Goal: Task Accomplishment & Management: Use online tool/utility

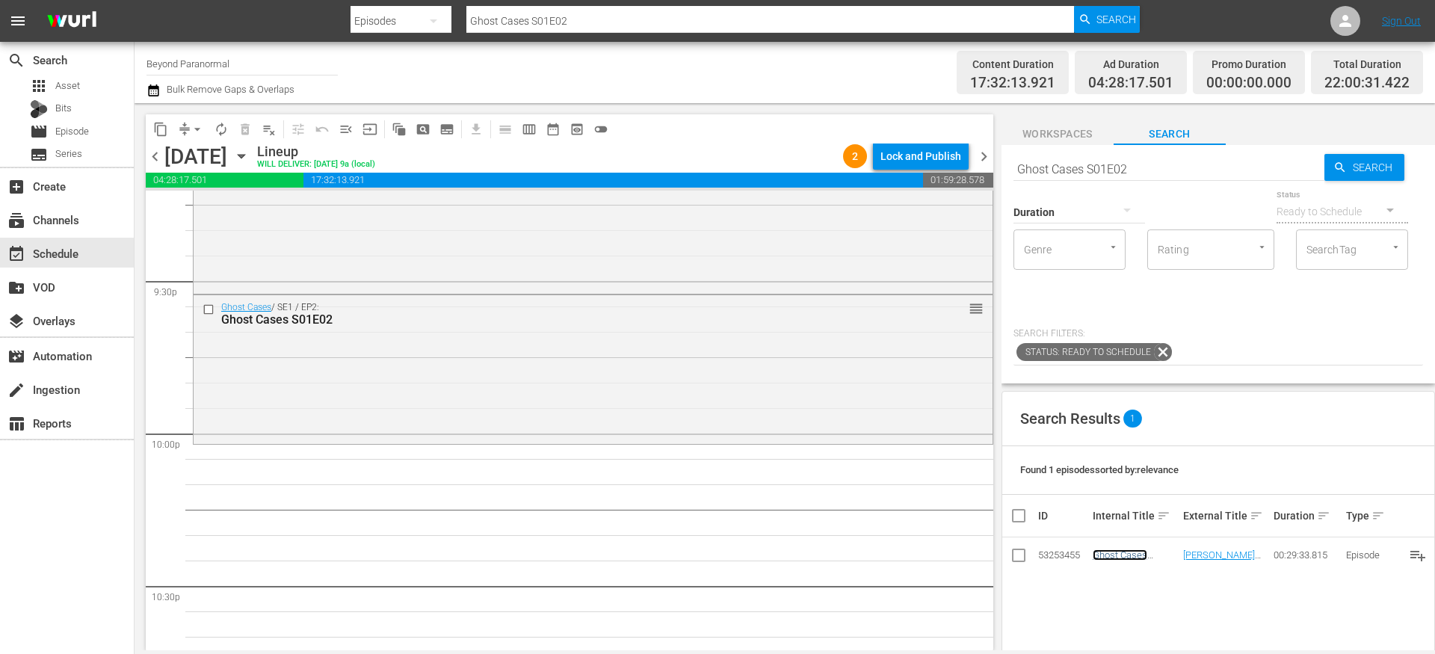
scroll to position [6462, 0]
click at [1096, 165] on input "Ghost Cases S01E02" at bounding box center [1169, 169] width 311 height 36
paste input "Is It Haunted? S01E04"
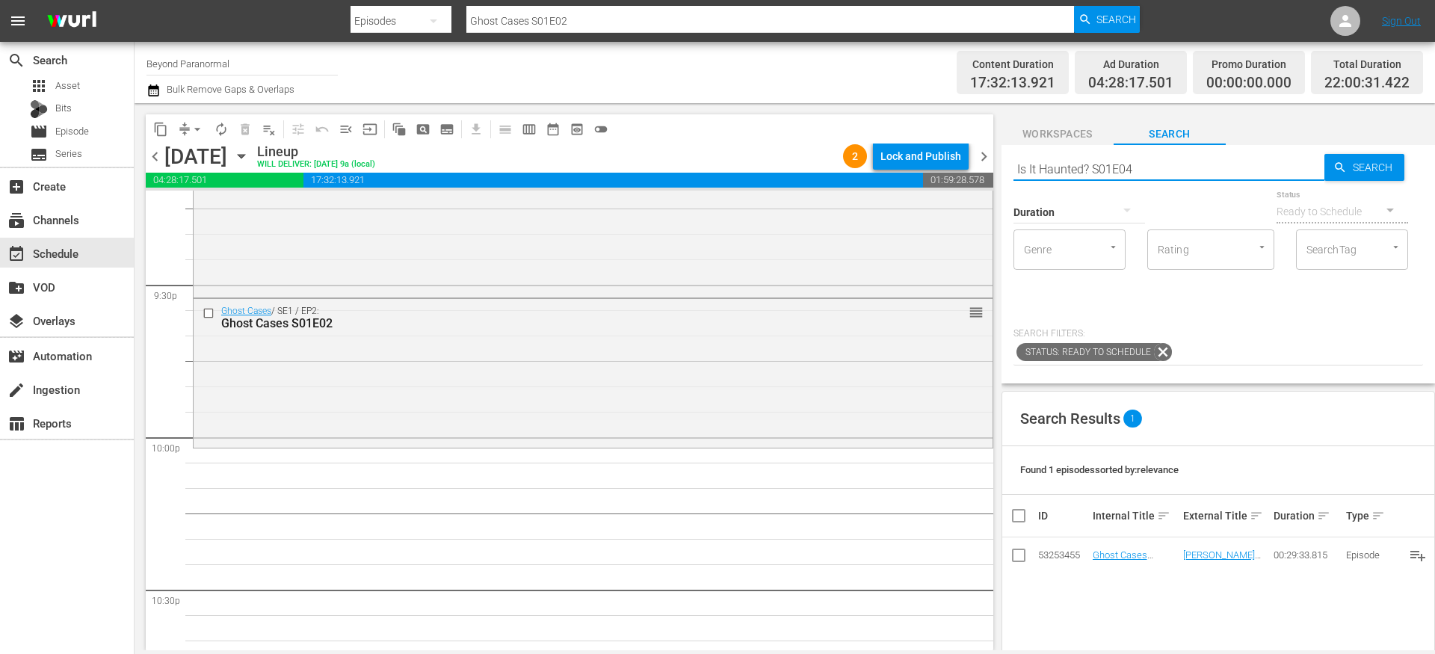
type input "Is It Haunted? S01E04"
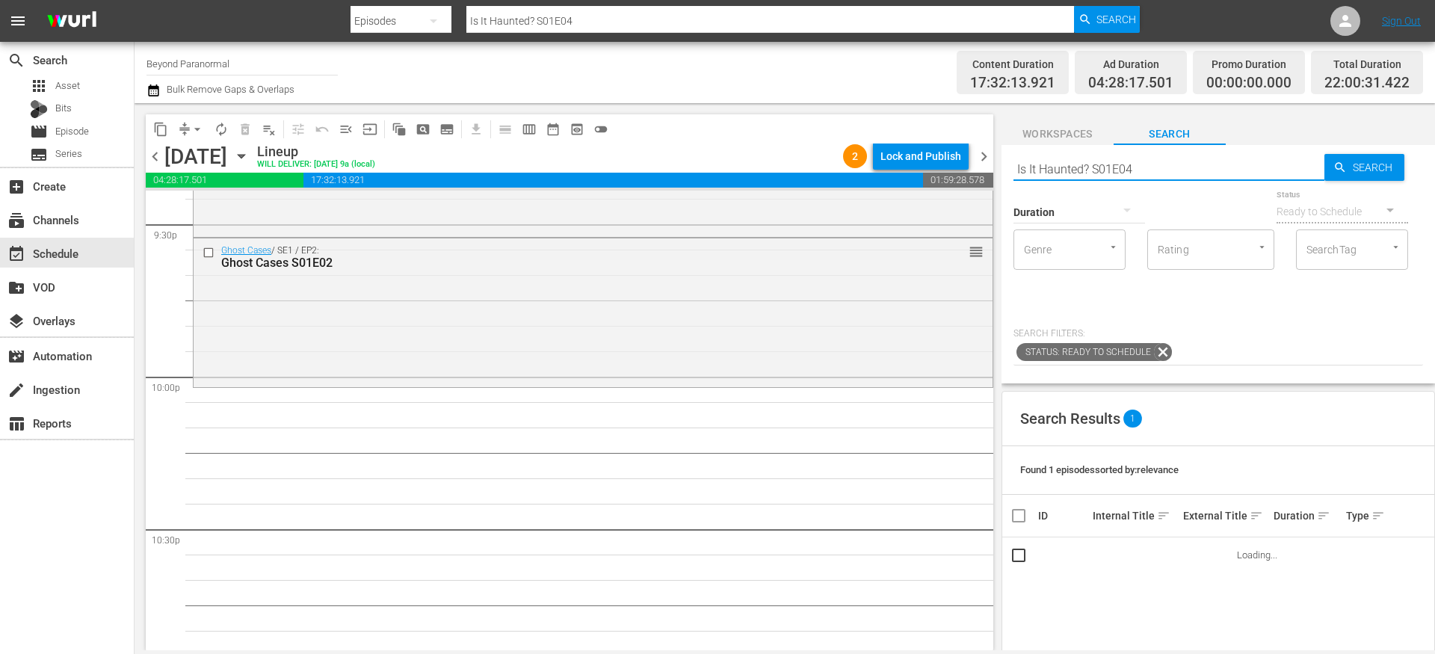
scroll to position [6529, 0]
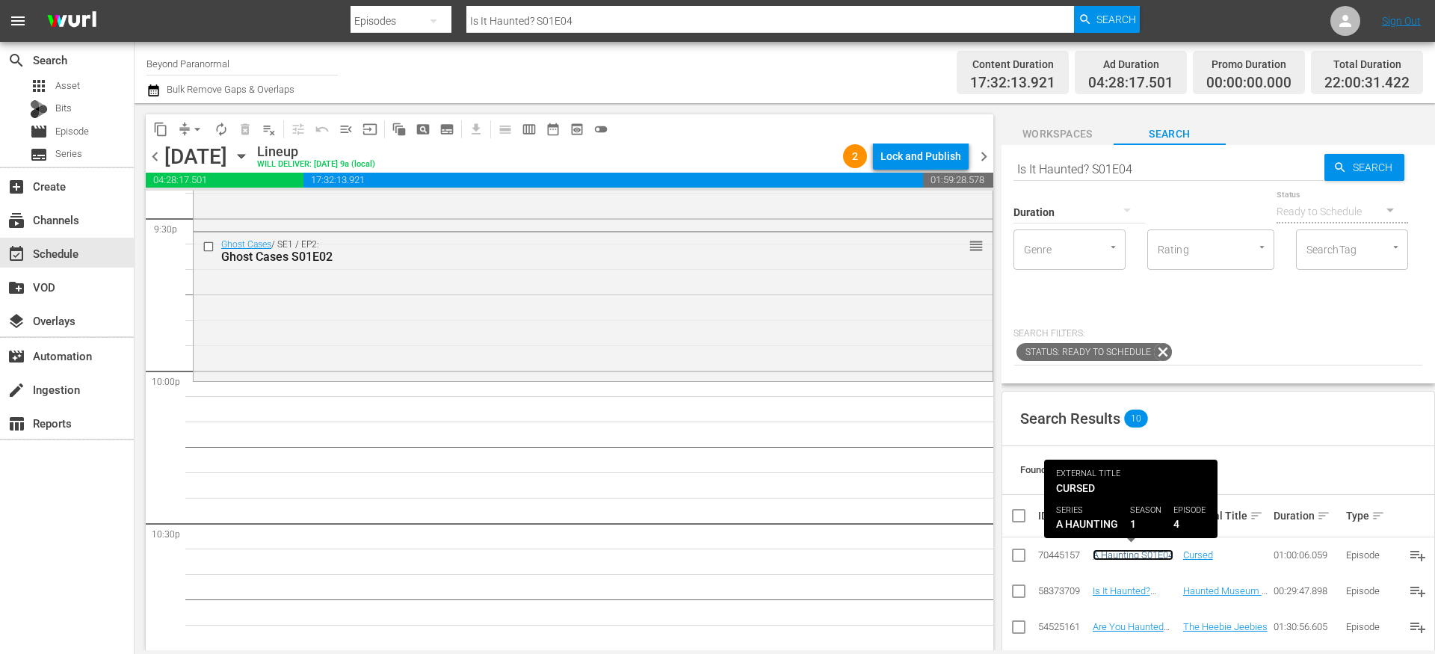
drag, startPoint x: 1124, startPoint y: 555, endPoint x: 1038, endPoint y: 532, distance: 88.8
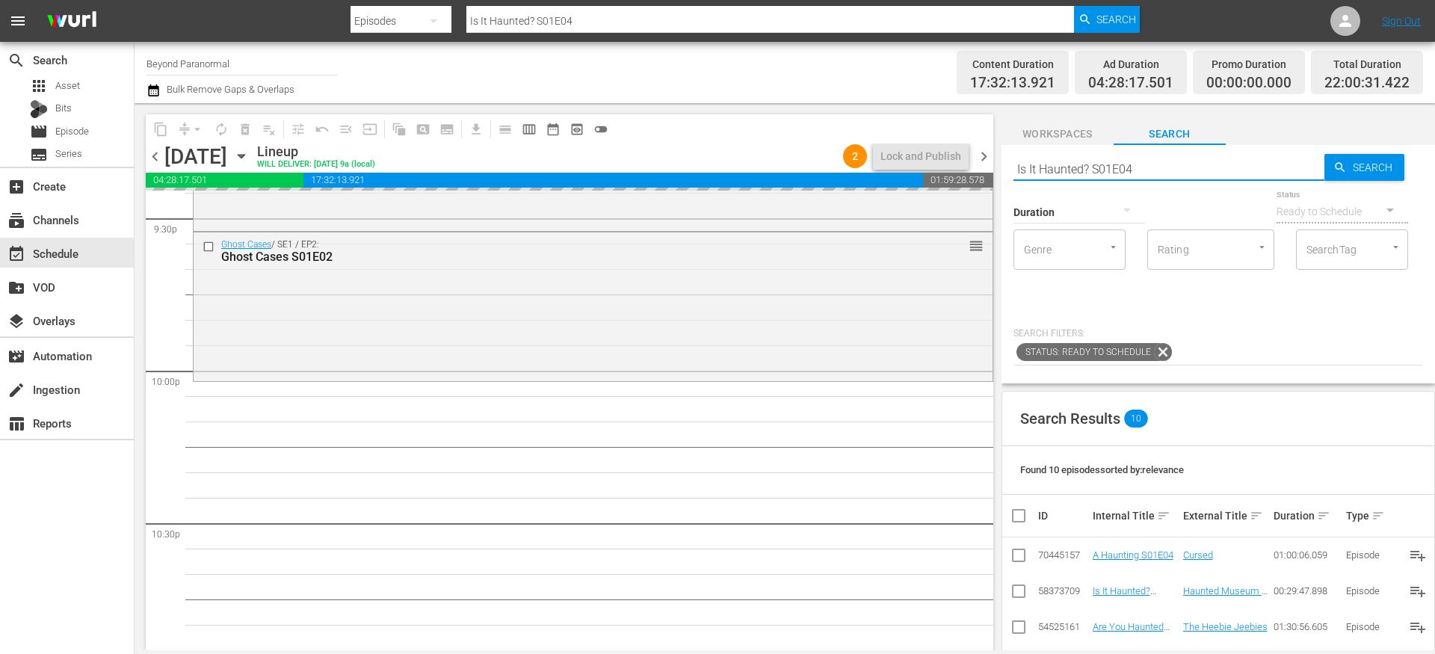
click at [1043, 170] on input "Is It Haunted? S01E04" at bounding box center [1169, 169] width 311 height 36
paste input "[US_STATE] Paranormal Case Files S01E02"
type input "[US_STATE] Paranormal Case Files S01E02"
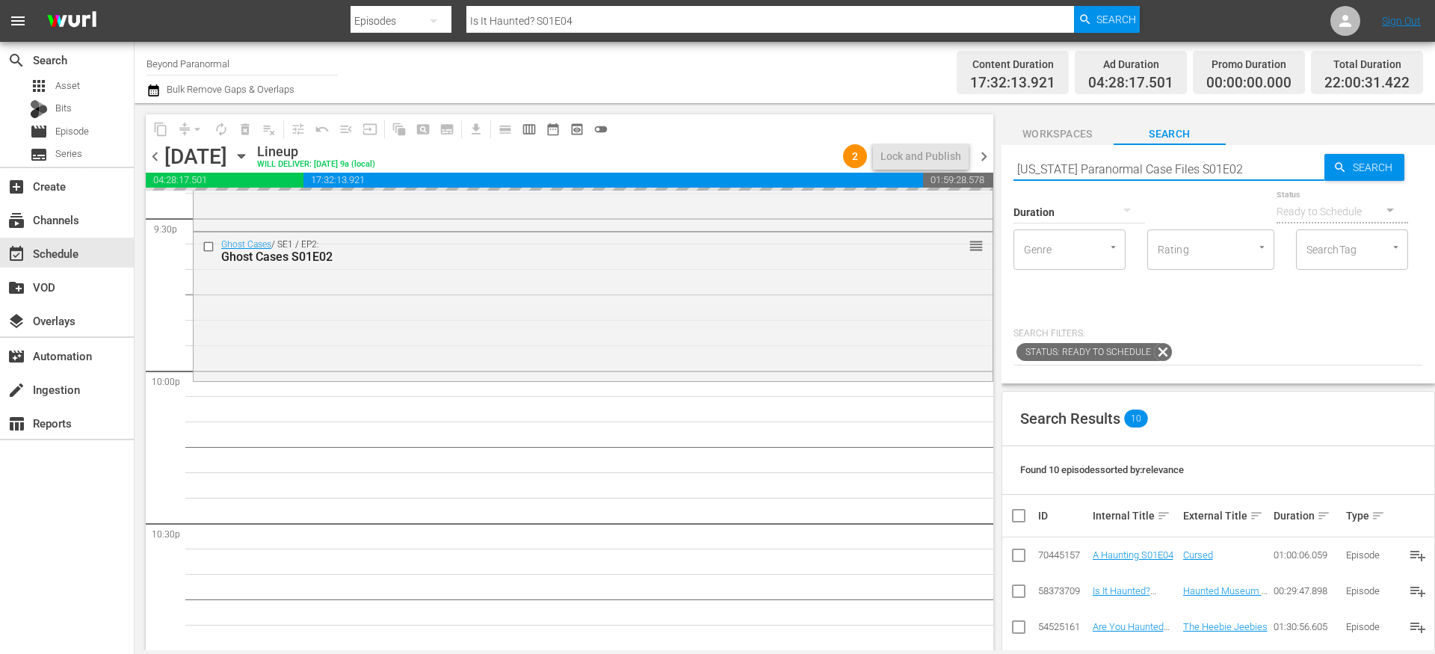
type input "[US_STATE] Paranormal Case Files S01E02"
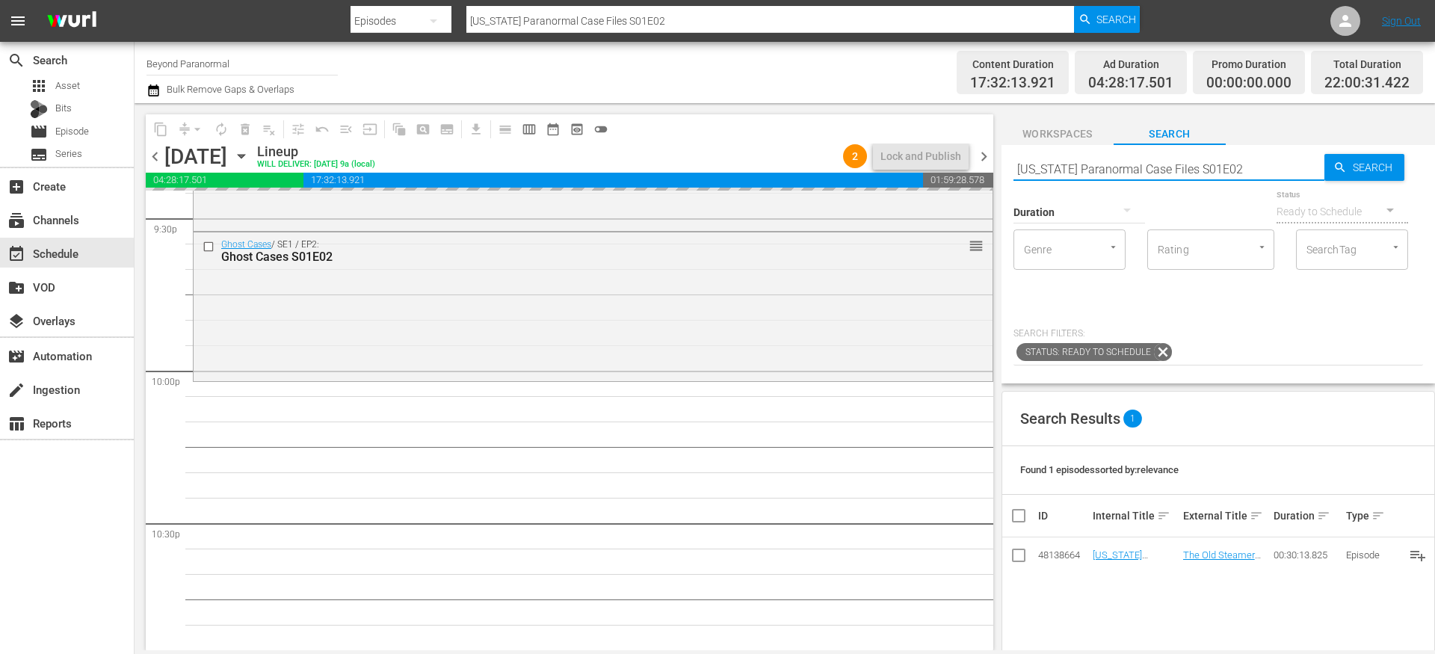
type input "[US_STATE] Paranormal Case Files S01E02"
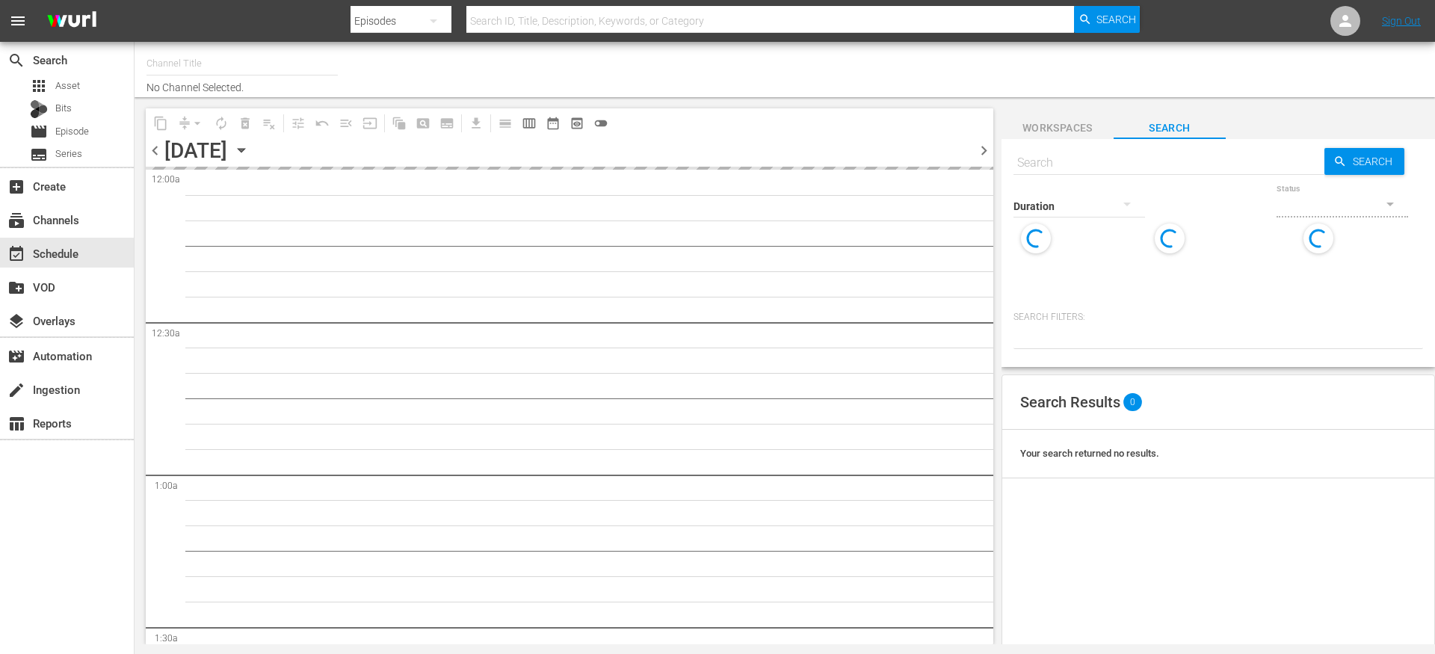
type input "Beyond Paranormal (1549)"
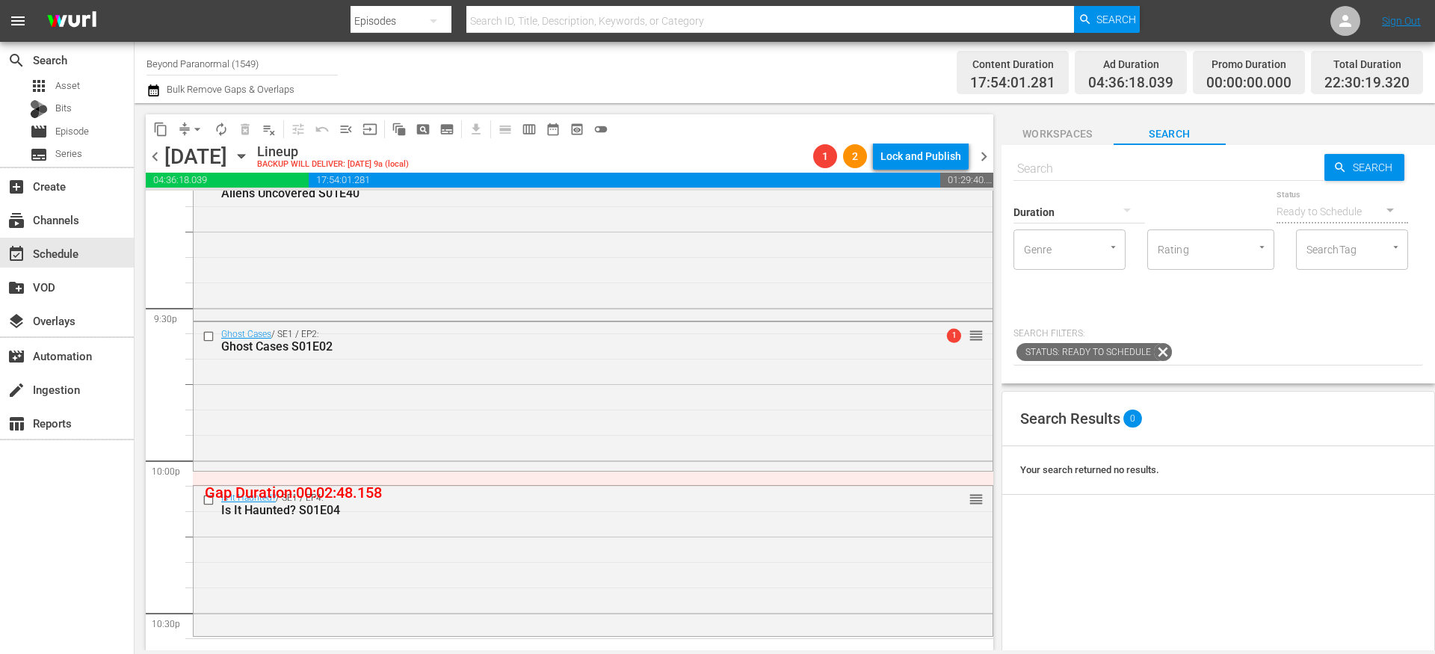
scroll to position [6442, 0]
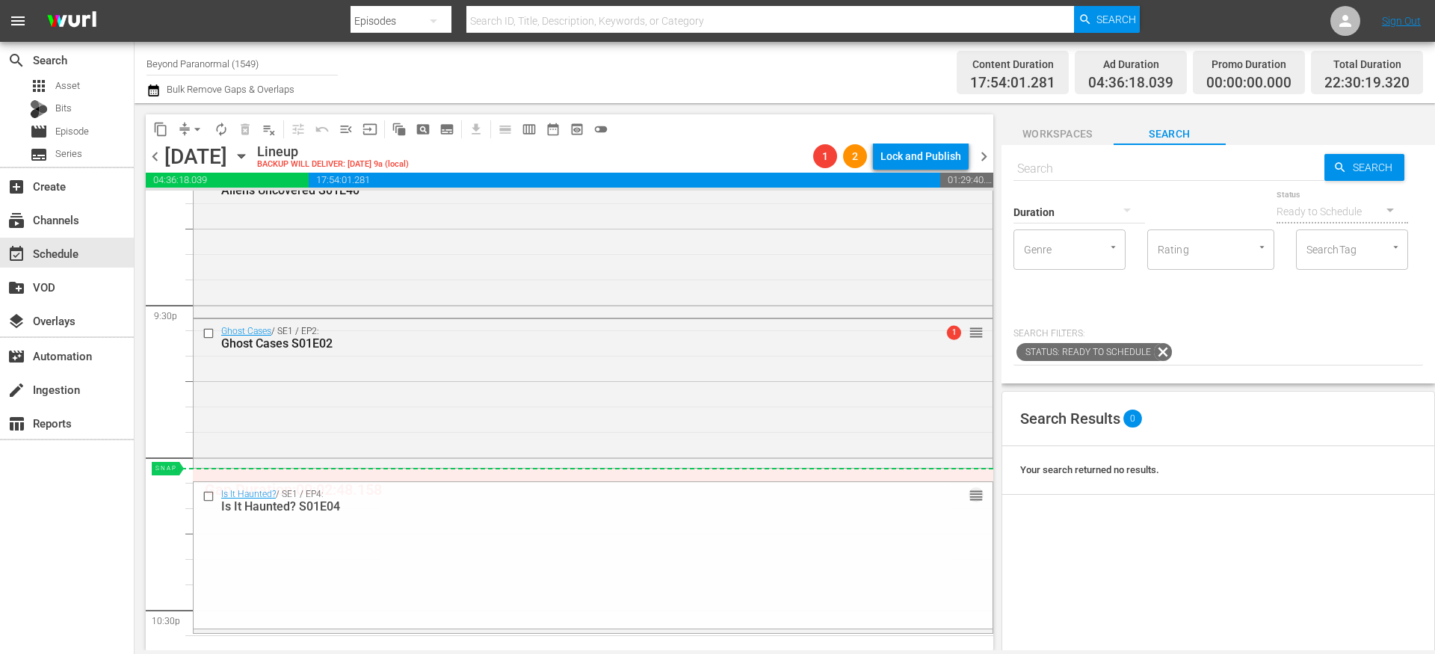
drag, startPoint x: 960, startPoint y: 495, endPoint x: 958, endPoint y: 477, distance: 18.0
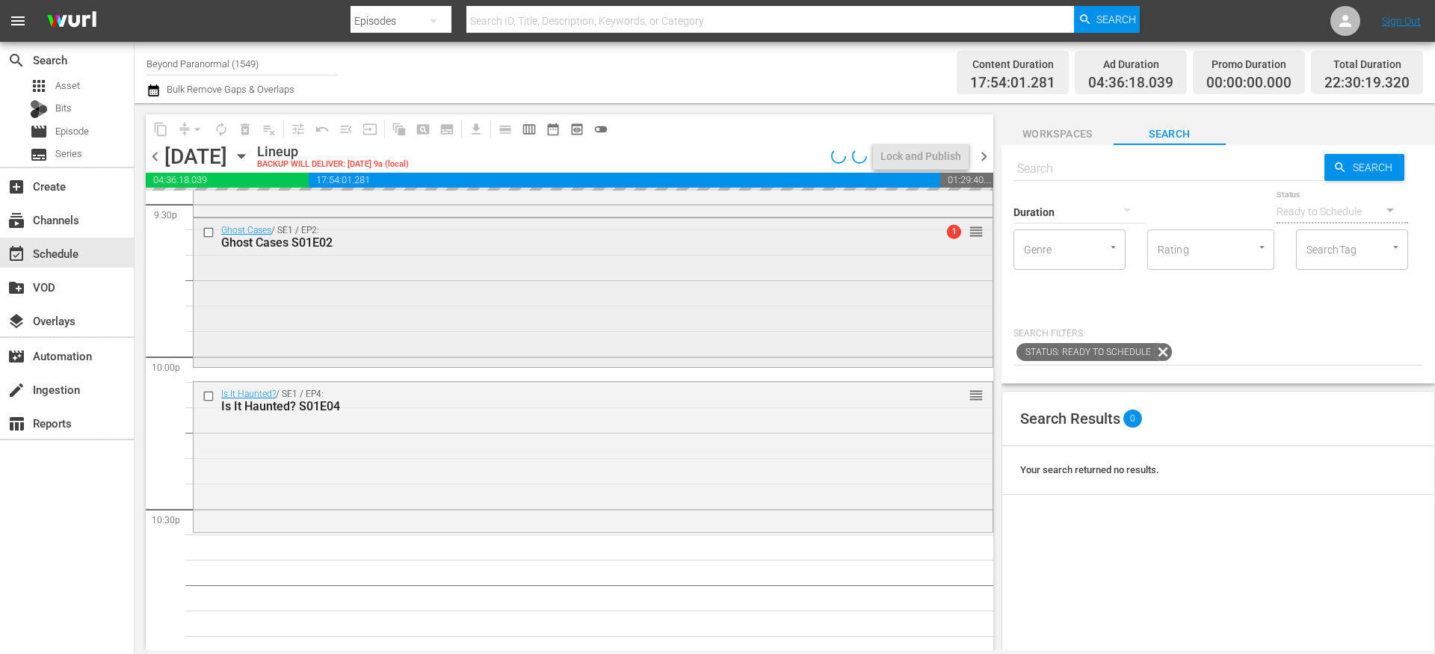
scroll to position [6549, 0]
click at [1088, 160] on input "text" at bounding box center [1169, 169] width 311 height 36
paste input "[US_STATE] Paranormal Case Files S01E02"
type input "[US_STATE] Paranormal Case Files S01E02"
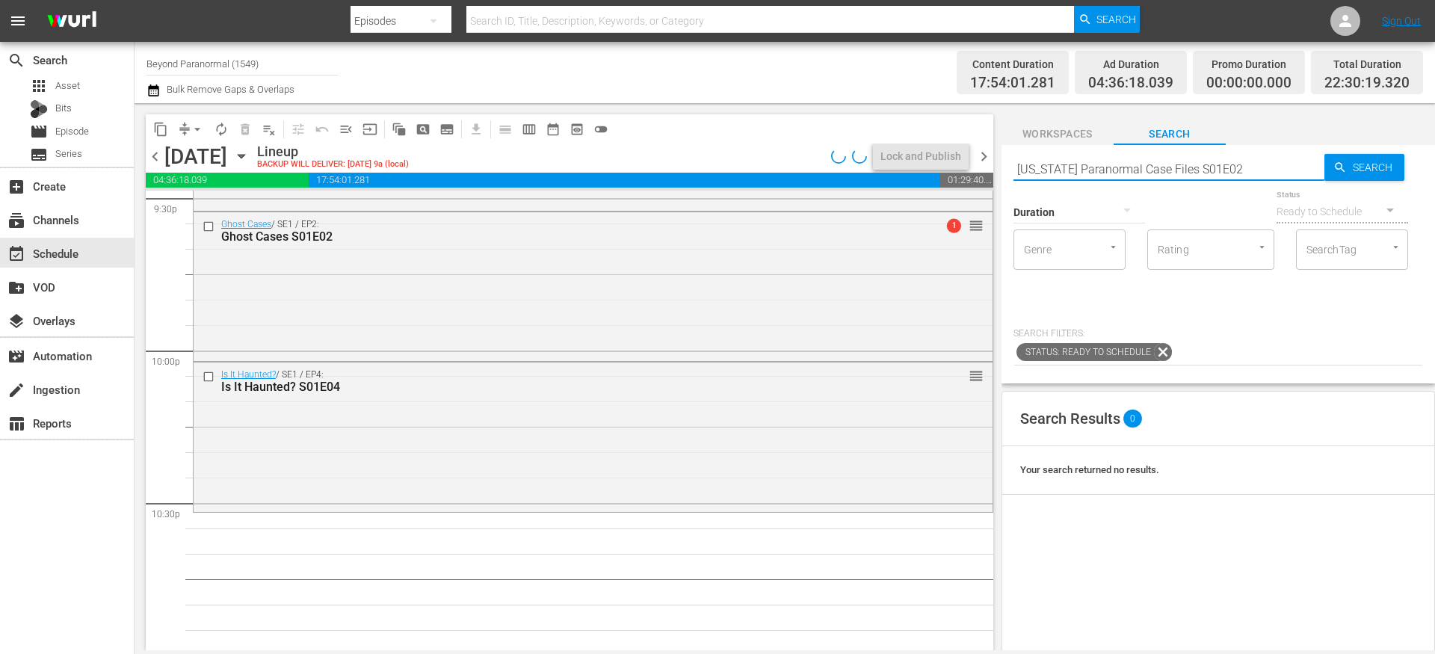
type input "[US_STATE] Paranormal Case Files S01E02"
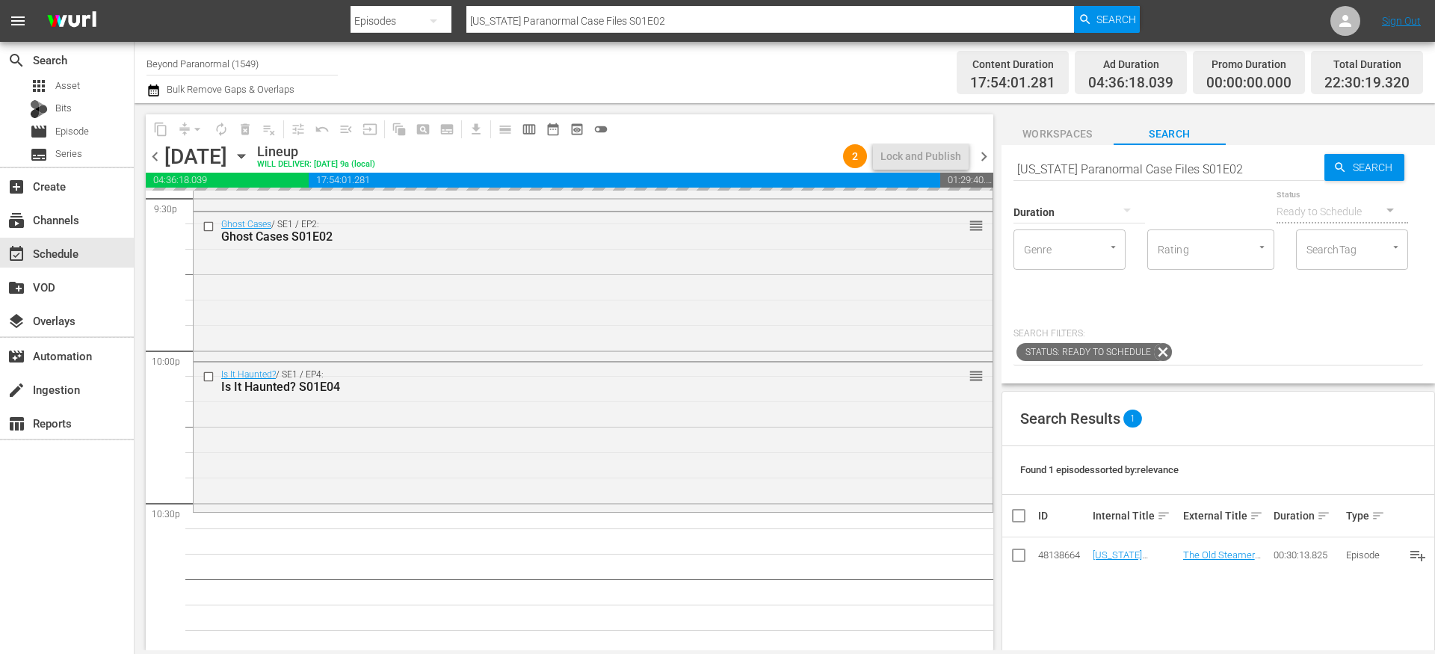
drag, startPoint x: 1103, startPoint y: 552, endPoint x: 759, endPoint y: 27, distance: 627.9
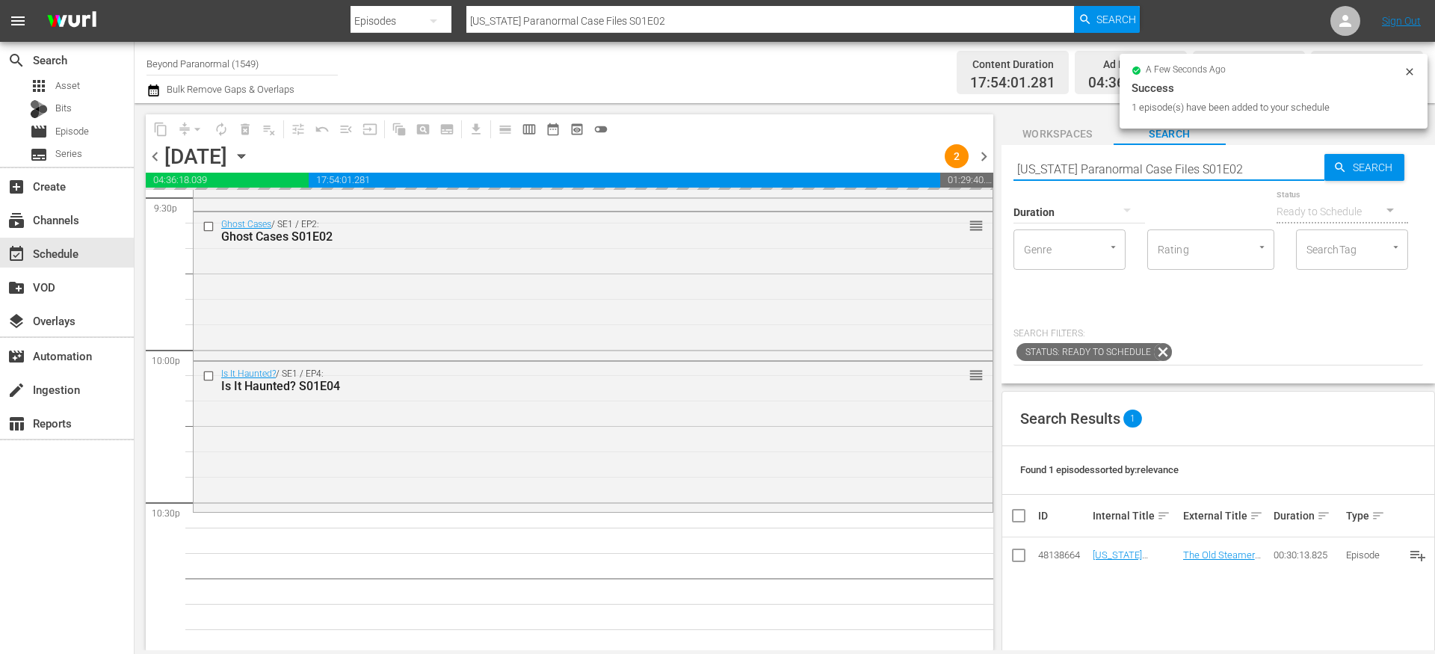
click at [1037, 168] on input "[US_STATE] Paranormal Case Files S01E02" at bounding box center [1169, 169] width 311 height 36
click at [1037, 169] on input "[US_STATE] Paranormal Case Files S01E02" at bounding box center [1169, 169] width 311 height 36
paste input "A Haunting S02E01"
type input "A Haunting S02E01"
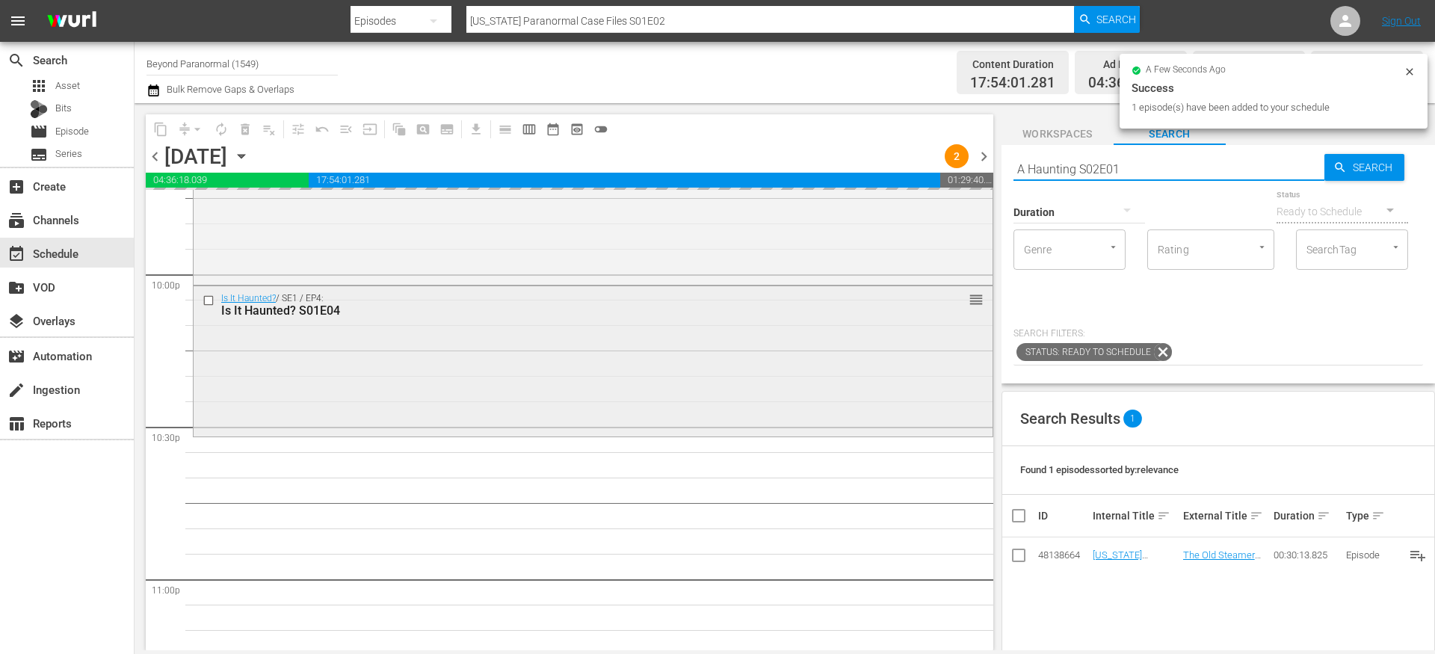
scroll to position [6627, 0]
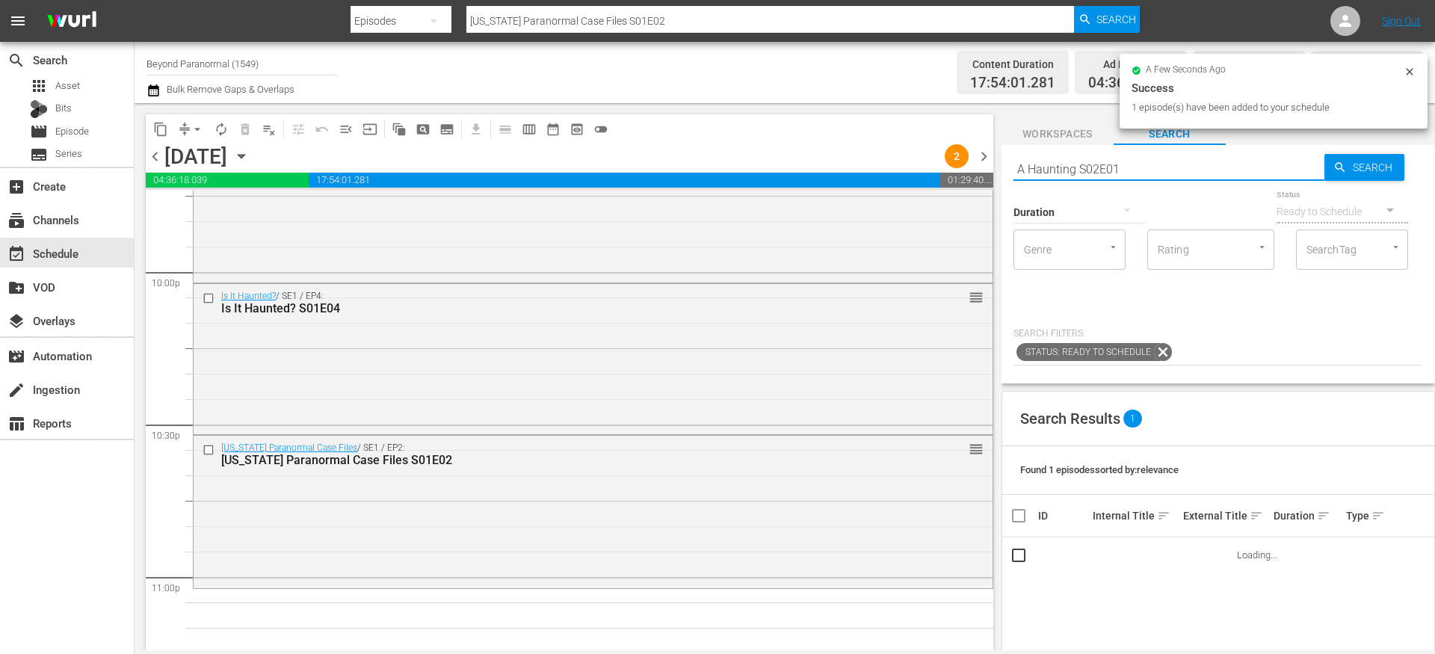
type input "A Haunting S02E01"
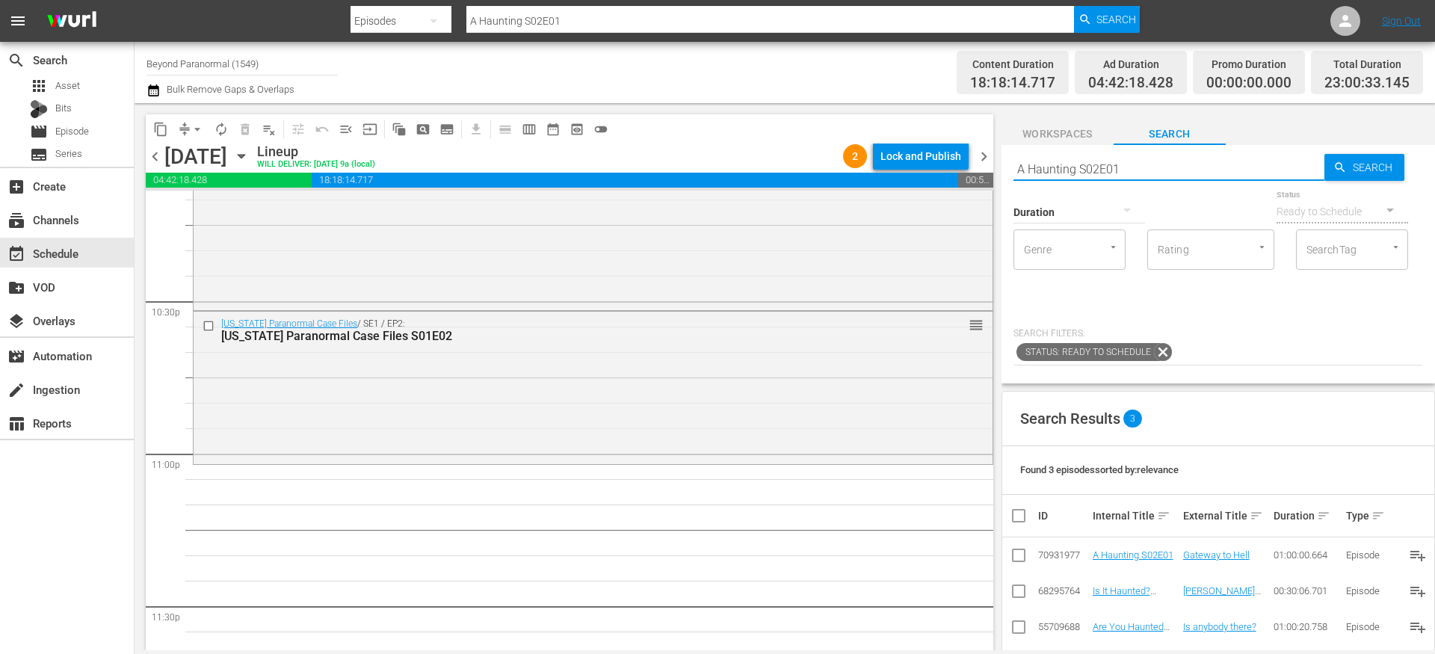
scroll to position [6859, 0]
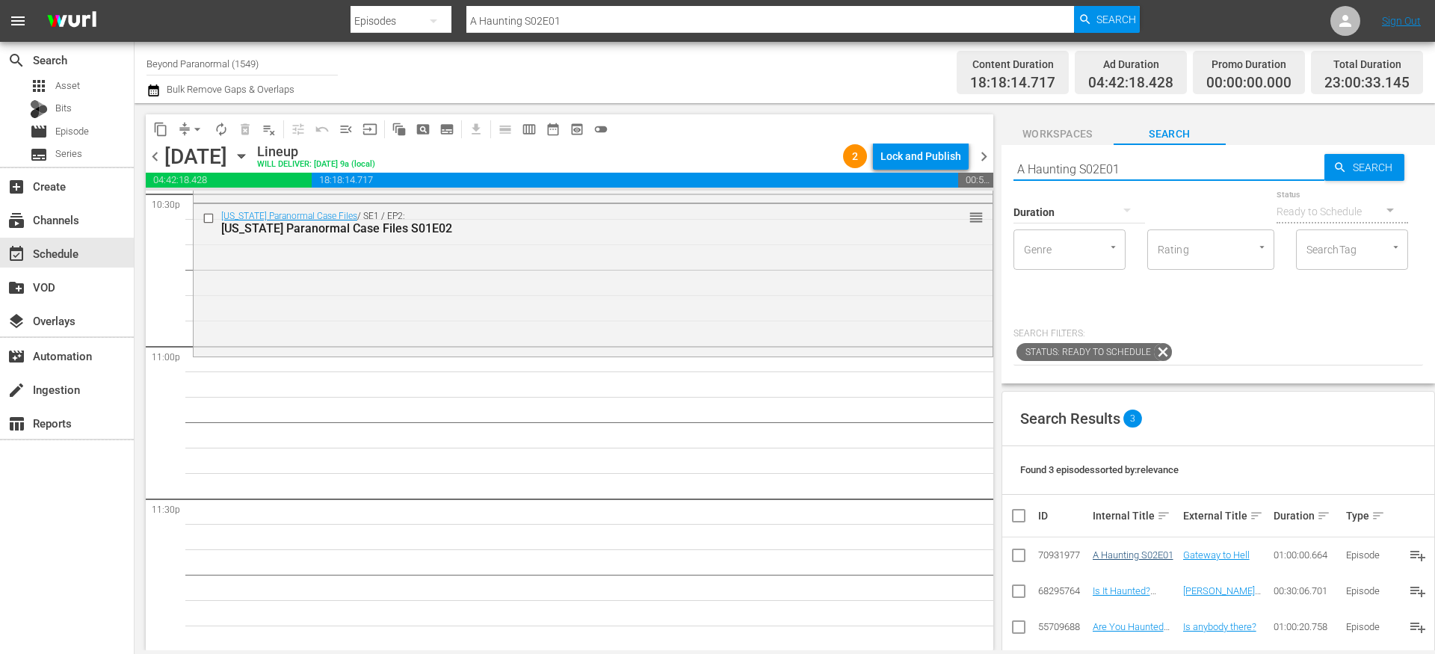
type input "A Haunting S02E01"
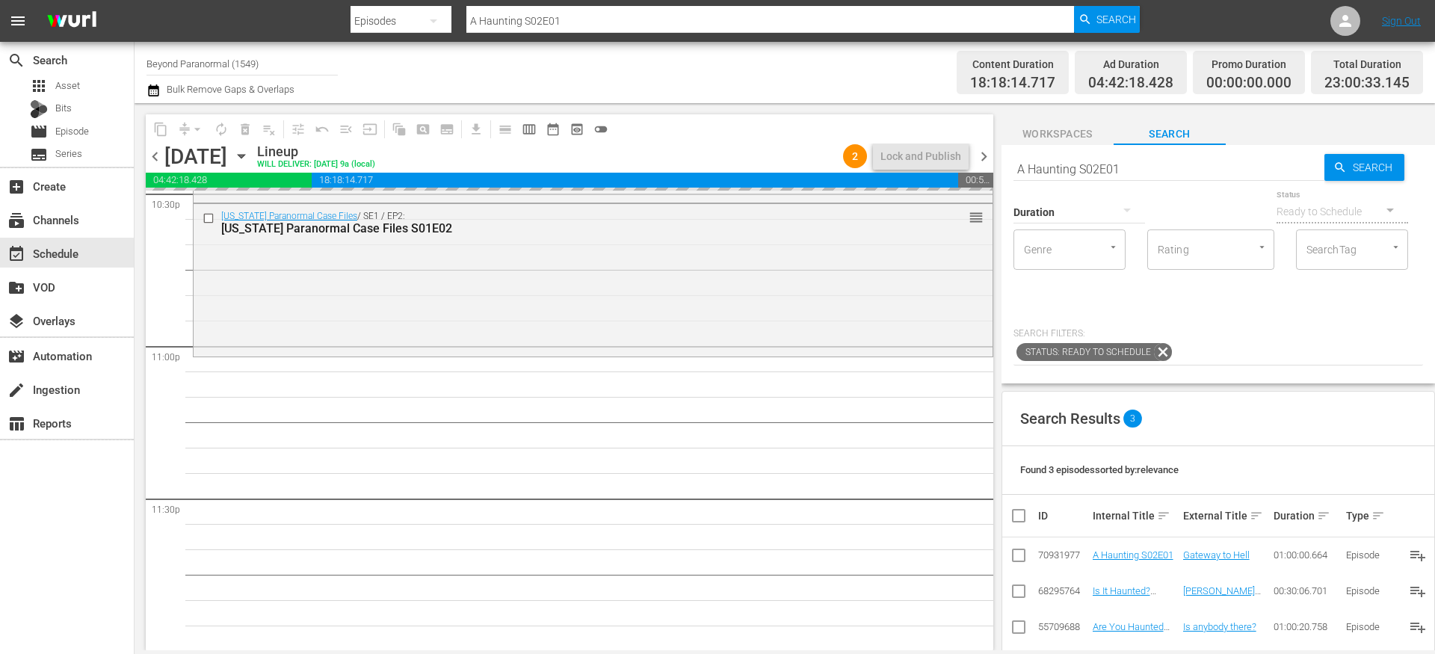
drag, startPoint x: 1132, startPoint y: 555, endPoint x: 711, endPoint y: 19, distance: 681.9
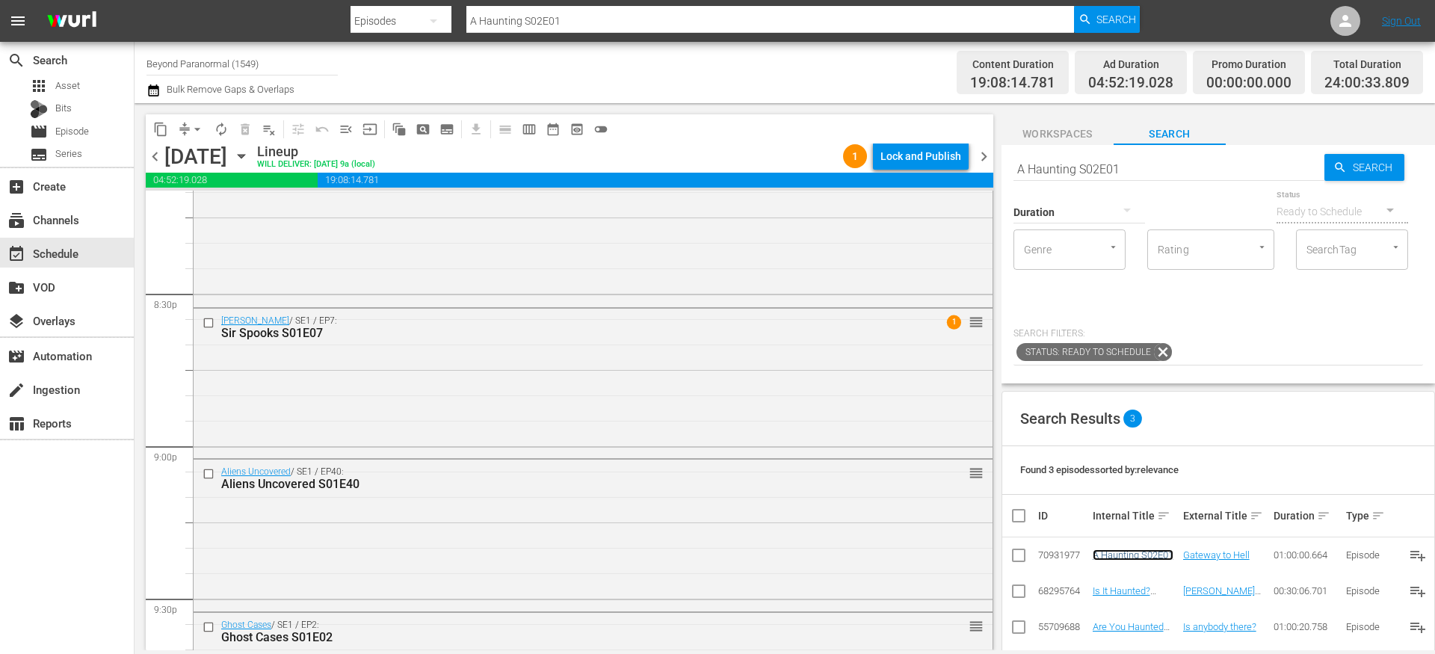
scroll to position [6145, 0]
click at [210, 475] on input "checkbox" at bounding box center [211, 477] width 16 height 13
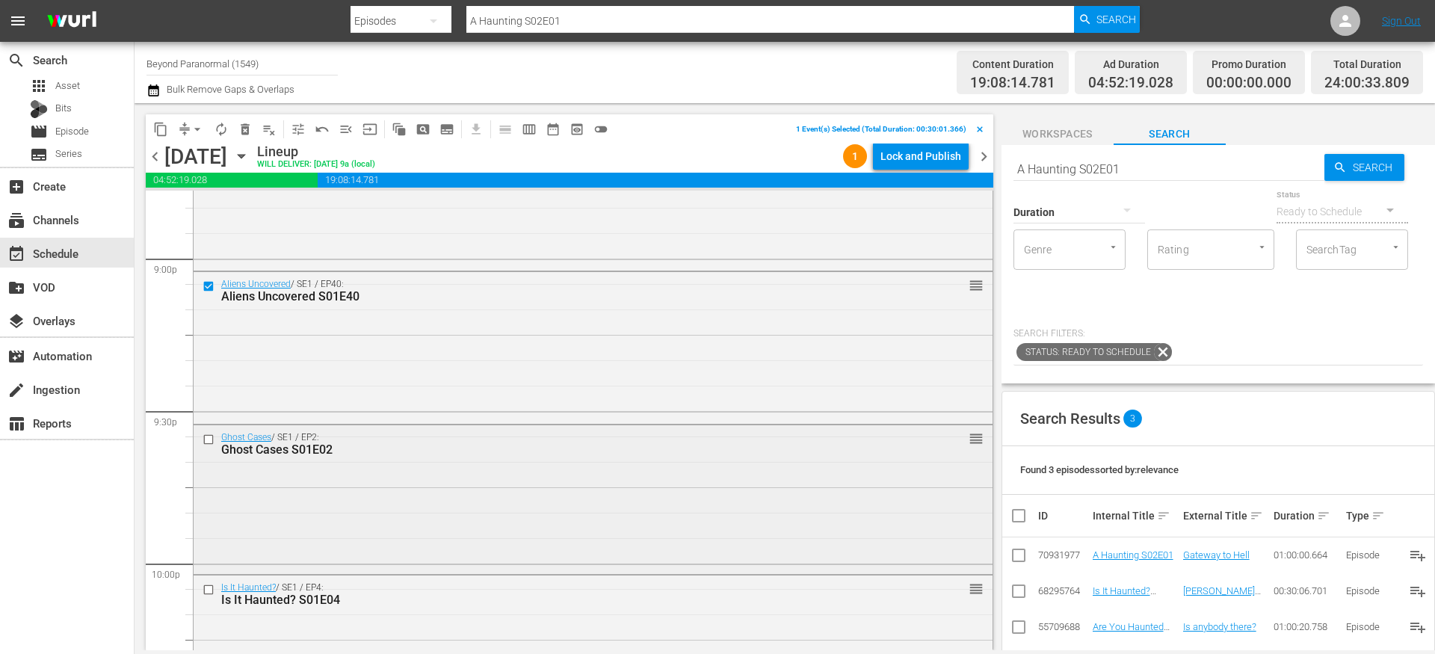
click at [209, 439] on input "checkbox" at bounding box center [211, 439] width 16 height 13
click at [208, 587] on input "checkbox" at bounding box center [211, 589] width 16 height 13
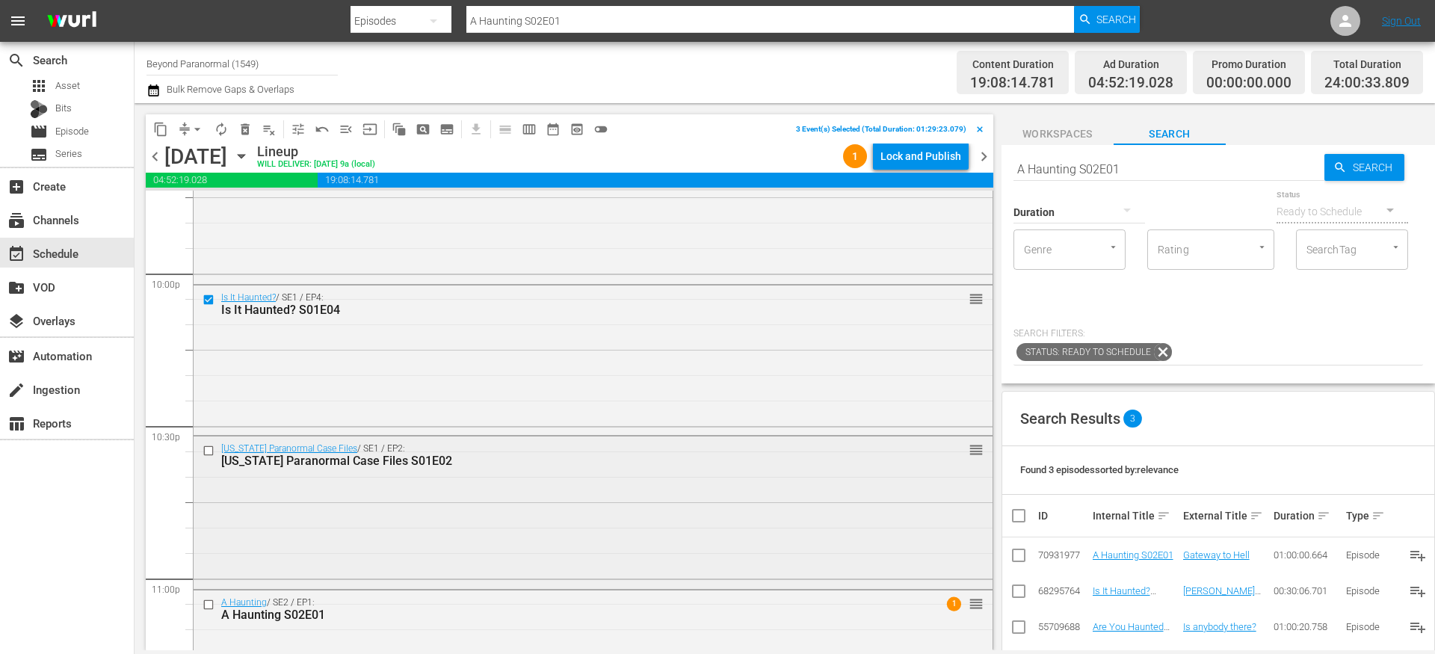
click at [208, 451] on input "checkbox" at bounding box center [211, 451] width 16 height 13
click at [211, 602] on input "checkbox" at bounding box center [211, 604] width 16 height 13
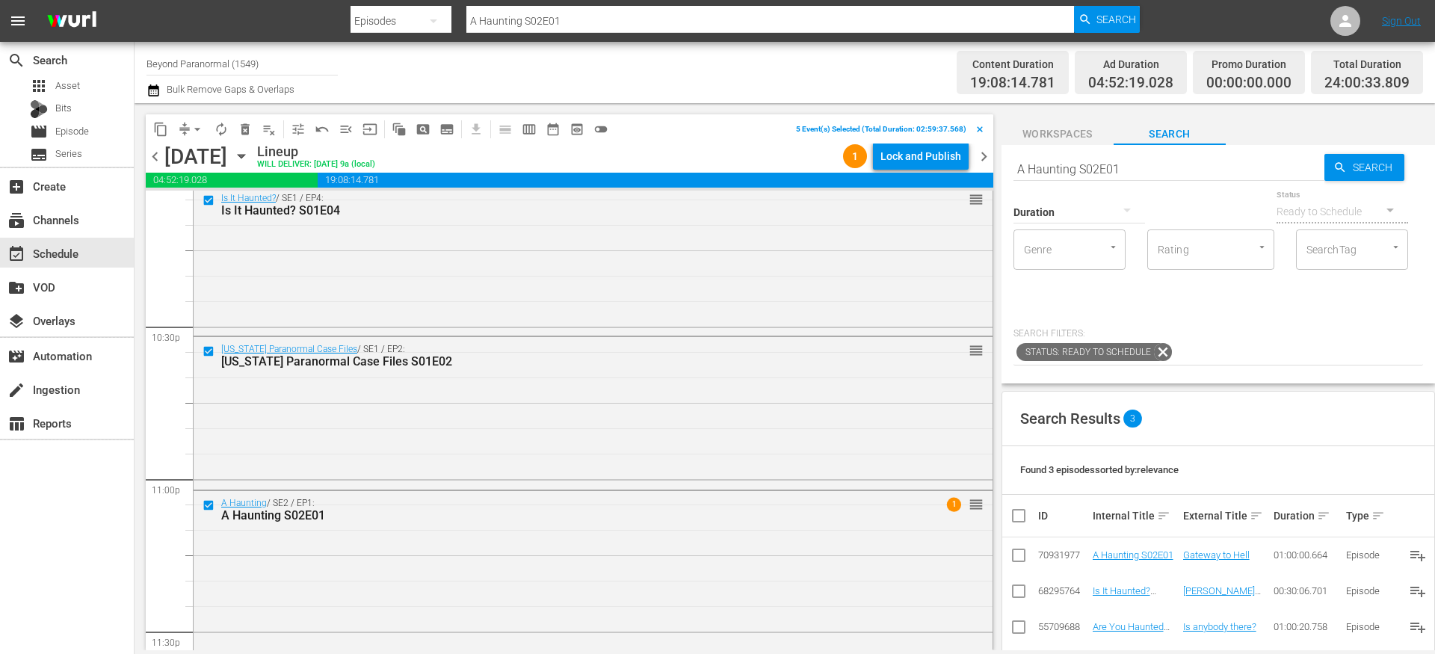
scroll to position [6871, 0]
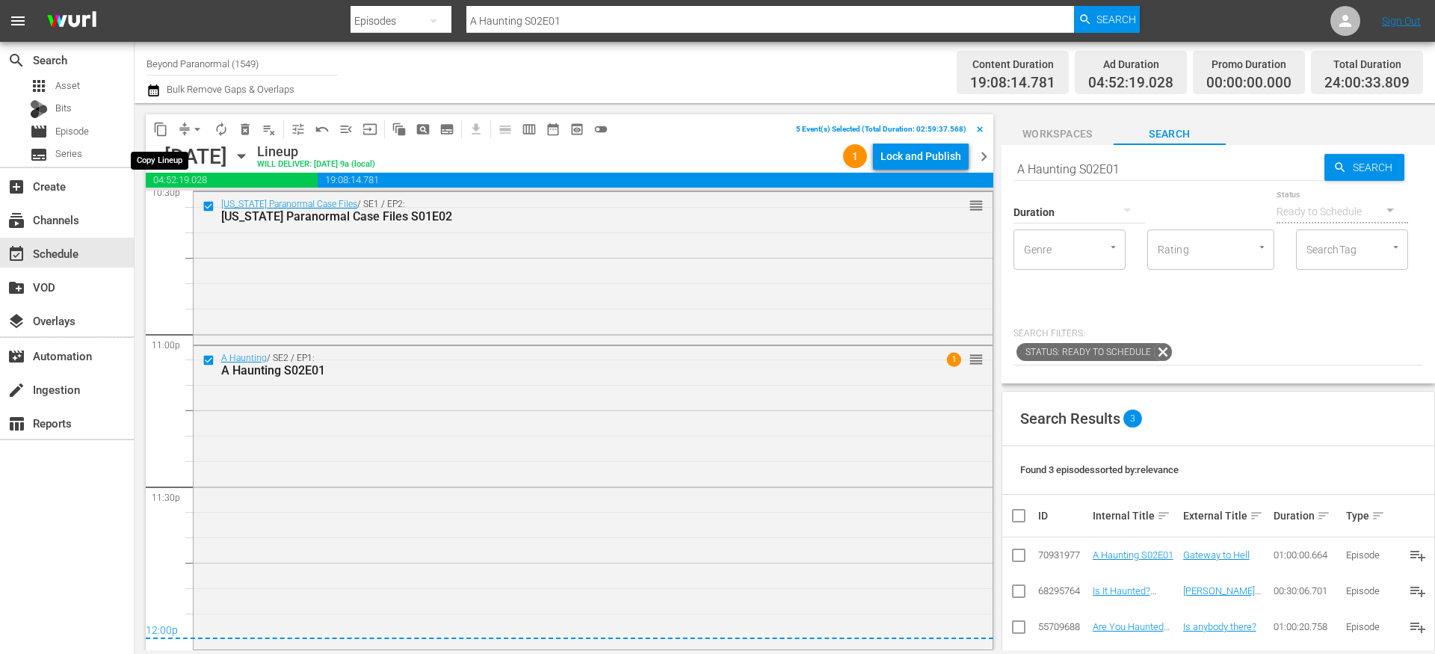
click at [160, 126] on span "content_copy" at bounding box center [160, 129] width 15 height 15
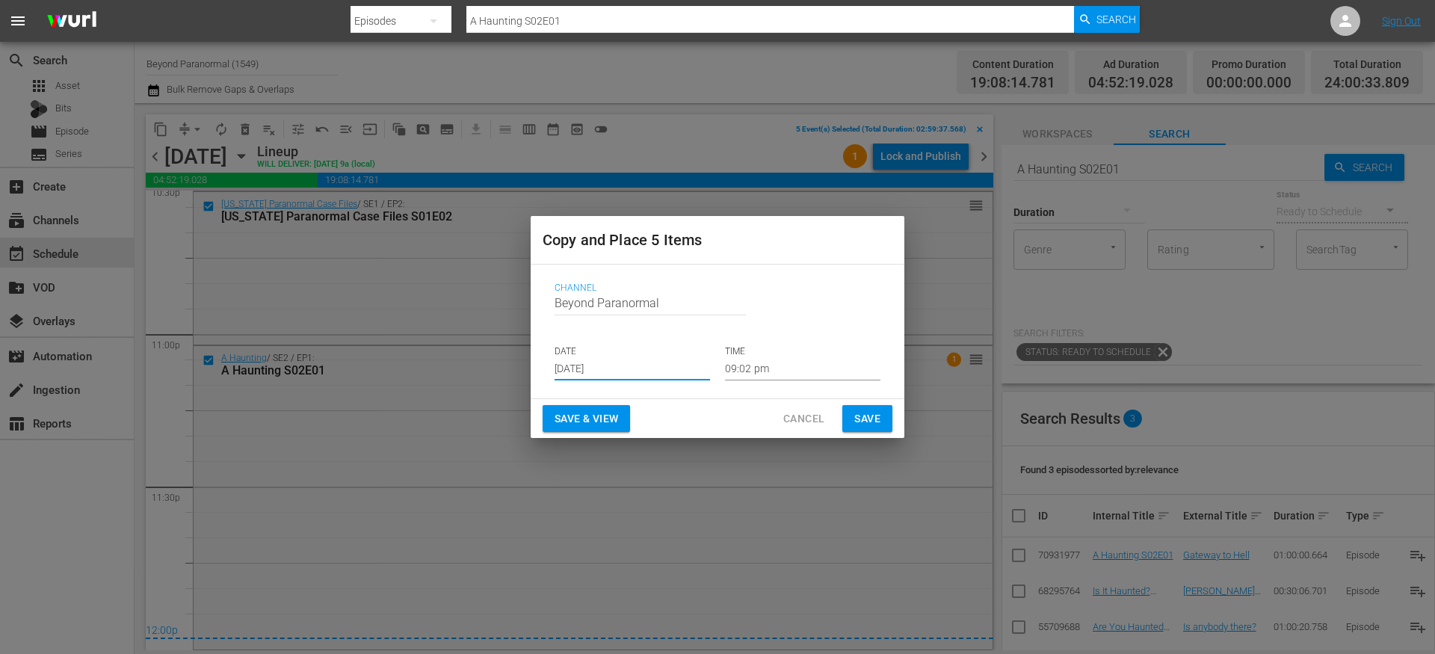
click at [582, 364] on input "[DATE]" at bounding box center [632, 369] width 155 height 22
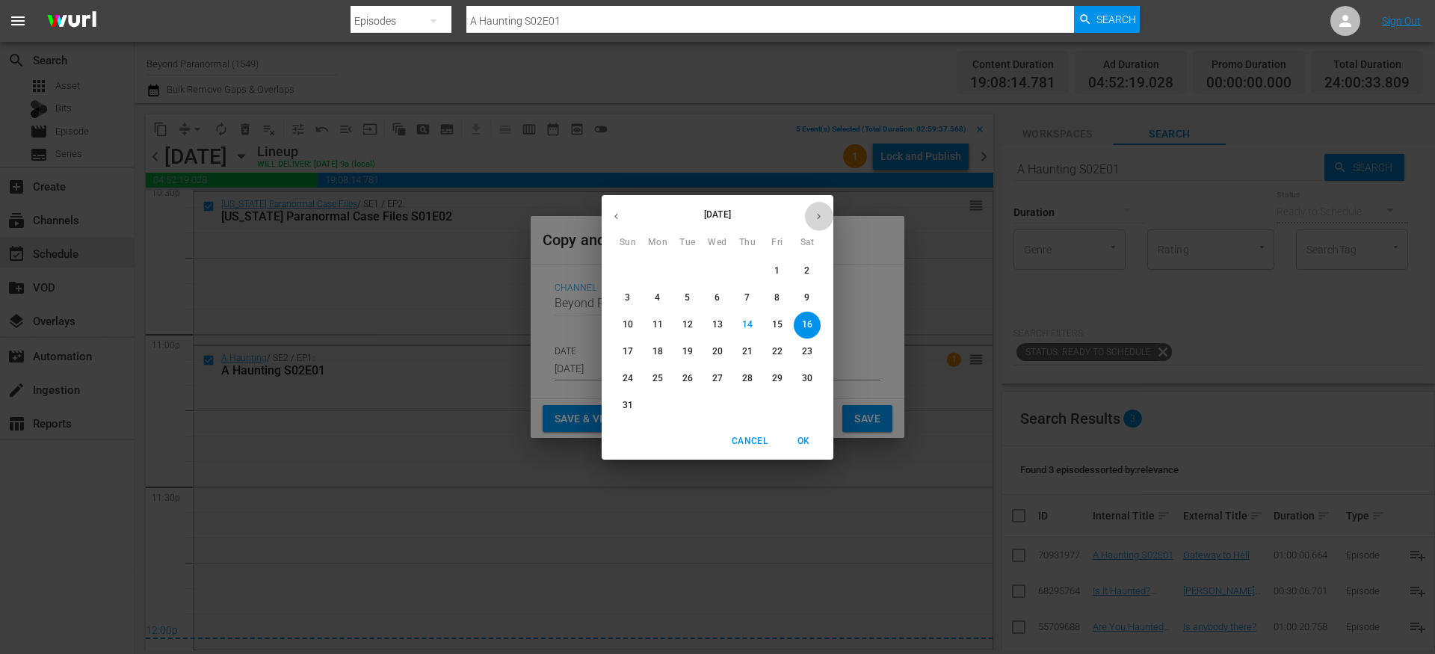
click at [824, 213] on button "button" at bounding box center [818, 216] width 29 height 29
click at [726, 295] on span "10" at bounding box center [717, 298] width 27 height 13
type input "Sep 10th 2025"
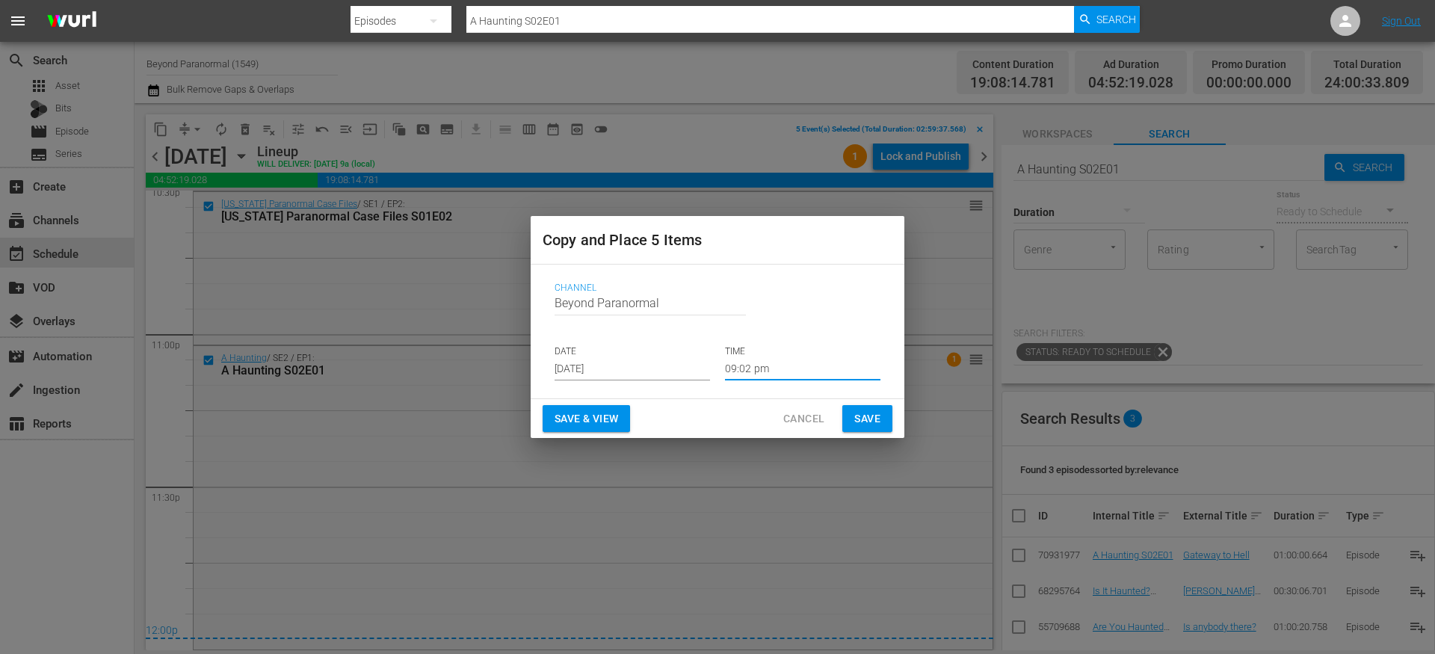
click at [750, 360] on input "09:02 pm" at bounding box center [802, 369] width 155 height 22
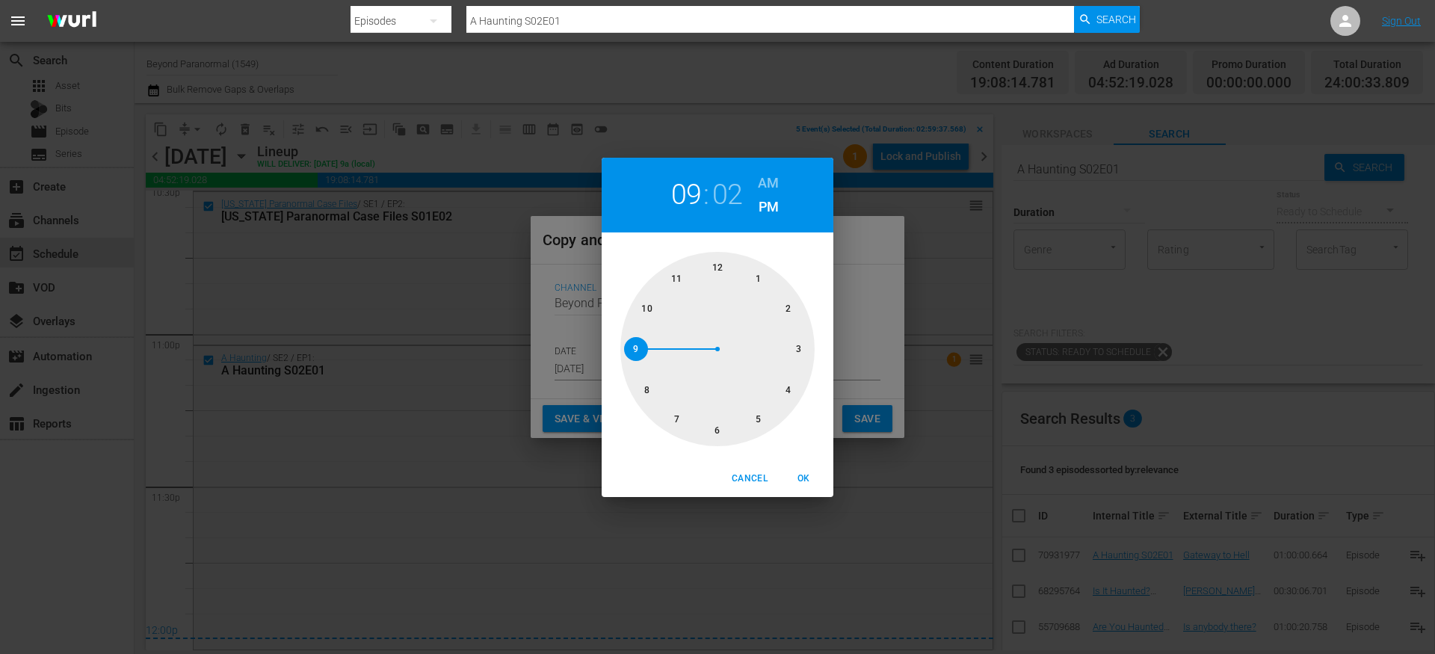
click at [715, 266] on div at bounding box center [717, 349] width 194 height 194
click at [765, 180] on h6 "AM" at bounding box center [768, 183] width 21 height 24
click at [802, 473] on span "OK" at bounding box center [804, 479] width 36 height 16
type input "12:02 am"
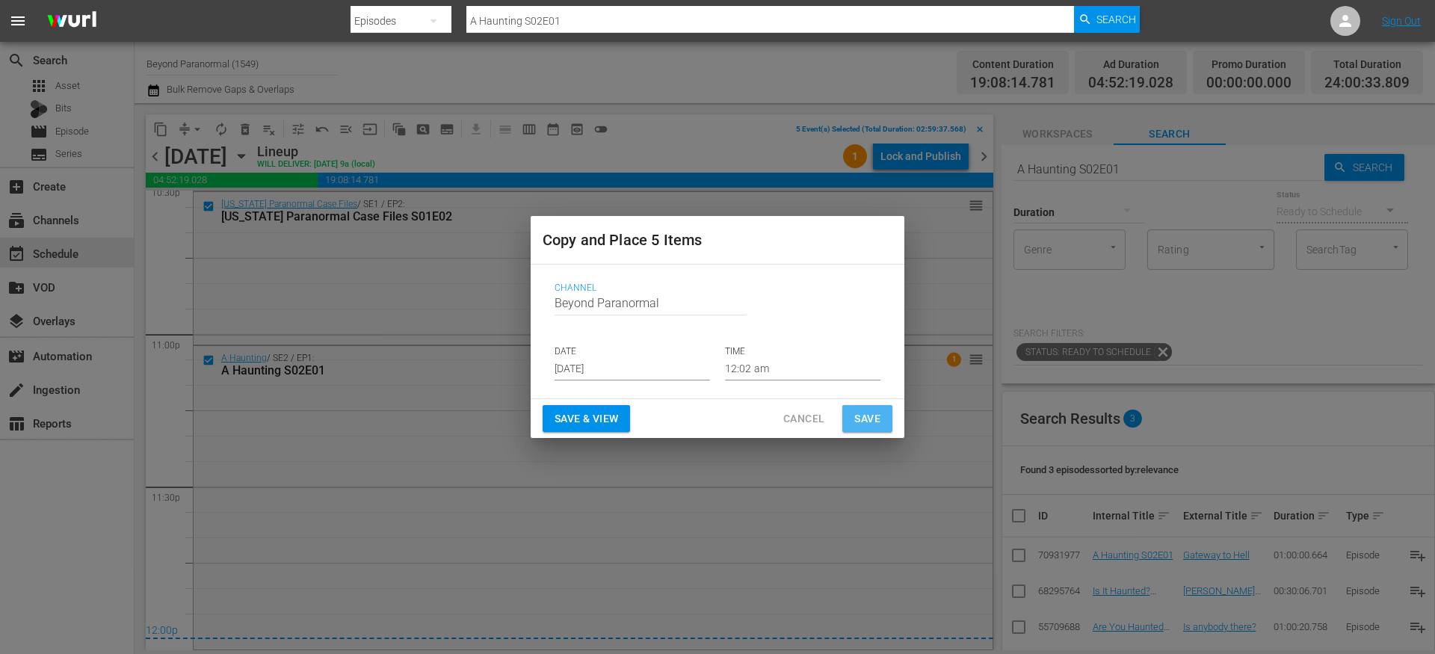
click at [862, 422] on span "Save" at bounding box center [867, 419] width 26 height 19
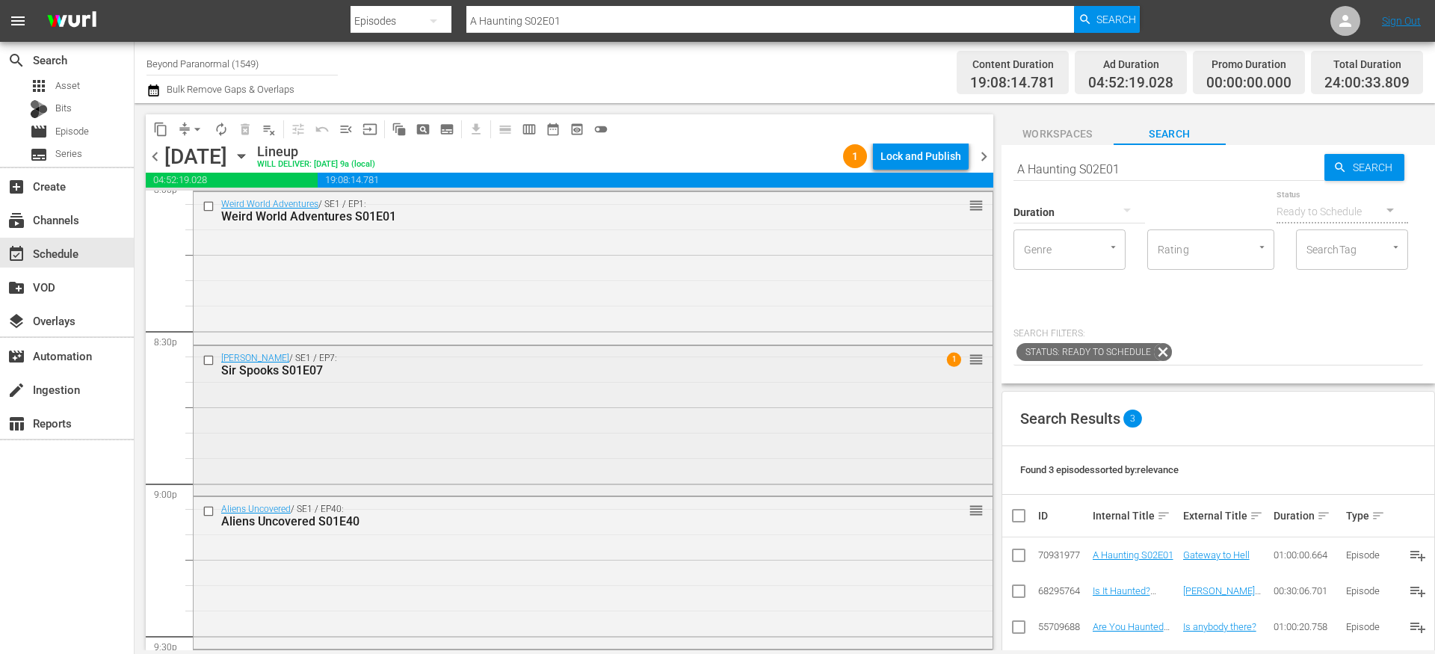
scroll to position [6028, 0]
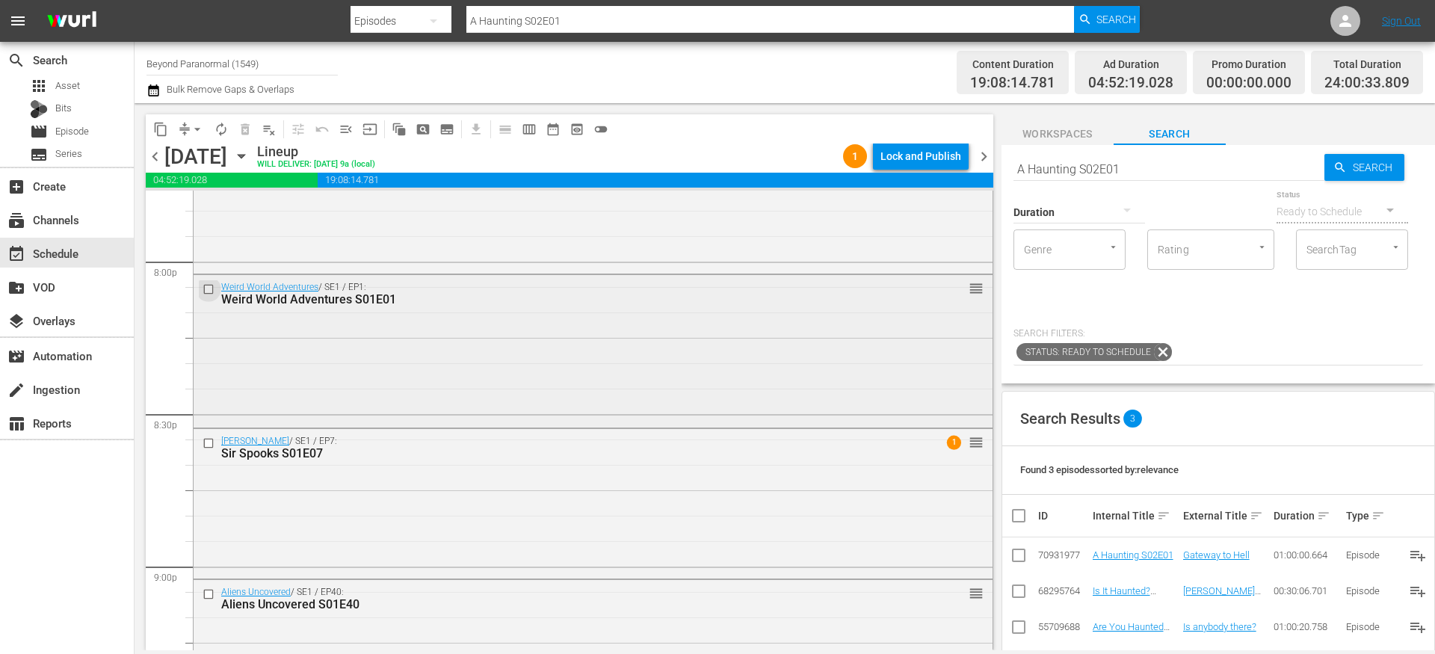
click at [209, 291] on input "checkbox" at bounding box center [211, 289] width 16 height 13
click at [211, 443] on input "checkbox" at bounding box center [211, 443] width 16 height 13
click at [171, 132] on button "content_copy" at bounding box center [161, 129] width 24 height 24
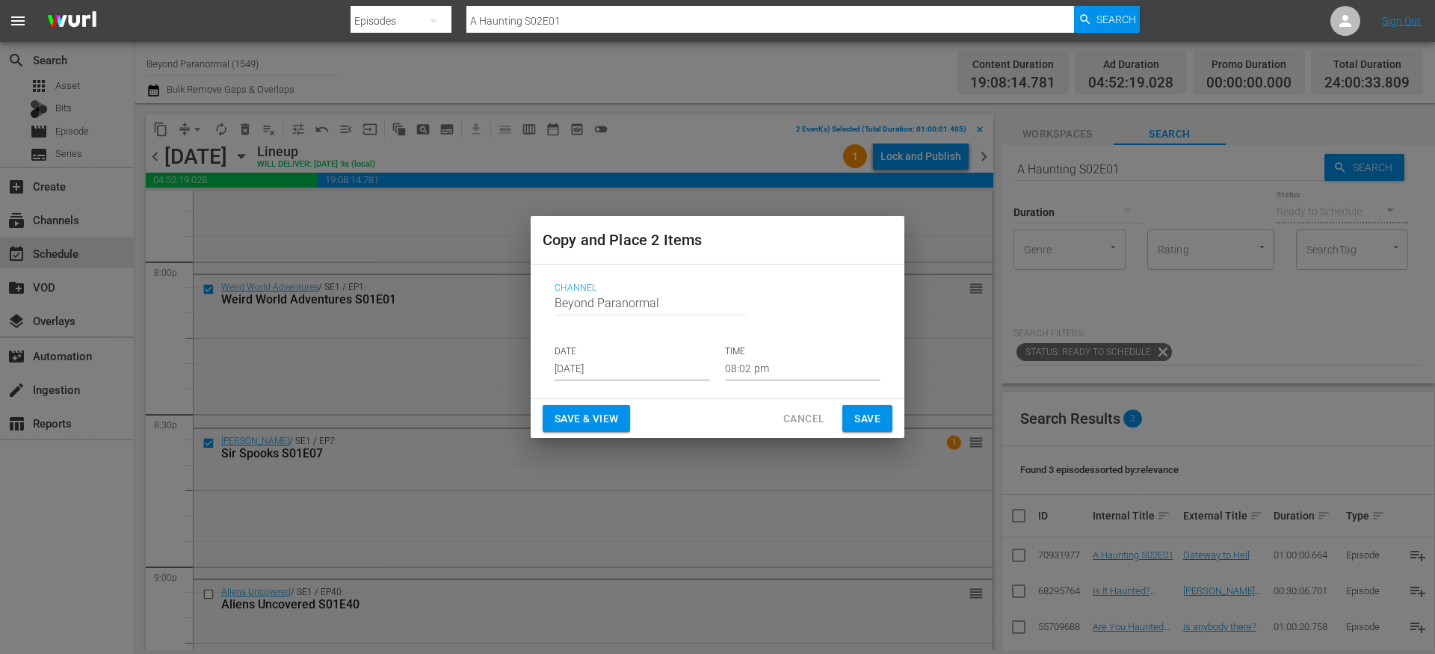
click at [597, 369] on input "[DATE]" at bounding box center [632, 369] width 155 height 22
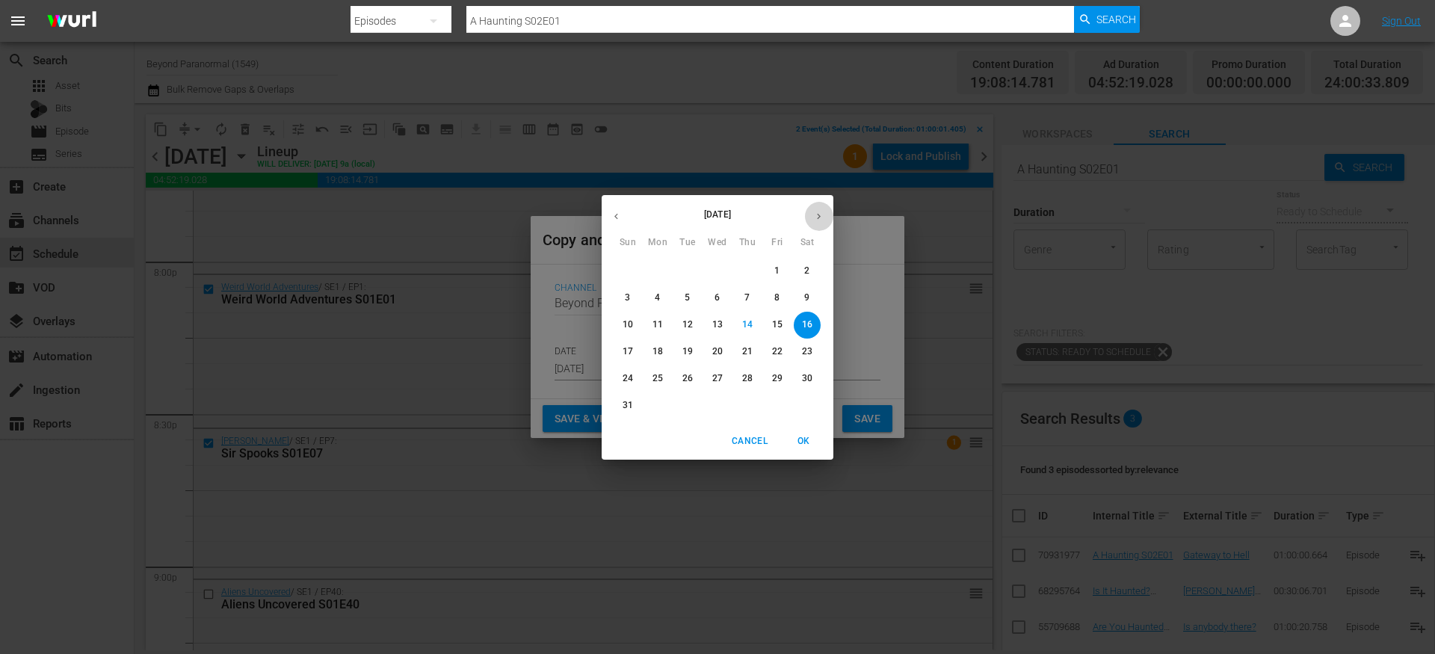
click at [819, 209] on button "button" at bounding box center [818, 216] width 29 height 29
click at [686, 300] on p "9" at bounding box center [687, 298] width 5 height 13
type input "Sep 9th 2025"
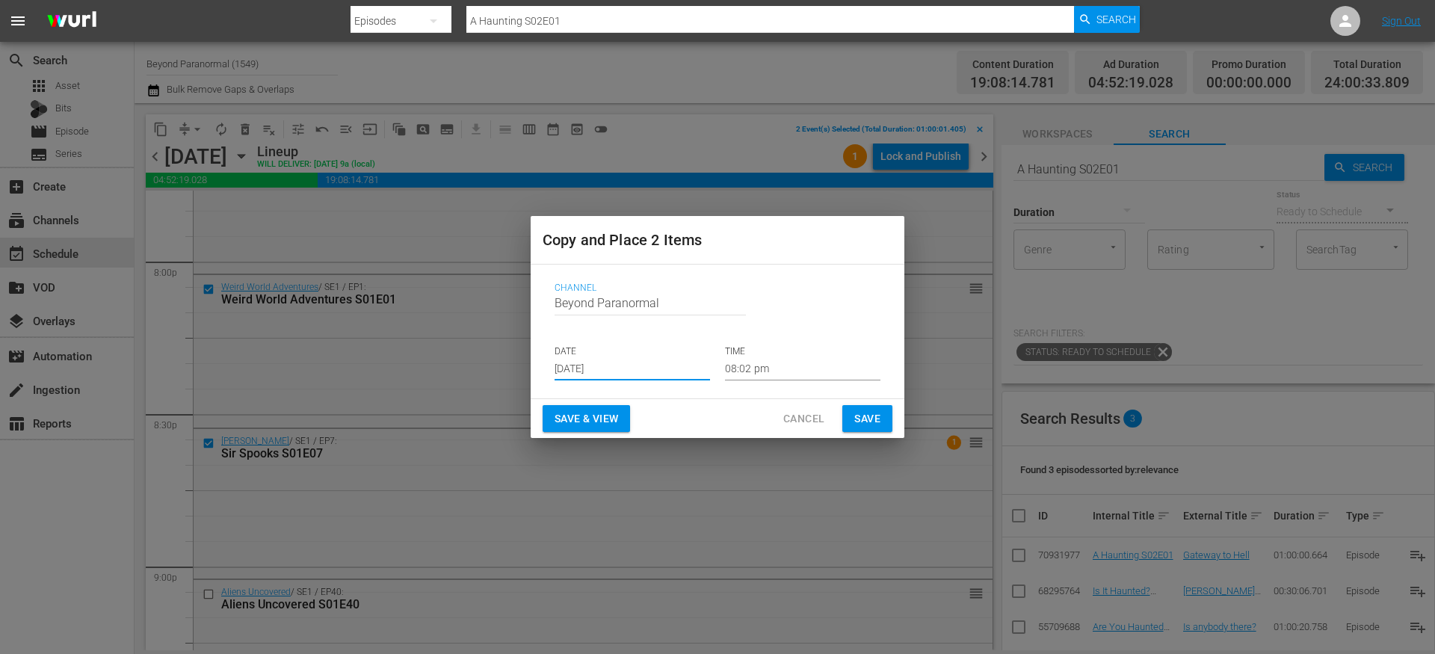
click at [762, 367] on input "08:02 pm" at bounding box center [802, 369] width 155 height 22
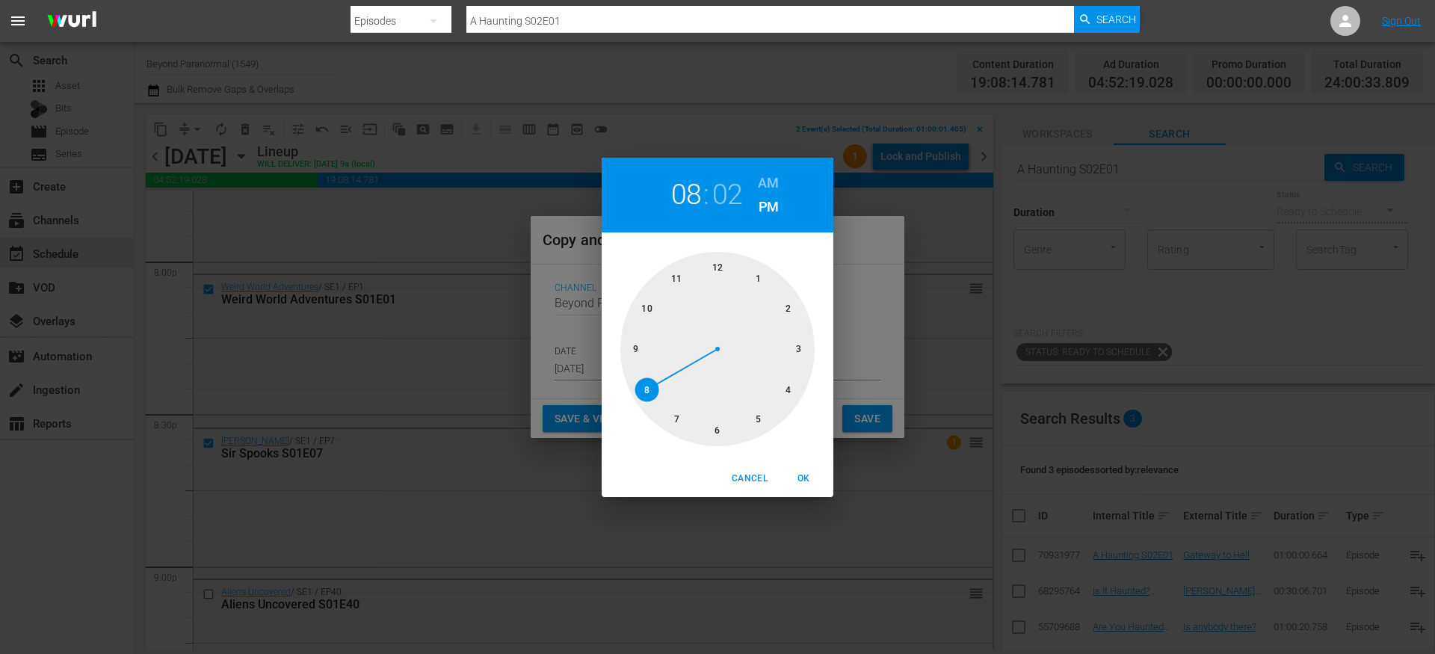
click at [795, 349] on div at bounding box center [717, 349] width 194 height 194
click at [811, 475] on span "OK" at bounding box center [804, 479] width 36 height 16
type input "03:02 pm"
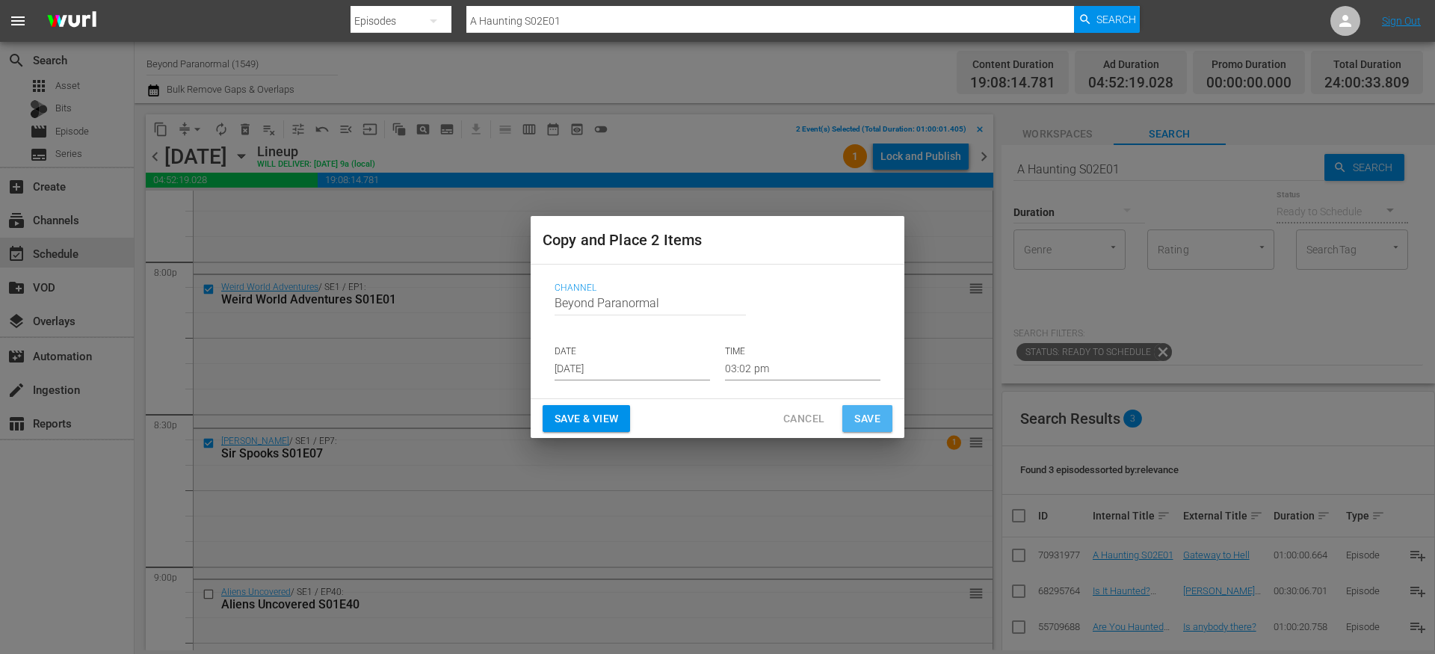
click at [869, 416] on span "Save" at bounding box center [867, 419] width 26 height 19
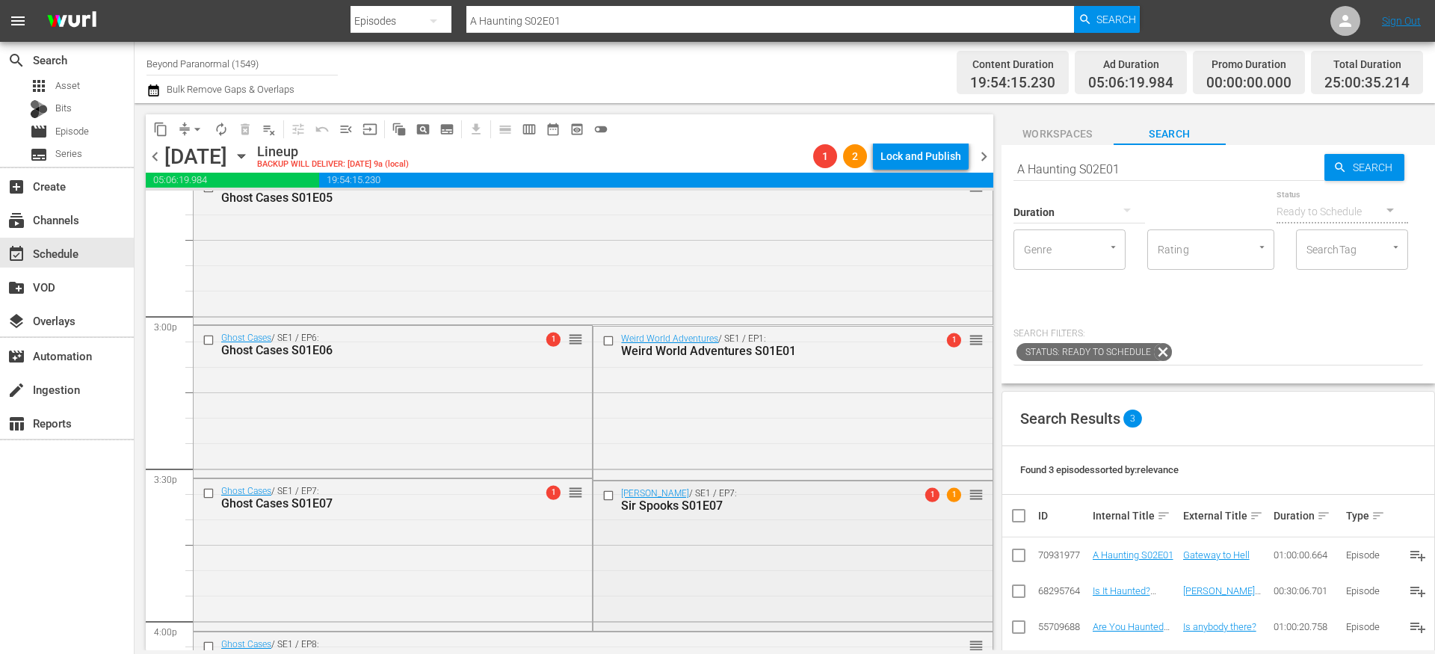
scroll to position [4449, 0]
click at [605, 343] on input "checkbox" at bounding box center [610, 341] width 16 height 13
click at [602, 497] on input "checkbox" at bounding box center [610, 495] width 16 height 13
click at [161, 135] on span "content_copy" at bounding box center [160, 129] width 15 height 15
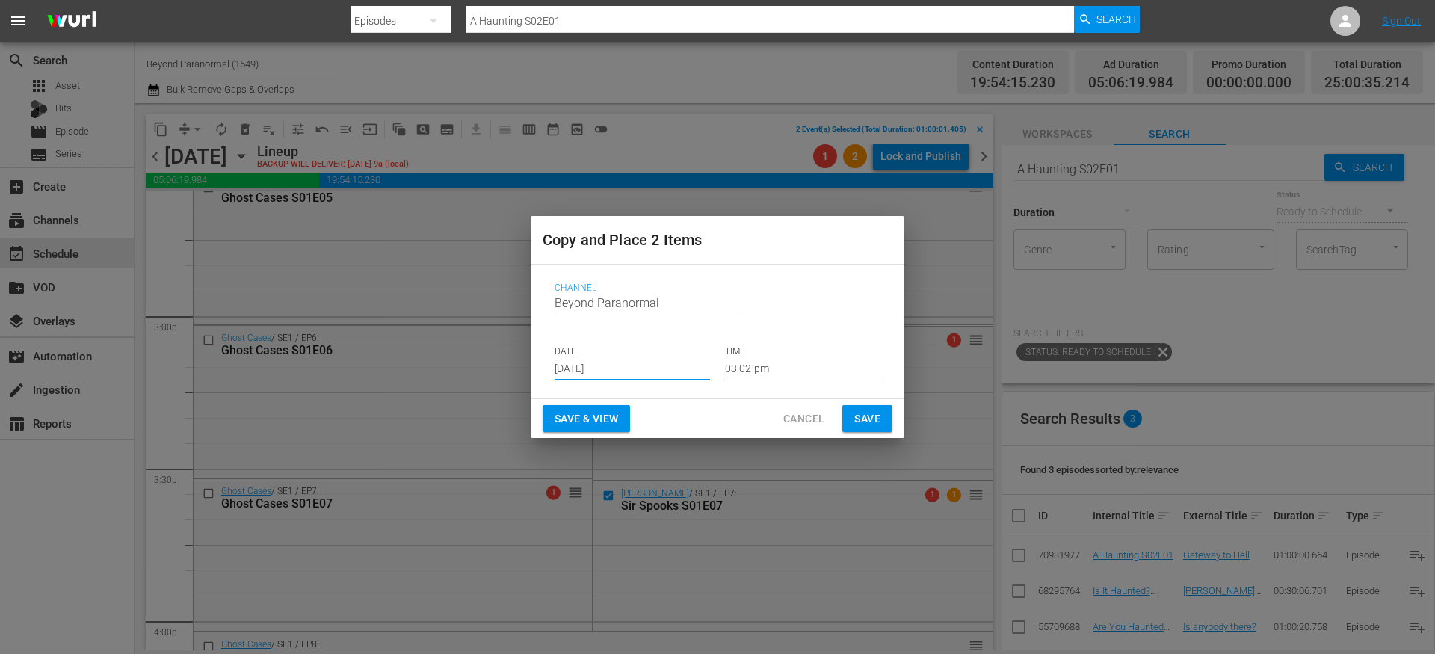
click at [598, 364] on input "[DATE]" at bounding box center [632, 369] width 155 height 22
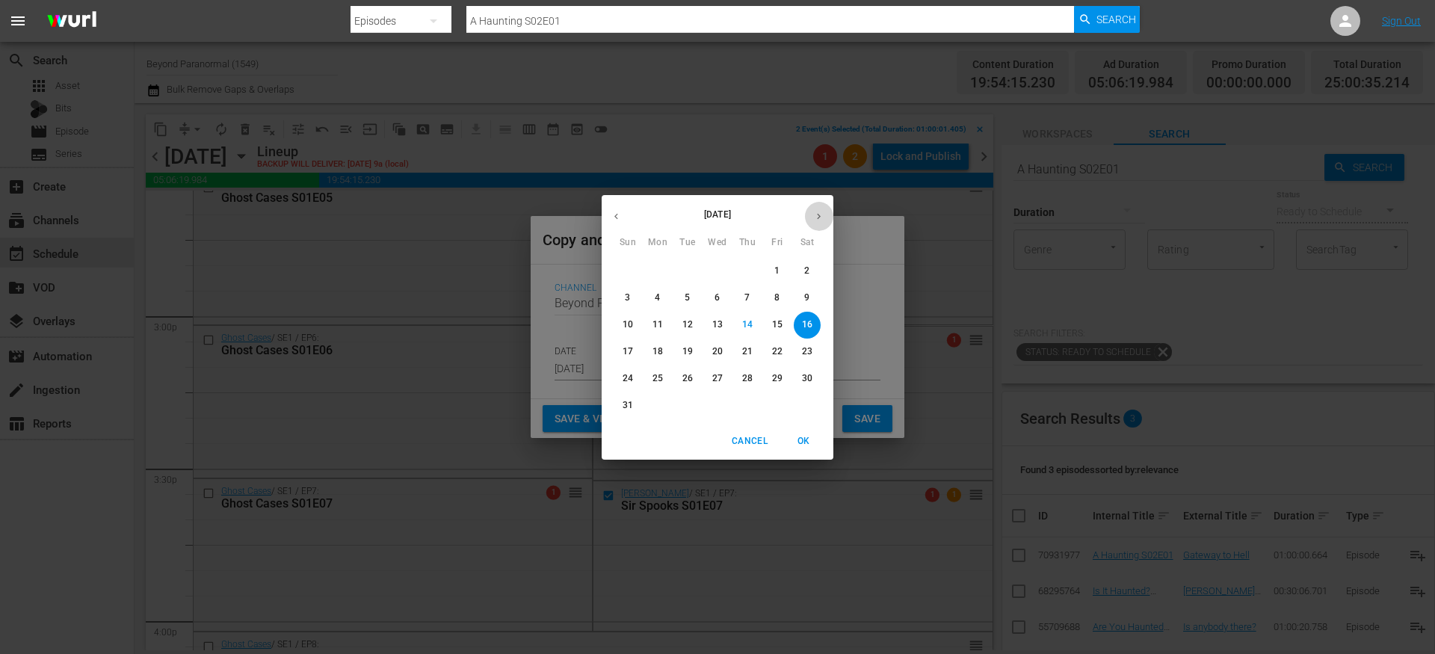
click at [821, 219] on icon "button" at bounding box center [818, 216] width 11 height 11
click at [682, 297] on span "9" at bounding box center [687, 298] width 27 height 13
type input "Sep 9th 2025"
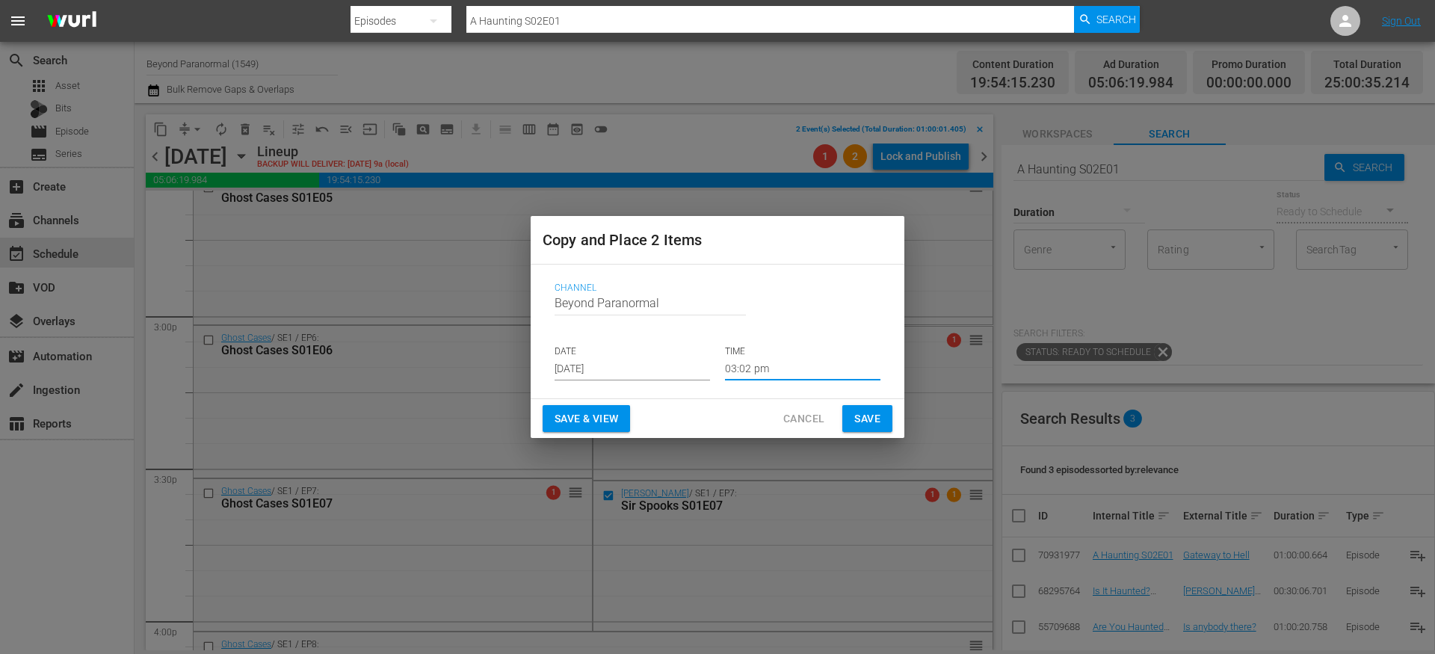
click at [759, 371] on input "03:02 pm" at bounding box center [802, 369] width 155 height 22
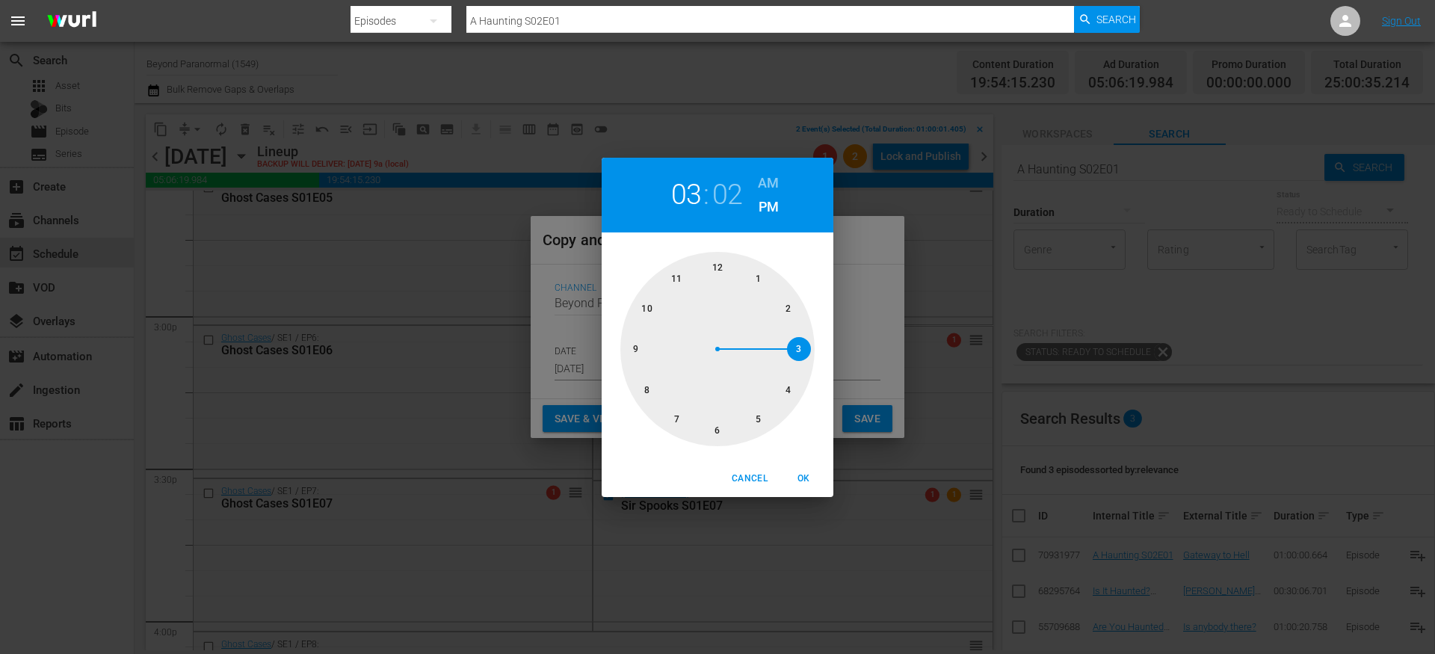
click at [774, 183] on h6 "AM" at bounding box center [768, 183] width 21 height 24
click at [804, 480] on span "OK" at bounding box center [804, 479] width 36 height 16
type input "03:02 am"
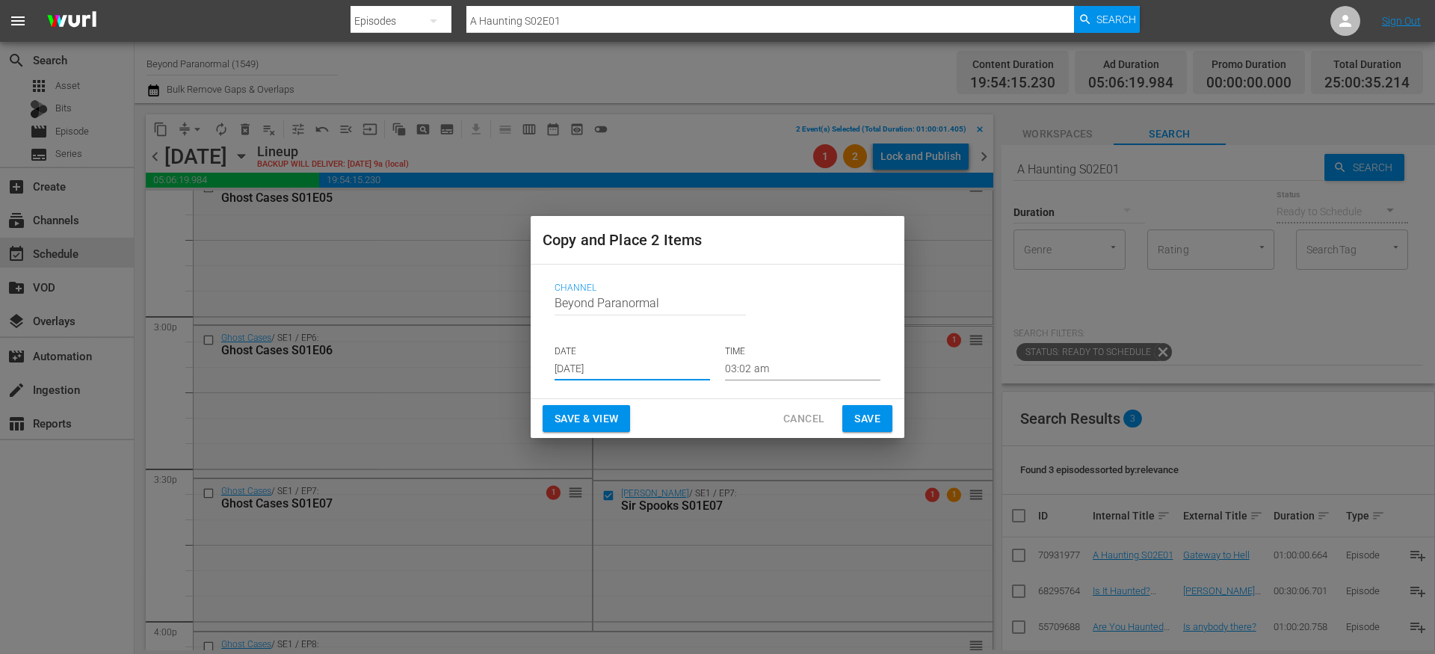
click at [670, 363] on input "Sep 9th 2025" at bounding box center [632, 369] width 155 height 22
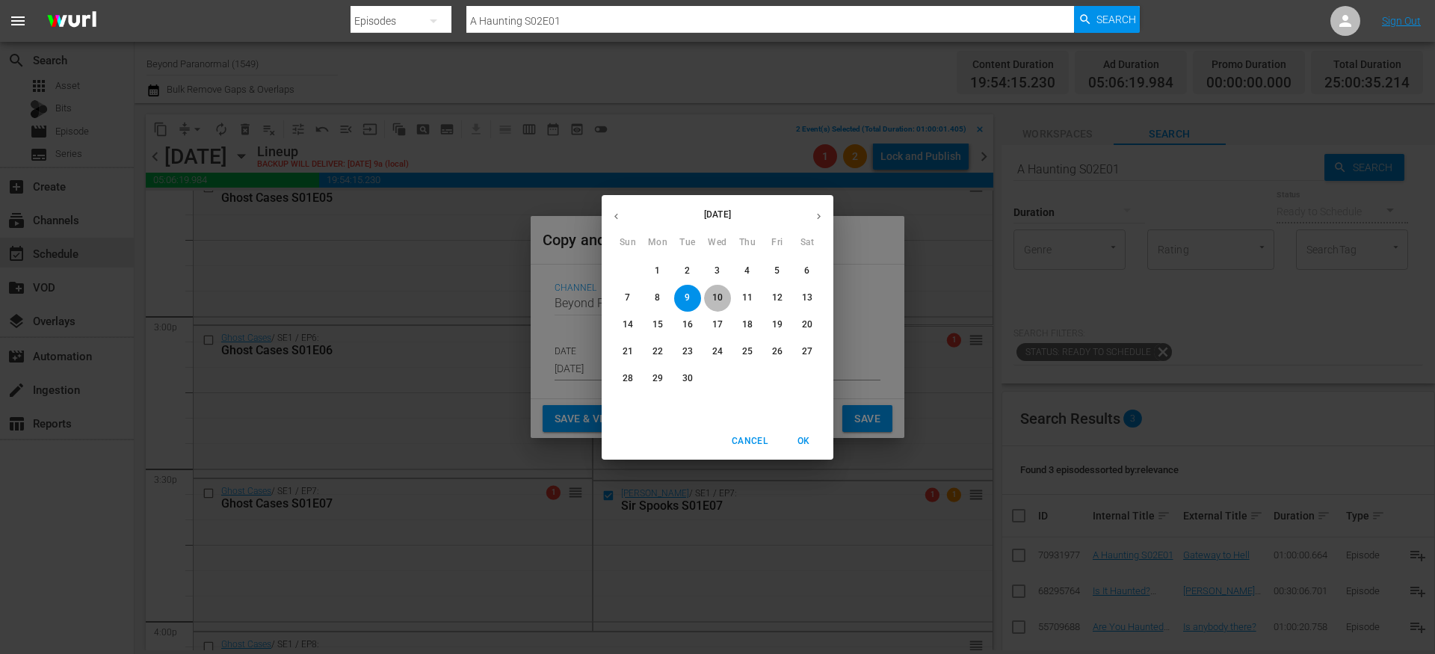
click at [718, 295] on p "10" at bounding box center [717, 298] width 10 height 13
type input "Sep 10th 2025"
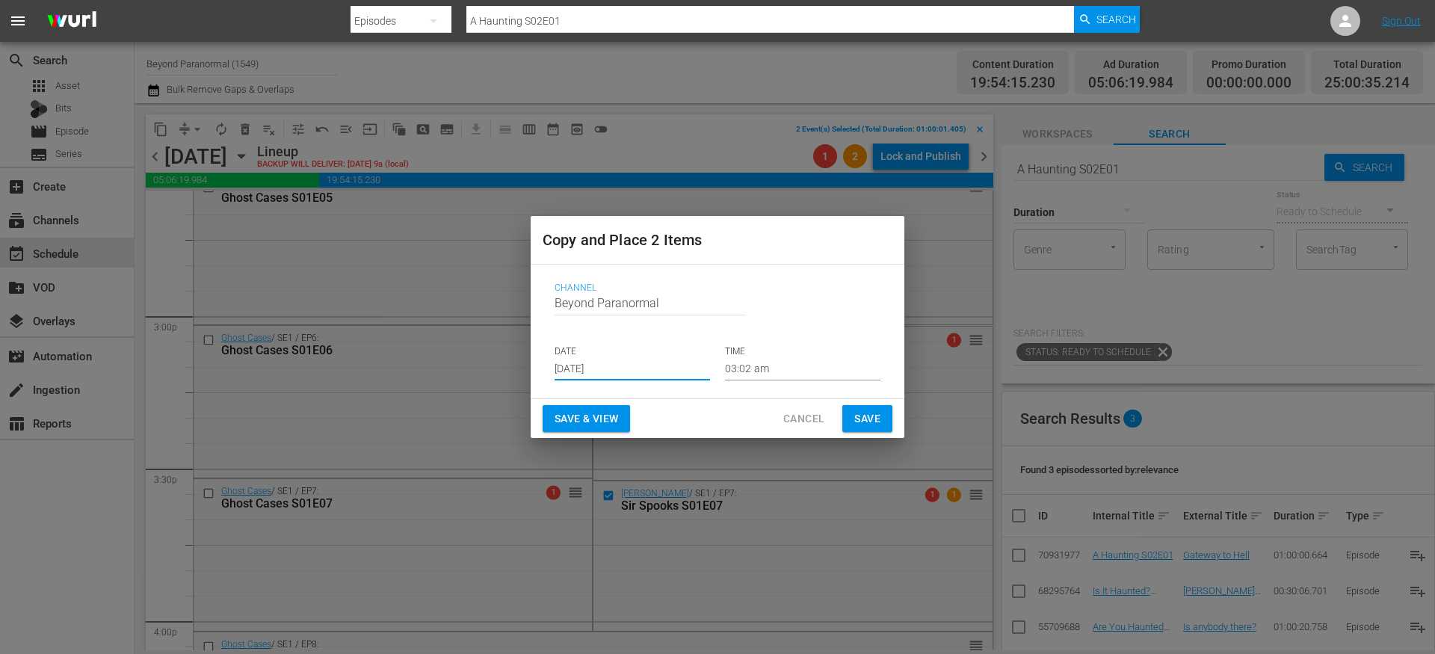
click at [850, 414] on button "Save" at bounding box center [867, 419] width 50 height 28
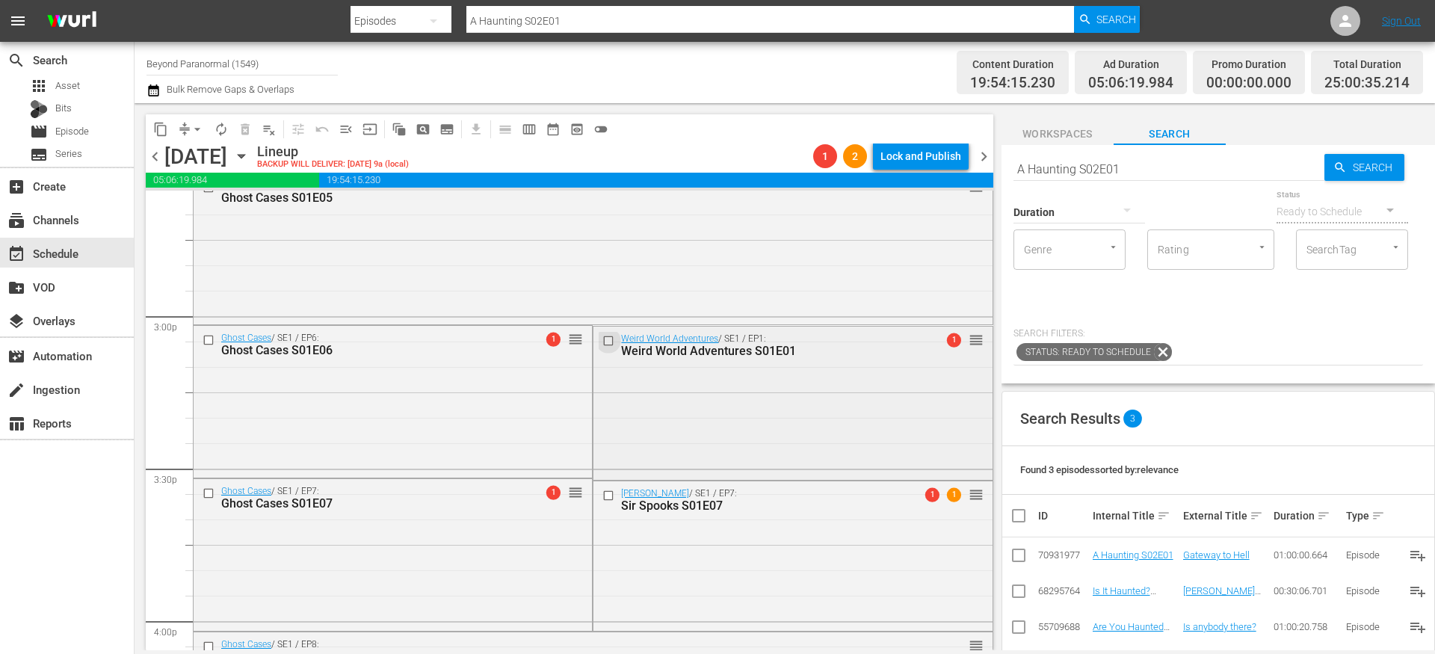
click at [602, 342] on input "checkbox" at bounding box center [610, 341] width 16 height 13
click at [602, 496] on input "checkbox" at bounding box center [610, 495] width 16 height 13
click at [244, 132] on span "delete_forever_outlined" at bounding box center [245, 129] width 15 height 15
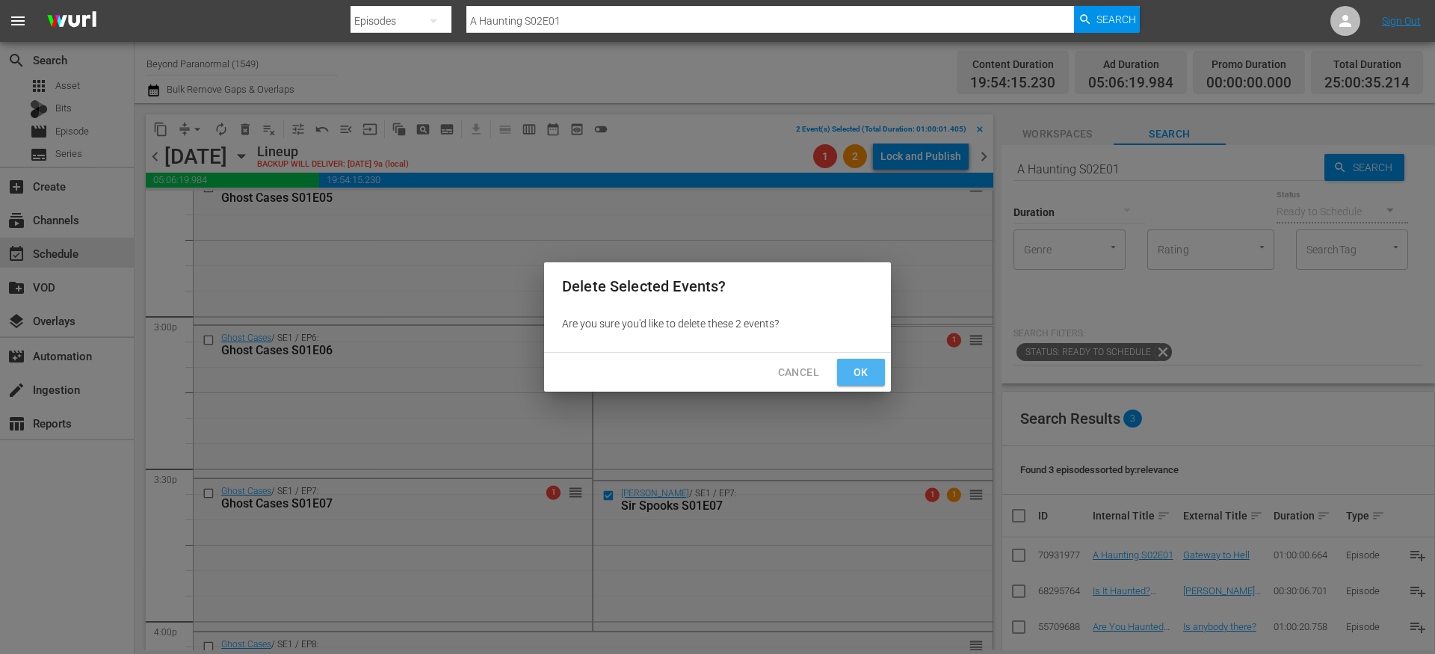
click at [857, 378] on span "Ok" at bounding box center [861, 372] width 24 height 19
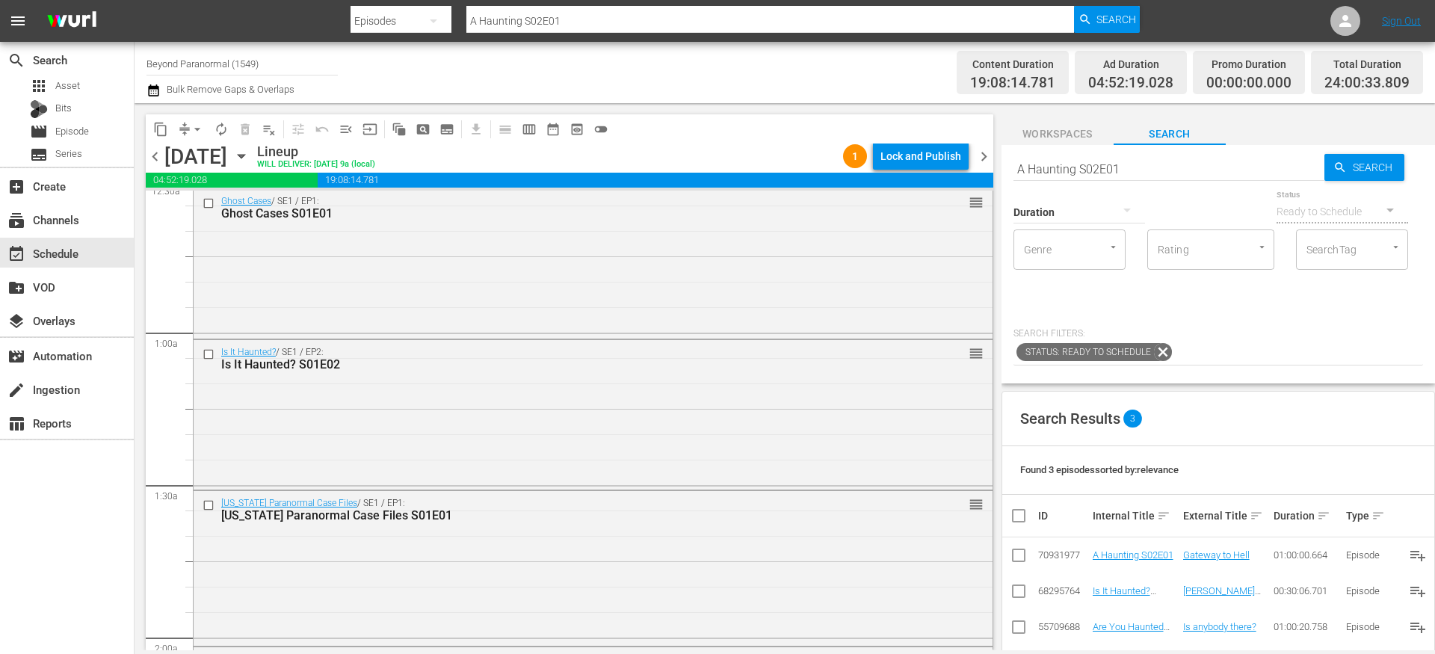
scroll to position [0, 0]
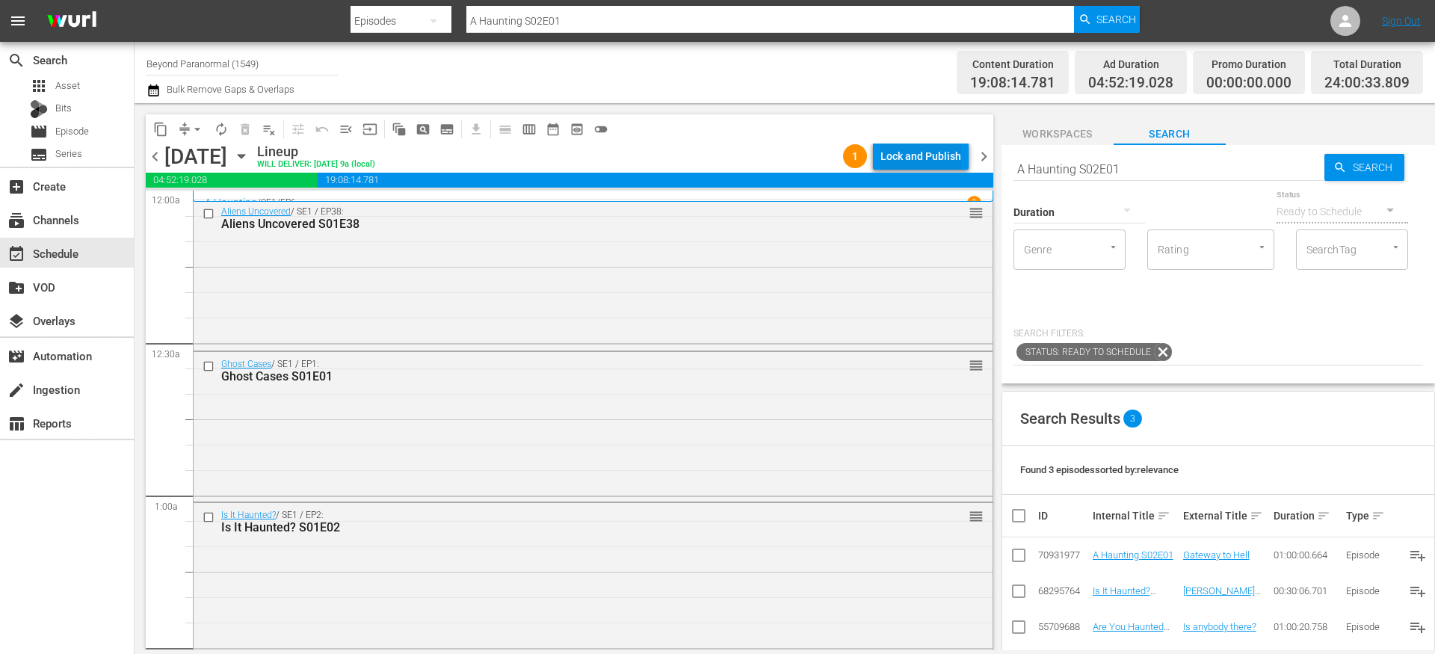
click at [943, 152] on div "Lock and Publish" at bounding box center [920, 156] width 81 height 27
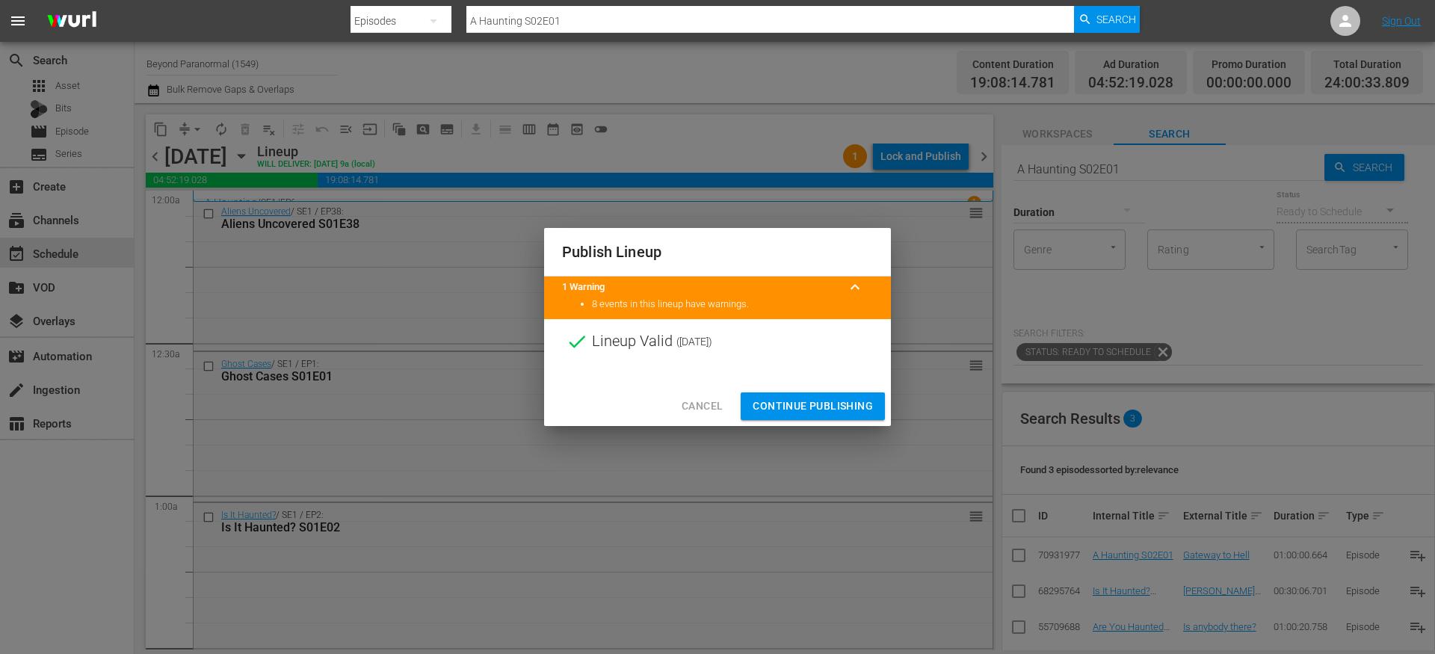
click at [811, 407] on span "Continue Publishing" at bounding box center [813, 406] width 120 height 19
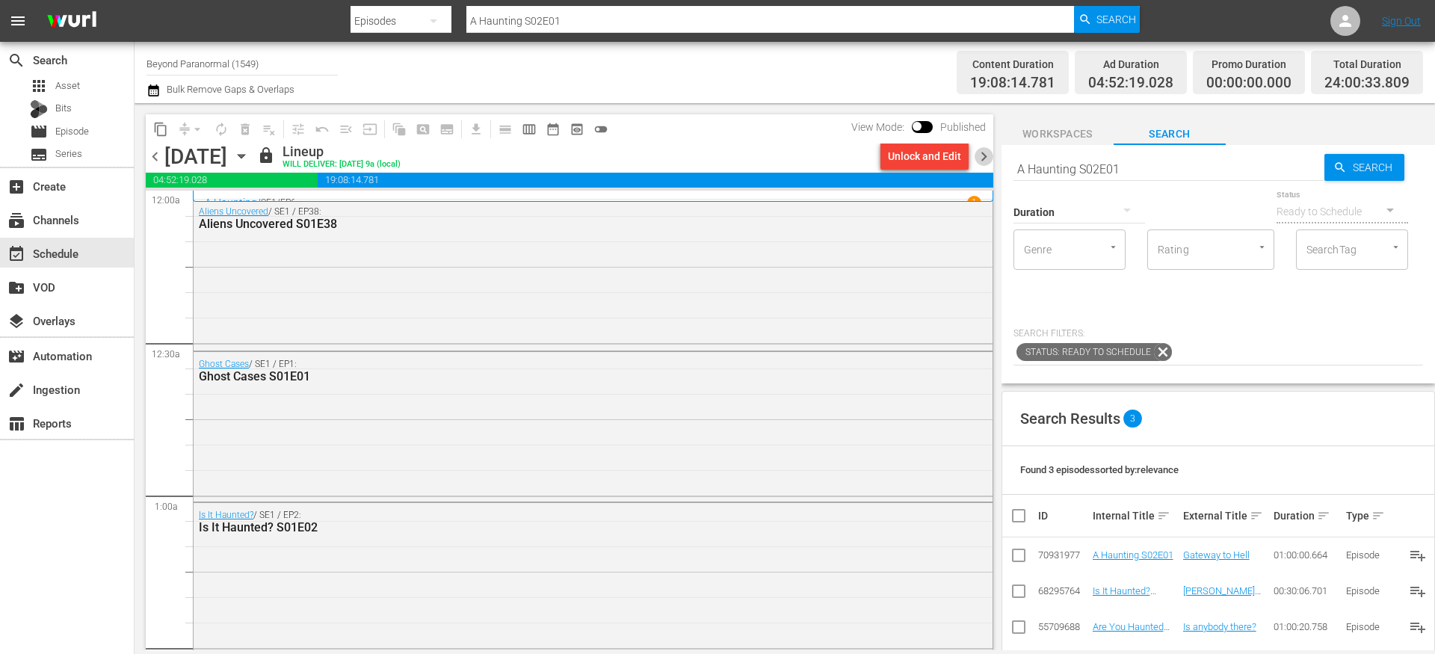
click at [981, 163] on span "chevron_right" at bounding box center [984, 156] width 19 height 19
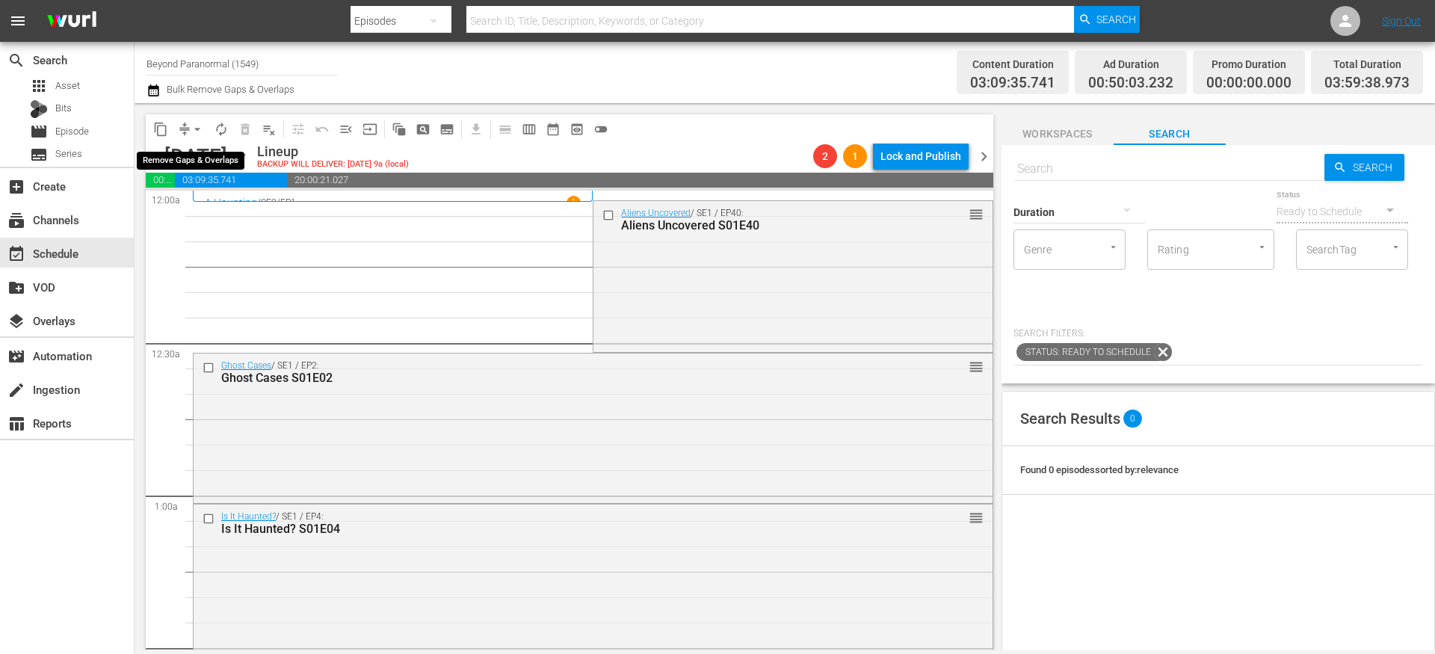
click at [189, 133] on button "arrow_drop_down" at bounding box center [197, 129] width 24 height 24
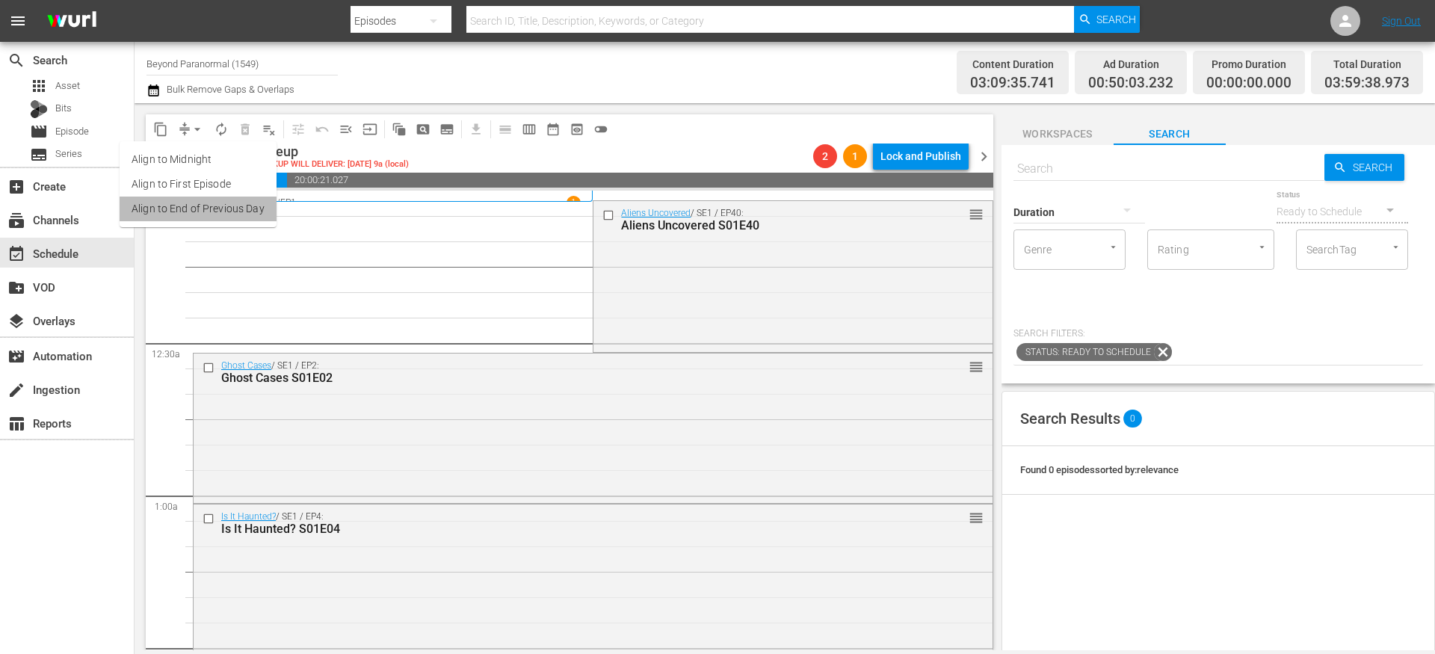
click at [203, 211] on li "Align to End of Previous Day" at bounding box center [198, 209] width 157 height 25
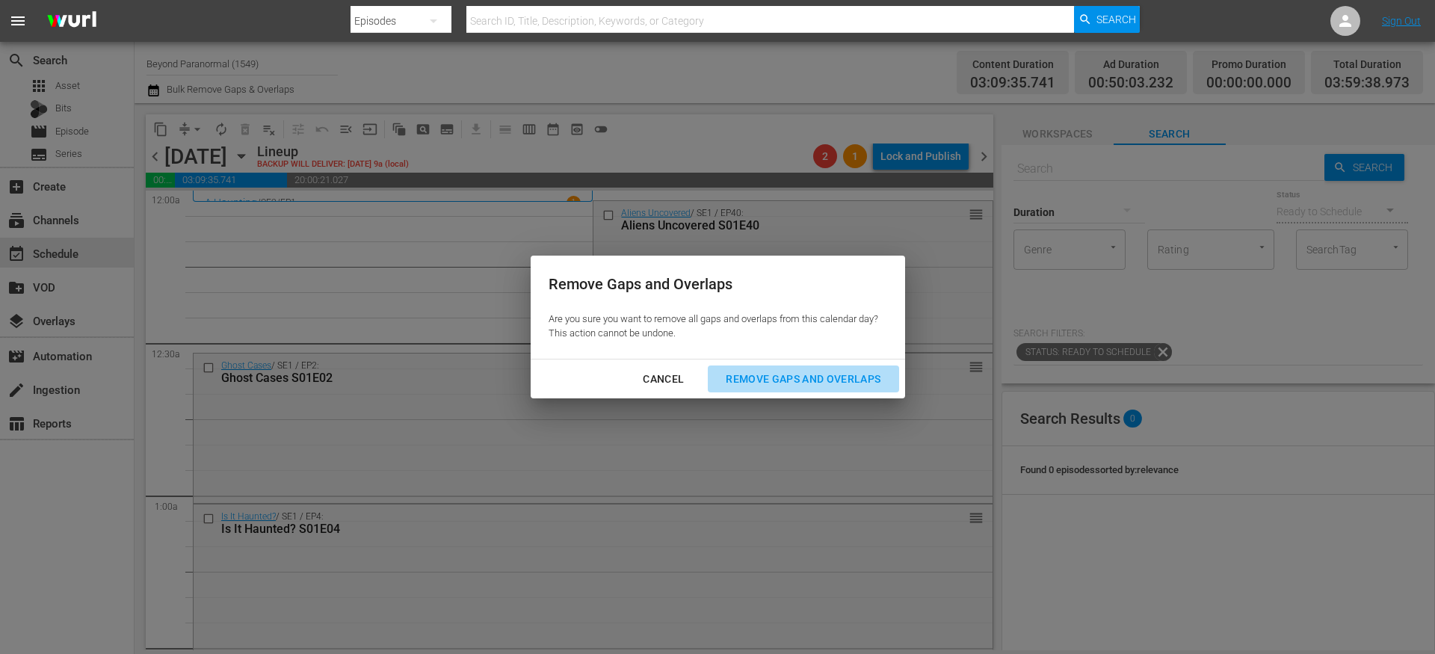
click at [762, 382] on div "Remove Gaps and Overlaps" at bounding box center [803, 379] width 179 height 19
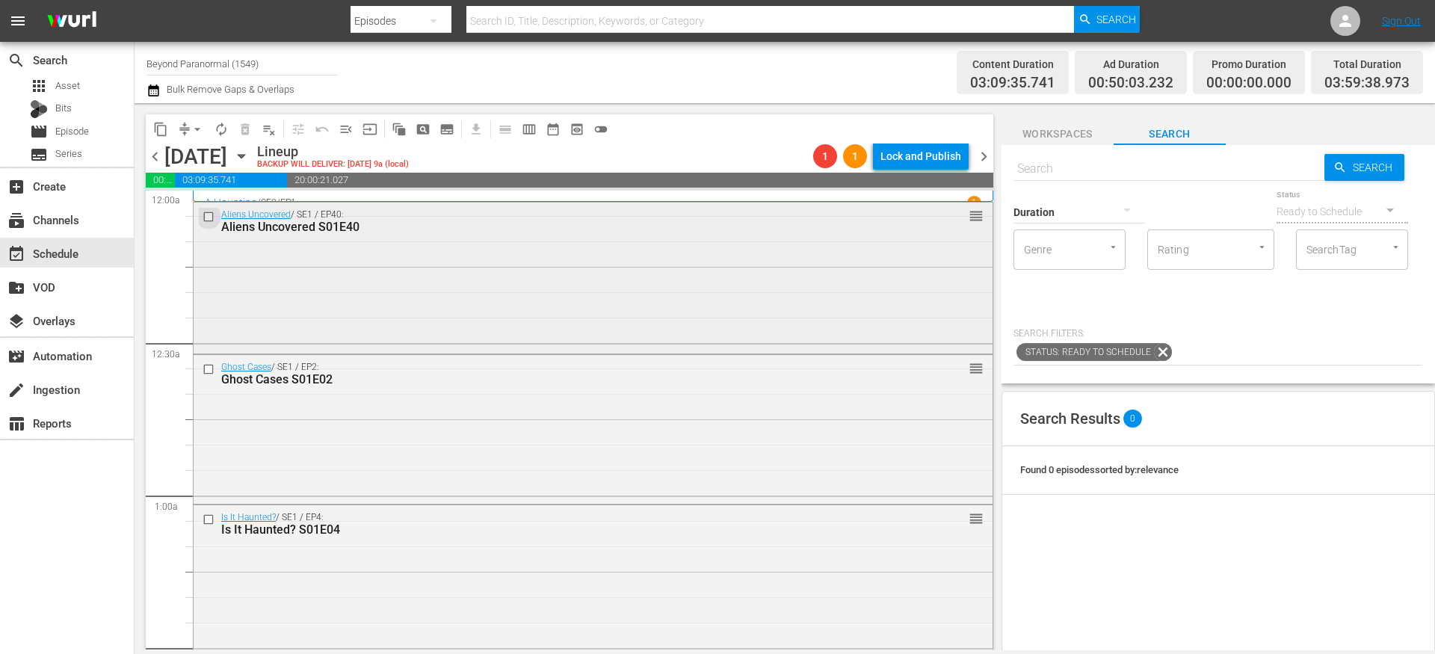
click at [208, 216] on input "checkbox" at bounding box center [211, 217] width 16 height 13
click at [209, 369] on input "checkbox" at bounding box center [211, 369] width 16 height 13
click at [212, 519] on input "checkbox" at bounding box center [211, 519] width 16 height 13
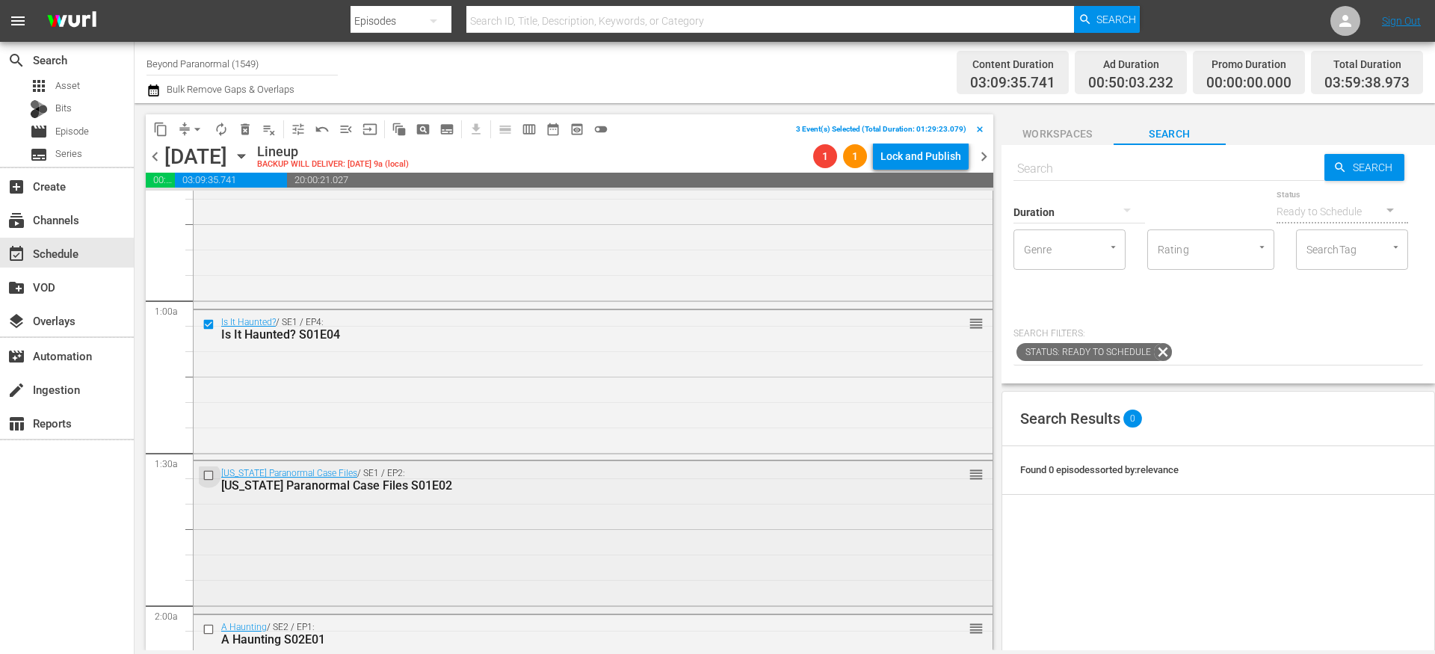
click at [208, 475] on input "checkbox" at bounding box center [211, 475] width 16 height 13
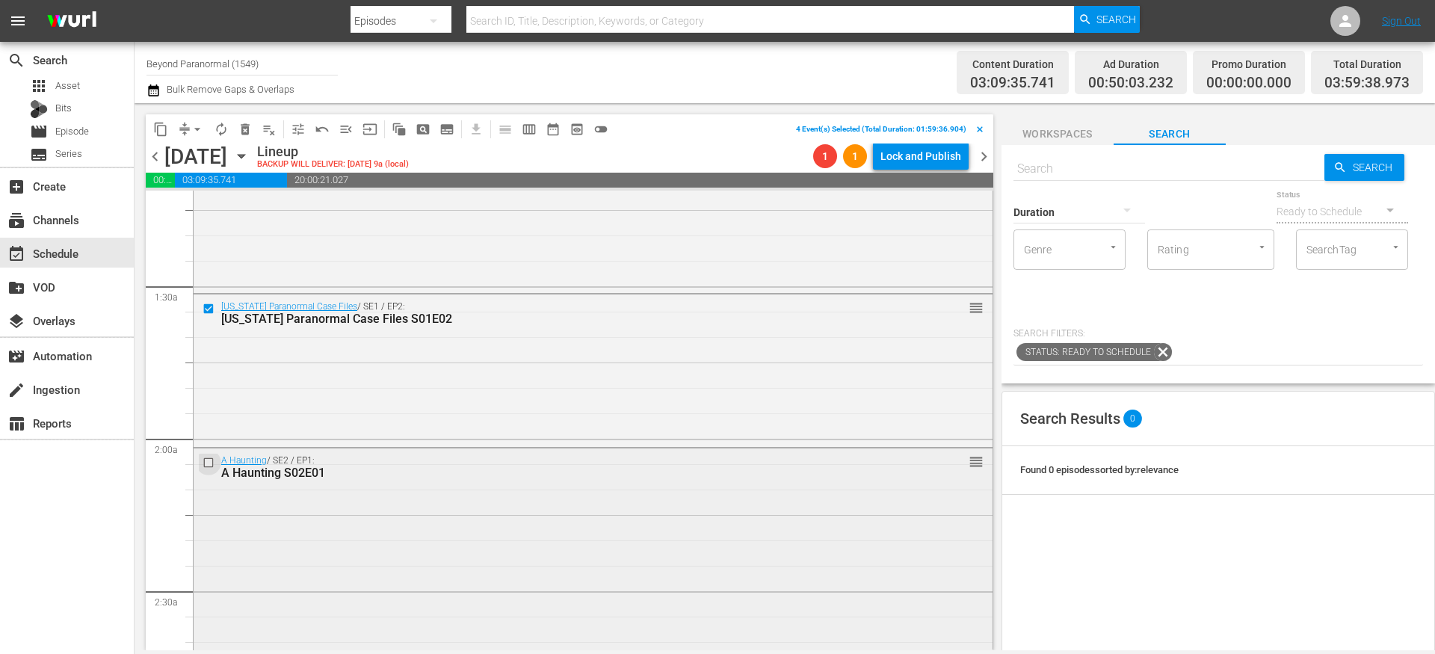
click at [207, 459] on input "checkbox" at bounding box center [211, 463] width 16 height 13
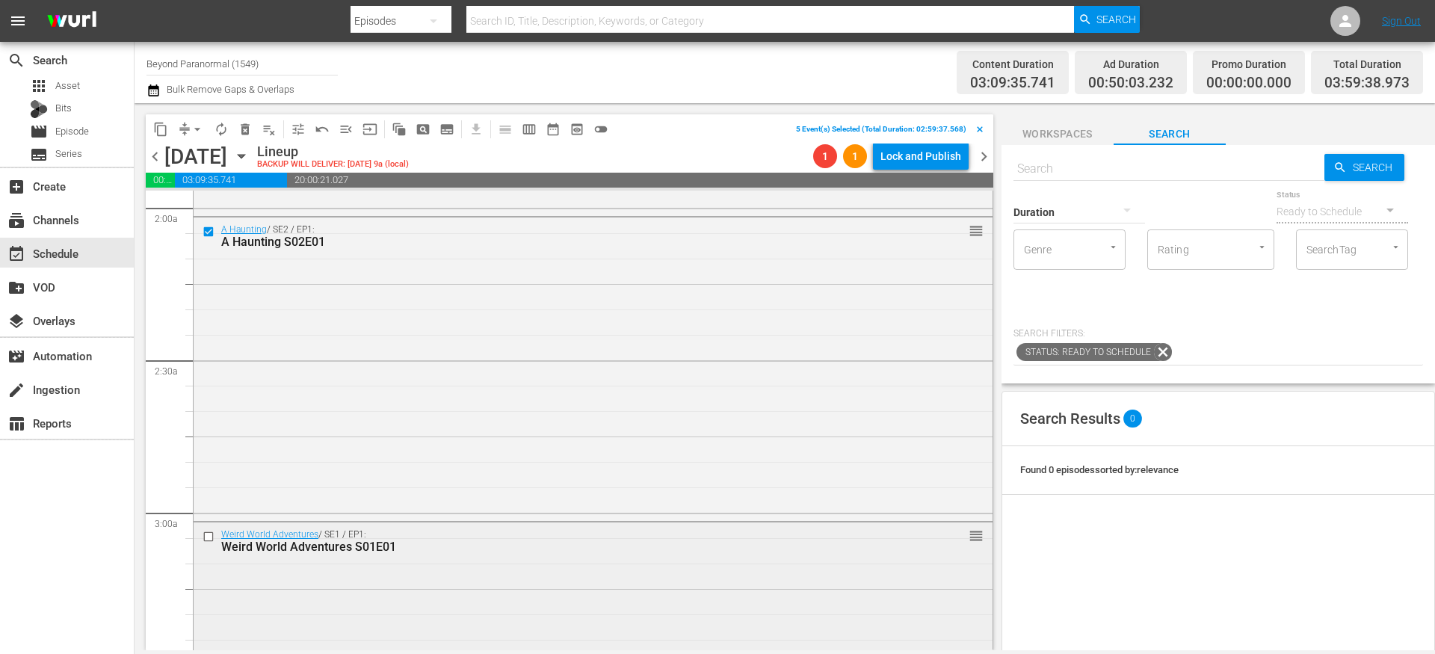
click at [208, 535] on input "checkbox" at bounding box center [211, 537] width 16 height 13
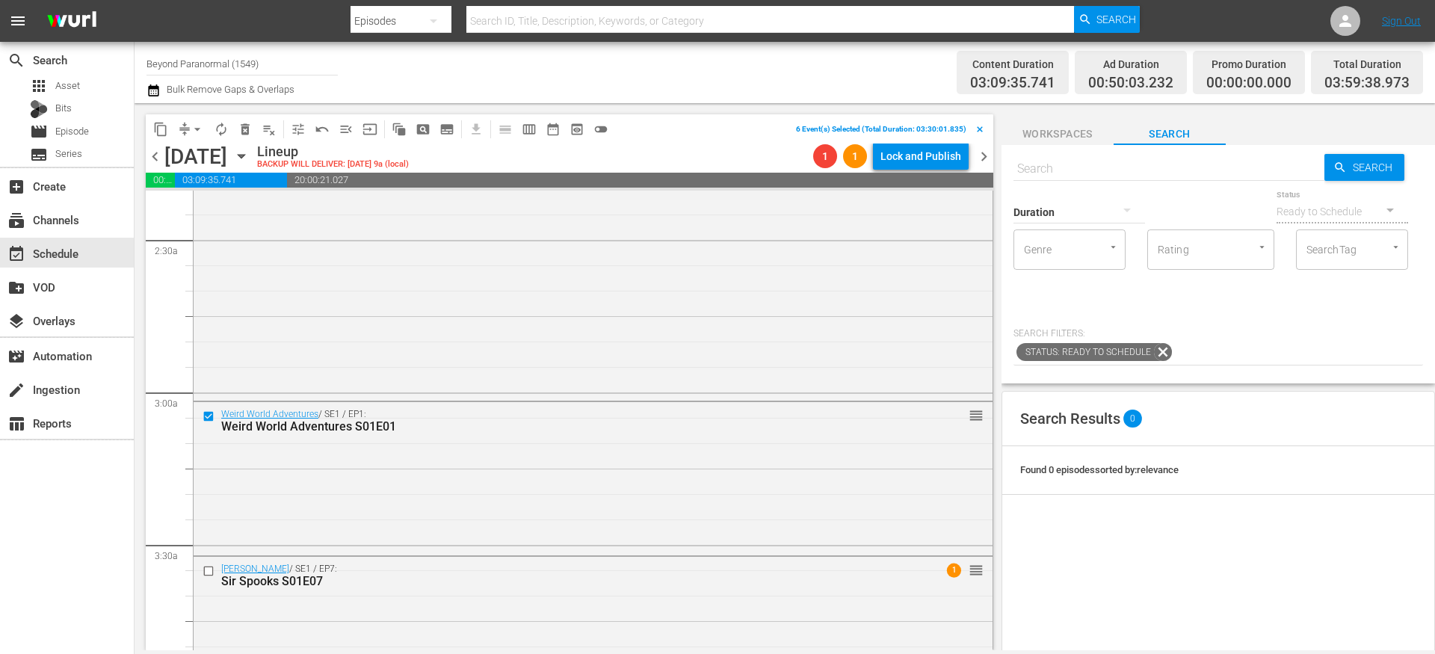
scroll to position [838, 0]
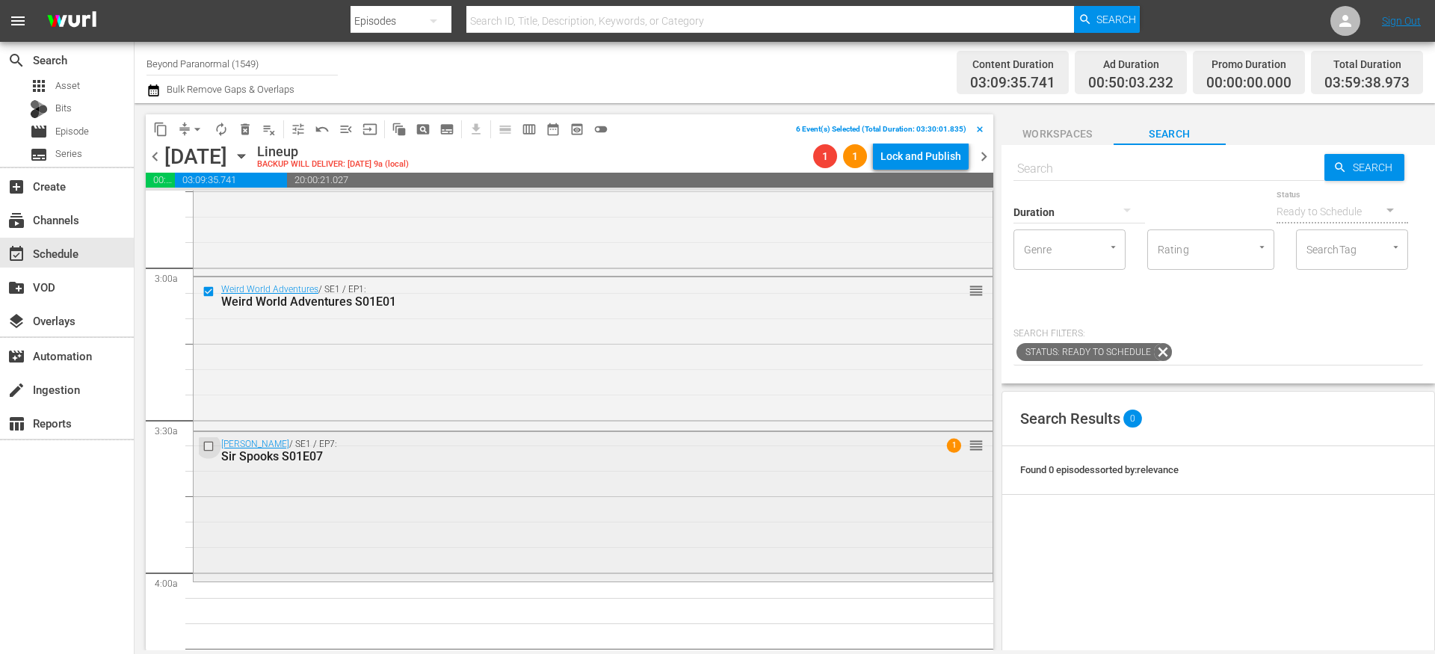
click at [212, 447] on input "checkbox" at bounding box center [211, 445] width 16 height 13
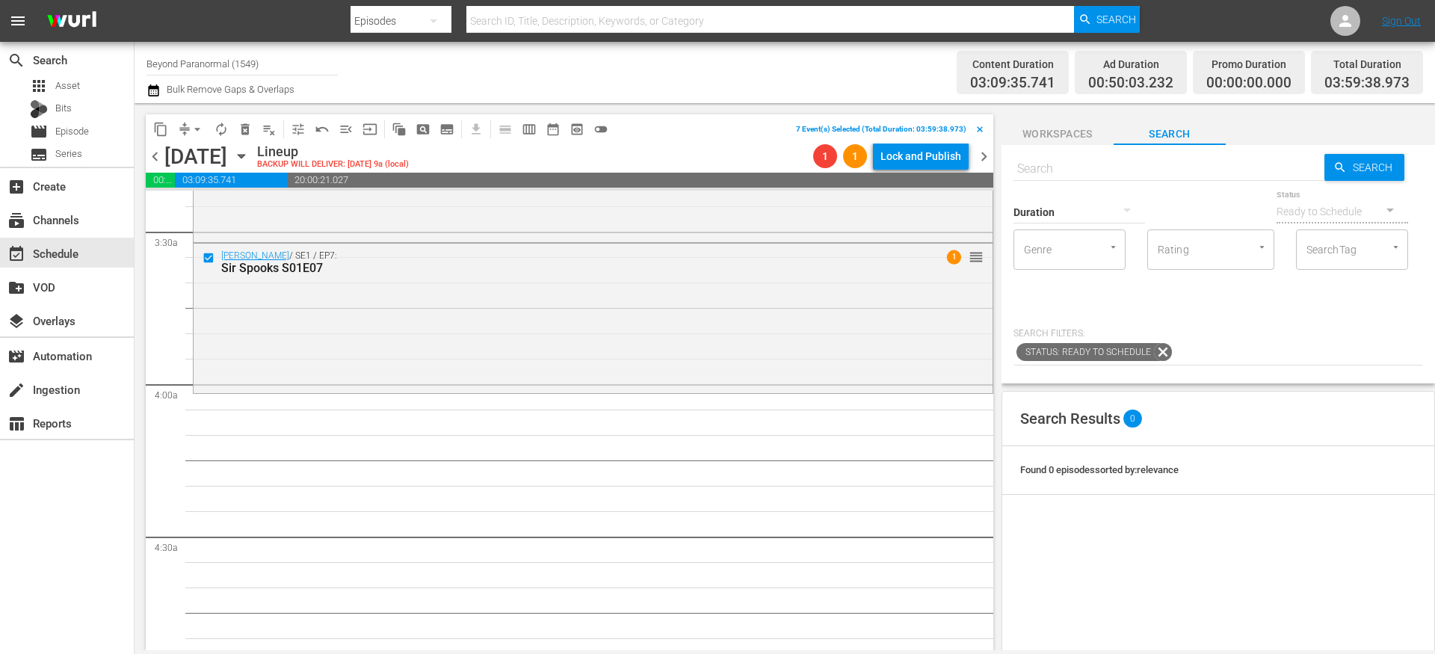
click at [162, 132] on span "content_copy" at bounding box center [160, 129] width 15 height 15
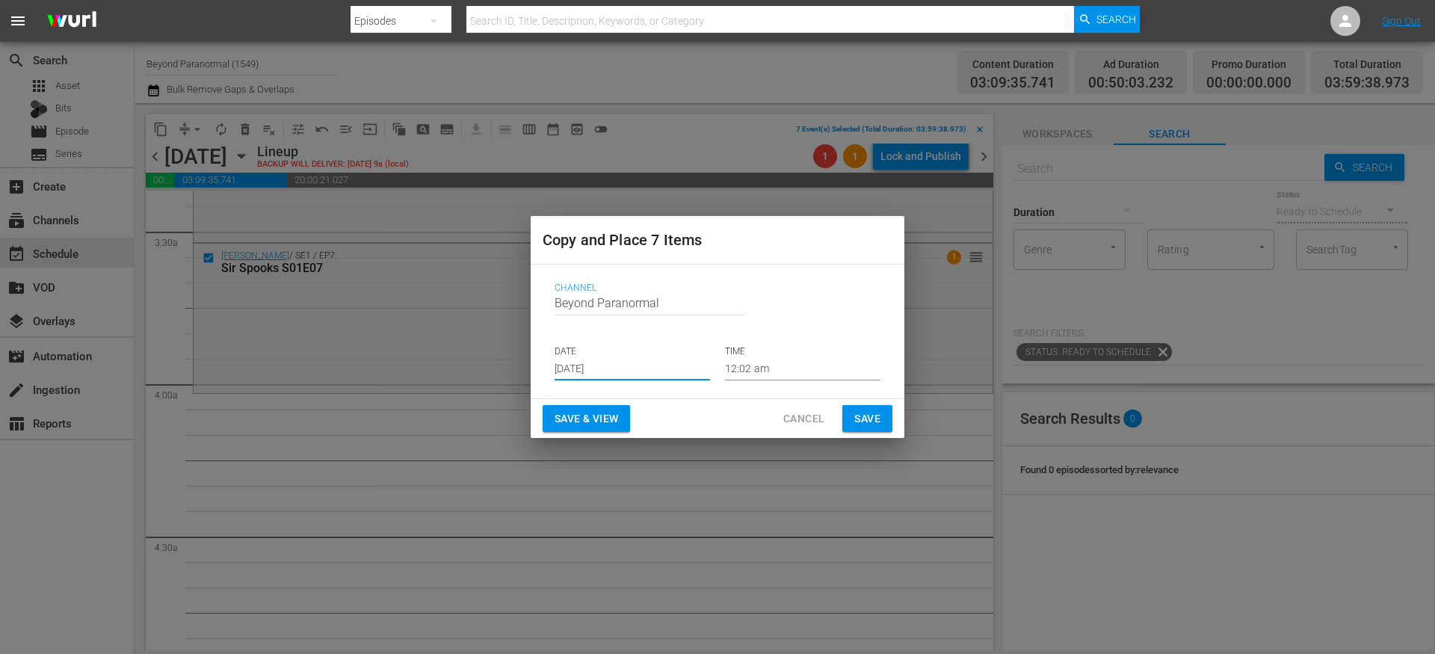
click at [582, 365] on input "[DATE]" at bounding box center [632, 369] width 155 height 22
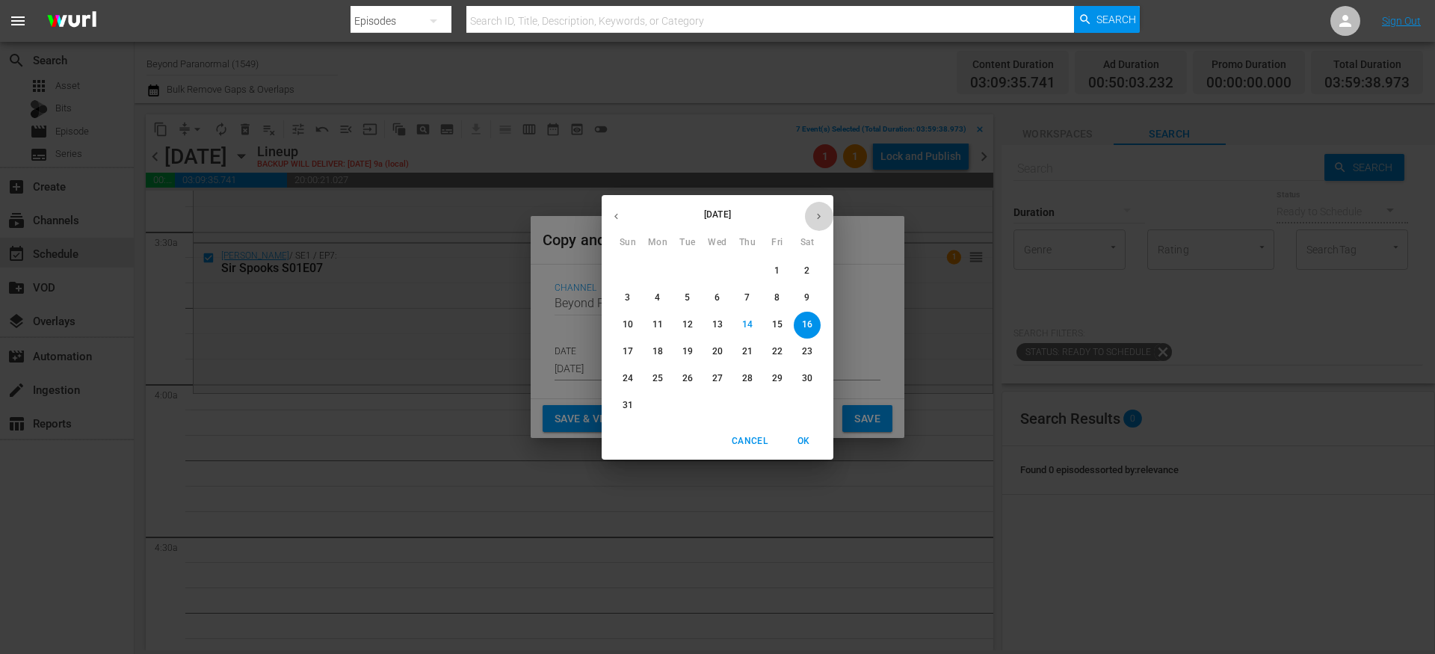
click at [815, 215] on icon "button" at bounding box center [818, 216] width 11 height 11
click at [718, 297] on p "10" at bounding box center [717, 298] width 10 height 13
type input "Sep 10th 2025"
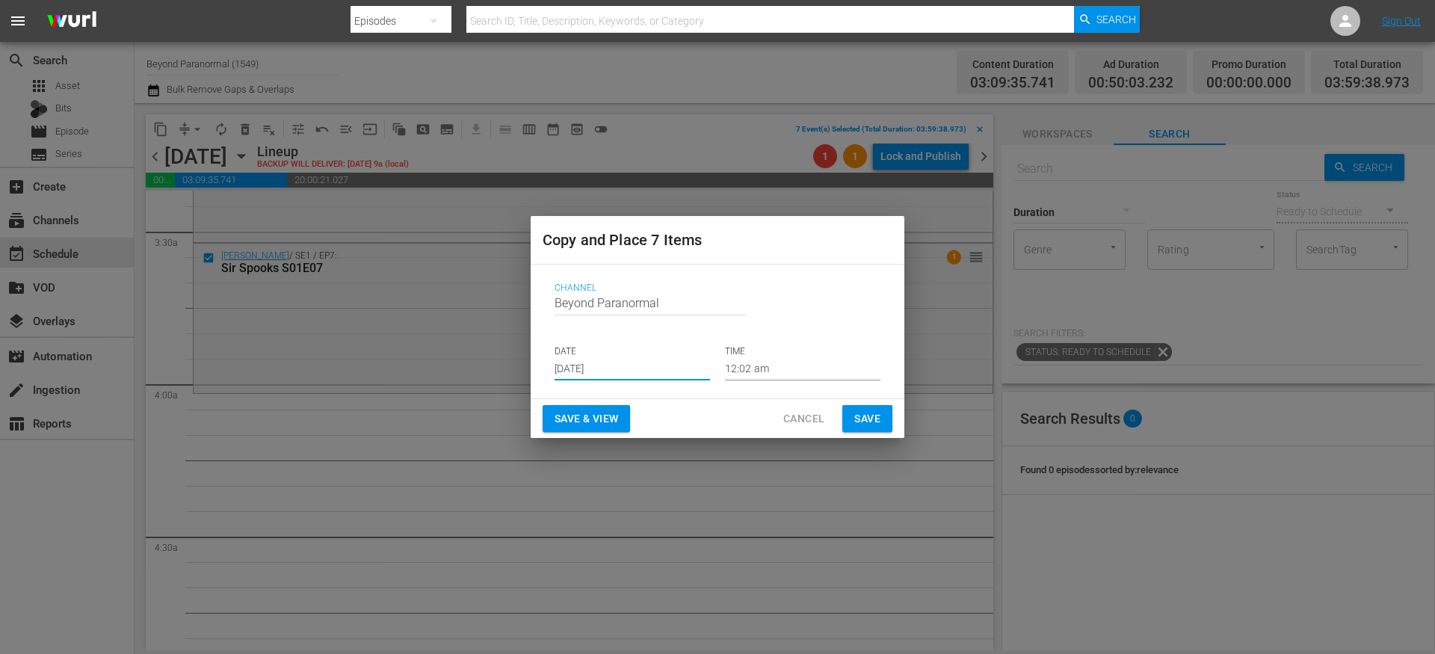
click at [747, 367] on input "12:02 am" at bounding box center [802, 369] width 155 height 22
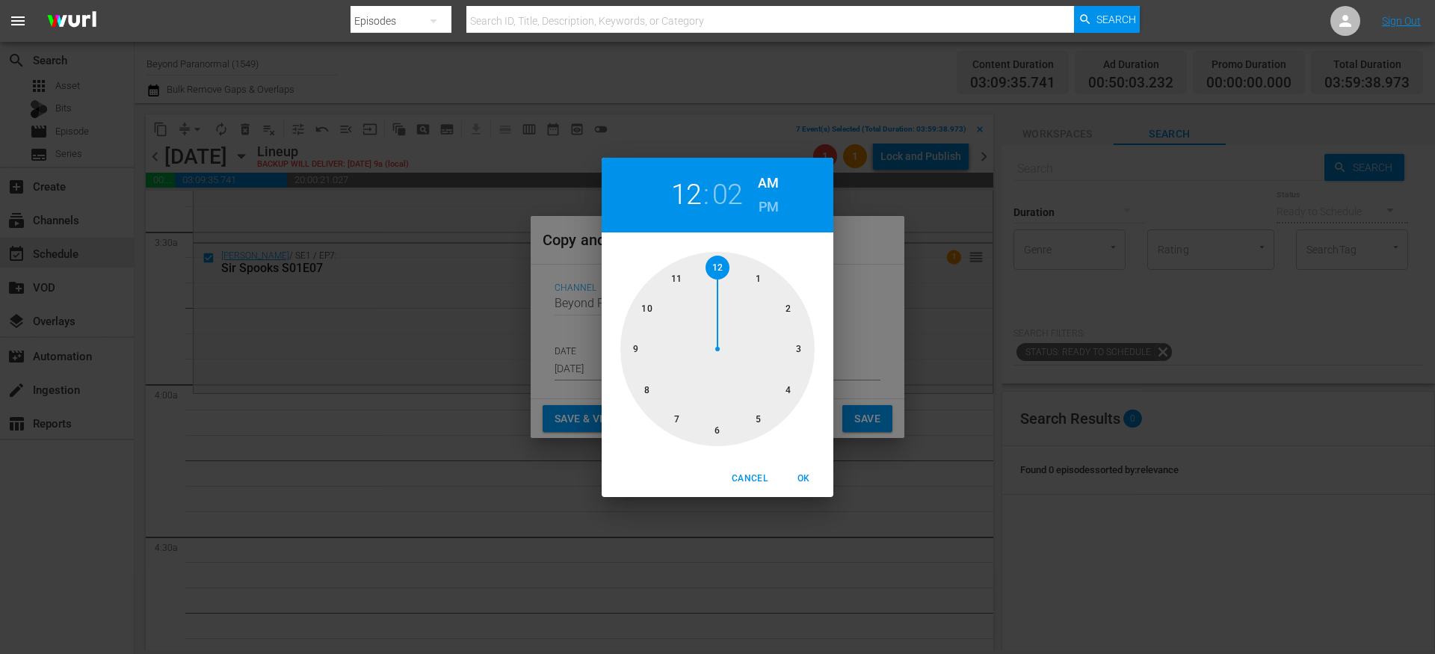
click at [788, 392] on div at bounding box center [717, 349] width 194 height 194
click at [807, 482] on span "OK" at bounding box center [804, 479] width 36 height 16
type input "04:02 am"
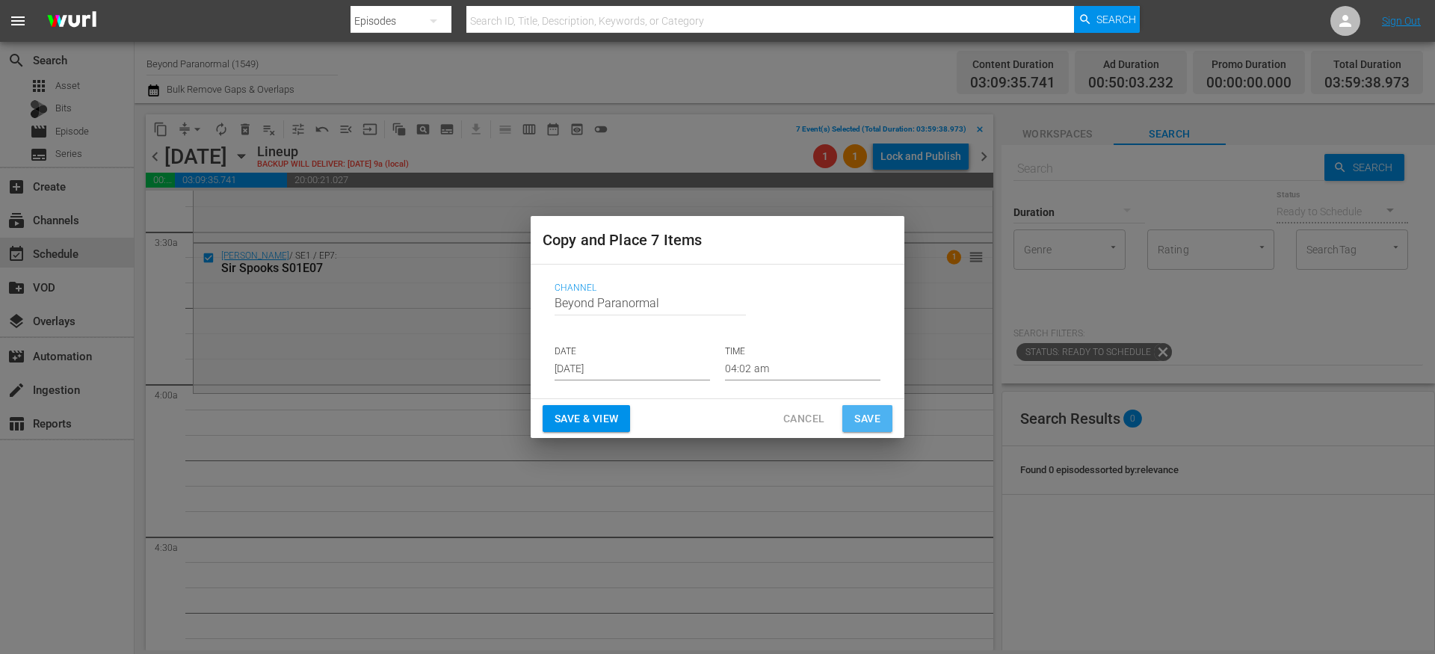
click at [856, 424] on span "Save" at bounding box center [867, 419] width 26 height 19
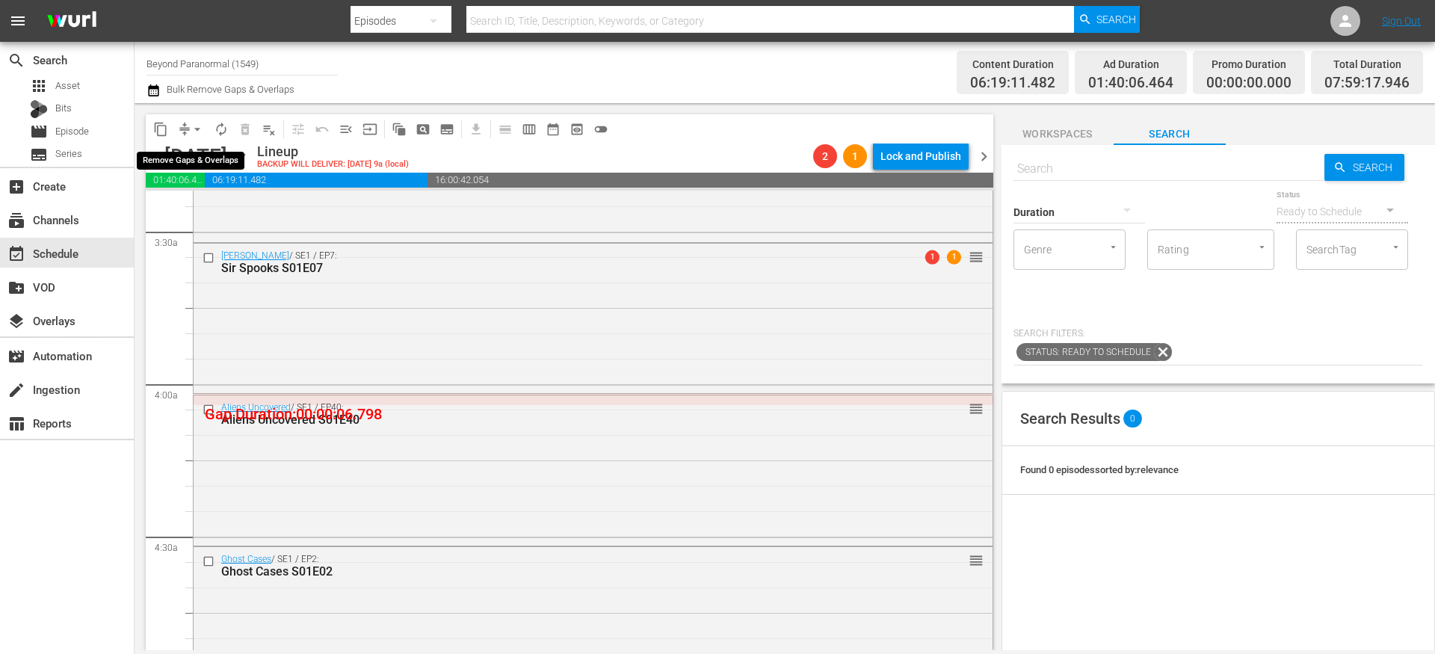
click at [190, 130] on span "arrow_drop_down" at bounding box center [197, 129] width 15 height 15
click at [218, 209] on li "Align to End of Previous Day" at bounding box center [198, 209] width 157 height 25
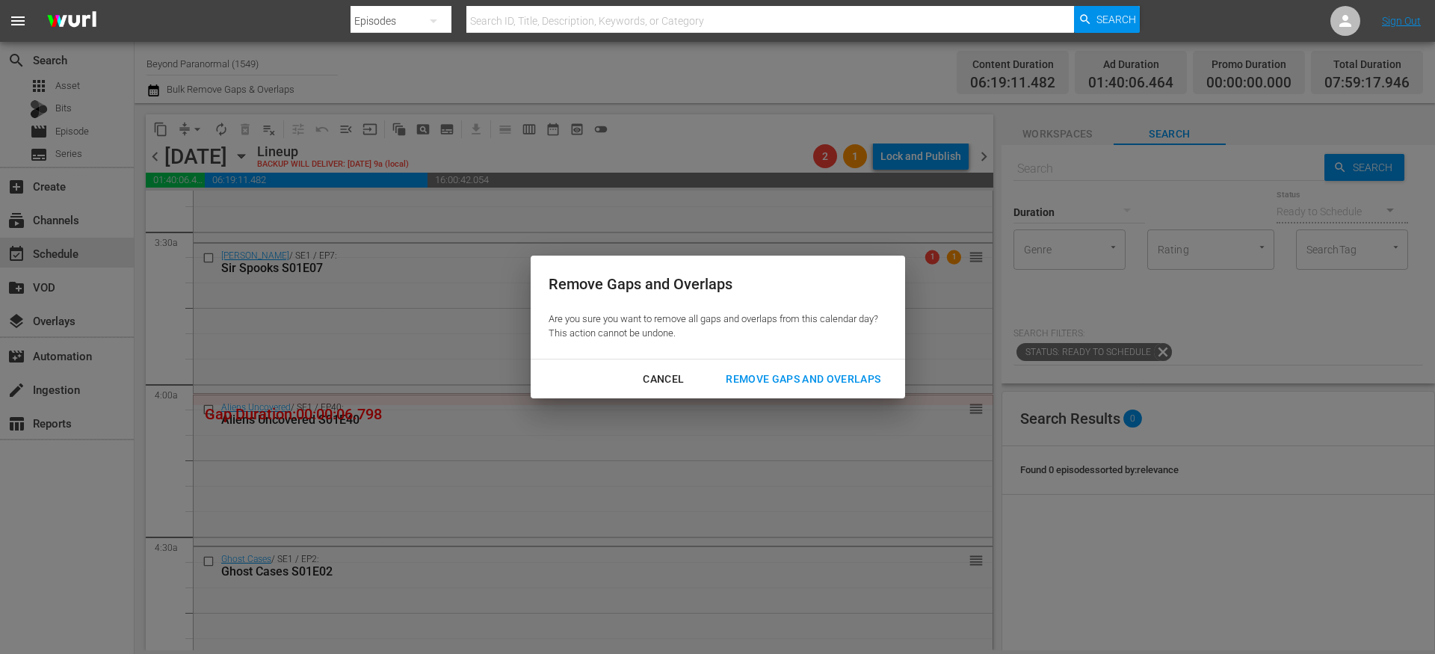
click at [783, 366] on button "Remove Gaps and Overlaps" at bounding box center [803, 380] width 191 height 28
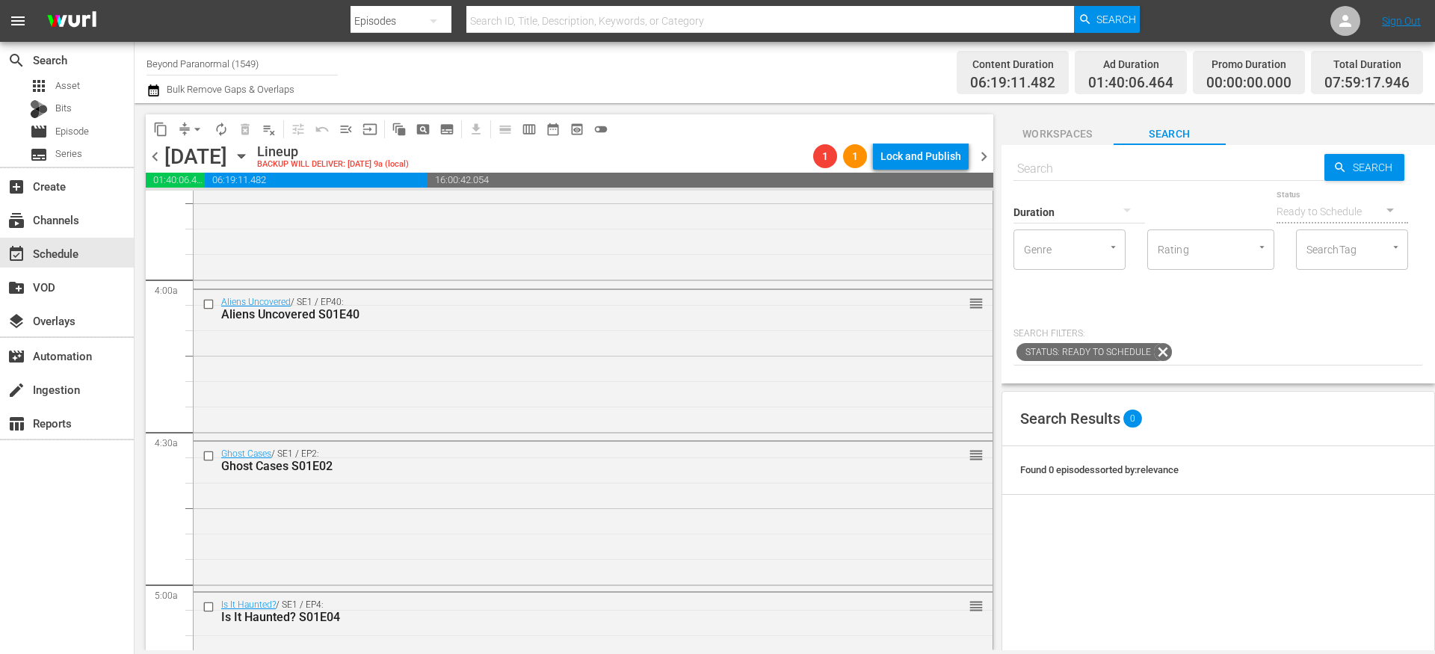
scroll to position [1126, 0]
click at [209, 309] on input "checkbox" at bounding box center [211, 309] width 16 height 13
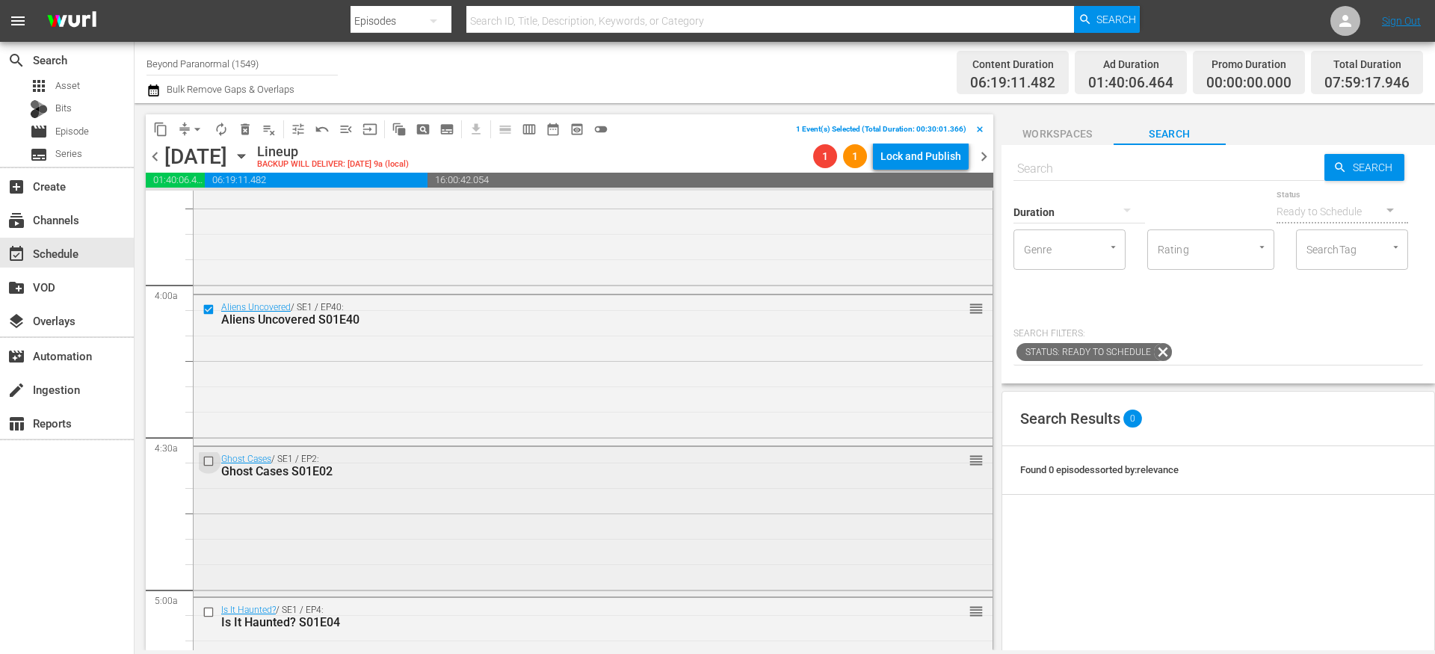
click at [206, 461] on input "checkbox" at bounding box center [211, 461] width 16 height 13
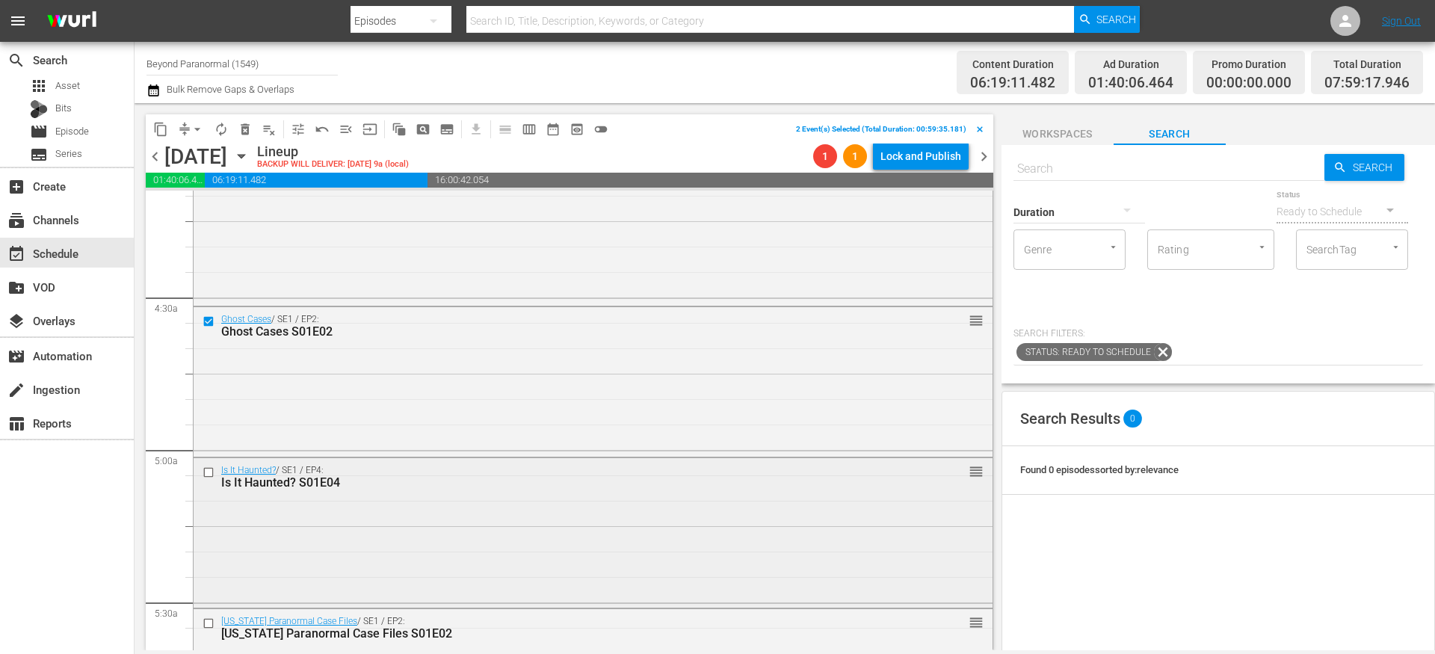
click at [209, 473] on input "checkbox" at bounding box center [211, 472] width 16 height 13
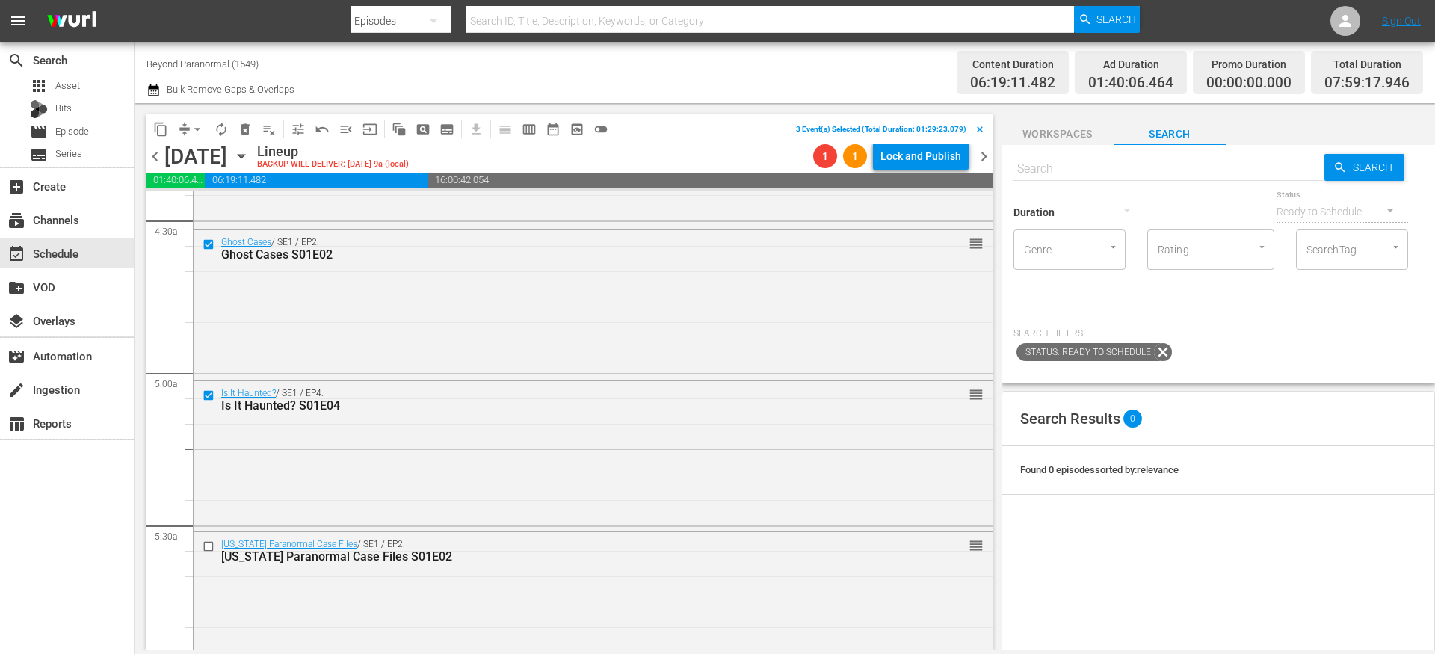
scroll to position [1462, 0]
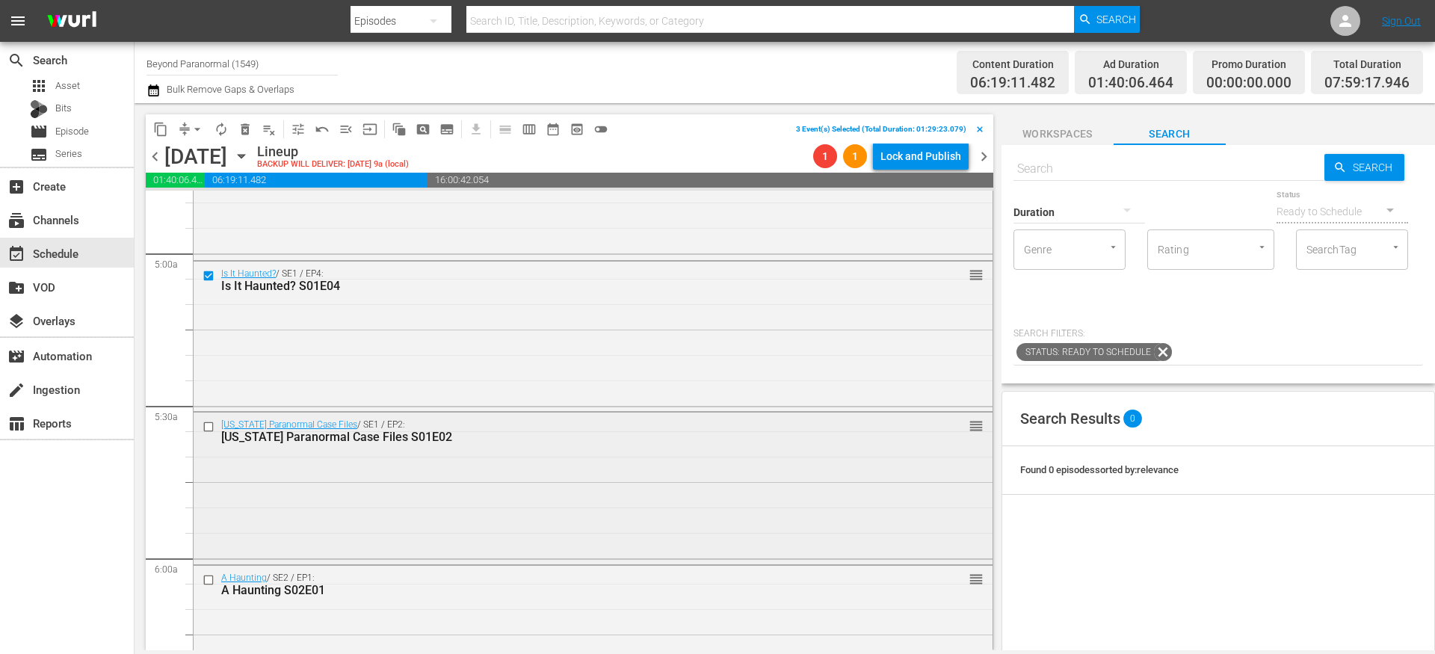
click at [207, 431] on input "checkbox" at bounding box center [211, 426] width 16 height 13
click at [211, 581] on input "checkbox" at bounding box center [211, 580] width 16 height 13
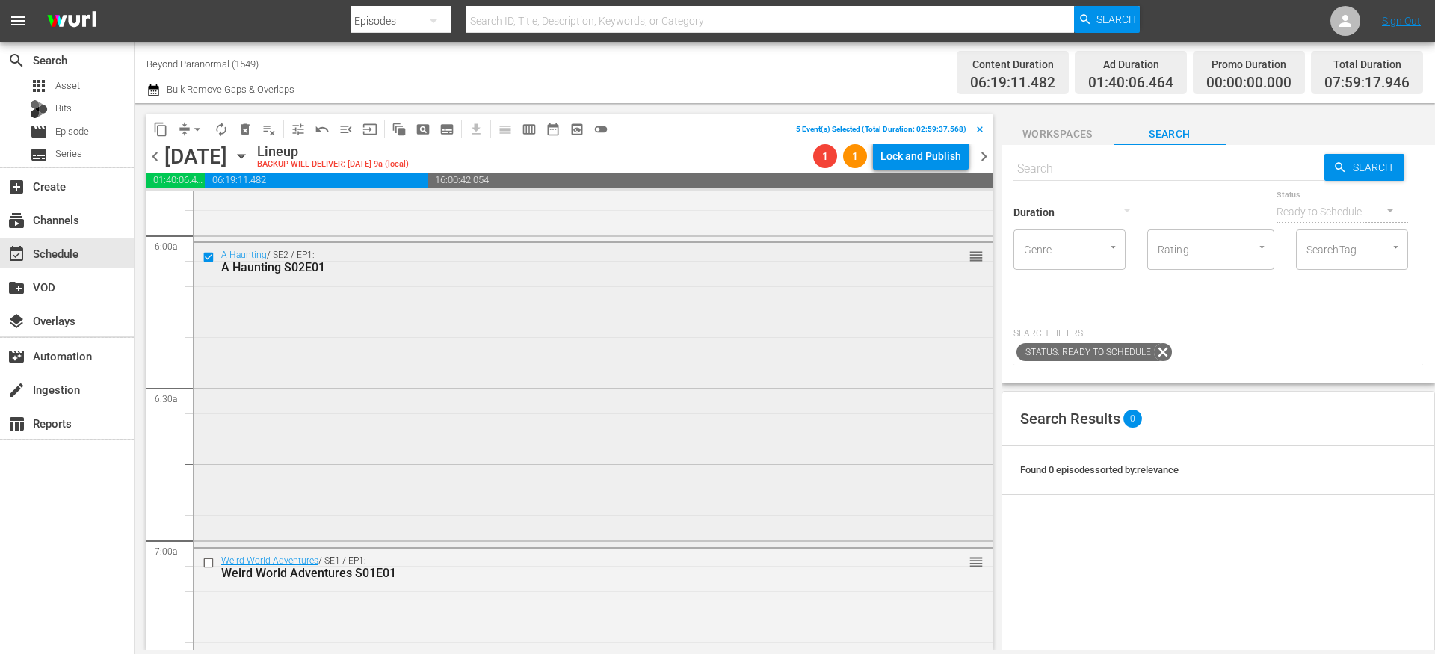
scroll to position [1861, 0]
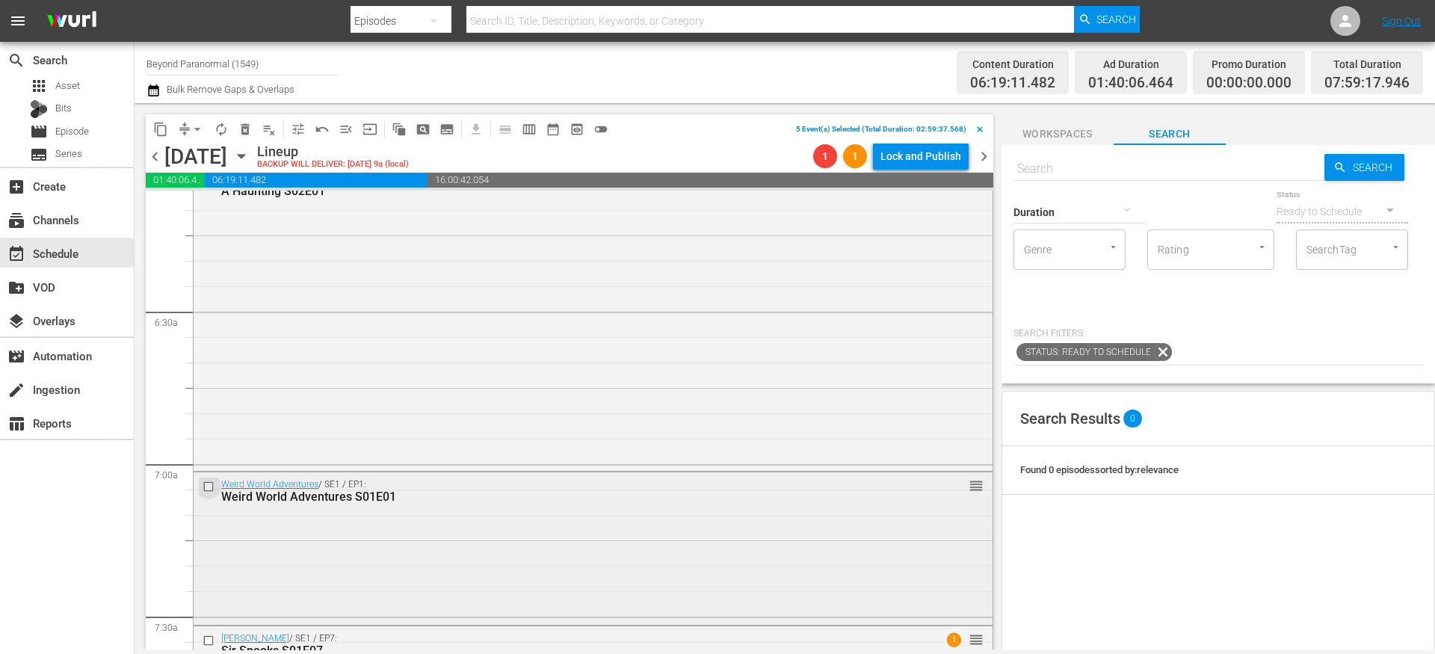
click at [210, 487] on input "checkbox" at bounding box center [211, 486] width 16 height 13
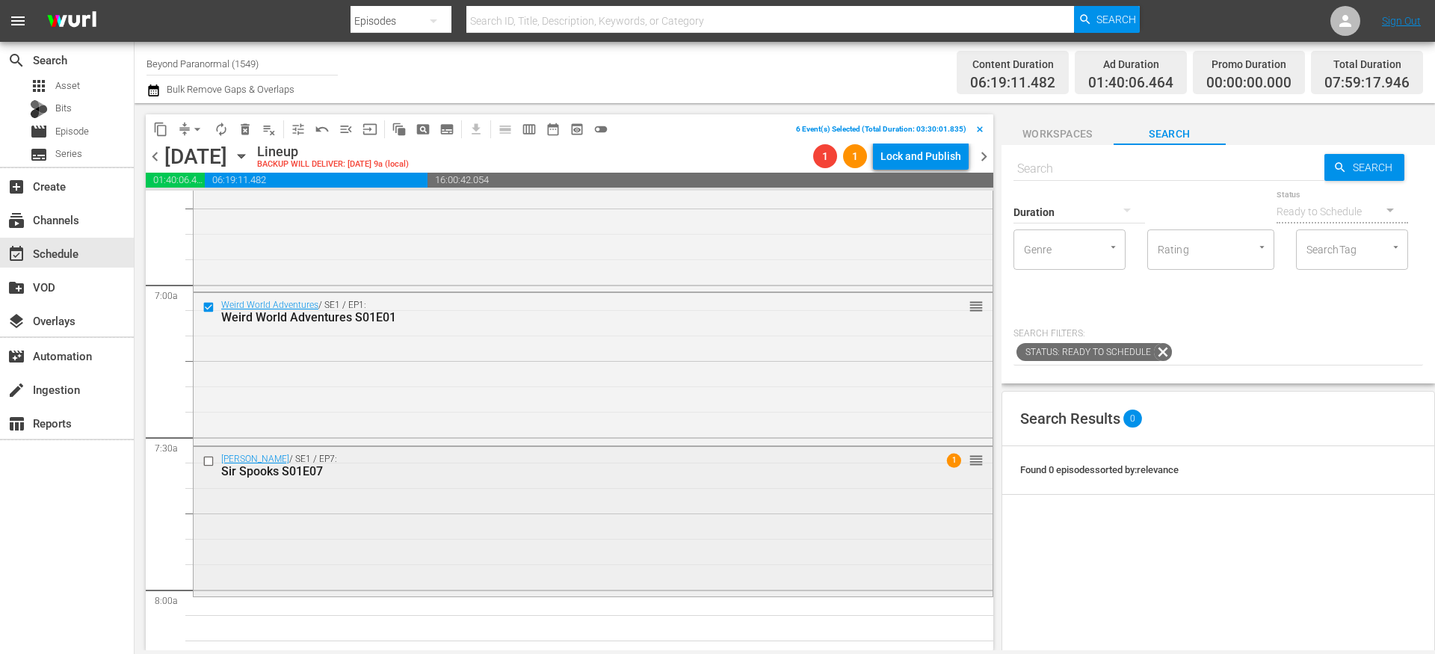
click at [209, 462] on input "checkbox" at bounding box center [211, 461] width 16 height 13
click at [157, 122] on span "content_copy" at bounding box center [160, 129] width 15 height 15
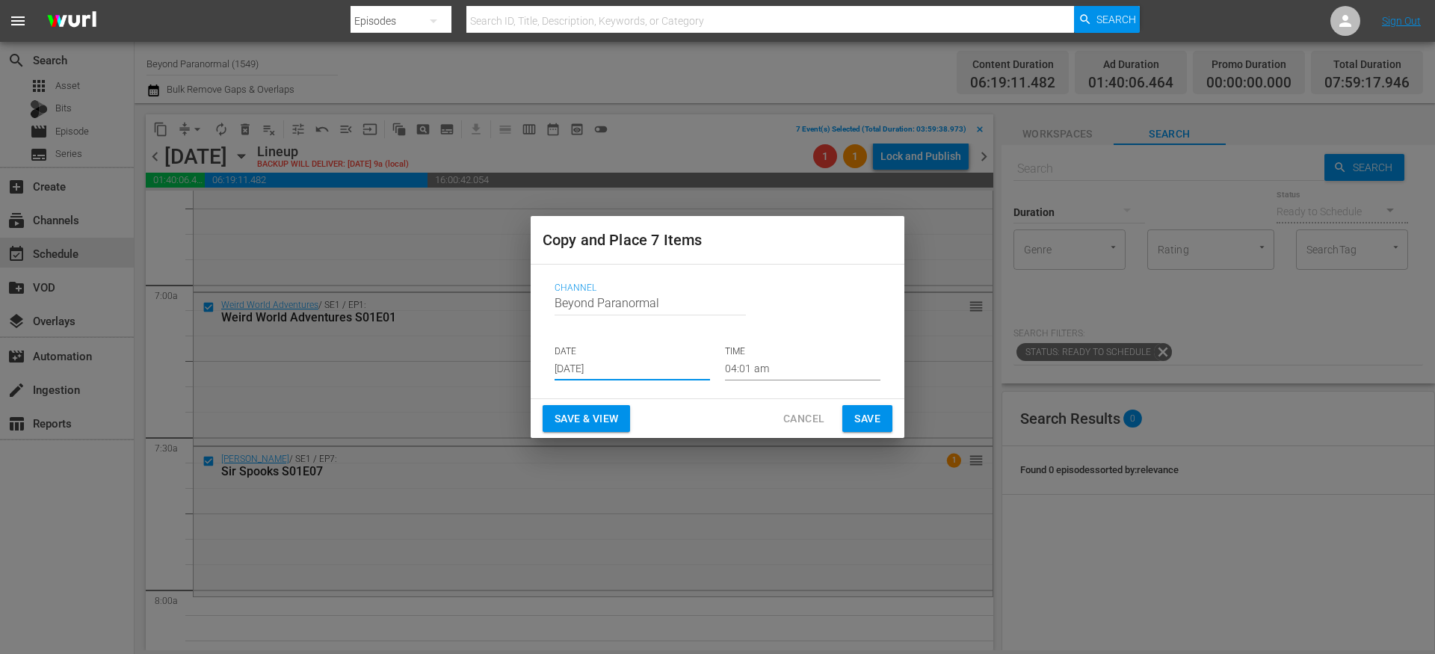
click at [589, 363] on input "[DATE]" at bounding box center [632, 369] width 155 height 22
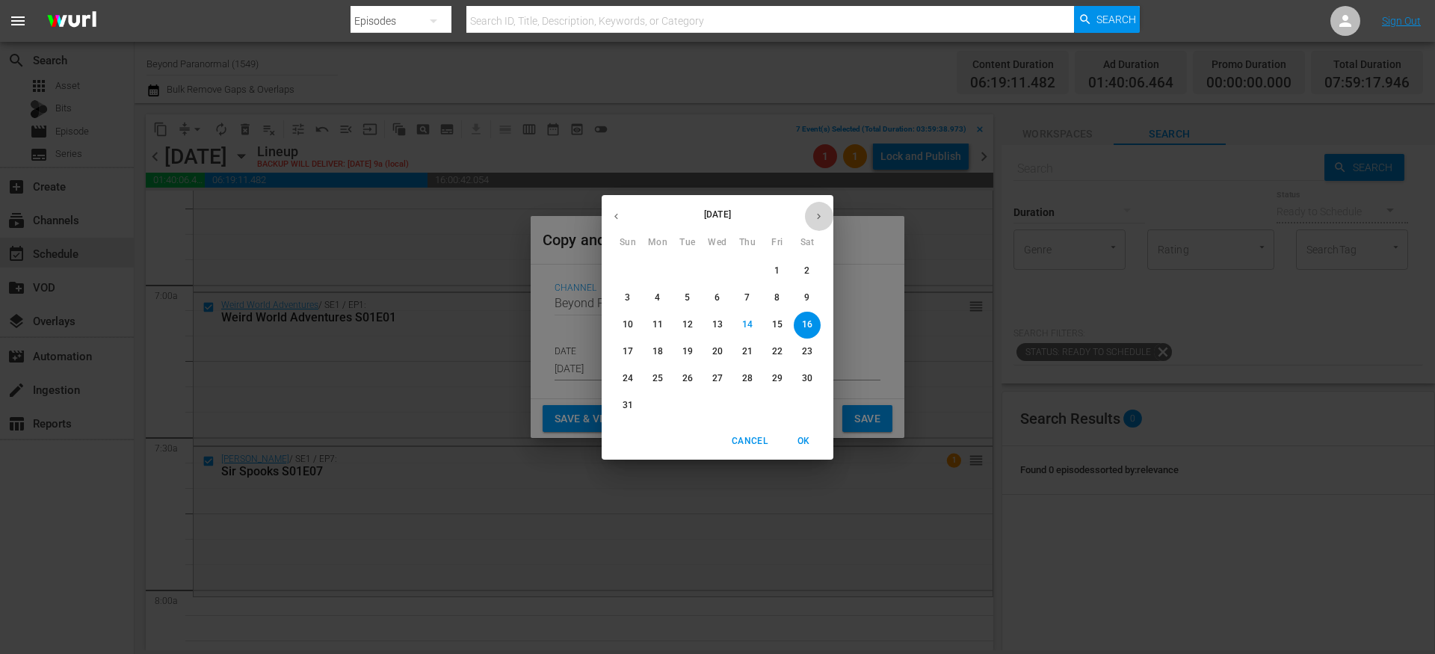
click at [819, 206] on button "button" at bounding box center [818, 216] width 29 height 29
click at [715, 299] on p "10" at bounding box center [717, 298] width 10 height 13
type input "Sep 10th 2025"
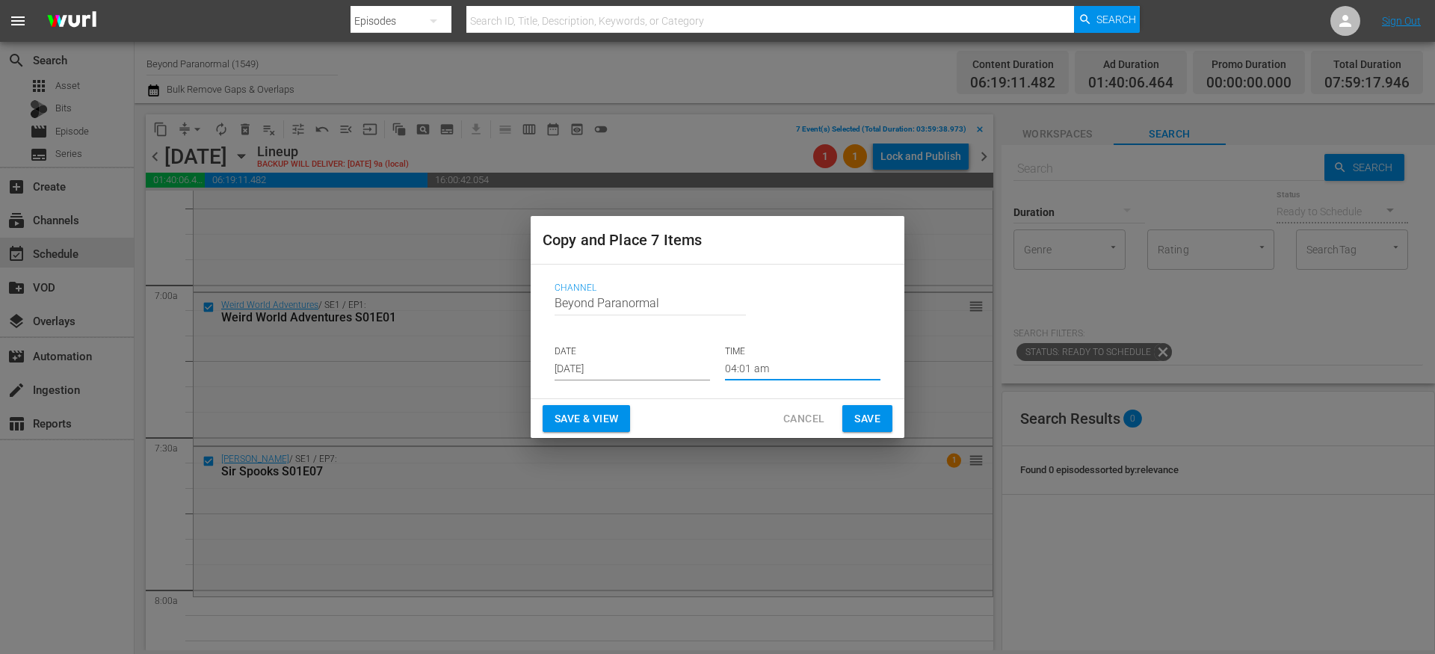
click at [754, 368] on input "04:01 am" at bounding box center [802, 369] width 155 height 22
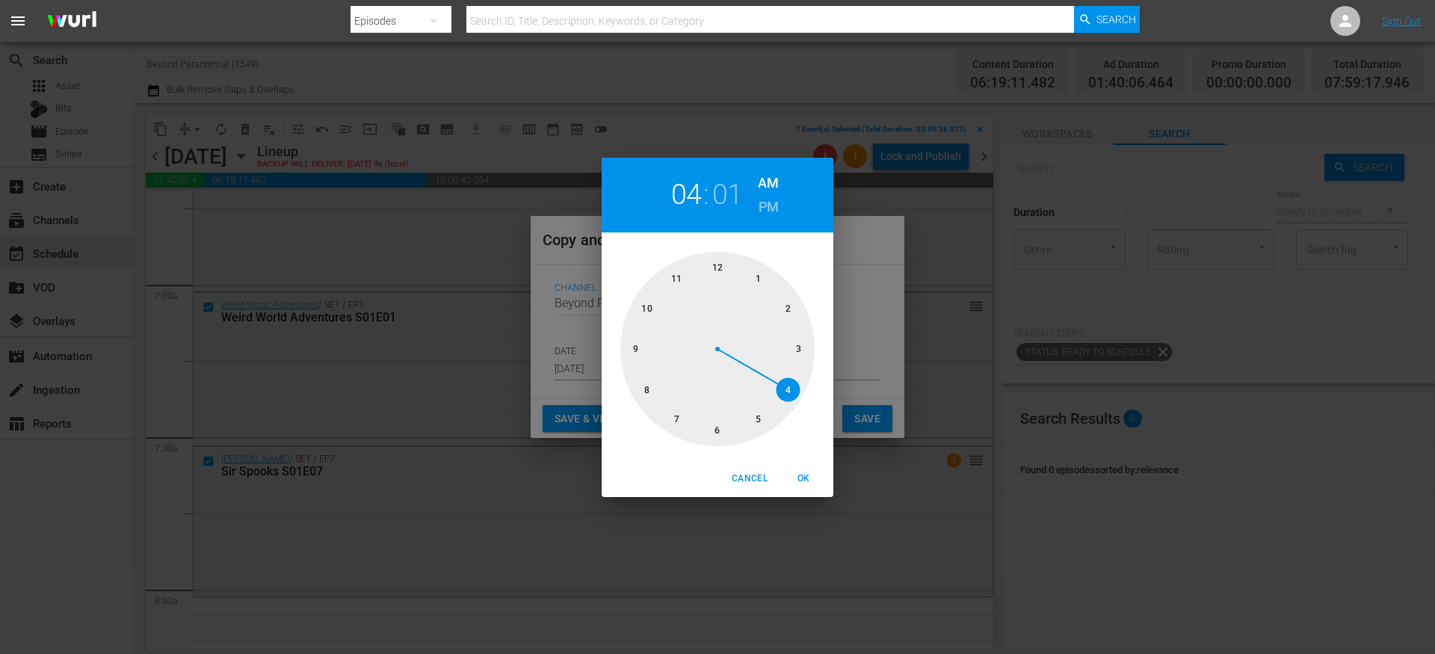
click at [644, 391] on div at bounding box center [717, 349] width 194 height 194
click at [804, 461] on div "Cancel OK" at bounding box center [718, 478] width 232 height 37
click at [807, 478] on span "OK" at bounding box center [804, 479] width 36 height 16
type input "08:01 am"
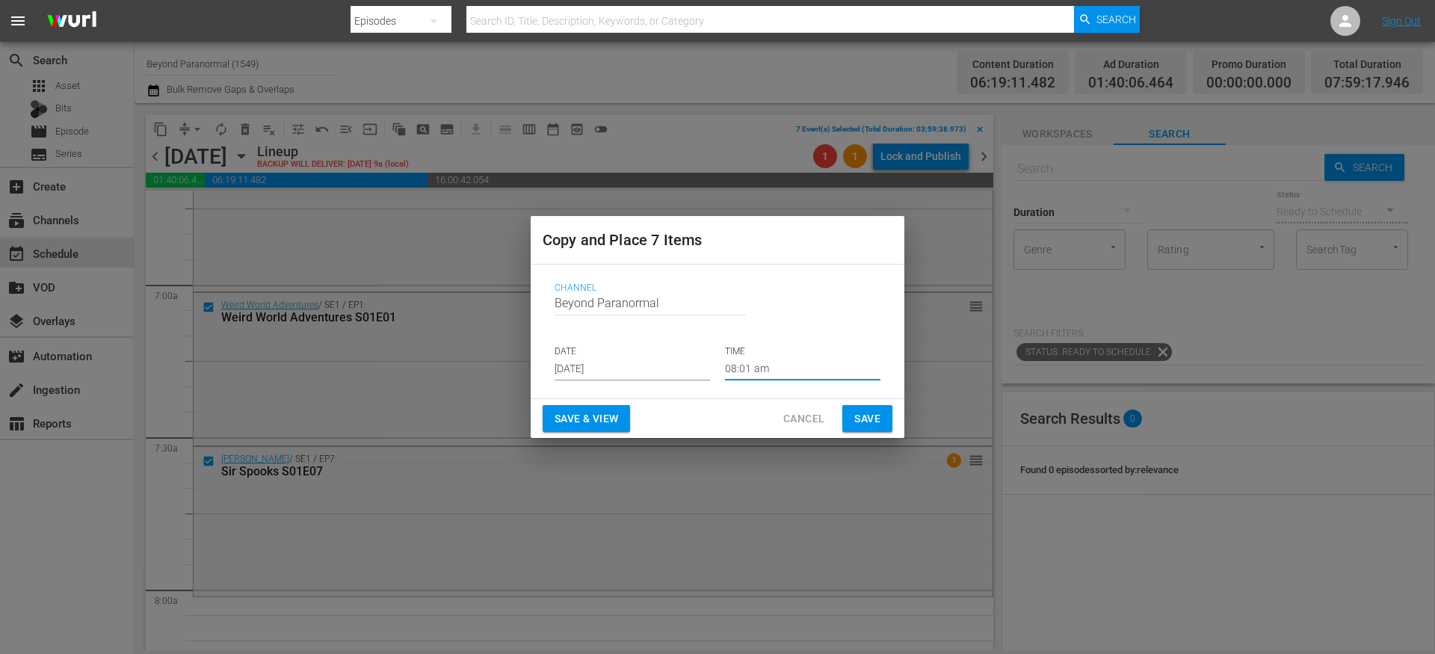
click at [865, 419] on span "Save" at bounding box center [867, 419] width 26 height 19
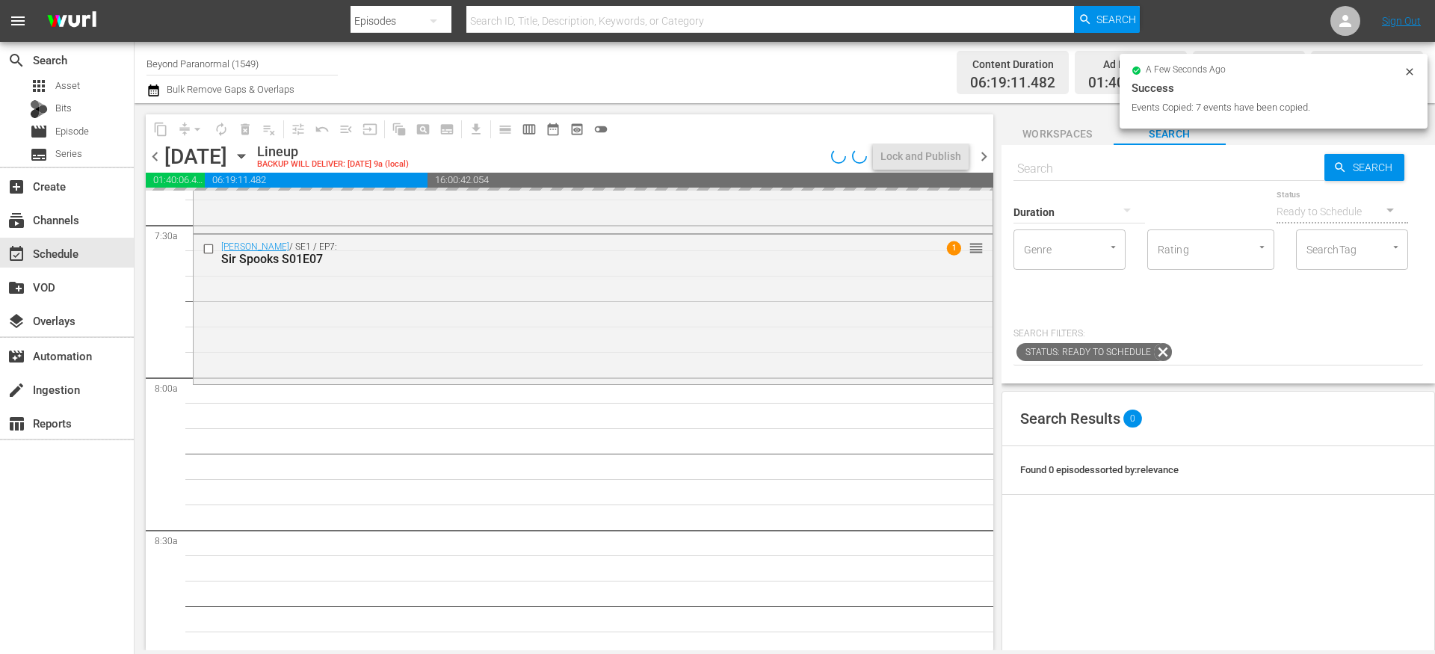
scroll to position [2275, 0]
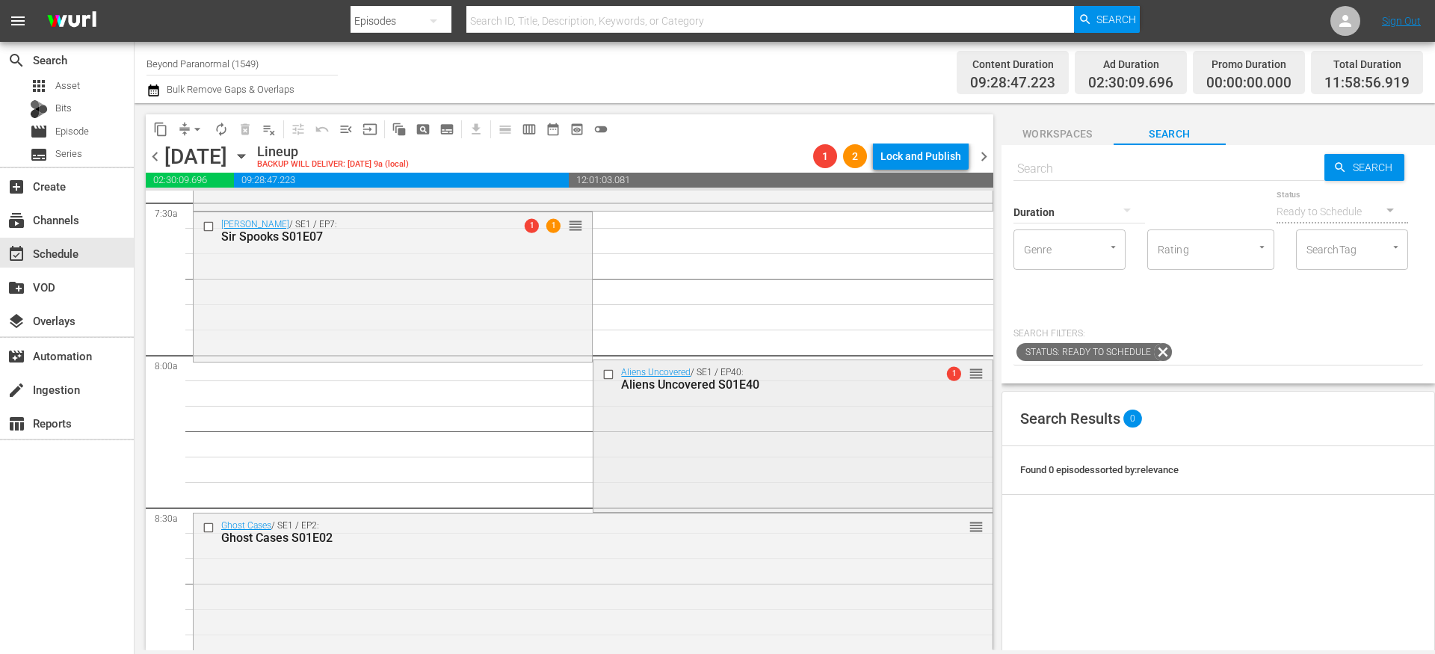
click at [602, 374] on input "checkbox" at bounding box center [610, 374] width 16 height 13
click at [160, 136] on button "content_copy" at bounding box center [161, 129] width 24 height 24
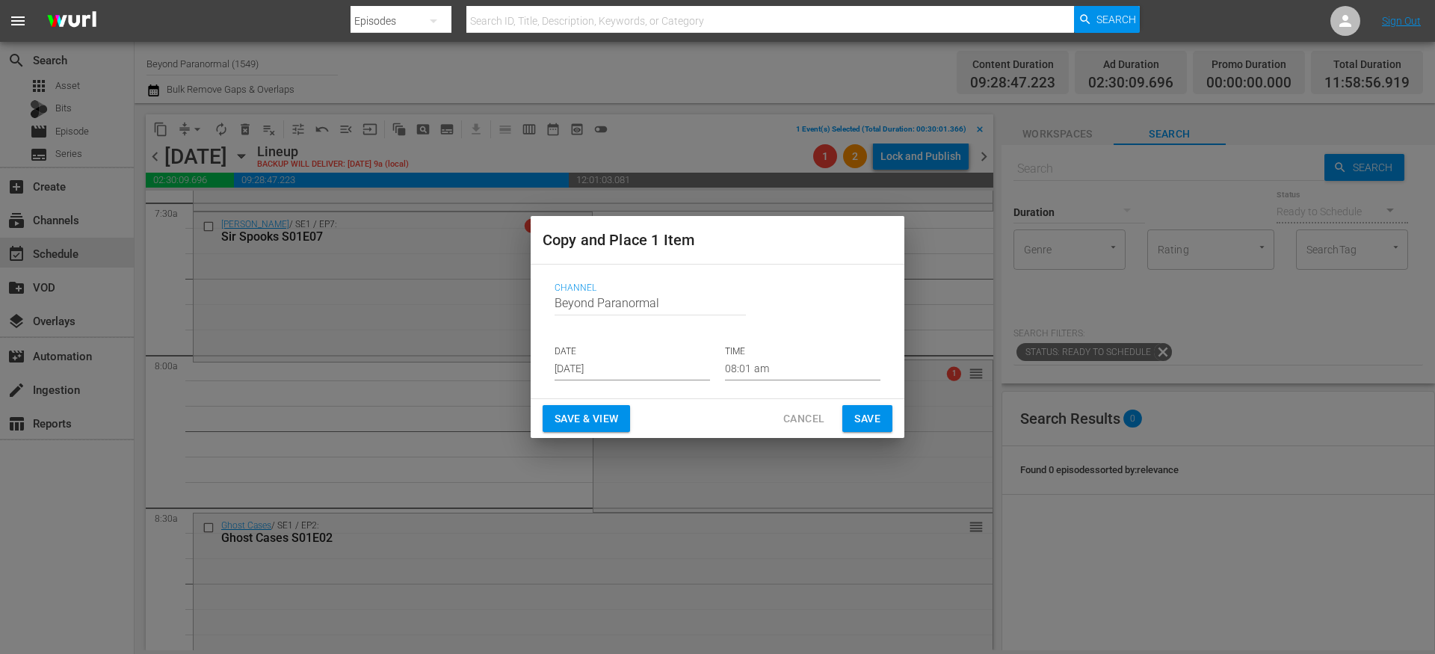
click at [599, 371] on input "[DATE]" at bounding box center [632, 369] width 155 height 22
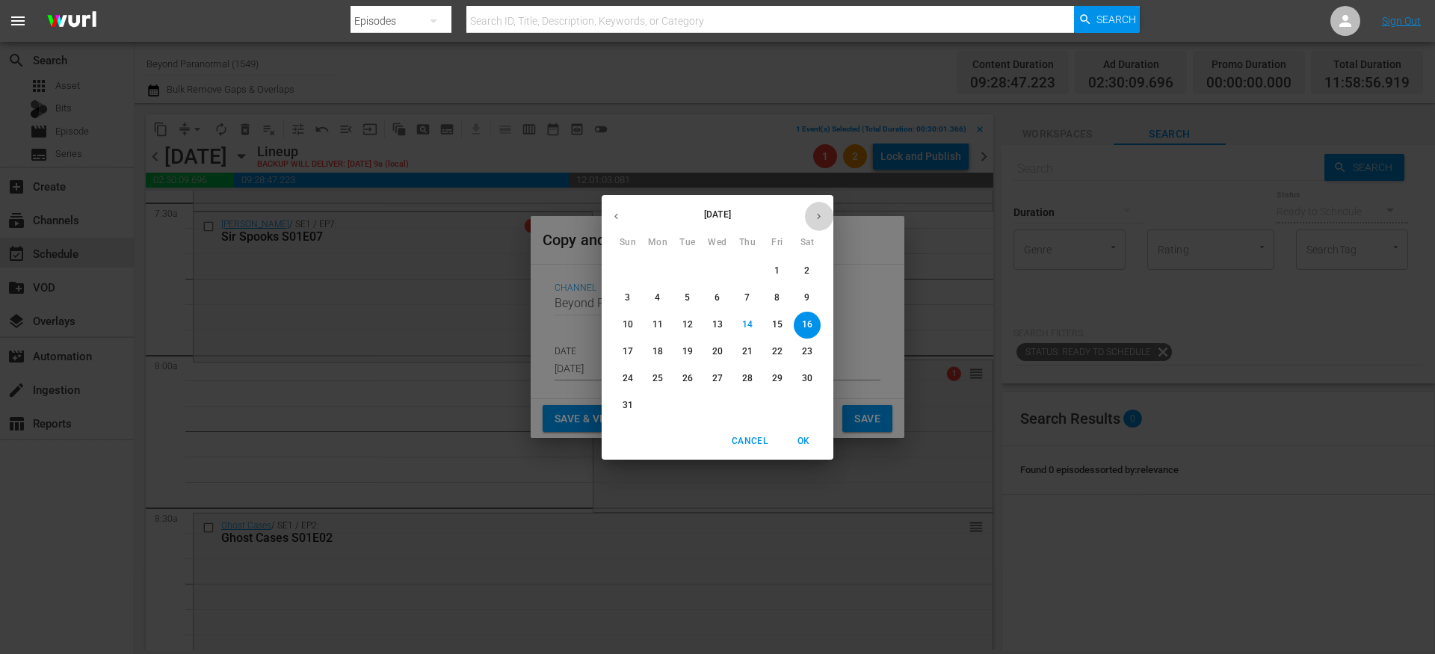
click at [822, 214] on icon "button" at bounding box center [818, 216] width 11 height 11
click at [717, 298] on p "10" at bounding box center [717, 298] width 10 height 13
type input "Sep 10th 2025"
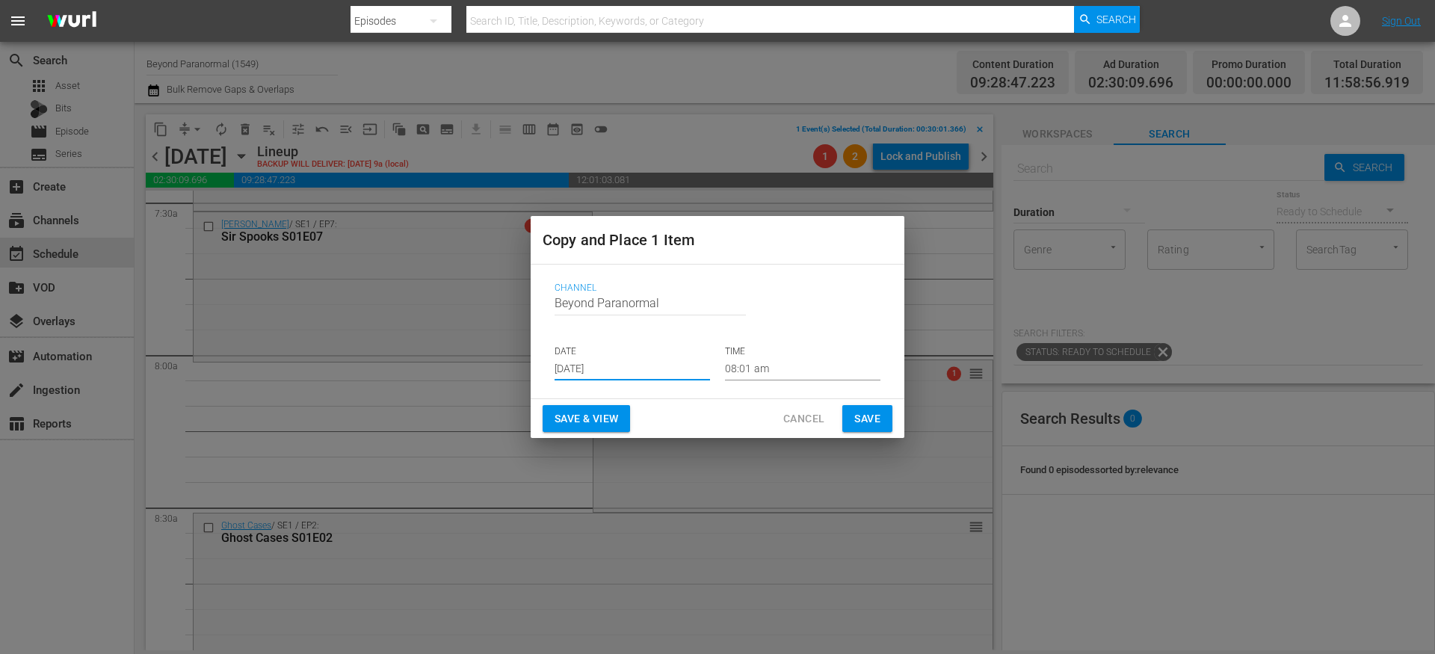
click at [750, 362] on input "08:01 am" at bounding box center [802, 369] width 155 height 22
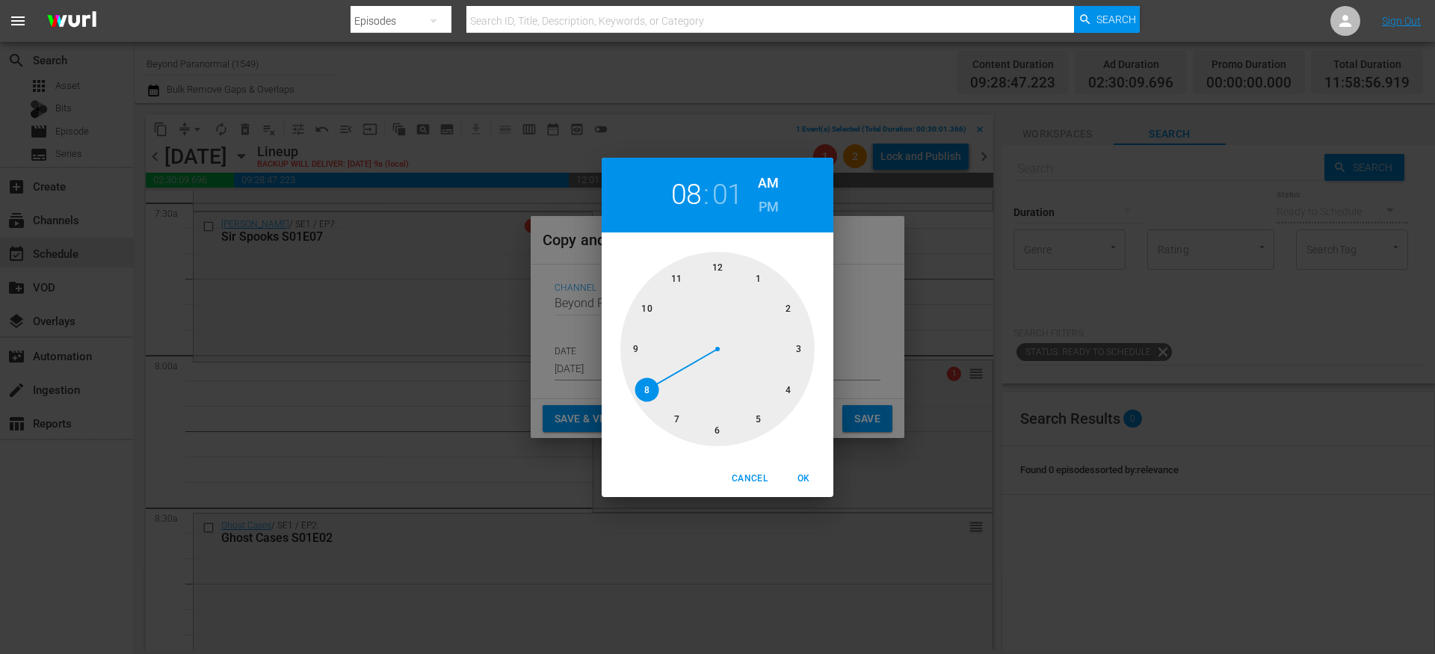
click at [718, 279] on div at bounding box center [717, 349] width 194 height 194
click at [759, 208] on h6 "PM" at bounding box center [769, 207] width 20 height 24
click at [806, 480] on span "OK" at bounding box center [804, 479] width 36 height 16
type input "12:01 pm"
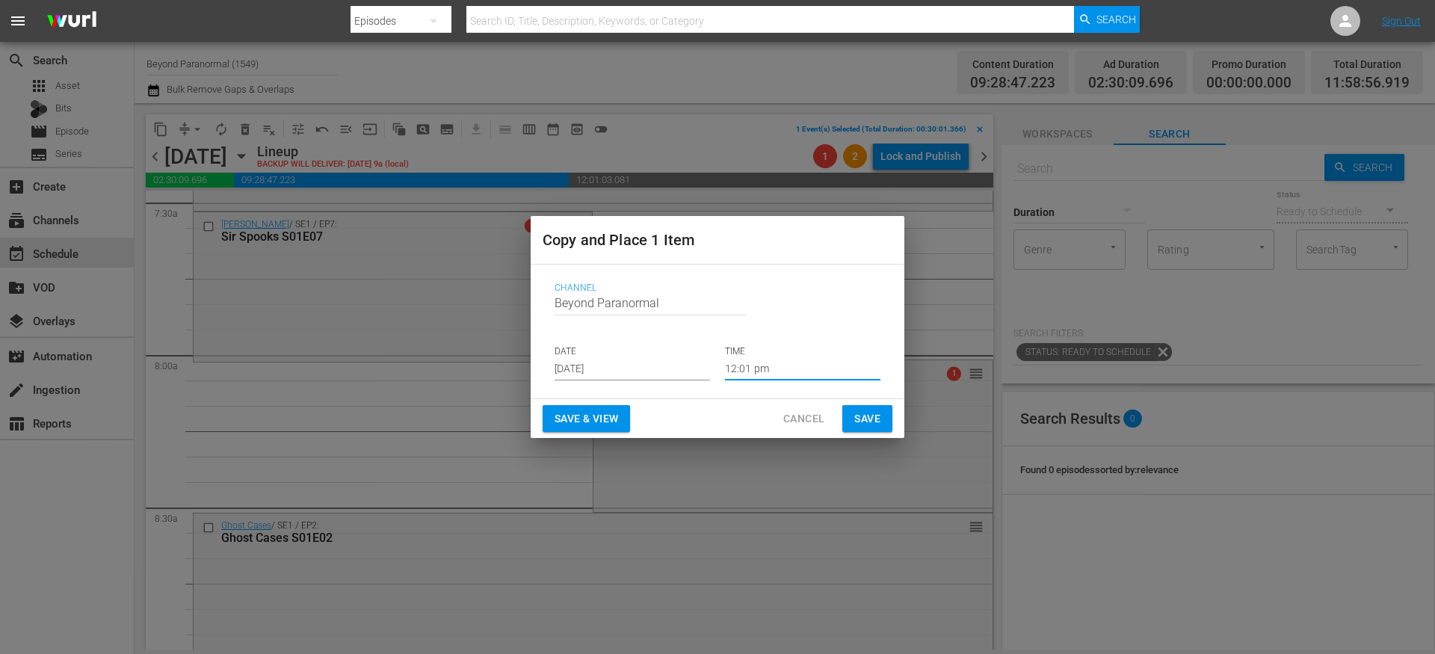
click at [856, 424] on span "Save" at bounding box center [867, 419] width 26 height 19
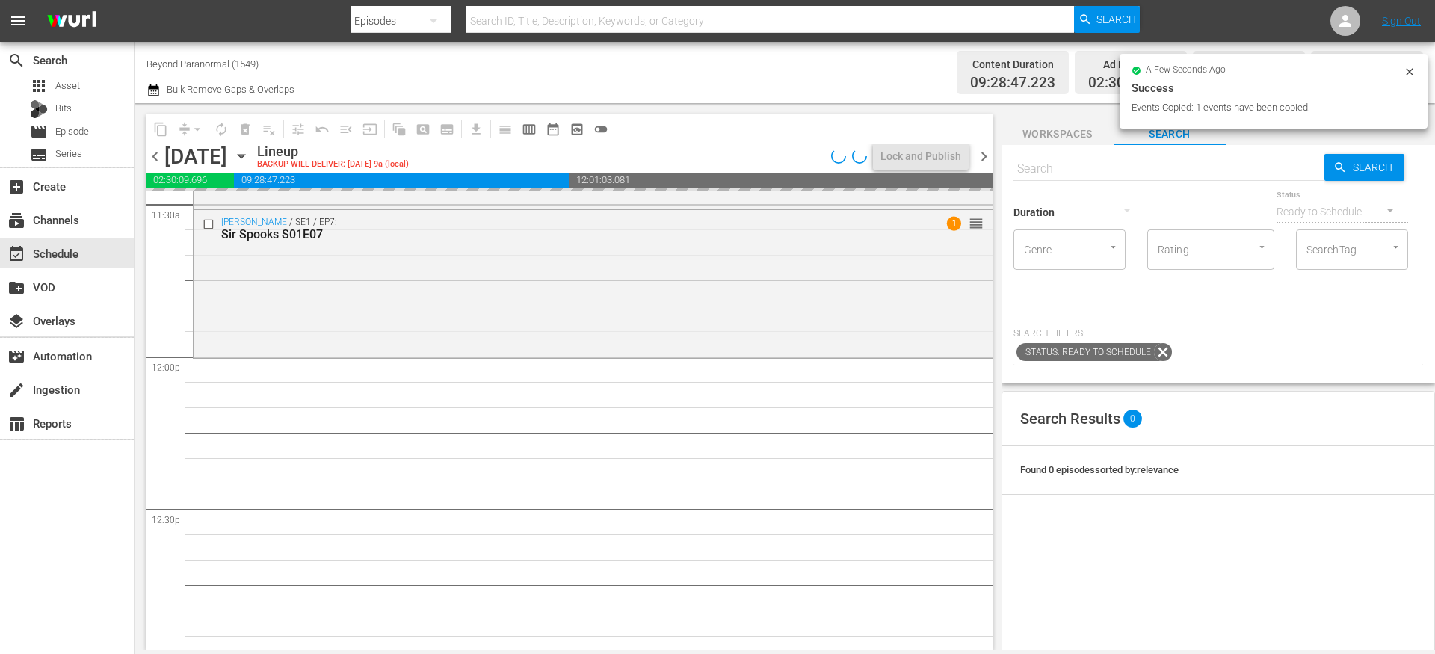
scroll to position [3498, 0]
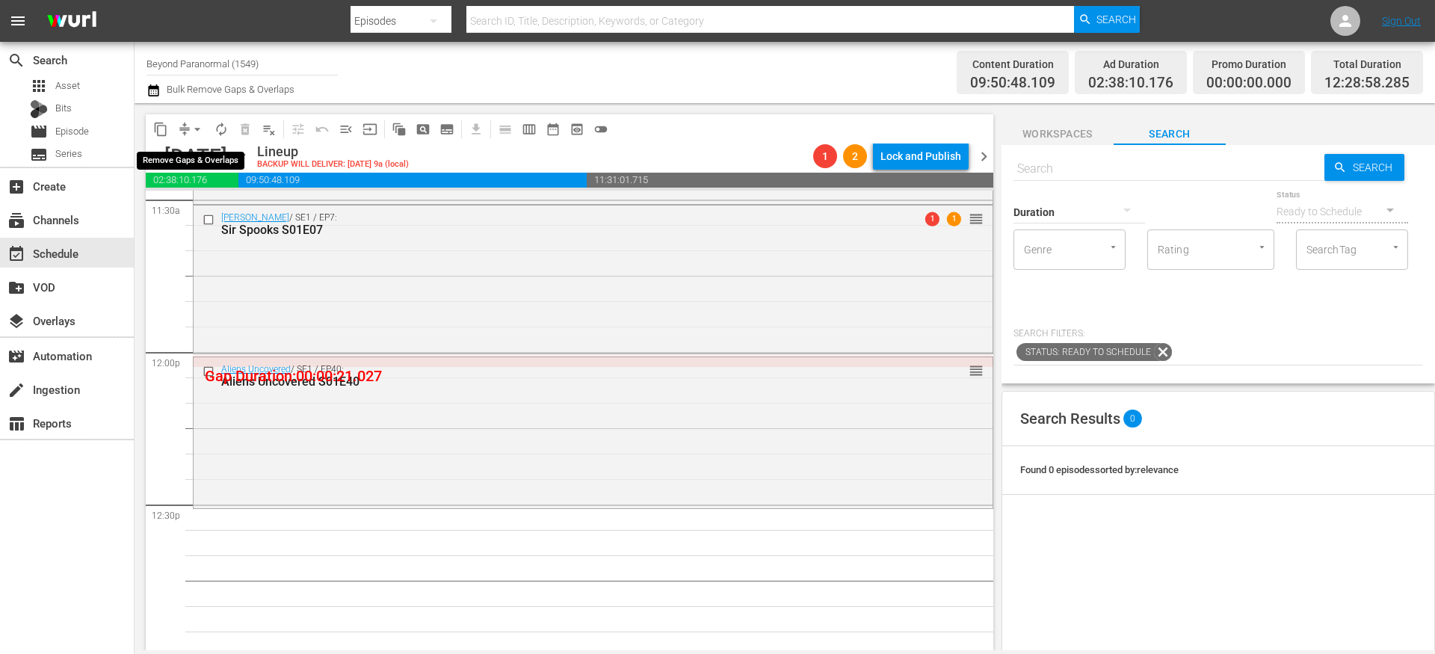
click at [188, 132] on button "arrow_drop_down" at bounding box center [197, 129] width 24 height 24
click at [232, 211] on li "Align to End of Previous Day" at bounding box center [198, 209] width 157 height 25
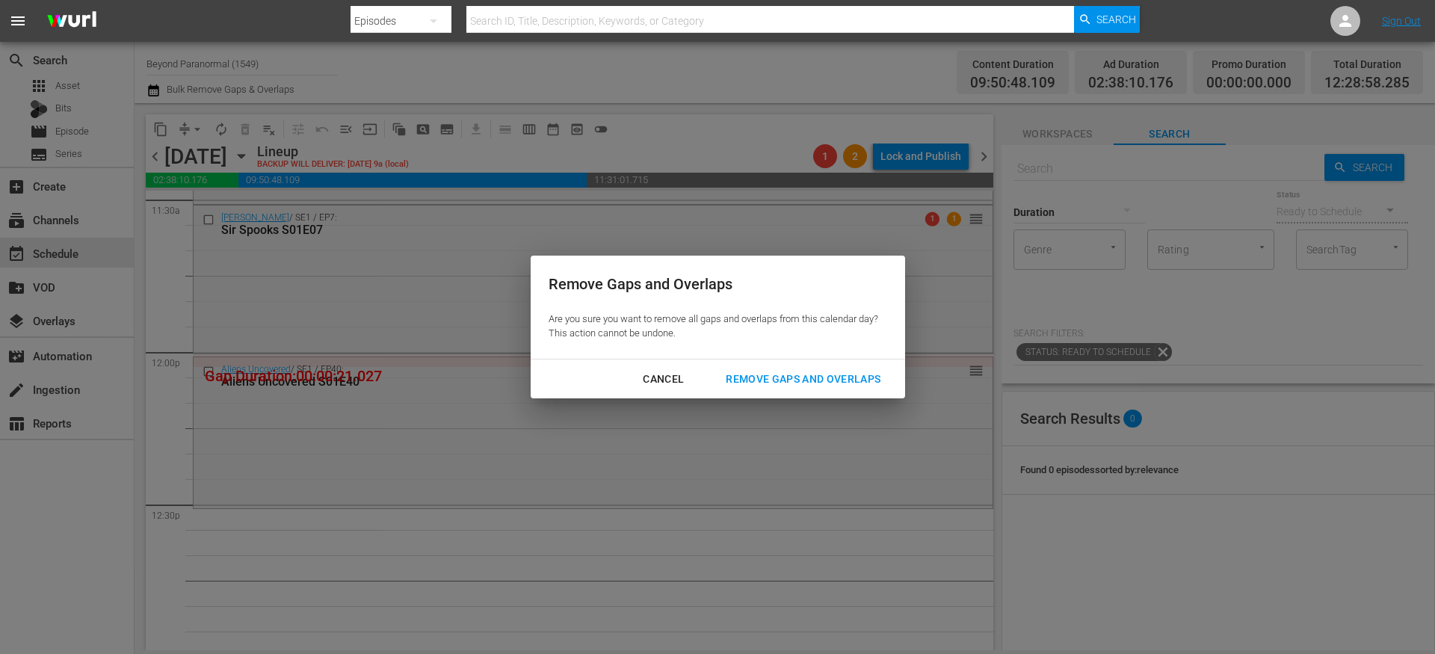
click at [759, 373] on div "Remove Gaps and Overlaps" at bounding box center [803, 379] width 179 height 19
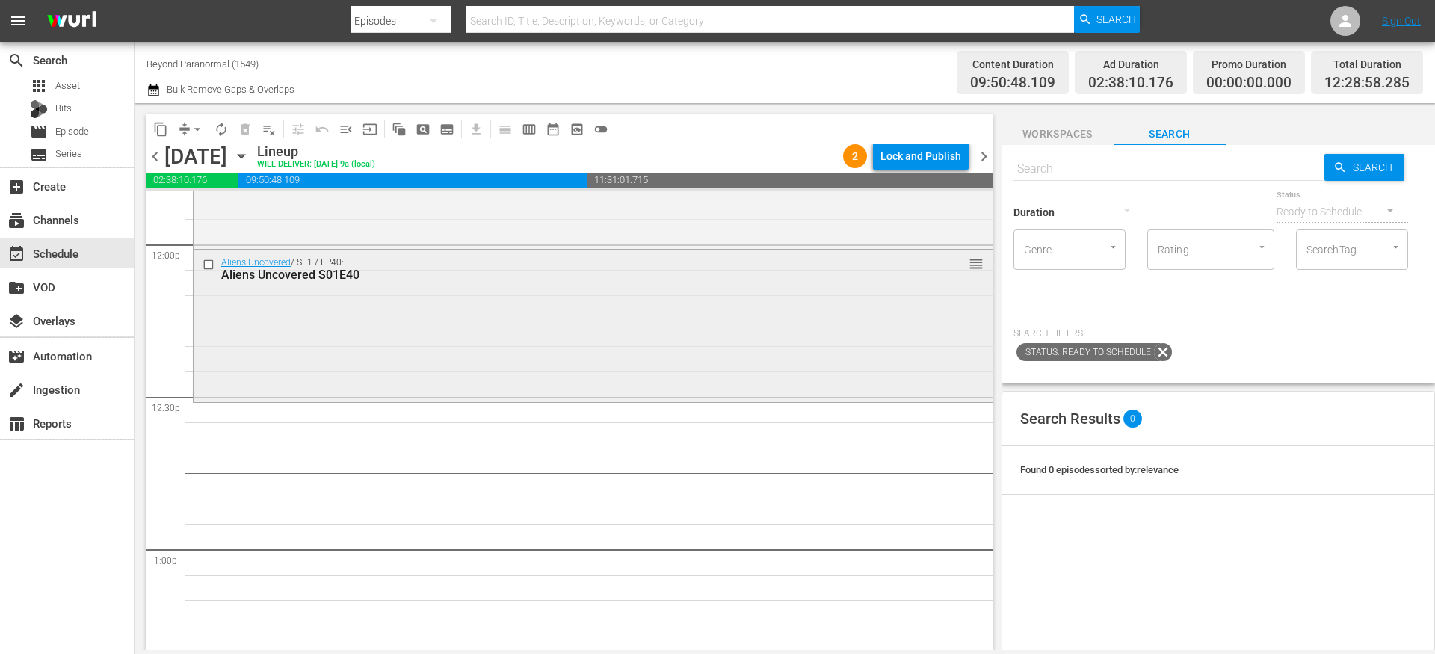
scroll to position [3641, 0]
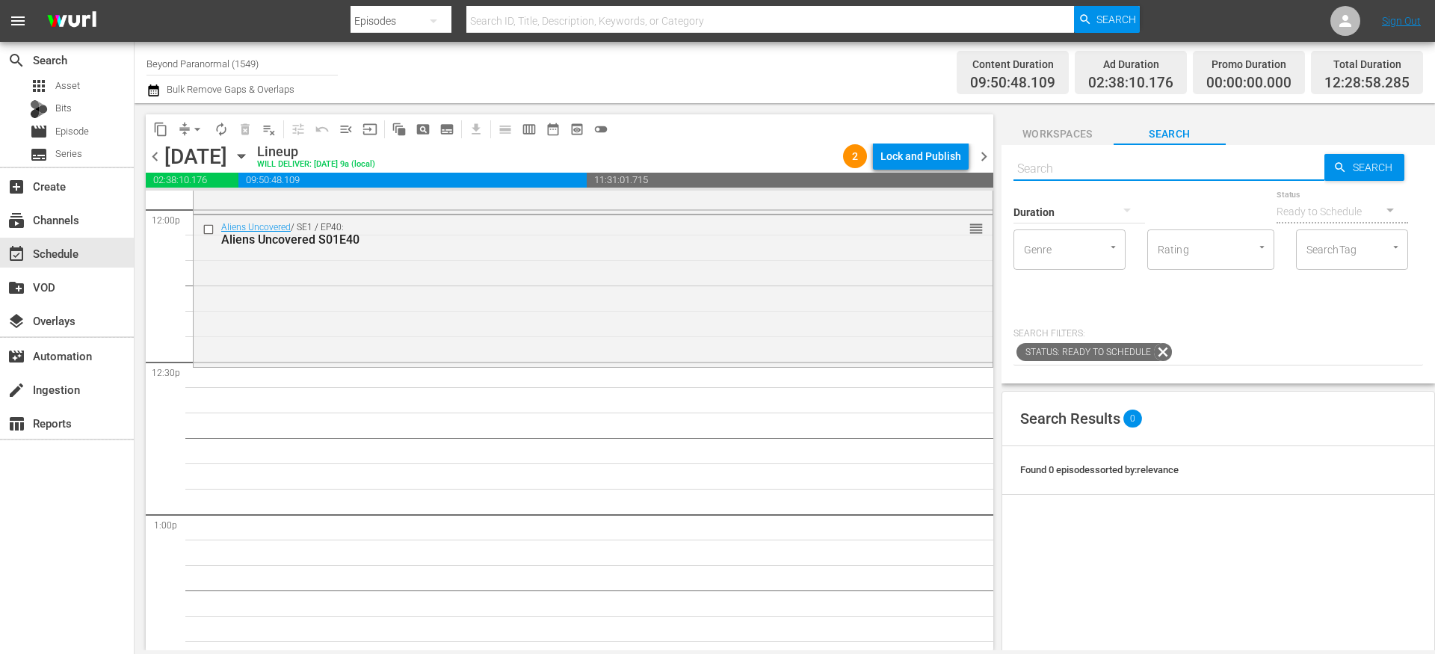
click at [1095, 172] on input "text" at bounding box center [1169, 169] width 311 height 36
paste input "Shadow Chasers S01E01"
type input "Shadow Chasers S01E01"
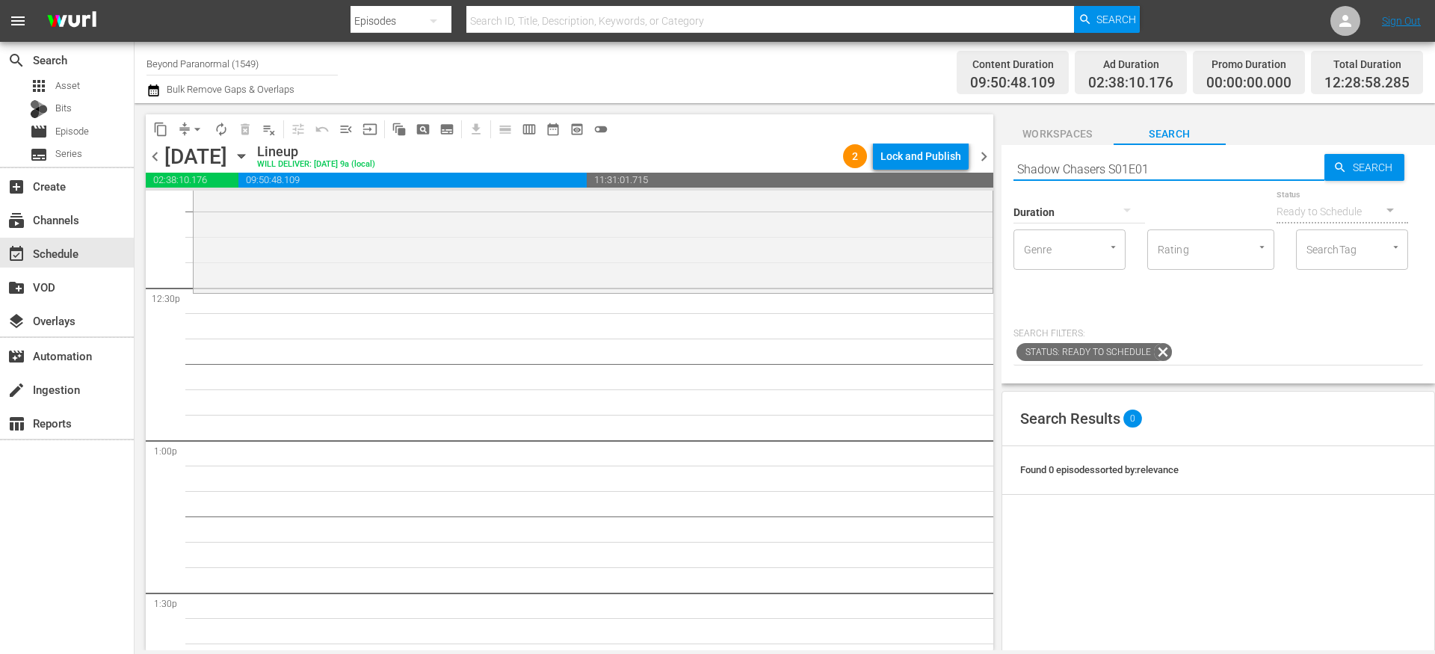
scroll to position [3725, 0]
type input "Shadow Chasers S01E01"
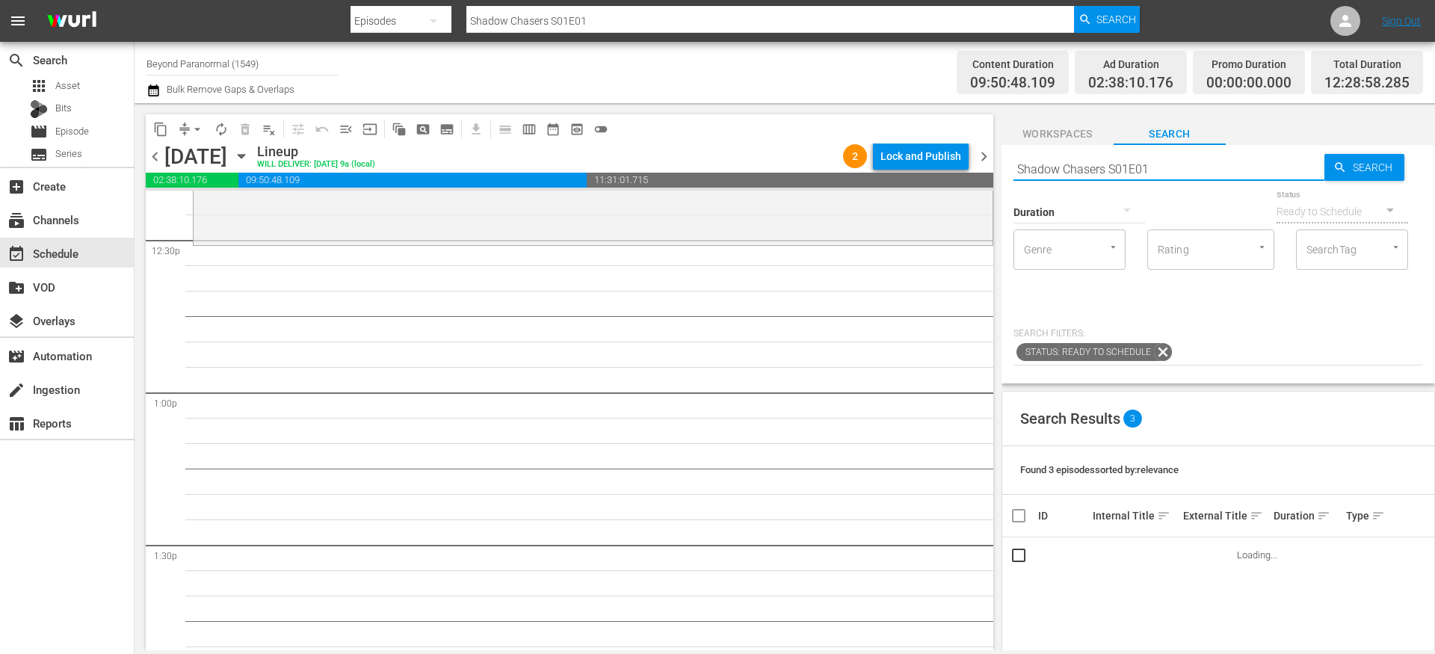
scroll to position [3776, 0]
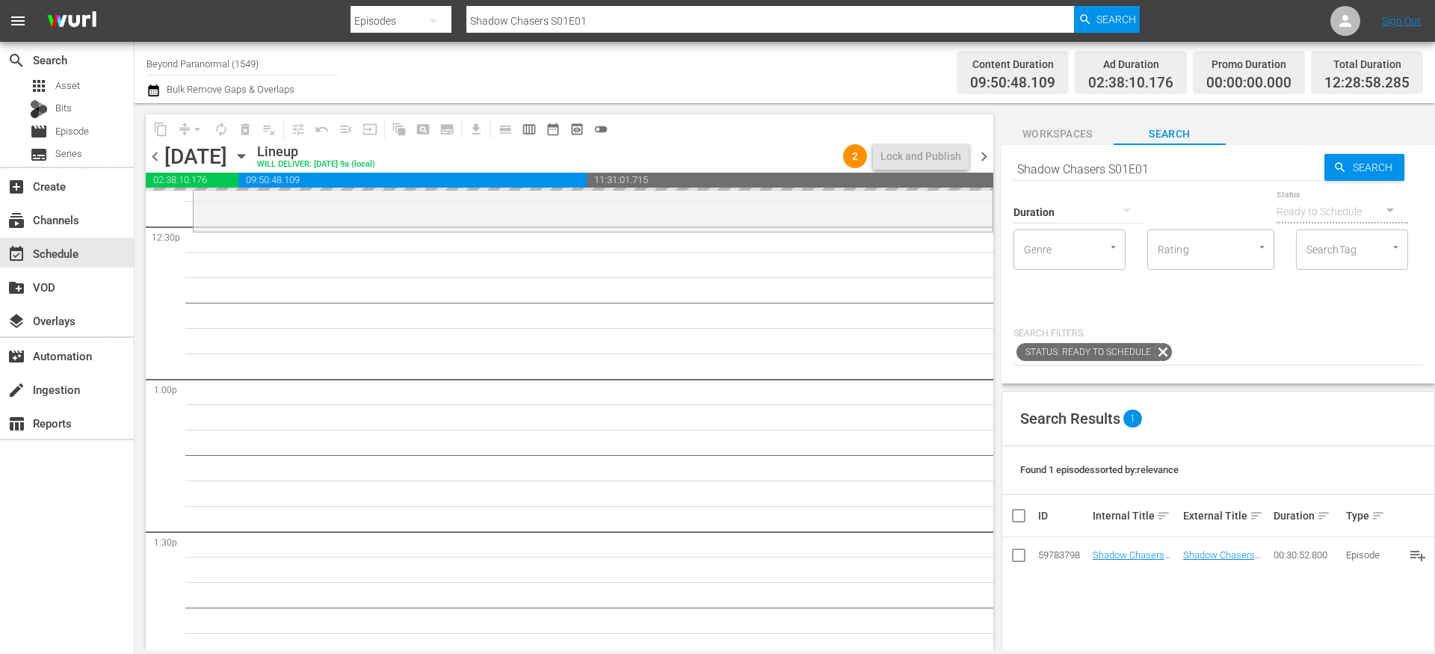
click at [1181, 164] on input "Shadow Chasers S01E01" at bounding box center [1169, 169] width 311 height 36
type input "Shadow Chasers S01E02"
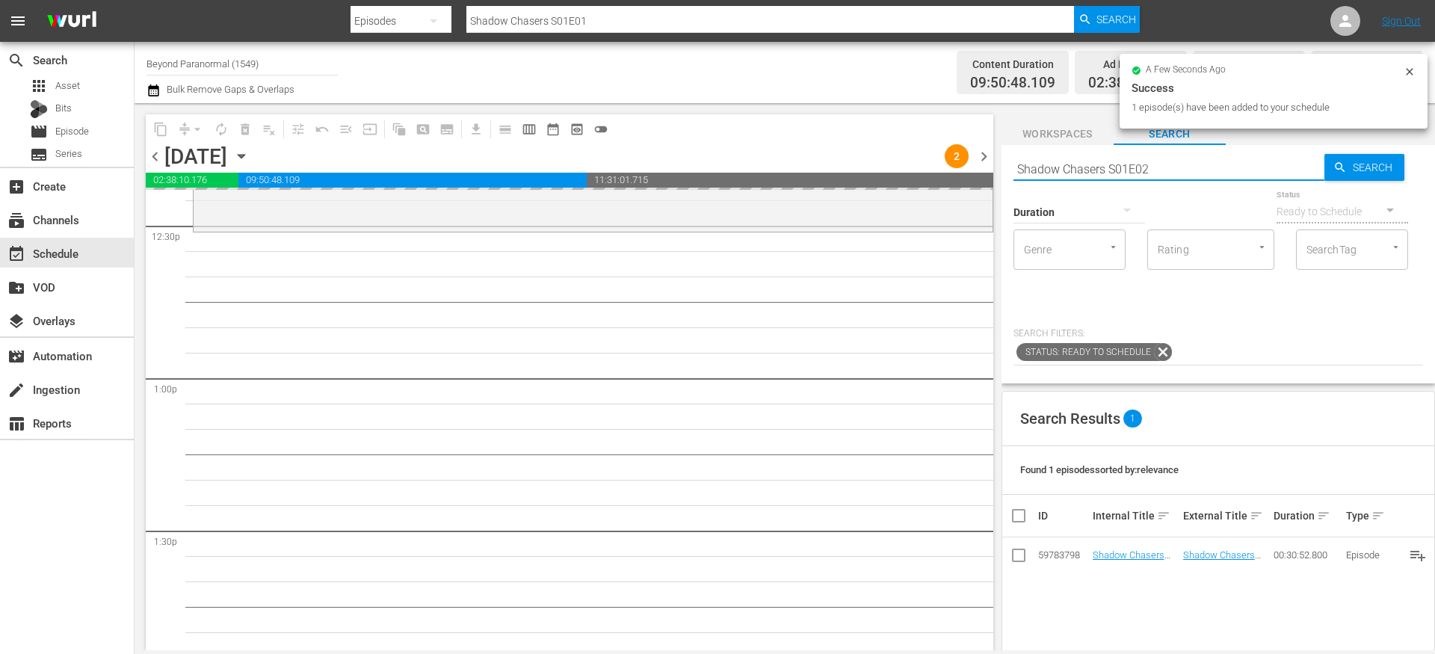
type input "Shadow Chasers S01E02"
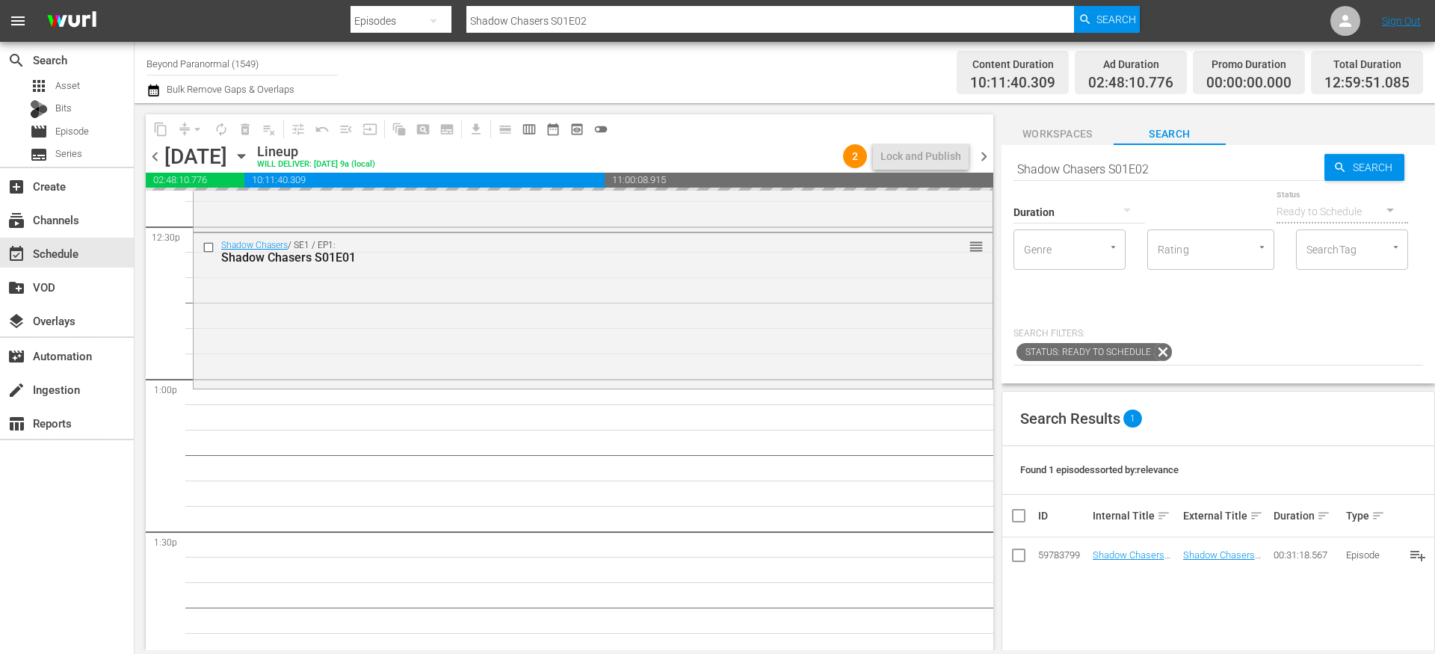
click at [1161, 176] on input "Shadow Chasers S01E02" at bounding box center [1169, 169] width 311 height 36
type input "Shadow Chasers S01E03"
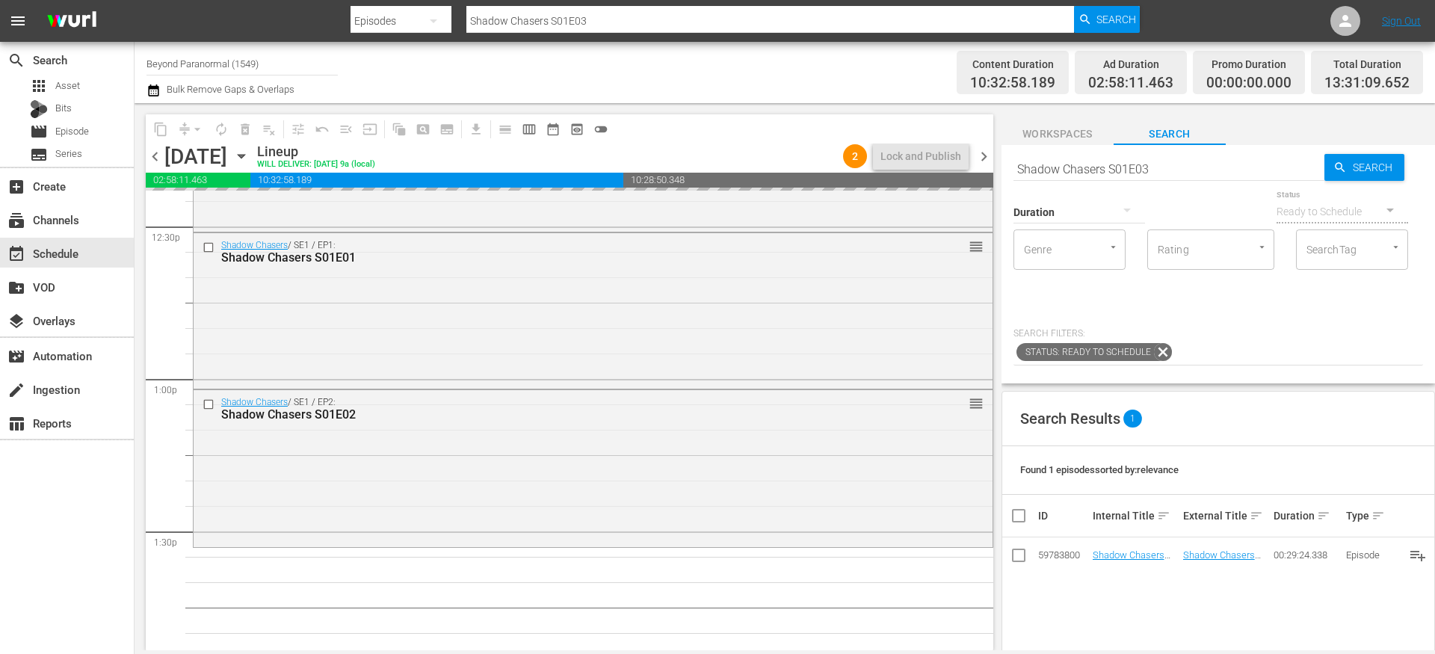
click at [1176, 171] on input "Shadow Chasers S01E03" at bounding box center [1169, 169] width 311 height 36
type input "Shadow Chasers S01E04"
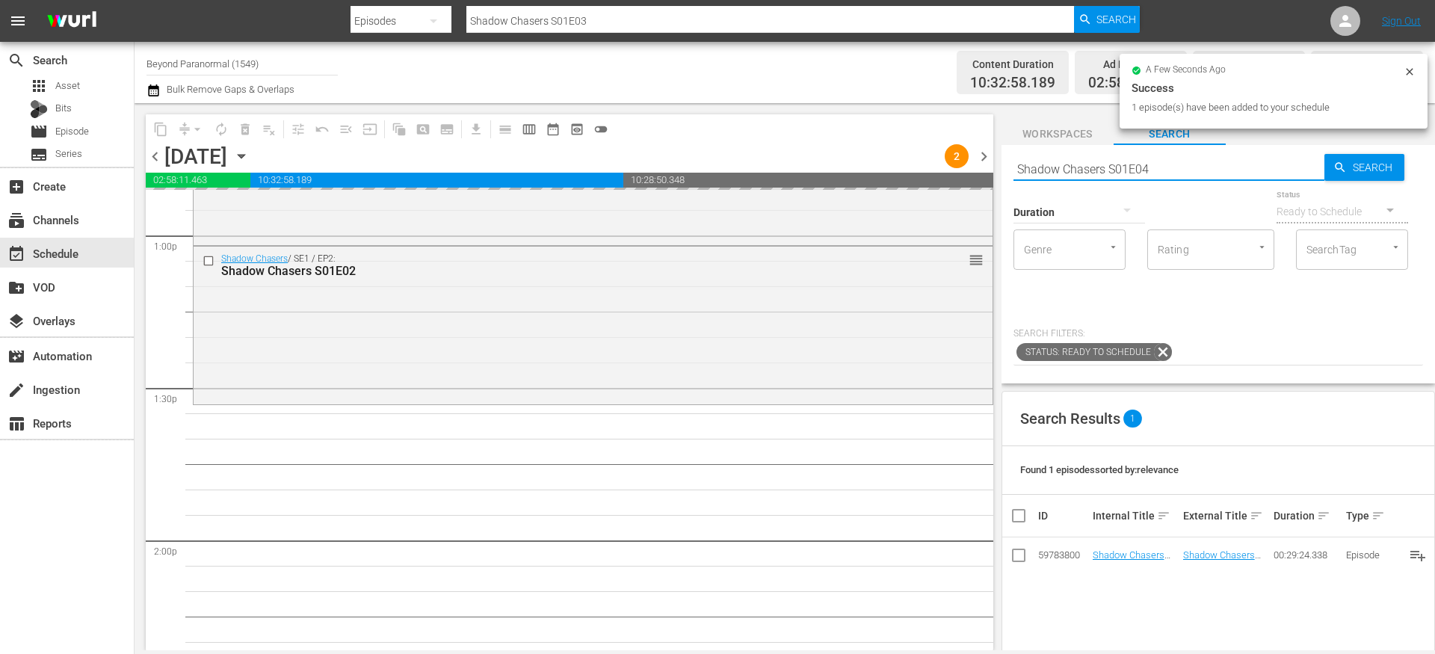
type input "Shadow Chasers S01E04"
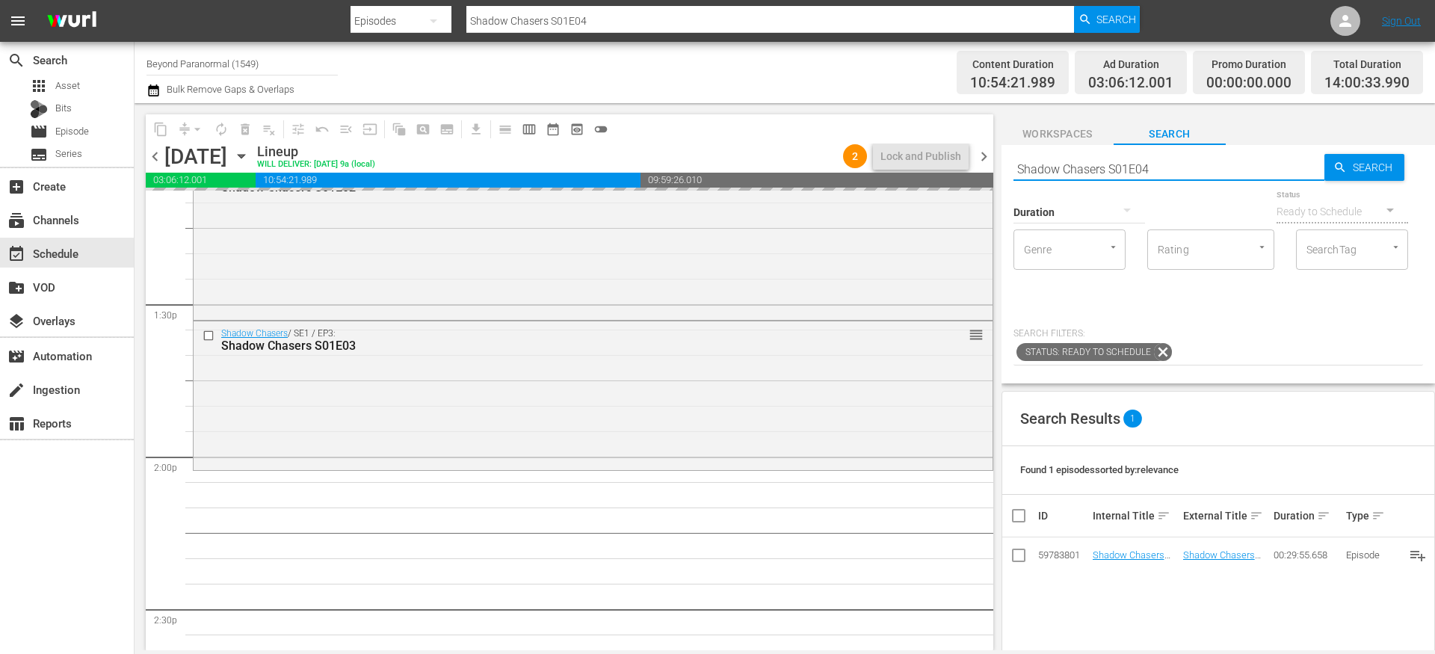
click at [1160, 170] on input "Shadow Chasers S01E04" at bounding box center [1169, 169] width 311 height 36
type input "Shadow Chasers S01E05"
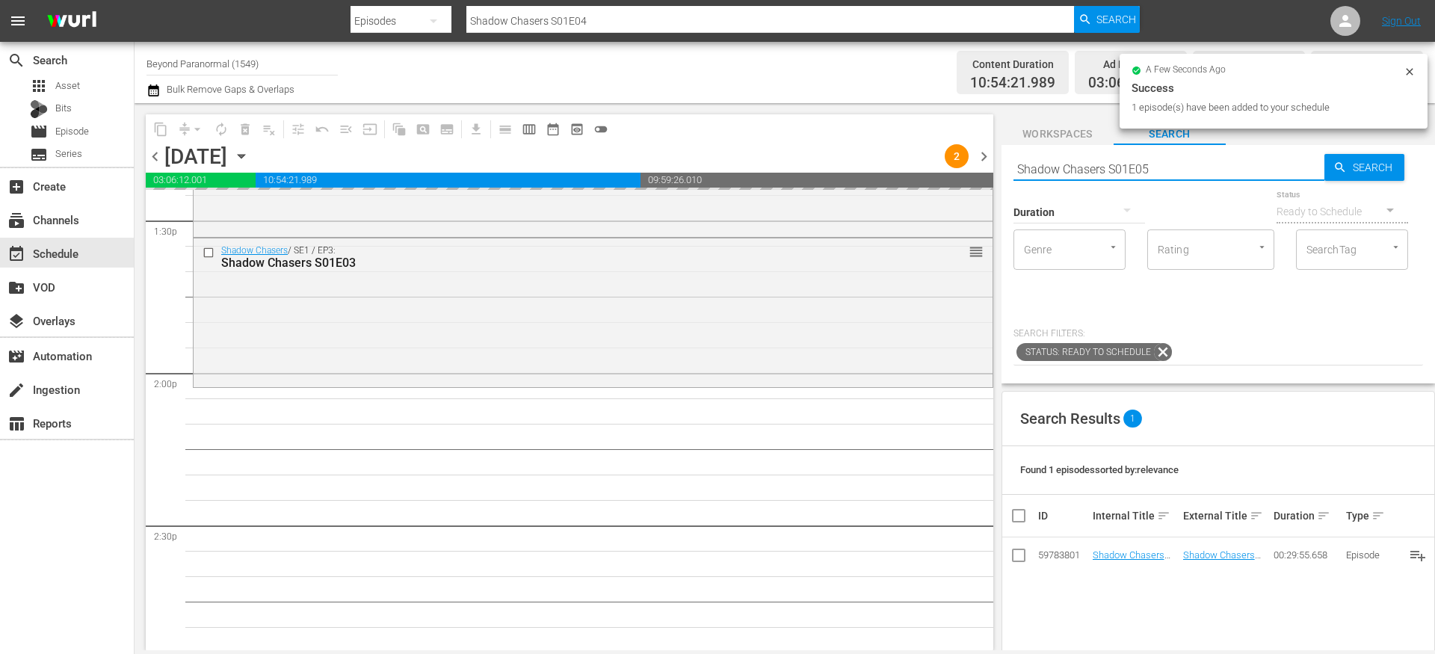
type input "Shadow Chasers S01E05"
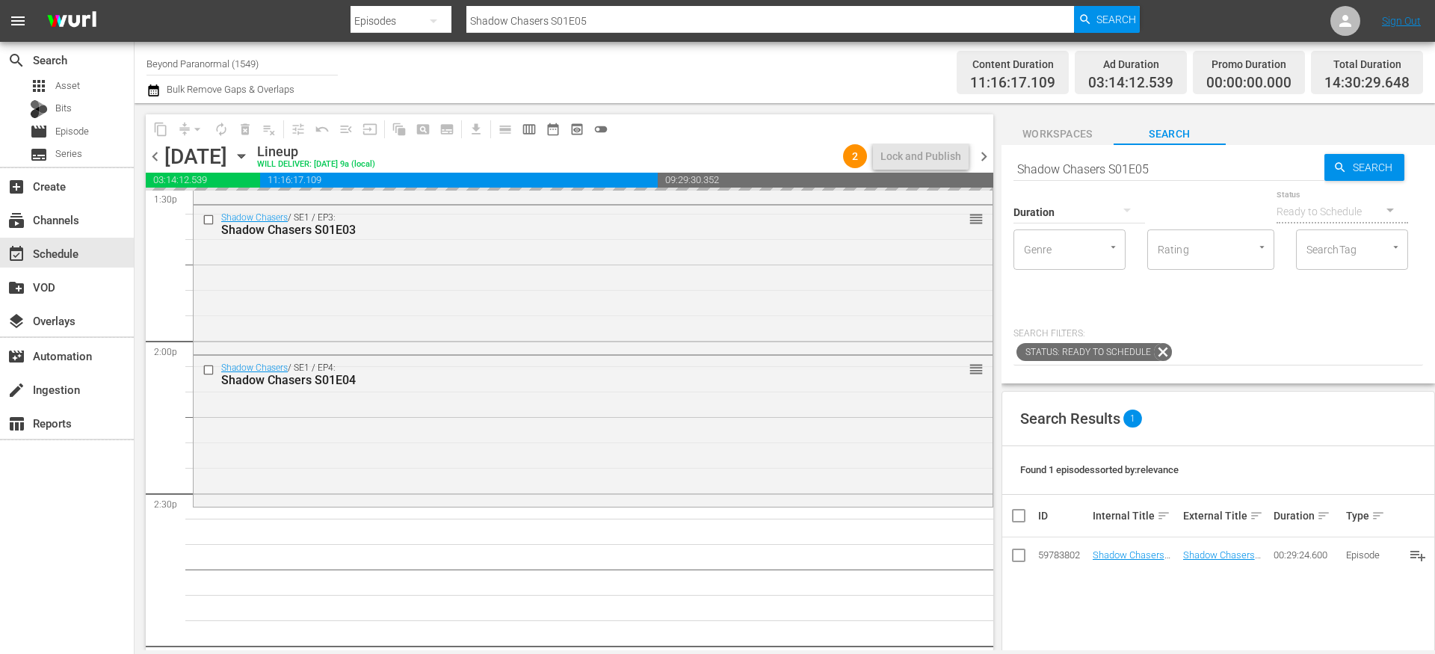
click at [1175, 167] on input "Shadow Chasers S01E05" at bounding box center [1169, 169] width 311 height 36
type input "Shadow Chasers S01E06"
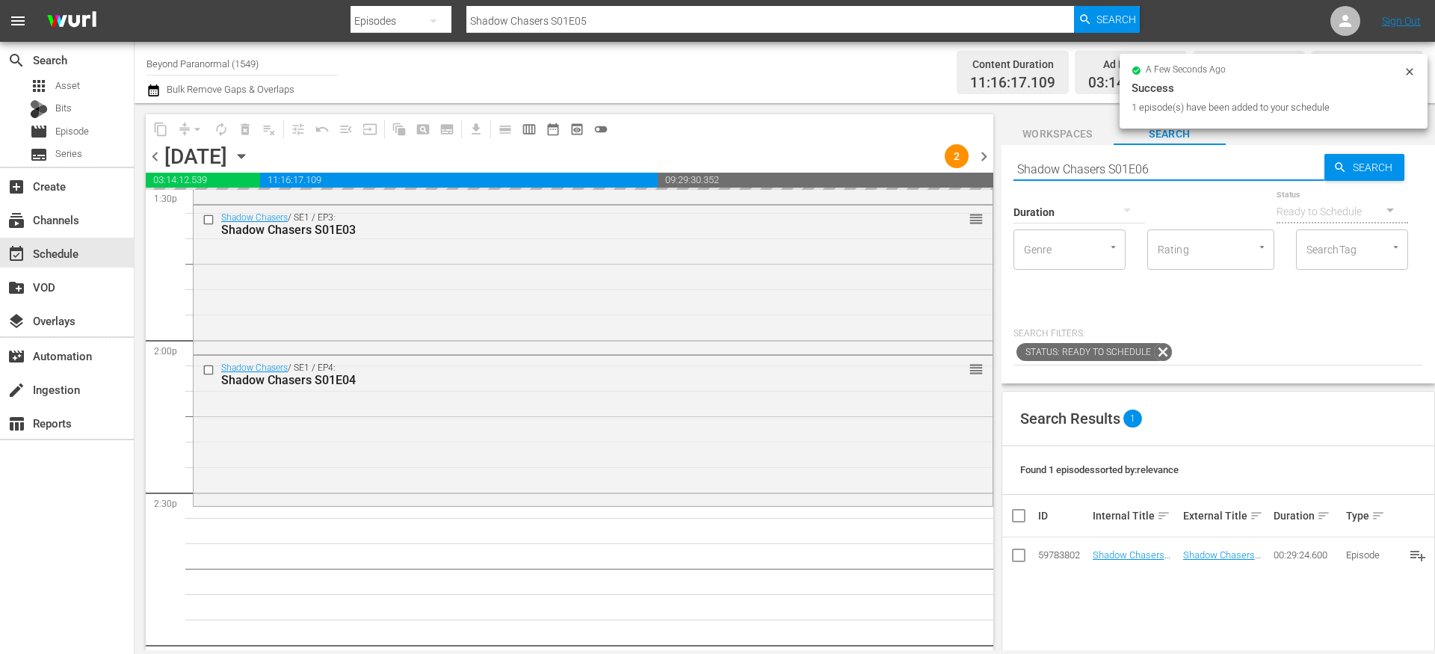
type input "Shadow Chasers S01E06"
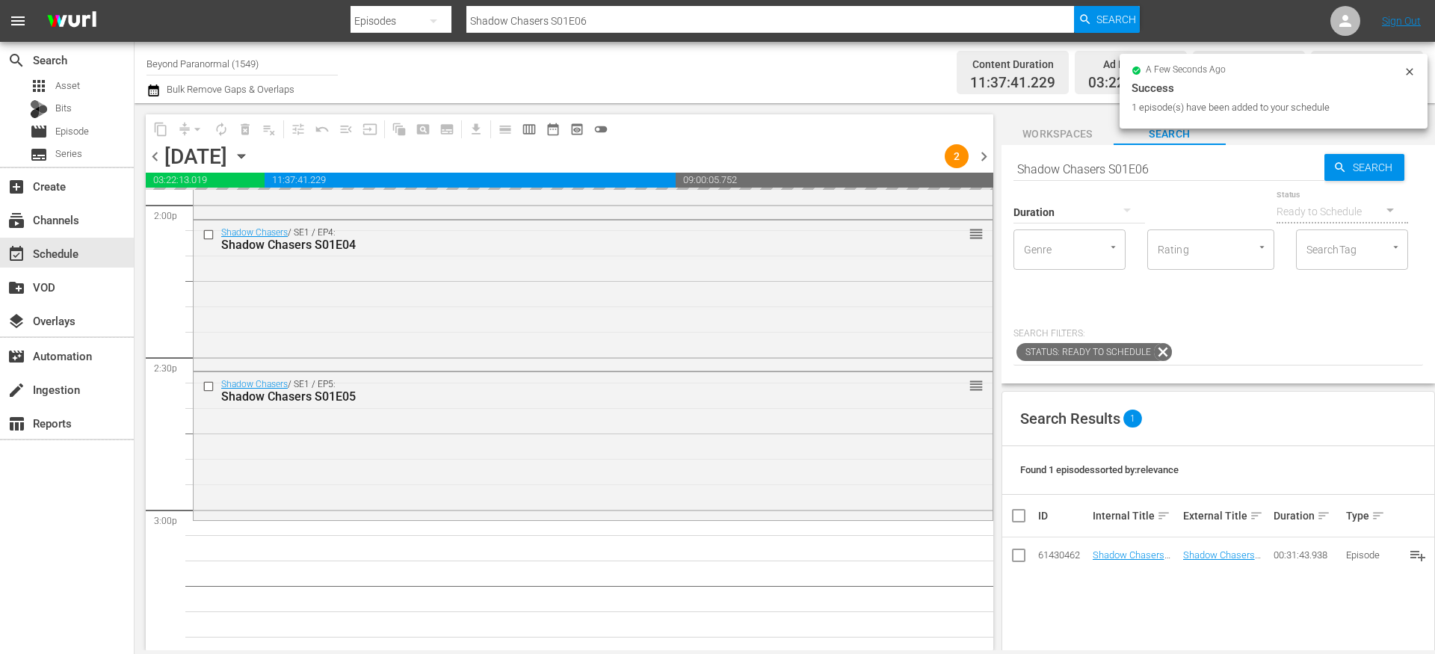
click at [1120, 172] on input "Shadow Chasers S01E06" at bounding box center [1169, 169] width 311 height 36
click at [1119, 171] on input "Shadow Chasers S01E06" at bounding box center [1169, 169] width 311 height 36
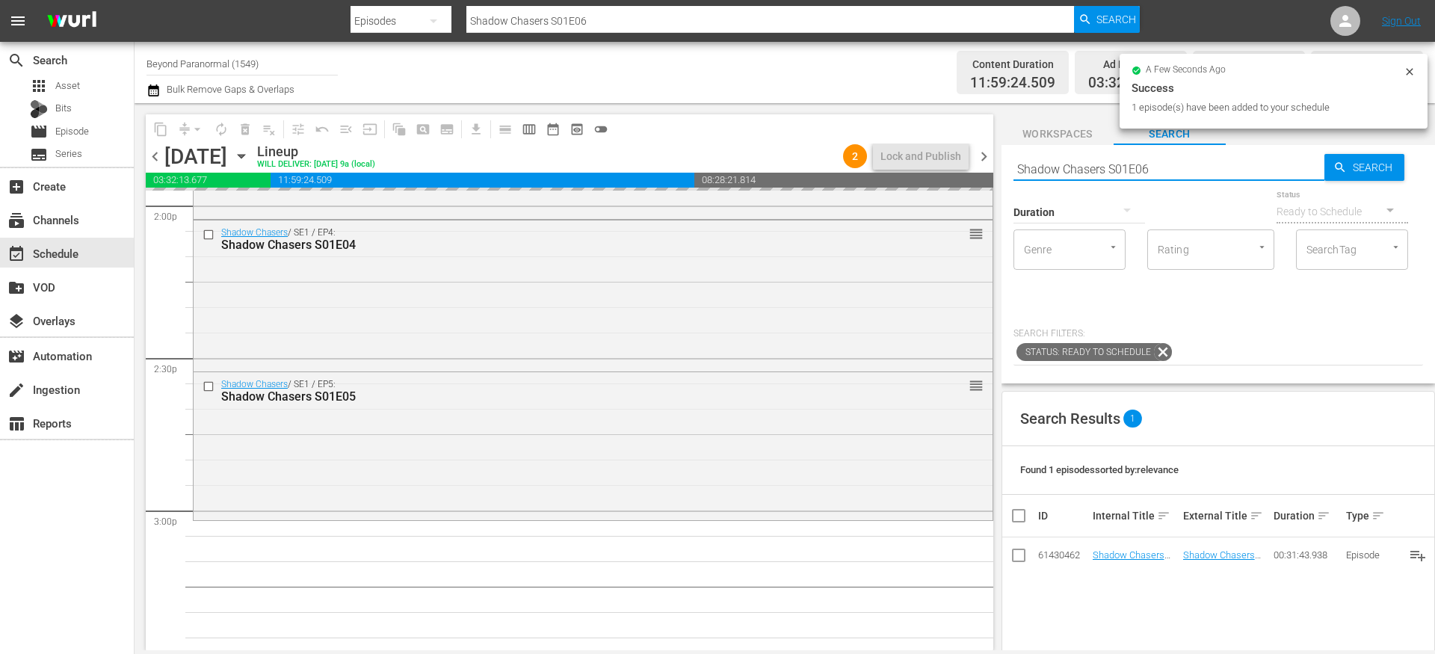
click at [1119, 171] on input "Shadow Chasers S01E06" at bounding box center [1169, 169] width 311 height 36
paste input "2E01"
type input "Shadow Chasers S02E01"
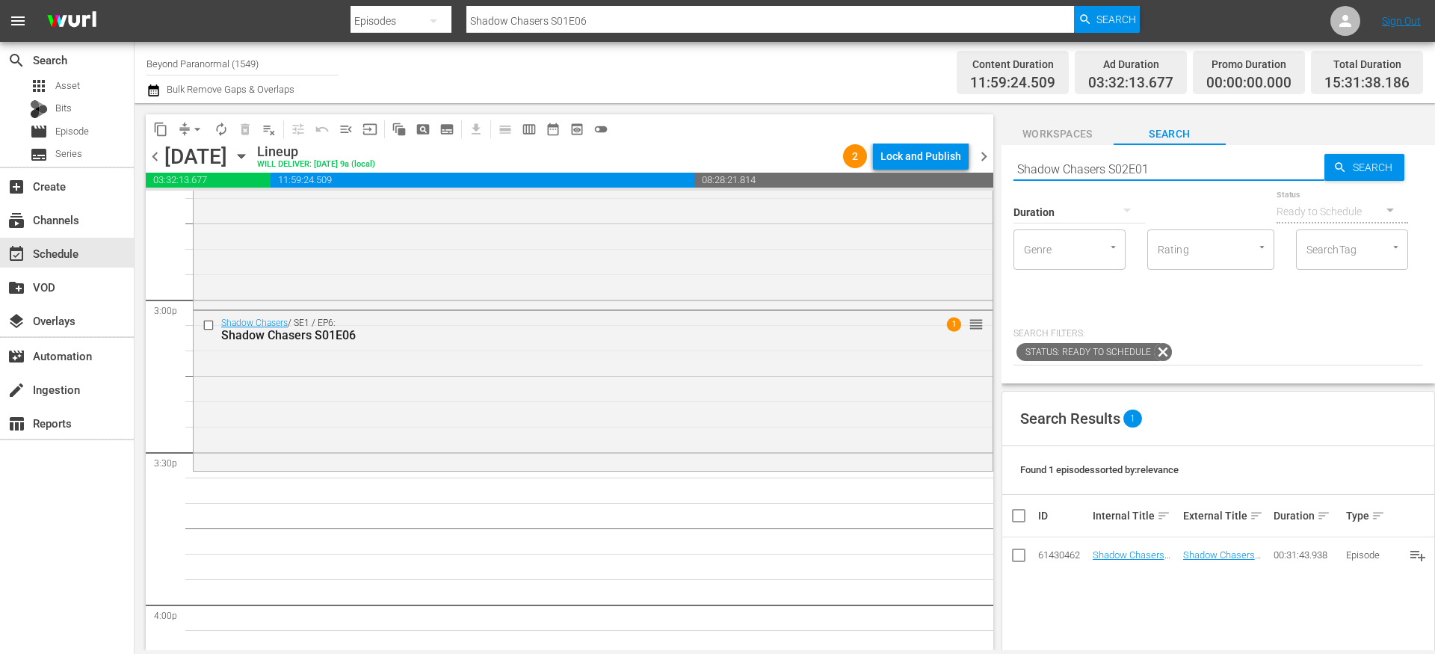
type input "Shadow Chasers S02E01"
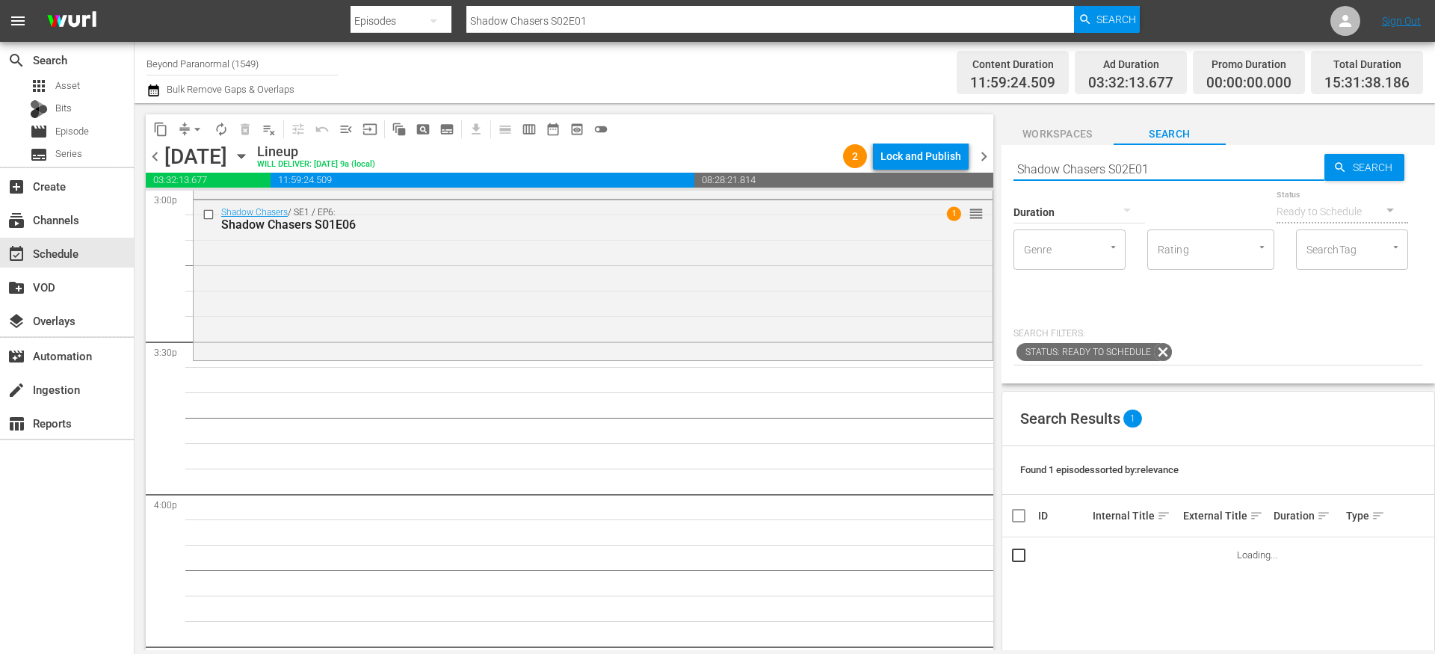
scroll to position [4586, 0]
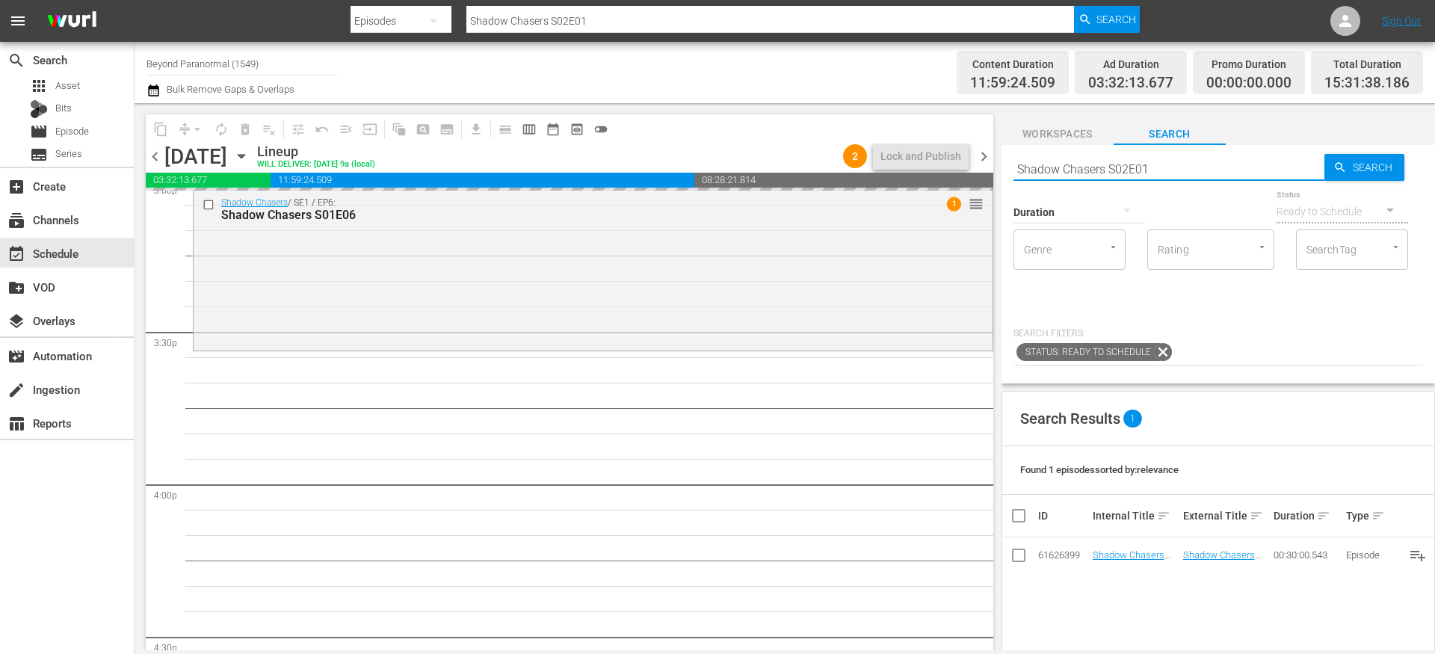
click at [1183, 174] on input "Shadow Chasers S02E01" at bounding box center [1169, 169] width 311 height 36
type input "Shadow Chasers S02E02"
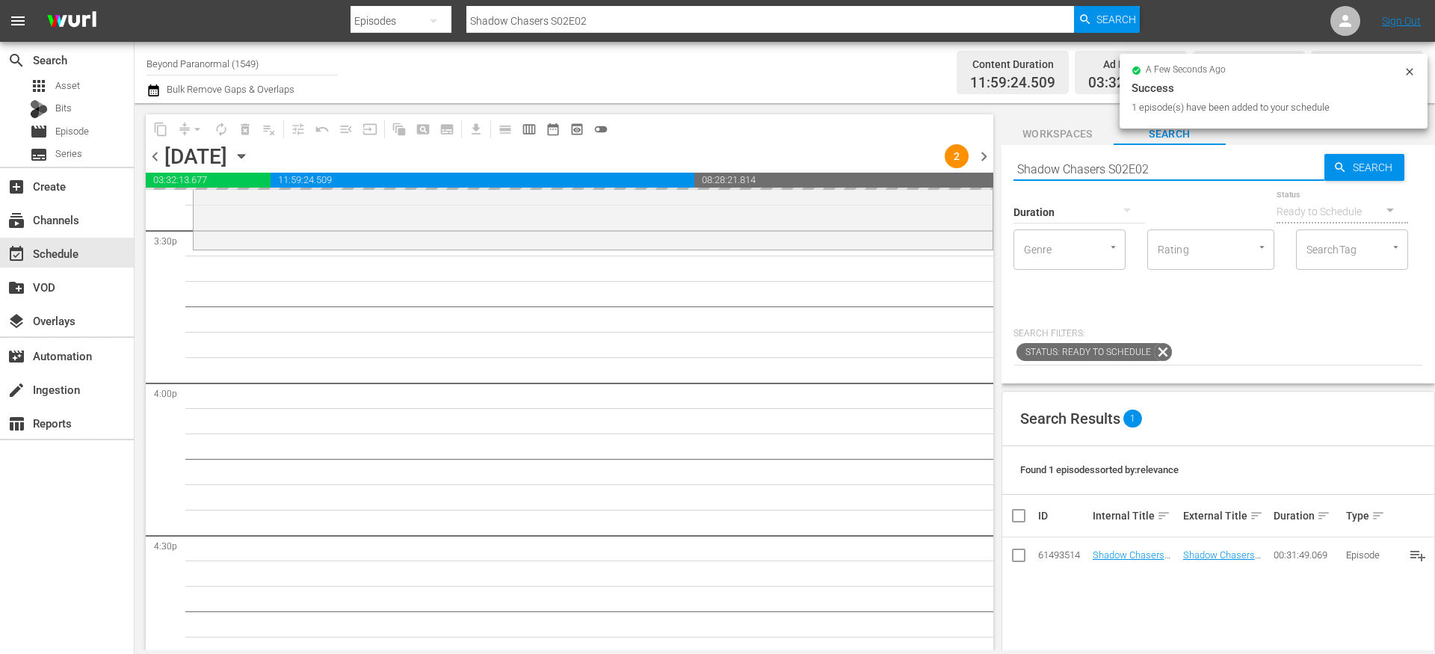
scroll to position [4694, 0]
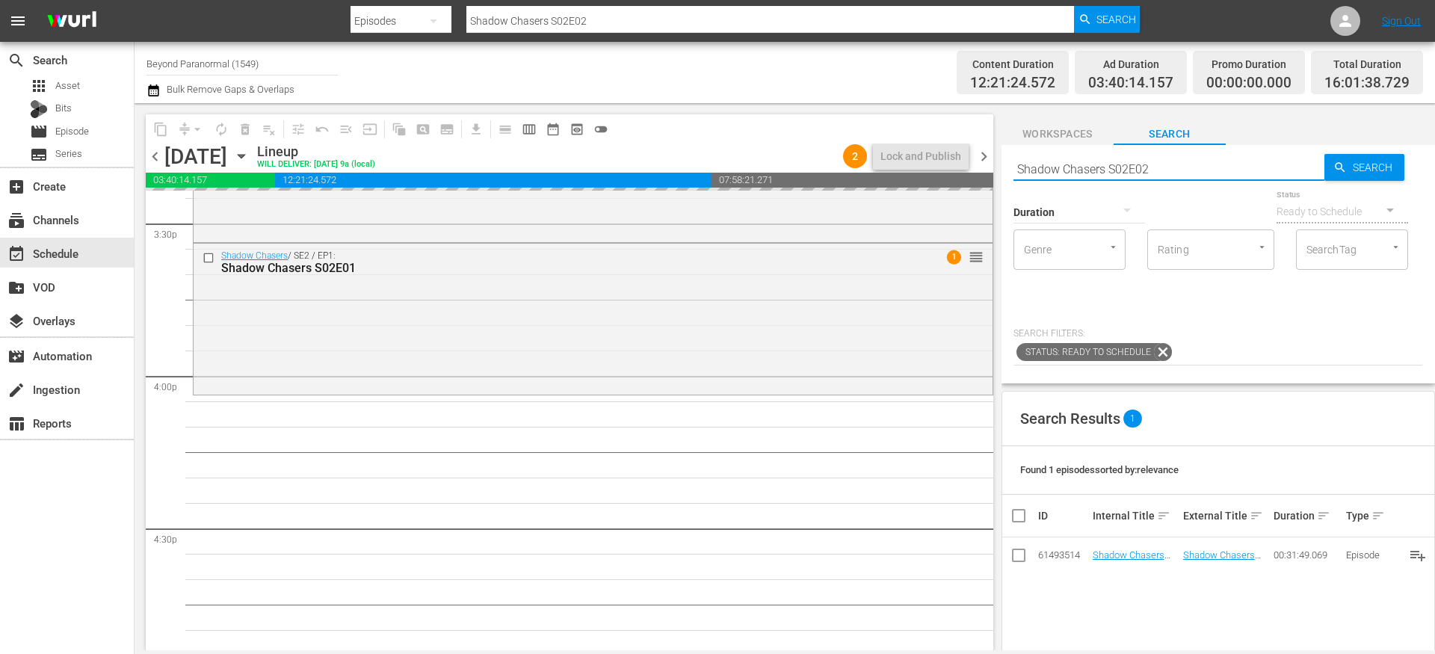
click at [1159, 176] on input "Shadow Chasers S02E02" at bounding box center [1169, 169] width 311 height 36
type input "Shadow Chasers S02E03"
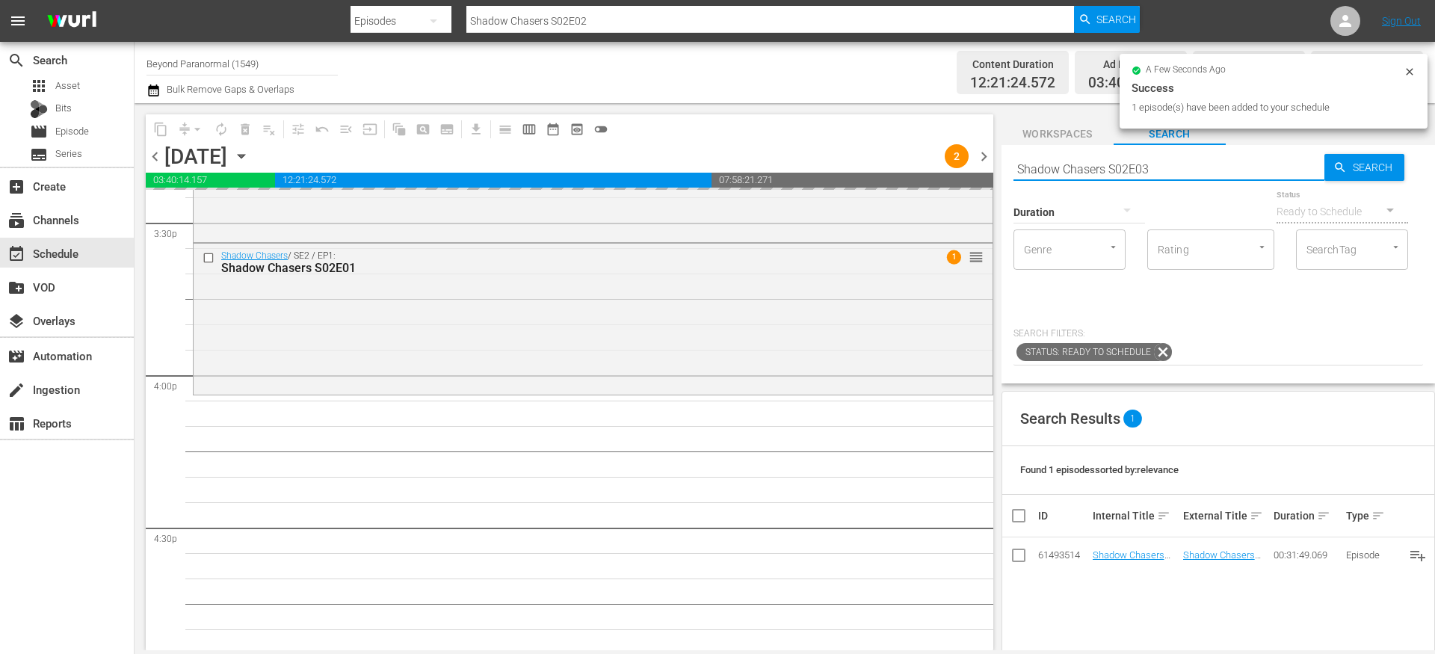
type input "Shadow Chasers S02E03"
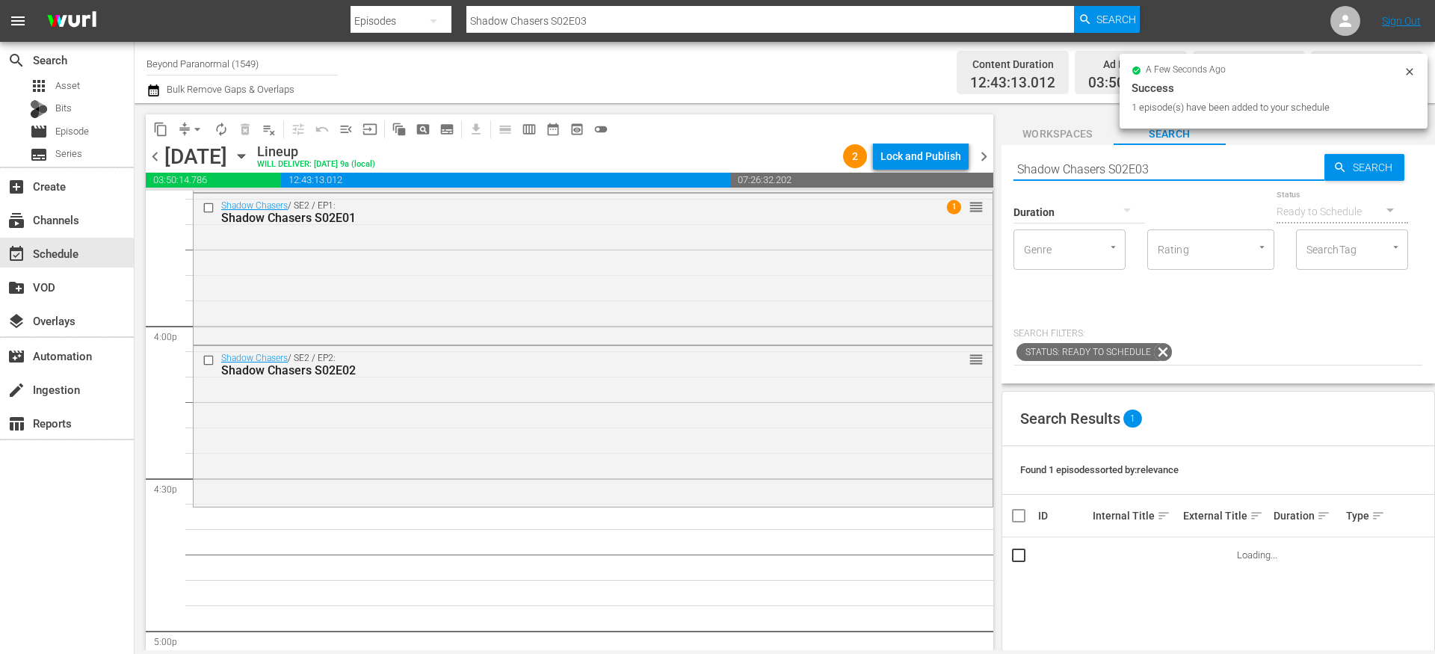
scroll to position [4768, 0]
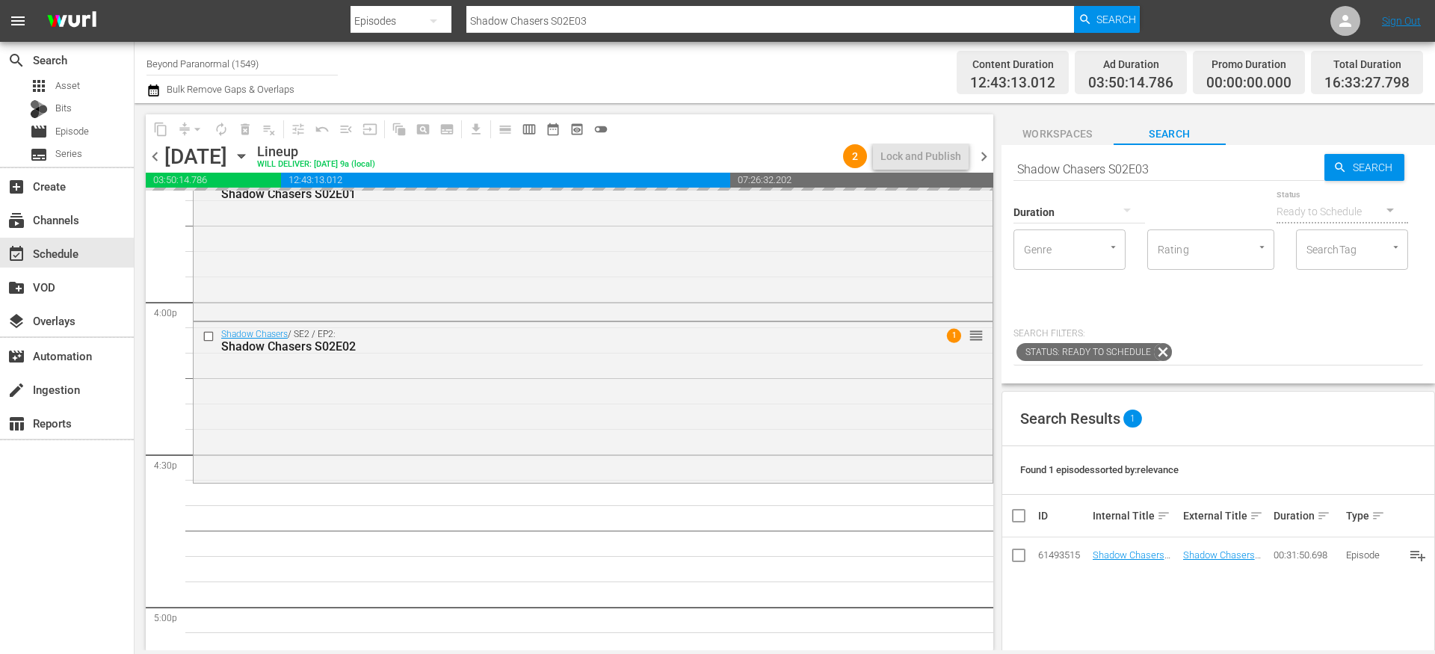
click at [1174, 165] on input "Shadow Chasers S02E03" at bounding box center [1169, 169] width 311 height 36
type input "Shadow Chasers S02E04"
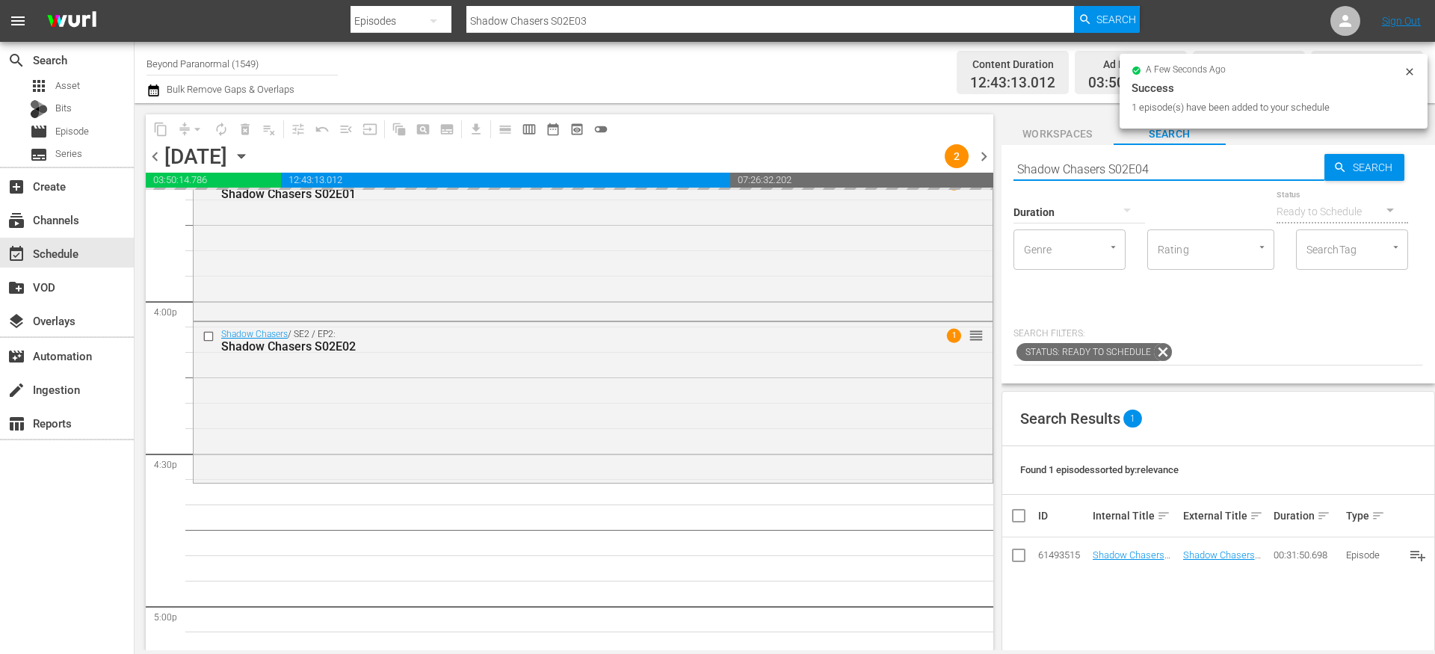
type input "Shadow Chasers S02E04"
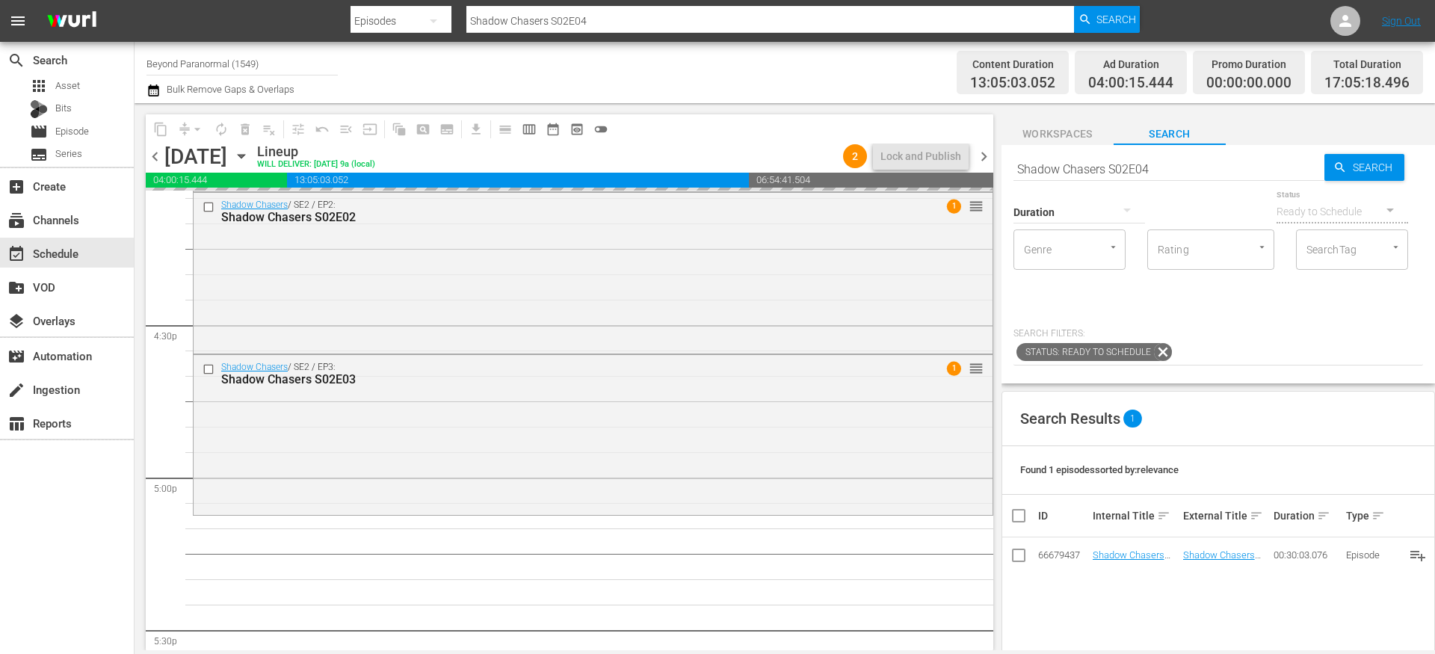
click at [1171, 169] on input "Shadow Chasers S02E04" at bounding box center [1169, 169] width 311 height 36
type input "Shadow Chasers S02E05"
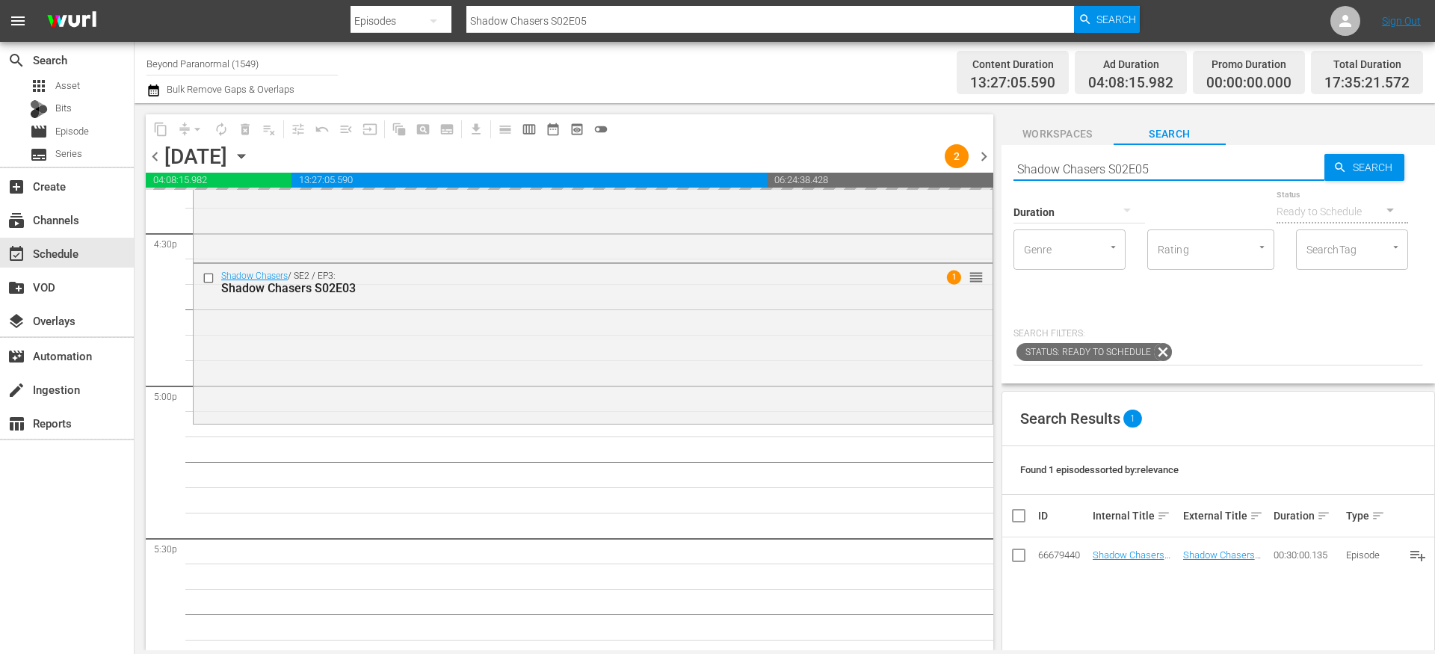
scroll to position [5001, 0]
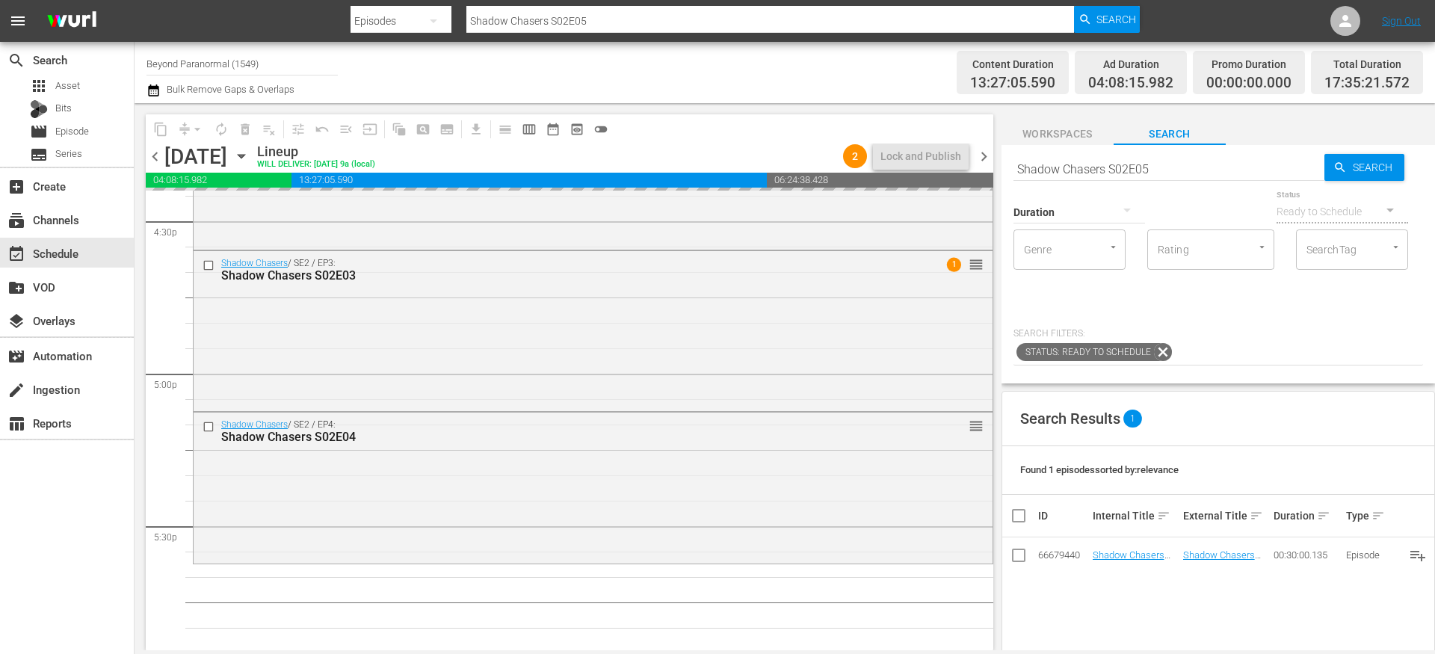
click at [1185, 175] on input "Shadow Chasers S02E05" at bounding box center [1169, 169] width 311 height 36
type input "Shadow Chasers S02E06"
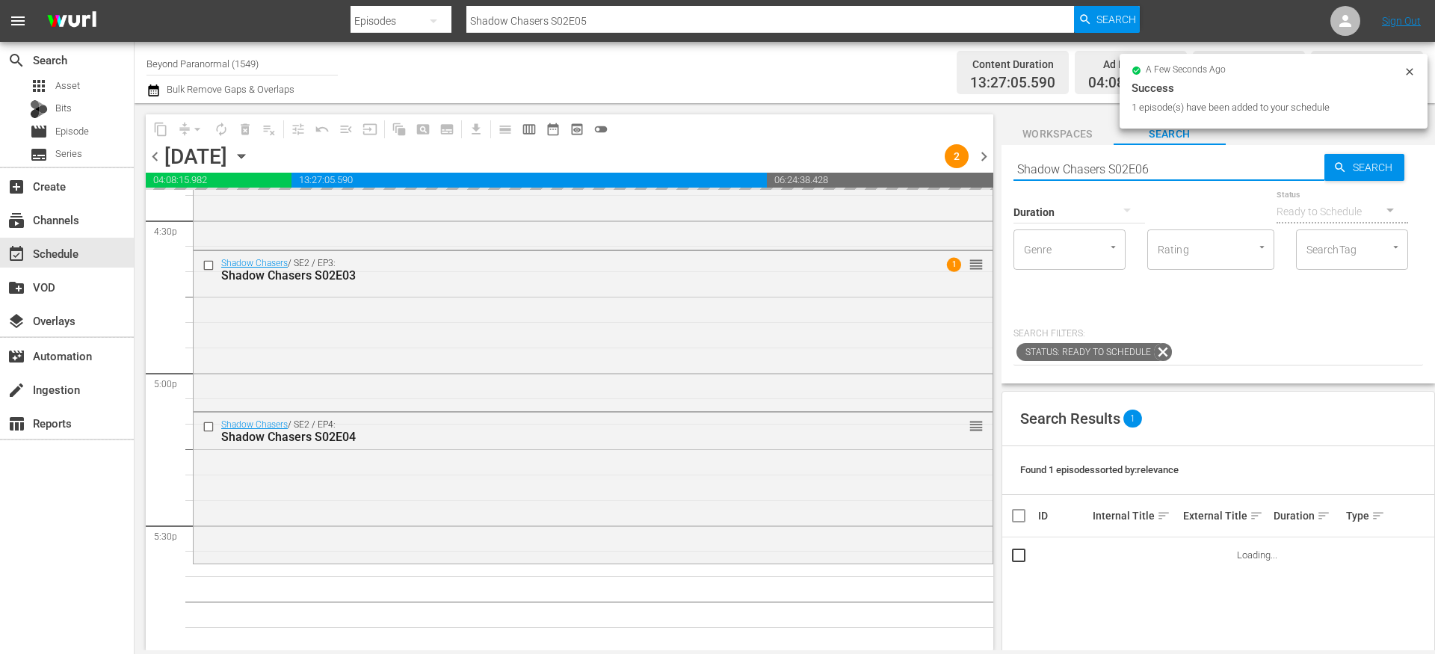
type input "Shadow Chasers S02E06"
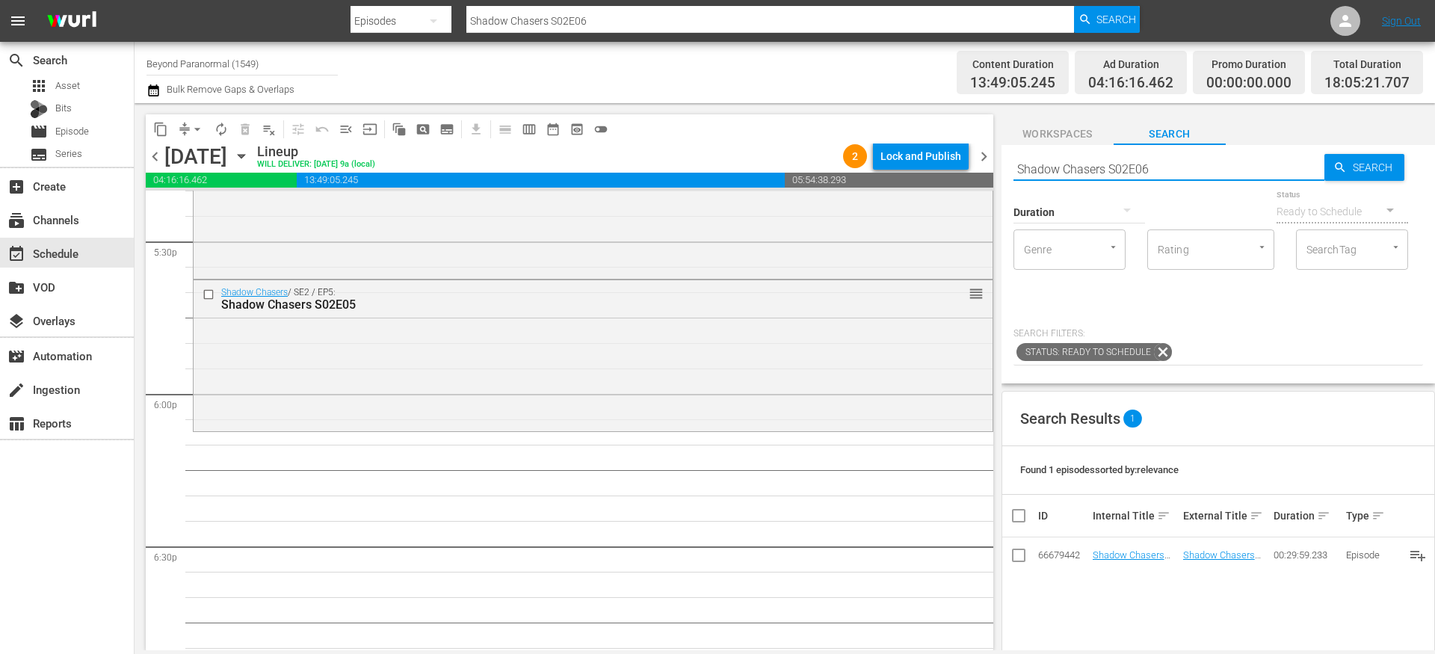
scroll to position [5319, 0]
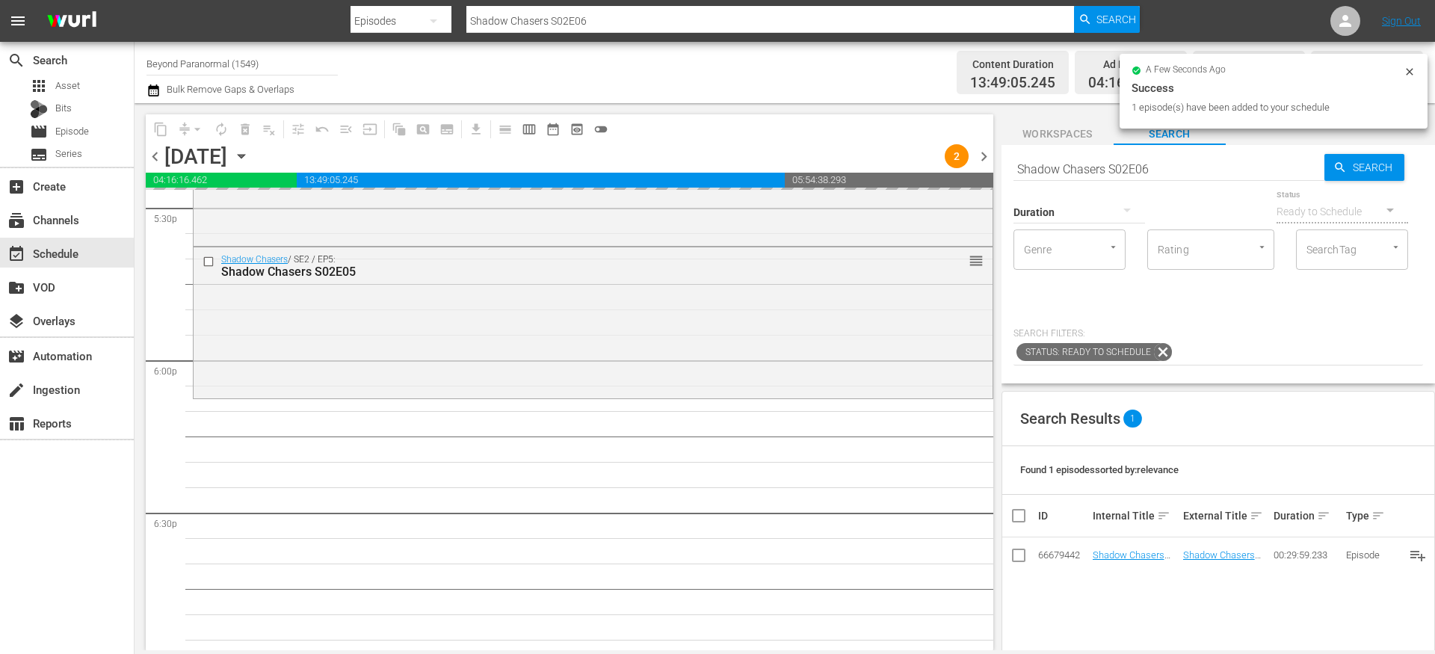
click at [1085, 161] on input "Shadow Chasers S02E06" at bounding box center [1169, 169] width 311 height 36
paste input "[US_STATE] Paranormal Case Files S01E03"
type input "[US_STATE] Paranormal Case Files S01E03"
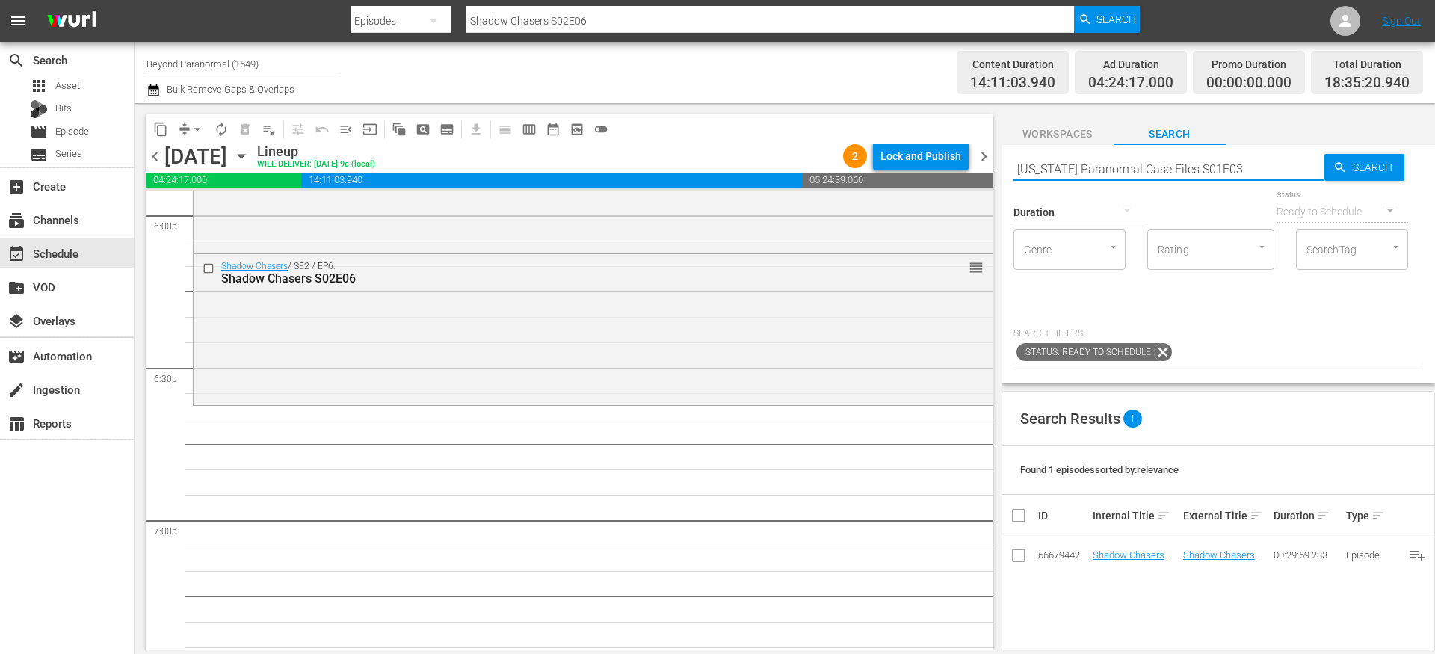
type input "[US_STATE] Paranormal Case Files S01E03"
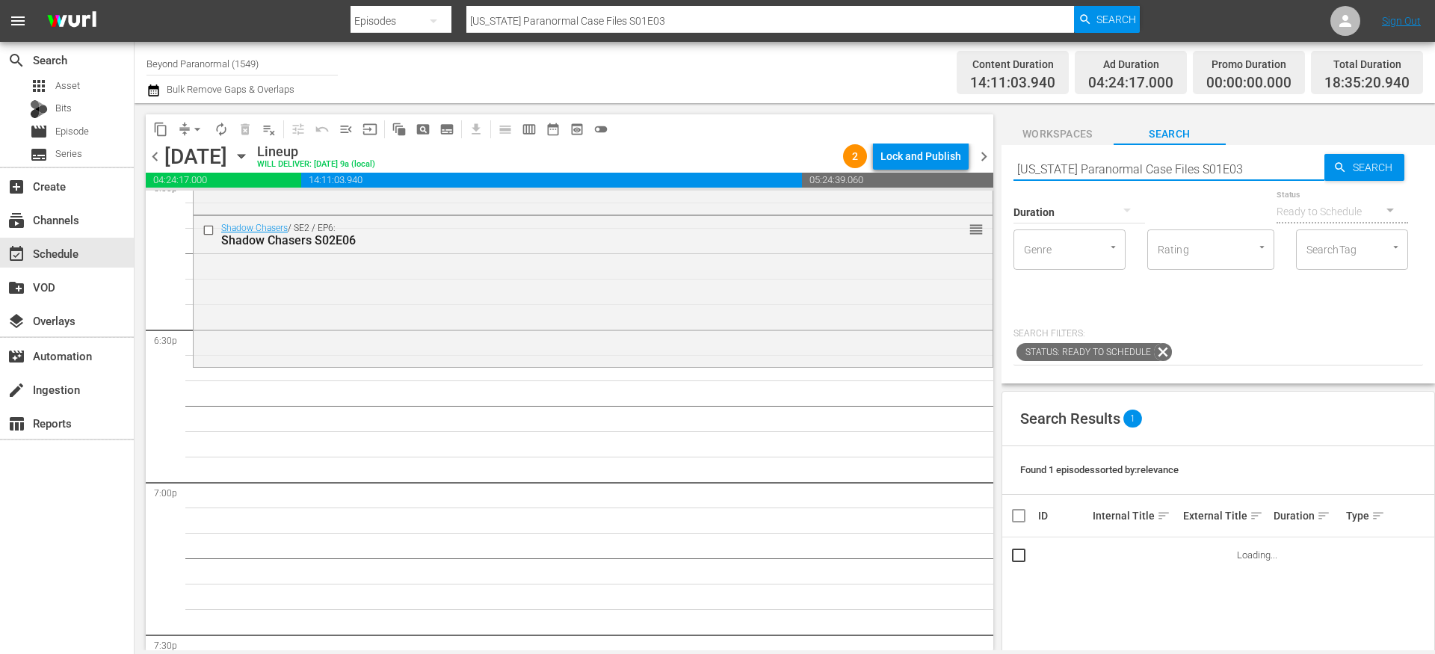
scroll to position [5521, 0]
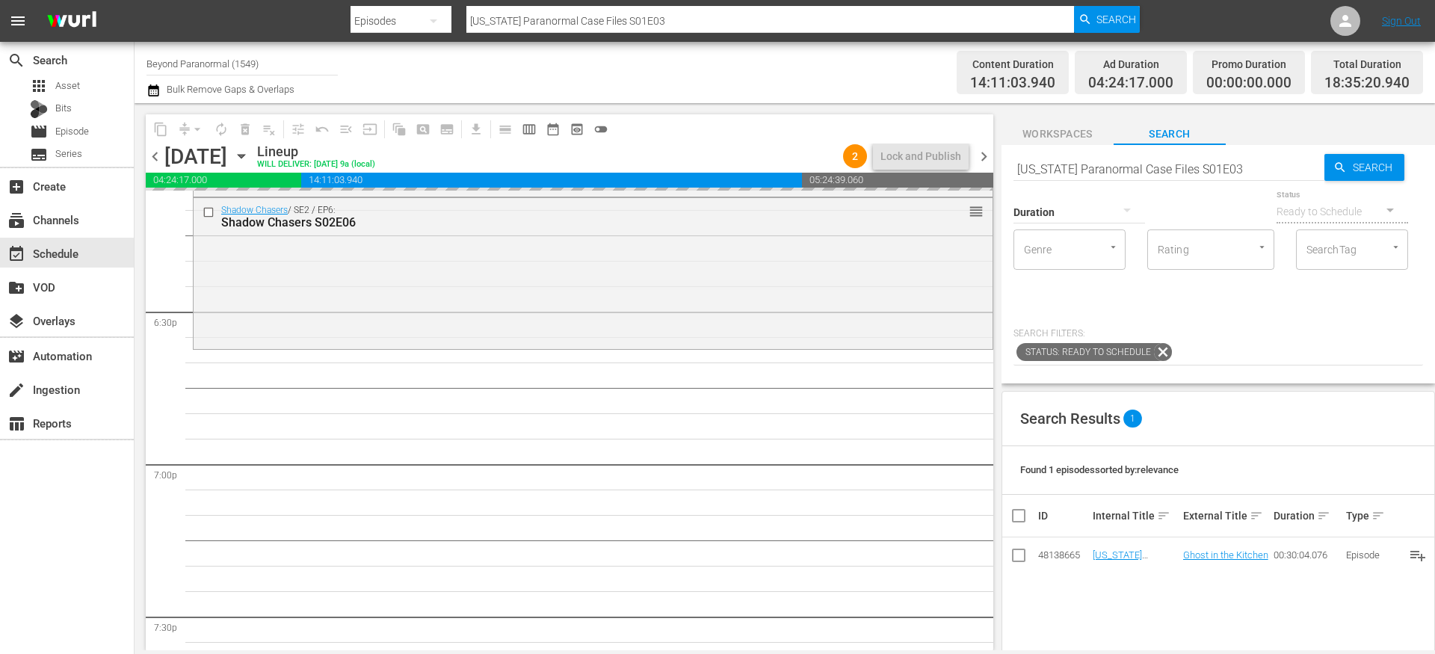
drag, startPoint x: 1105, startPoint y: 554, endPoint x: 698, endPoint y: 7, distance: 681.1
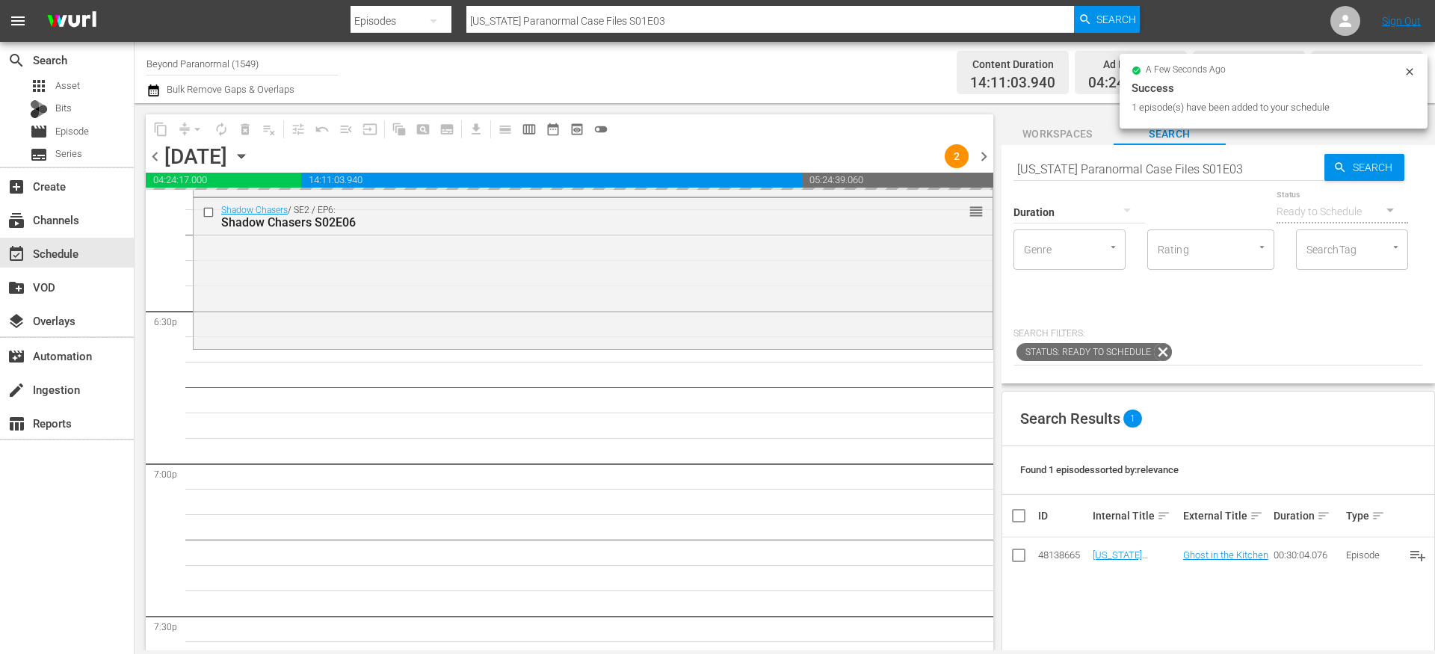
click at [1067, 170] on input "[US_STATE] Paranormal Case Files S01E03" at bounding box center [1169, 169] width 311 height 36
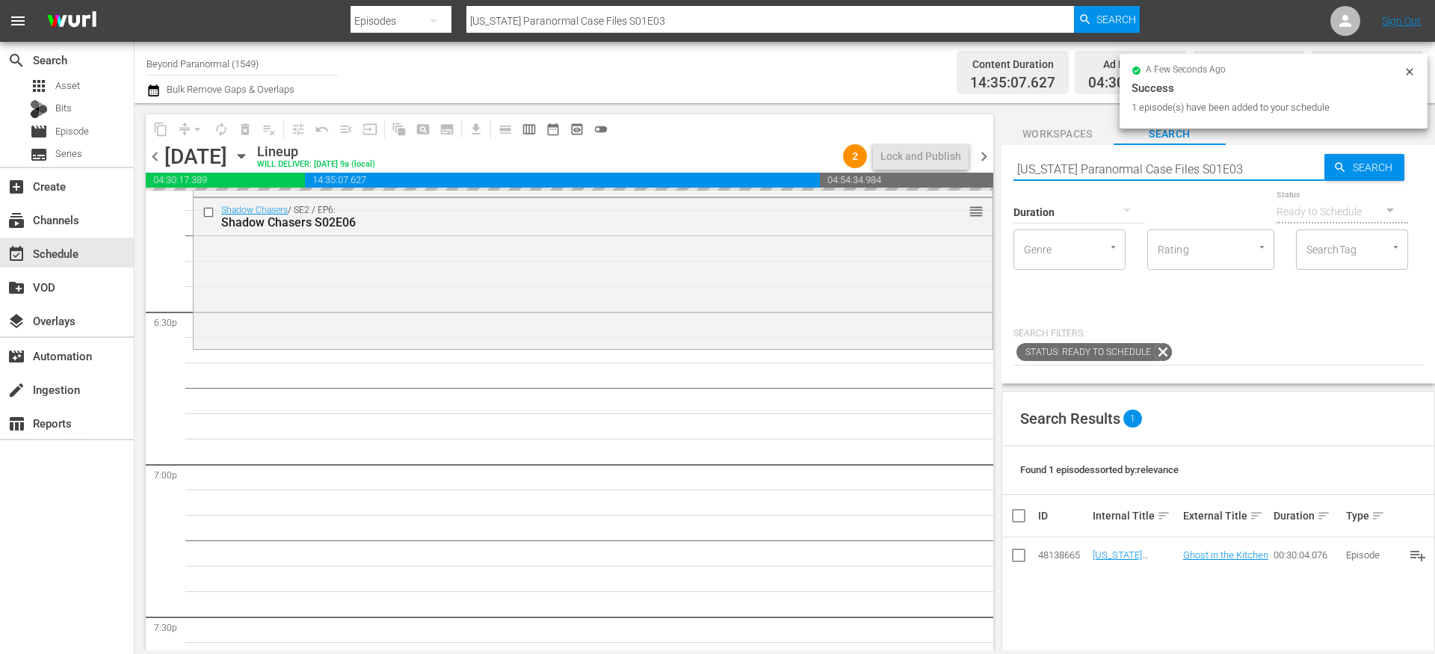
click at [1067, 170] on input "[US_STATE] Paranormal Case Files S01E03" at bounding box center [1169, 169] width 311 height 36
paste input "A Haunting S02E02"
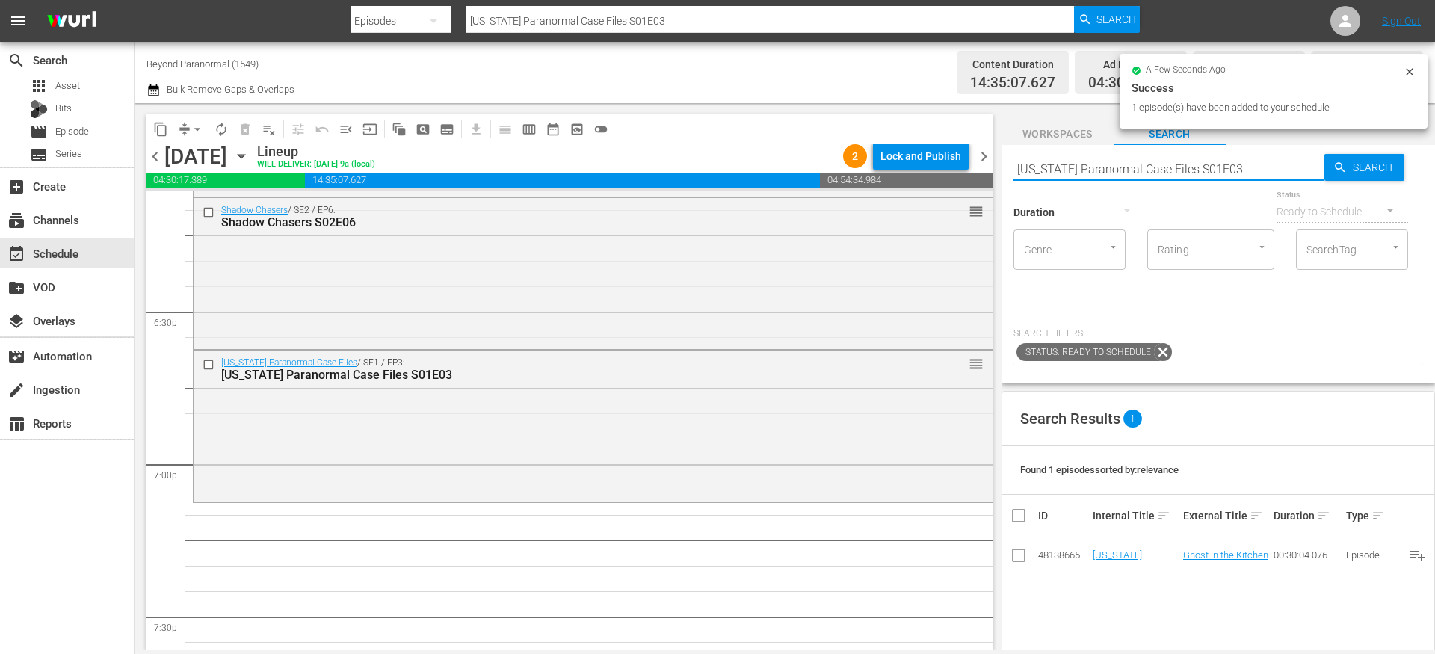
type input "A Haunting S02E02"
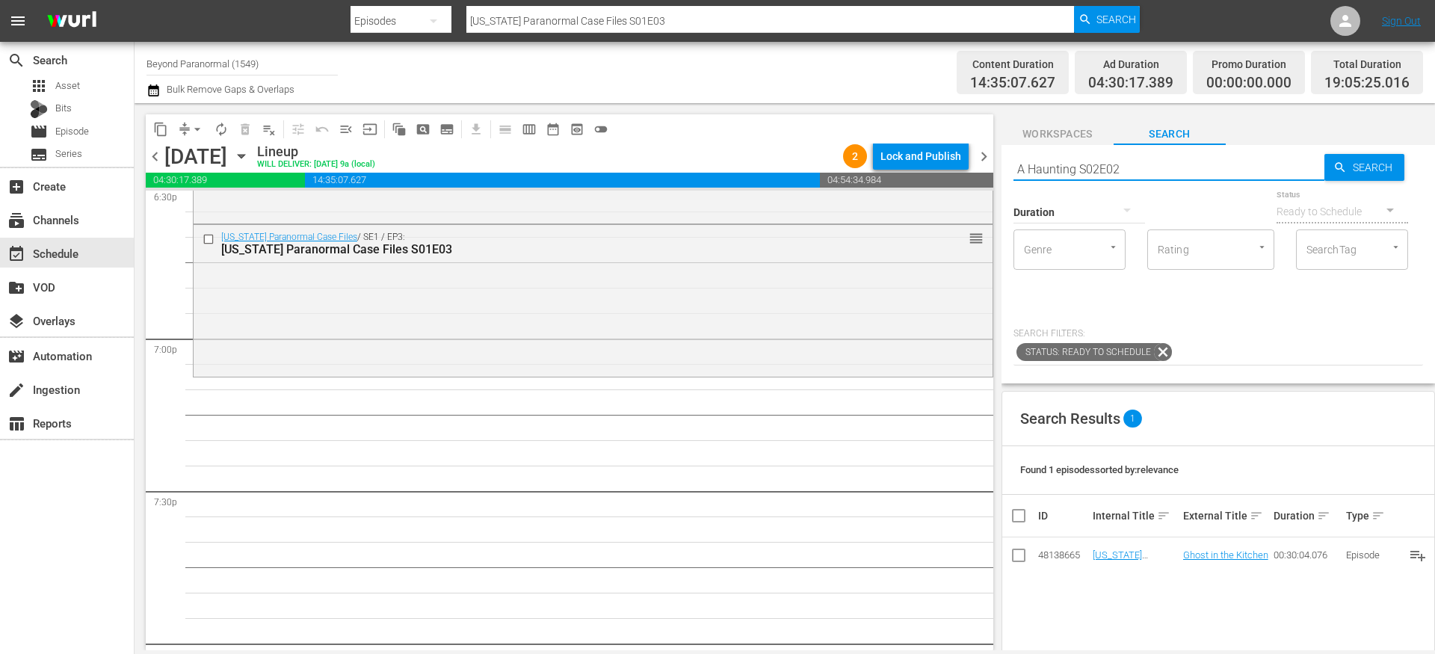
scroll to position [5658, 0]
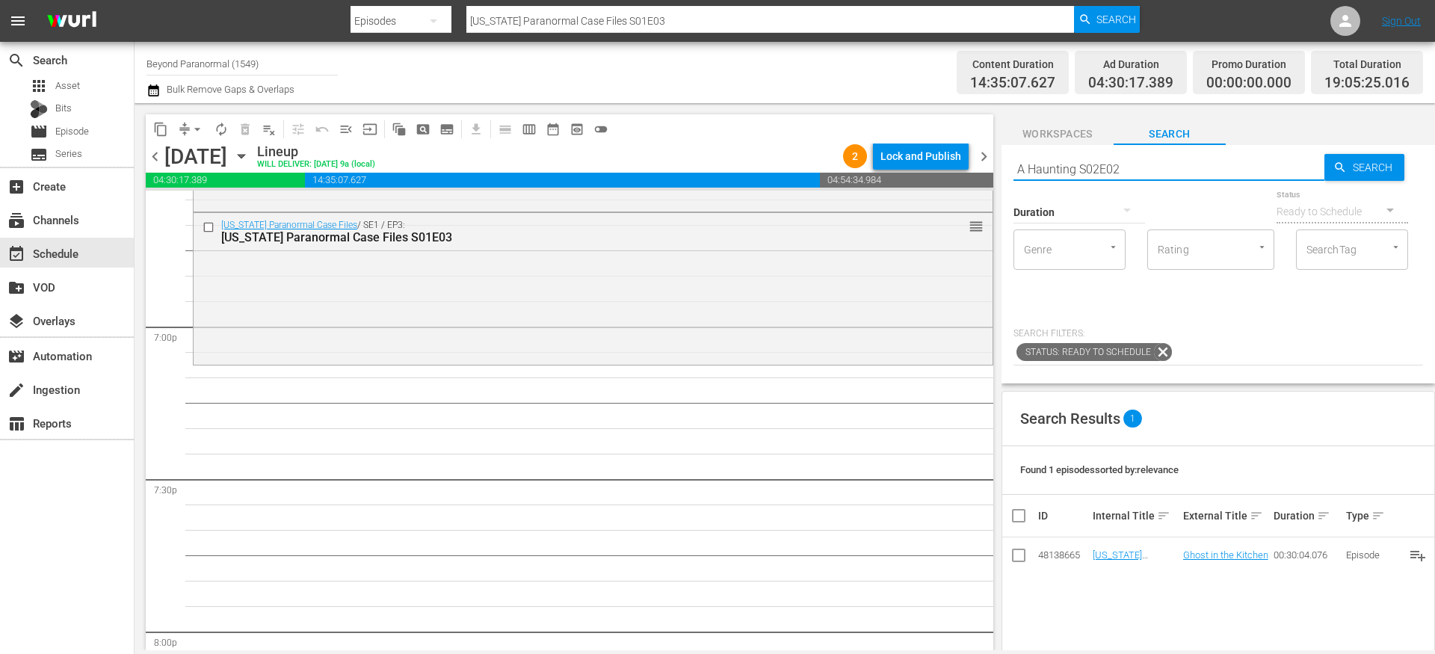
type input "A Haunting S02E02"
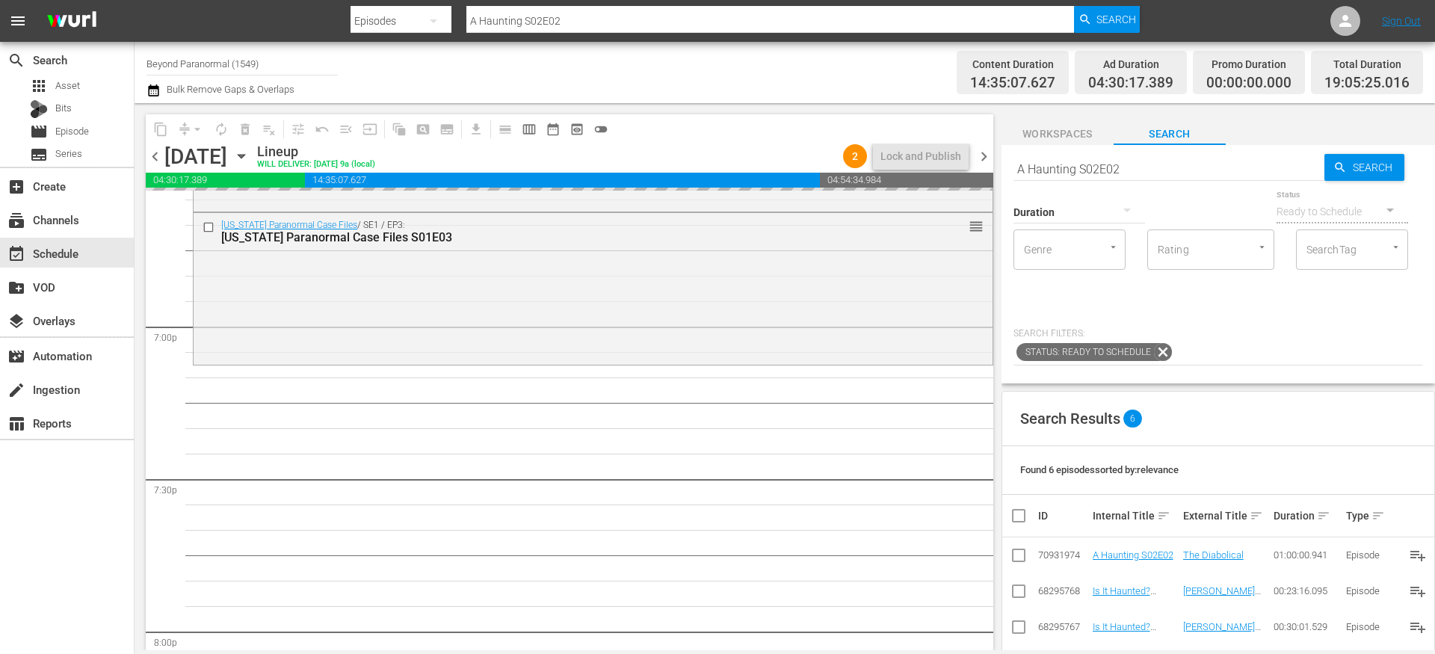
drag, startPoint x: 1120, startPoint y: 551, endPoint x: 747, endPoint y: 2, distance: 663.0
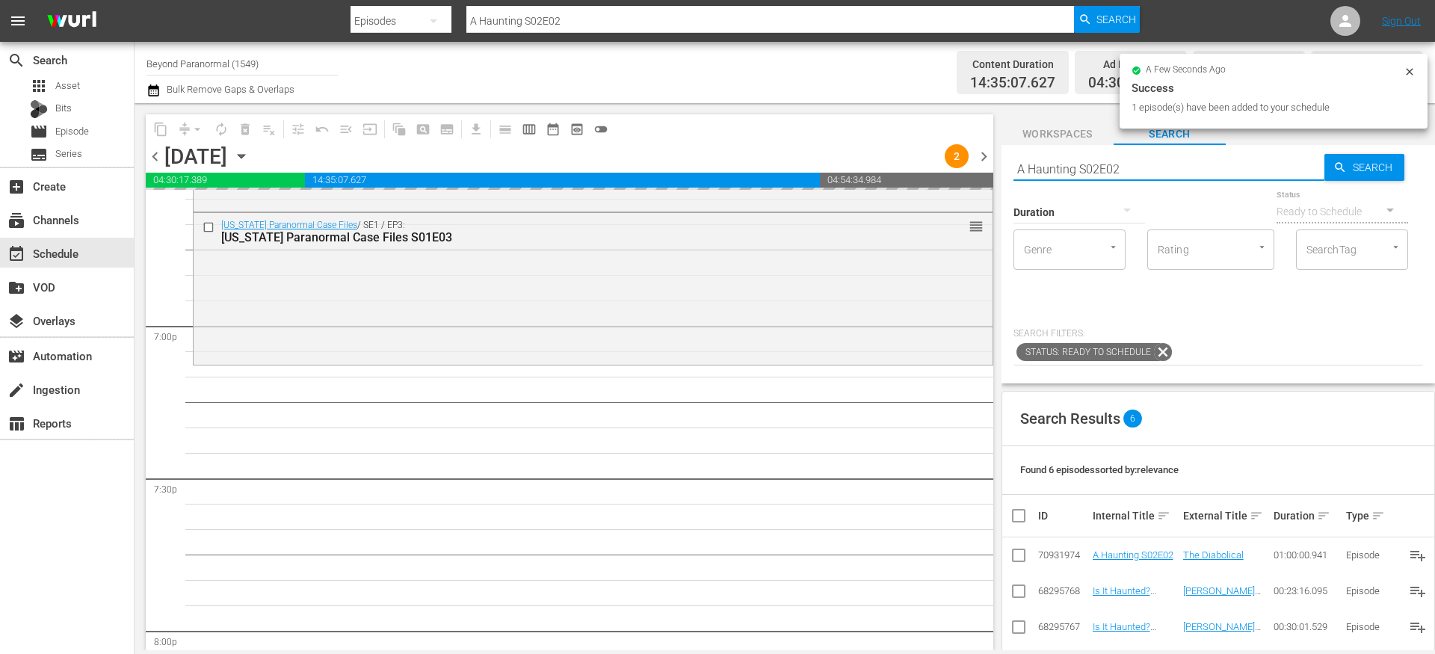
click at [1068, 170] on input "A Haunting S02E02" at bounding box center [1169, 169] width 311 height 36
paste input "Weird World Adventures S01E05"
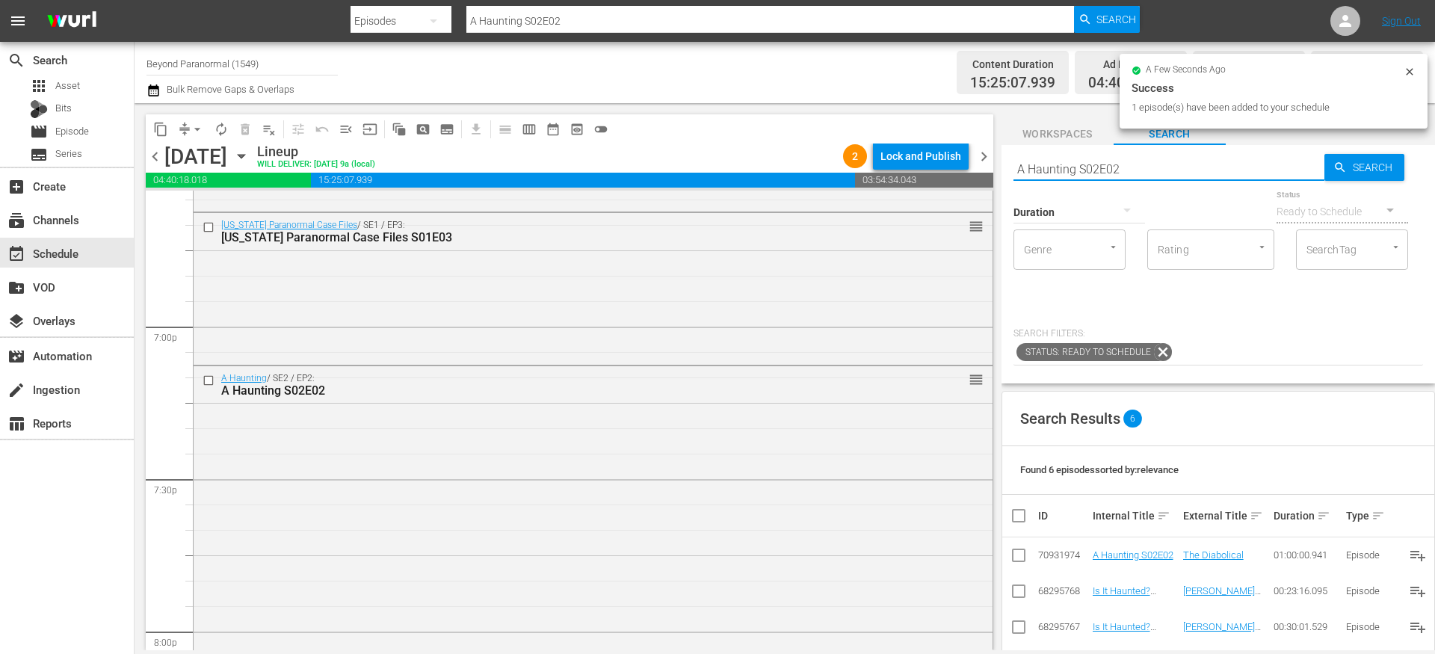
type input "Weird World Adventures S01E05"
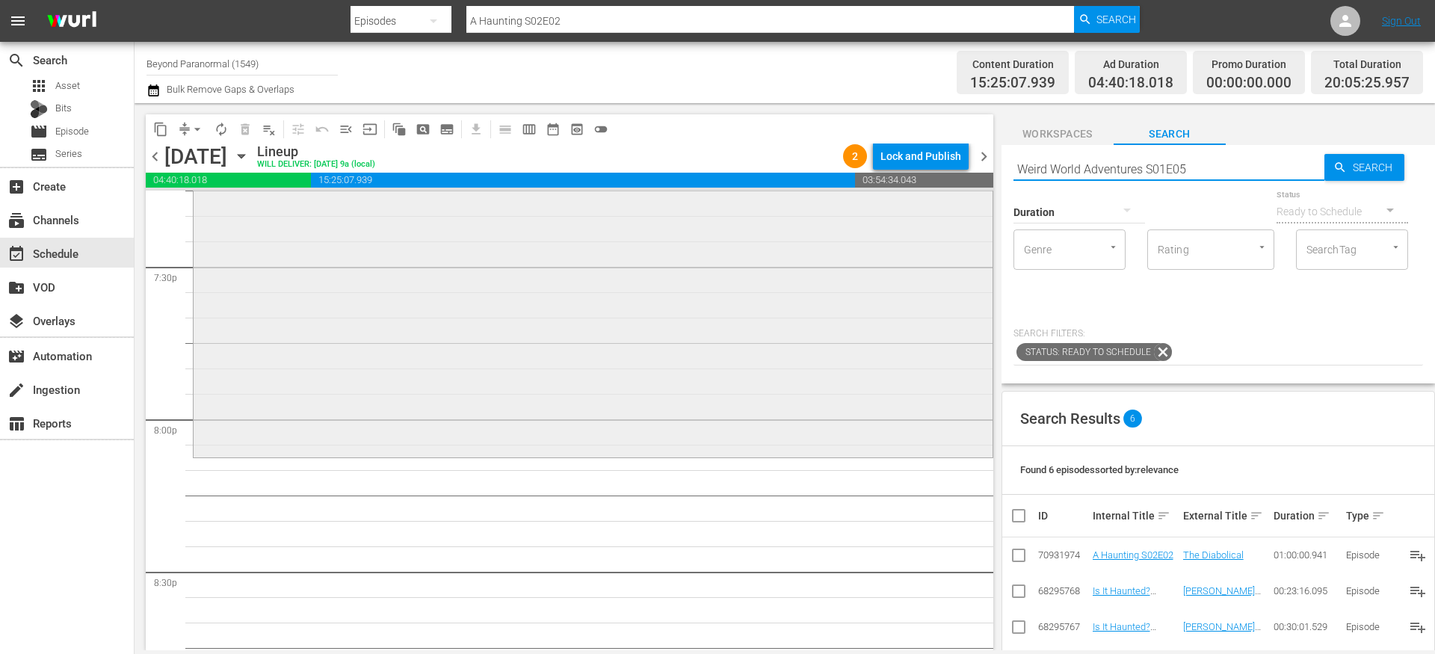
type input "Weird World Adventures S01E05"
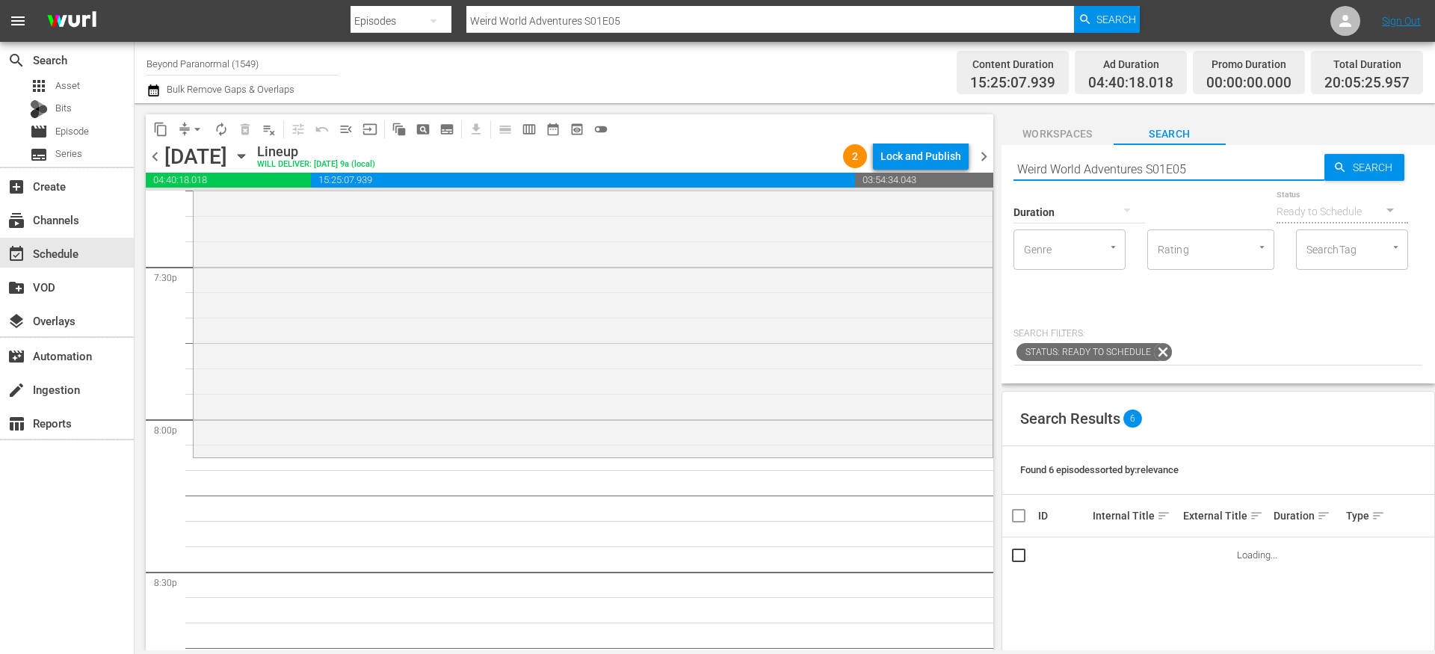
scroll to position [5971, 0]
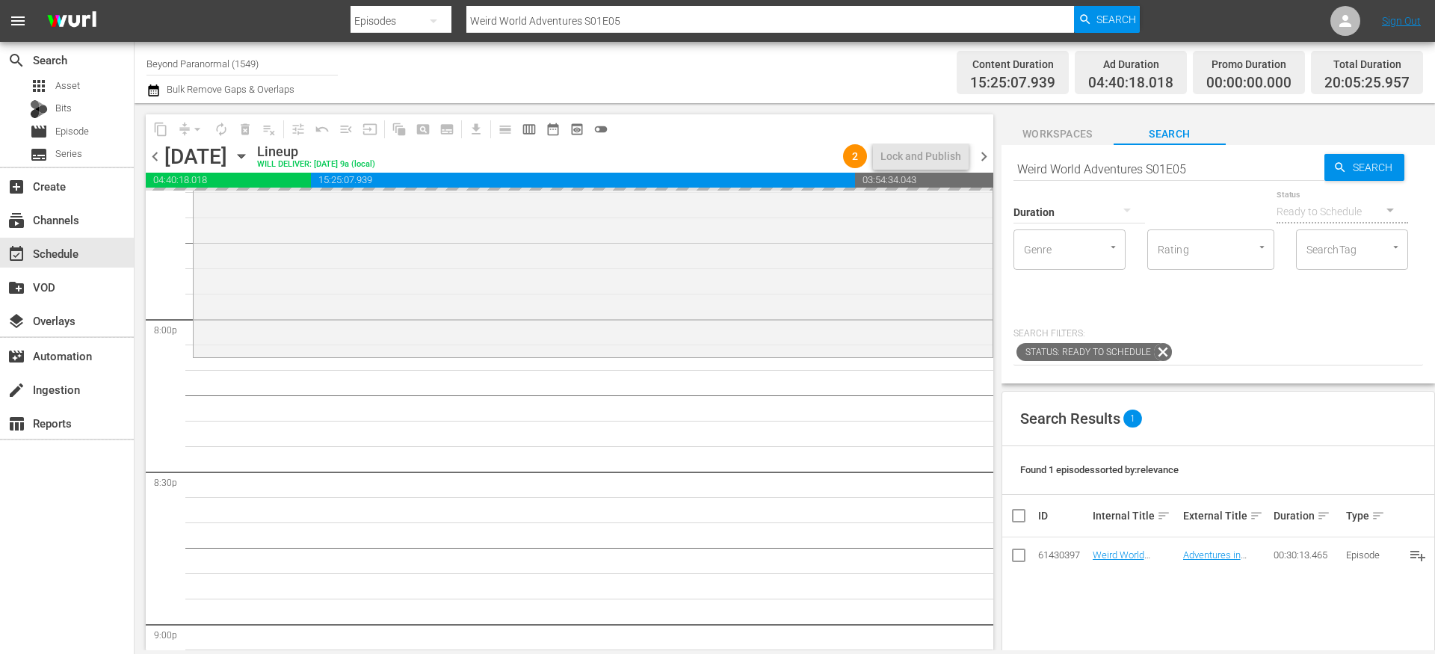
drag, startPoint x: 1111, startPoint y: 555, endPoint x: 750, endPoint y: 13, distance: 651.8
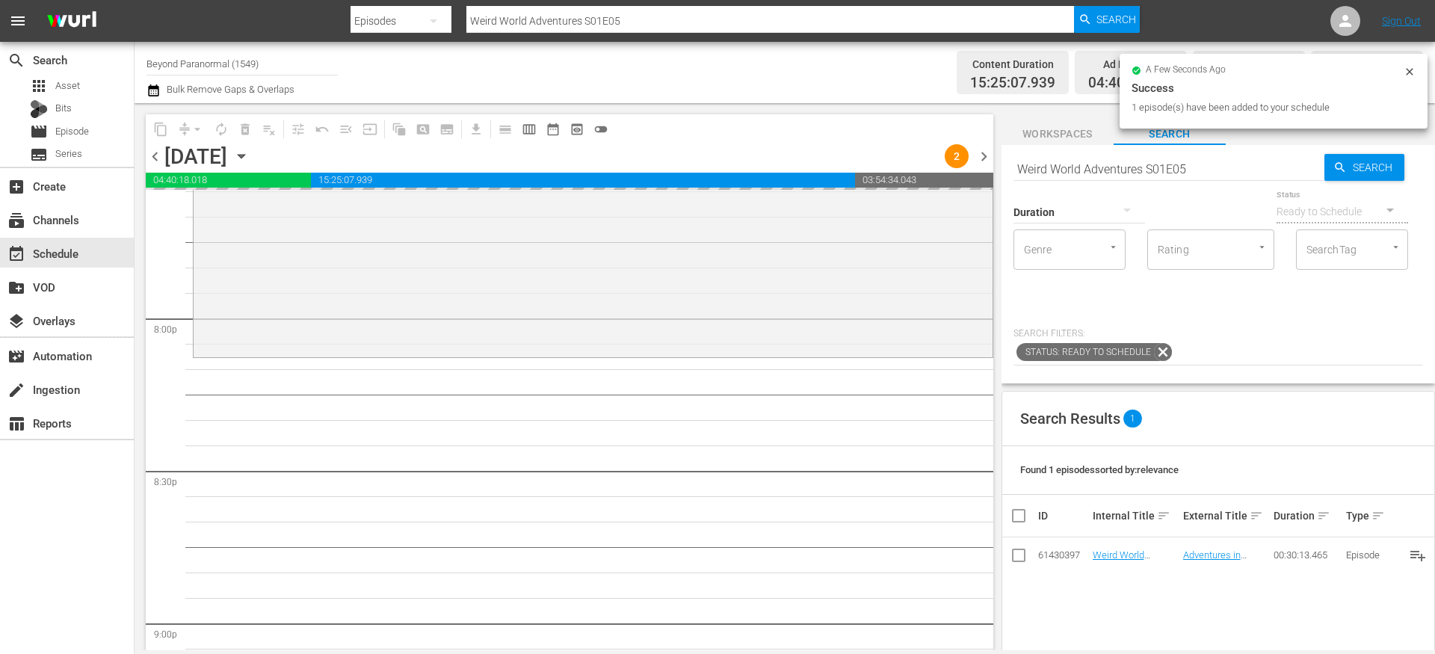
click at [1114, 170] on input "Weird World Adventures S01E05" at bounding box center [1169, 169] width 311 height 36
paste input "Sir Spooks S01E08"
type input "Sir Spooks S01E08"
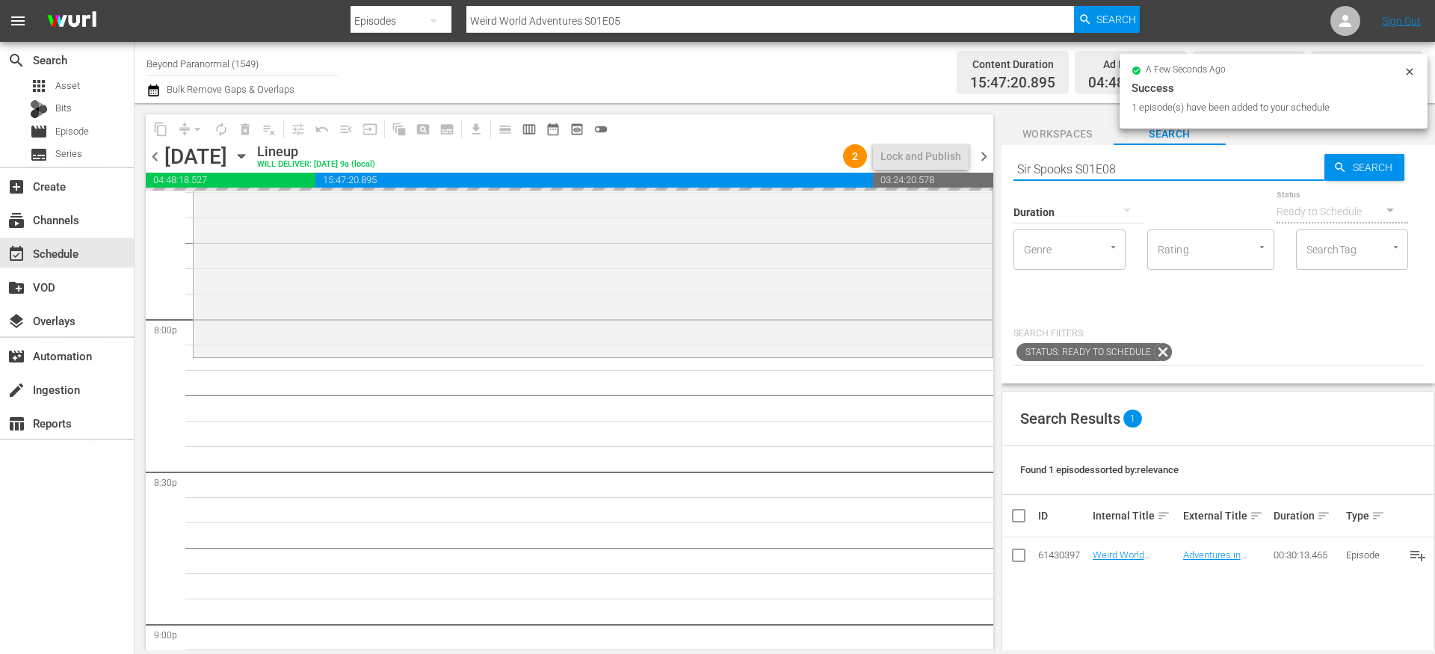
type input "Sir Spooks S01E08"
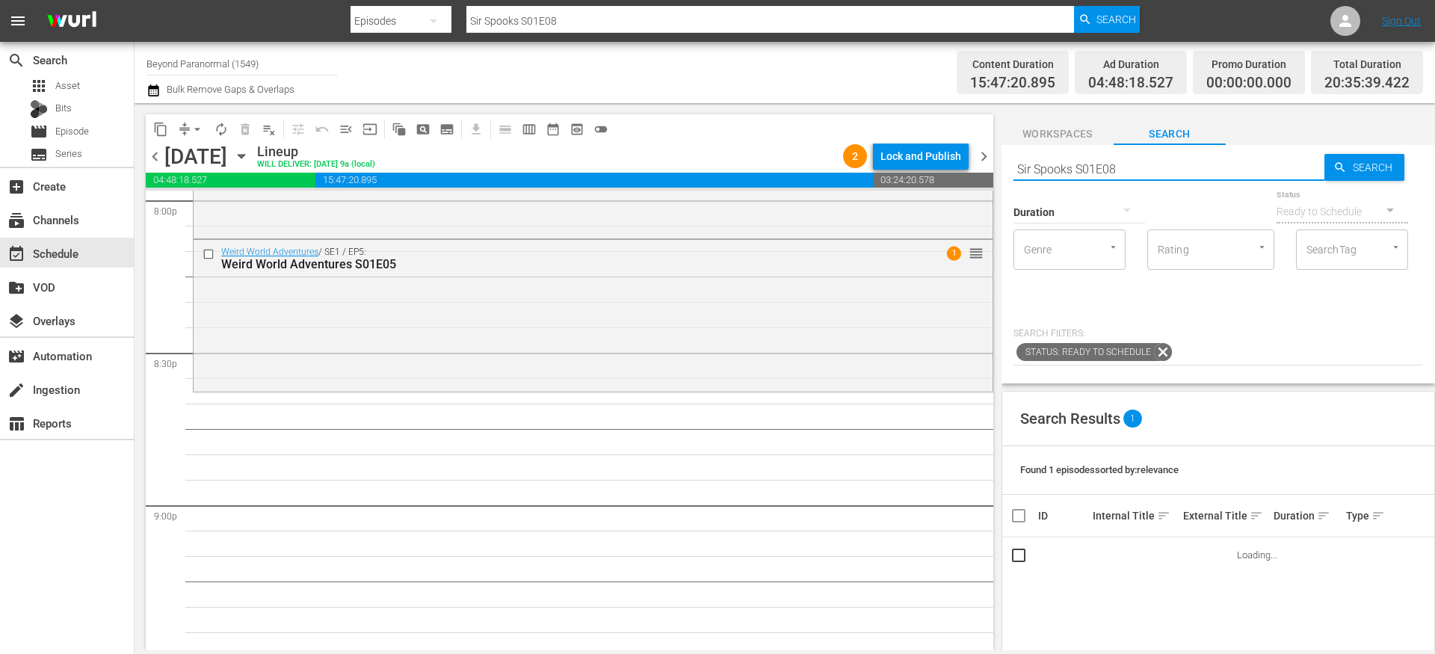
scroll to position [6093, 0]
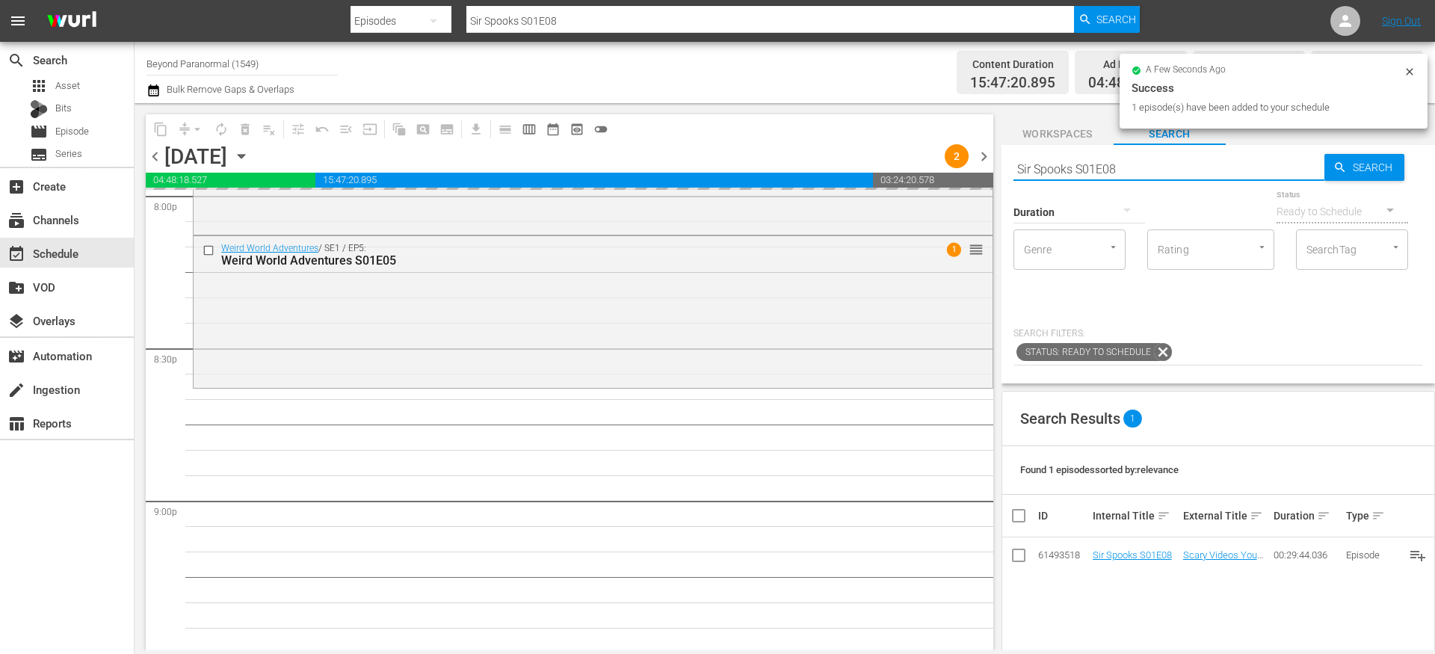
click at [1033, 174] on input "Sir Spooks S01E08" at bounding box center [1169, 169] width 311 height 36
click at [1033, 173] on input "Sir Spooks S01E08" at bounding box center [1169, 169] width 311 height 36
paste input "Aliens Uncovered 142"
type input "Aliens Uncovered s01e42"
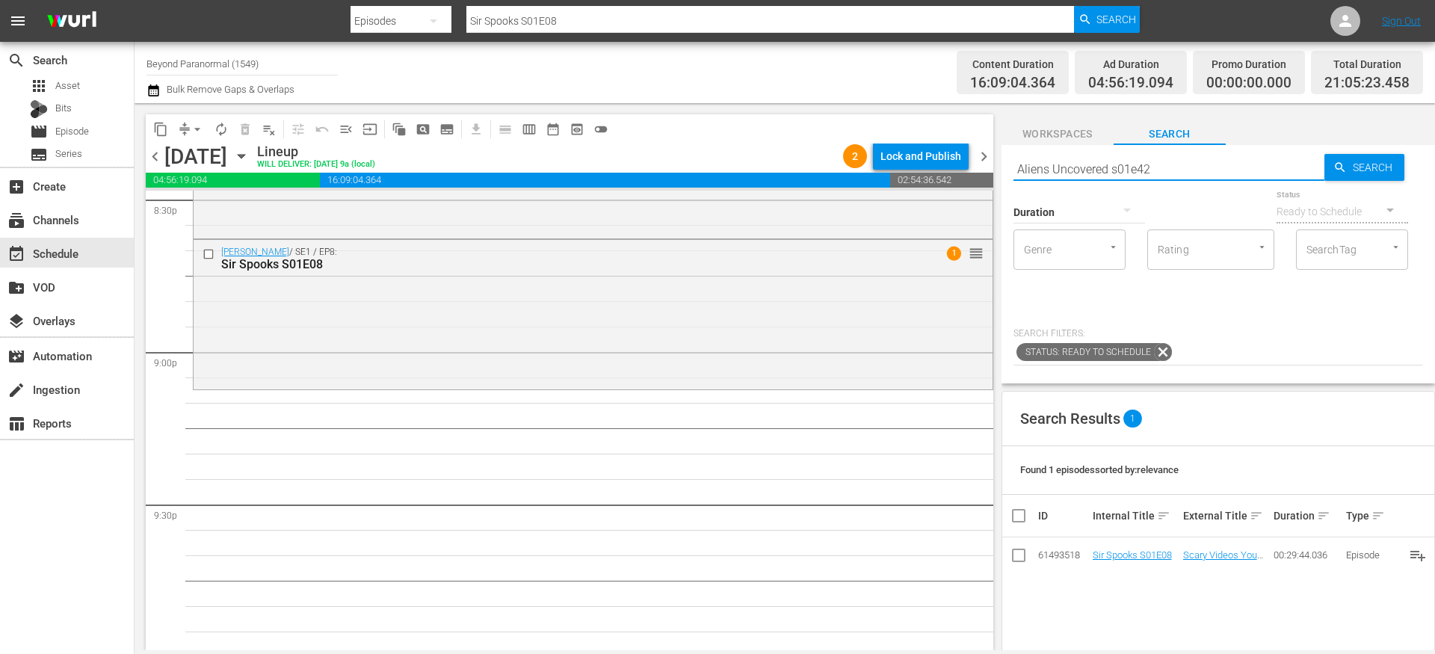
scroll to position [6249, 0]
type input "Aliens Uncovered s01e42"
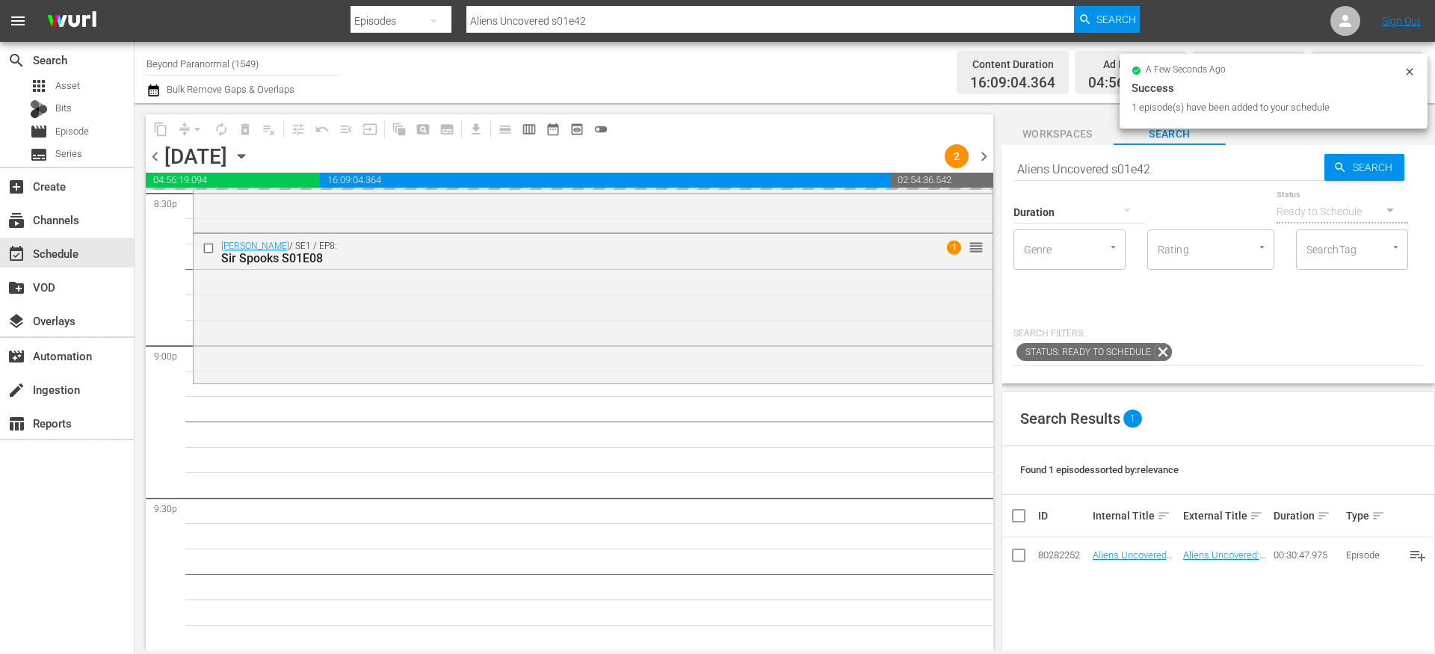
click at [1108, 168] on input "Aliens Uncovered s01e42" at bounding box center [1169, 169] width 311 height 36
paste input "Ghost Cases S01E03"
type input "Ghost Cases S01E03"
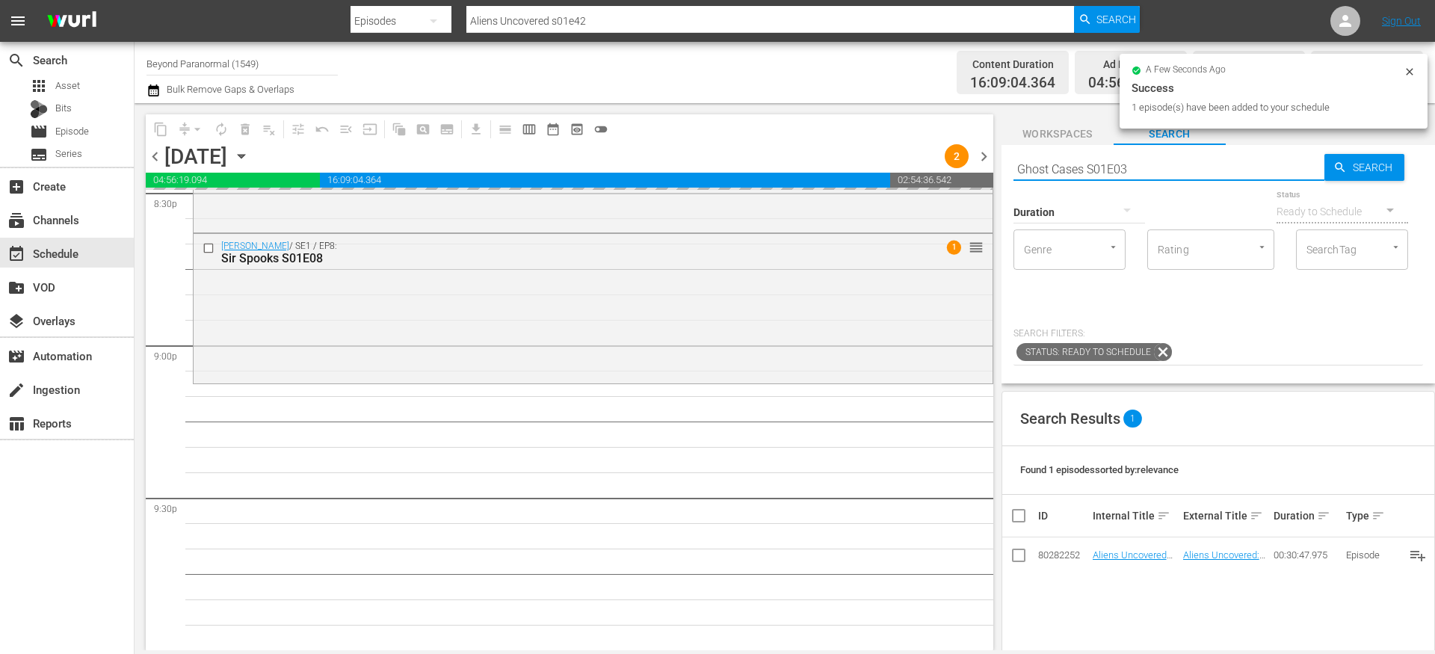
type input "Ghost Cases S01E03"
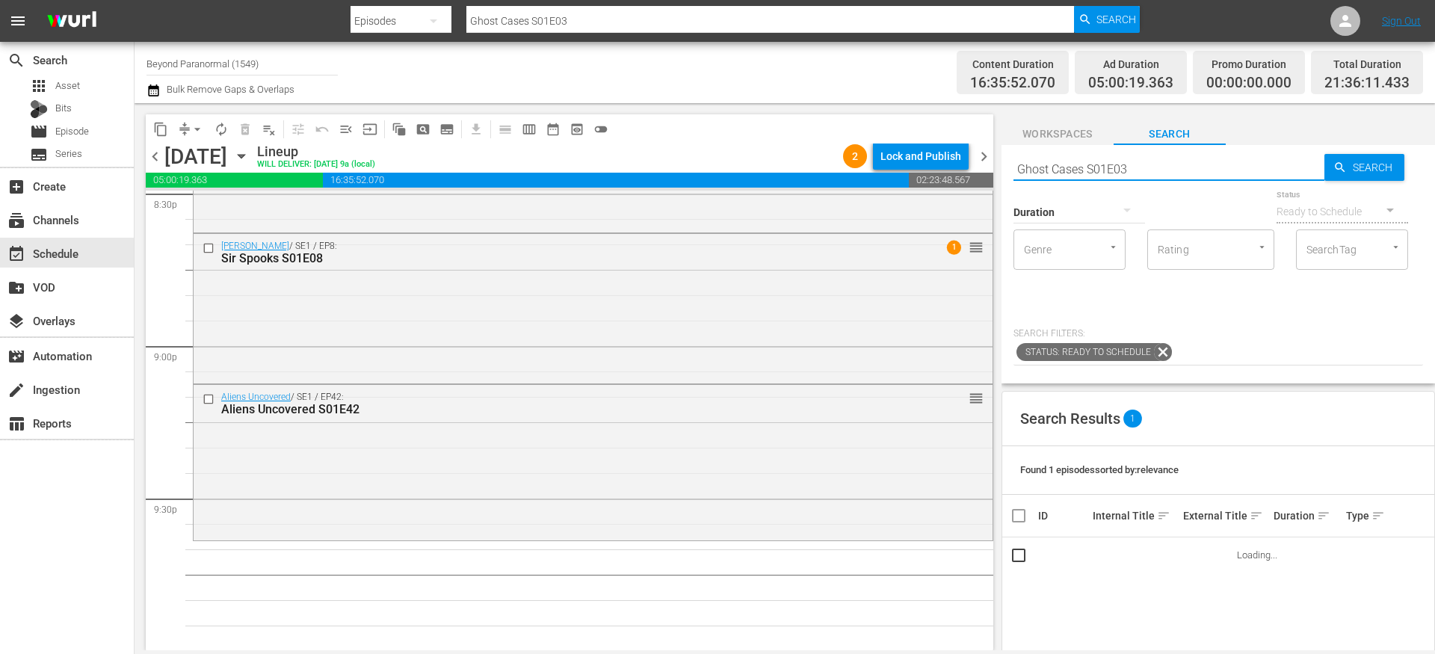
scroll to position [6385, 0]
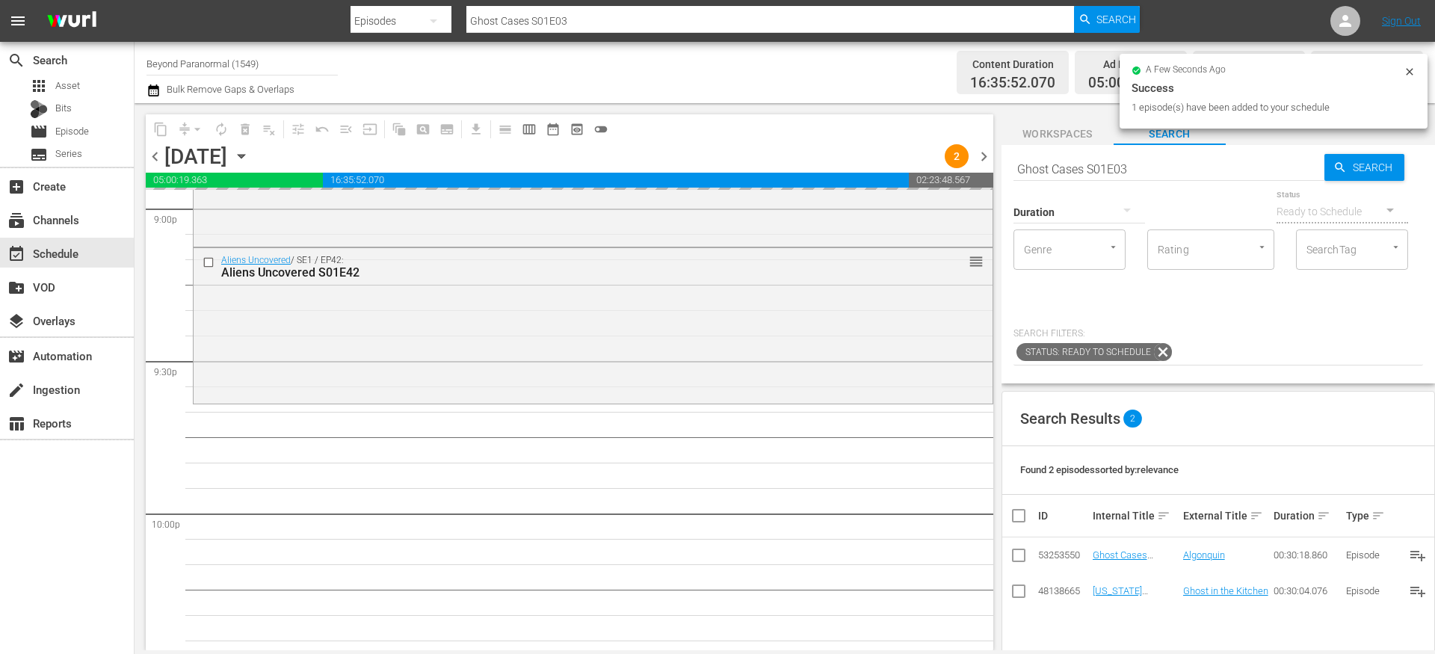
click at [1052, 167] on input "Ghost Cases S01E03" at bounding box center [1169, 169] width 311 height 36
paste input "Is It Haunted? S01E06"
type input "Is It Haunted? S01E06"
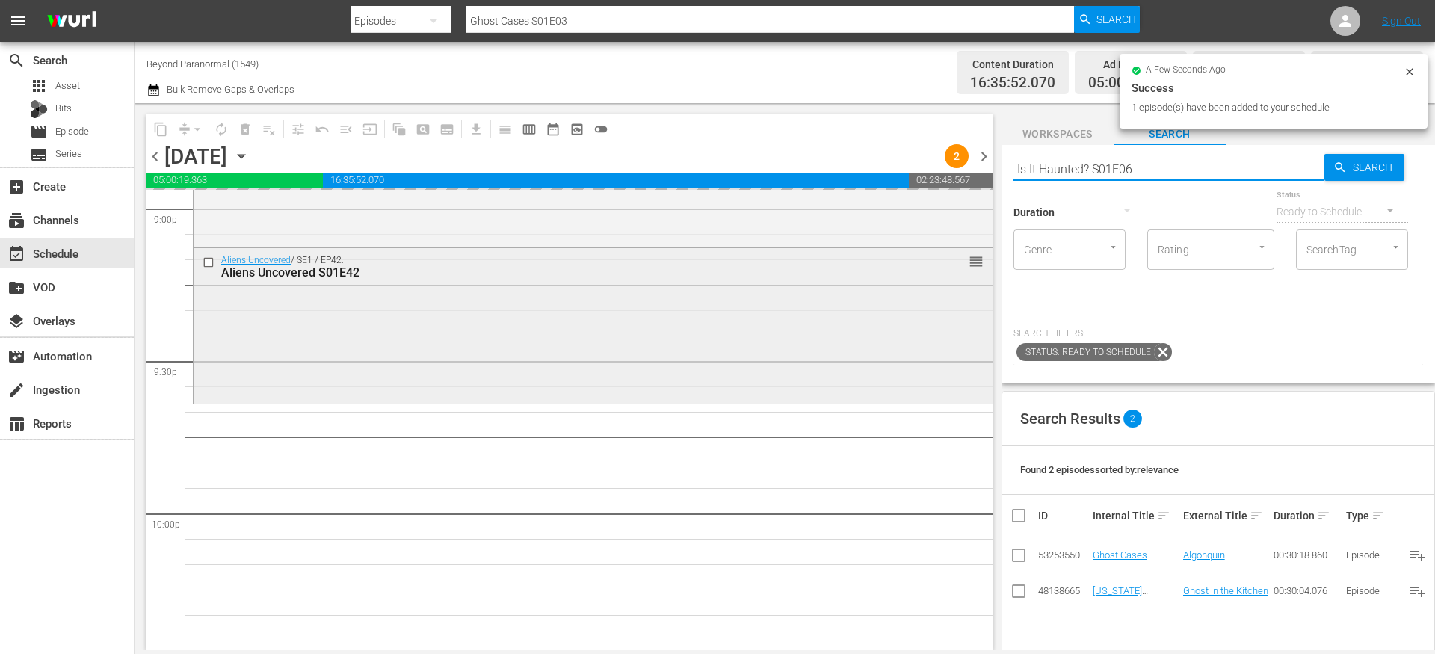
type input "Is It Haunted? S01E06"
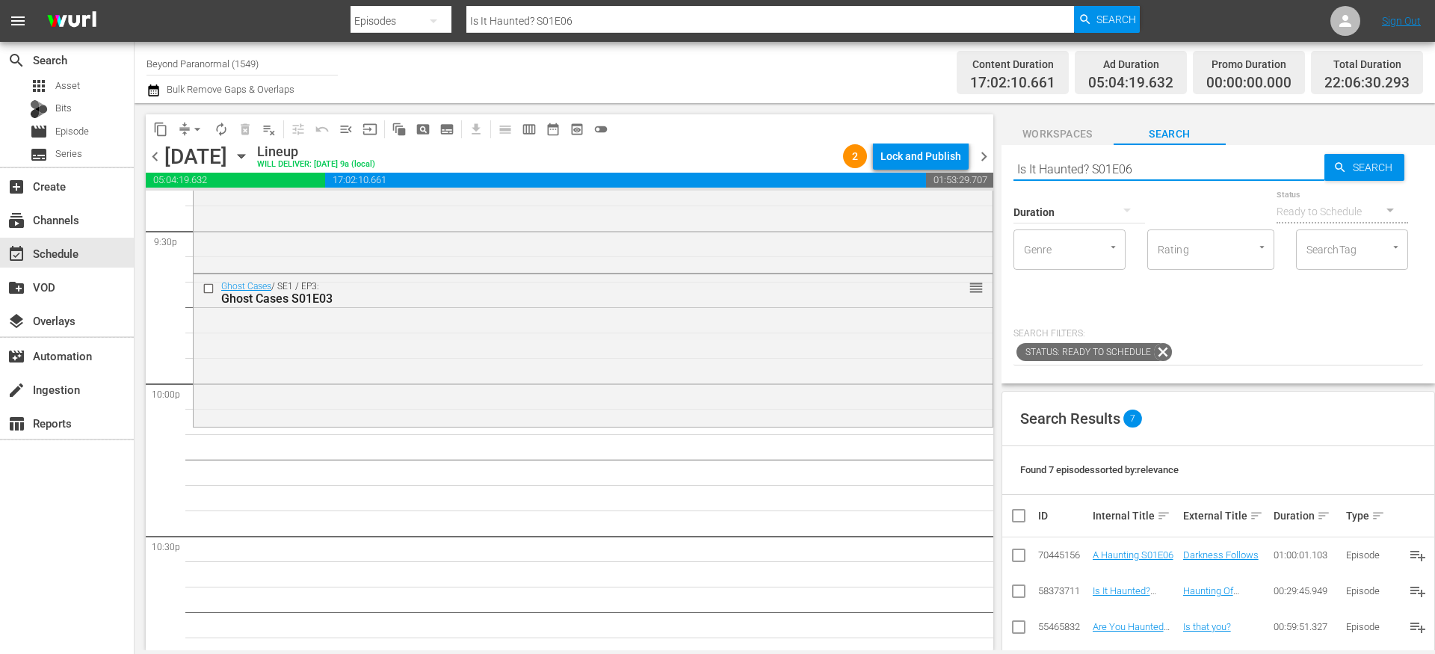
scroll to position [6517, 0]
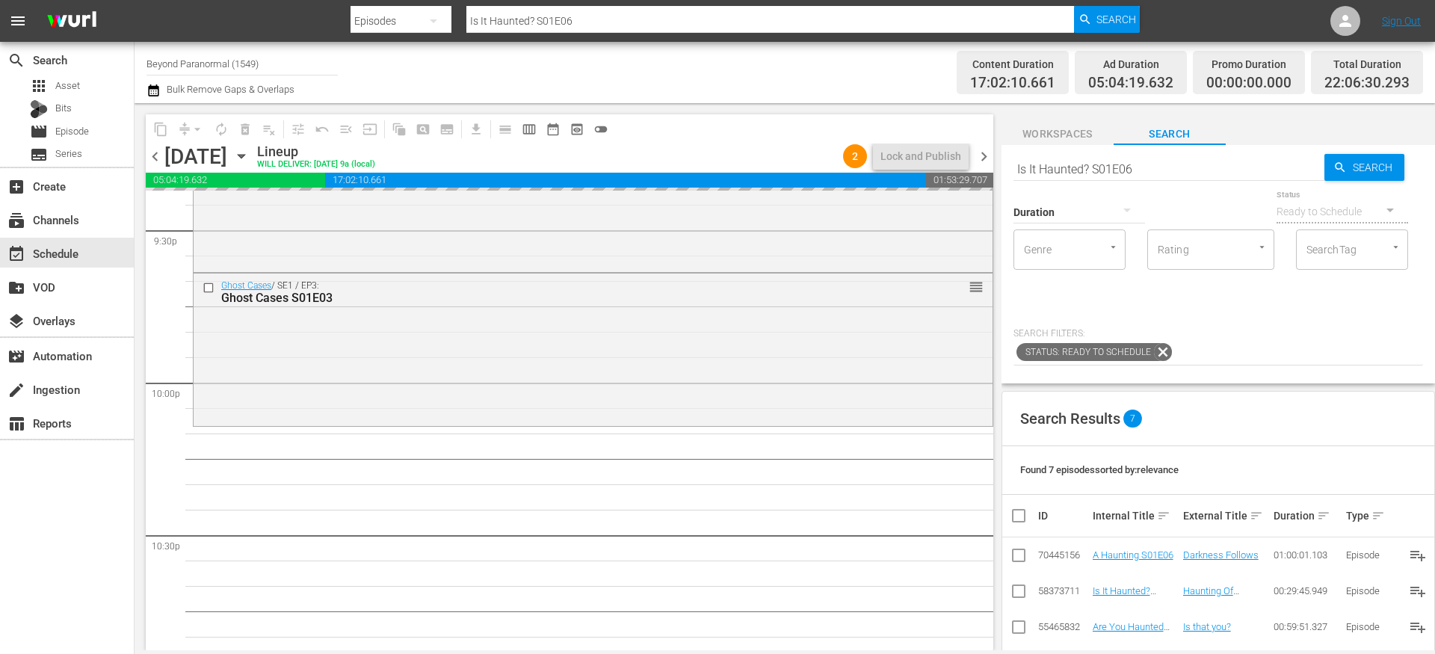
click at [1109, 164] on input "Is It Haunted? S01E06" at bounding box center [1169, 169] width 311 height 36
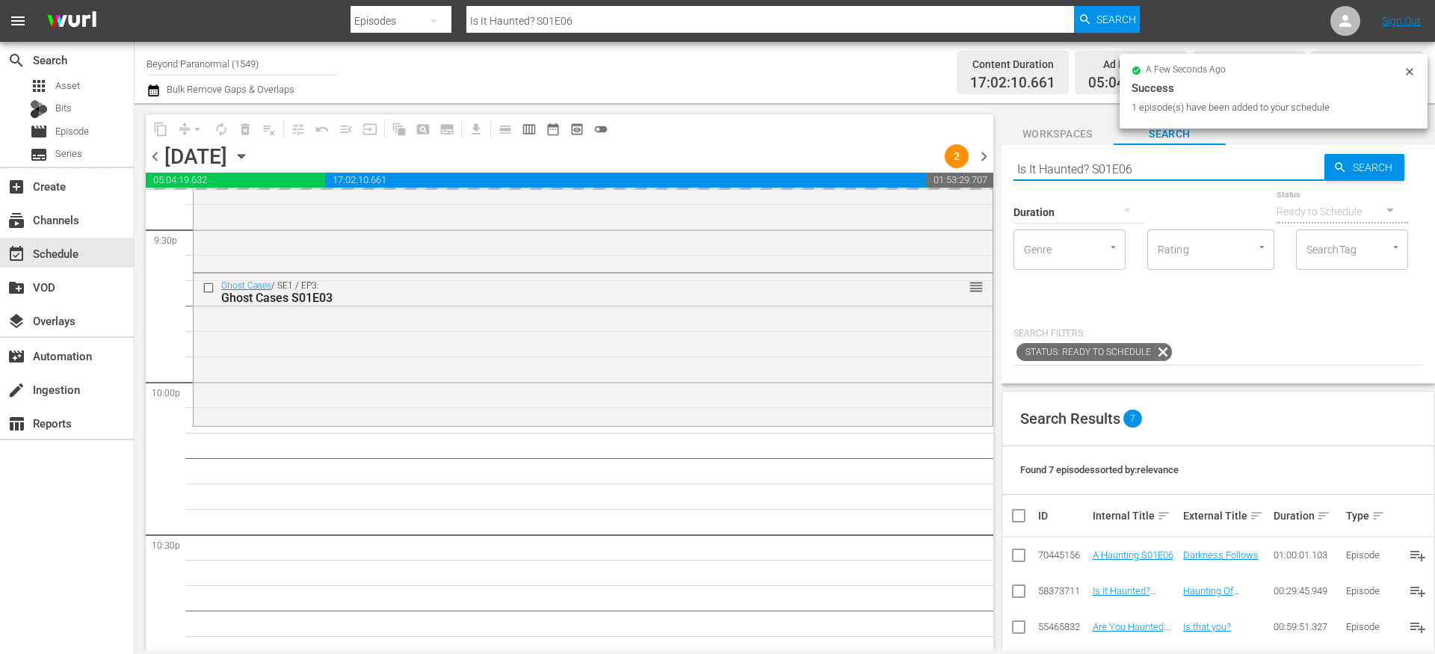
paste input "[US_STATE] Paranormal Case Files S01E03"
type input "[US_STATE] Paranormal Case Files S01E03"
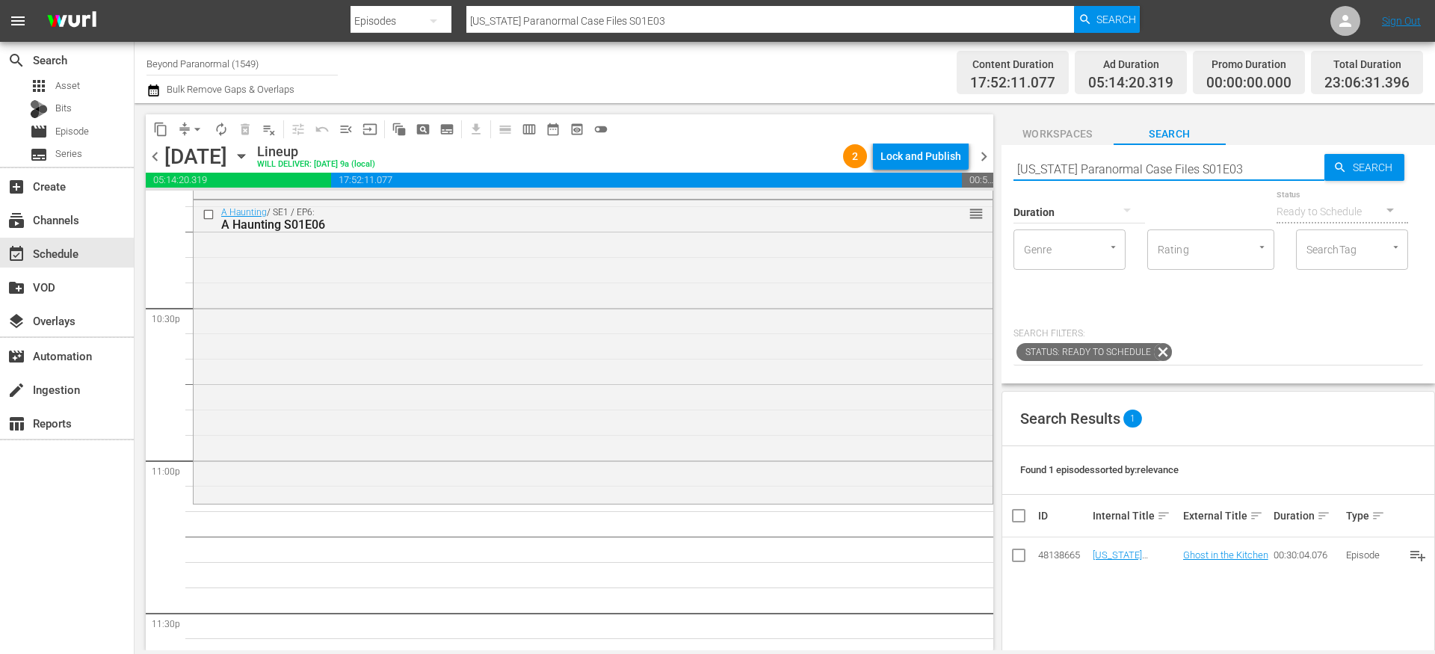
scroll to position [6762, 0]
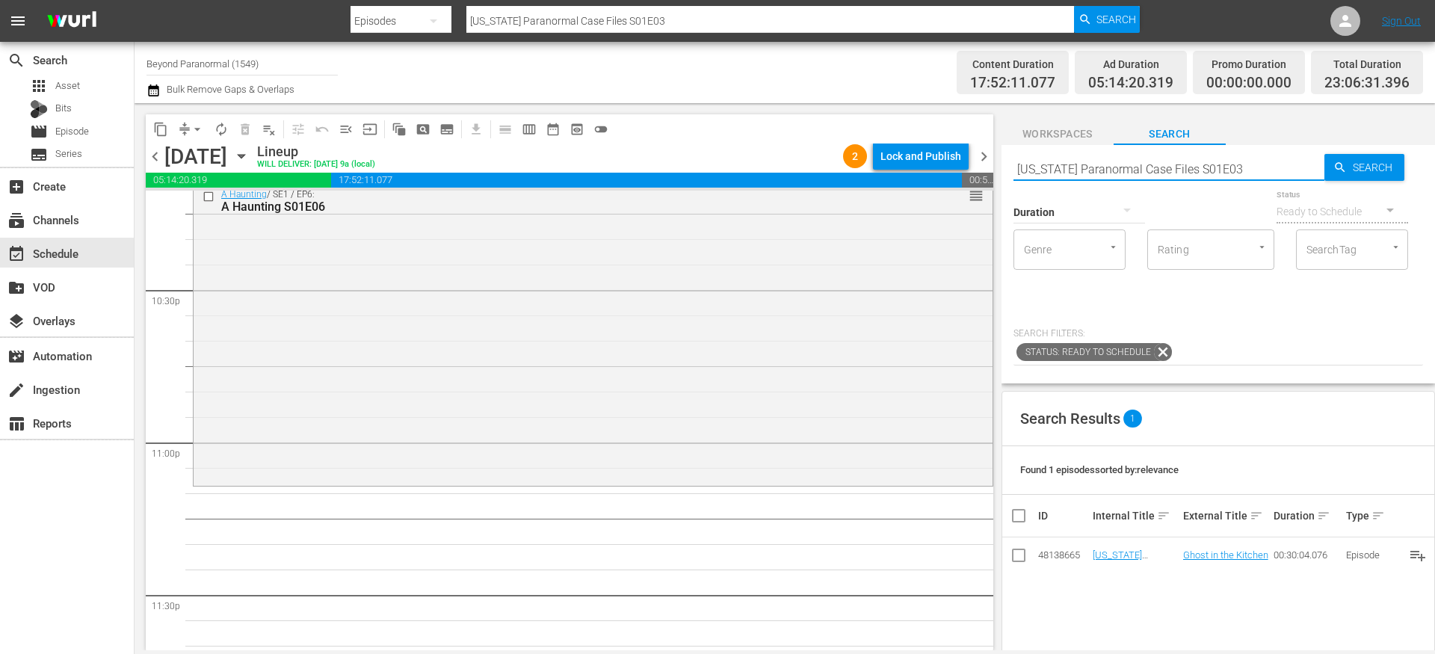
click at [1052, 168] on input "[US_STATE] Paranormal Case Files S01E03" at bounding box center [1169, 169] width 311 height 36
paste input "A Haunting S02E02"
type input "A Haunting S02E02"
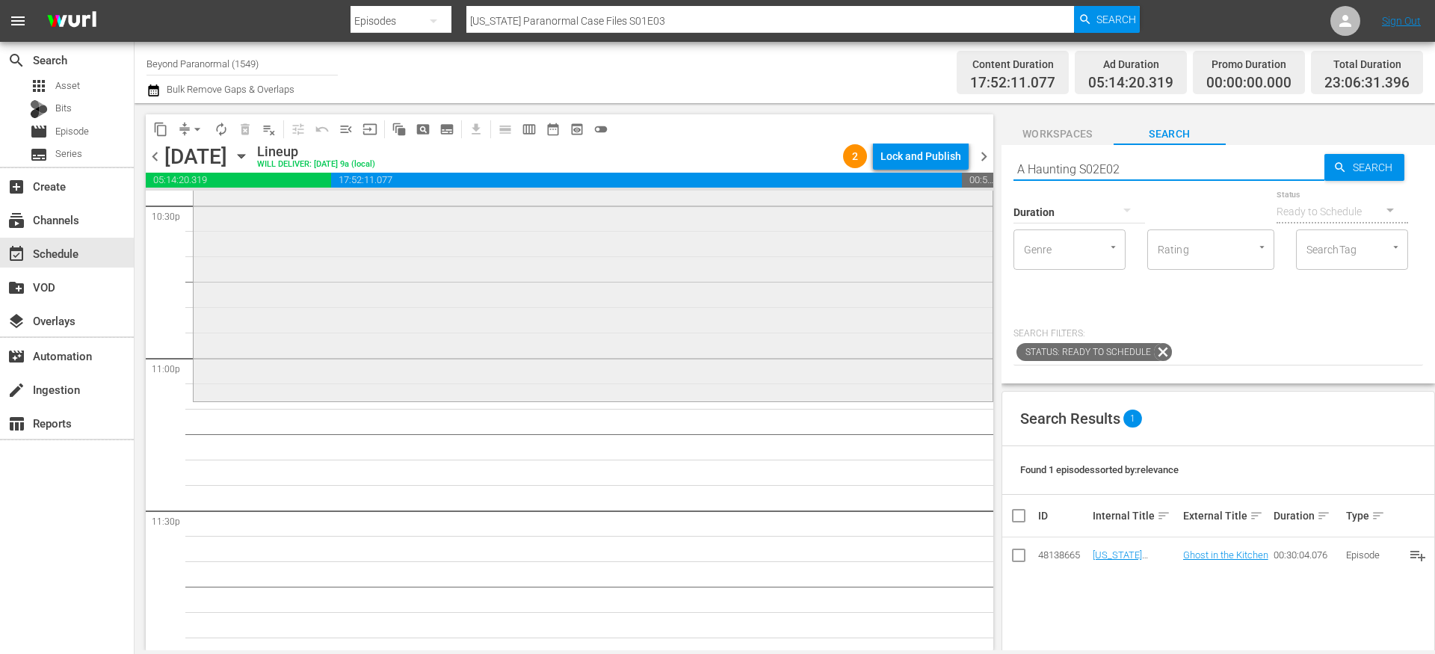
scroll to position [6859, 0]
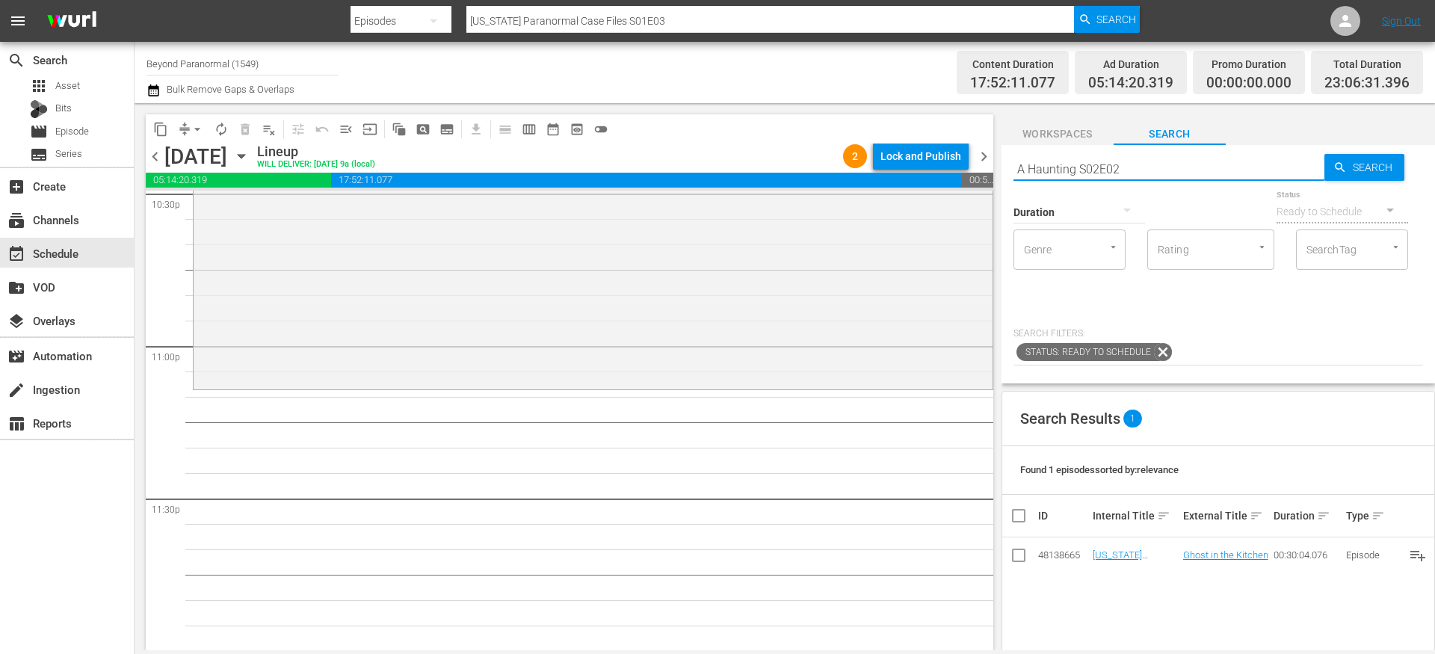
type input "A Haunting S02E02"
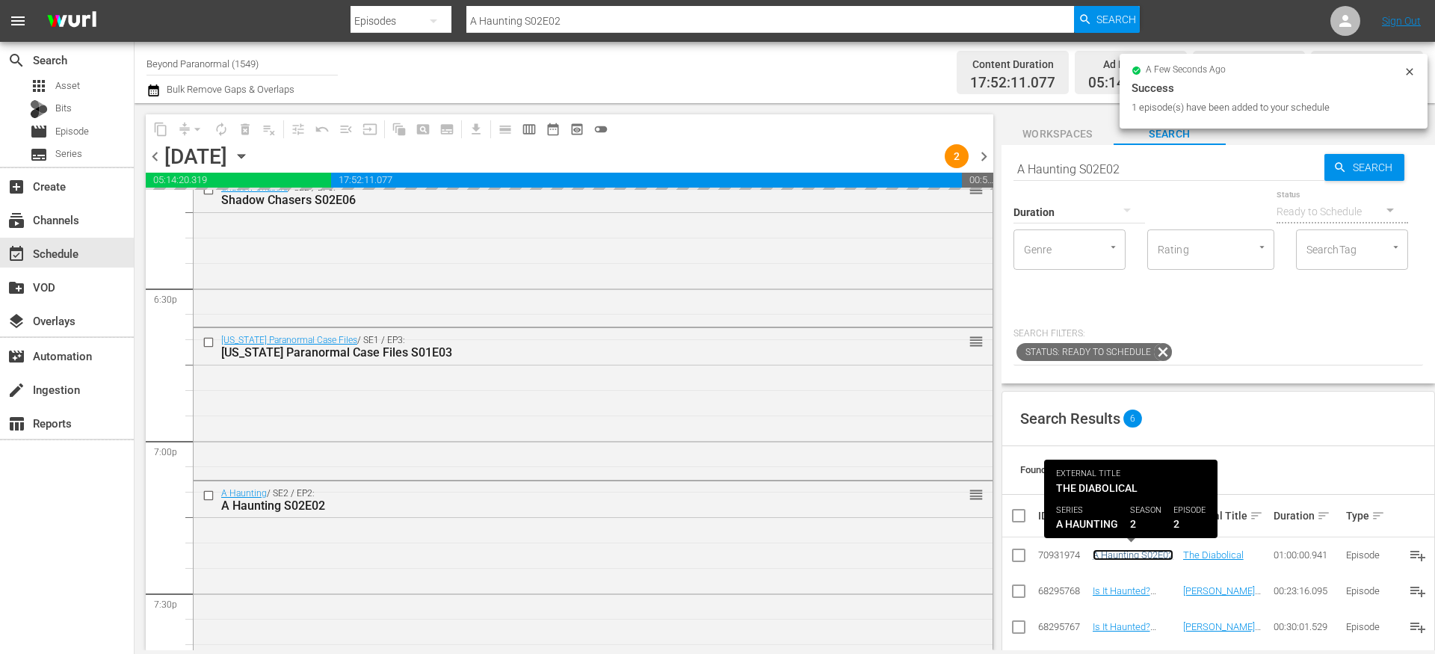
scroll to position [5515, 0]
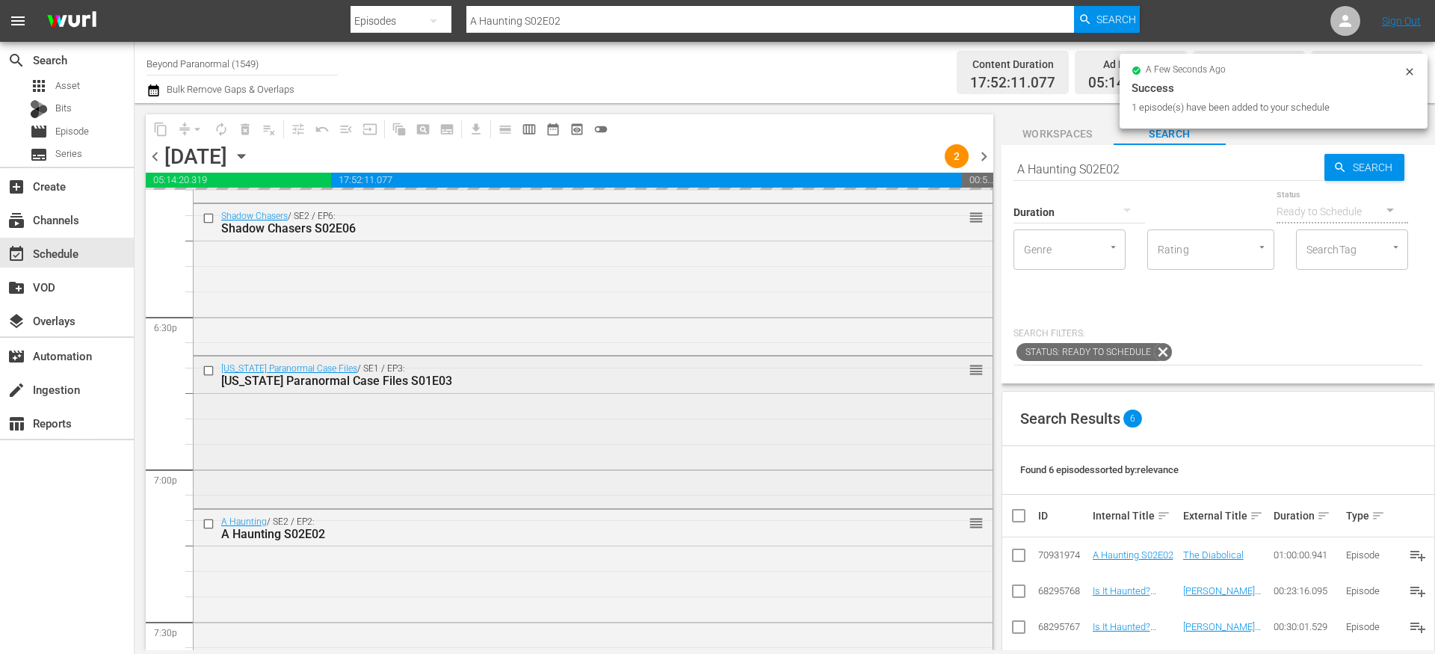
click at [547, 393] on div "Virginia Paranormal Case Files / SE1 / EP3: Virginia Paranormal Case Files S01E…" at bounding box center [593, 431] width 799 height 148
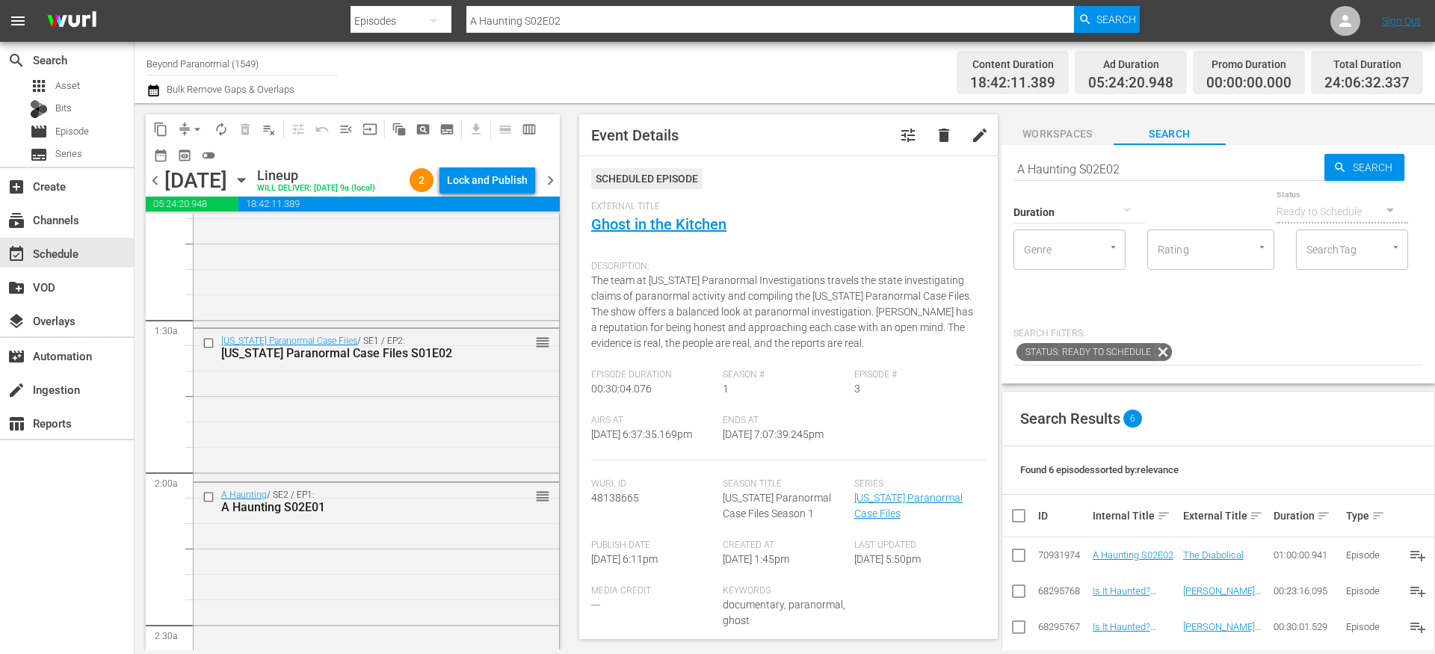
scroll to position [352, 0]
click at [209, 349] on input "checkbox" at bounding box center [211, 342] width 16 height 13
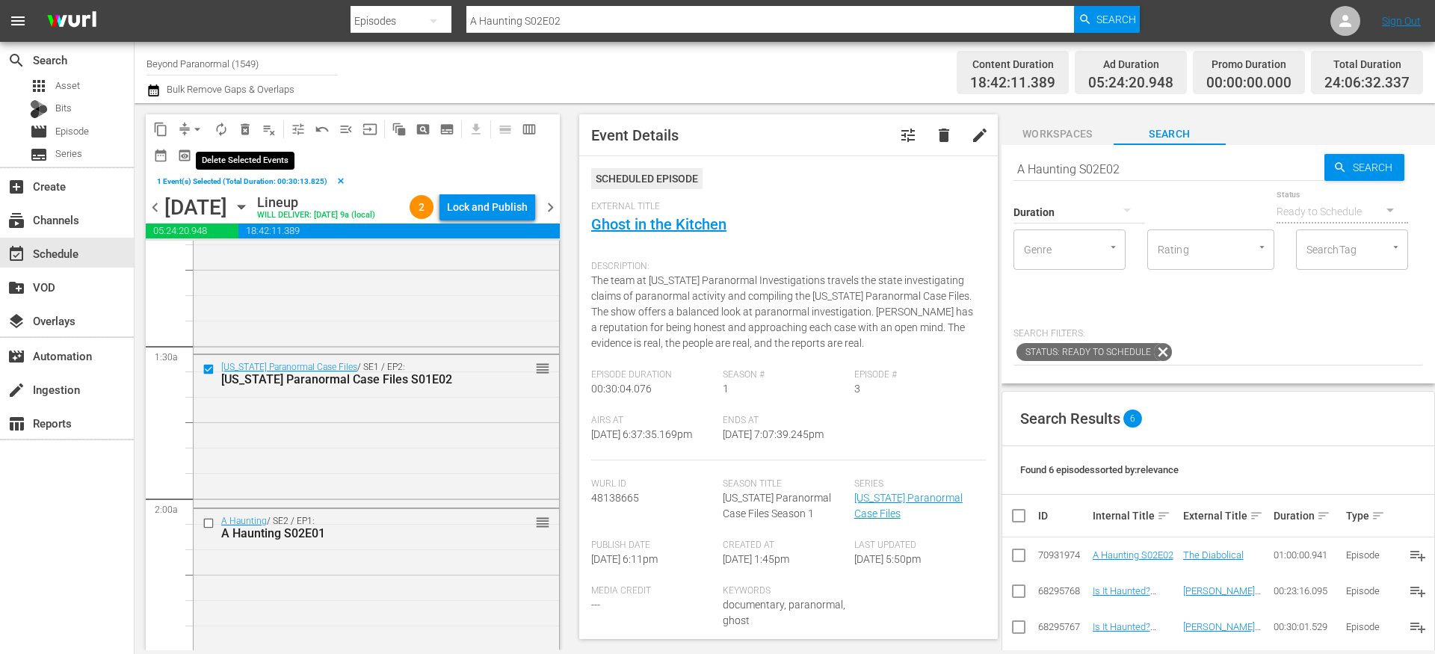
click at [244, 132] on span "delete_forever_outlined" at bounding box center [245, 129] width 15 height 15
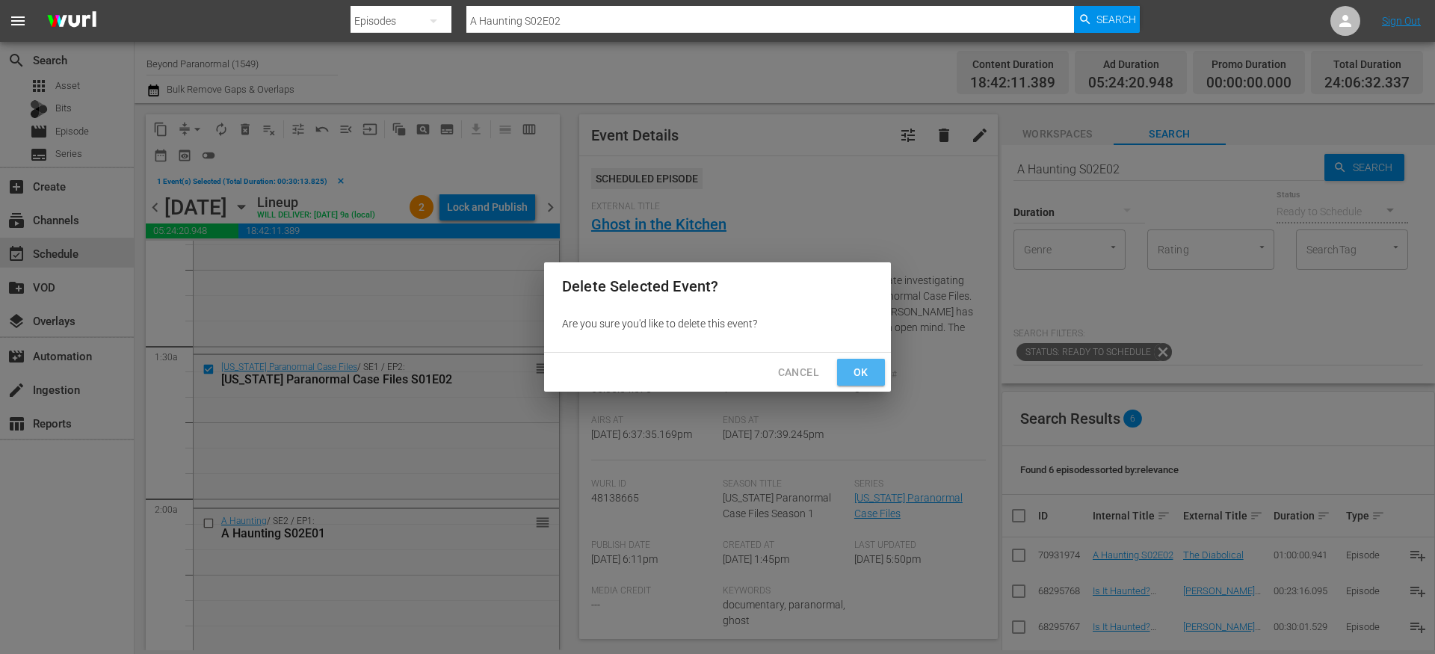
click at [851, 369] on span "Ok" at bounding box center [861, 372] width 24 height 19
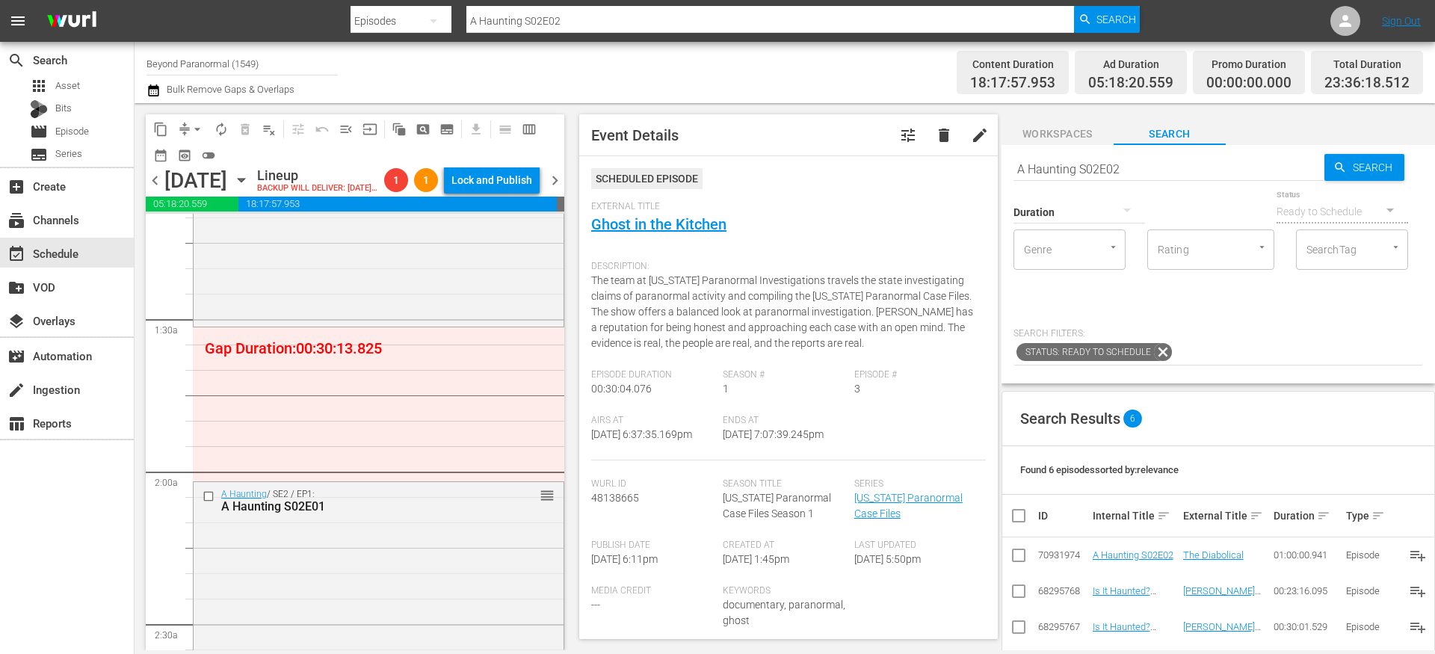
click at [1070, 170] on input "A Haunting S02E02" at bounding box center [1169, 169] width 311 height 36
type input "unveiled"
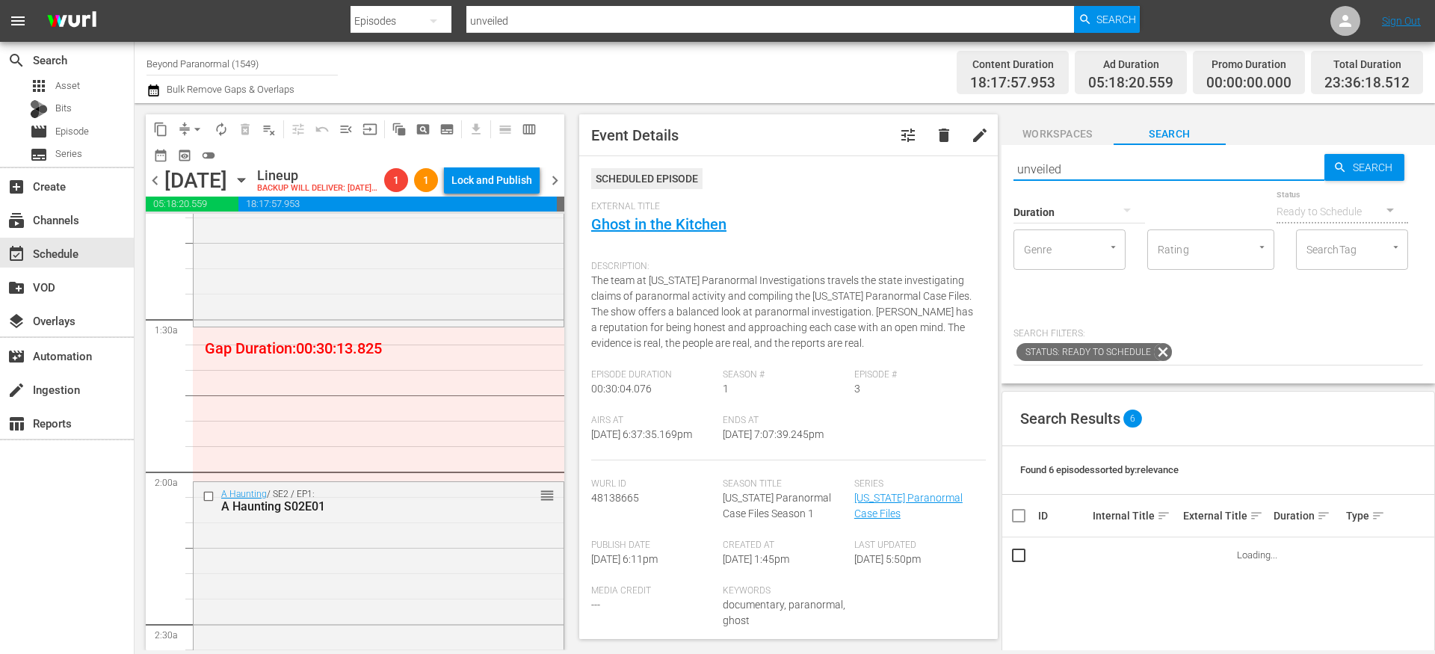
type input "unveiled"
click at [1114, 212] on button "button" at bounding box center [1127, 210] width 36 height 36
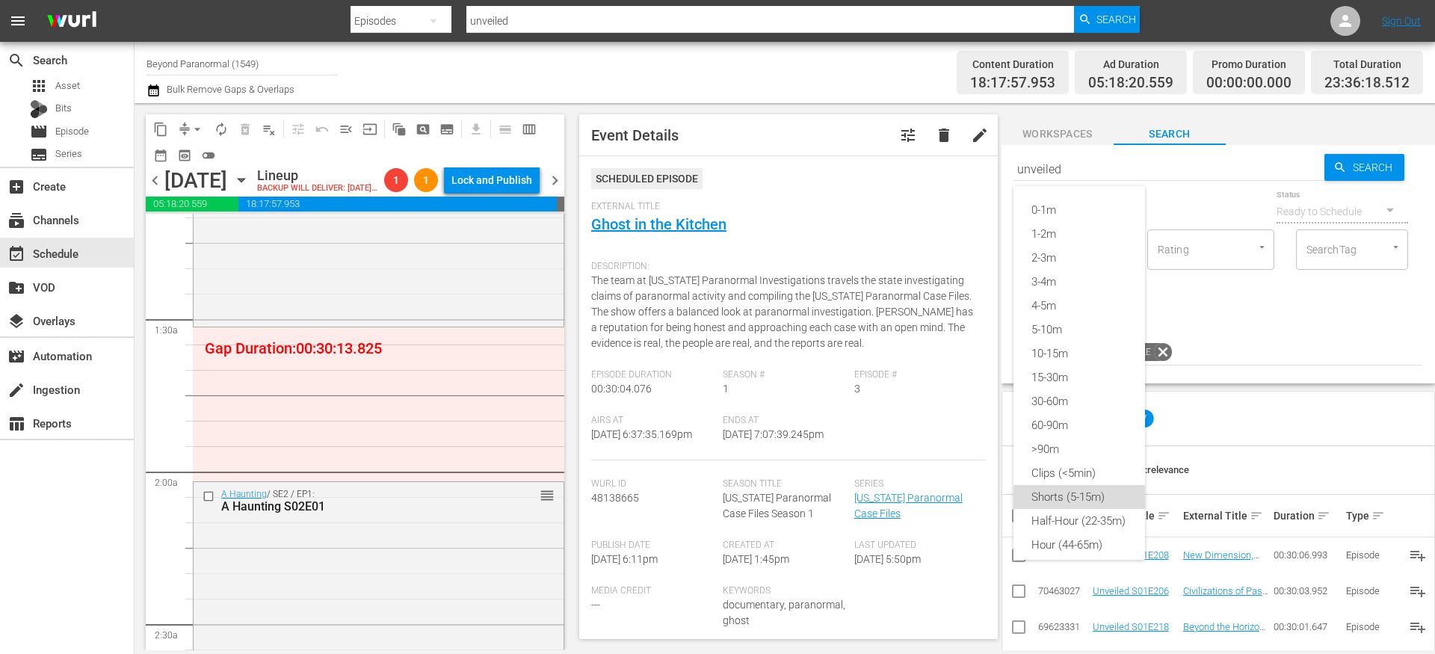
click at [1079, 498] on div "Shorts (5-15m)" at bounding box center [1080, 497] width 132 height 24
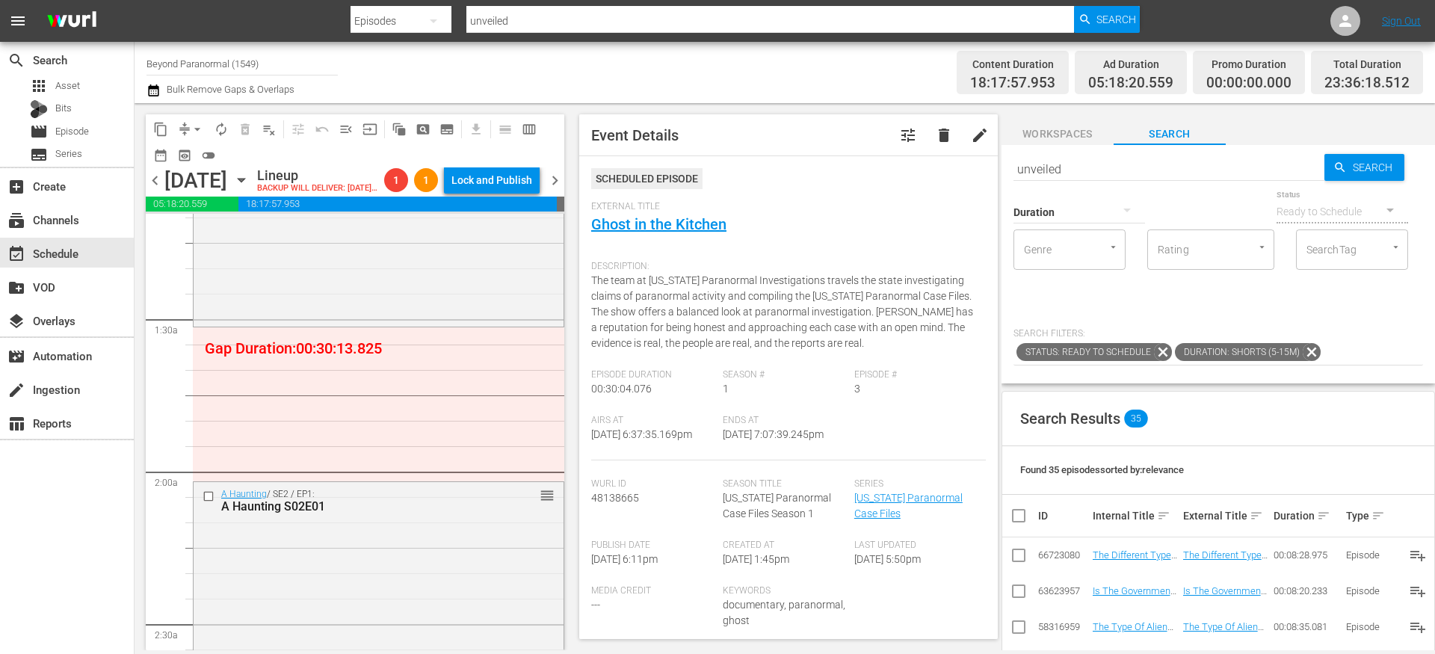
scroll to position [103, 0]
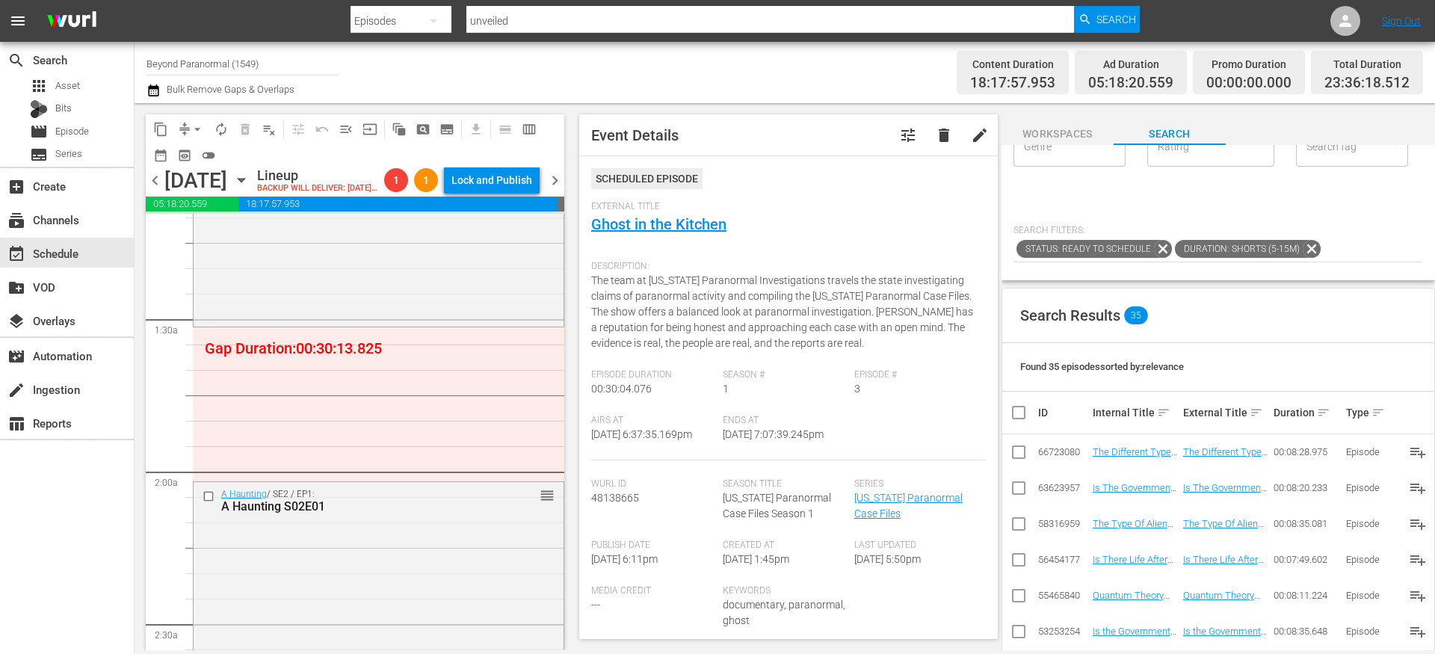
click at [1186, 325] on div "Search Results 35" at bounding box center [1218, 316] width 432 height 55
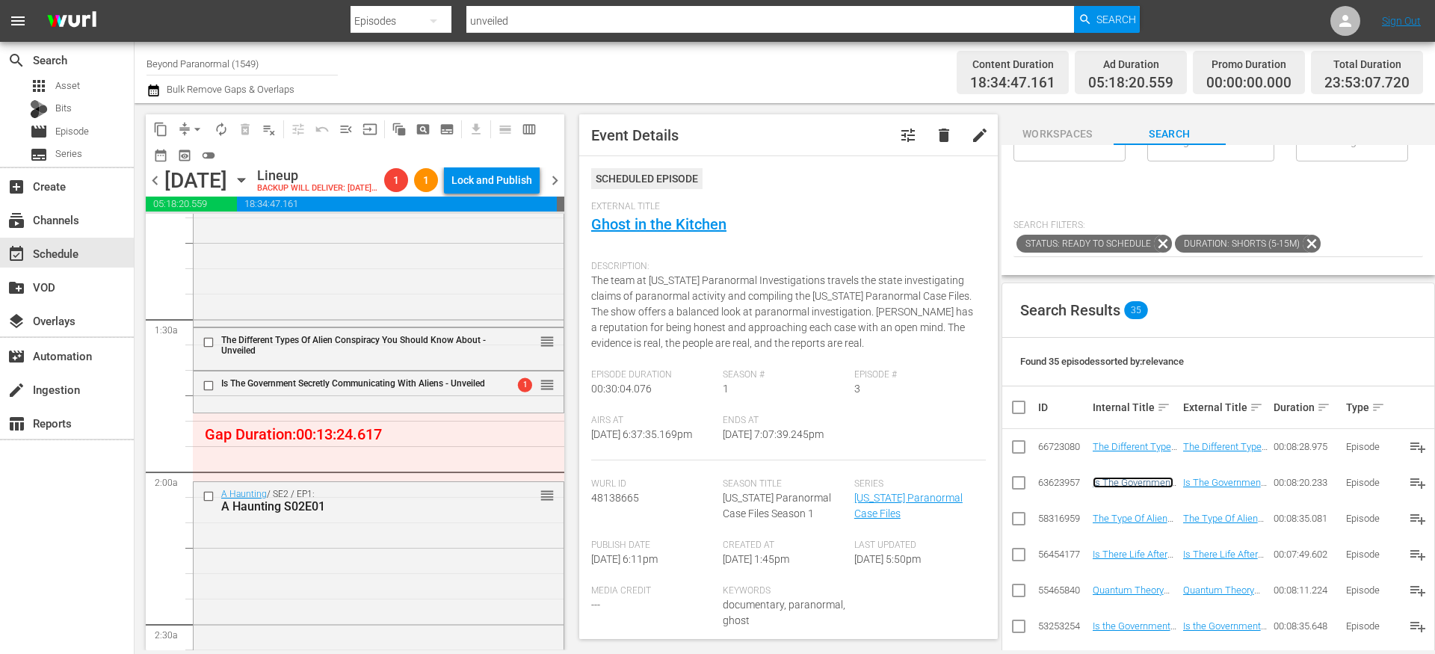
scroll to position [99, 0]
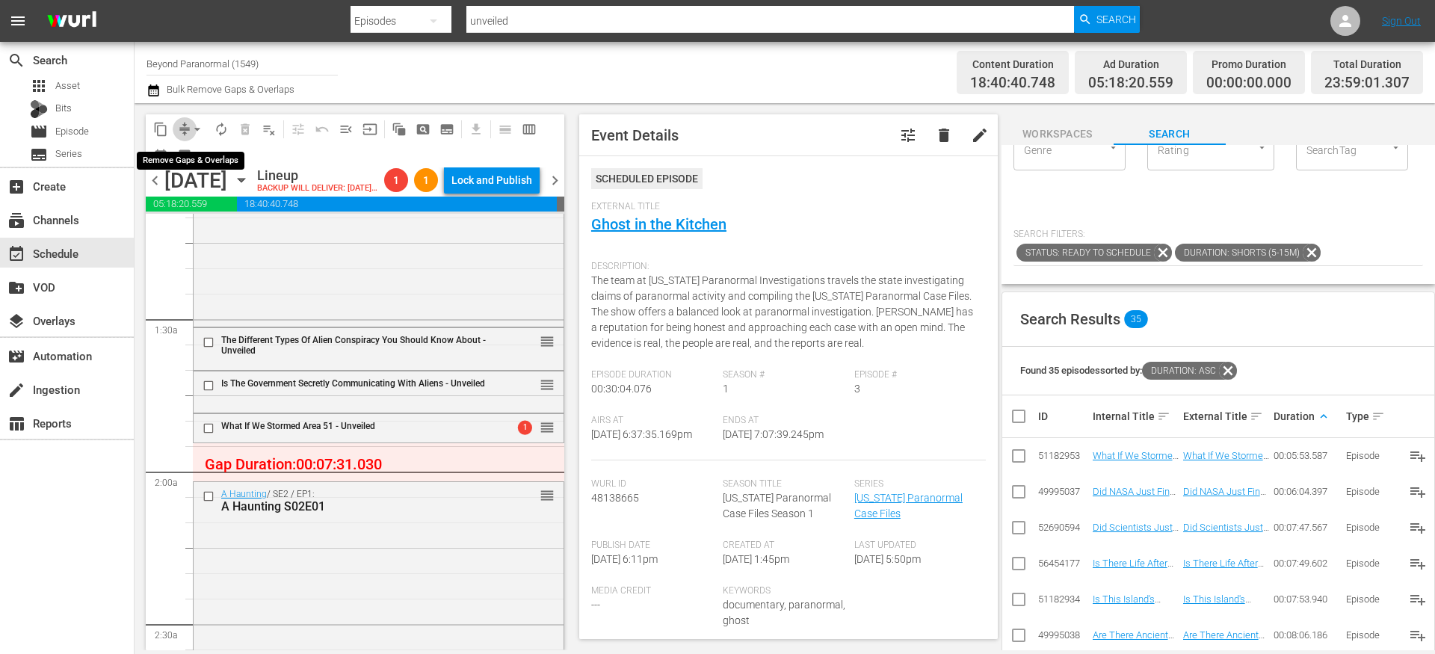
click at [184, 135] on span "compress" at bounding box center [184, 129] width 15 height 15
click at [188, 131] on button "arrow_drop_down" at bounding box center [197, 129] width 24 height 24
click at [194, 209] on li "Align to End of Previous Day" at bounding box center [198, 209] width 157 height 25
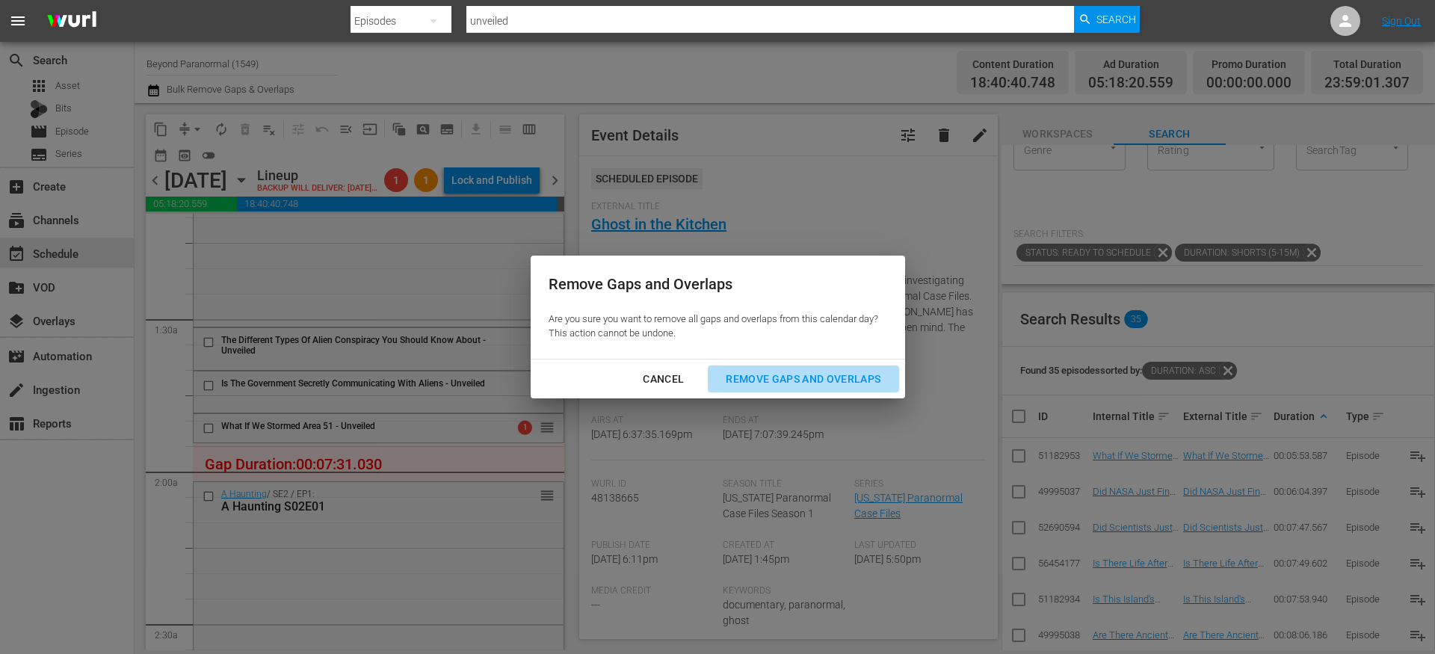
click at [768, 383] on div "Remove Gaps and Overlaps" at bounding box center [803, 379] width 179 height 19
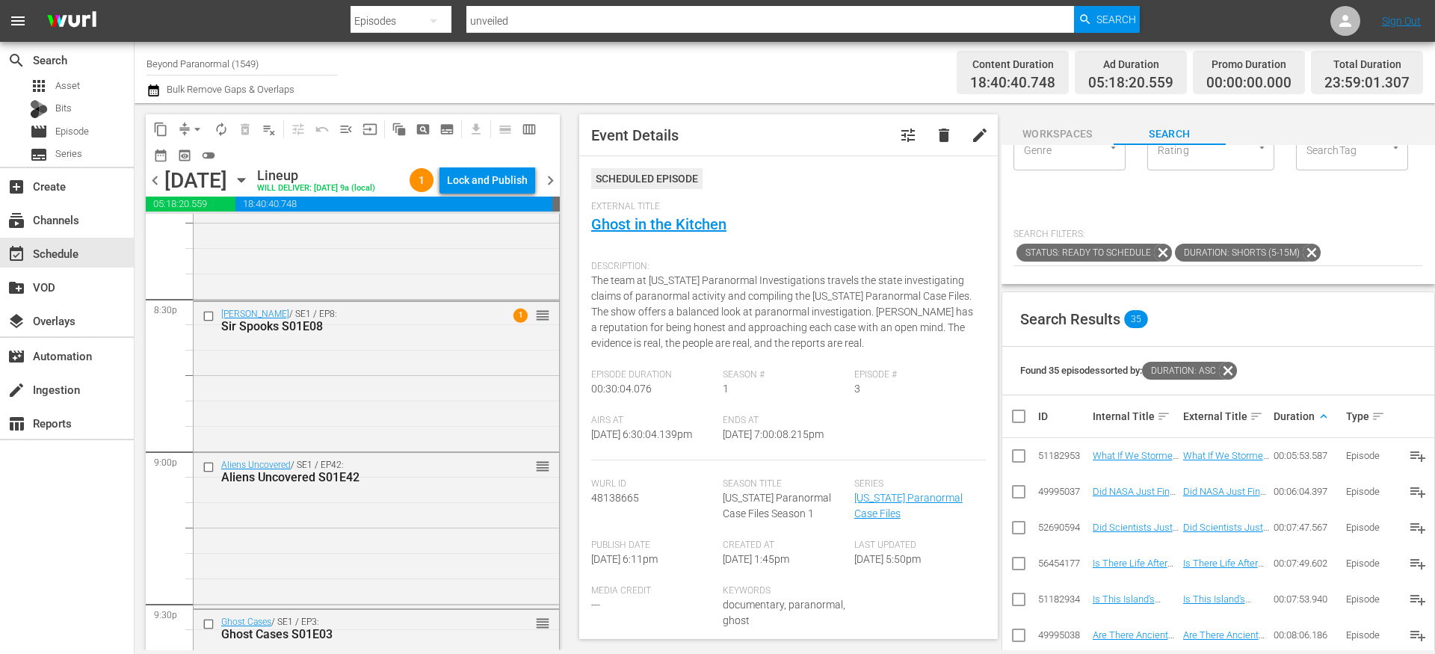
scroll to position [6171, 0]
click at [208, 469] on input "checkbox" at bounding box center [211, 463] width 16 height 13
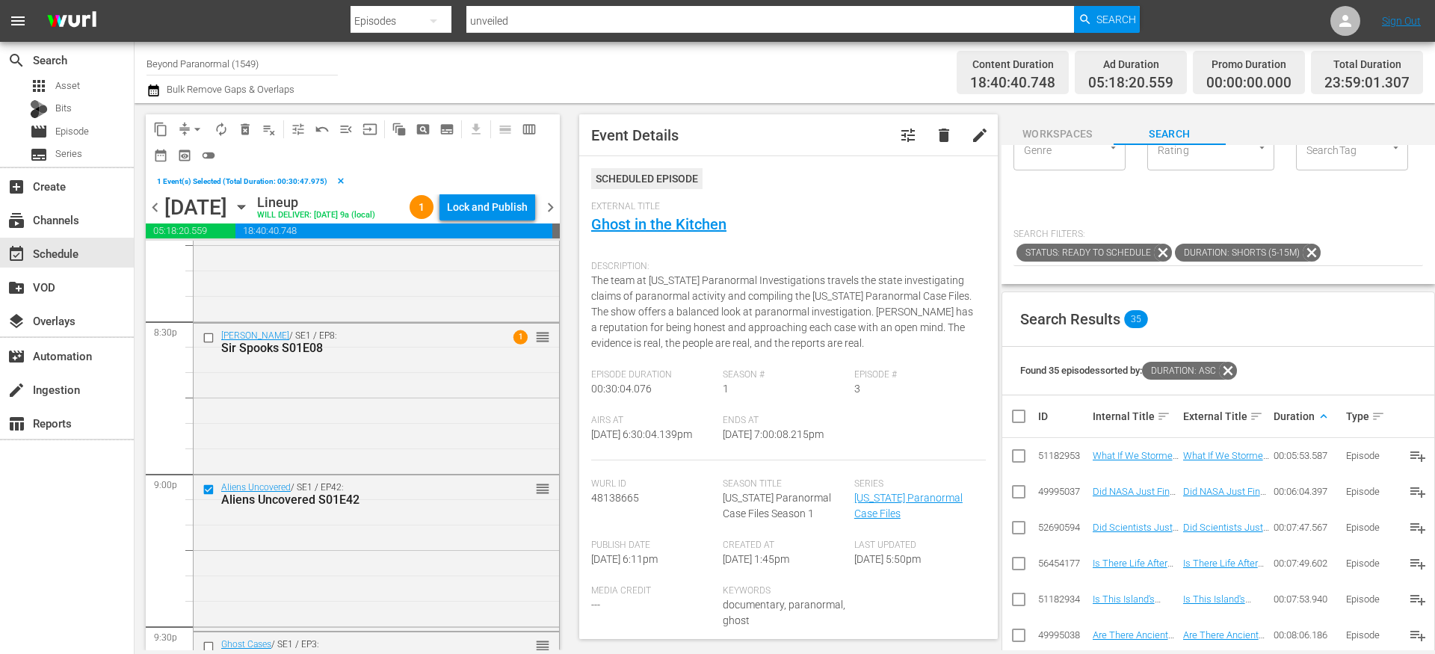
scroll to position [6367, 0]
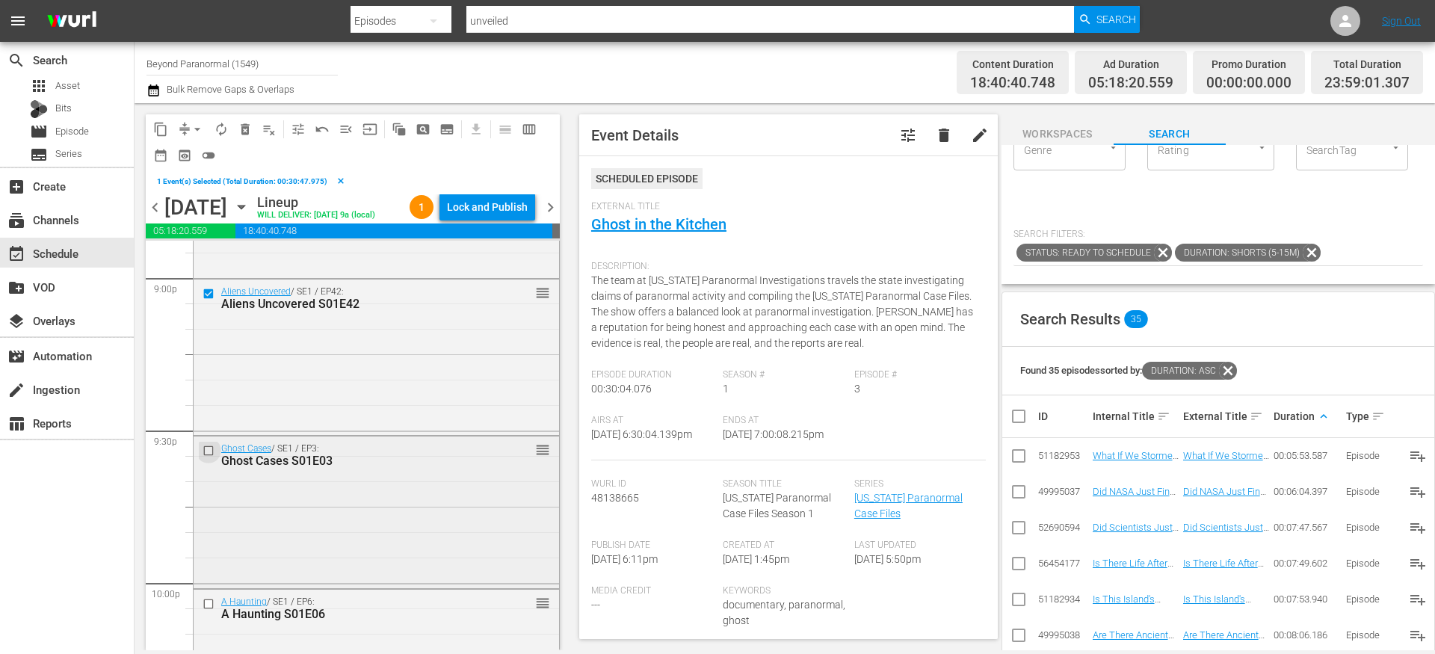
click at [210, 457] on input "checkbox" at bounding box center [211, 450] width 16 height 13
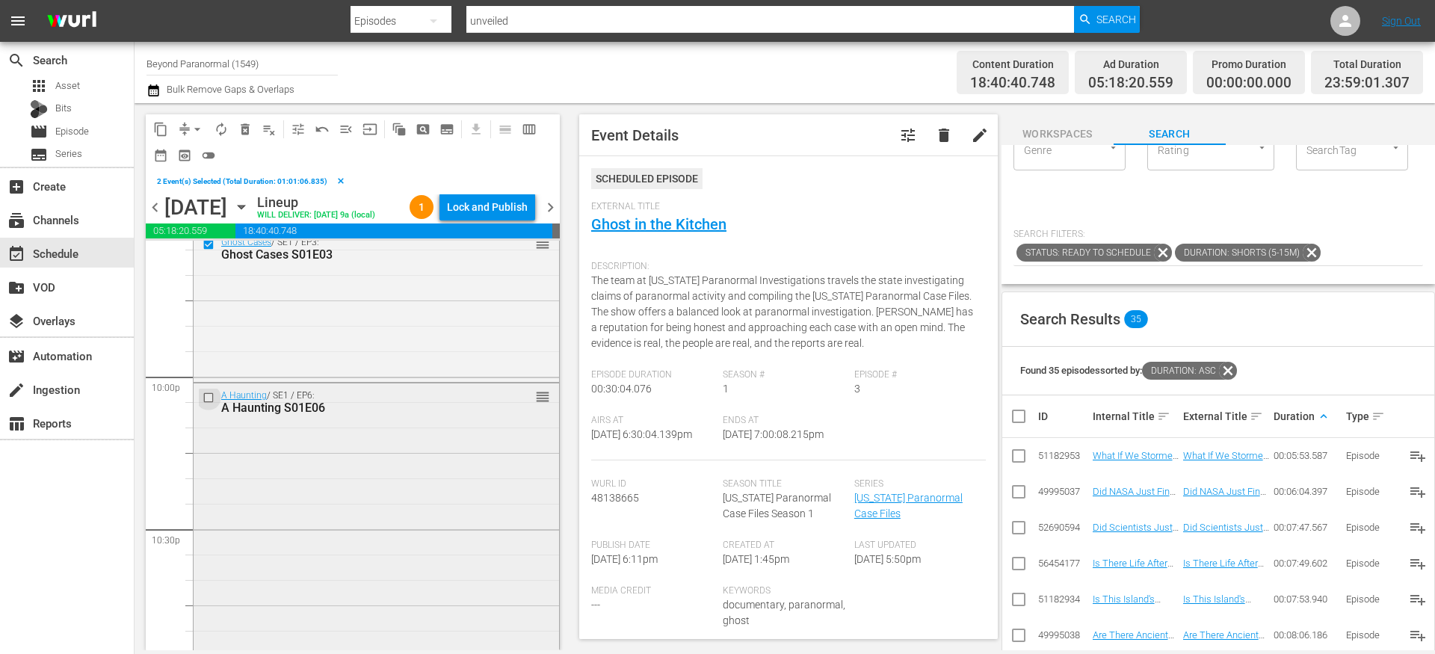
click at [209, 404] on input "checkbox" at bounding box center [211, 398] width 16 height 13
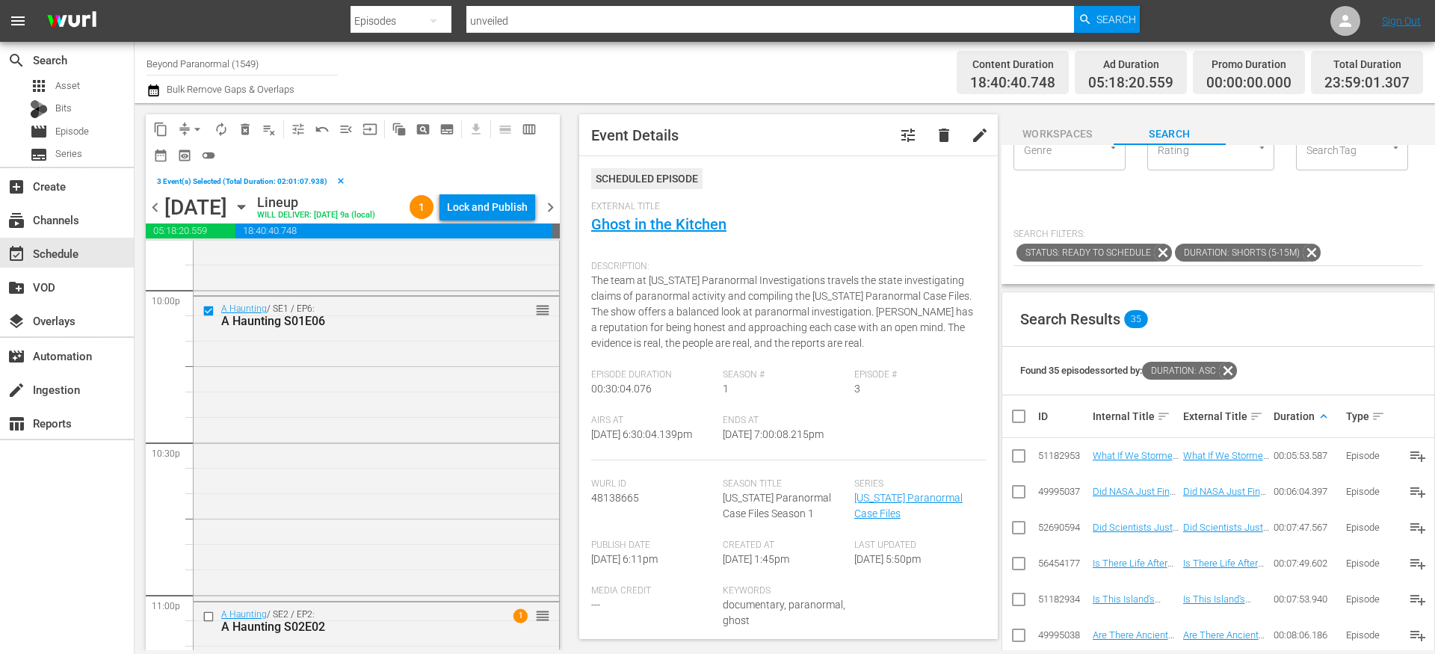
scroll to position [6818, 0]
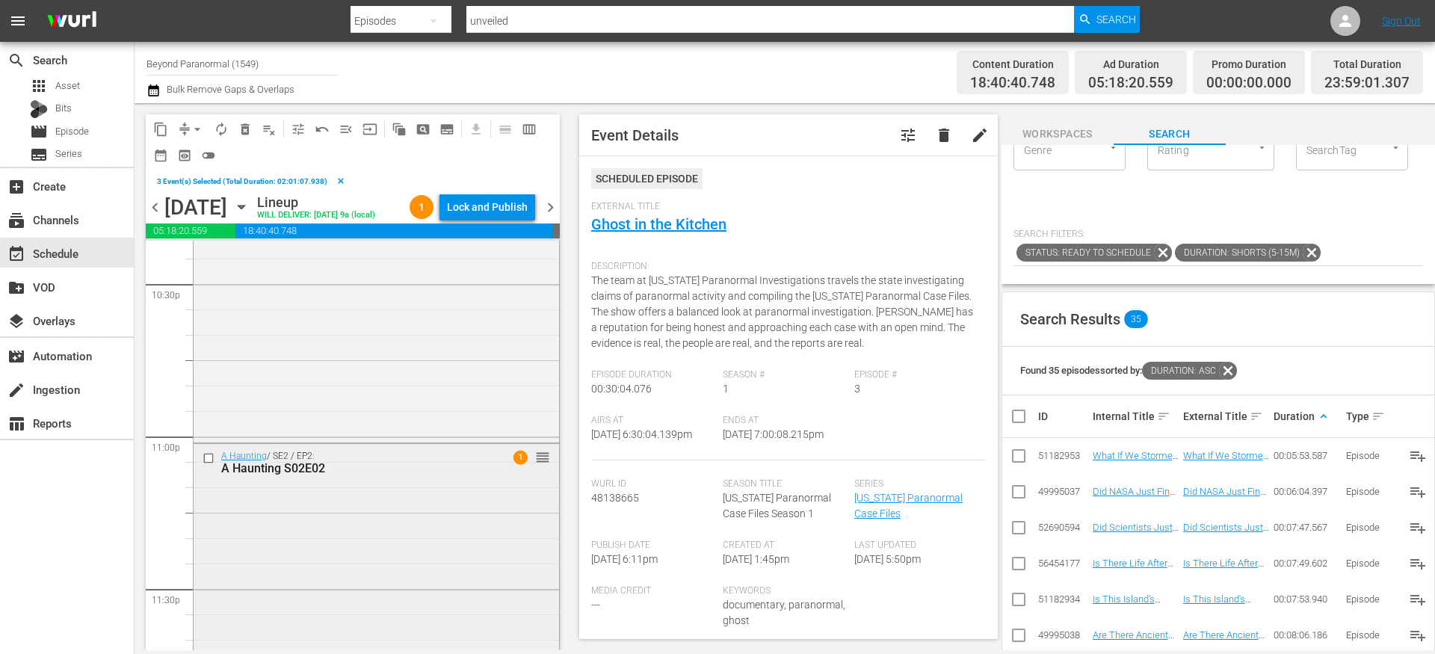
click at [211, 464] on input "checkbox" at bounding box center [211, 457] width 16 height 13
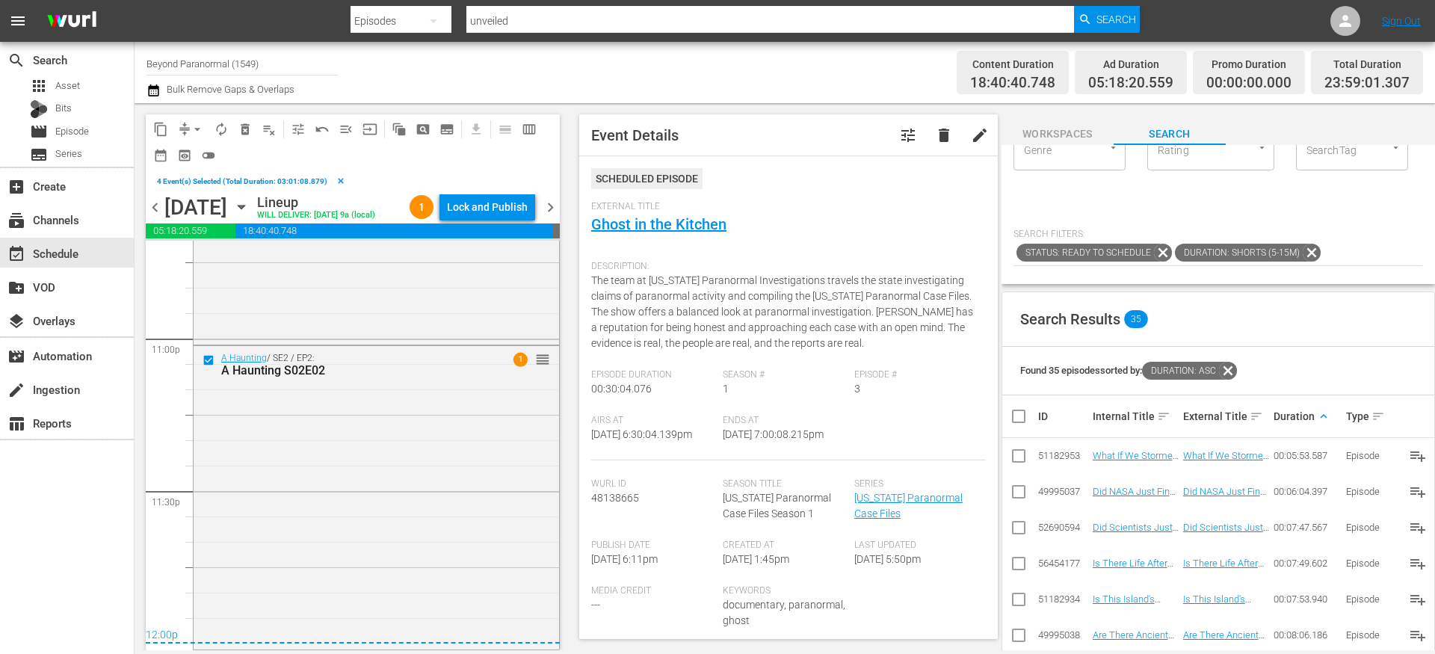
scroll to position [6939, 0]
click at [160, 128] on span "content_copy" at bounding box center [160, 129] width 15 height 15
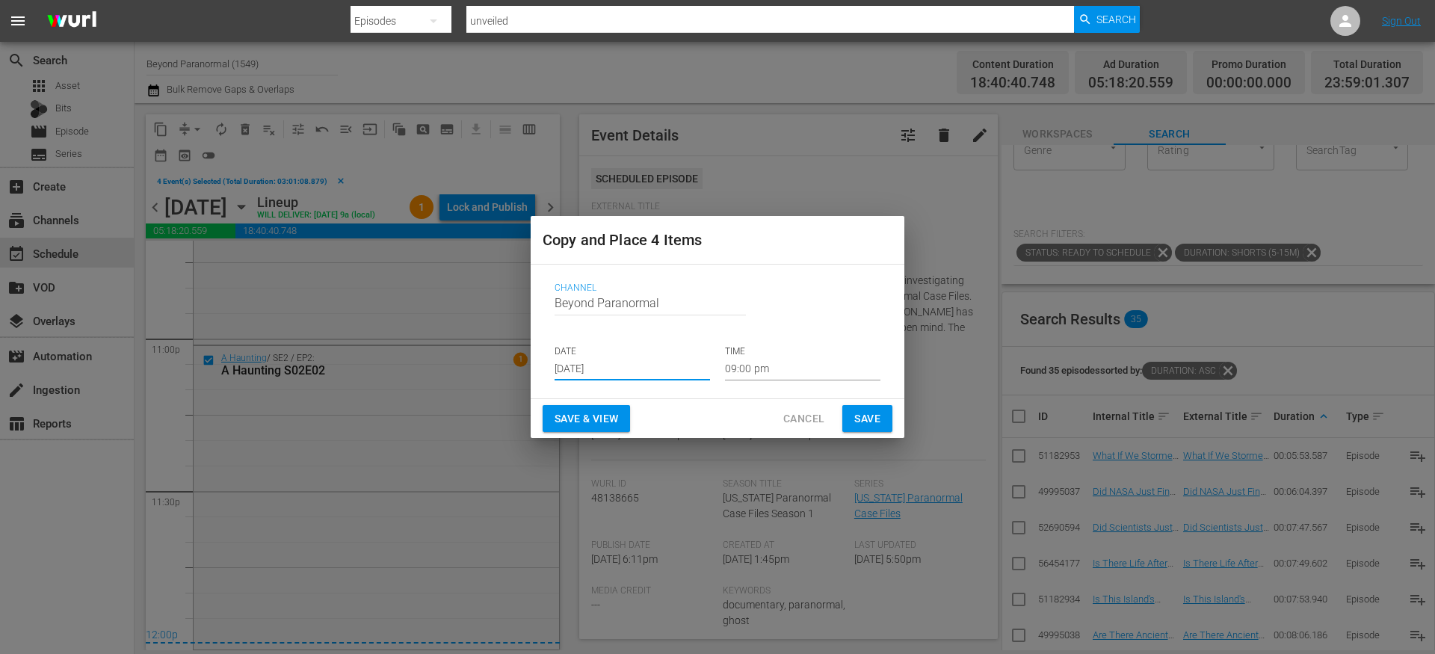
click at [608, 360] on input "[DATE]" at bounding box center [632, 369] width 155 height 22
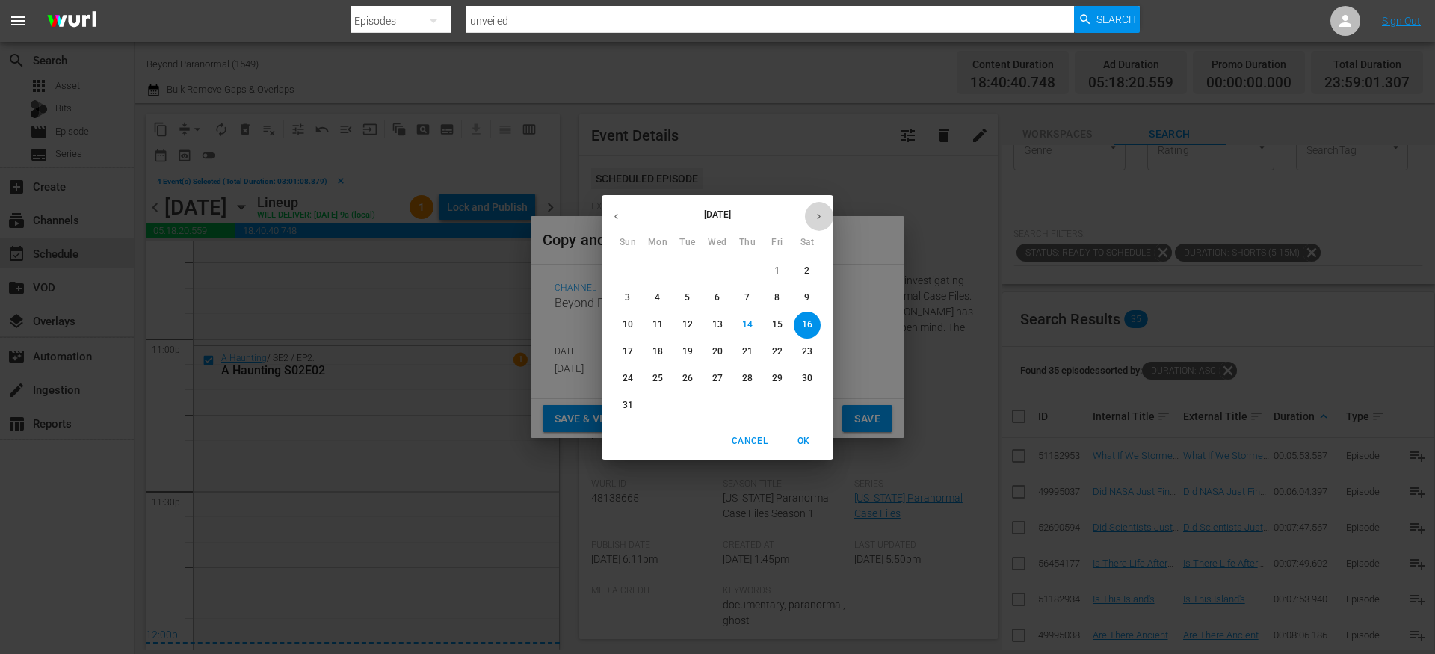
click at [818, 218] on icon "button" at bounding box center [818, 216] width 11 height 11
click at [744, 307] on button "11" at bounding box center [747, 298] width 27 height 27
type input "[DATE]"
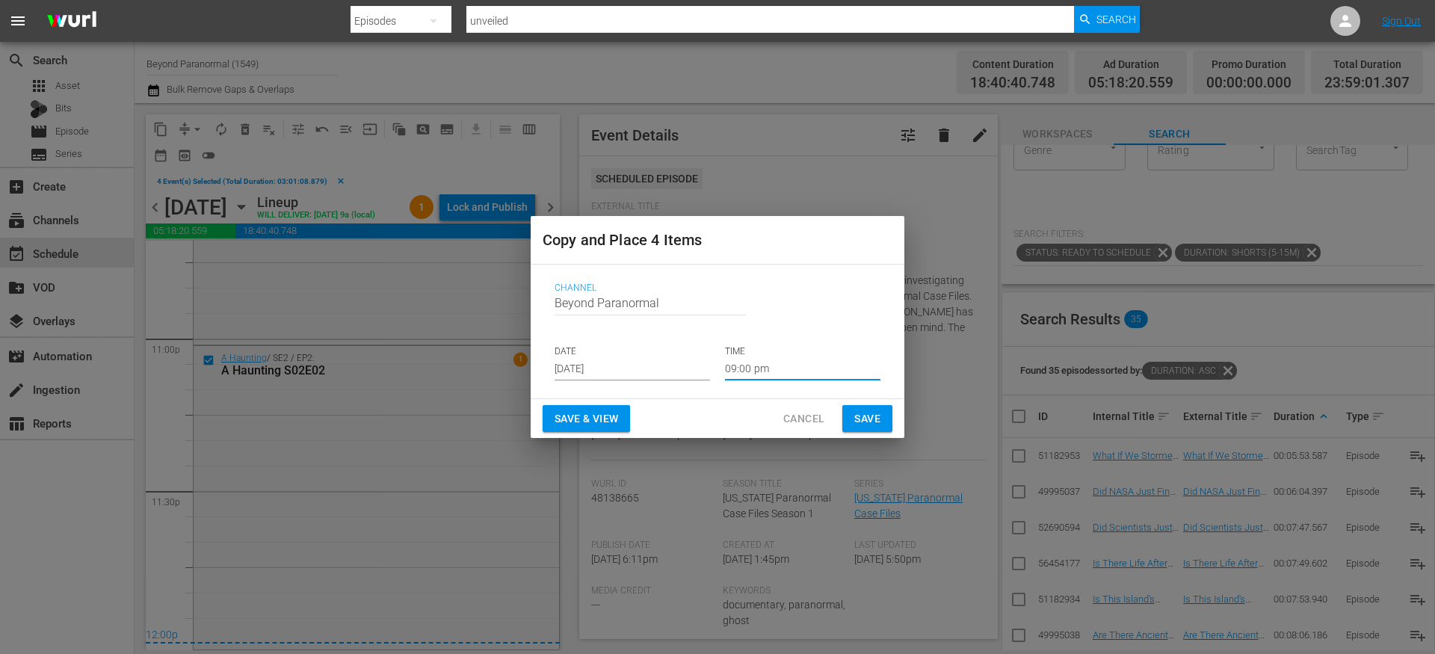
click at [746, 365] on input "09:00 pm" at bounding box center [802, 369] width 155 height 22
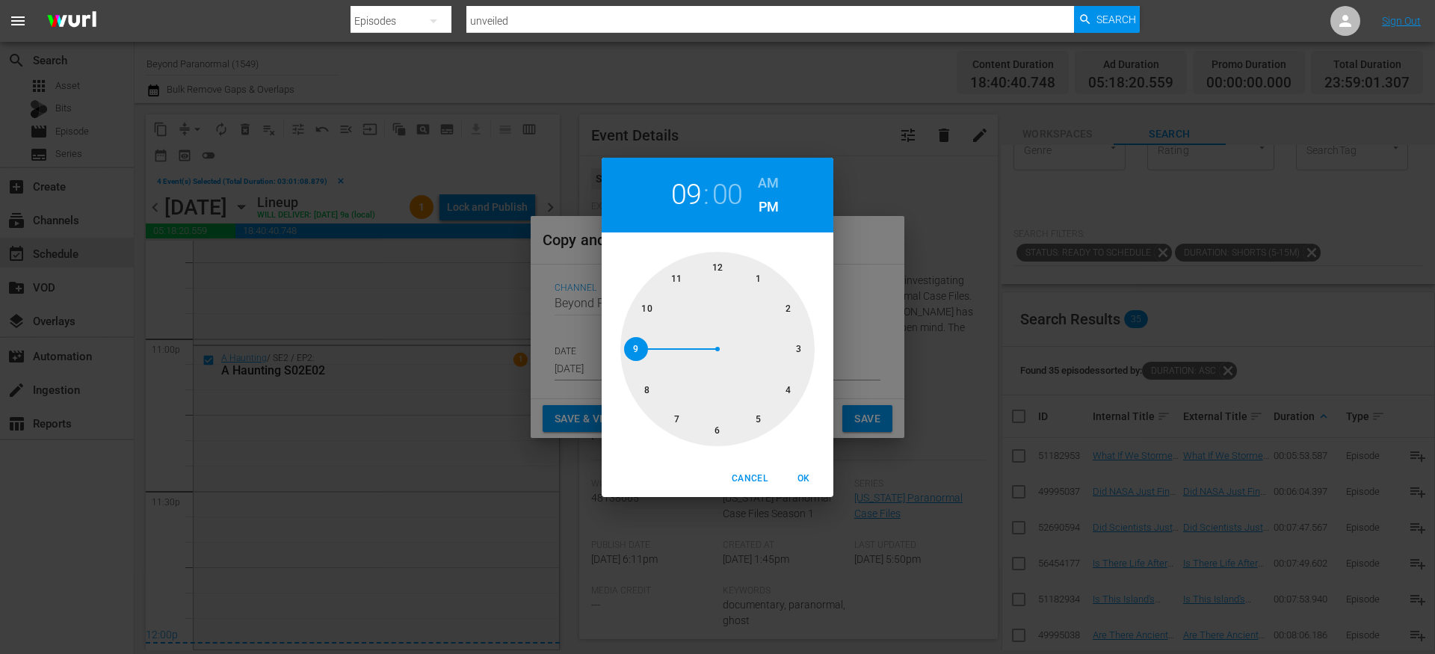
click at [714, 263] on div at bounding box center [717, 349] width 194 height 194
click at [770, 178] on h6 "AM" at bounding box center [768, 183] width 21 height 24
click at [801, 479] on span "OK" at bounding box center [804, 479] width 36 height 16
type input "12:00 am"
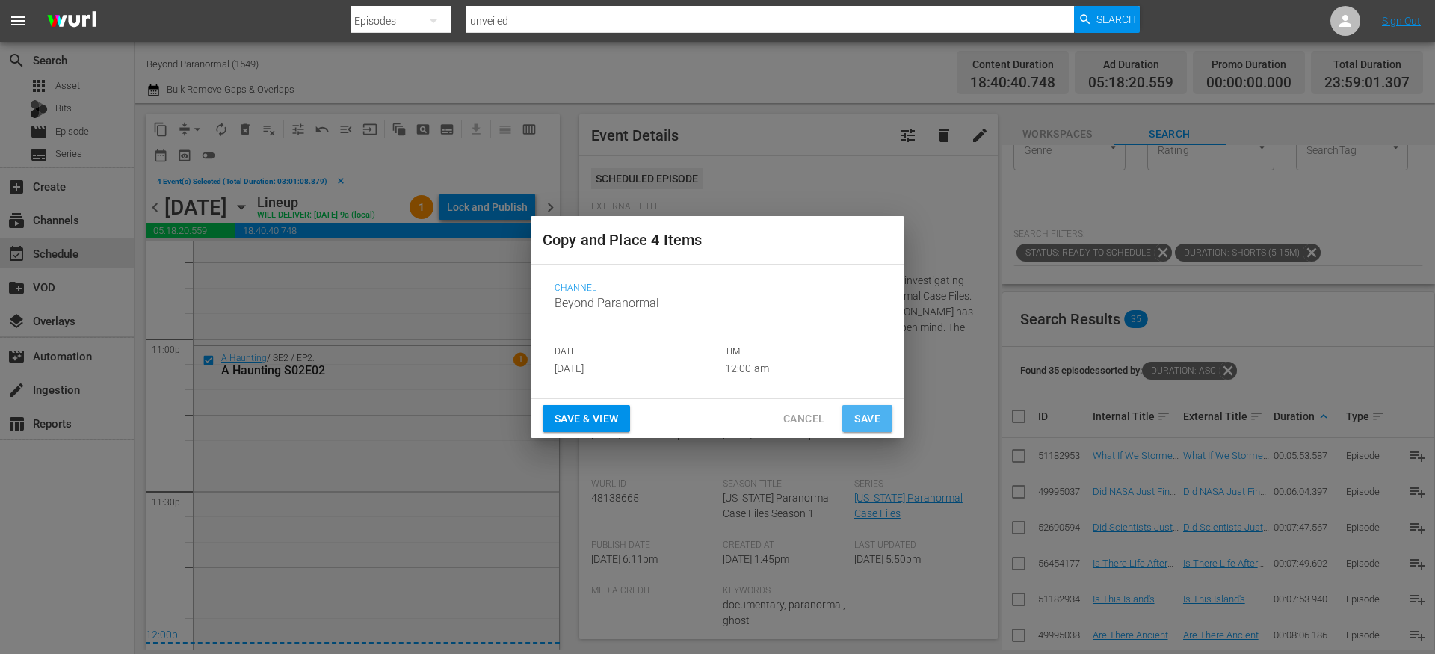
click at [860, 423] on span "Save" at bounding box center [867, 419] width 26 height 19
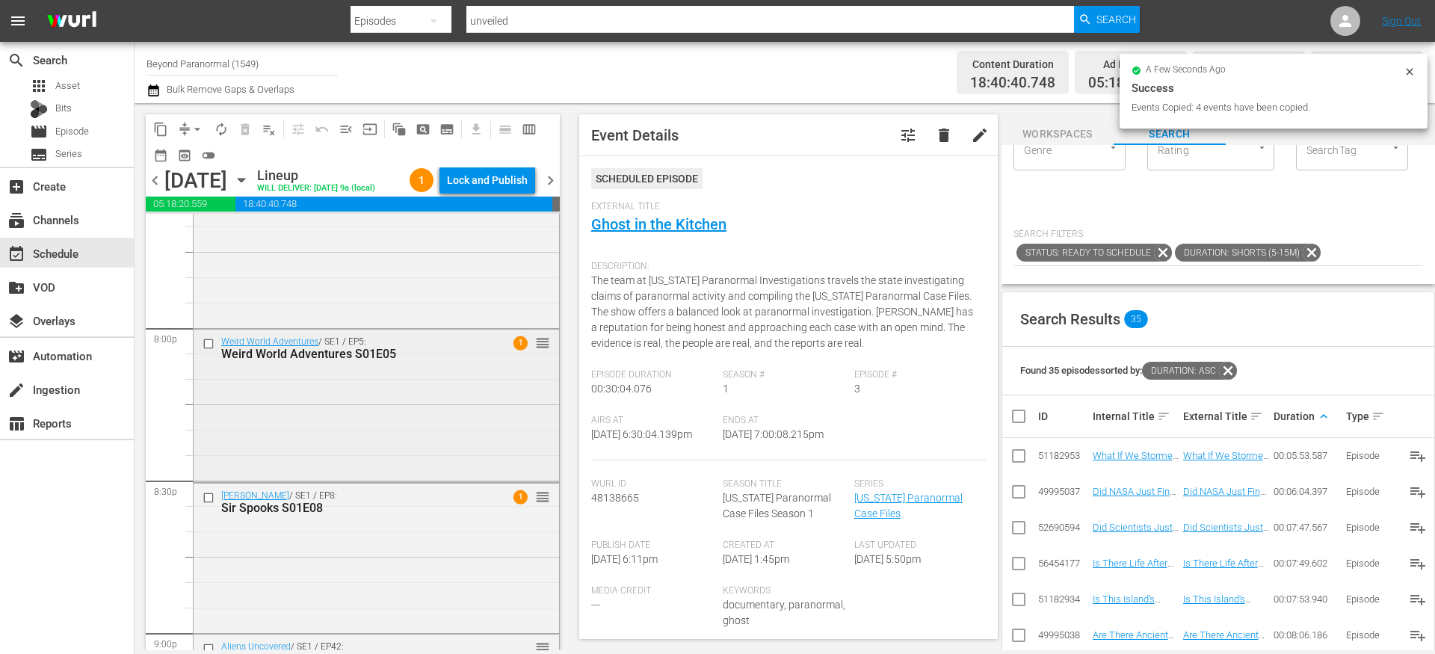
scroll to position [5961, 0]
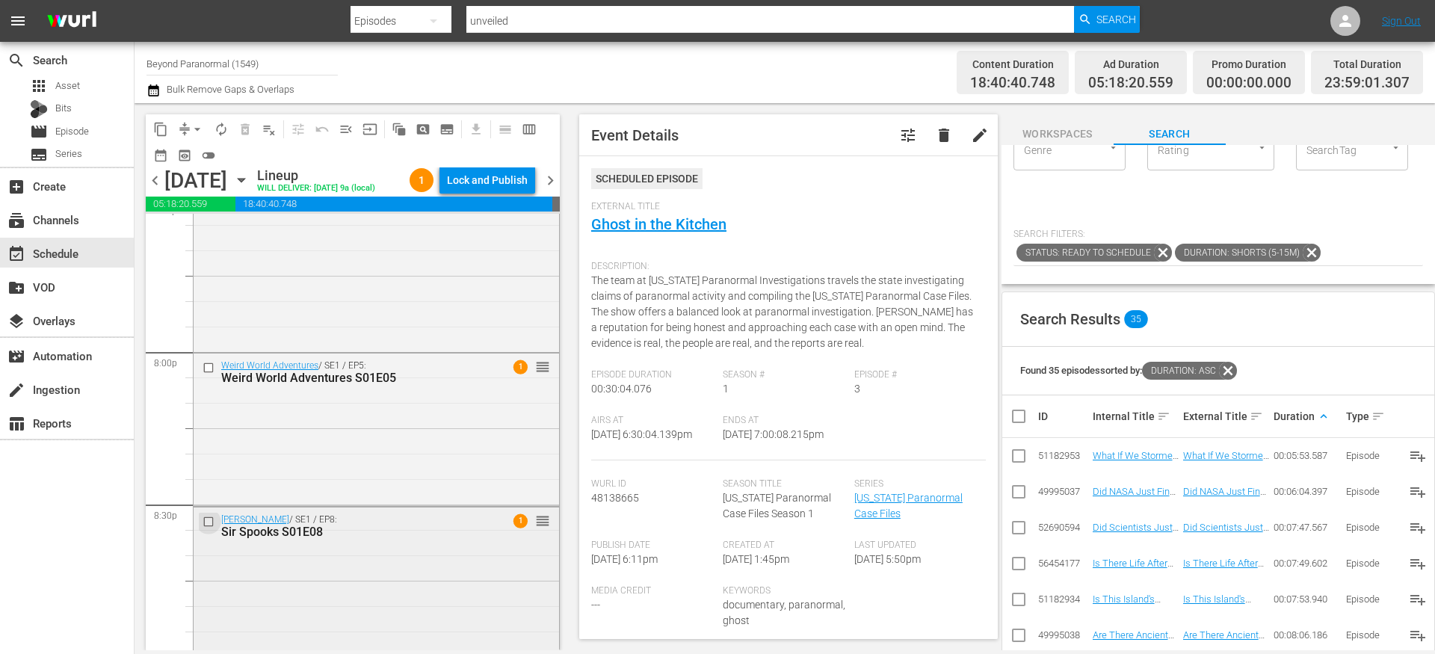
click at [209, 528] on input "checkbox" at bounding box center [211, 521] width 16 height 13
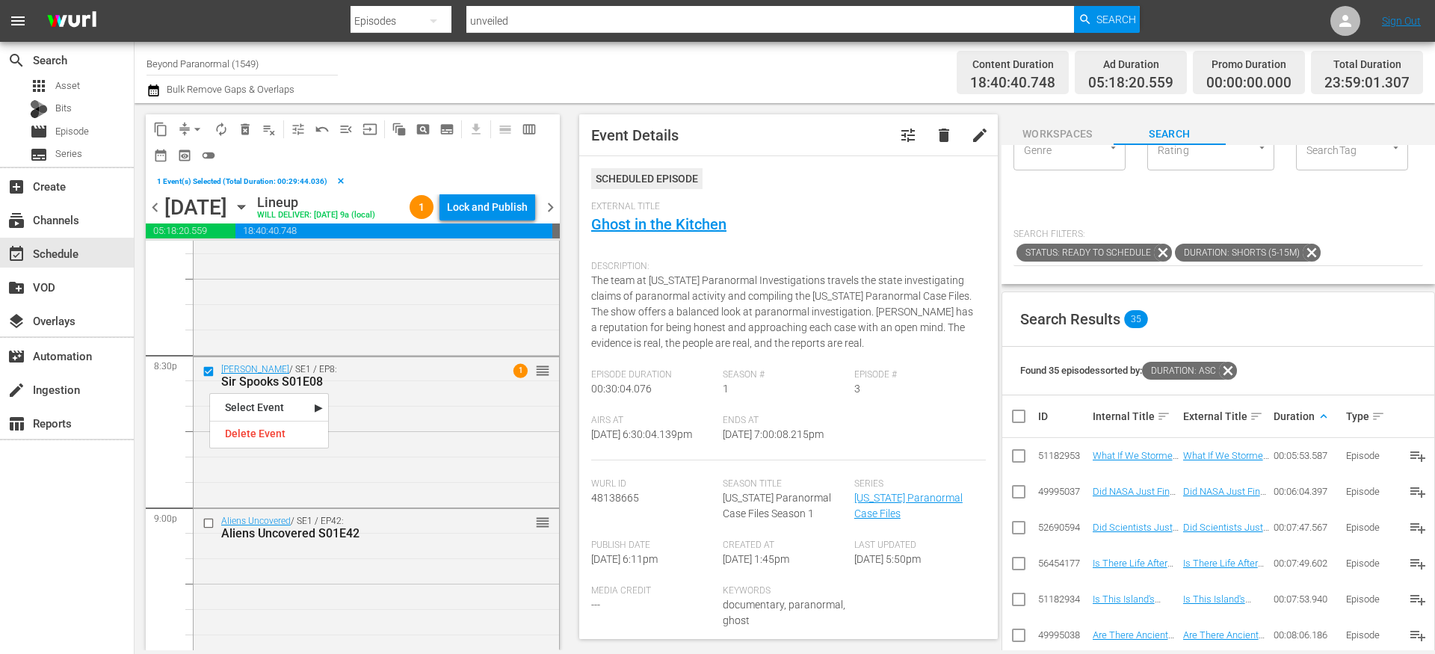
scroll to position [6164, 0]
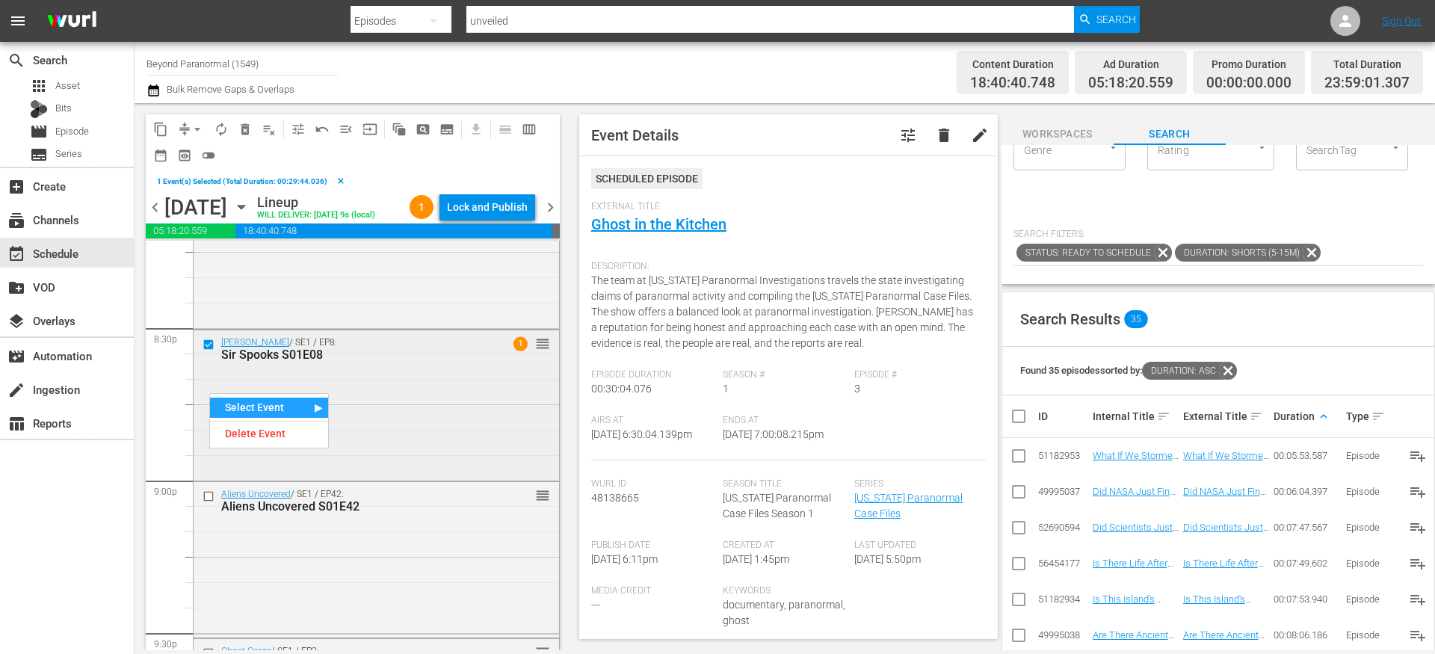
click at [208, 351] on input "checkbox" at bounding box center [211, 345] width 16 height 13
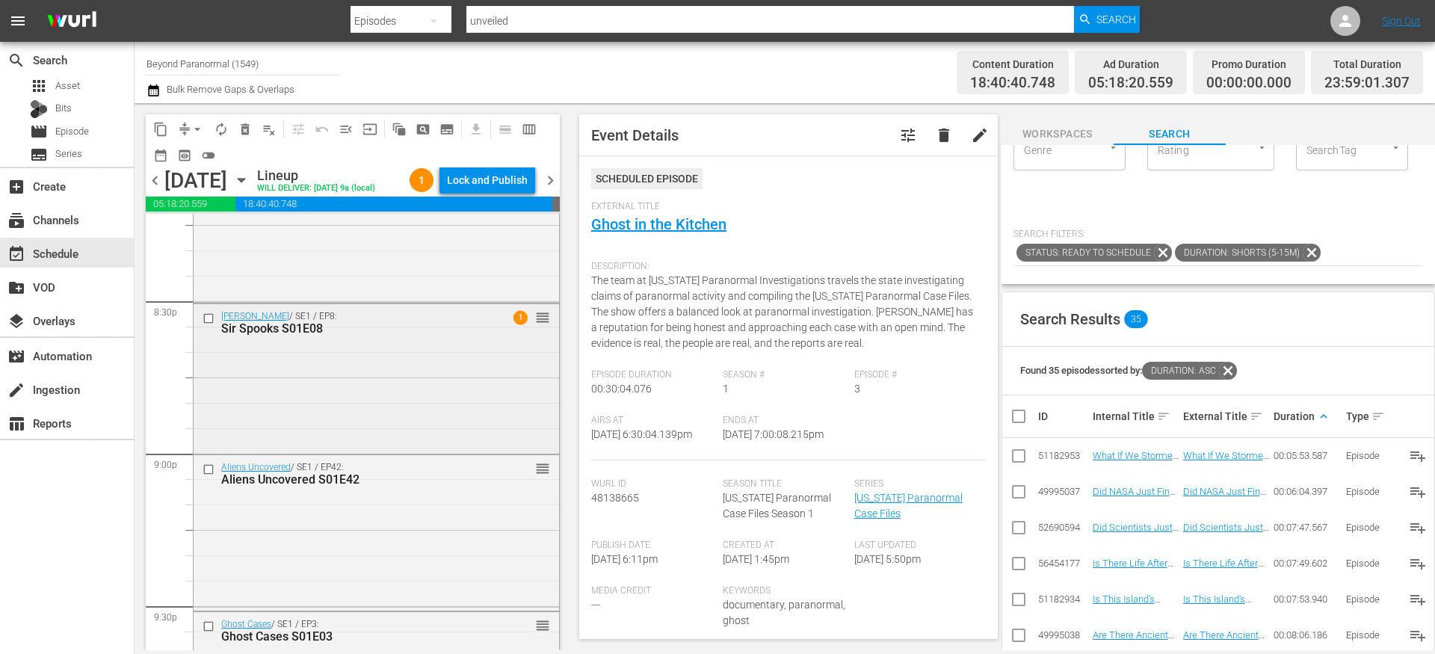
click at [210, 324] on input "checkbox" at bounding box center [211, 318] width 16 height 13
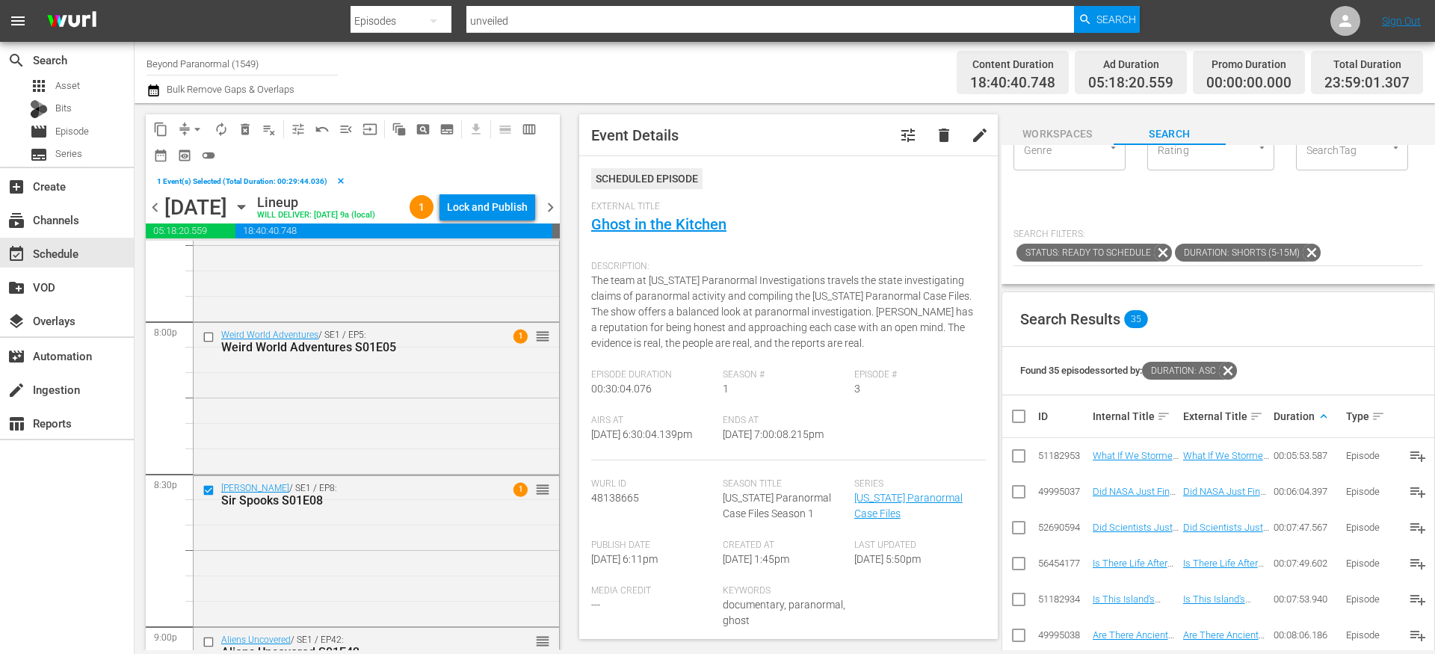
scroll to position [6024, 0]
click at [208, 491] on input "checkbox" at bounding box center [211, 484] width 16 height 13
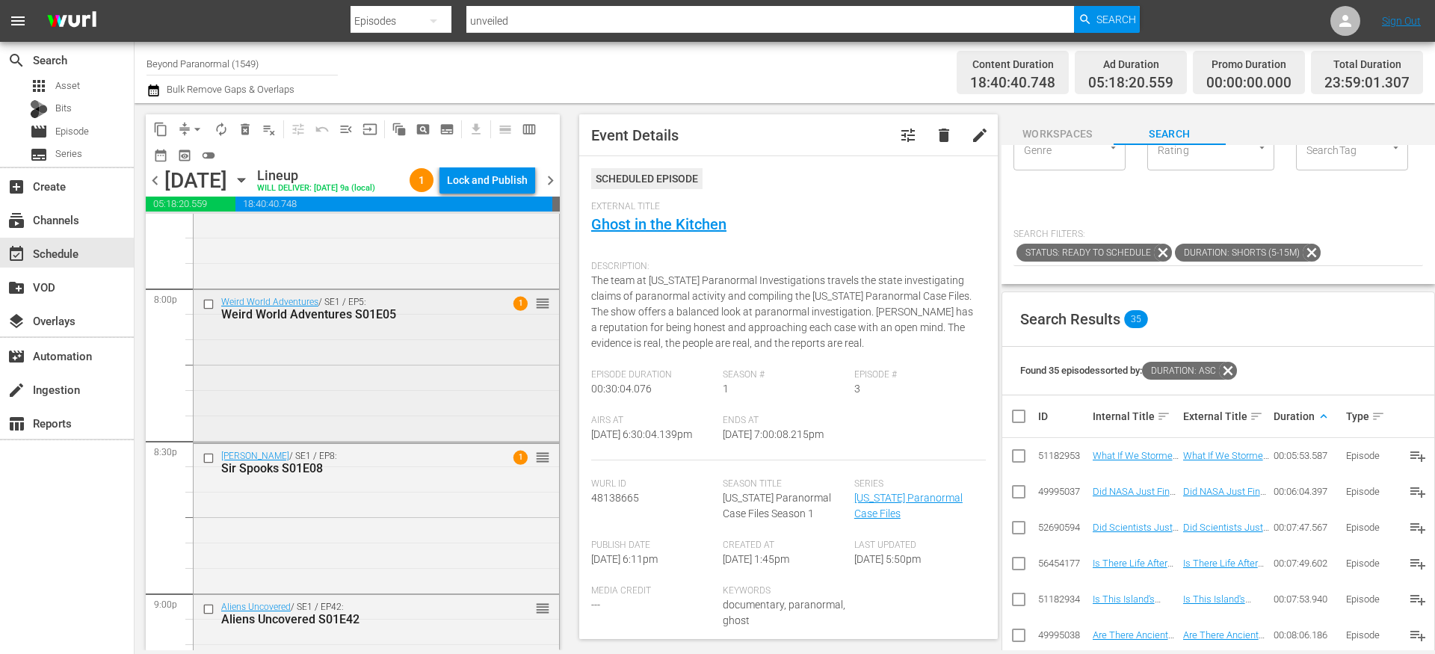
click at [206, 311] on input "checkbox" at bounding box center [211, 304] width 16 height 13
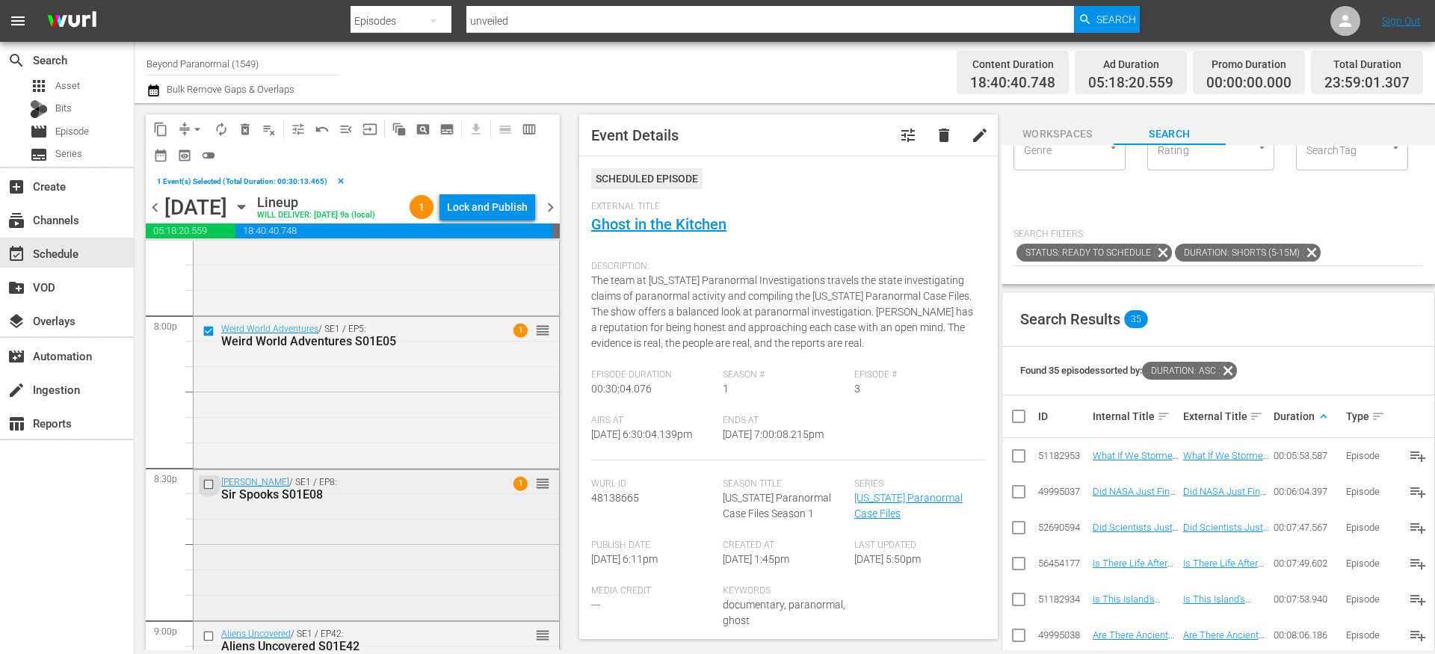
click at [208, 491] on input "checkbox" at bounding box center [211, 484] width 16 height 13
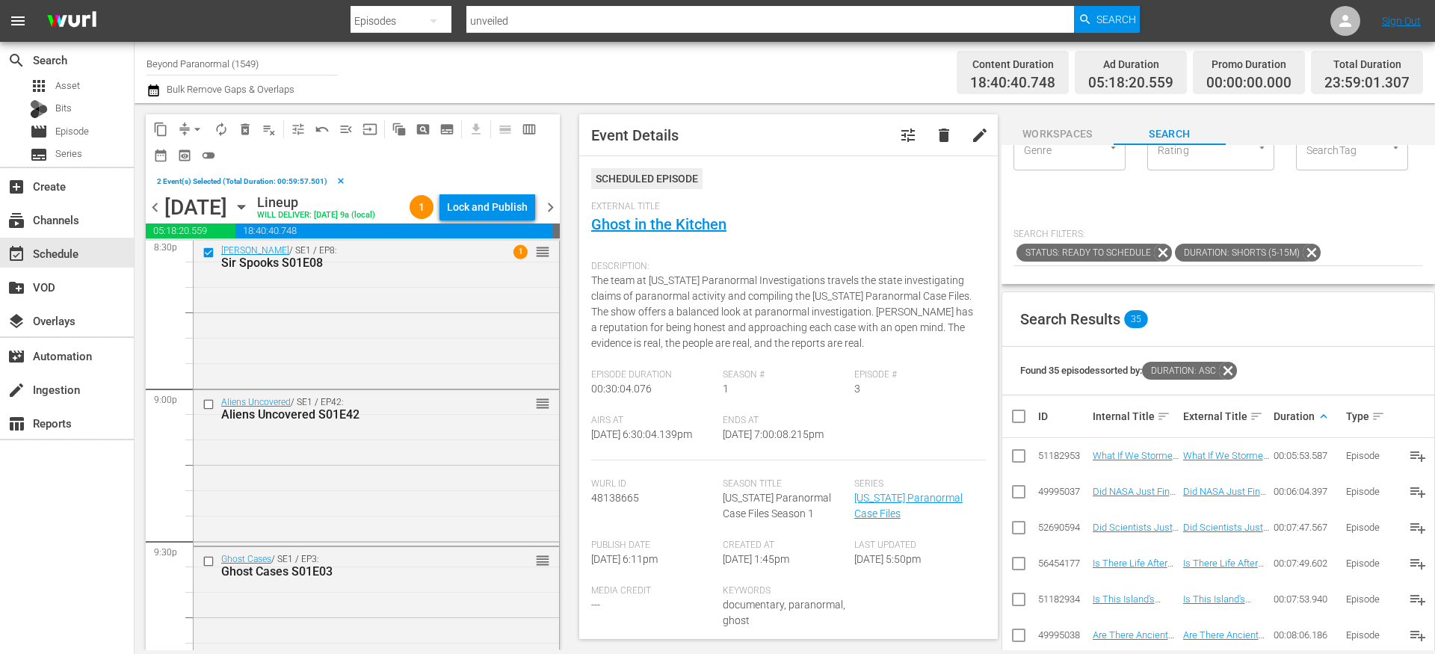
scroll to position [6276, 0]
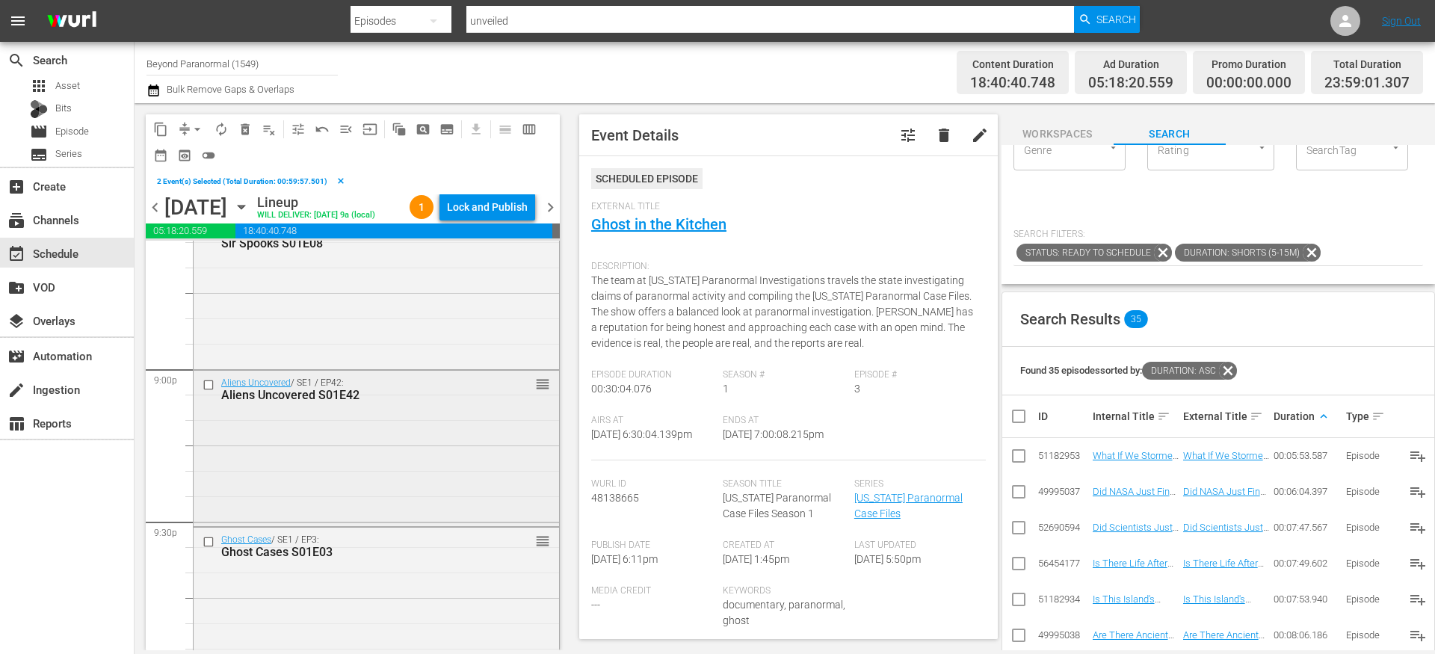
click at [212, 392] on input "checkbox" at bounding box center [211, 385] width 16 height 13
click at [209, 548] on input "checkbox" at bounding box center [211, 541] width 16 height 13
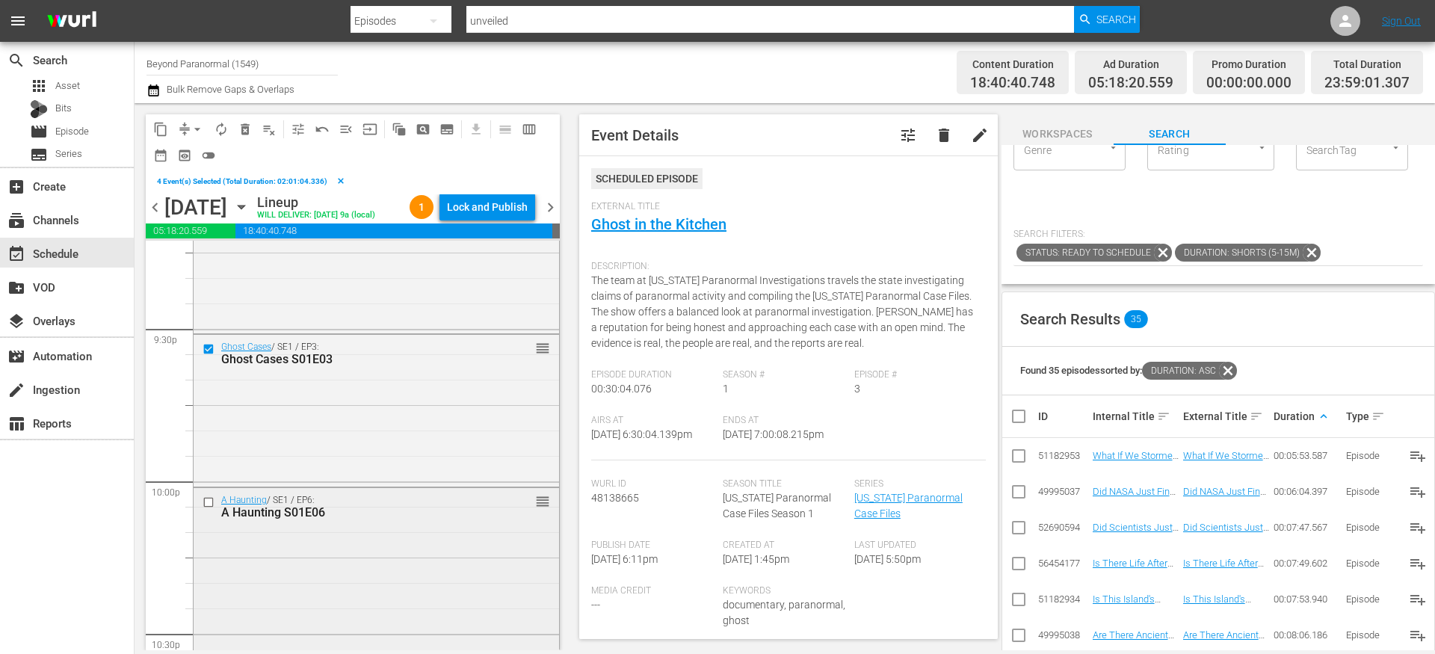
click at [208, 509] on input "checkbox" at bounding box center [211, 502] width 16 height 13
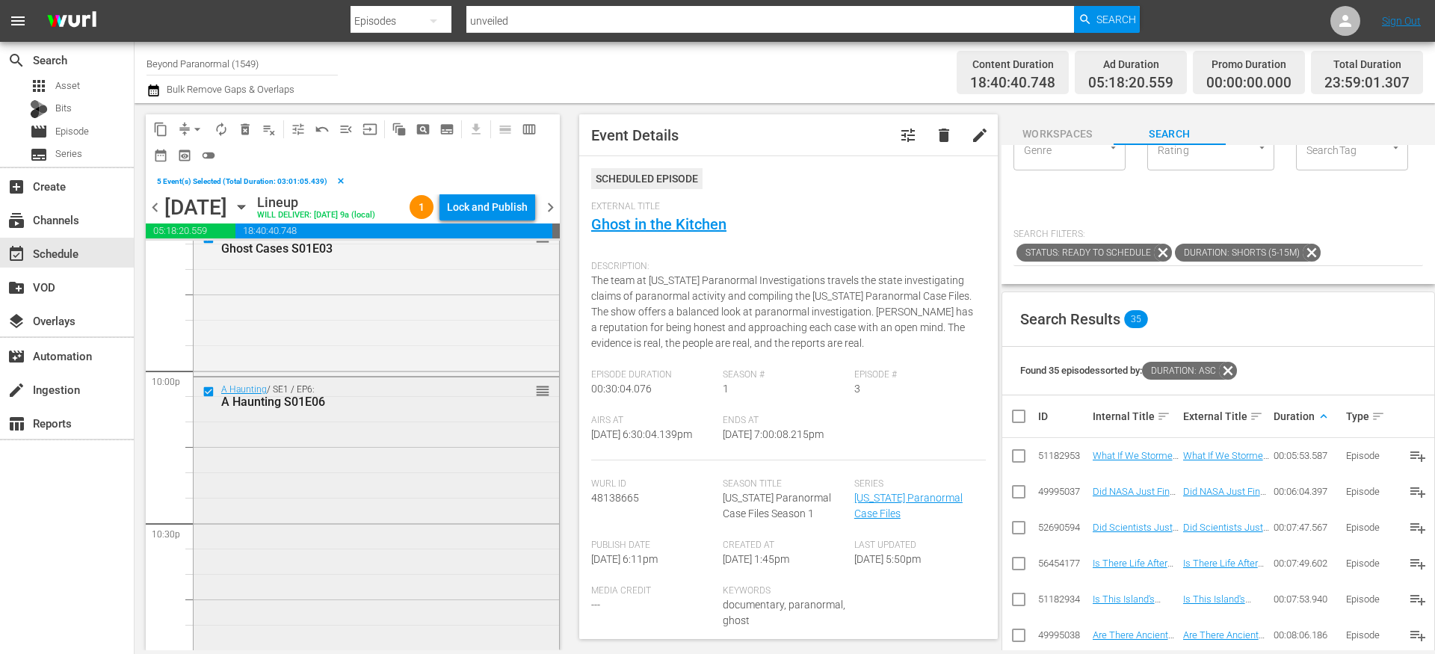
scroll to position [6640, 0]
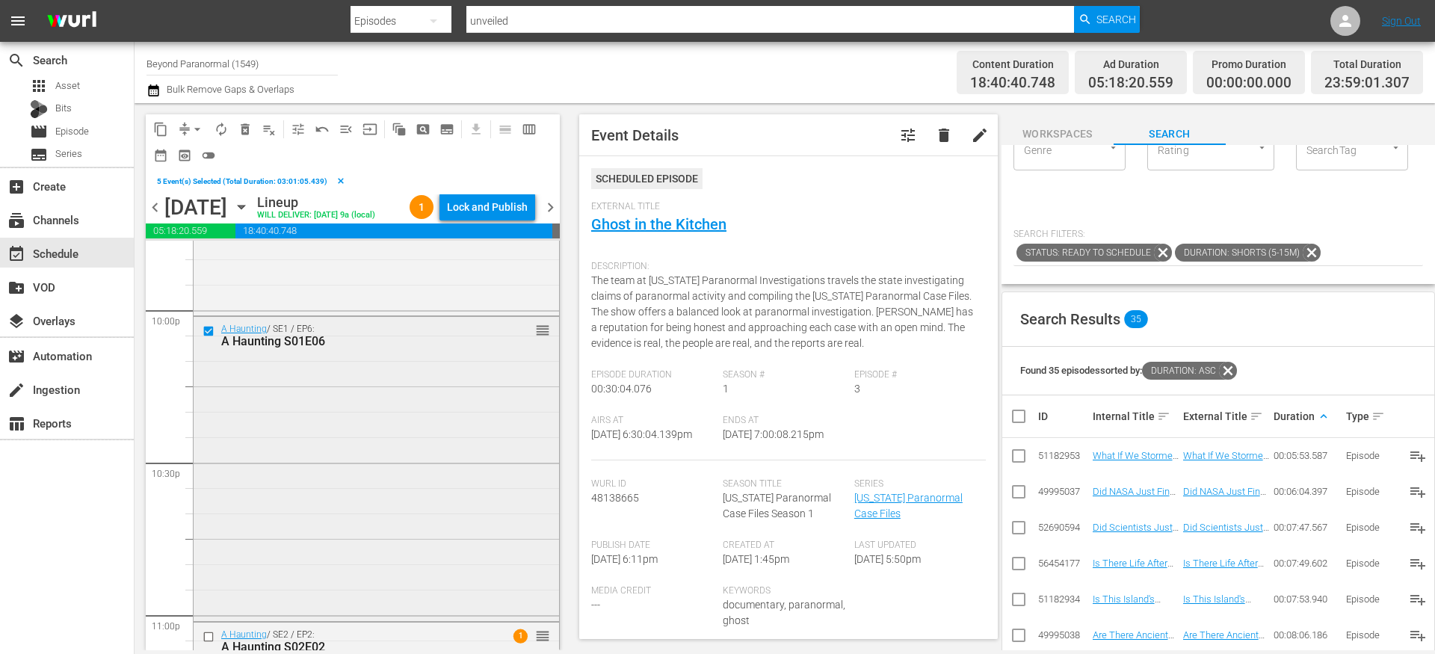
click at [377, 465] on div "A Haunting / SE1 / EP6: A Haunting S01E06 reorder" at bounding box center [377, 467] width 366 height 300
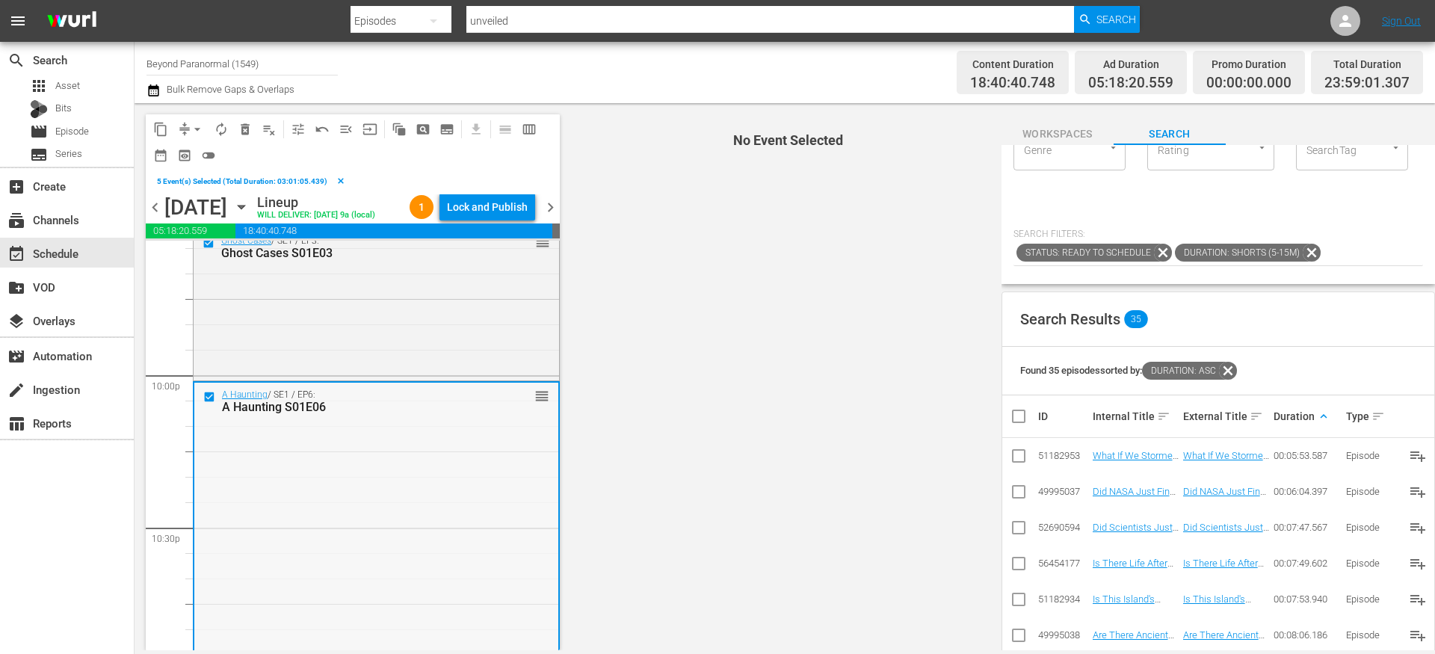
scroll to position [6592, 0]
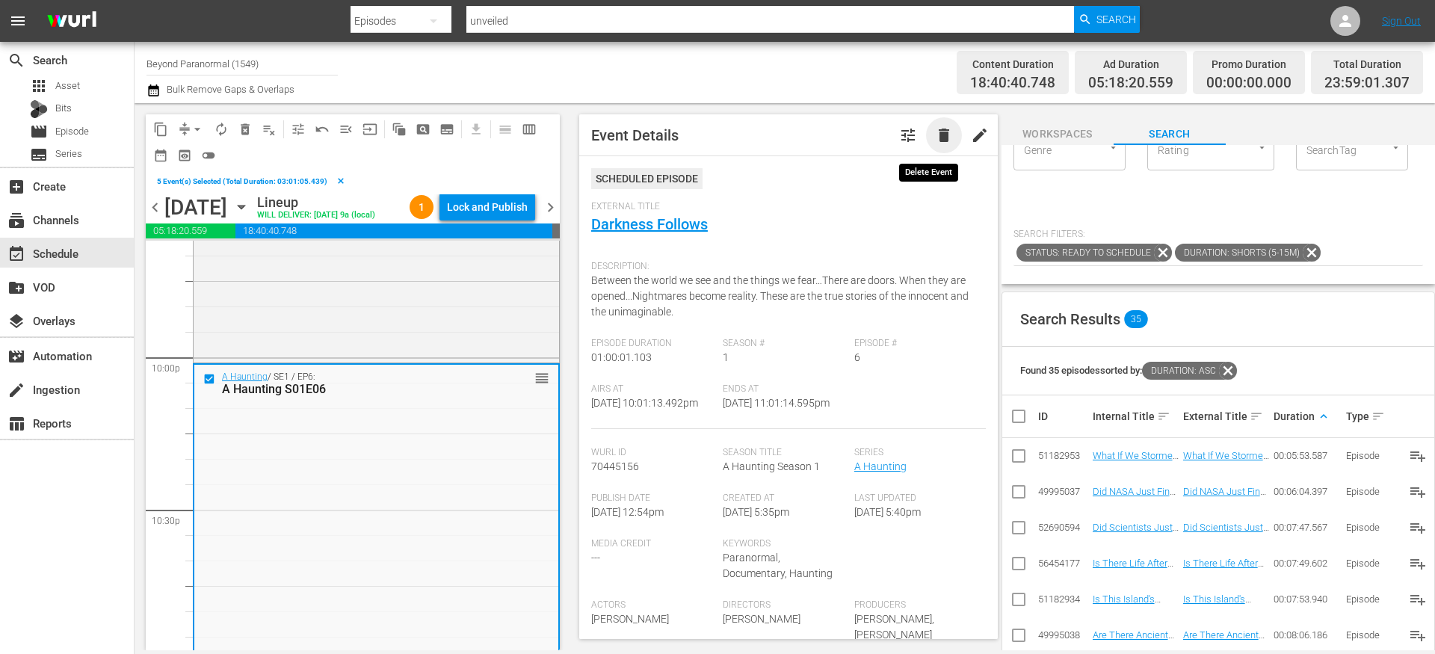
click at [935, 141] on span "delete" at bounding box center [944, 135] width 18 height 18
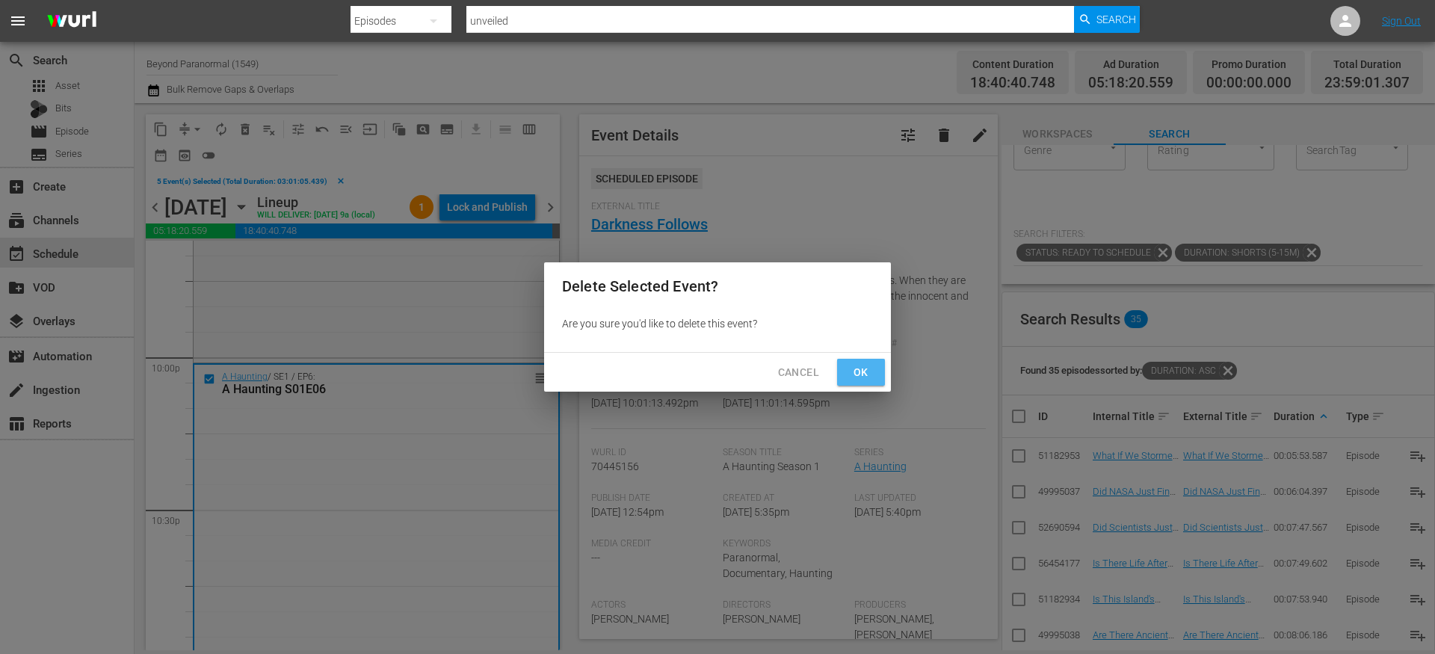
click at [858, 378] on span "Ok" at bounding box center [861, 372] width 24 height 19
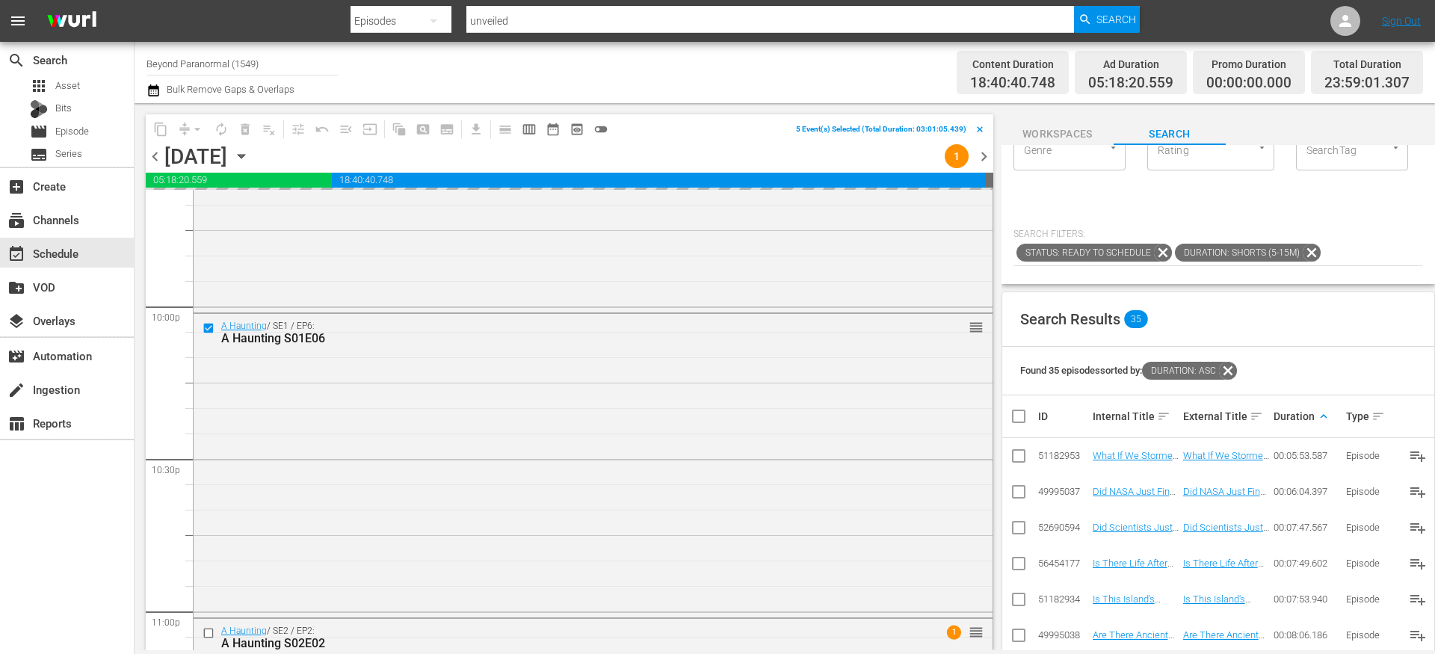
scroll to position [0, 0]
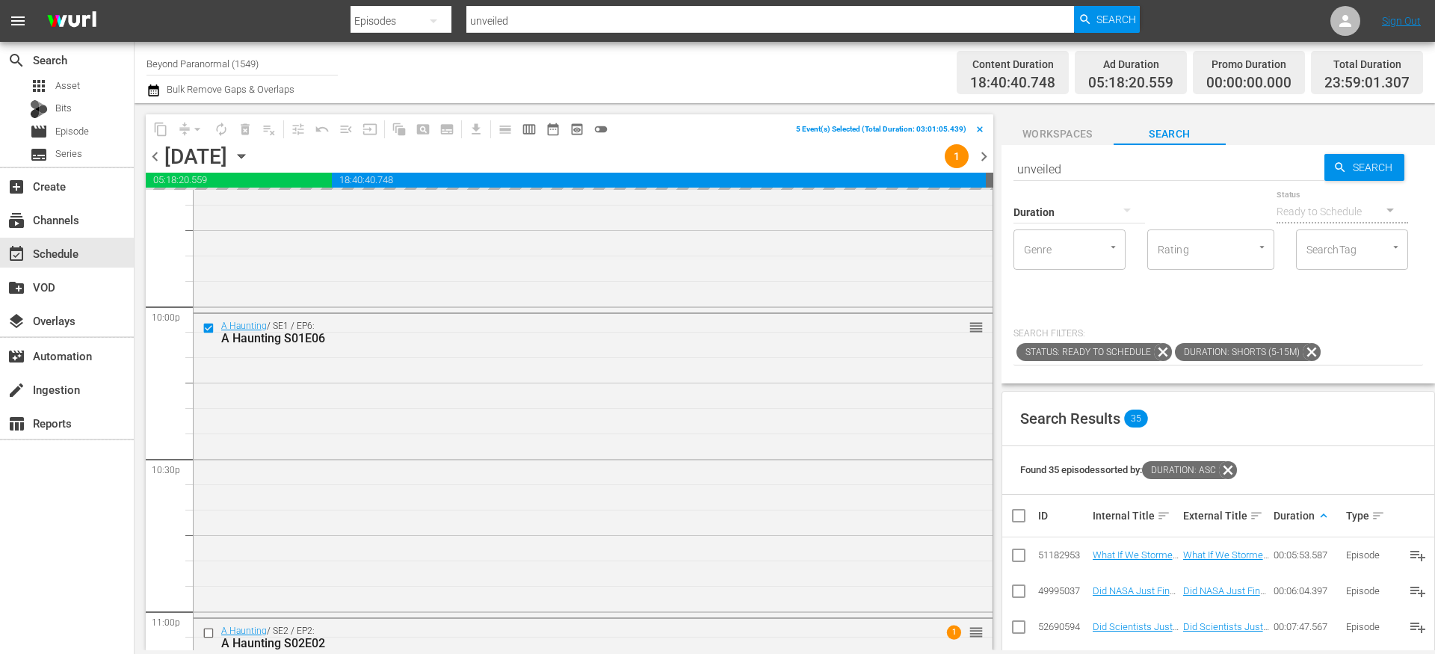
click at [1087, 164] on input "unveiled" at bounding box center [1169, 169] width 311 height 36
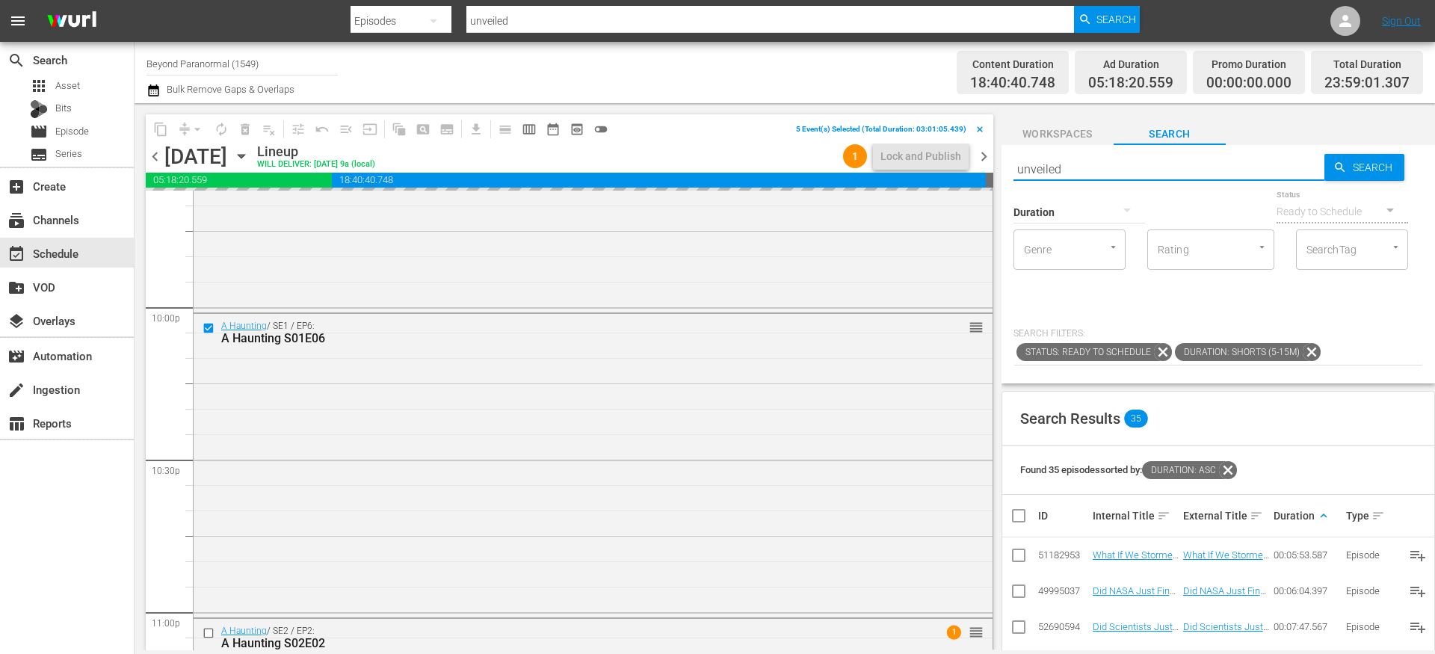
click at [1087, 164] on input "unveiled" at bounding box center [1169, 169] width 311 height 36
paste input "Is It Haunted? S01E06"
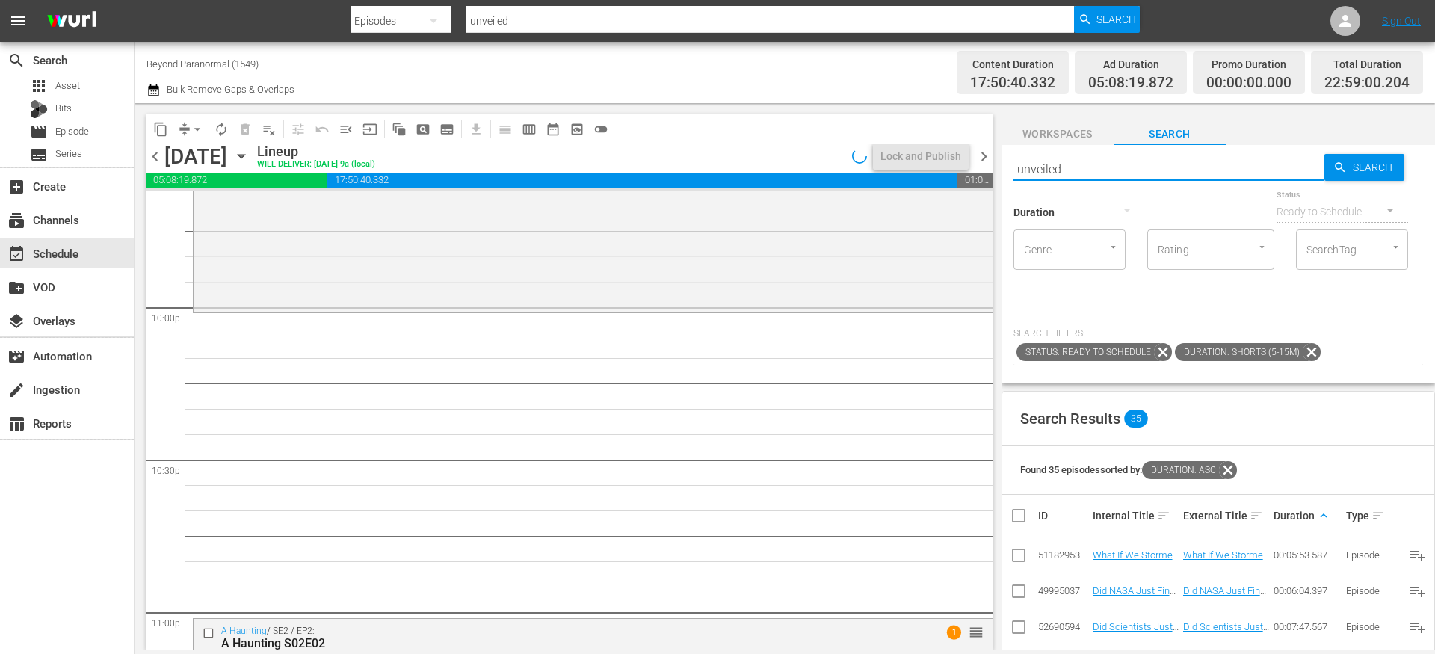
type input "Is It Haunted? S01E06"
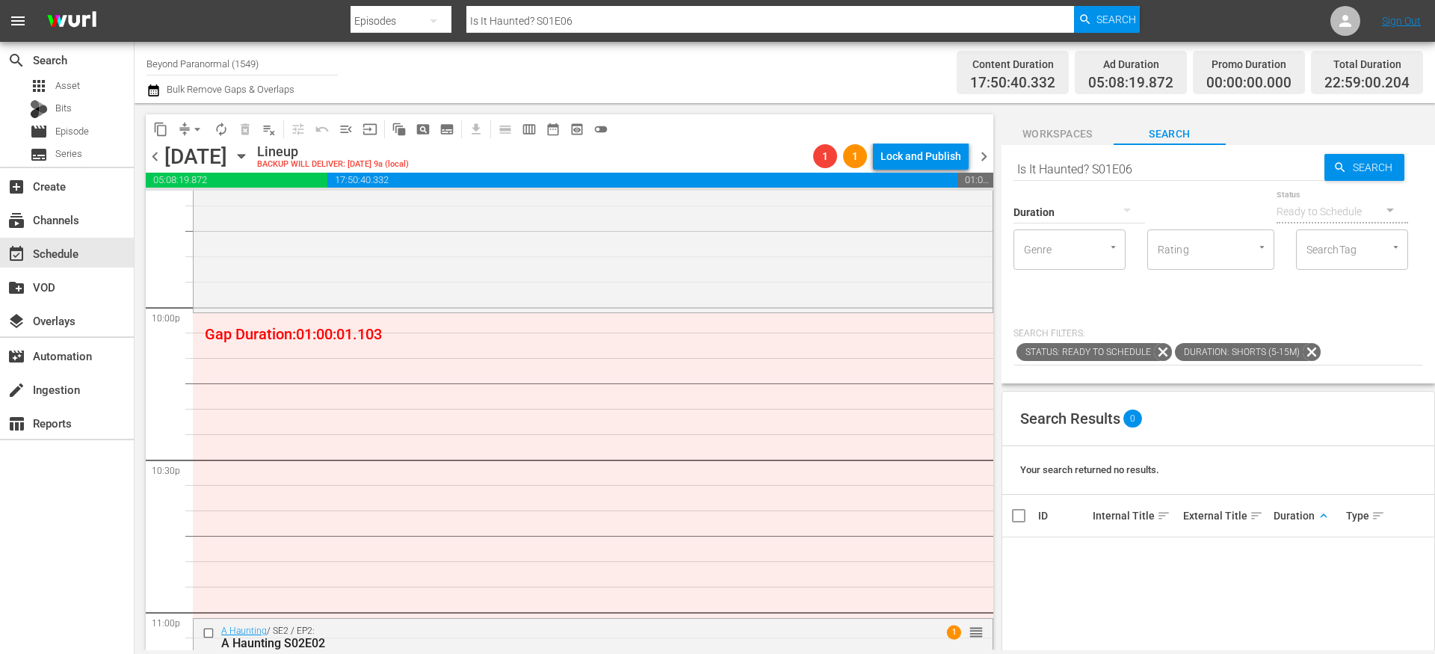
click at [1311, 355] on icon at bounding box center [1312, 352] width 18 height 18
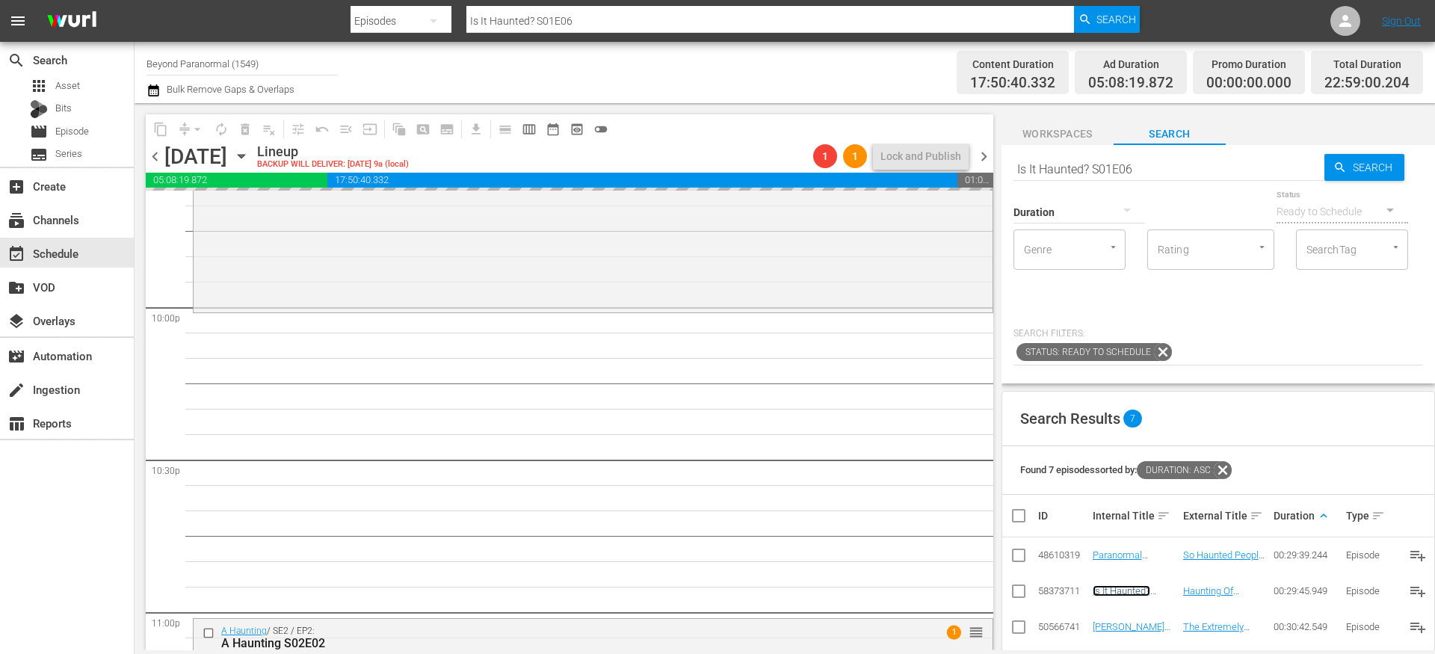
drag, startPoint x: 1128, startPoint y: 586, endPoint x: 716, endPoint y: 7, distance: 710.1
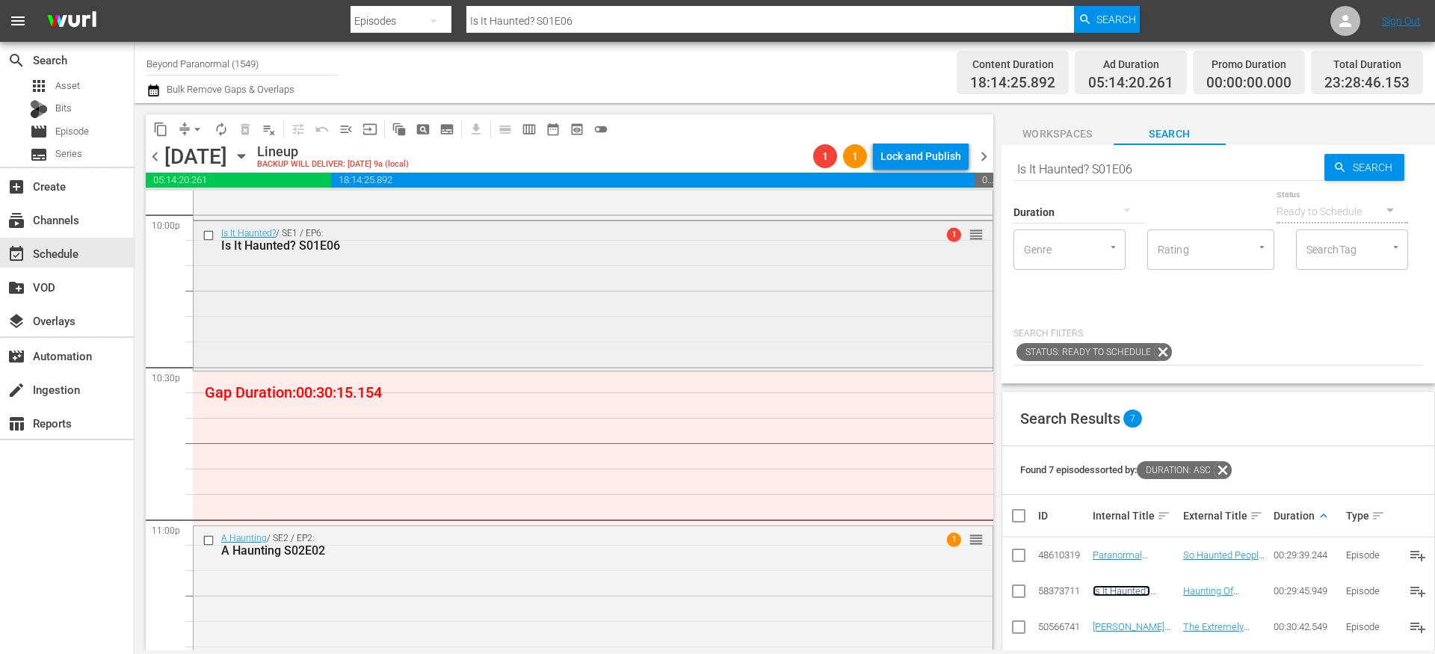
scroll to position [6865, 0]
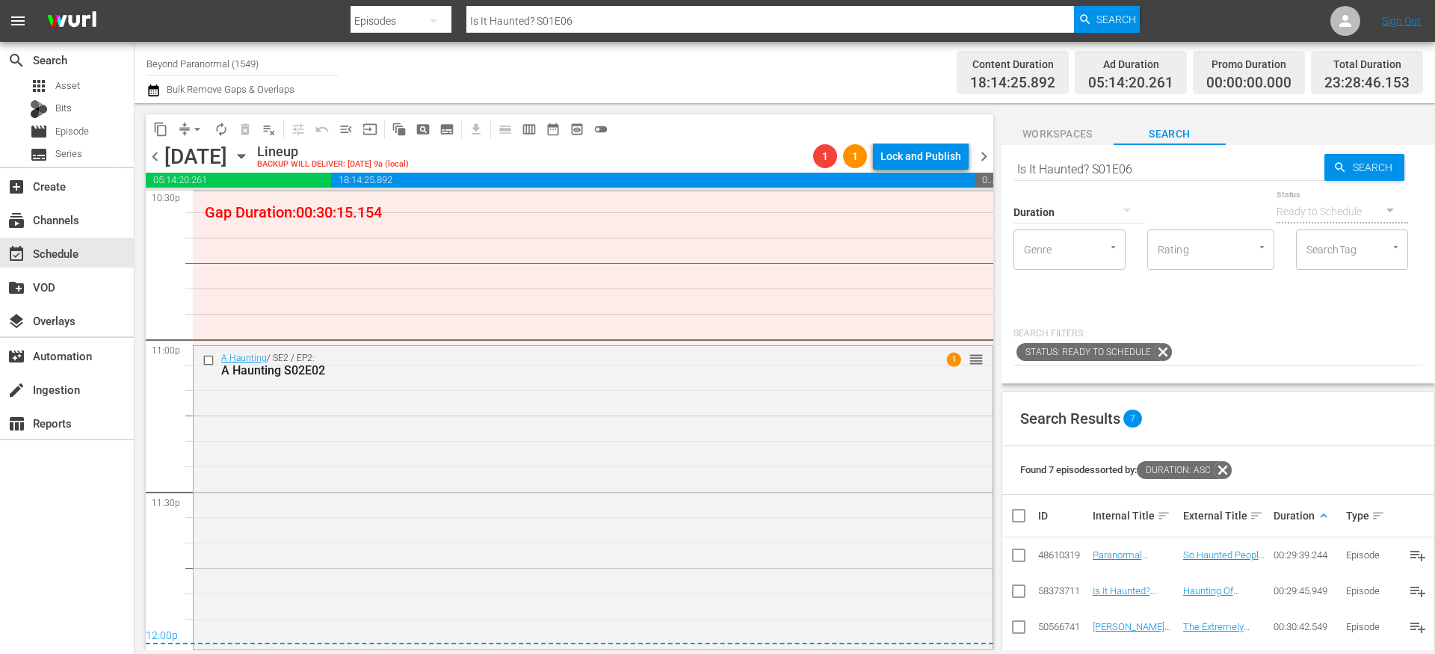
click at [1076, 168] on input "Is It Haunted? S01E06" at bounding box center [1169, 169] width 311 height 36
click at [1076, 167] on input "Is It Haunted? S01E06" at bounding box center [1169, 169] width 311 height 36
paste input "[US_STATE] Paranormal Case Files S01E03"
type input "[US_STATE] Paranormal Case Files S01E03"
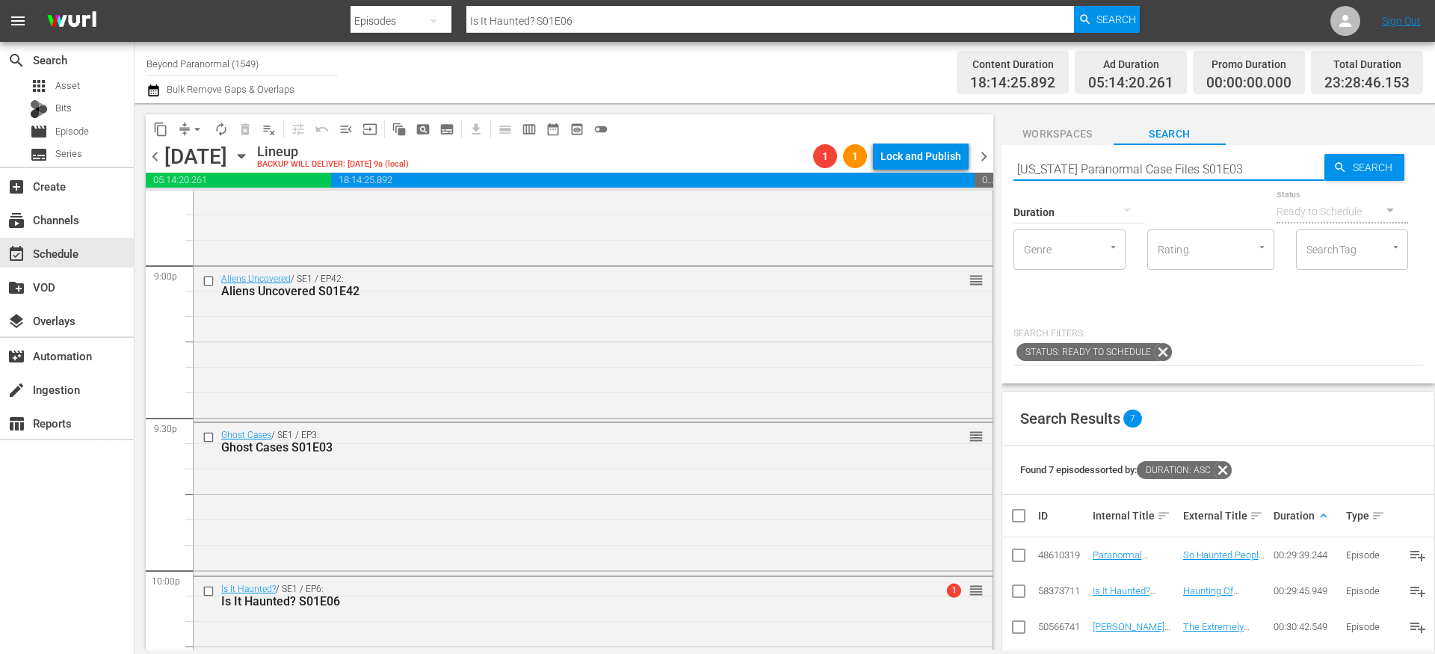
type input "[US_STATE] Paranormal Case Files S01E03"
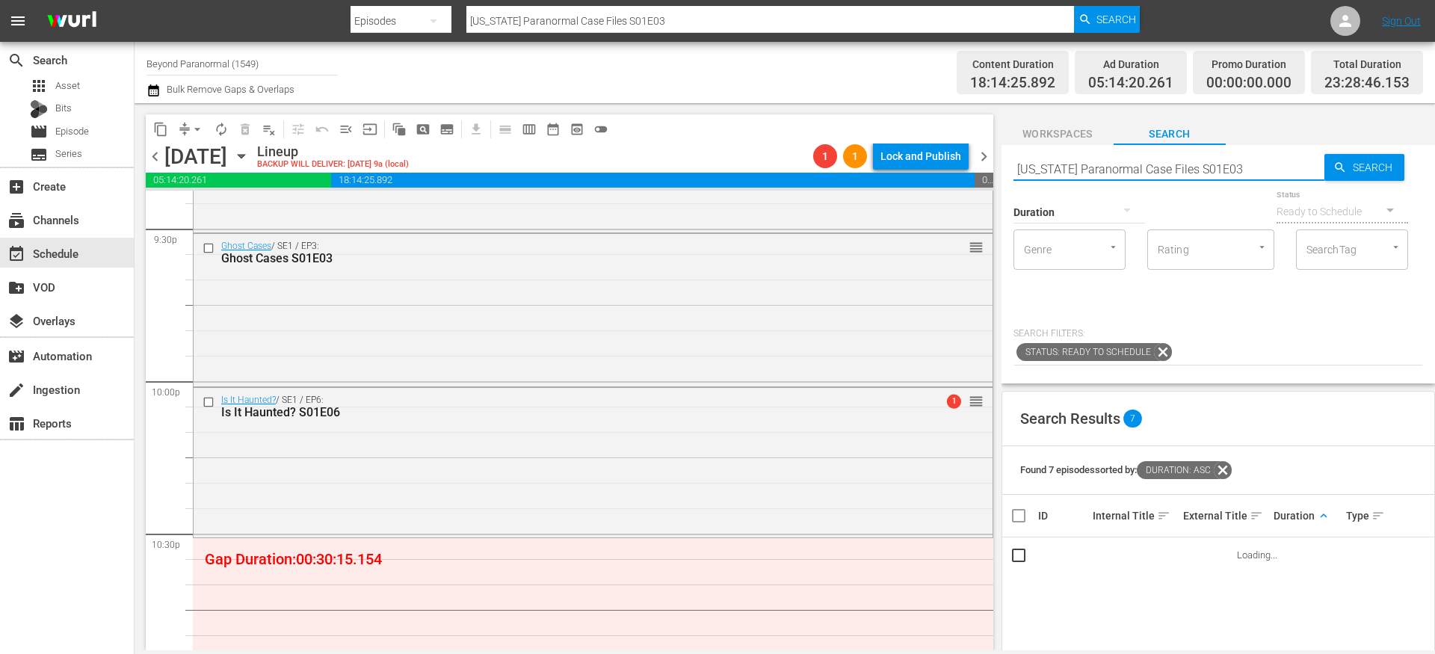
scroll to position [6543, 0]
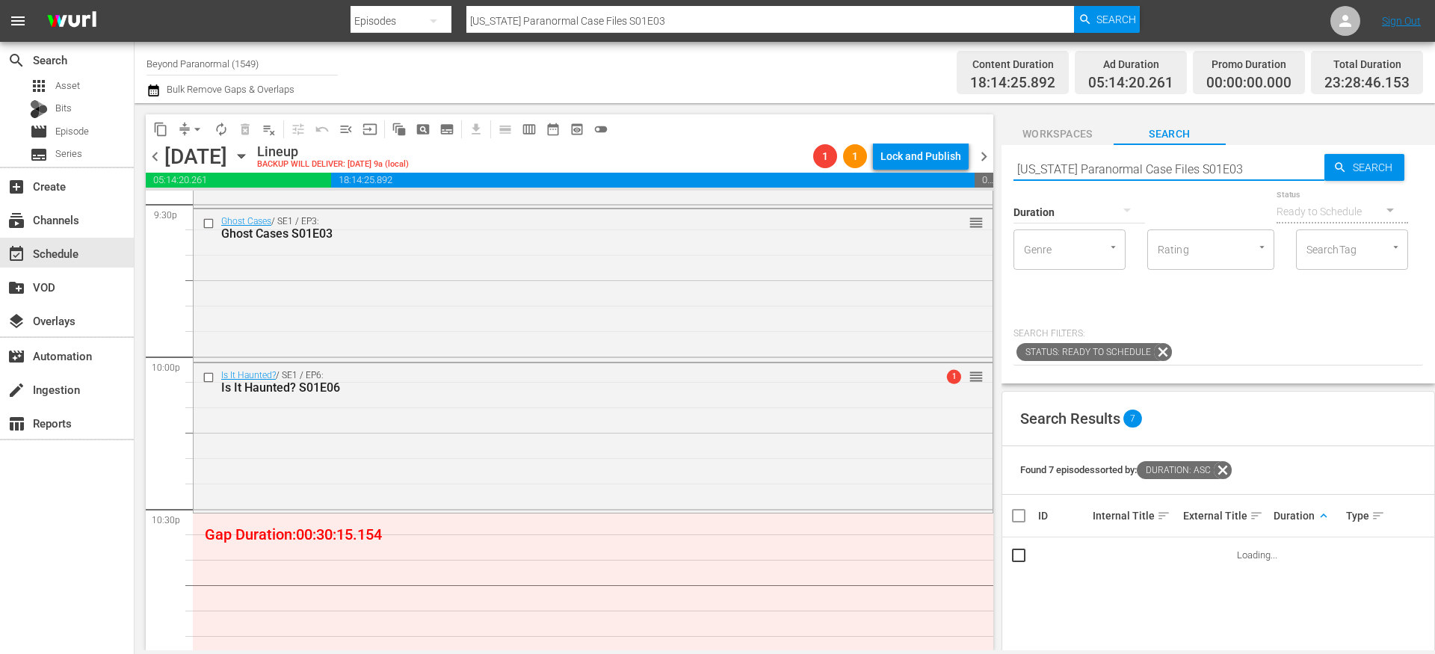
type input "[US_STATE] Paranormal Case Files S01E03"
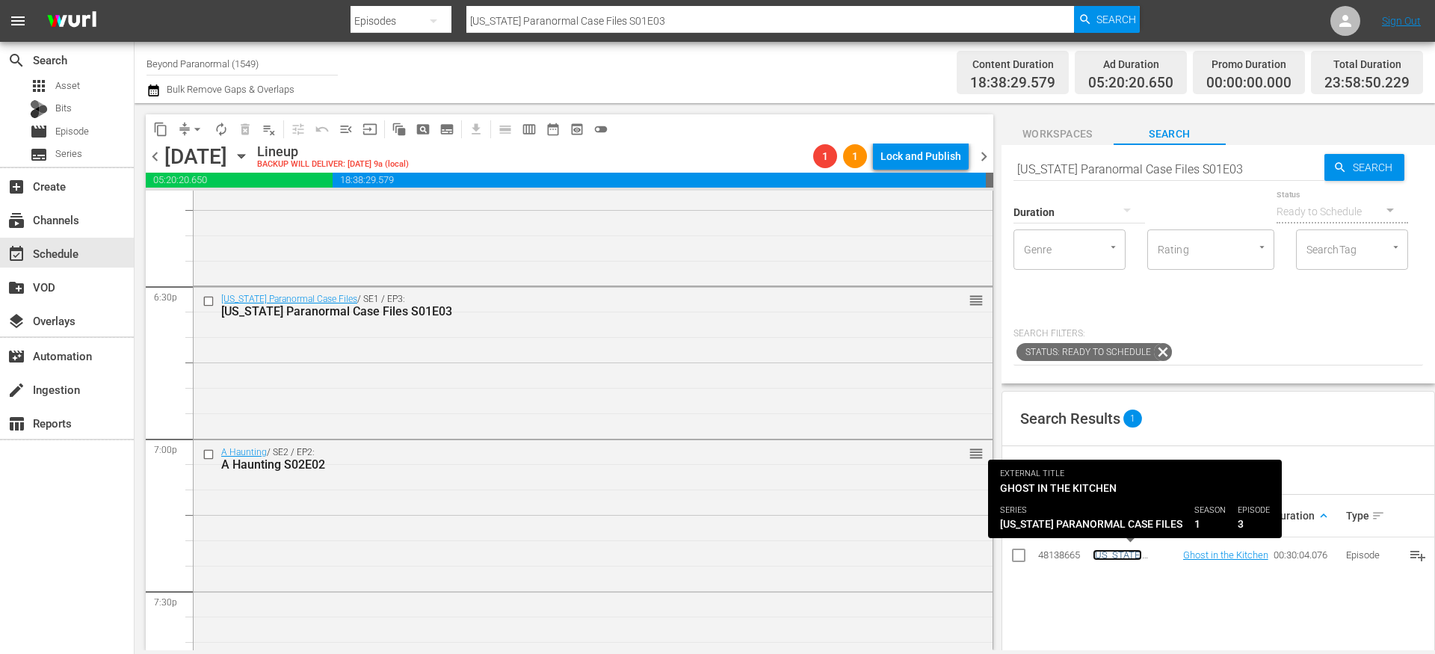
scroll to position [5585, 0]
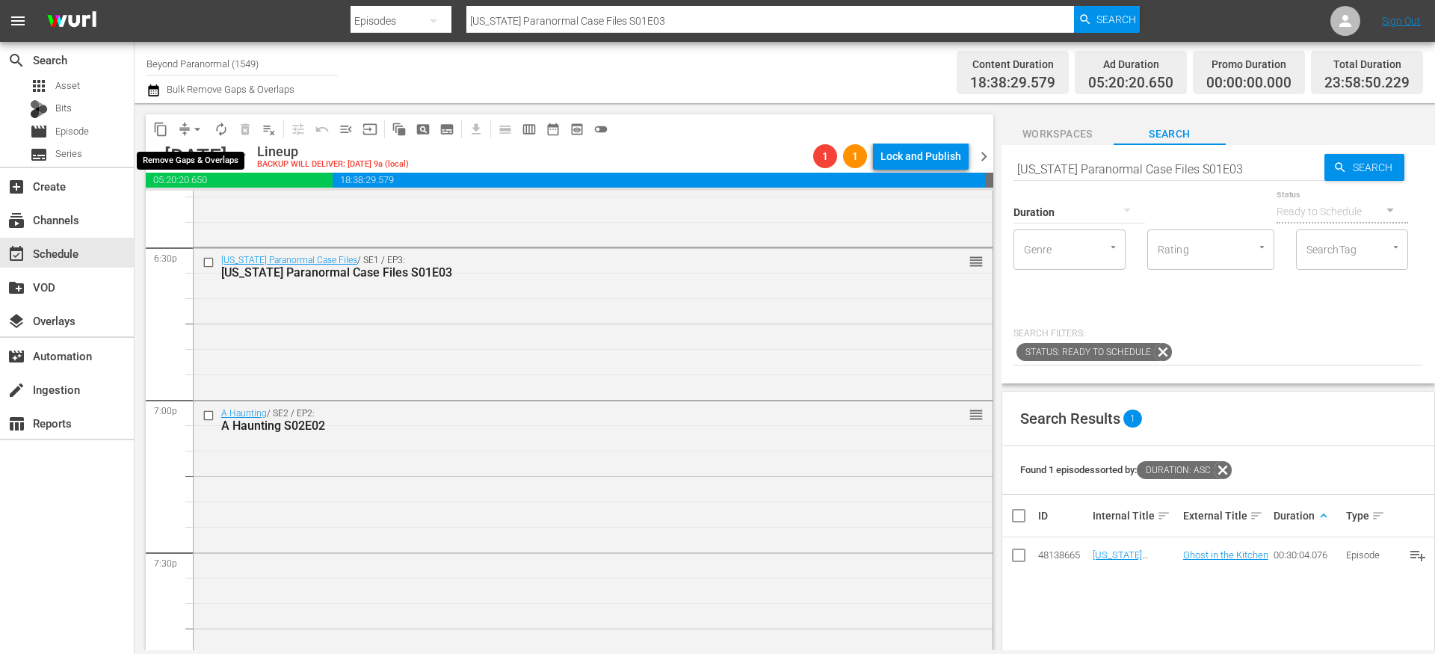
click at [191, 130] on span "arrow_drop_down" at bounding box center [197, 129] width 15 height 15
click at [214, 211] on li "Align to End of Previous Day" at bounding box center [198, 209] width 157 height 25
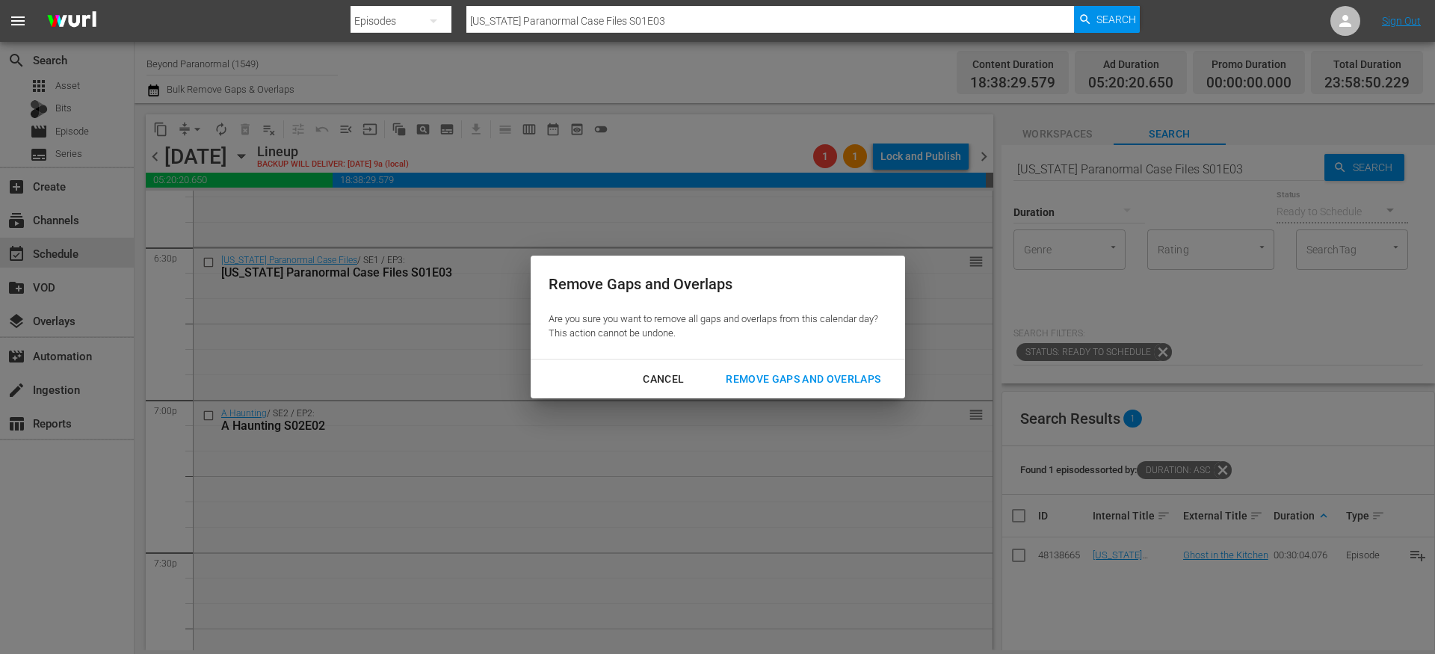
click at [828, 371] on div "Remove Gaps and Overlaps" at bounding box center [803, 379] width 179 height 19
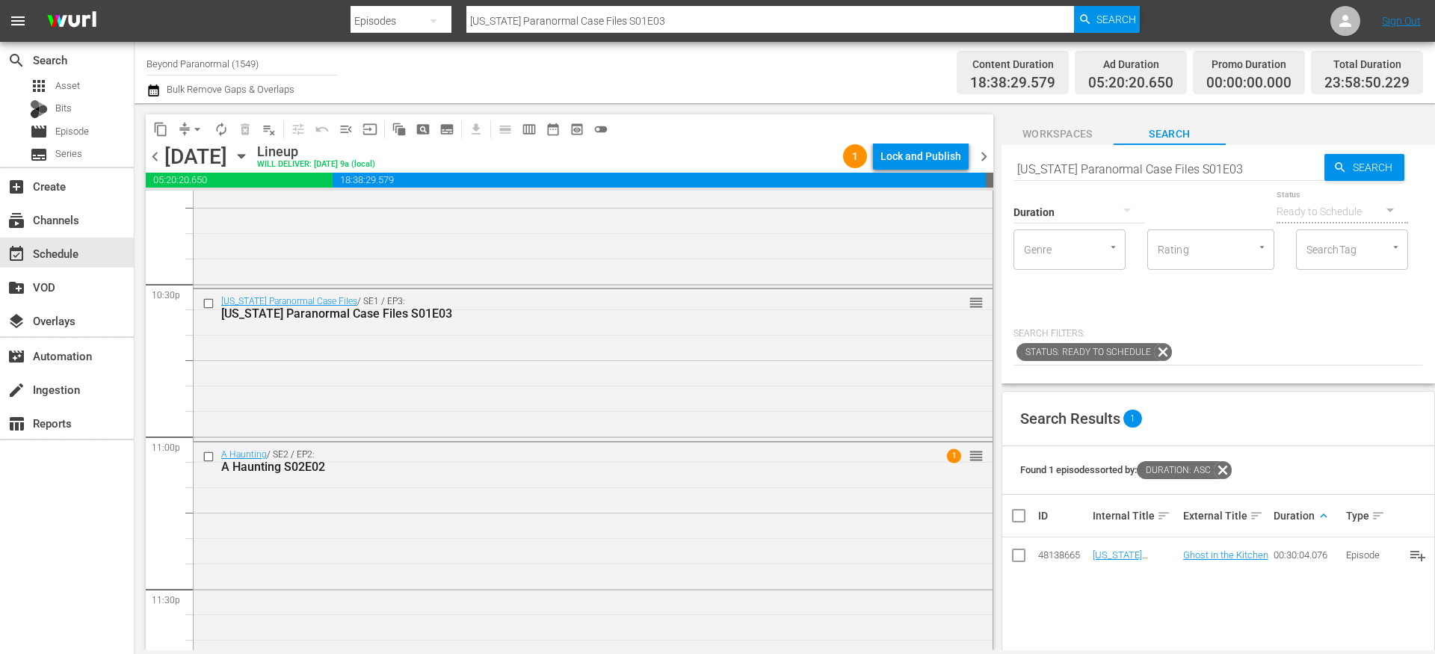
scroll to position [6368, 0]
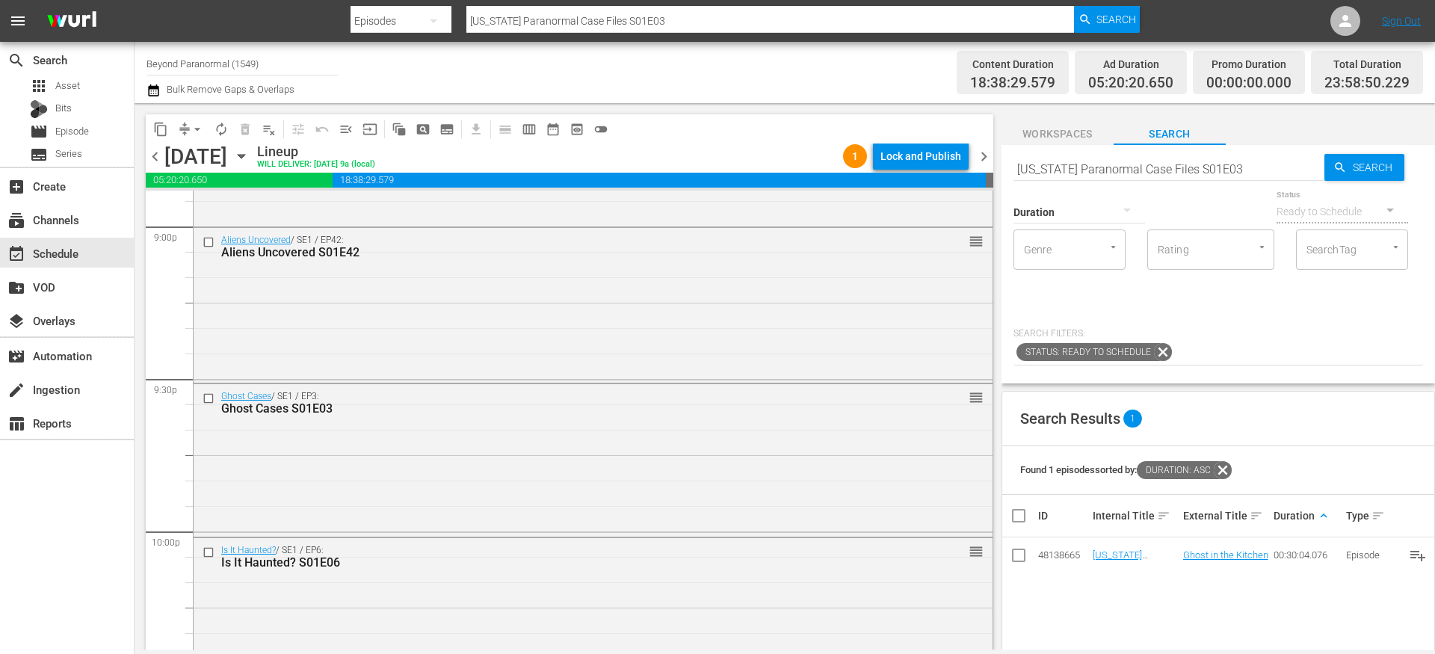
click at [990, 159] on span "chevron_right" at bounding box center [984, 156] width 19 height 19
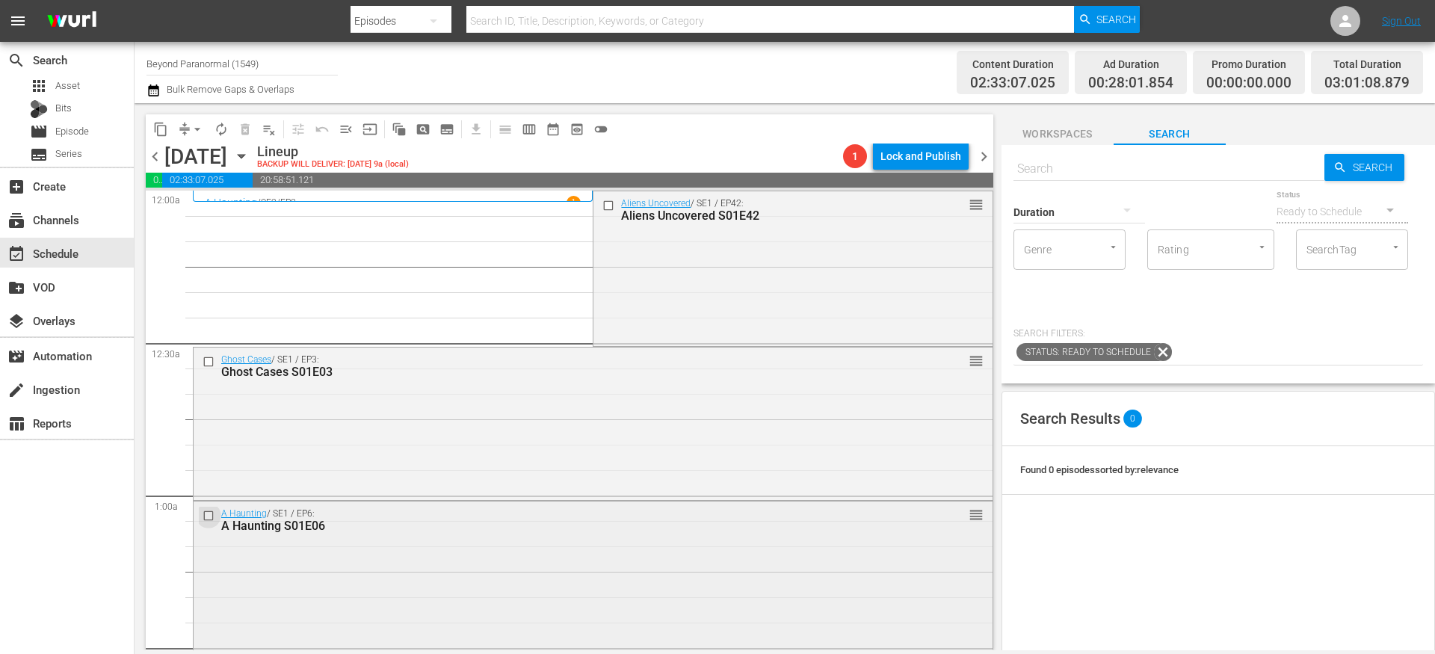
click at [210, 514] on input "checkbox" at bounding box center [211, 515] width 16 height 13
click at [245, 135] on span "delete_forever_outlined" at bounding box center [245, 129] width 15 height 15
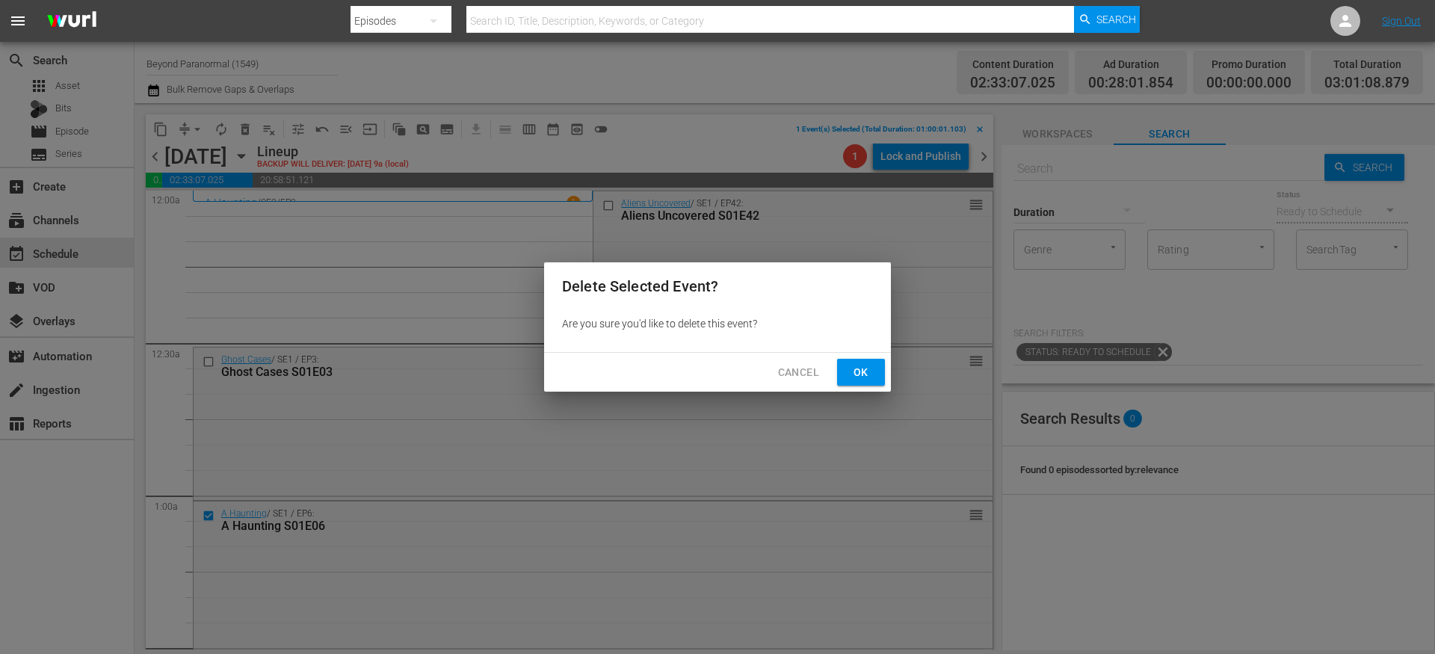
click at [876, 374] on button "Ok" at bounding box center [861, 373] width 48 height 28
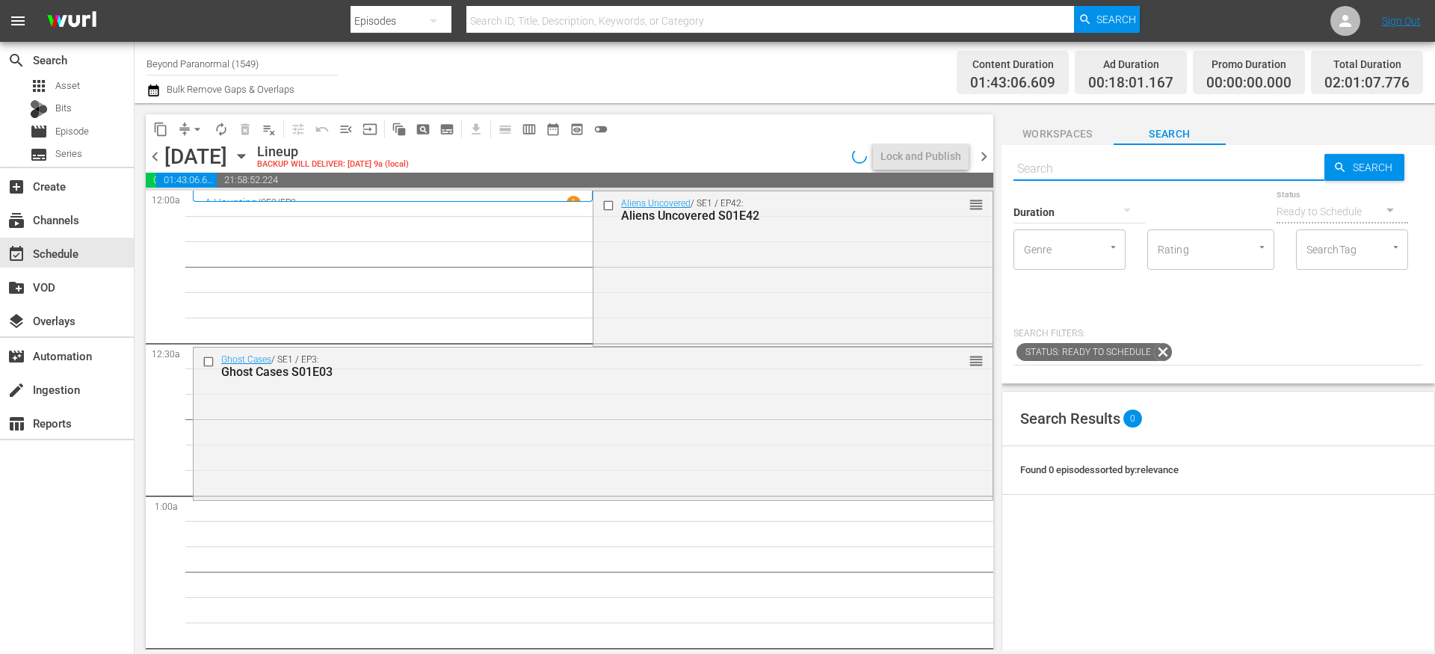
click at [1064, 164] on input "text" at bounding box center [1169, 169] width 311 height 36
paste input "Is It Haunted? S01E06"
type input "Is It Haunted? S01E06"
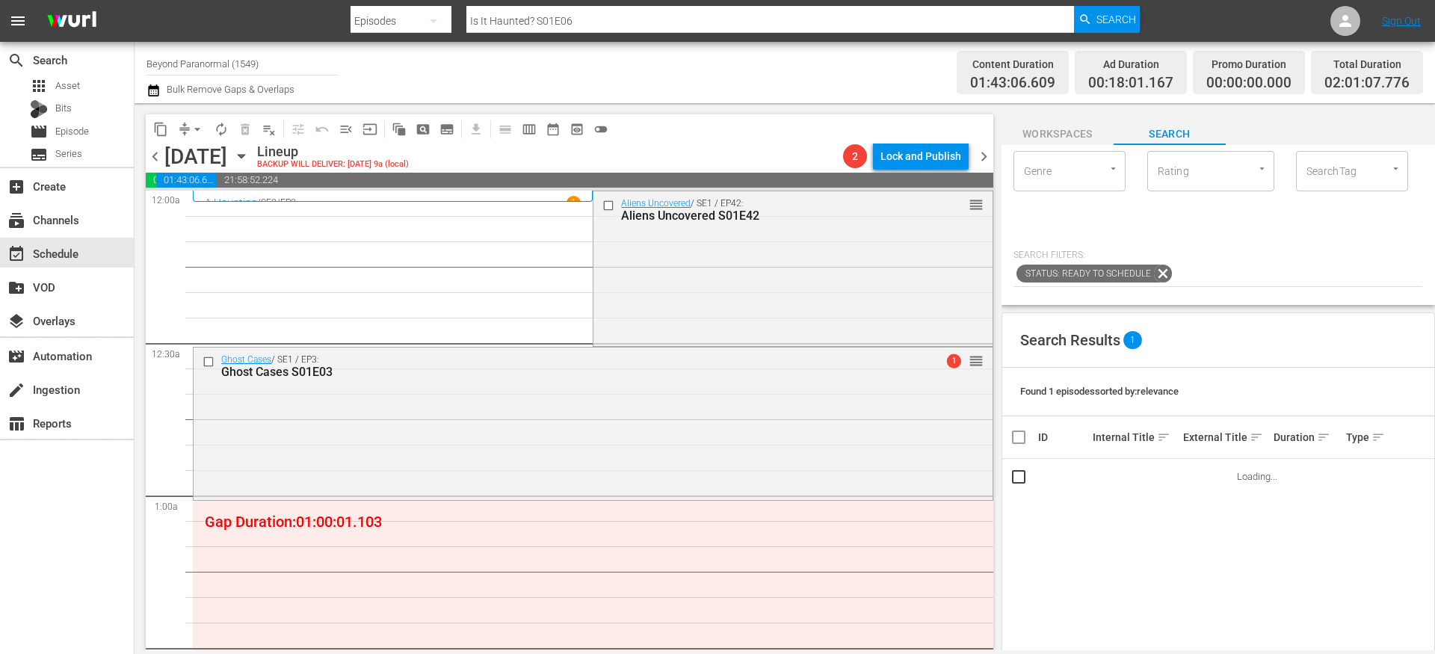
scroll to position [81, 0]
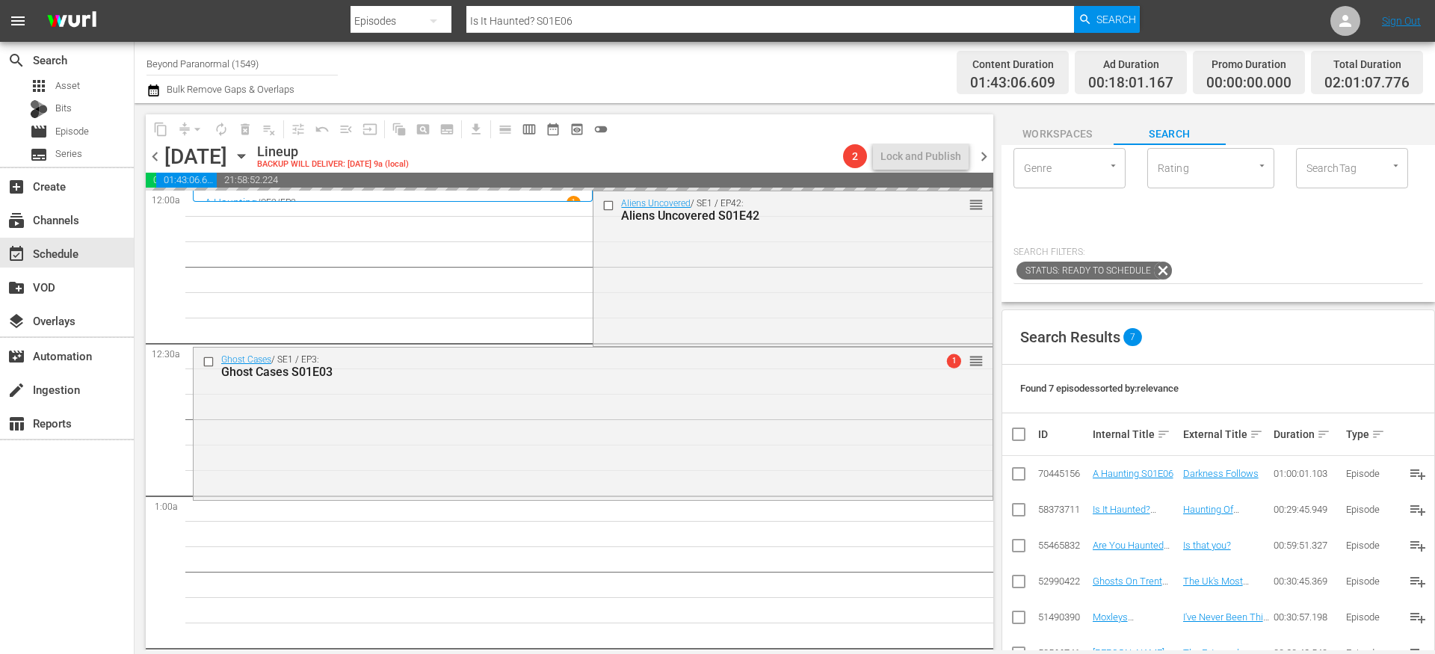
drag, startPoint x: 1127, startPoint y: 503, endPoint x: 709, endPoint y: 7, distance: 649.2
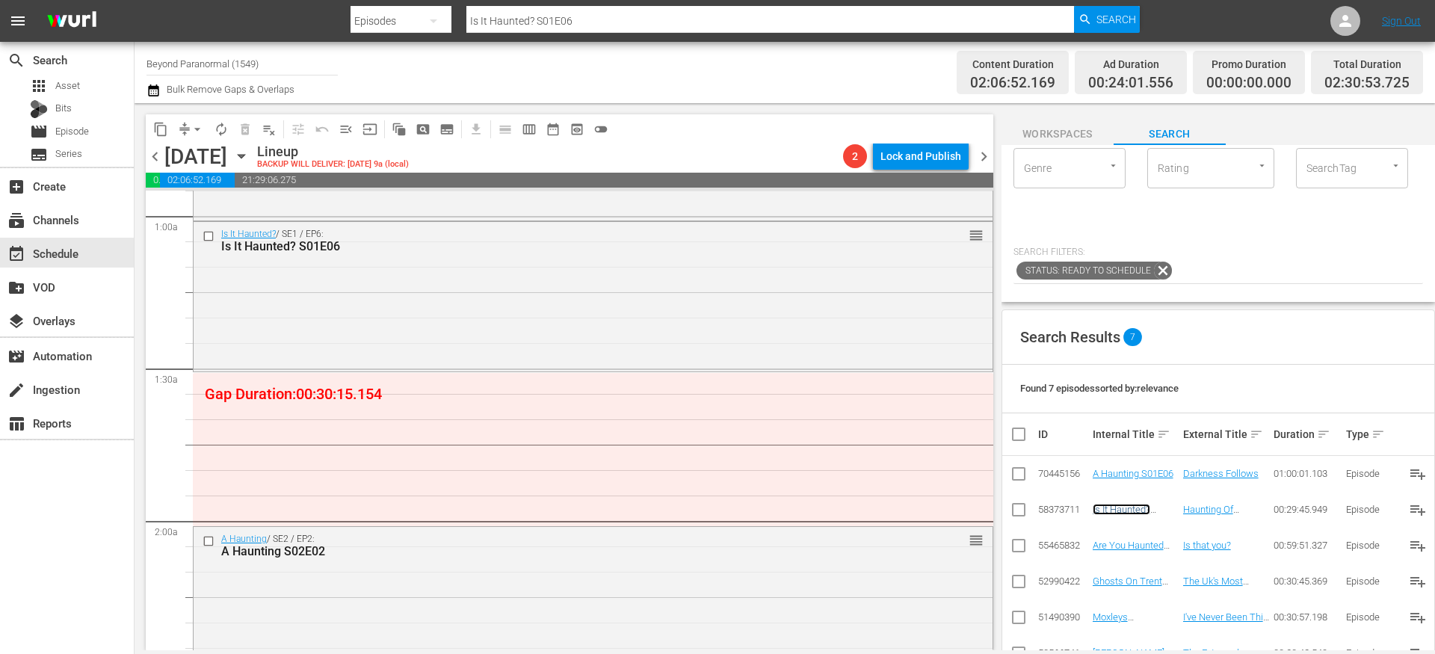
scroll to position [0, 0]
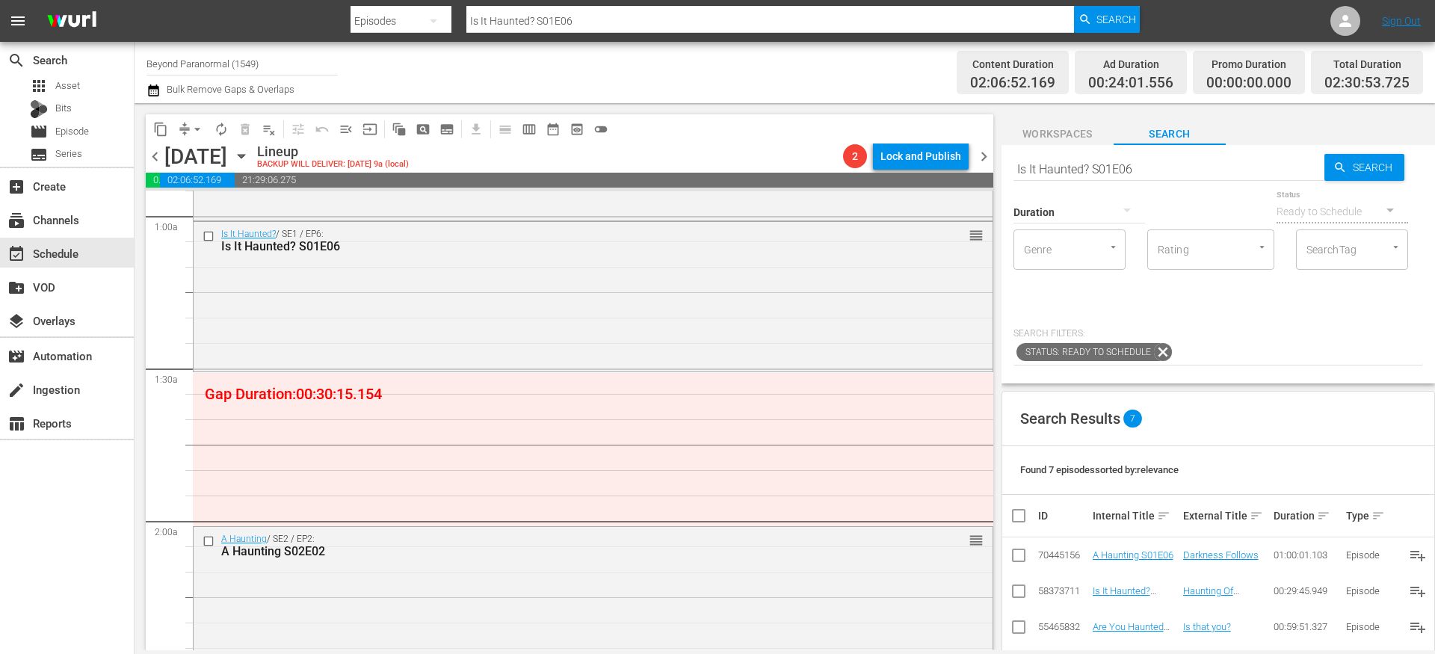
click at [1058, 176] on div "Duration" at bounding box center [1080, 203] width 132 height 54
click at [1058, 177] on div "Duration" at bounding box center [1080, 203] width 132 height 54
click at [1058, 172] on input "Is It Haunted? S01E06" at bounding box center [1169, 169] width 311 height 36
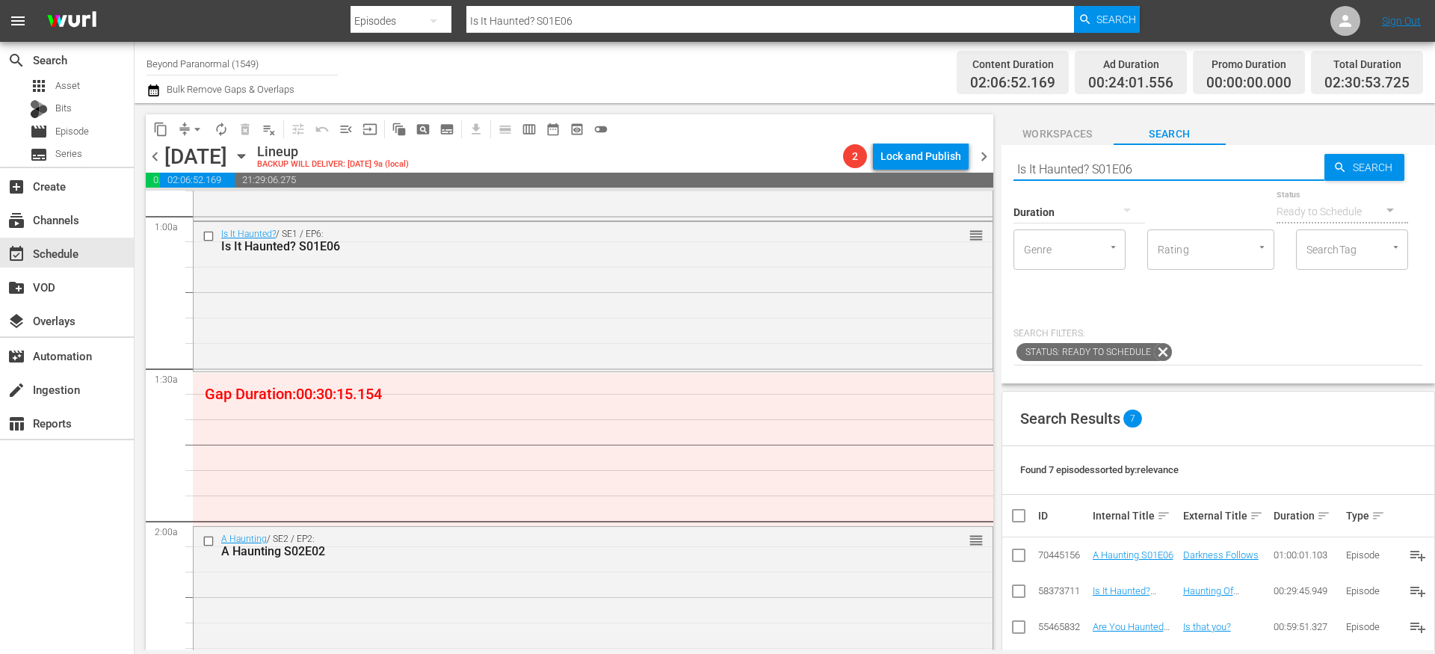
paste input "[US_STATE] Paranormal Case Files S01E03"
type input "[US_STATE] Paranormal Case Files S01E03"
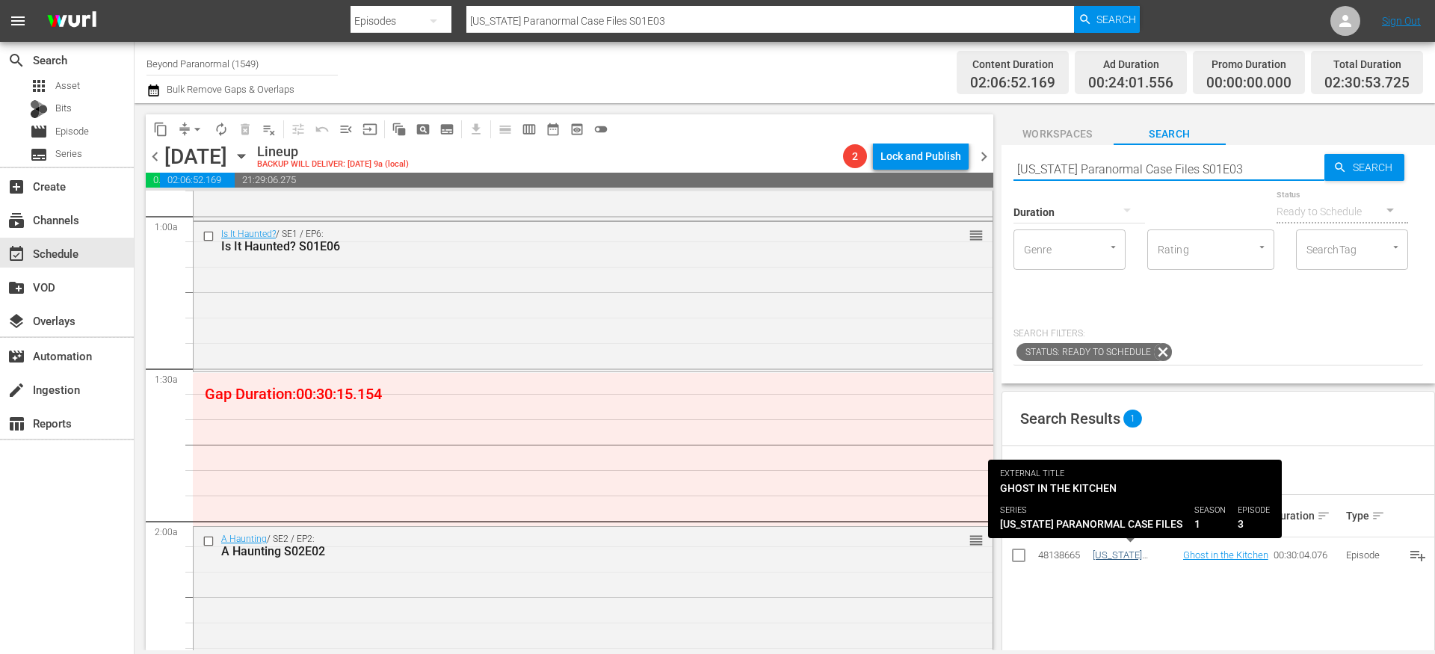
type input "[US_STATE] Paranormal Case Files S01E03"
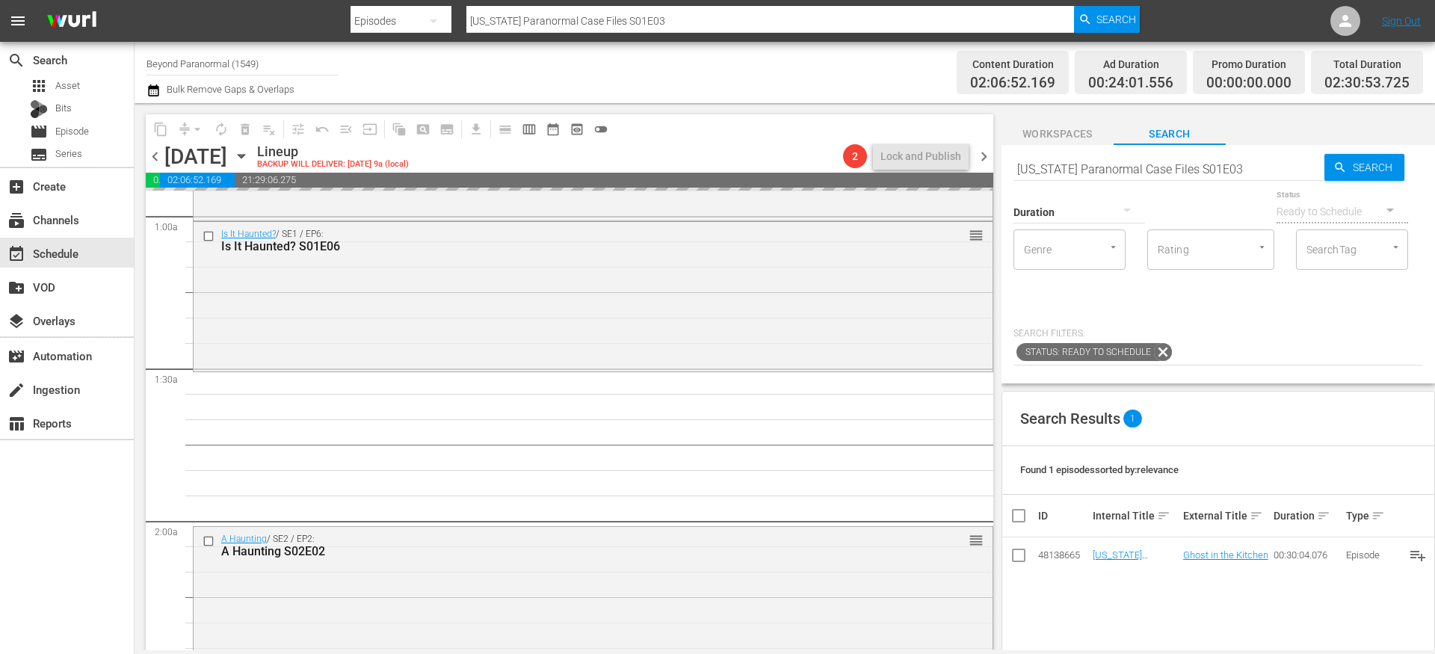
drag, startPoint x: 1109, startPoint y: 555, endPoint x: 764, endPoint y: 21, distance: 635.7
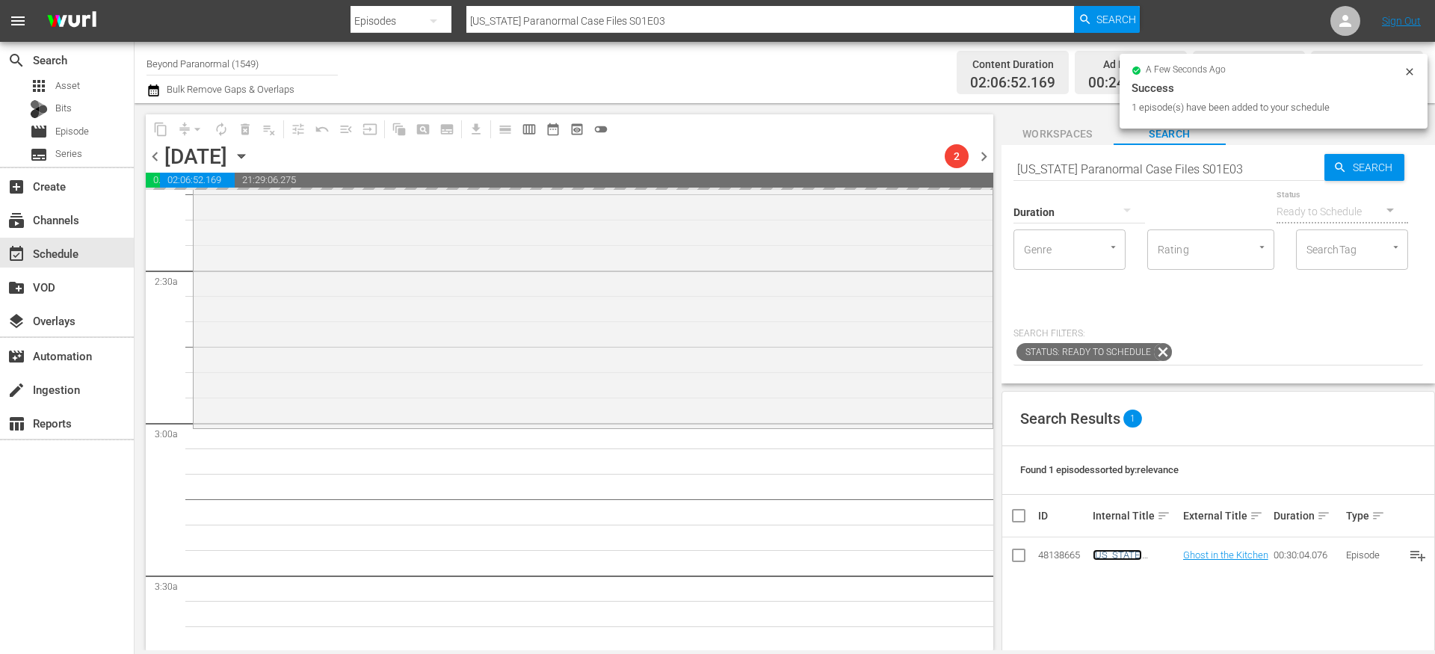
scroll to position [706, 0]
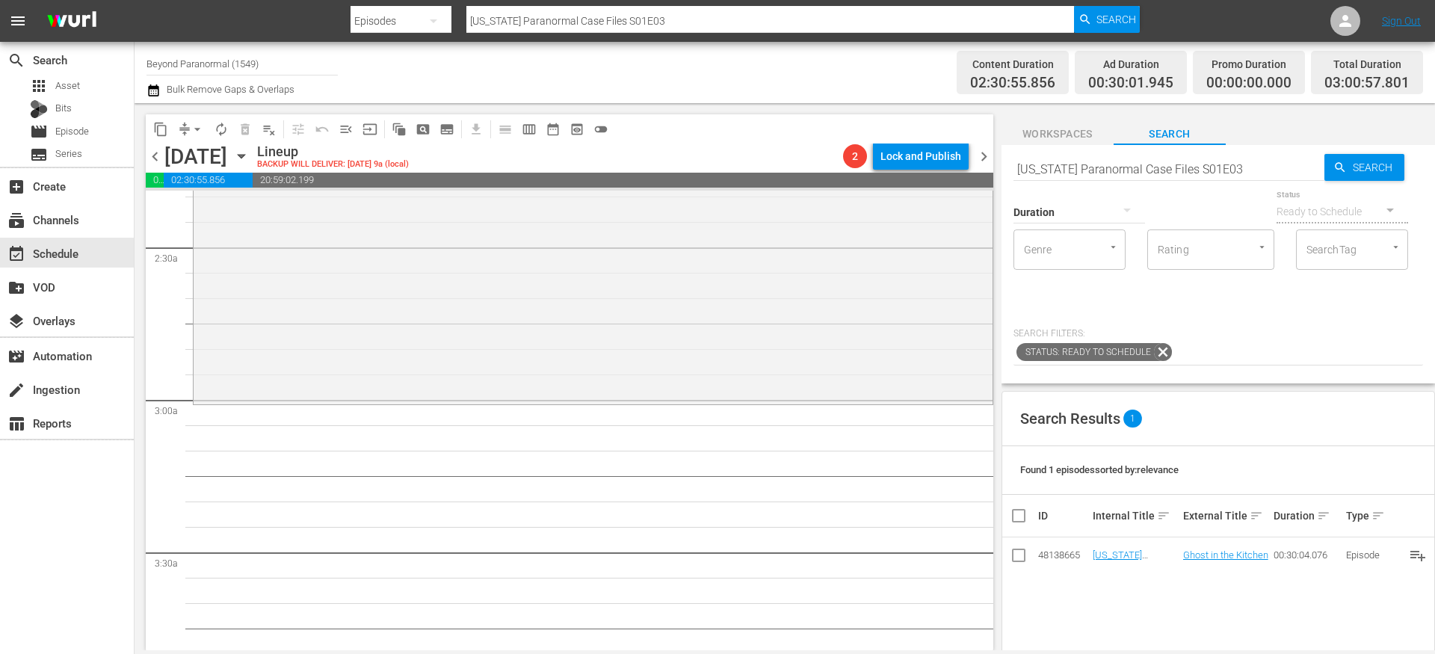
click at [151, 163] on span "chevron_left" at bounding box center [155, 156] width 19 height 19
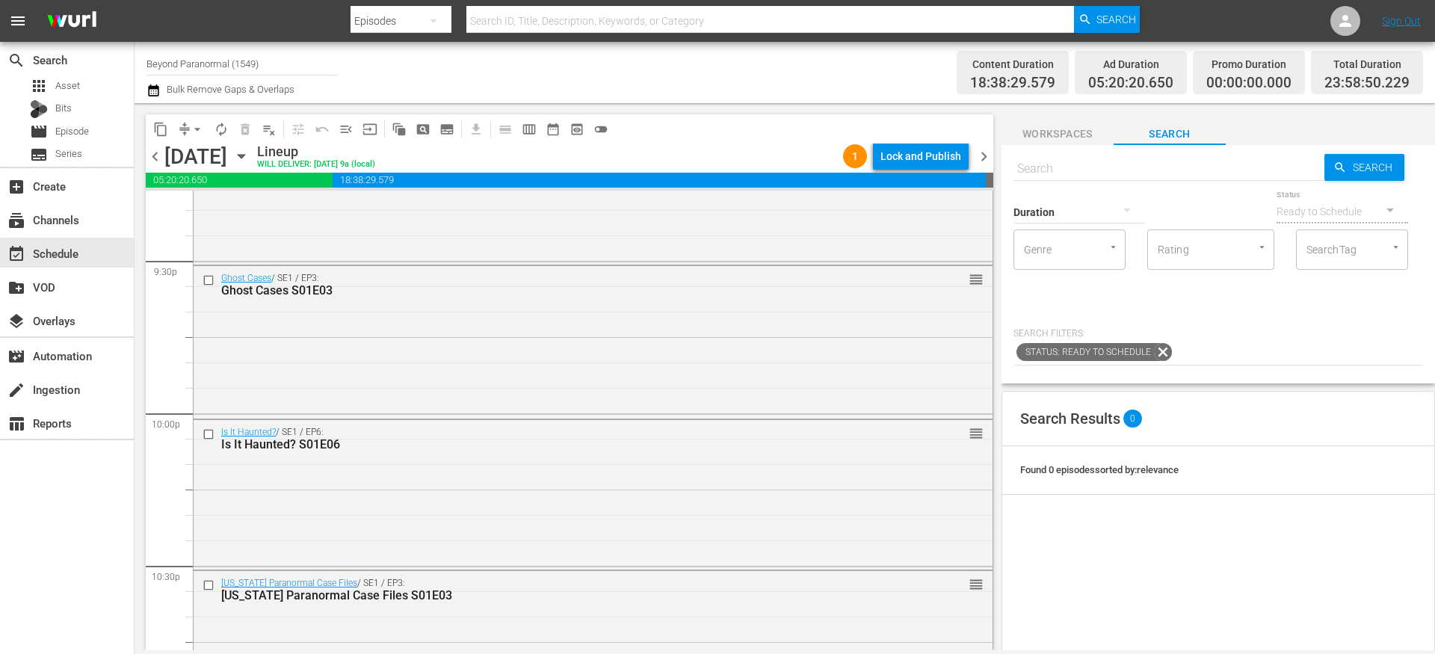
scroll to position [6864, 0]
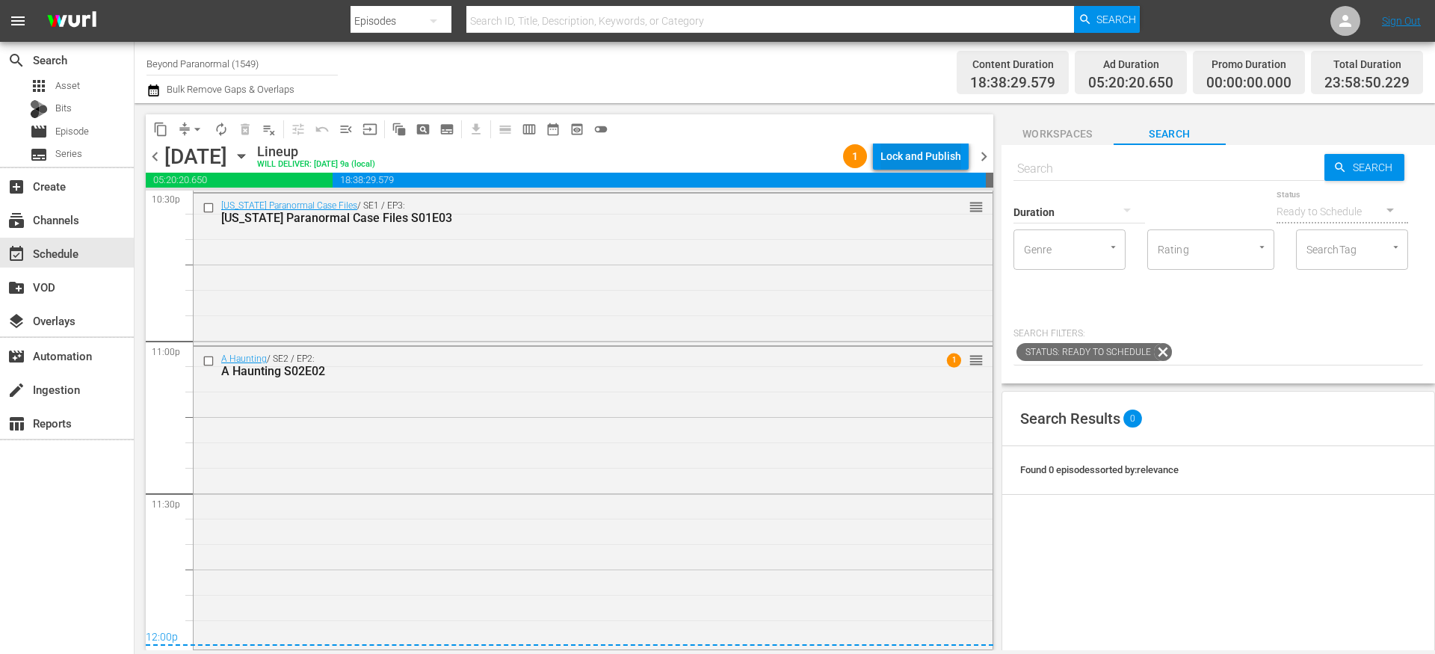
click at [904, 157] on div "Lock and Publish" at bounding box center [920, 156] width 81 height 27
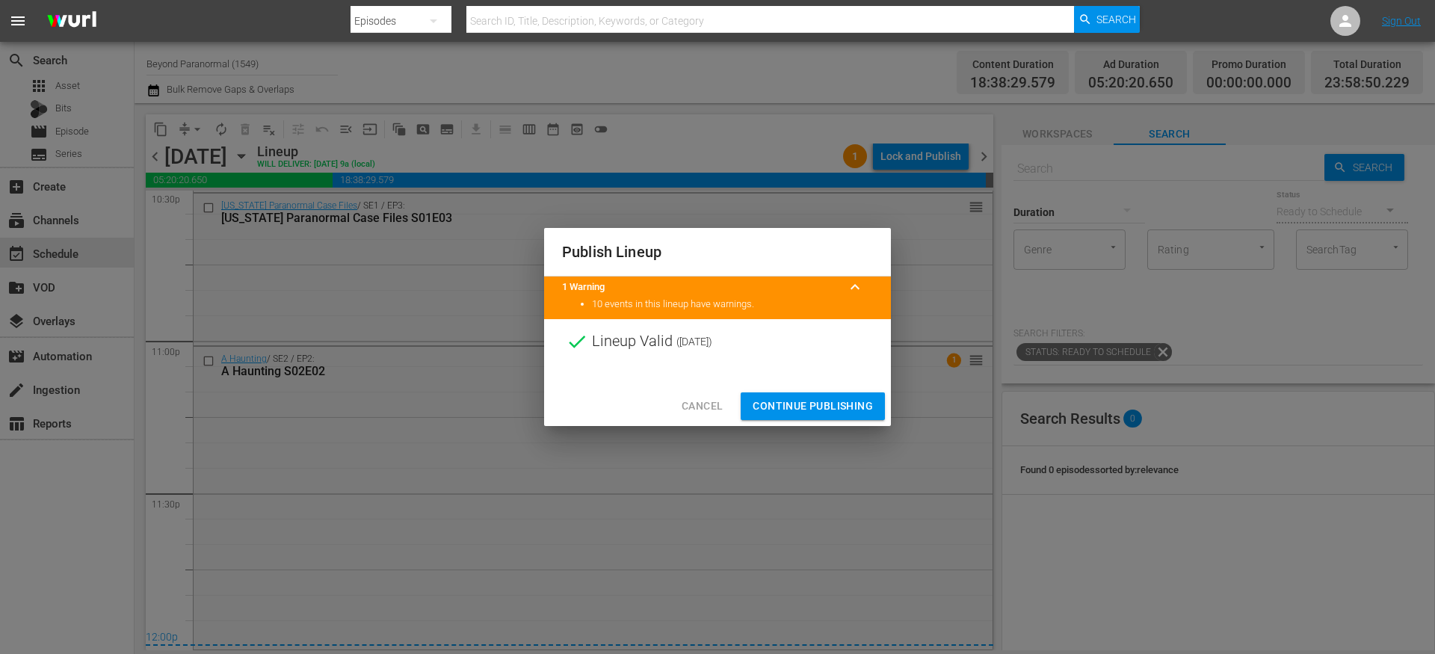
click at [791, 409] on span "Continue Publishing" at bounding box center [813, 406] width 120 height 19
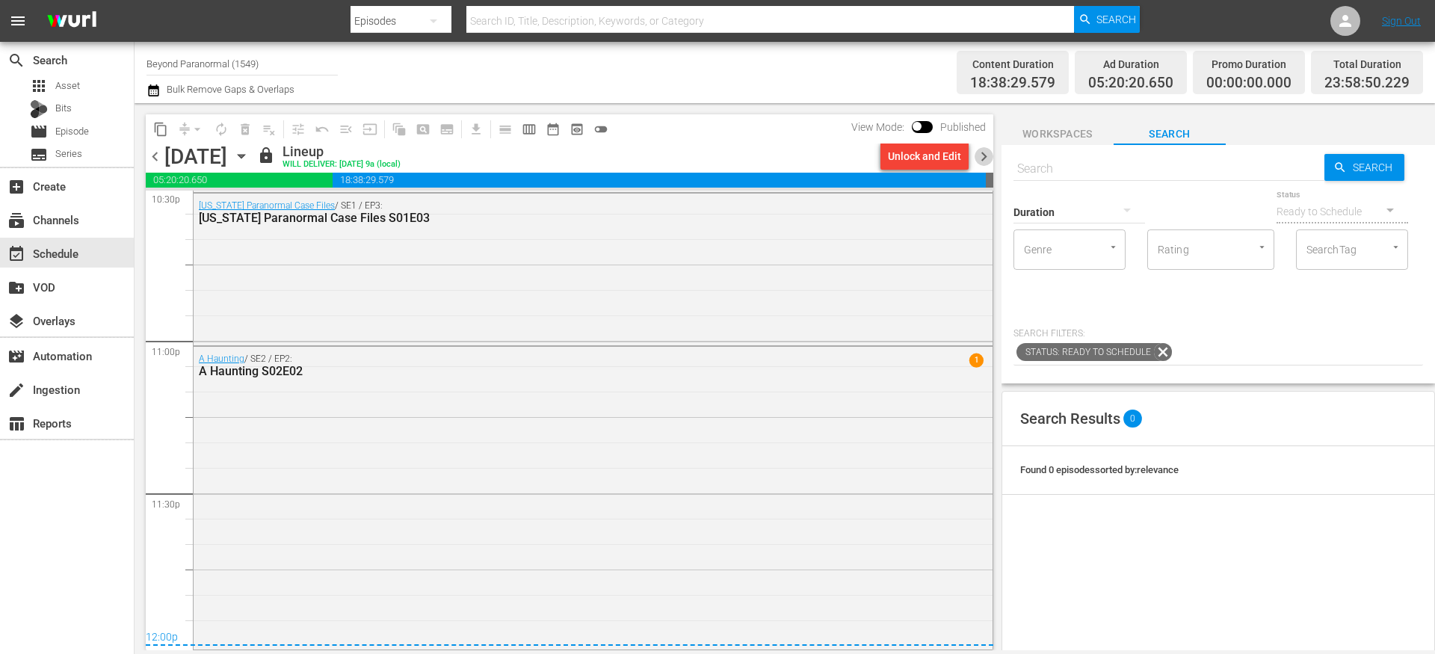
click at [987, 153] on span "chevron_right" at bounding box center [984, 156] width 19 height 19
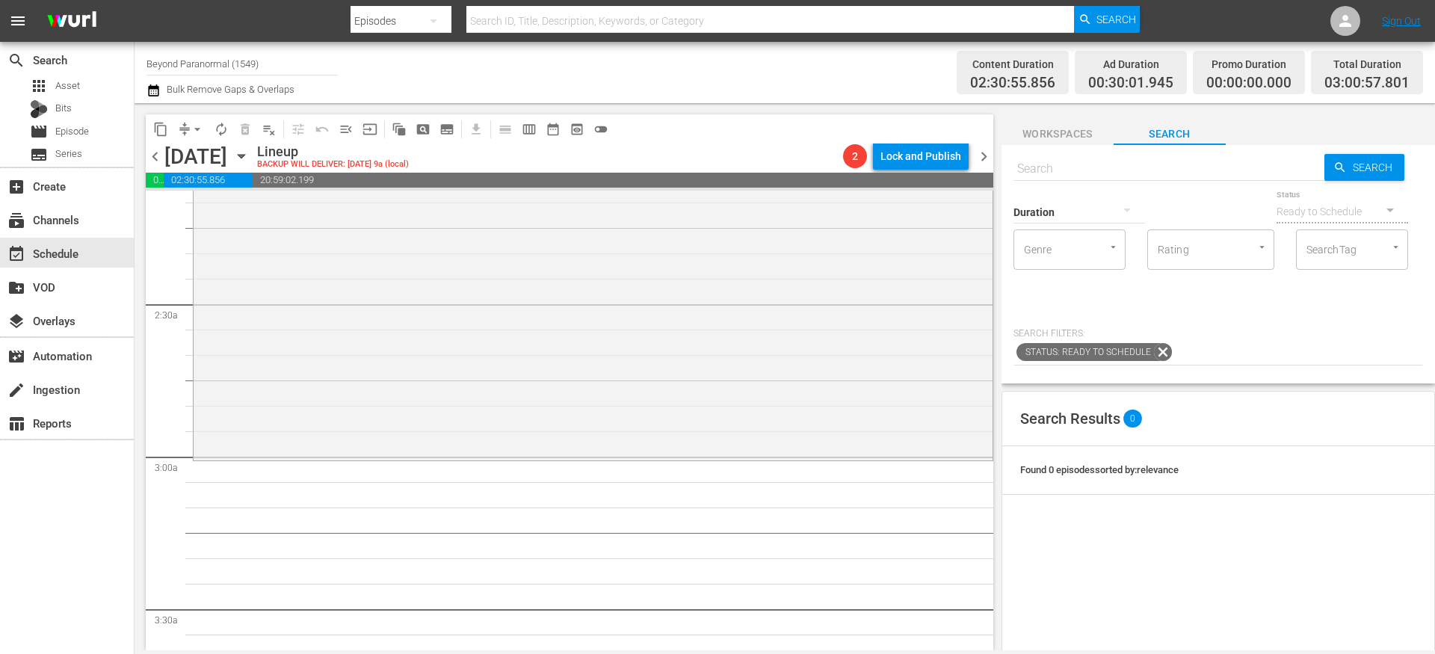
scroll to position [673, 0]
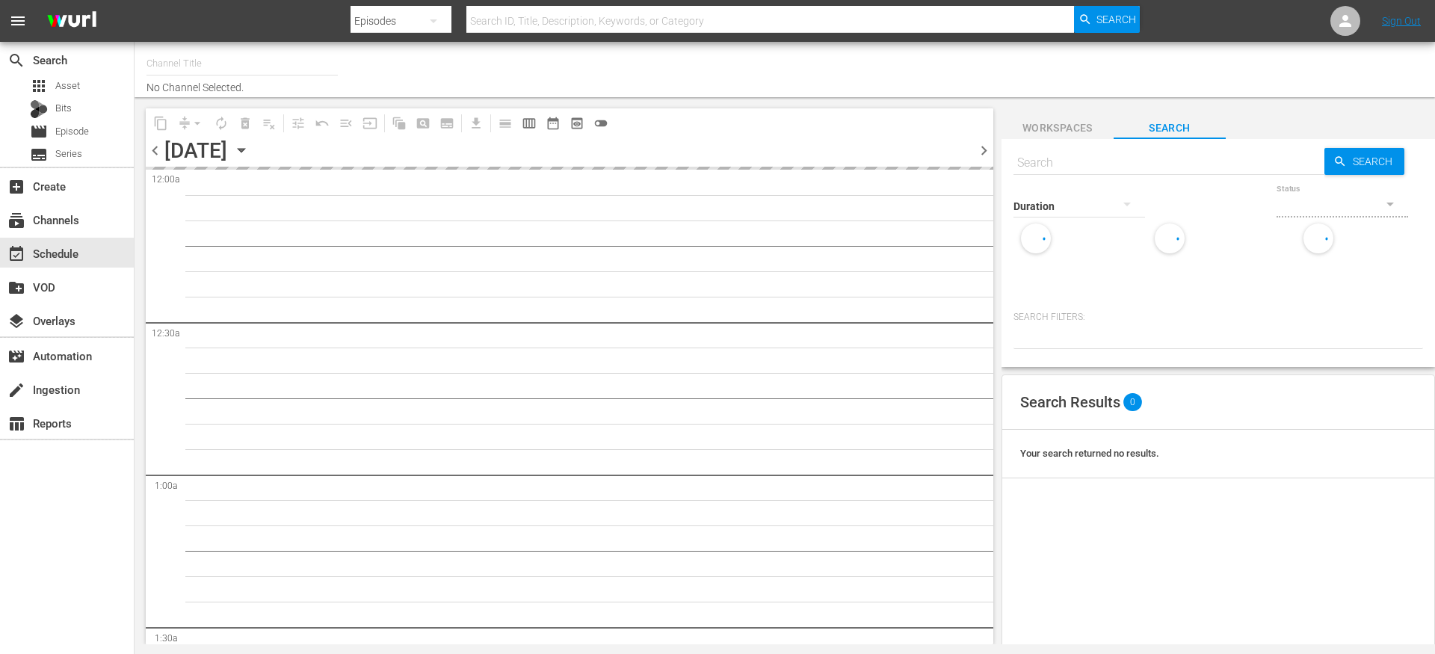
type input "Beyond Paranormal (1549)"
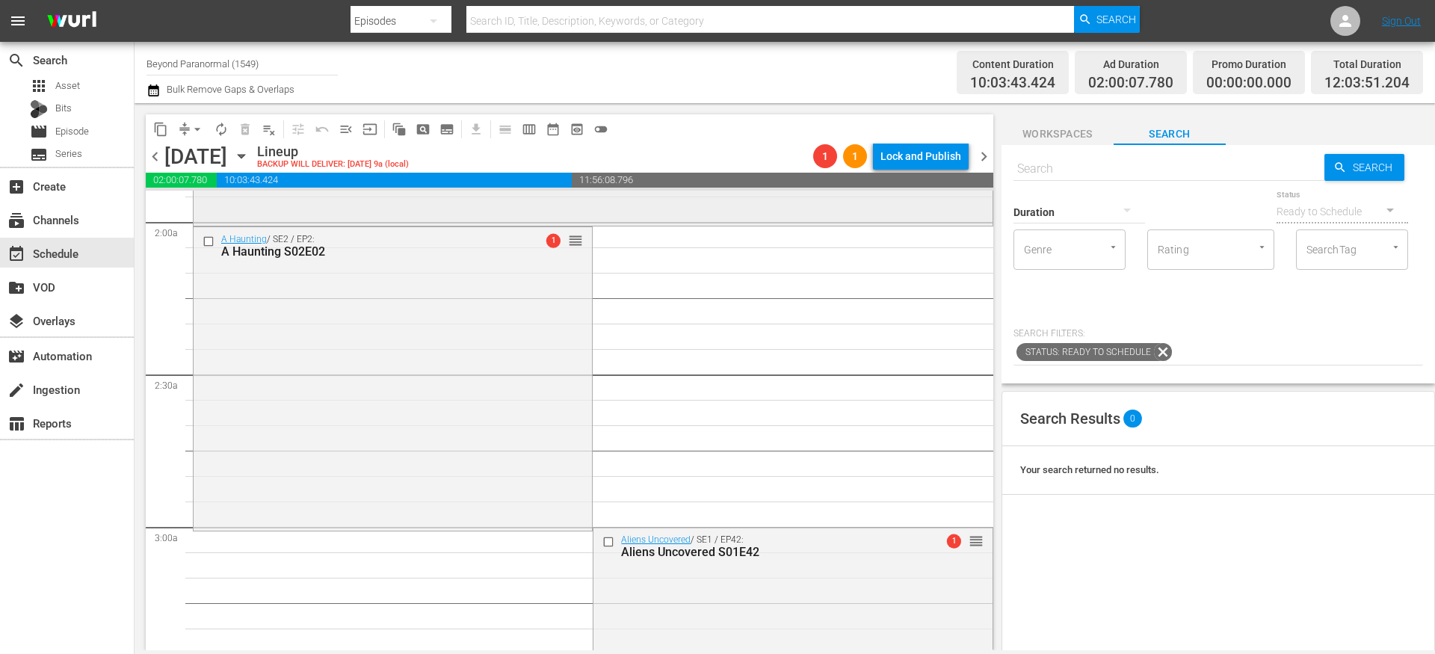
scroll to position [758, 0]
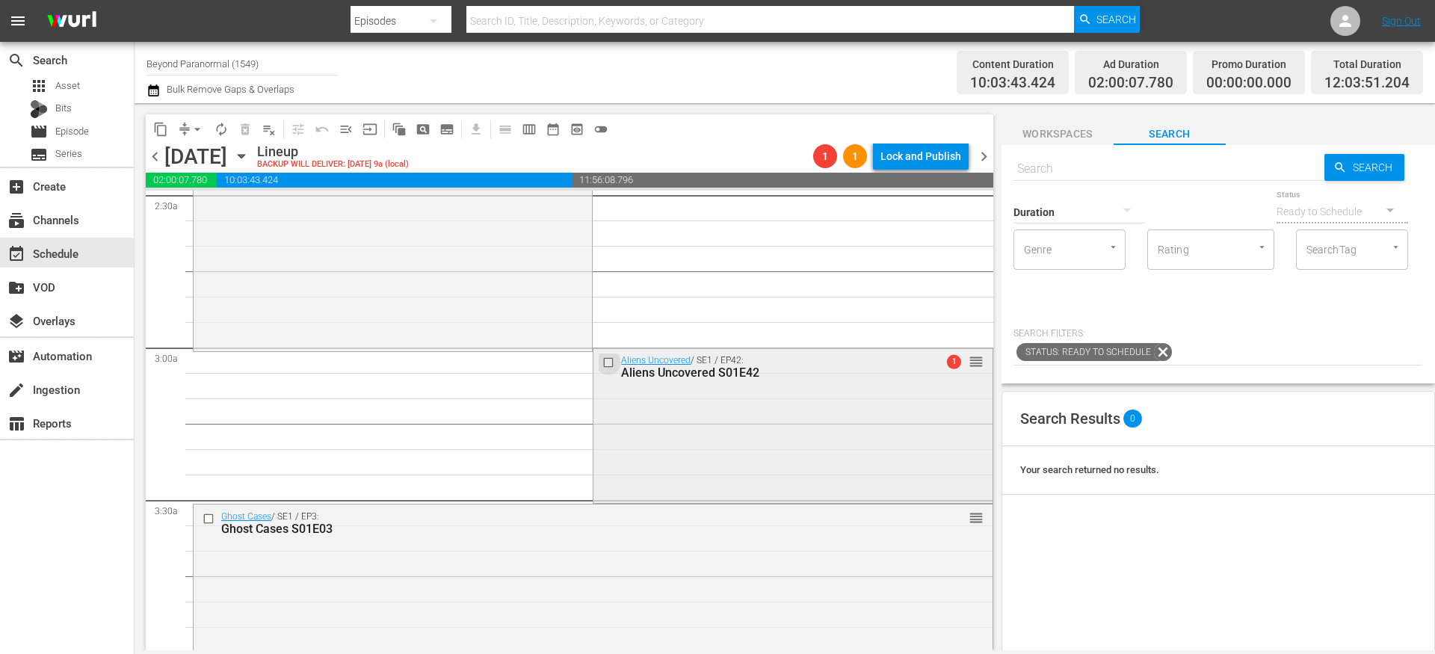
click at [602, 363] on input "checkbox" at bounding box center [610, 362] width 16 height 13
click at [208, 519] on input "checkbox" at bounding box center [211, 519] width 16 height 13
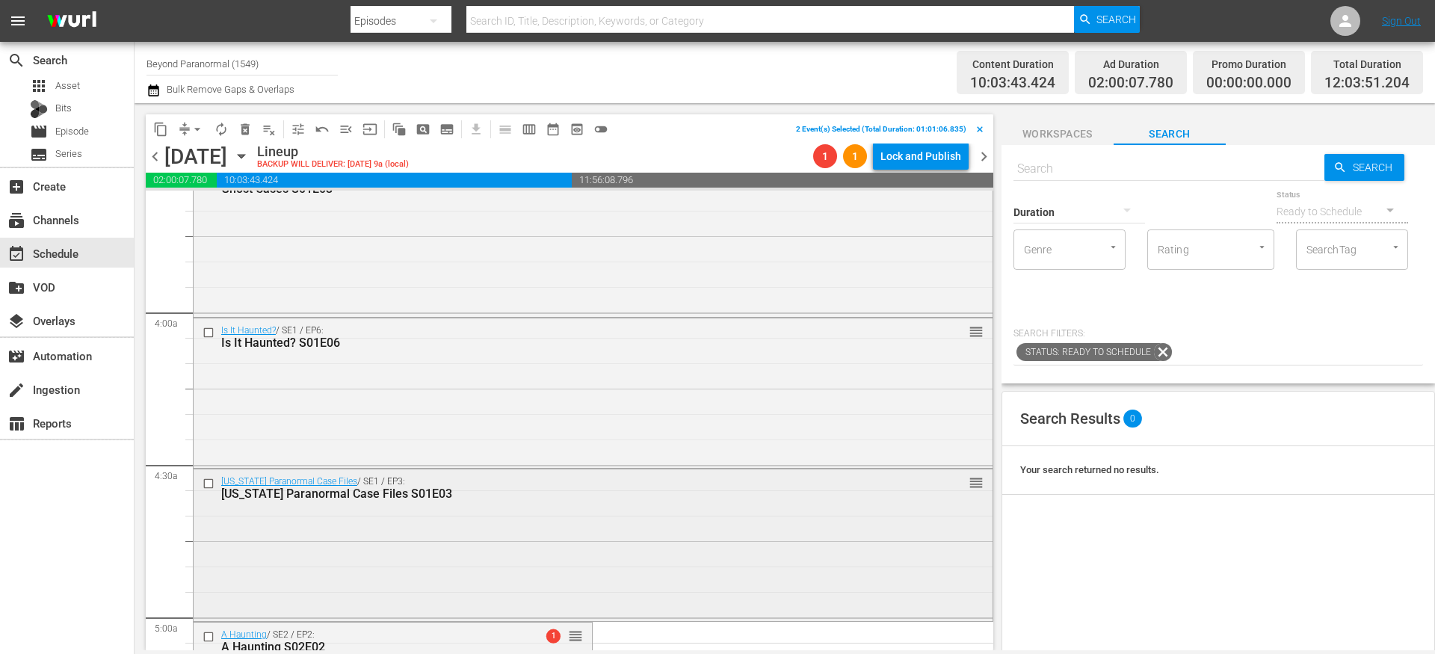
scroll to position [1130, 0]
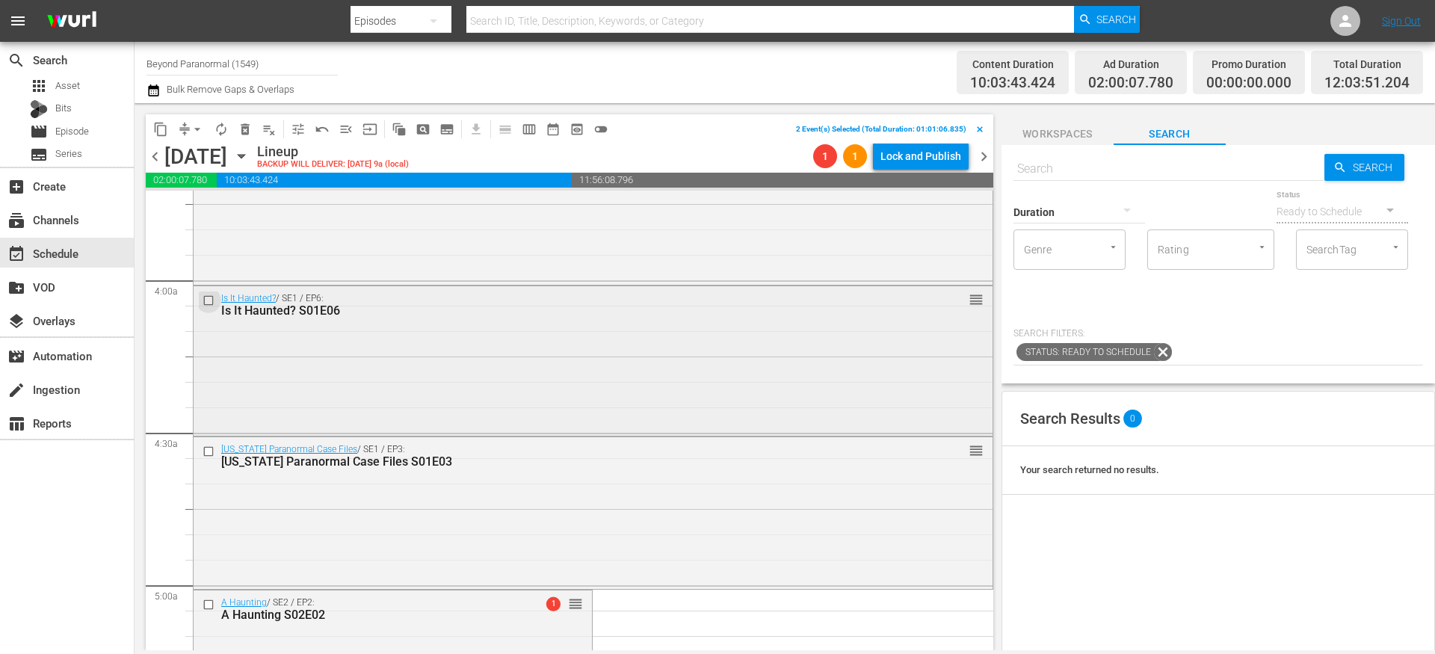
click at [209, 303] on input "checkbox" at bounding box center [211, 300] width 16 height 13
click at [208, 450] on input "checkbox" at bounding box center [211, 451] width 16 height 13
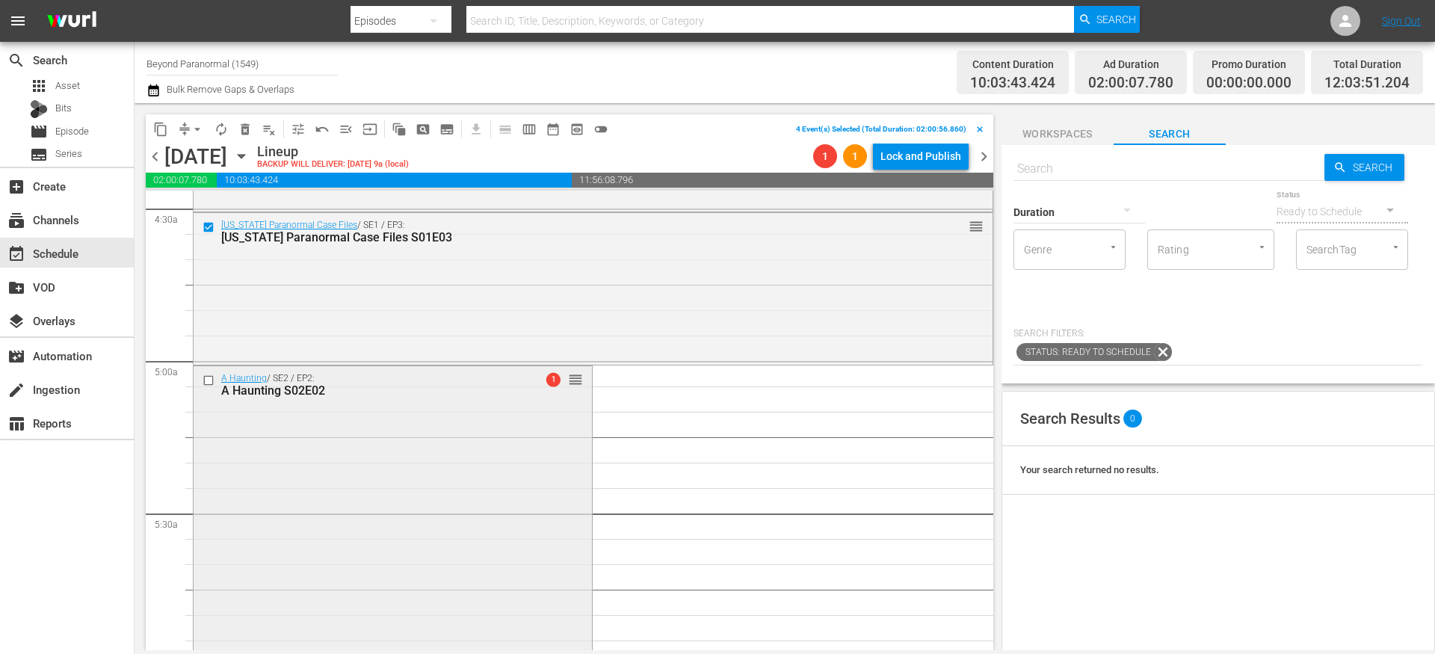
click at [210, 381] on input "checkbox" at bounding box center [211, 380] width 16 height 13
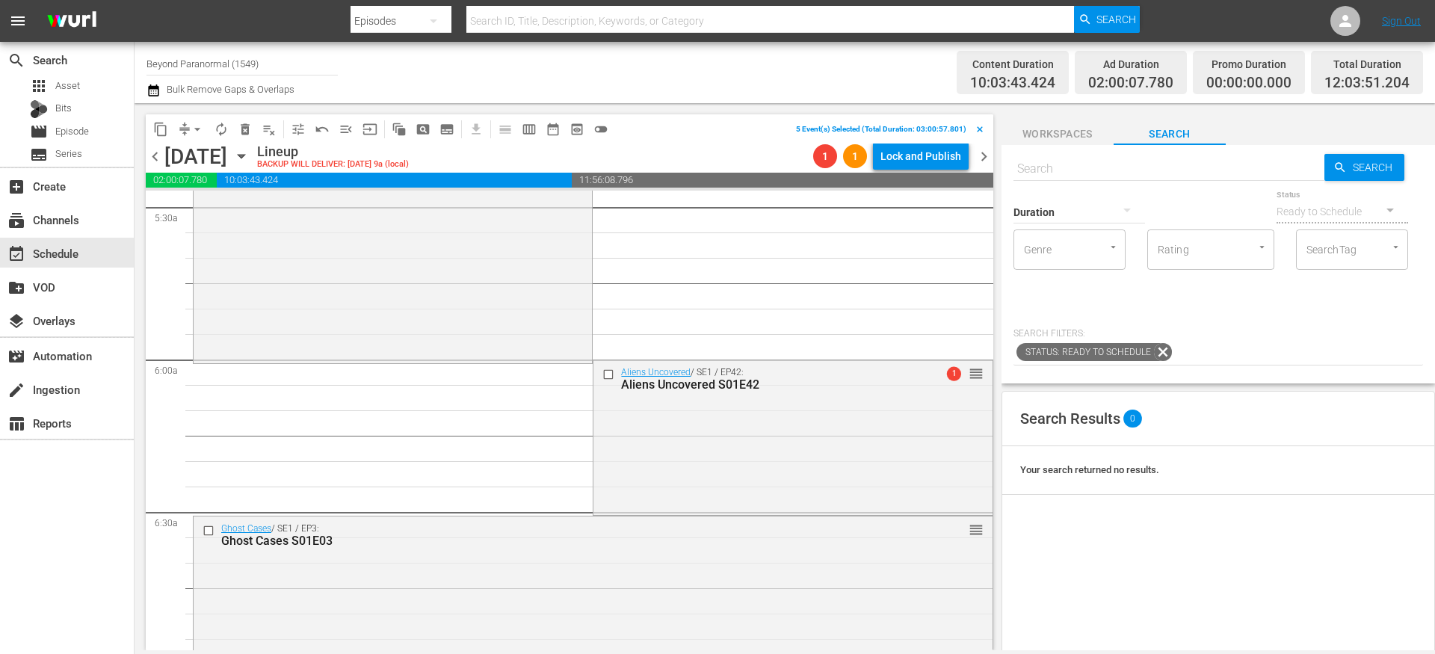
scroll to position [1693, 0]
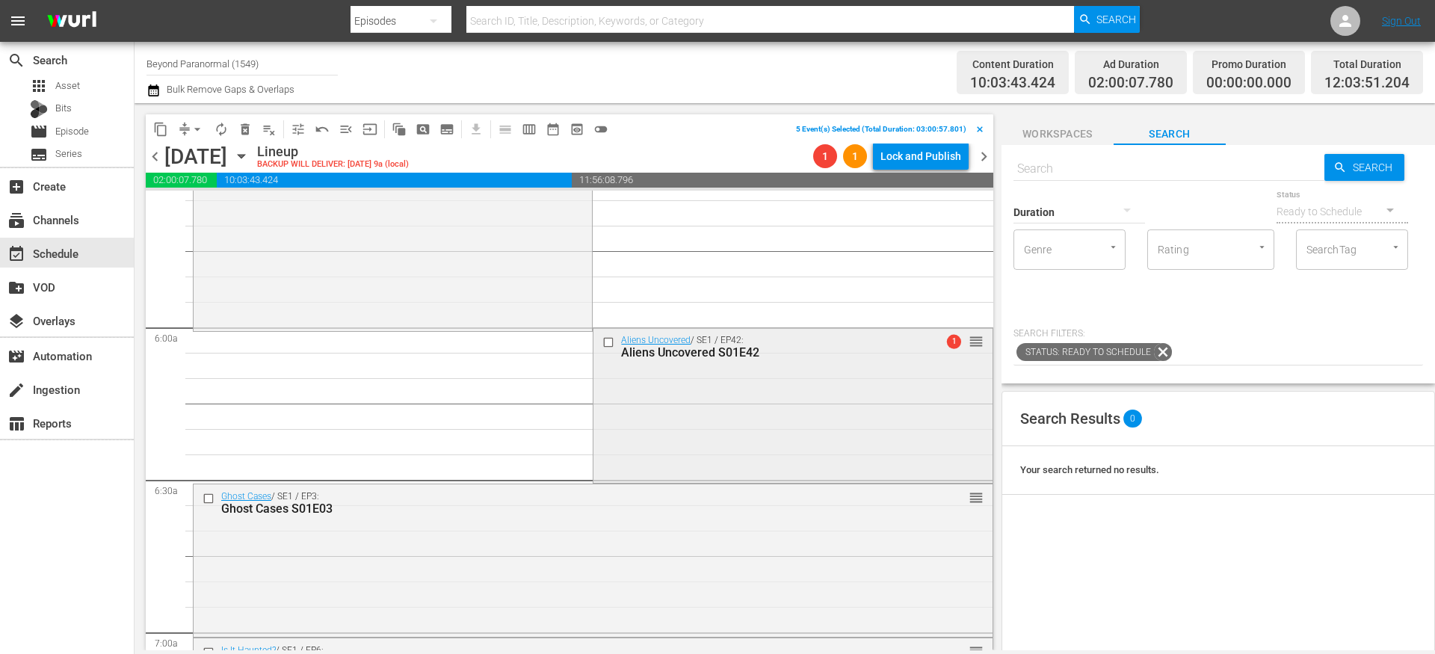
click at [602, 345] on input "checkbox" at bounding box center [610, 342] width 16 height 13
click at [209, 501] on input "checkbox" at bounding box center [211, 499] width 16 height 13
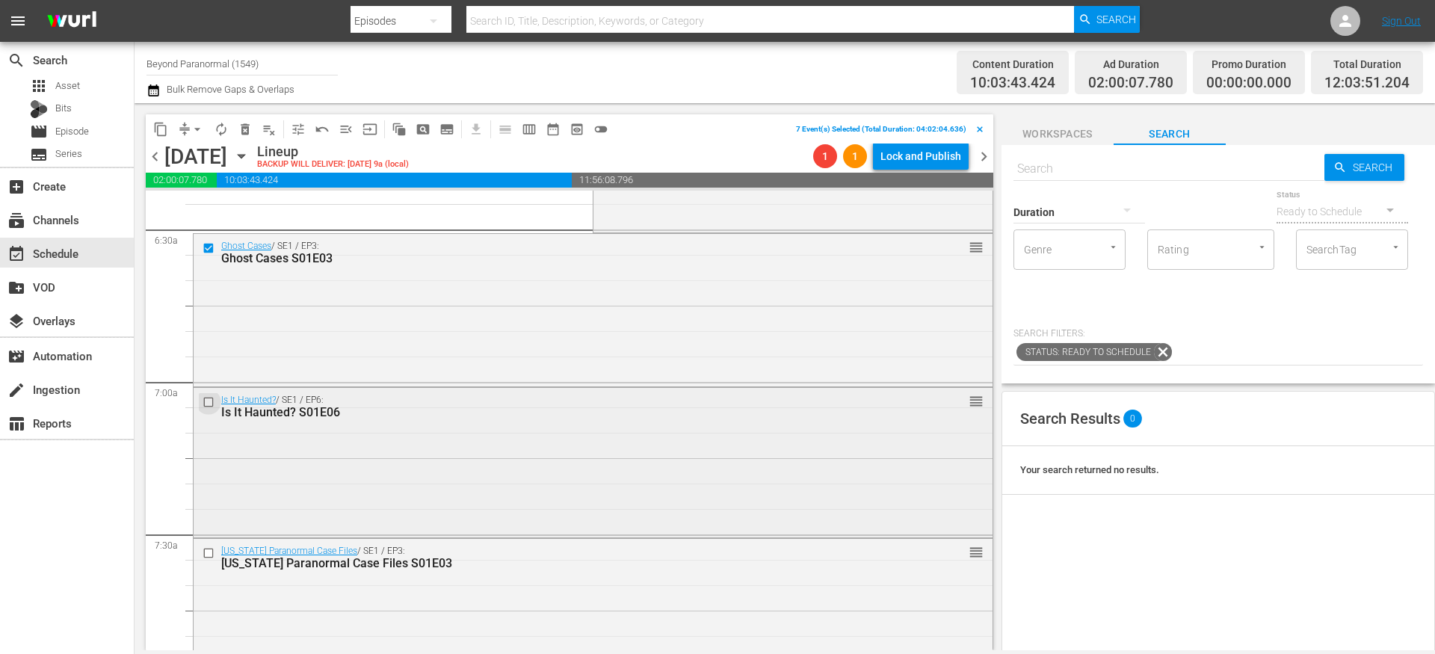
click at [211, 405] on input "checkbox" at bounding box center [211, 401] width 16 height 13
click at [211, 554] on input "checkbox" at bounding box center [211, 553] width 16 height 13
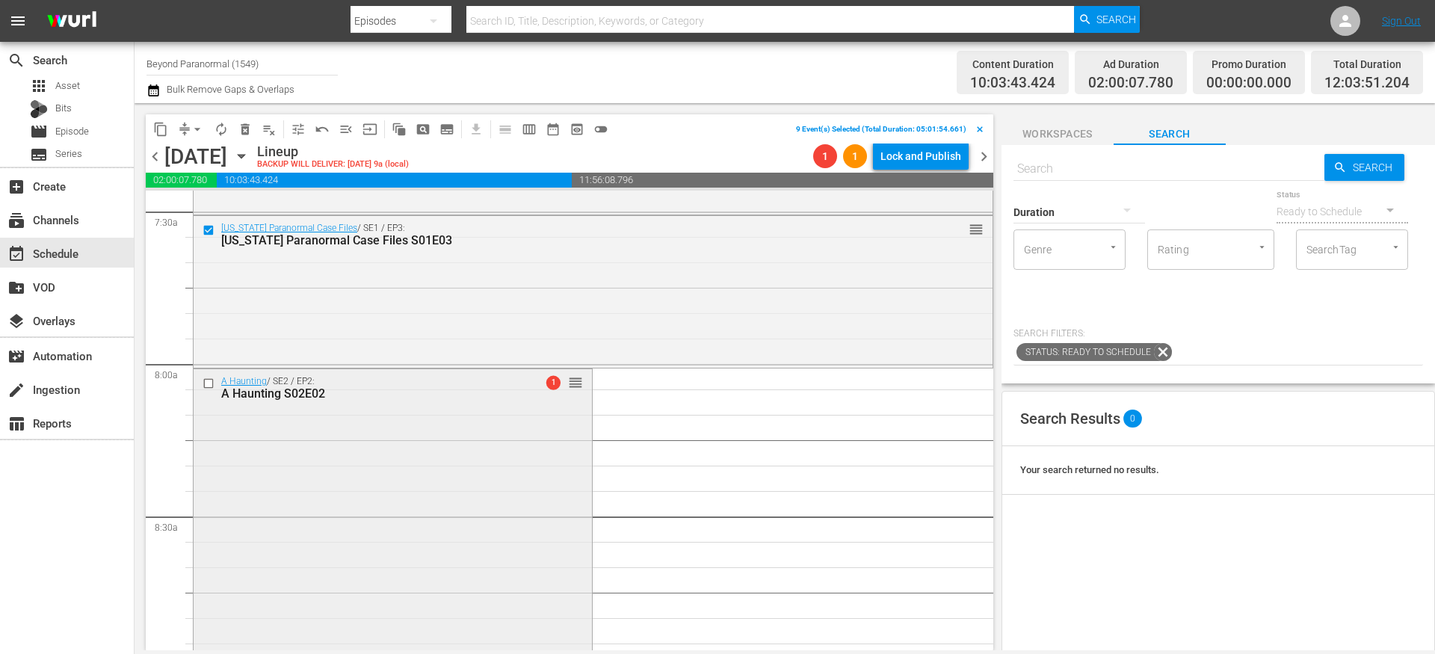
scroll to position [2298, 0]
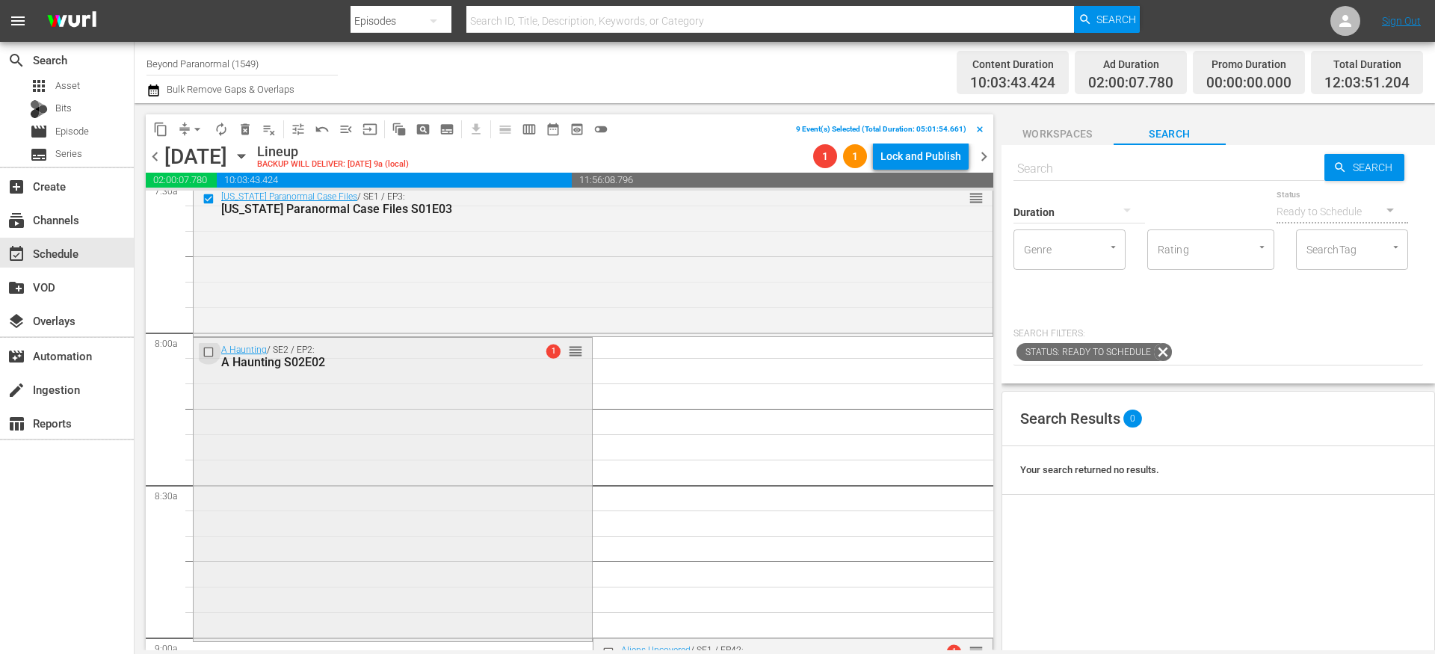
click at [208, 352] on input "checkbox" at bounding box center [211, 352] width 16 height 13
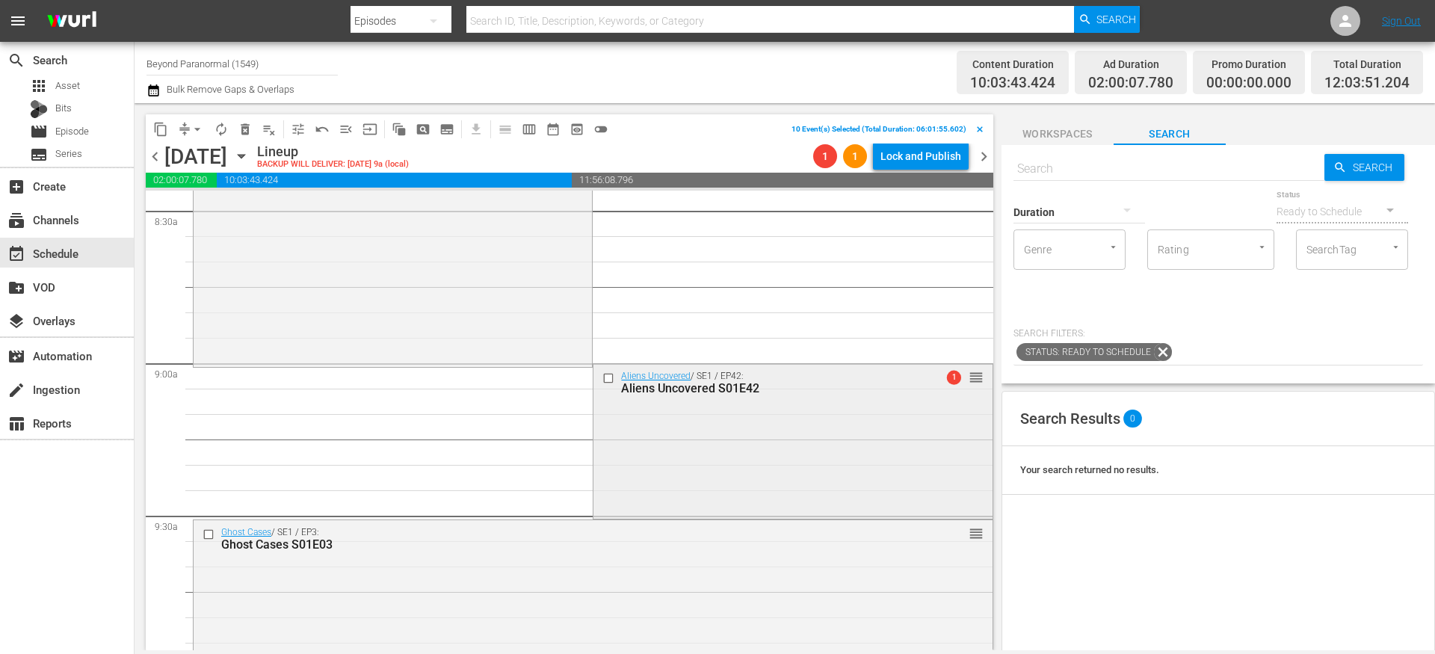
click at [602, 378] on input "checkbox" at bounding box center [610, 377] width 16 height 13
click at [207, 532] on input "checkbox" at bounding box center [211, 534] width 16 height 13
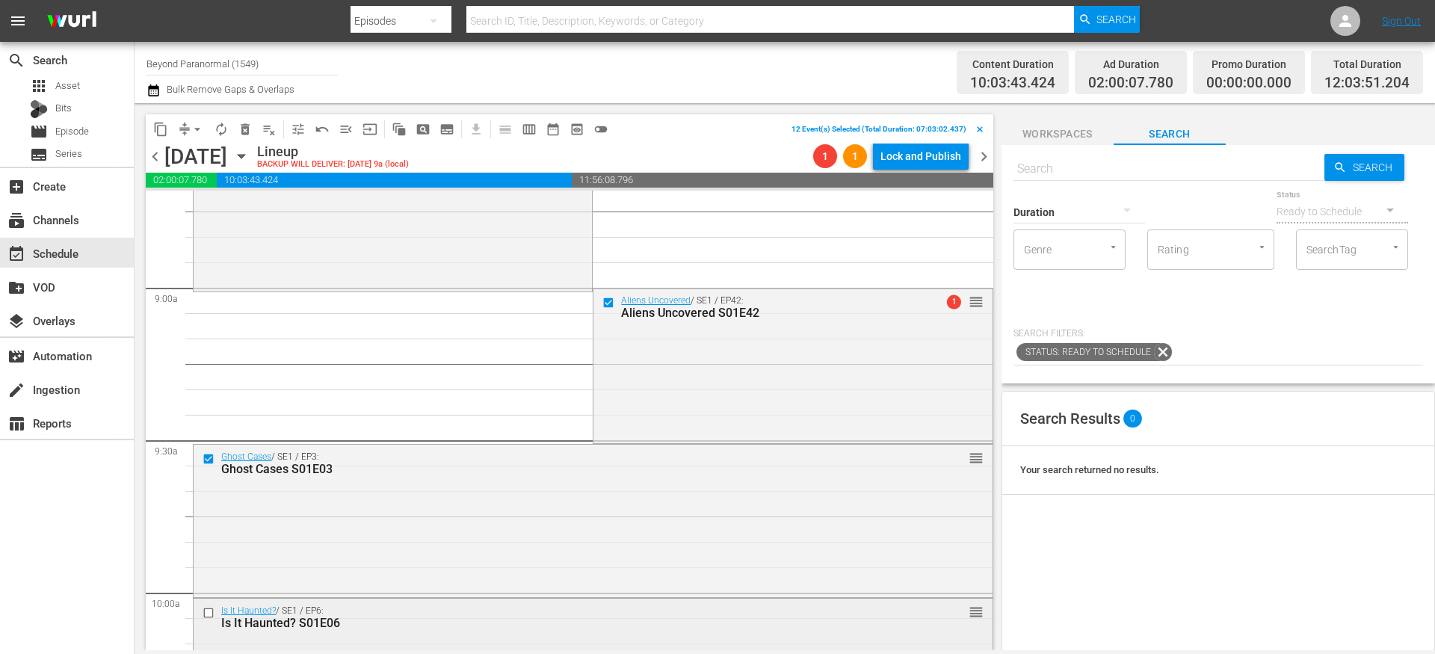
scroll to position [2804, 0]
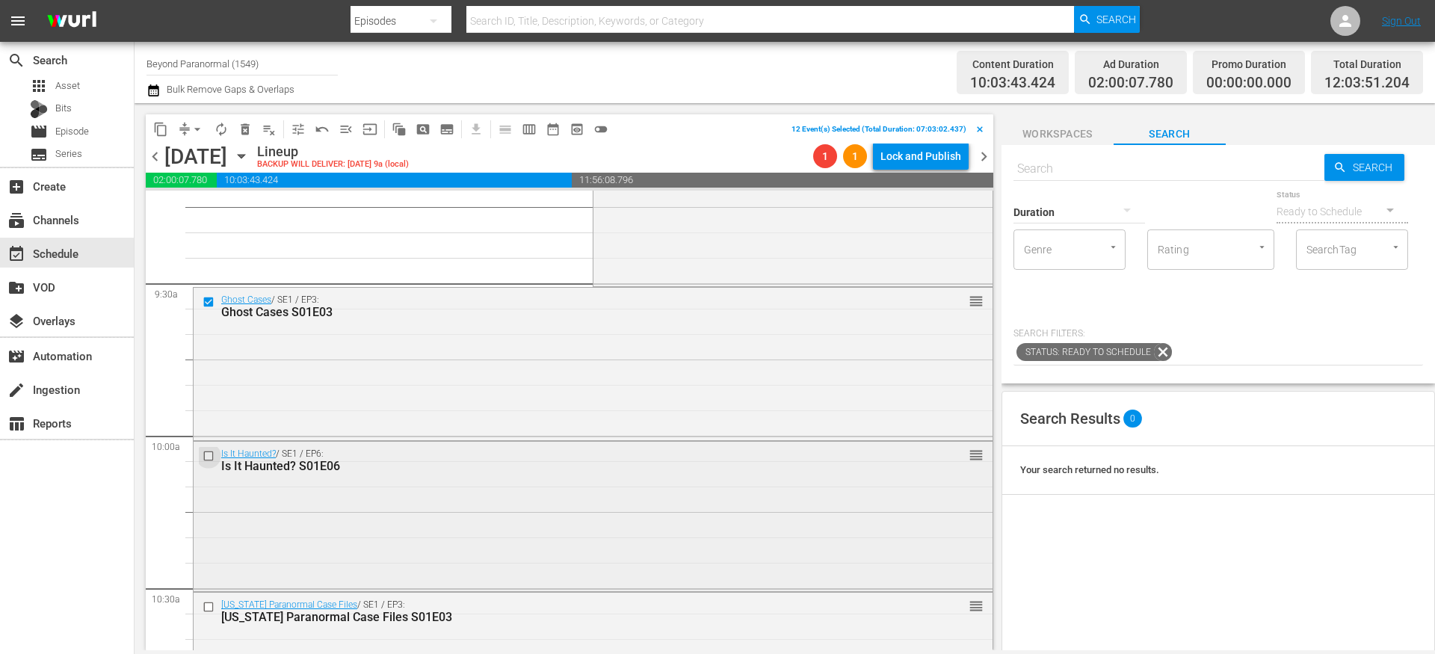
click at [208, 456] on input "checkbox" at bounding box center [211, 455] width 16 height 13
click at [208, 605] on input "checkbox" at bounding box center [211, 607] width 16 height 13
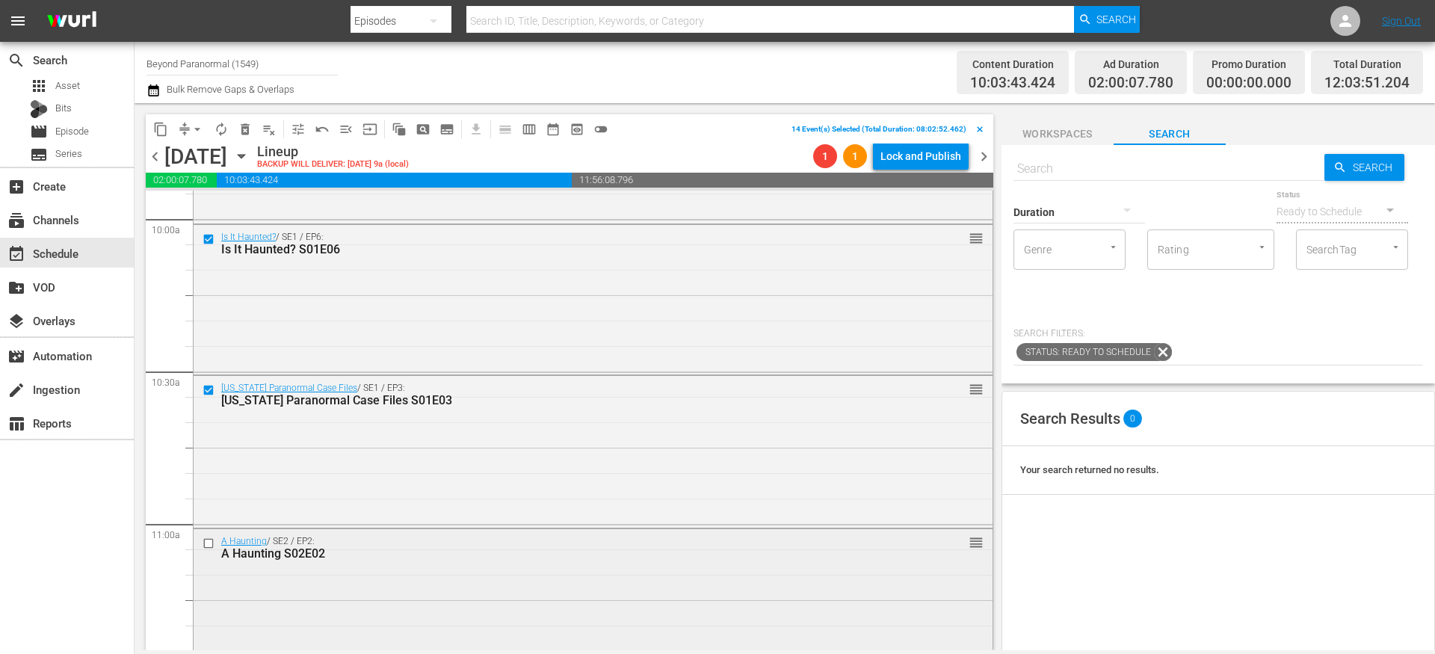
scroll to position [3100, 0]
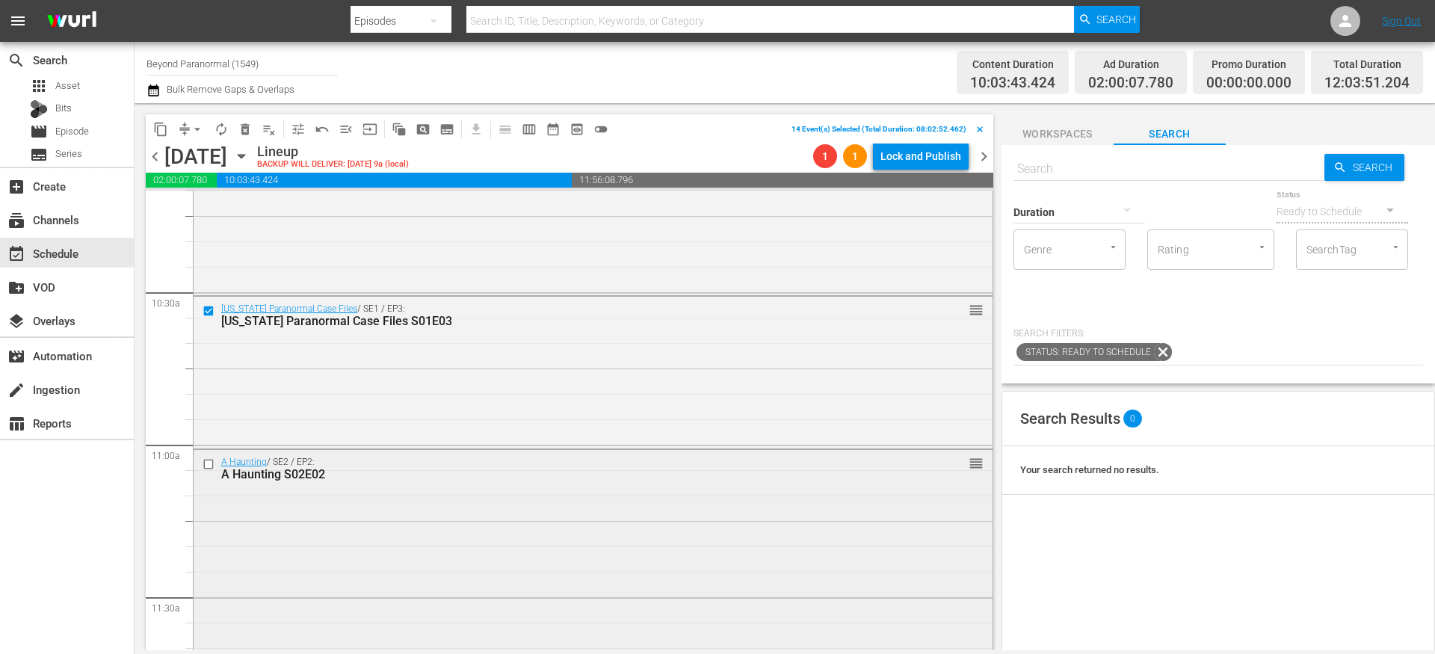
click at [210, 463] on input "checkbox" at bounding box center [211, 464] width 16 height 13
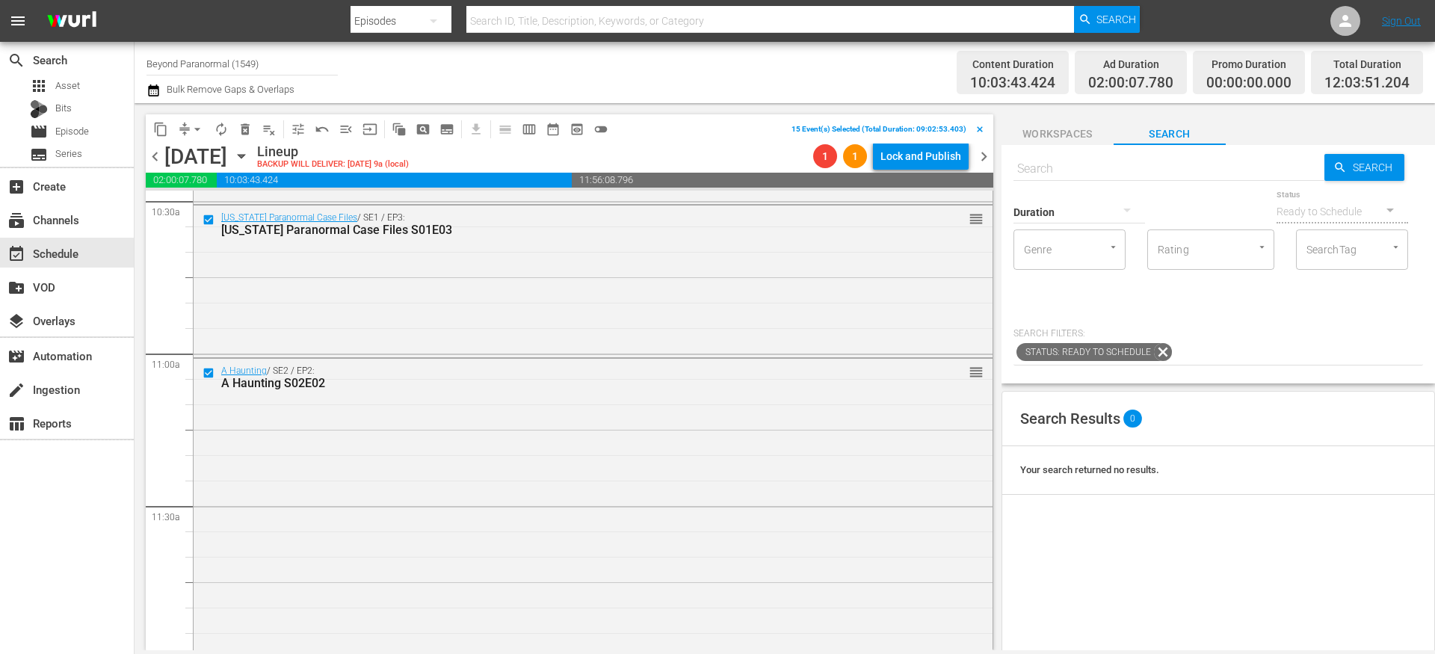
scroll to position [3380, 0]
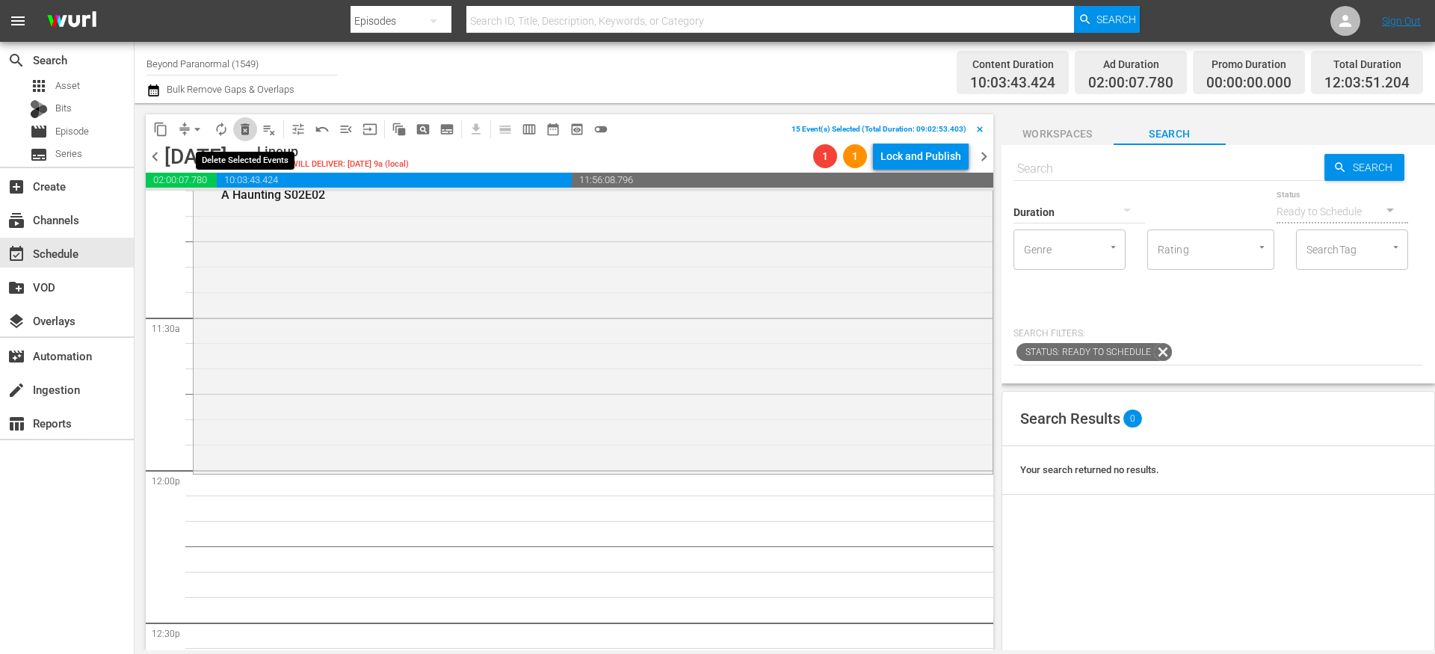
click at [241, 135] on span "delete_forever_outlined" at bounding box center [245, 129] width 15 height 15
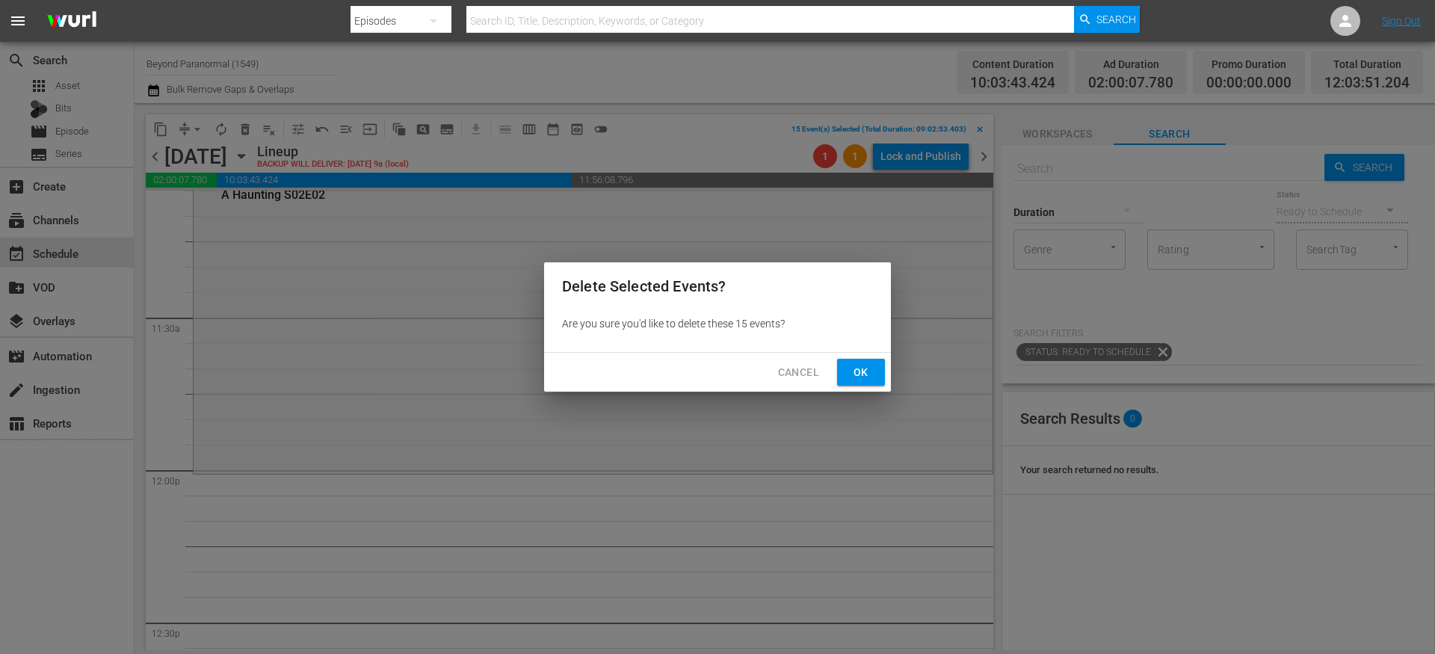
click at [849, 368] on span "Ok" at bounding box center [861, 372] width 24 height 19
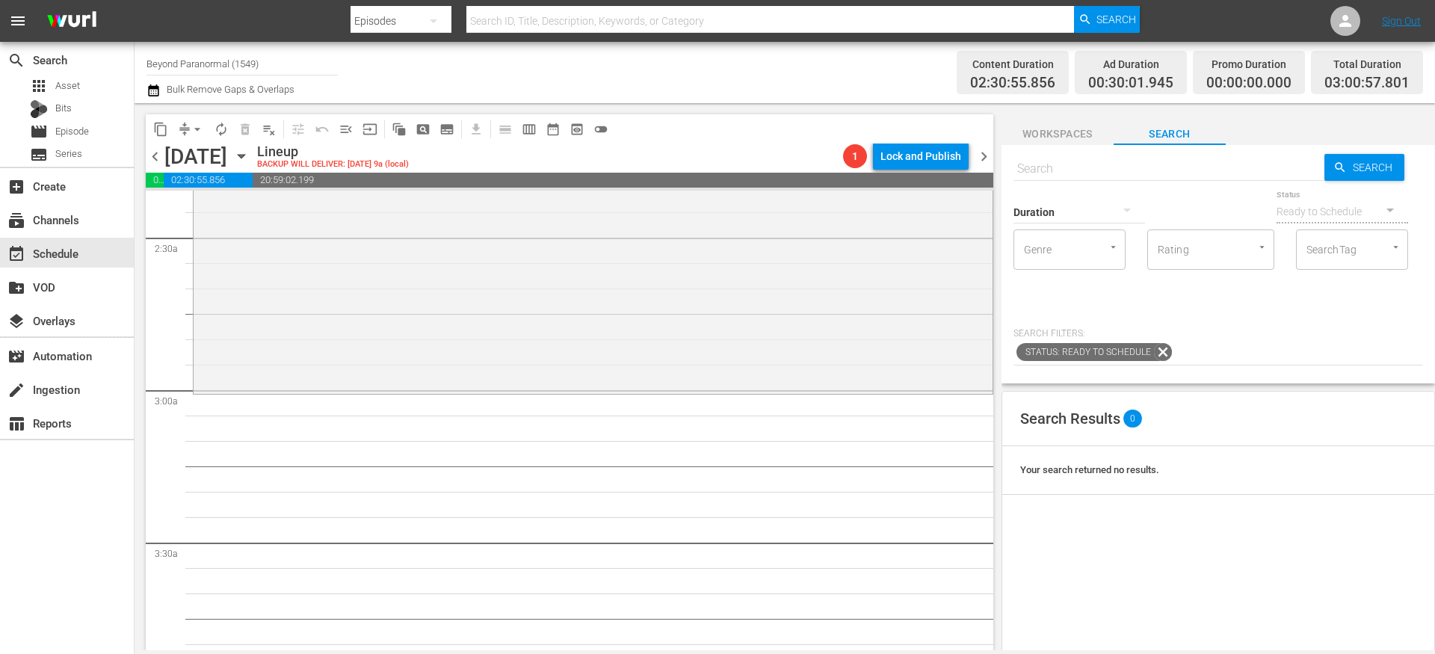
scroll to position [0, 0]
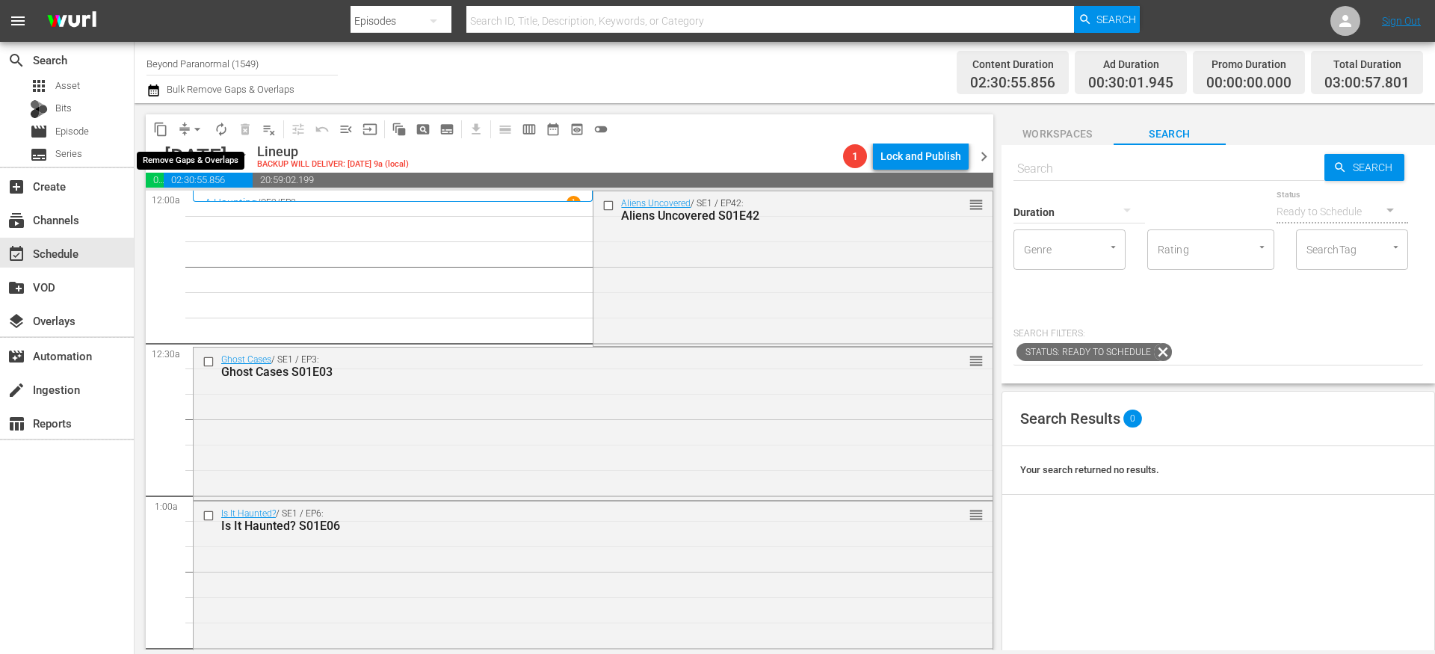
click at [190, 129] on span "arrow_drop_down" at bounding box center [197, 129] width 15 height 15
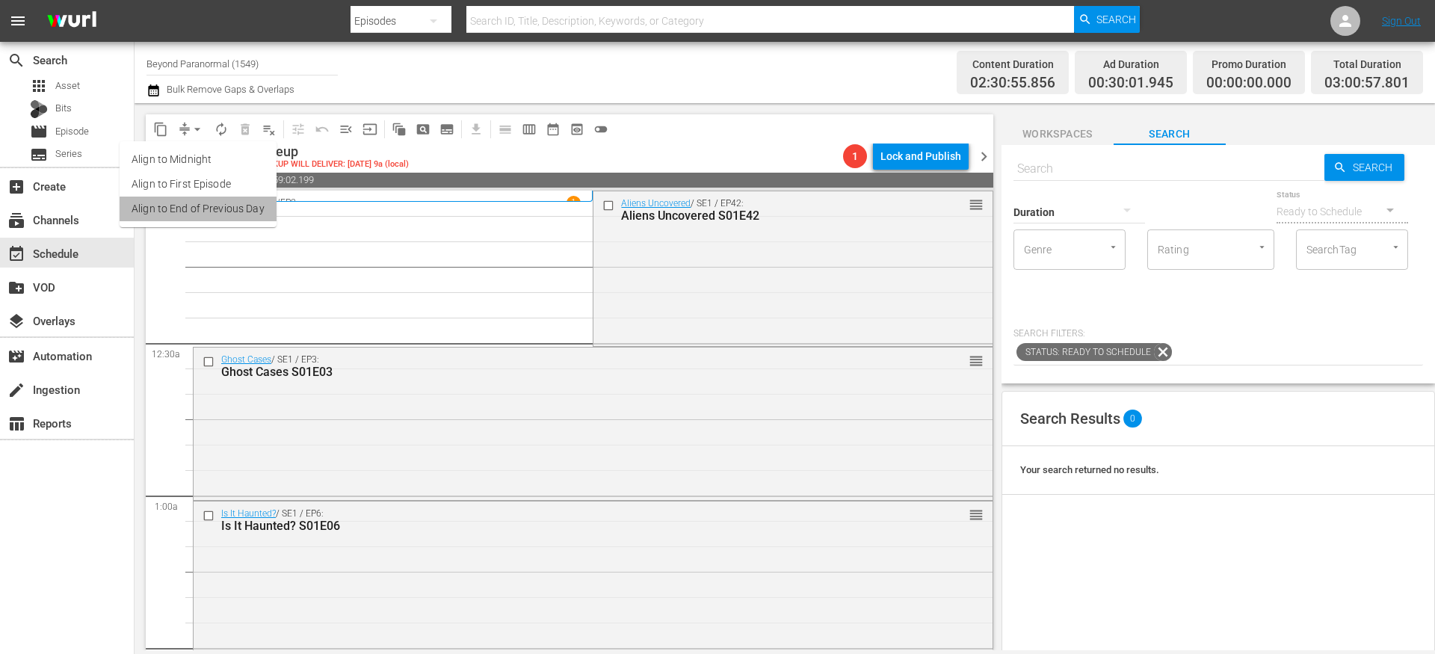
click at [215, 210] on li "Align to End of Previous Day" at bounding box center [198, 209] width 157 height 25
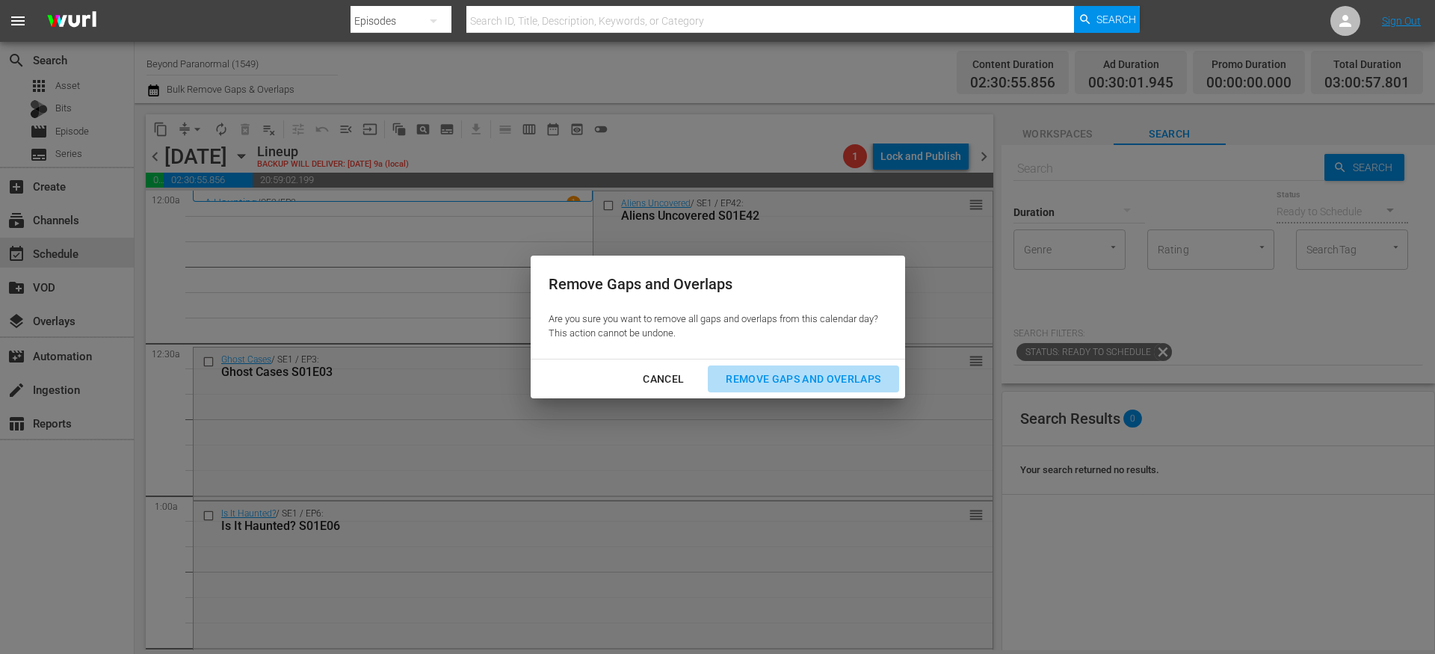
click at [774, 381] on div "Remove Gaps and Overlaps" at bounding box center [803, 379] width 179 height 19
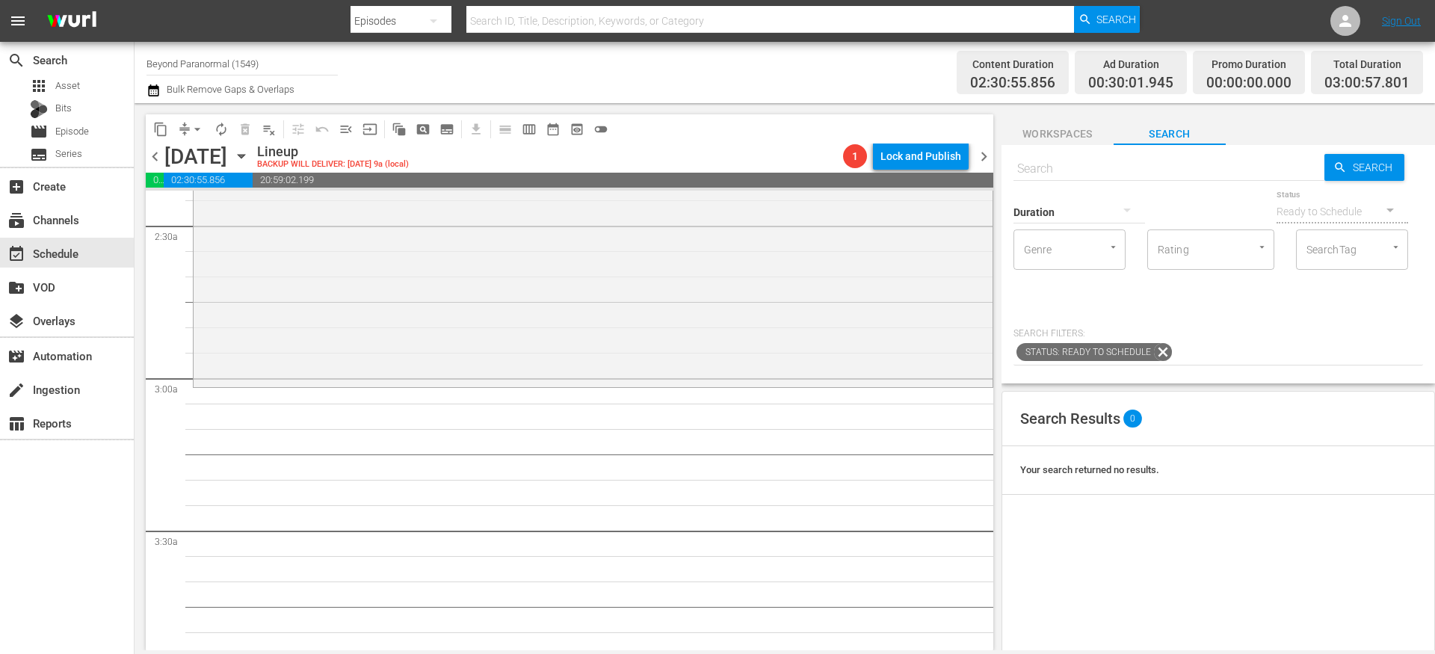
scroll to position [809, 0]
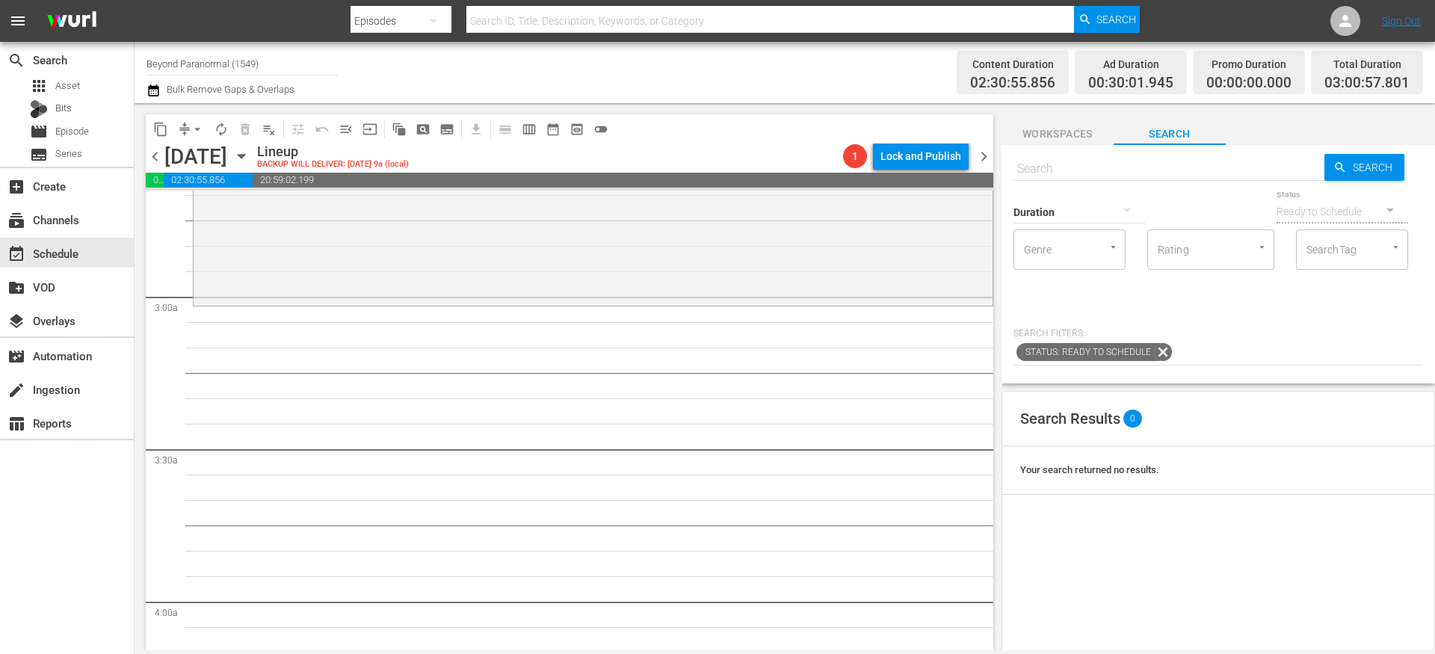
click at [1055, 170] on input "text" at bounding box center [1169, 169] width 311 height 36
paste input "Weird World Adventures S01E05"
type input "Weird World Adventures S01E05"
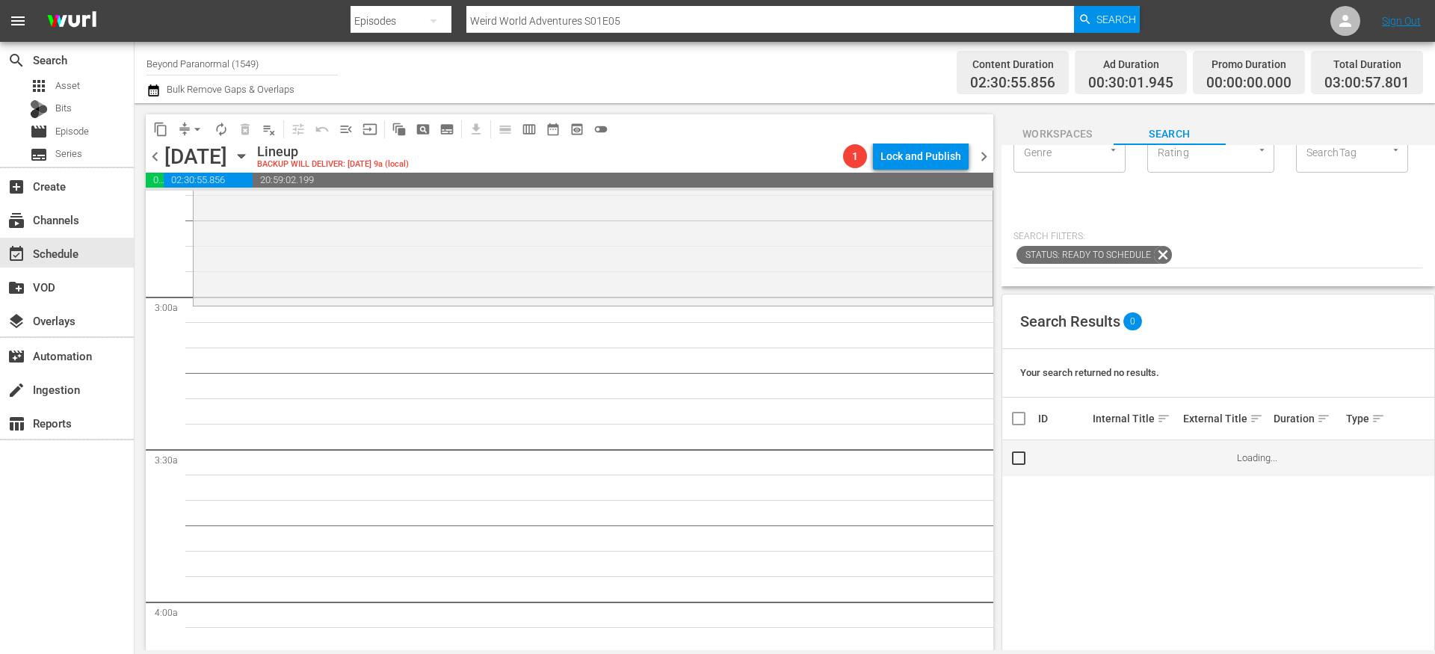
scroll to position [111, 0]
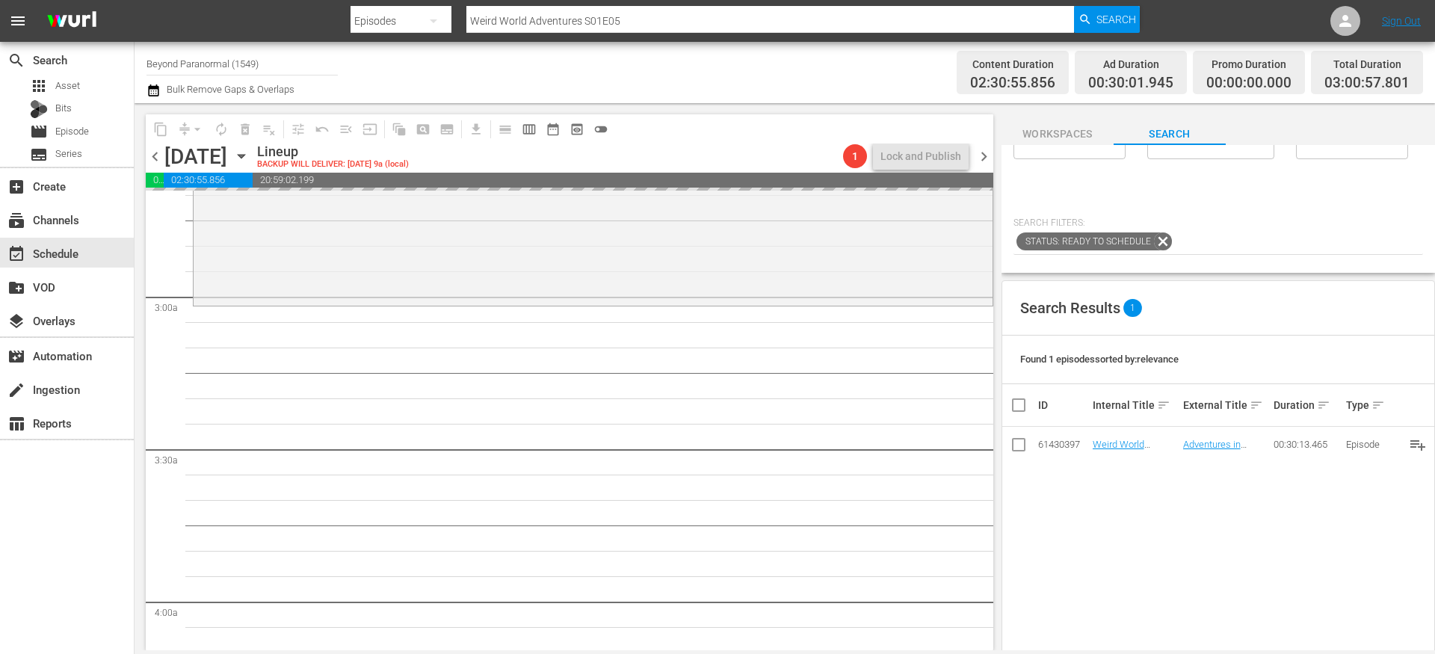
drag, startPoint x: 1120, startPoint y: 444, endPoint x: 733, endPoint y: 7, distance: 583.5
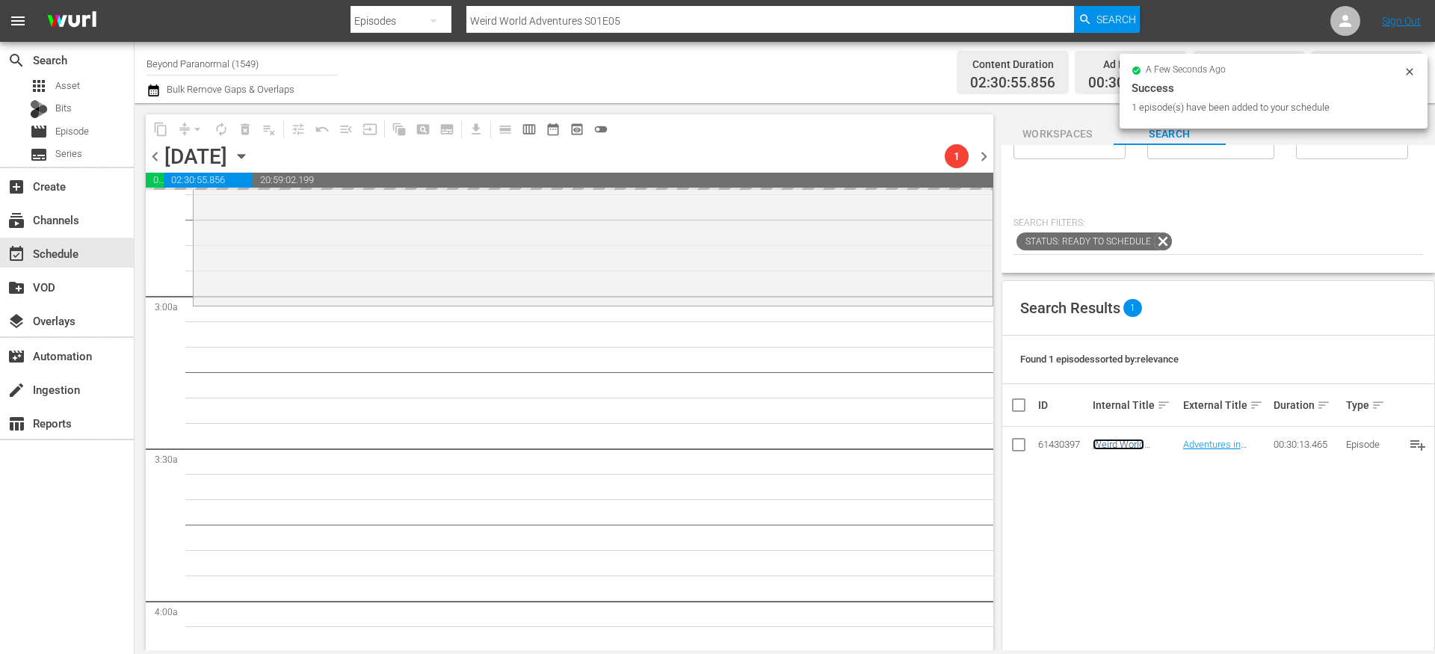
scroll to position [0, 0]
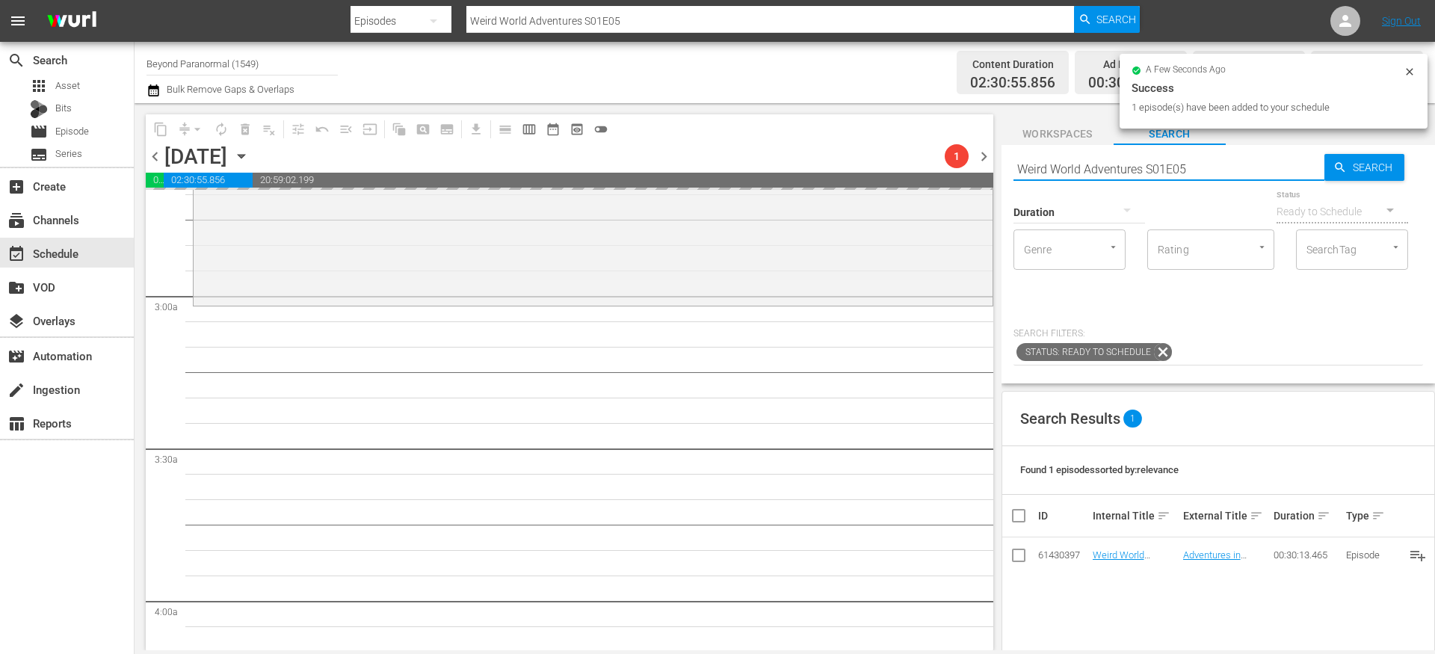
click at [1079, 164] on input "Weird World Adventures S01E05" at bounding box center [1169, 169] width 311 height 36
paste input "Sir Spooks S01E08"
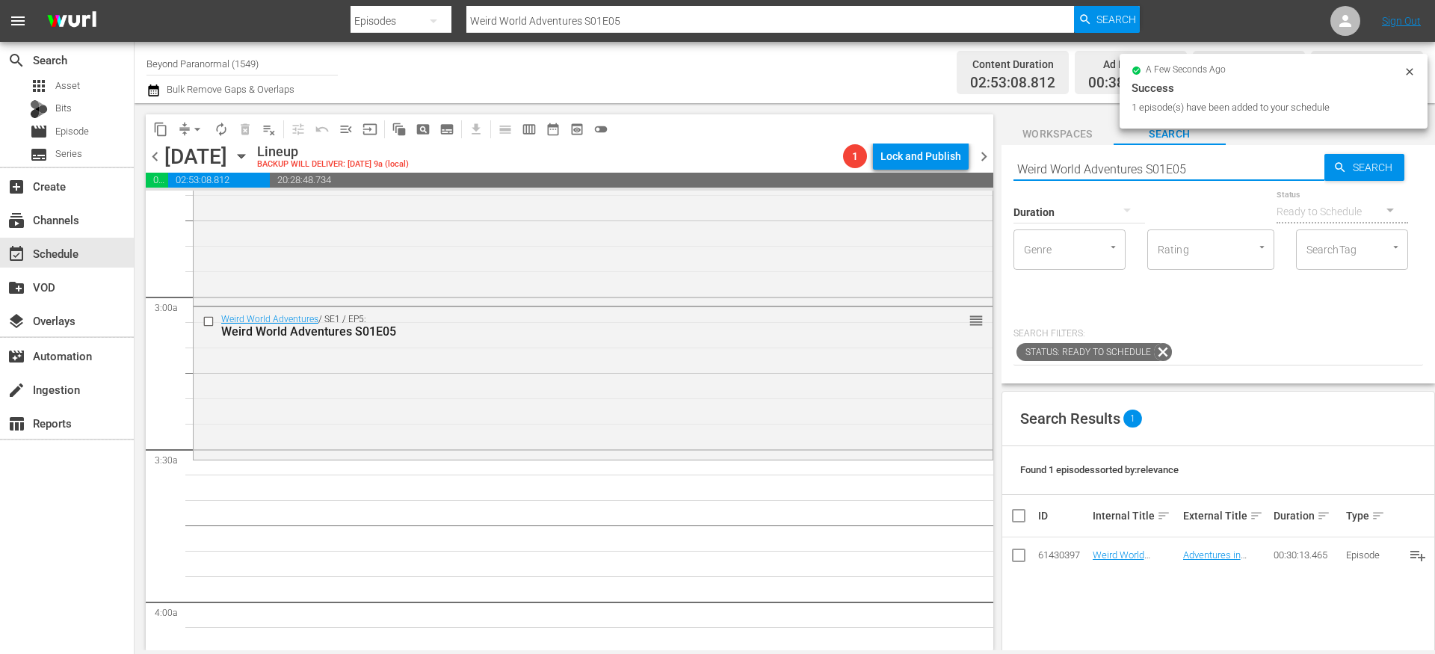
type input "Sir Spooks S01E08"
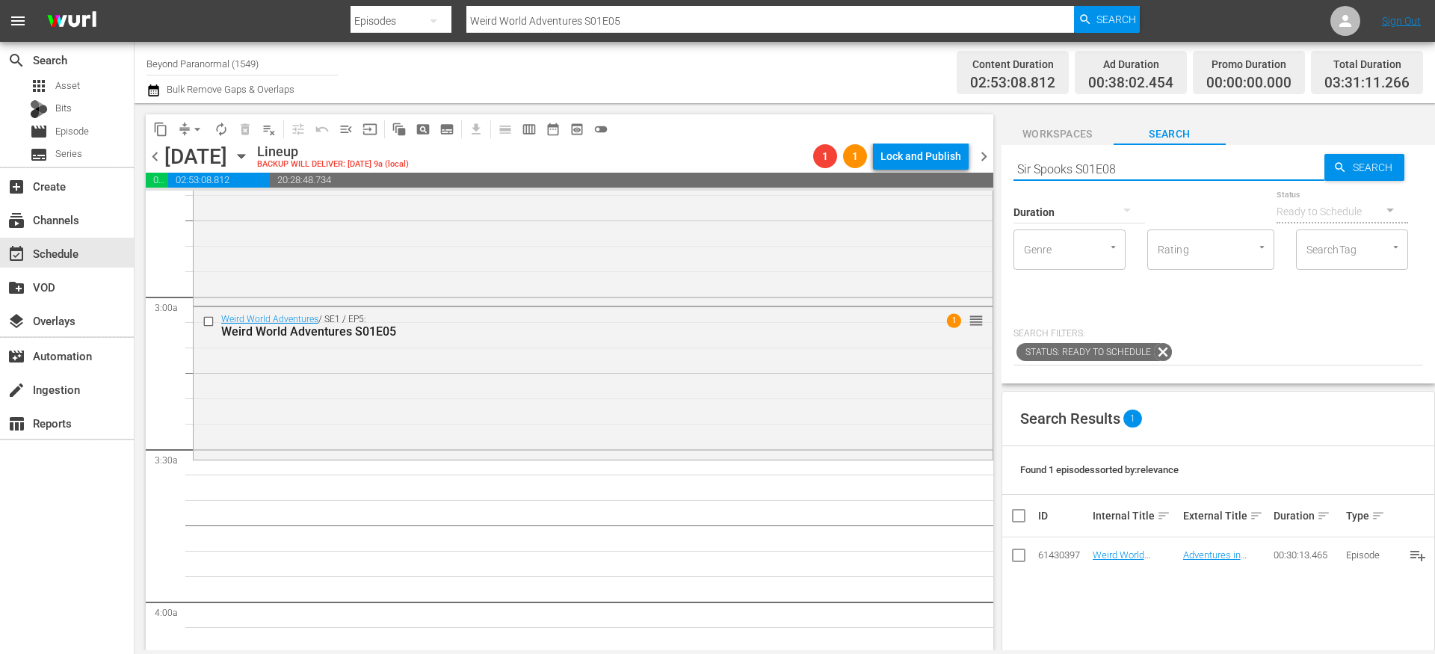
type input "Sir Spooks S01E08"
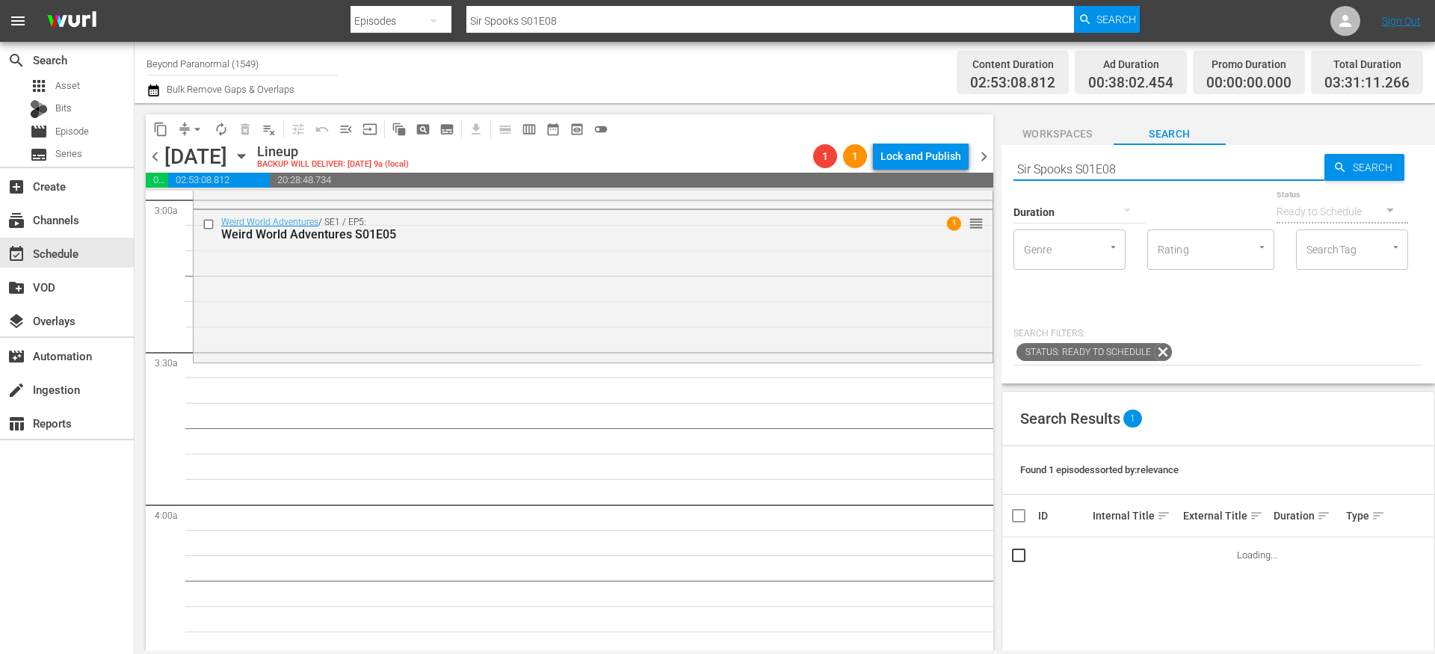
scroll to position [907, 0]
type input "Sir Spooks S01E08"
click at [1020, 555] on input "checkbox" at bounding box center [1019, 558] width 18 height 18
checkbox input "true"
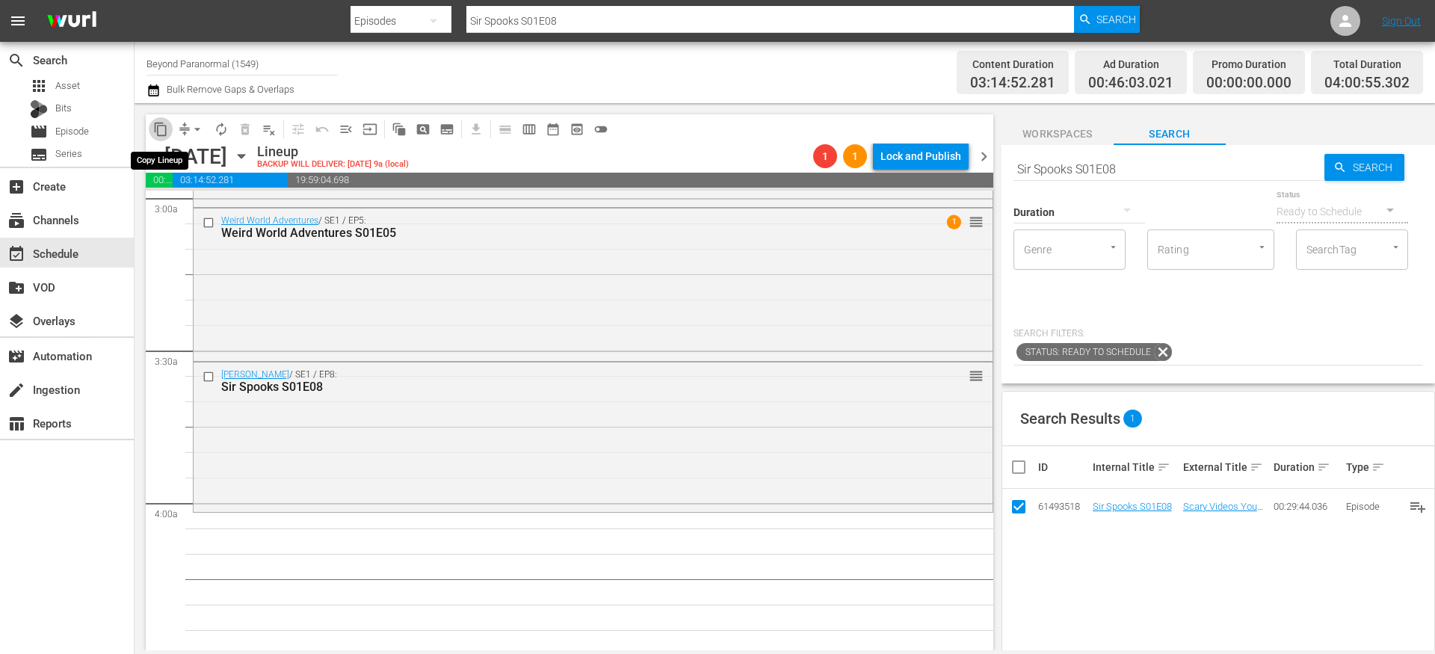
click at [164, 129] on span "content_copy" at bounding box center [160, 129] width 15 height 15
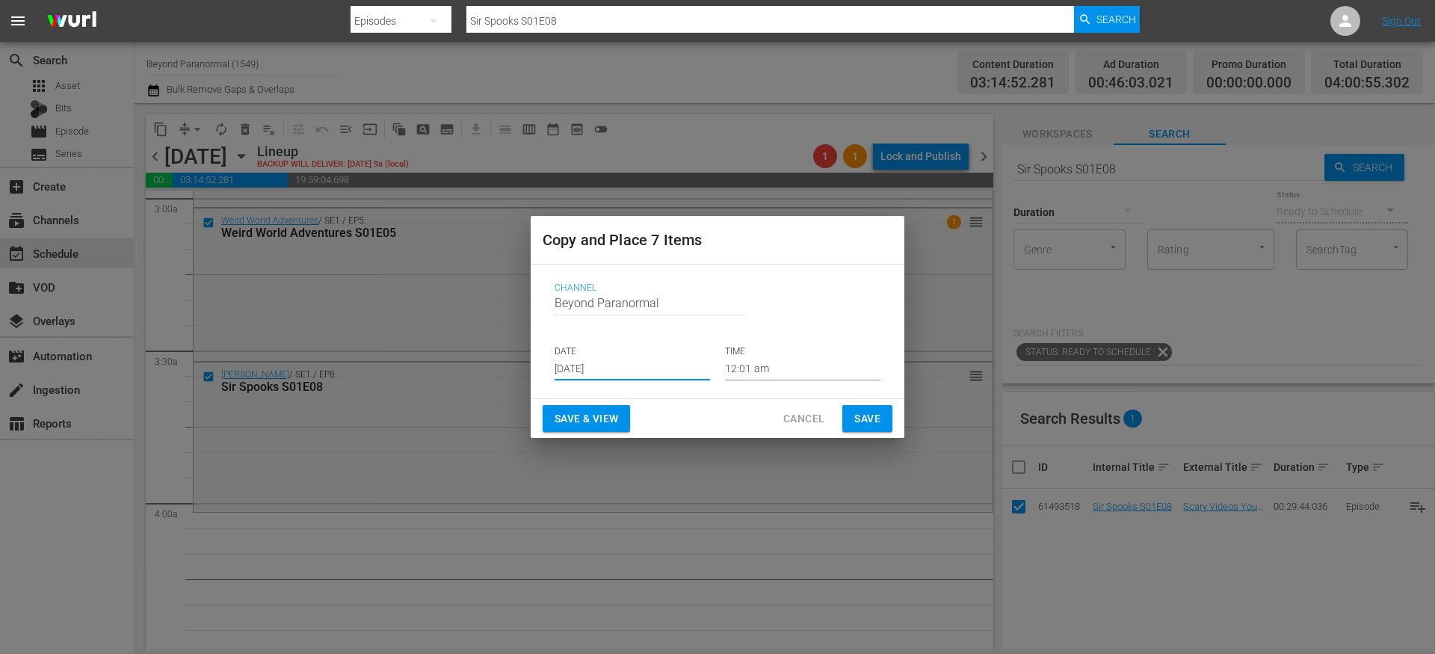
click at [607, 371] on input "[DATE]" at bounding box center [632, 369] width 155 height 22
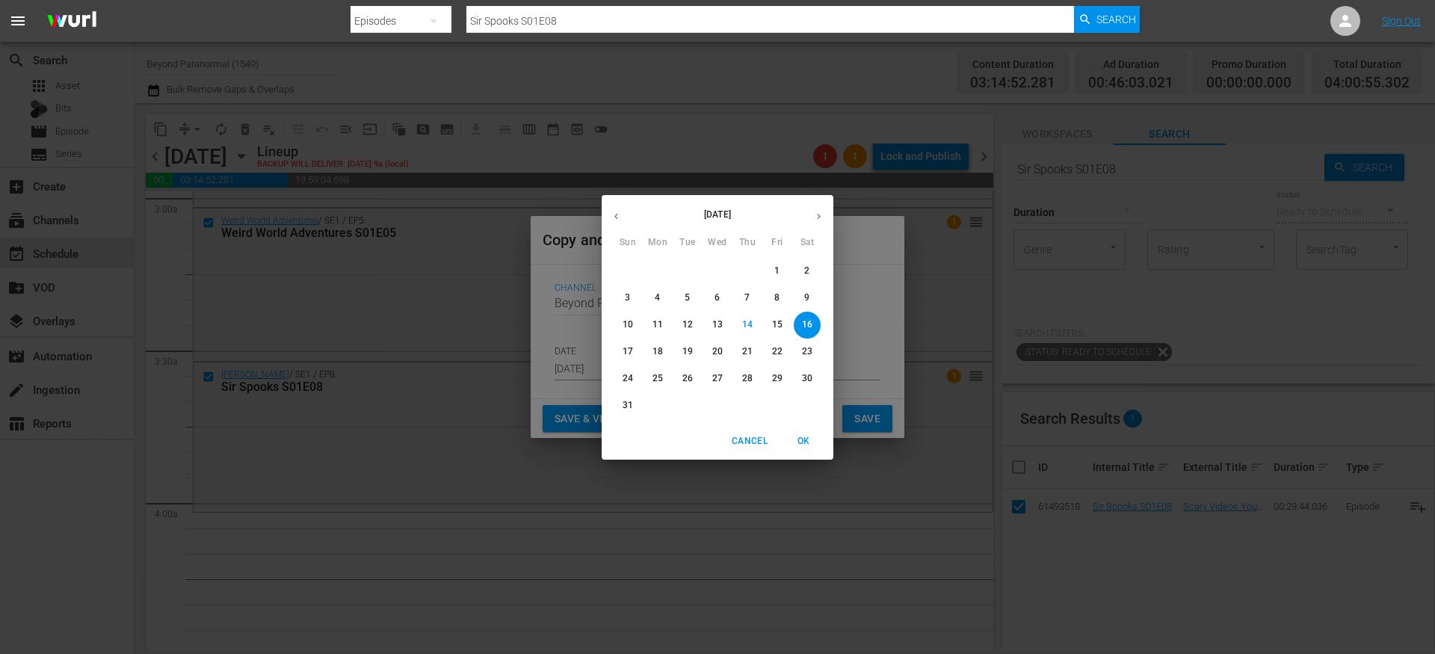
click at [809, 217] on button "button" at bounding box center [818, 216] width 29 height 29
click at [746, 294] on p "11" at bounding box center [747, 298] width 10 height 13
type input "[DATE]"
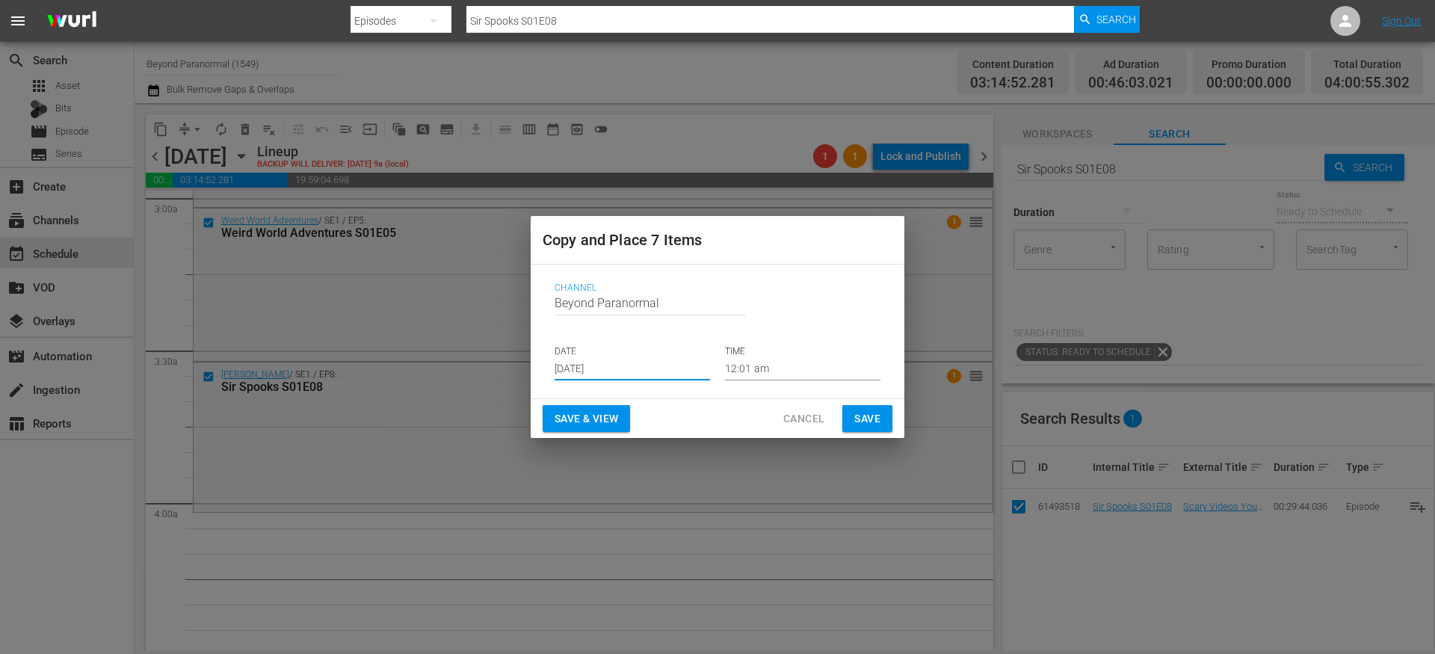
click at [755, 369] on input "12:01 am" at bounding box center [802, 369] width 155 height 22
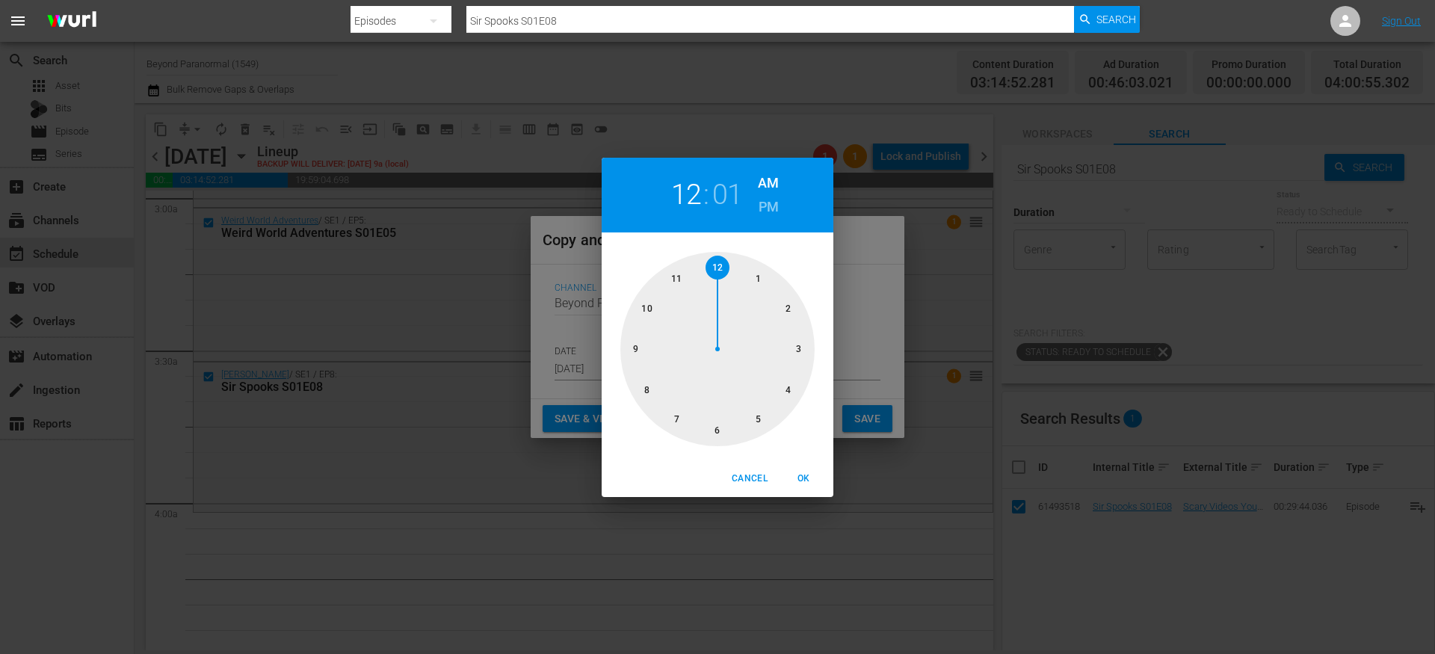
click at [795, 394] on div at bounding box center [717, 349] width 194 height 194
click at [808, 476] on span "OK" at bounding box center [804, 479] width 36 height 16
type input "04:01 am"
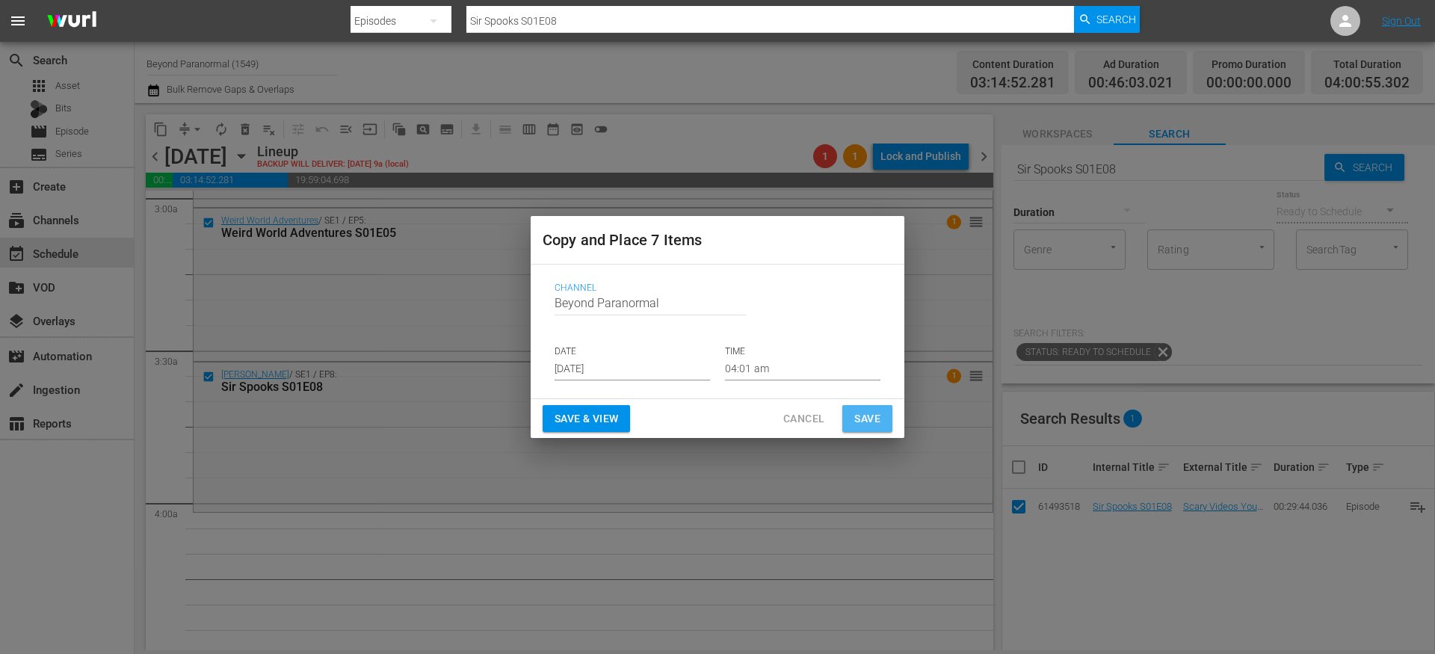
click at [852, 427] on button "Save" at bounding box center [867, 419] width 50 height 28
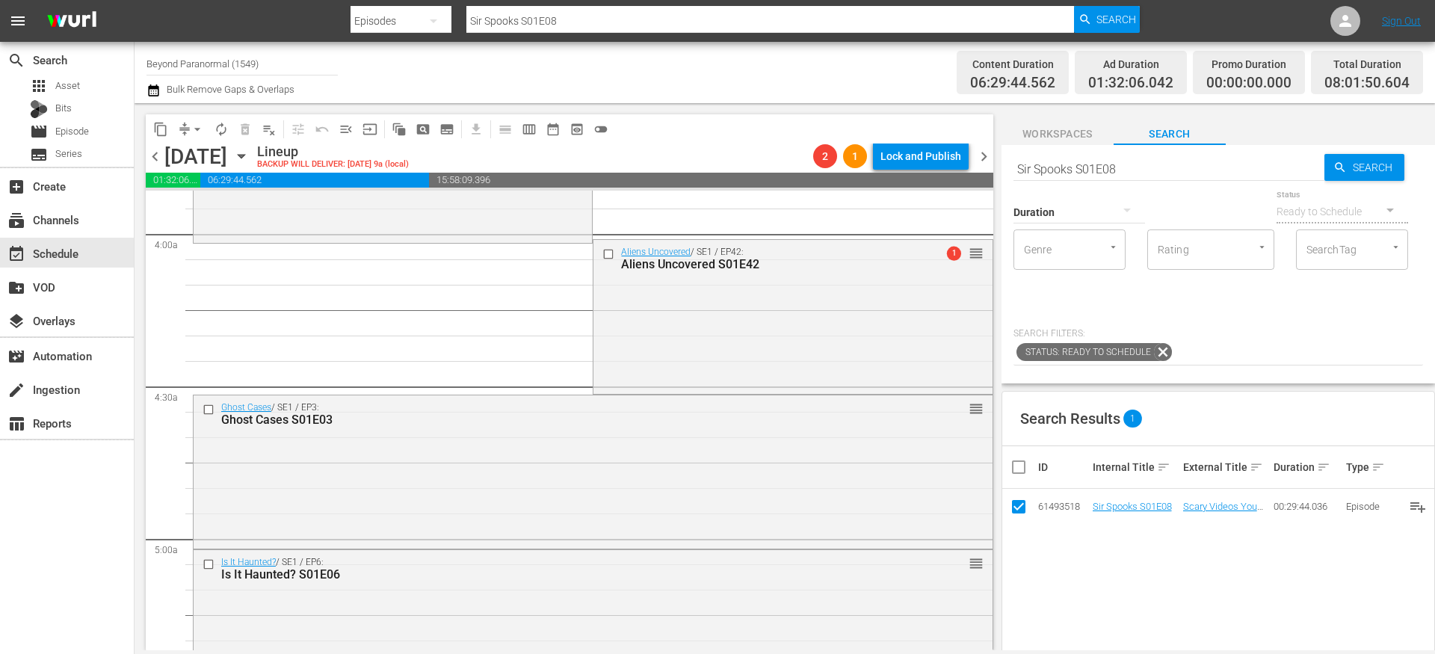
scroll to position [1130, 0]
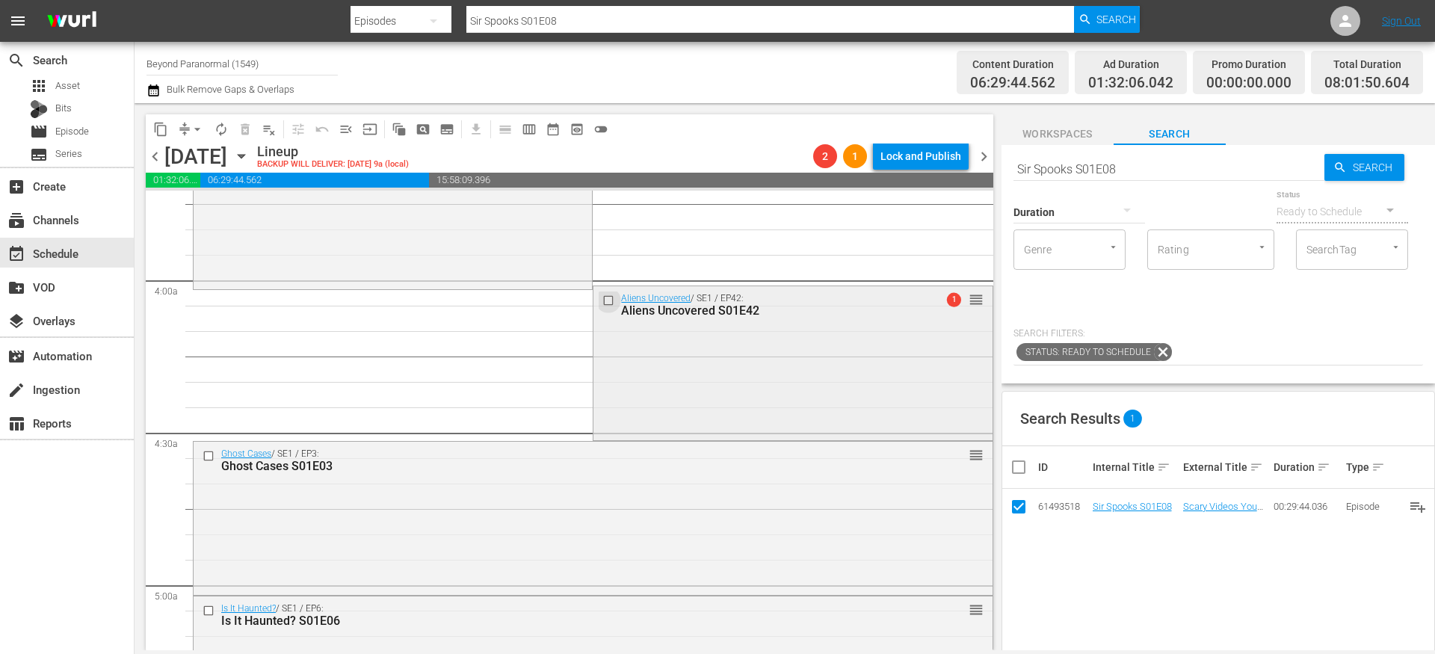
click at [602, 299] on input "checkbox" at bounding box center [610, 300] width 16 height 13
click at [205, 456] on input "checkbox" at bounding box center [211, 456] width 16 height 13
click at [208, 612] on input "checkbox" at bounding box center [211, 611] width 16 height 13
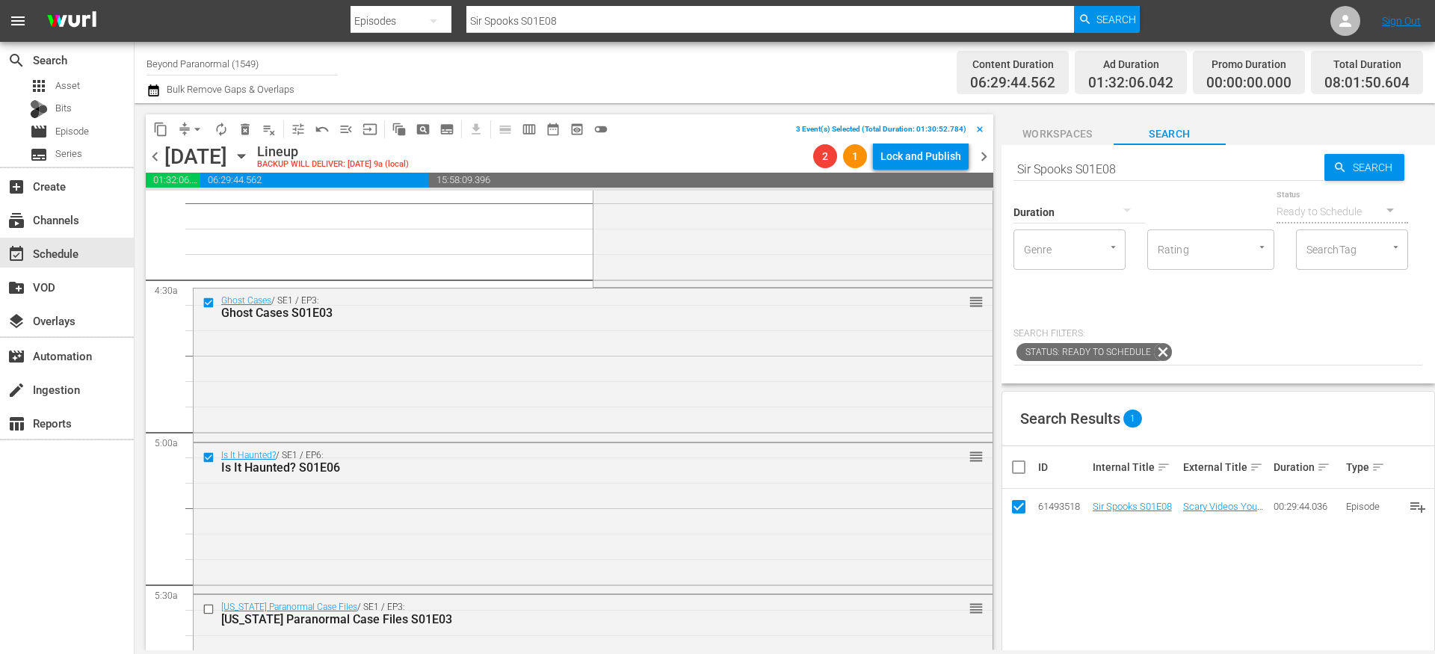
scroll to position [1472, 0]
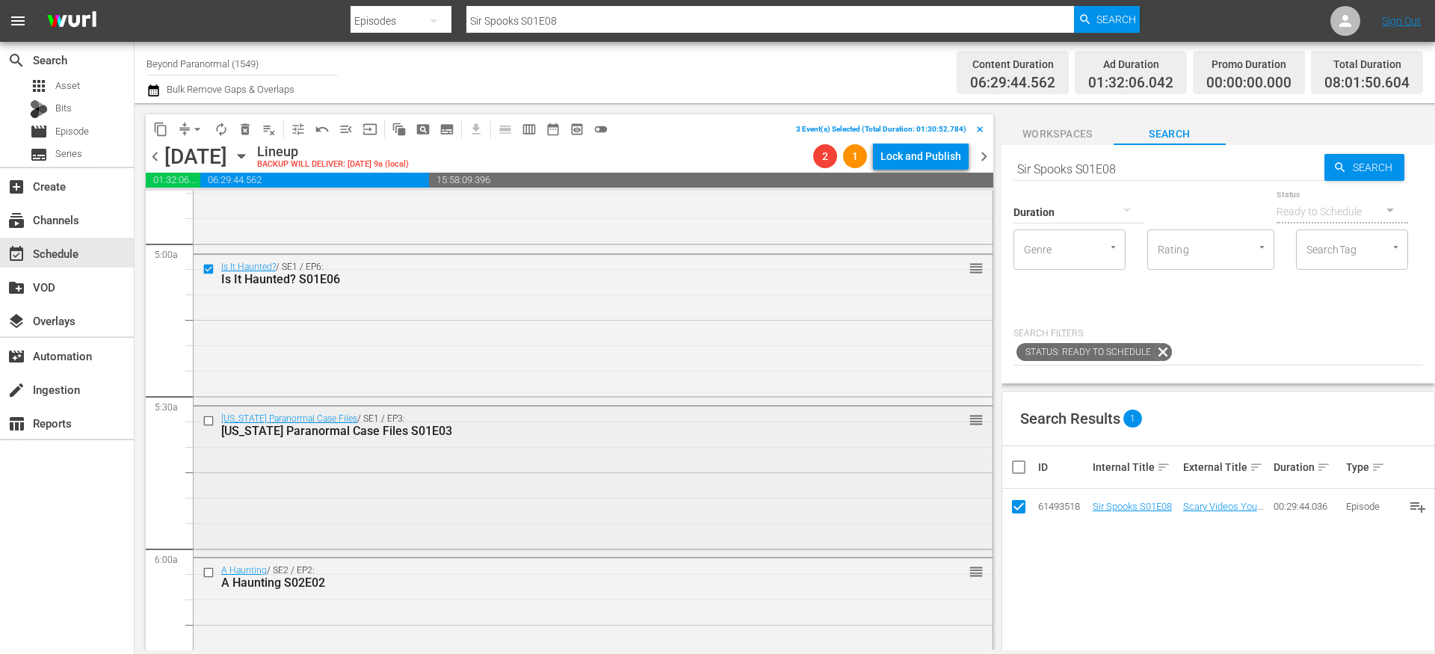
click at [208, 422] on input "checkbox" at bounding box center [211, 420] width 16 height 13
click at [209, 573] on input "checkbox" at bounding box center [211, 573] width 16 height 13
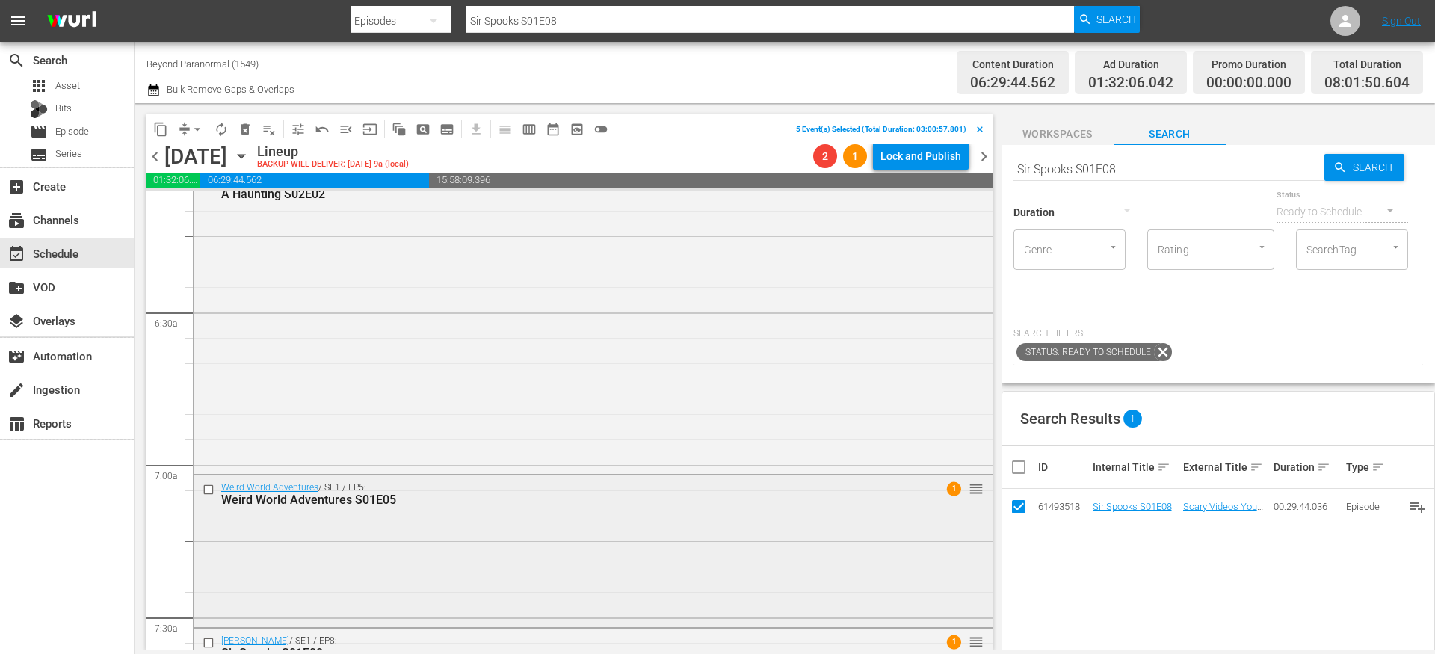
click at [209, 486] on input "checkbox" at bounding box center [211, 489] width 16 height 13
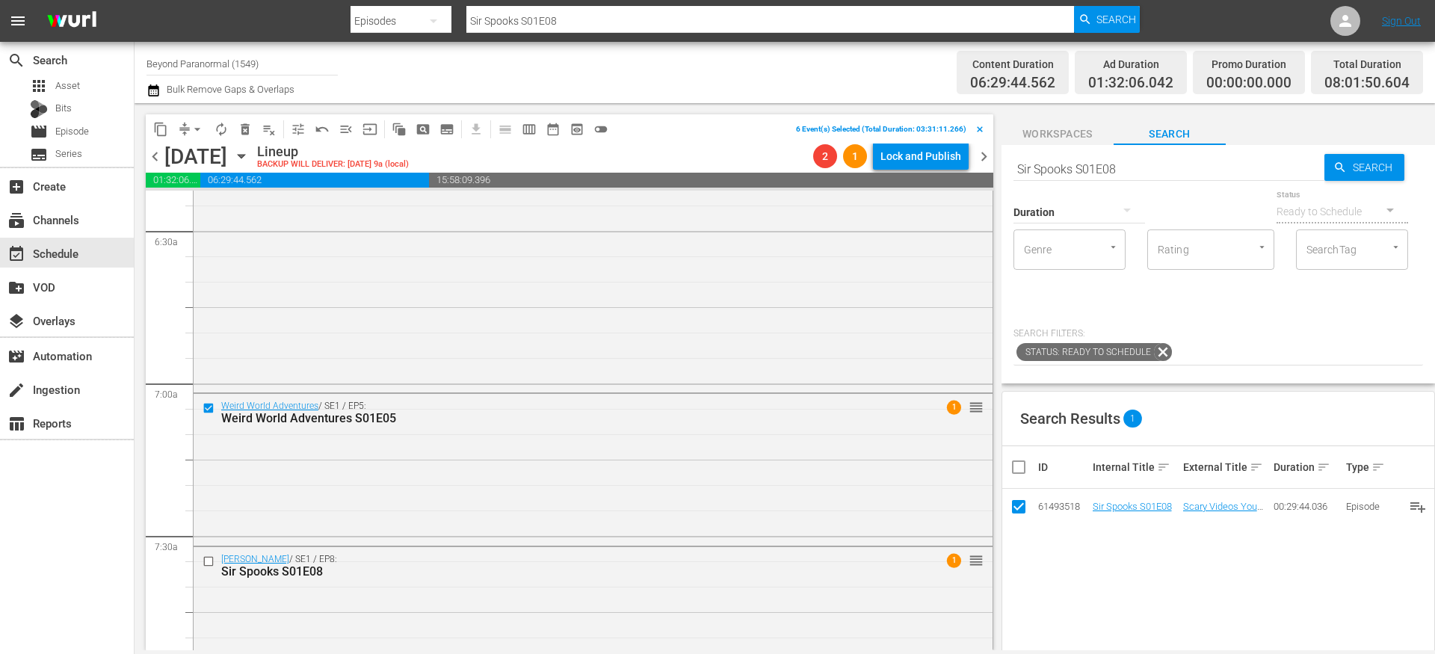
scroll to position [2072, 0]
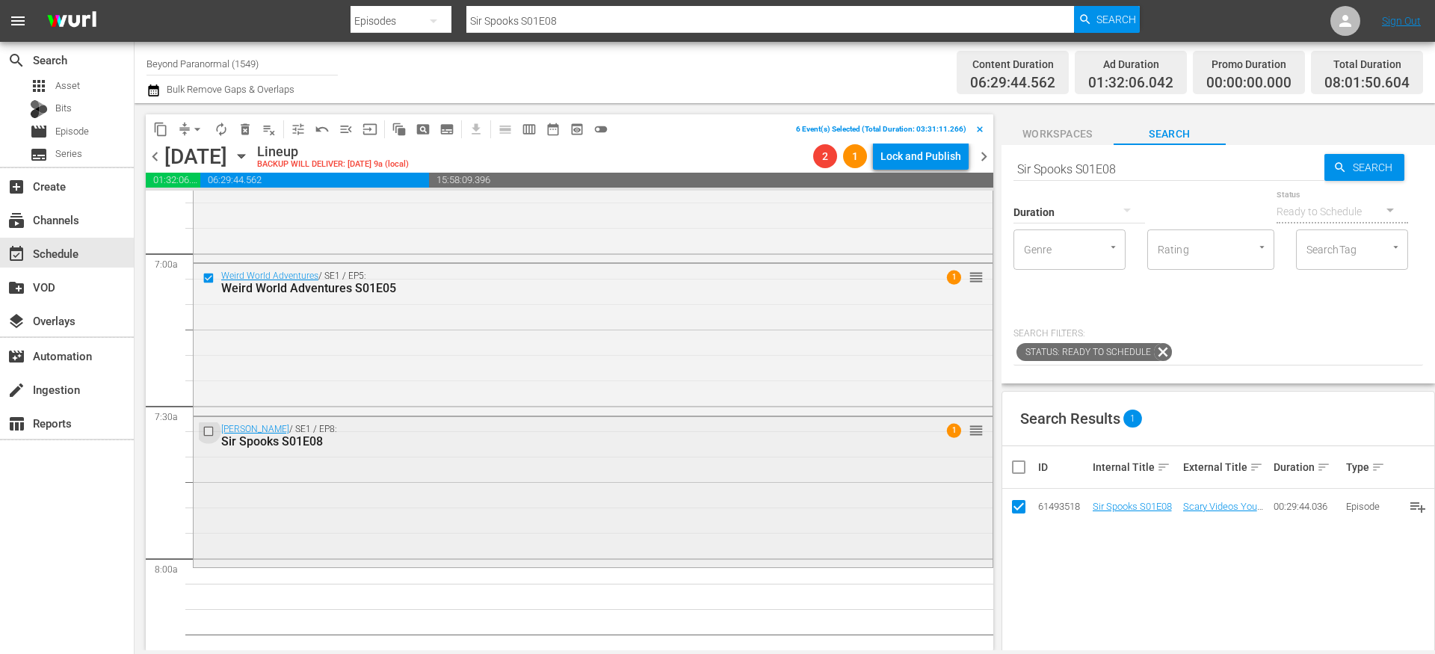
click at [206, 430] on input "checkbox" at bounding box center [211, 431] width 16 height 13
click at [161, 130] on span "content_copy" at bounding box center [160, 129] width 15 height 15
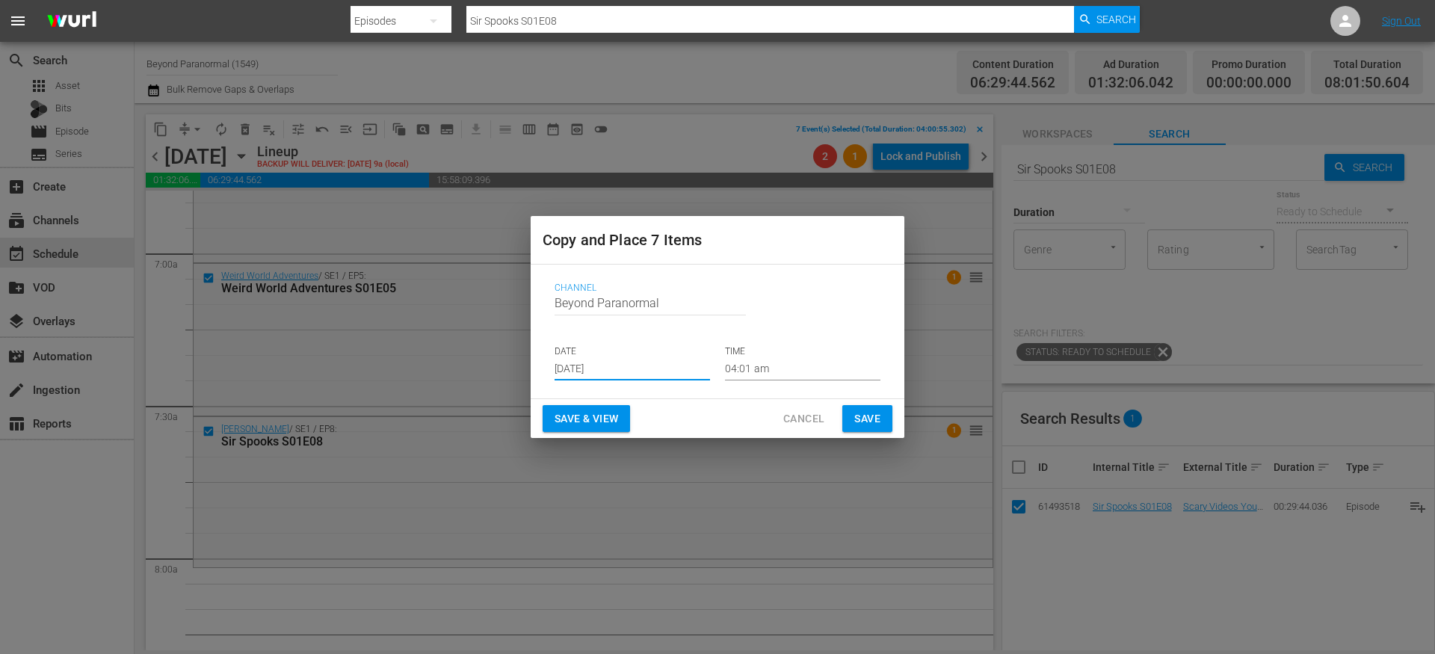
click at [598, 372] on input "[DATE]" at bounding box center [632, 369] width 155 height 22
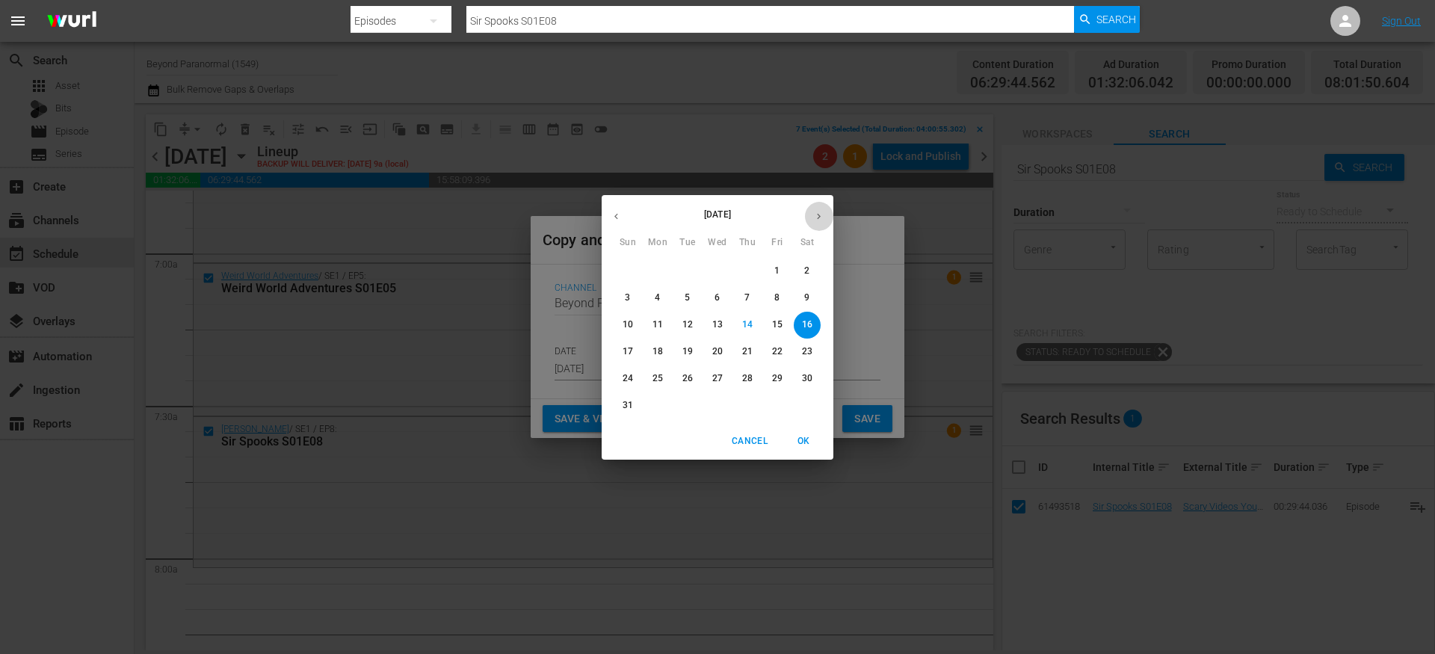
click at [817, 213] on icon "button" at bounding box center [819, 216] width 4 height 6
click at [741, 296] on span "11" at bounding box center [747, 298] width 27 height 13
type input "[DATE]"
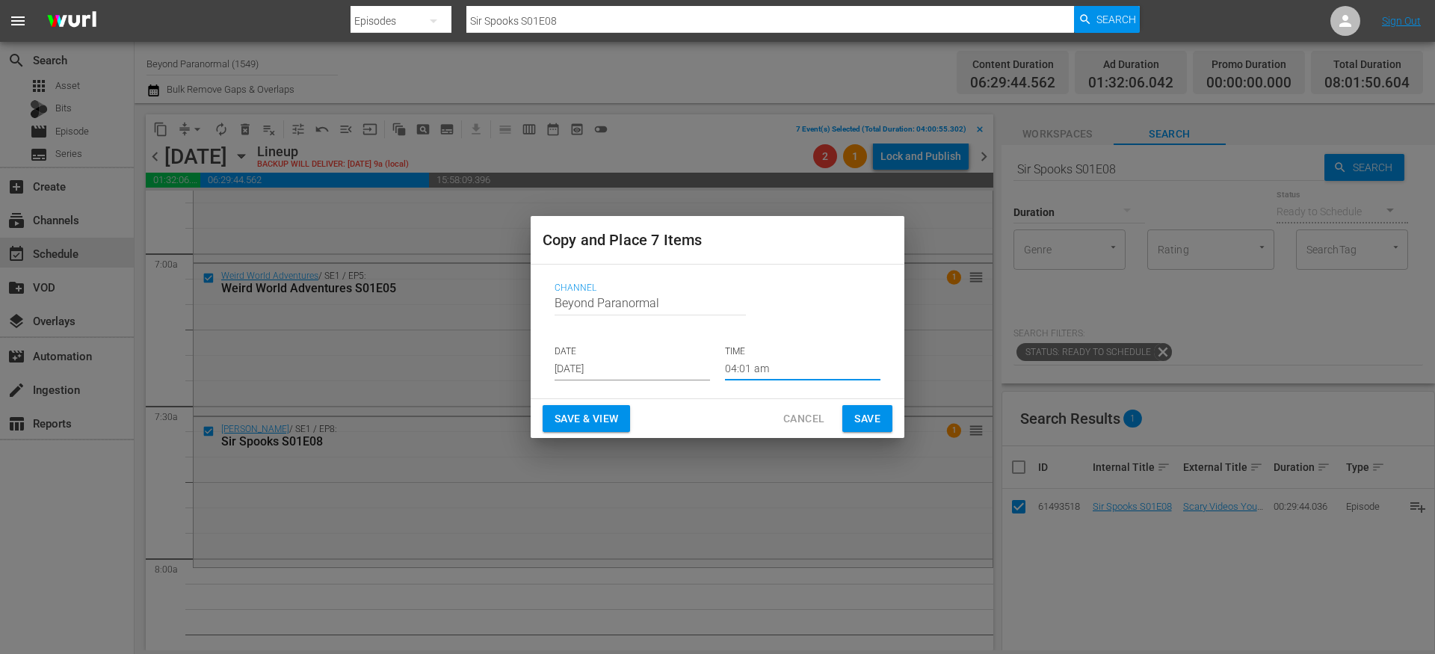
click at [750, 373] on input "04:01 am" at bounding box center [802, 369] width 155 height 22
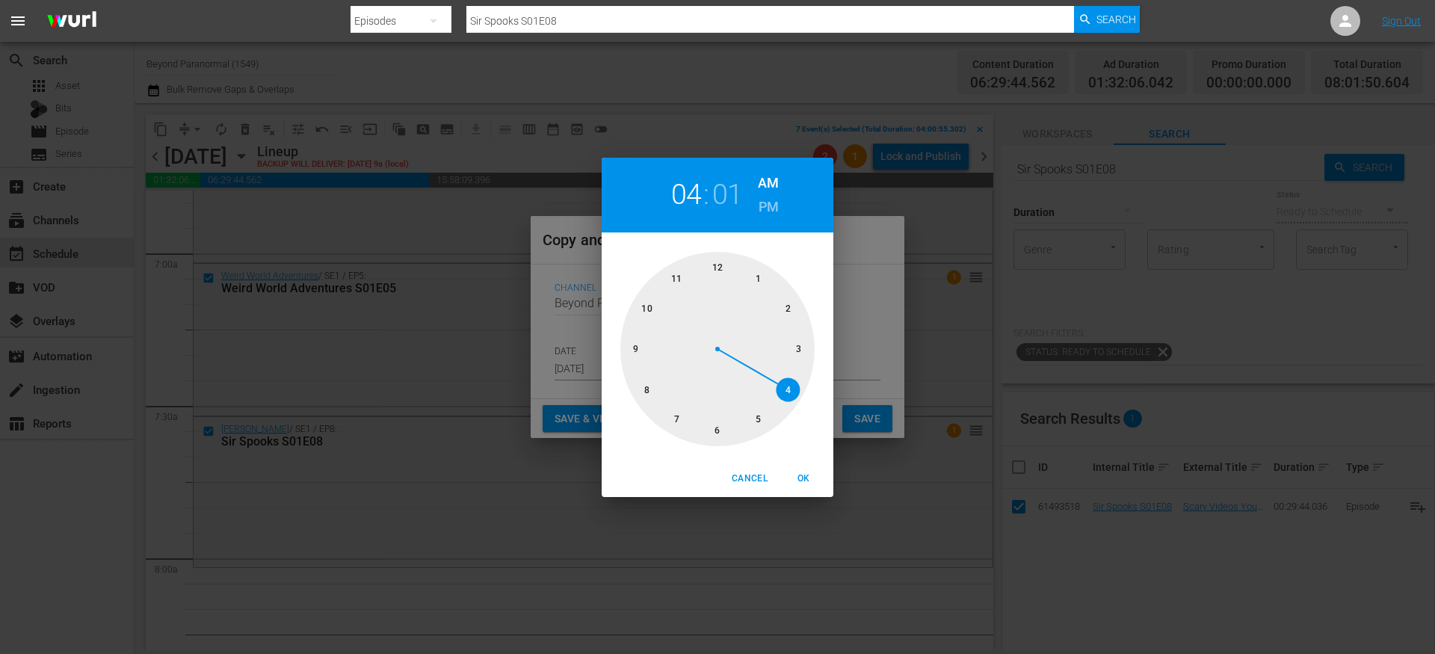
click at [649, 390] on div at bounding box center [717, 349] width 194 height 194
click at [805, 480] on span "OK" at bounding box center [804, 479] width 36 height 16
type input "08:01 am"
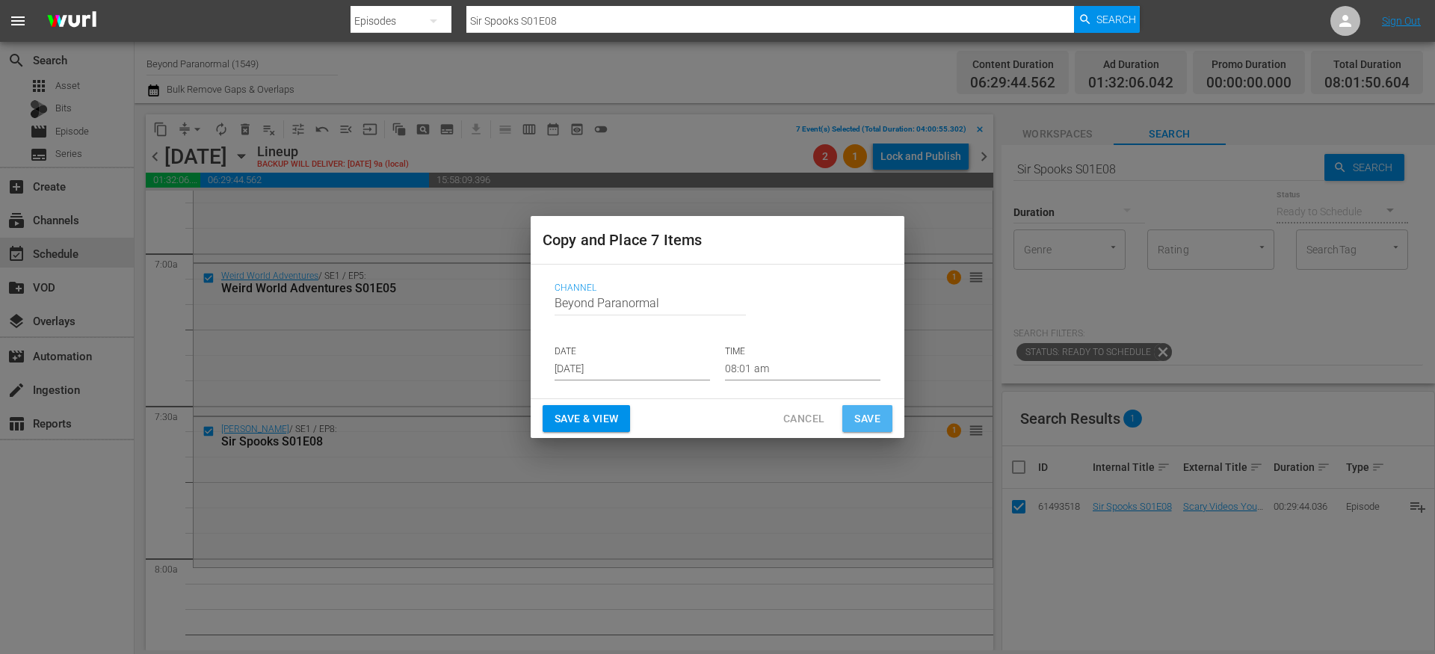
click at [873, 418] on span "Save" at bounding box center [867, 419] width 26 height 19
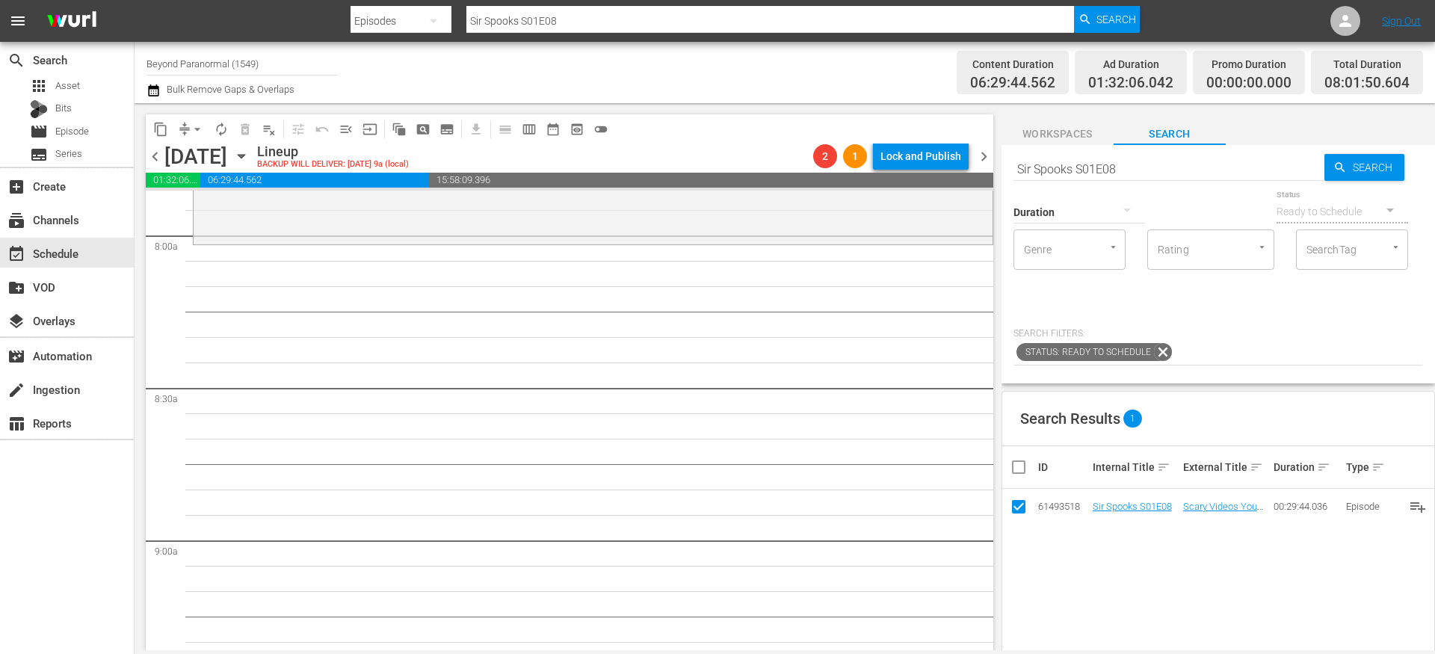
scroll to position [2336, 0]
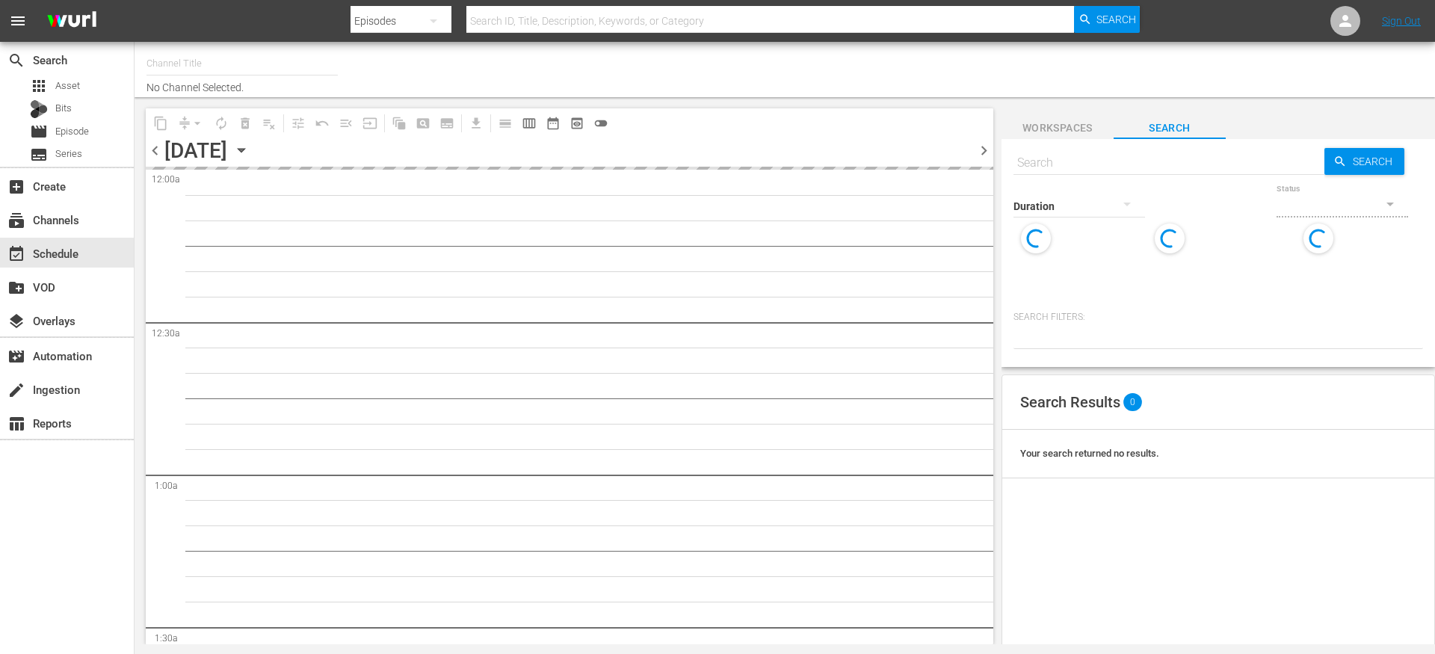
type input "Beyond Paranormal (1549)"
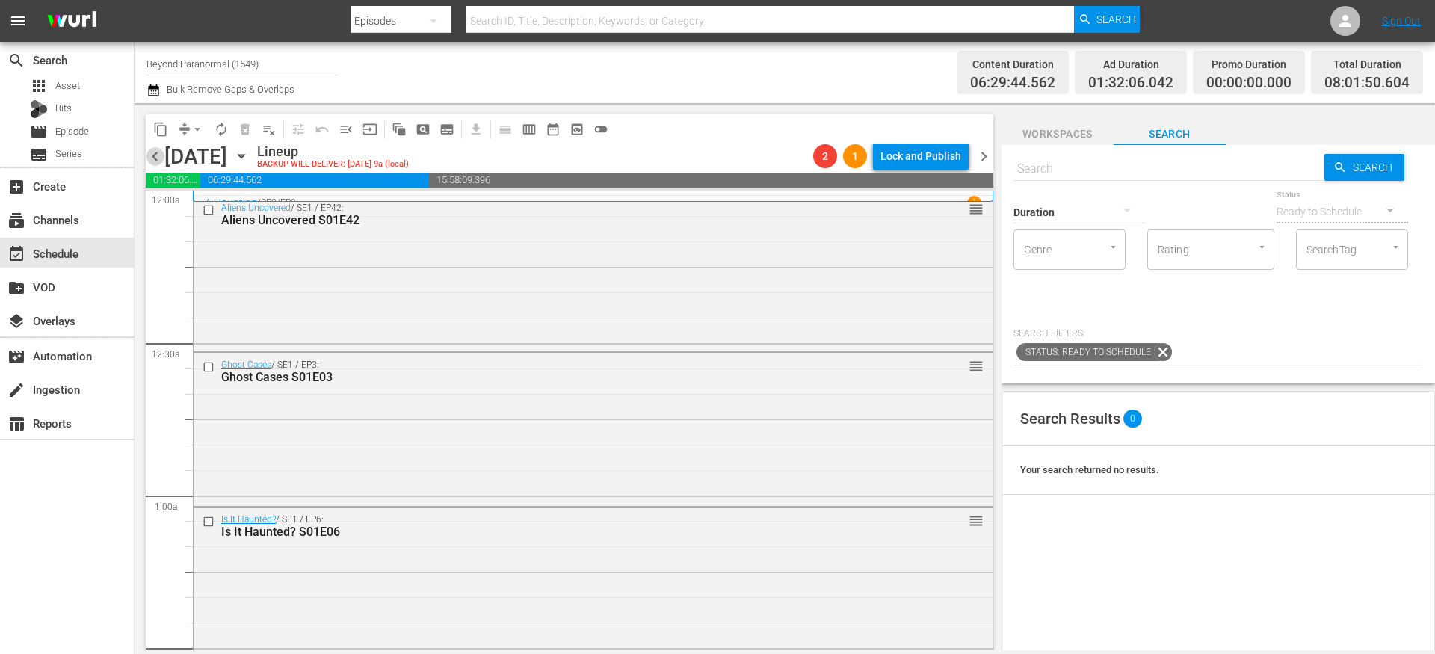
click at [156, 154] on span "chevron_left" at bounding box center [155, 156] width 19 height 19
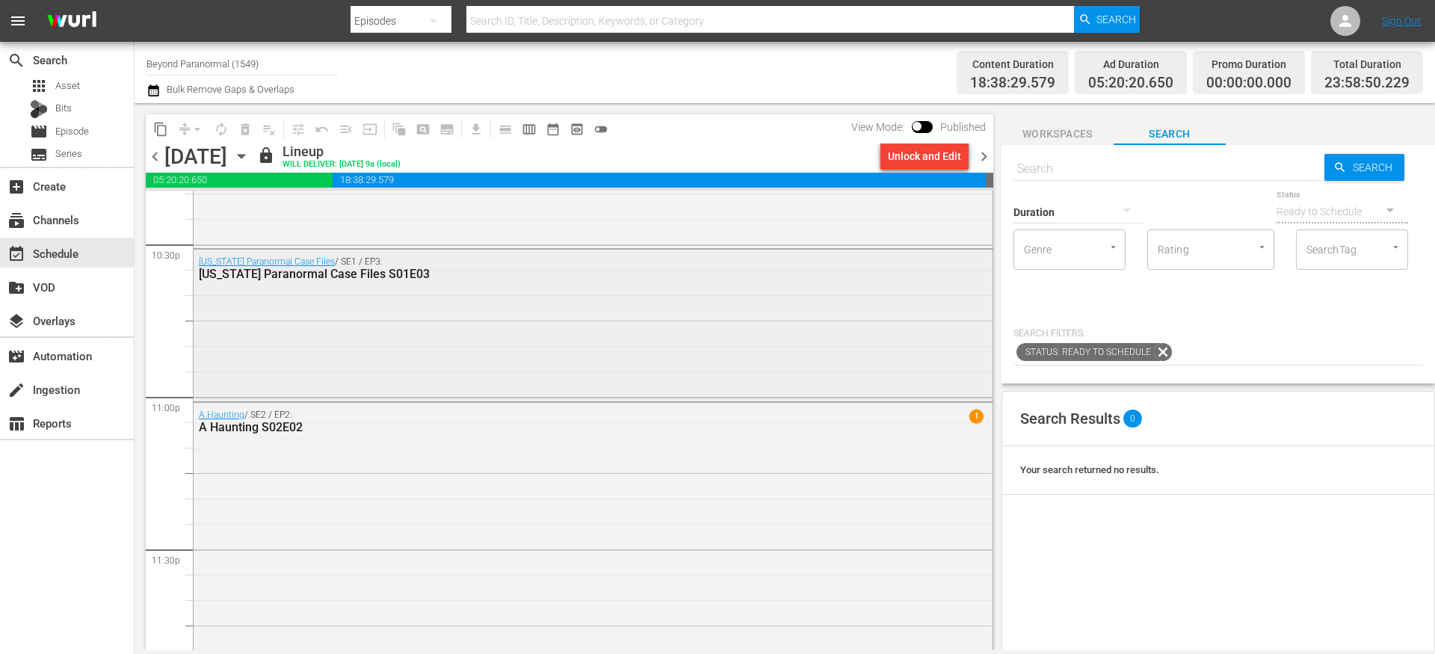
scroll to position [6864, 0]
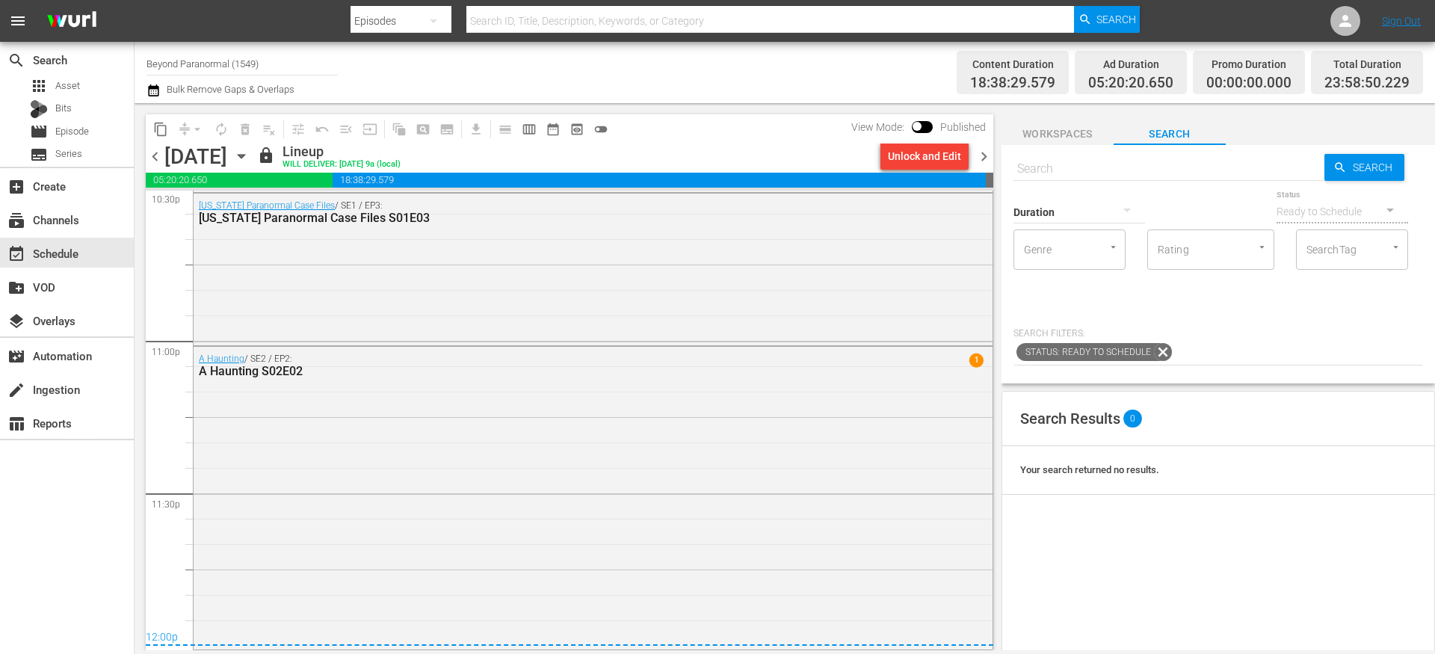
click at [990, 157] on span "chevron_right" at bounding box center [984, 156] width 19 height 19
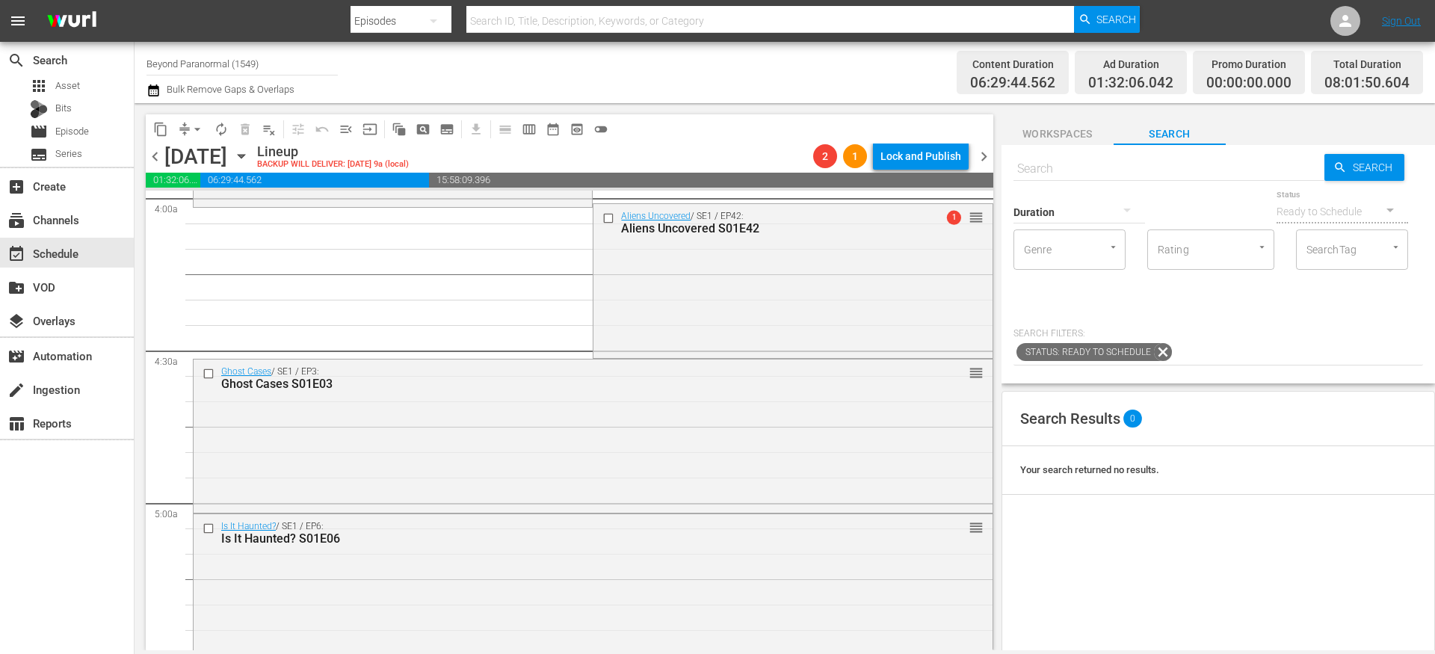
scroll to position [1143, 0]
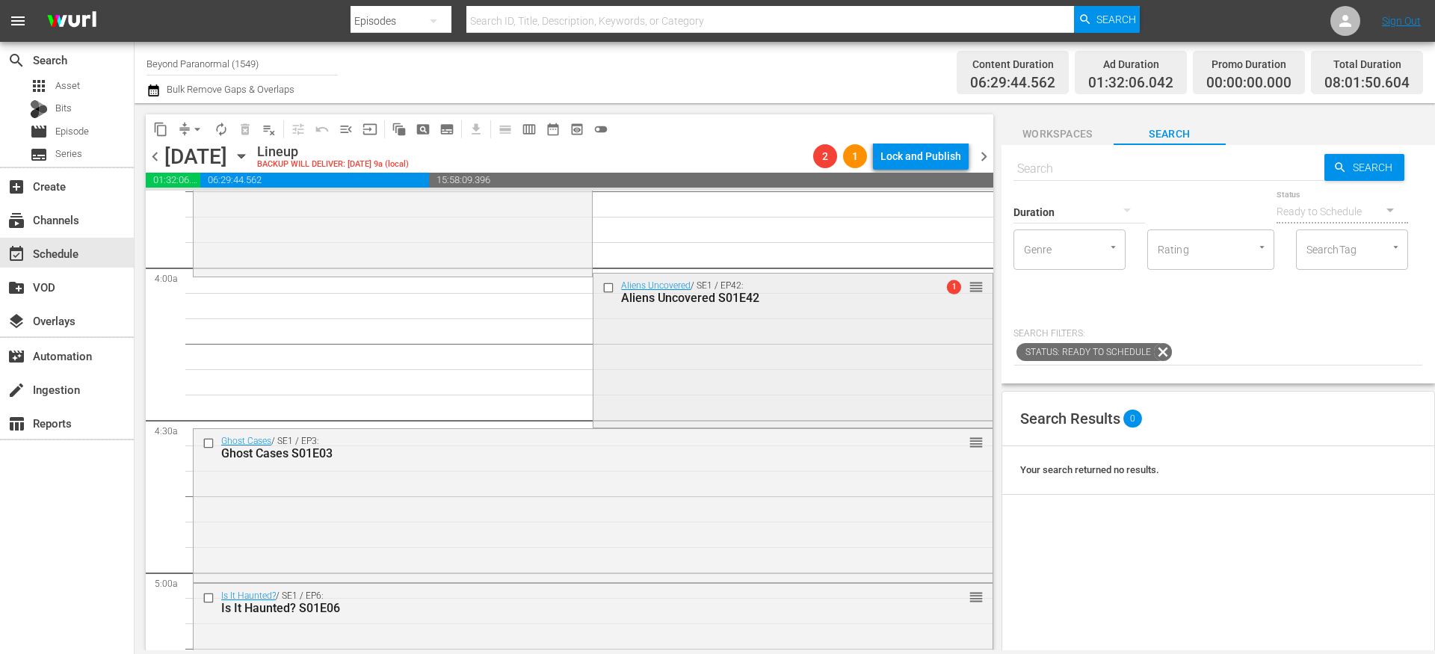
click at [604, 287] on input "checkbox" at bounding box center [610, 287] width 16 height 13
click at [208, 444] on input "checkbox" at bounding box center [211, 443] width 16 height 13
click at [210, 597] on input "checkbox" at bounding box center [211, 598] width 16 height 13
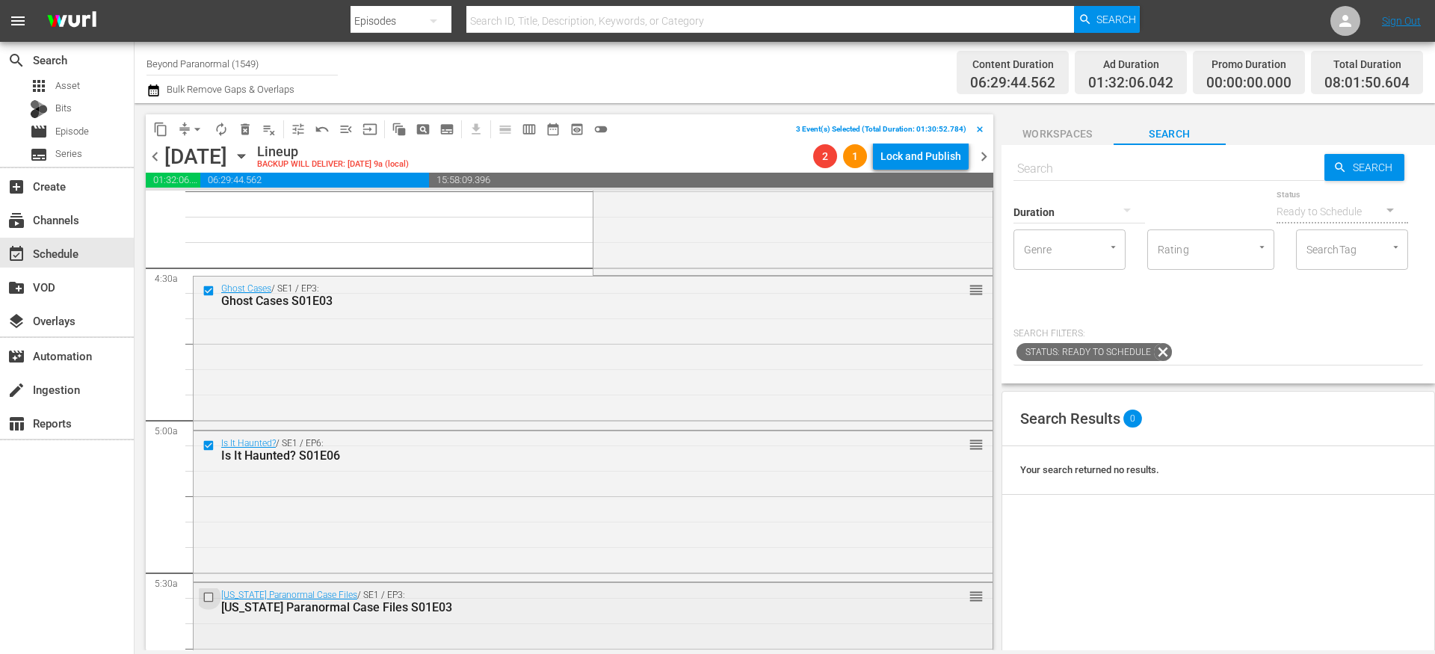
click at [209, 596] on input "checkbox" at bounding box center [211, 596] width 16 height 13
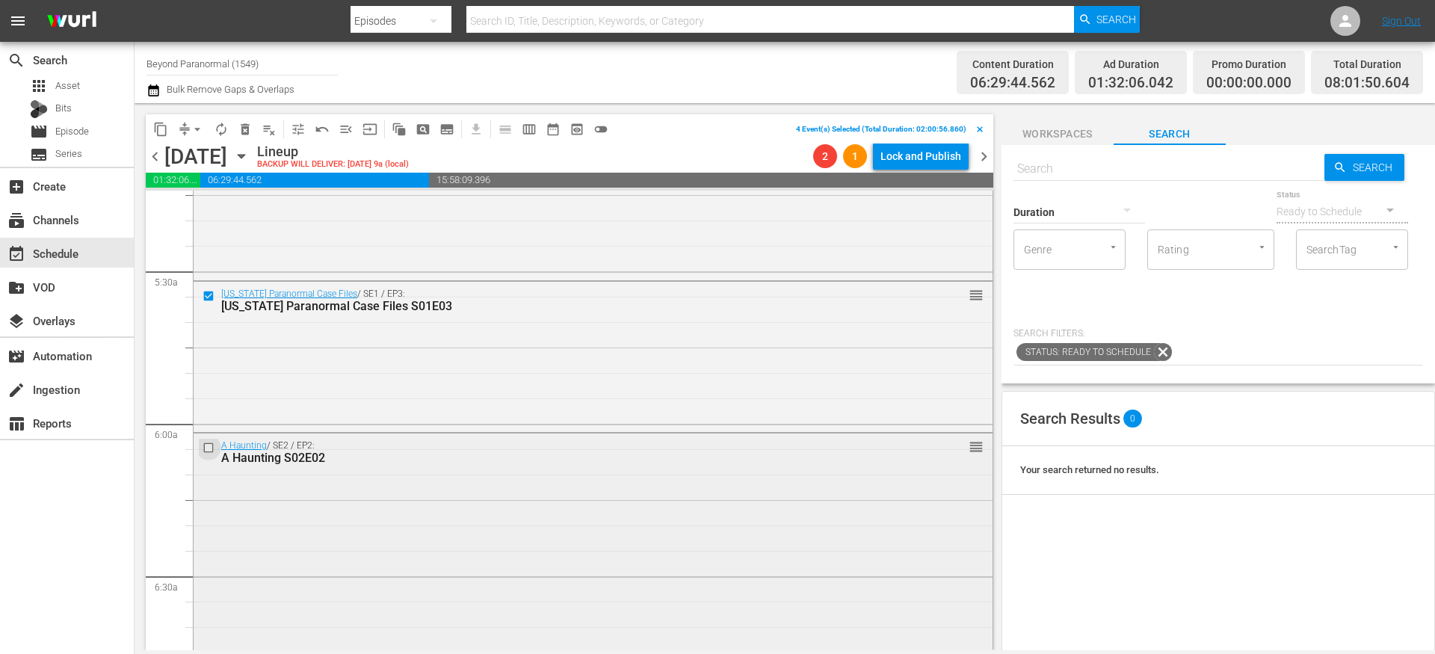
click at [209, 448] on input "checkbox" at bounding box center [211, 448] width 16 height 13
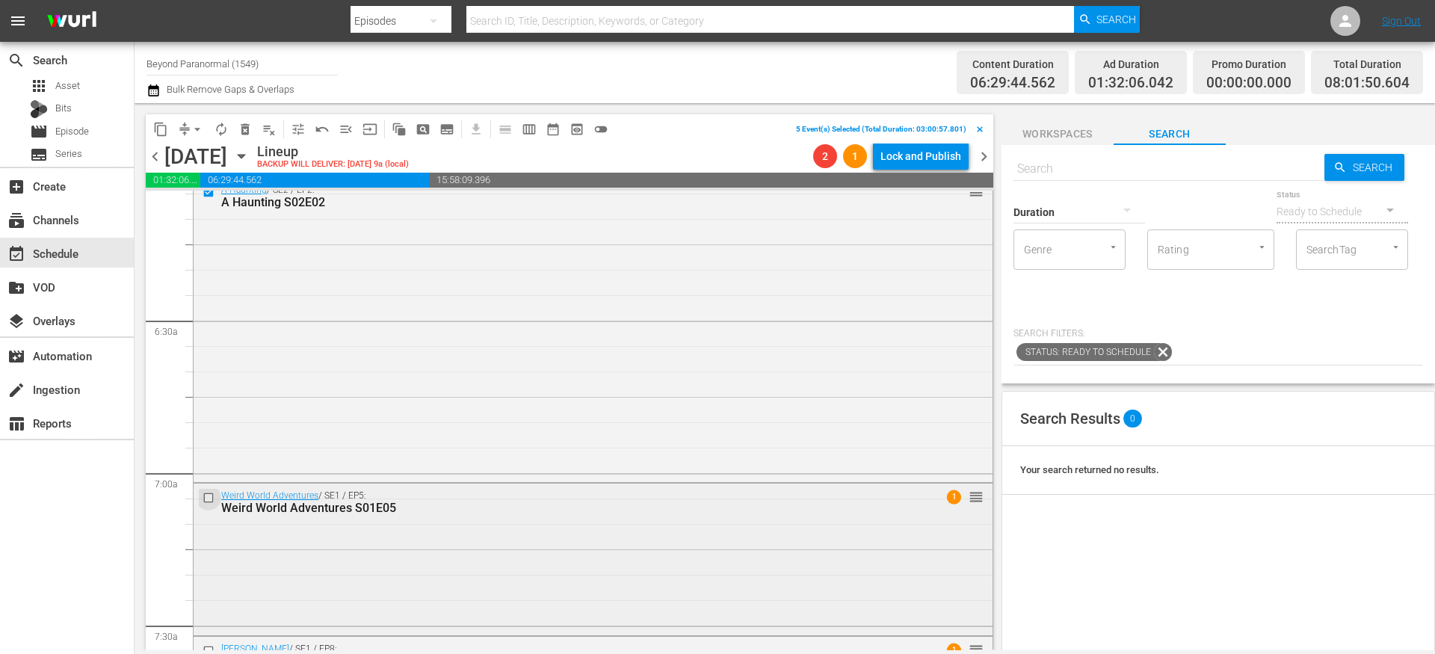
click at [210, 497] on input "checkbox" at bounding box center [211, 497] width 16 height 13
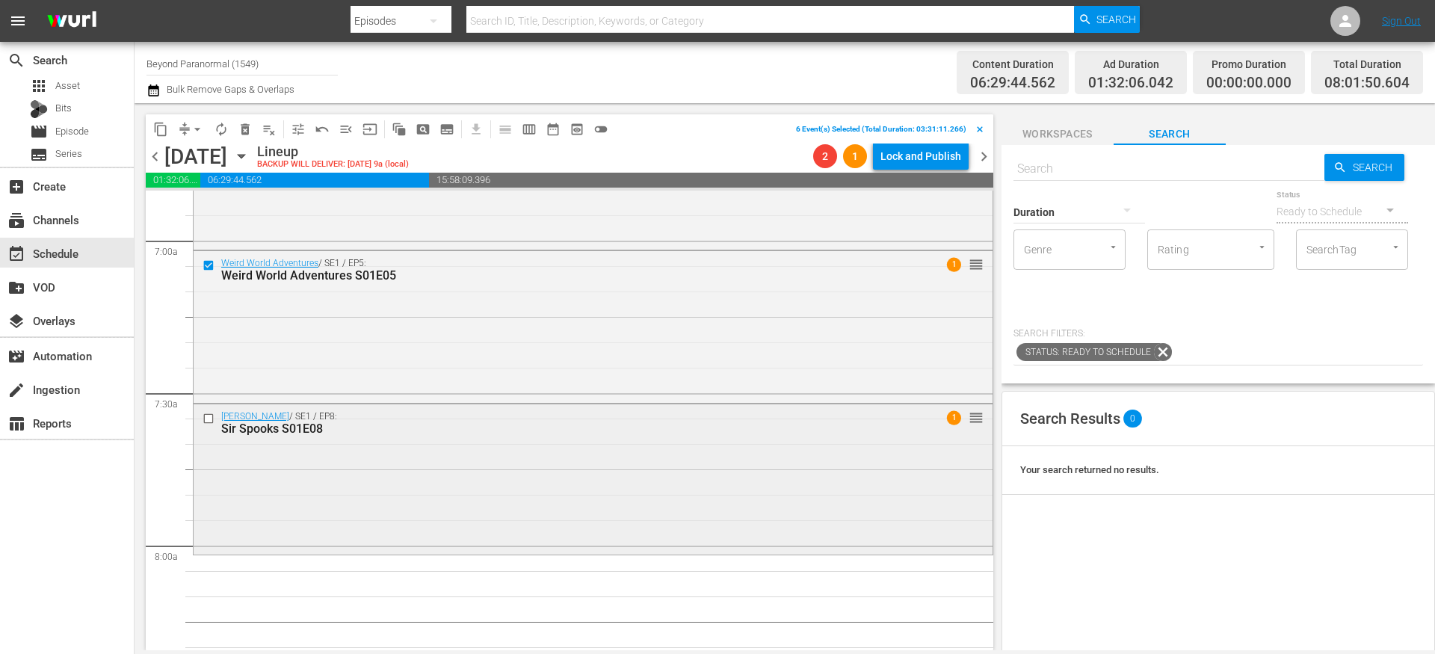
click at [209, 422] on input "checkbox" at bounding box center [211, 419] width 16 height 13
click at [163, 130] on span "content_copy" at bounding box center [160, 129] width 15 height 15
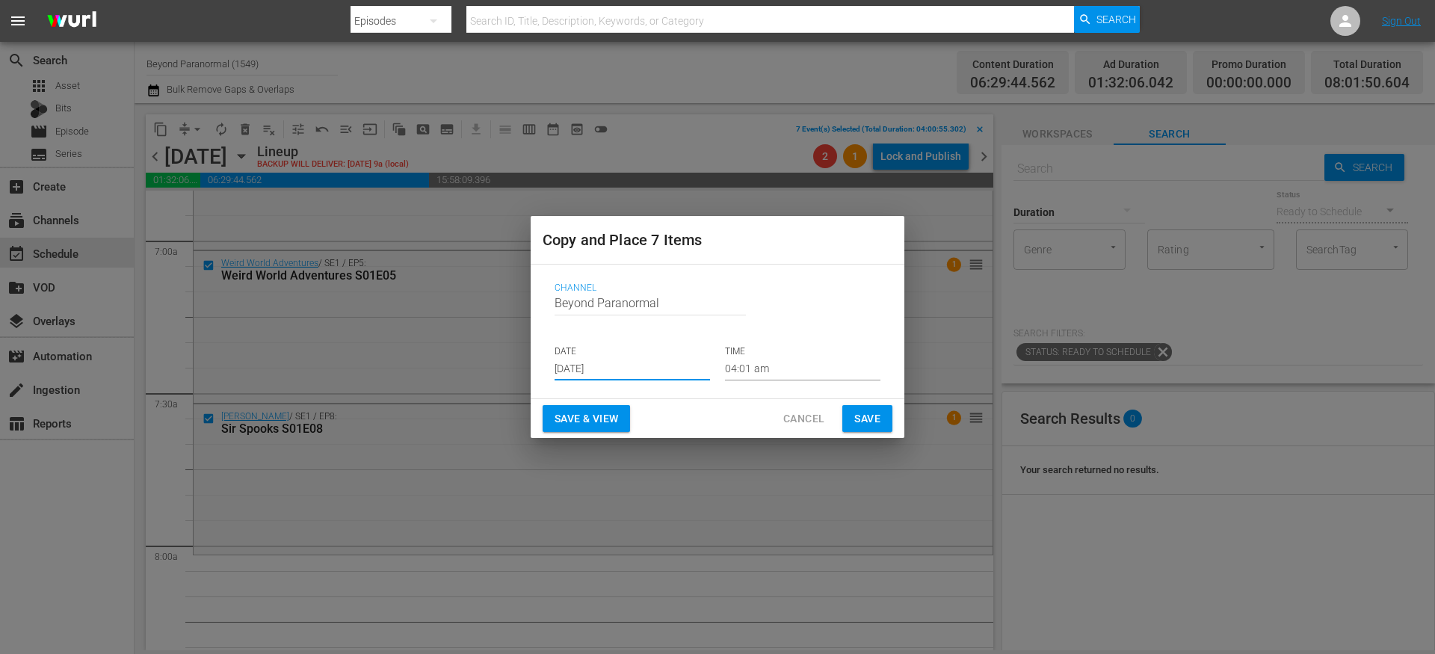
click at [590, 367] on input "[DATE]" at bounding box center [632, 369] width 155 height 22
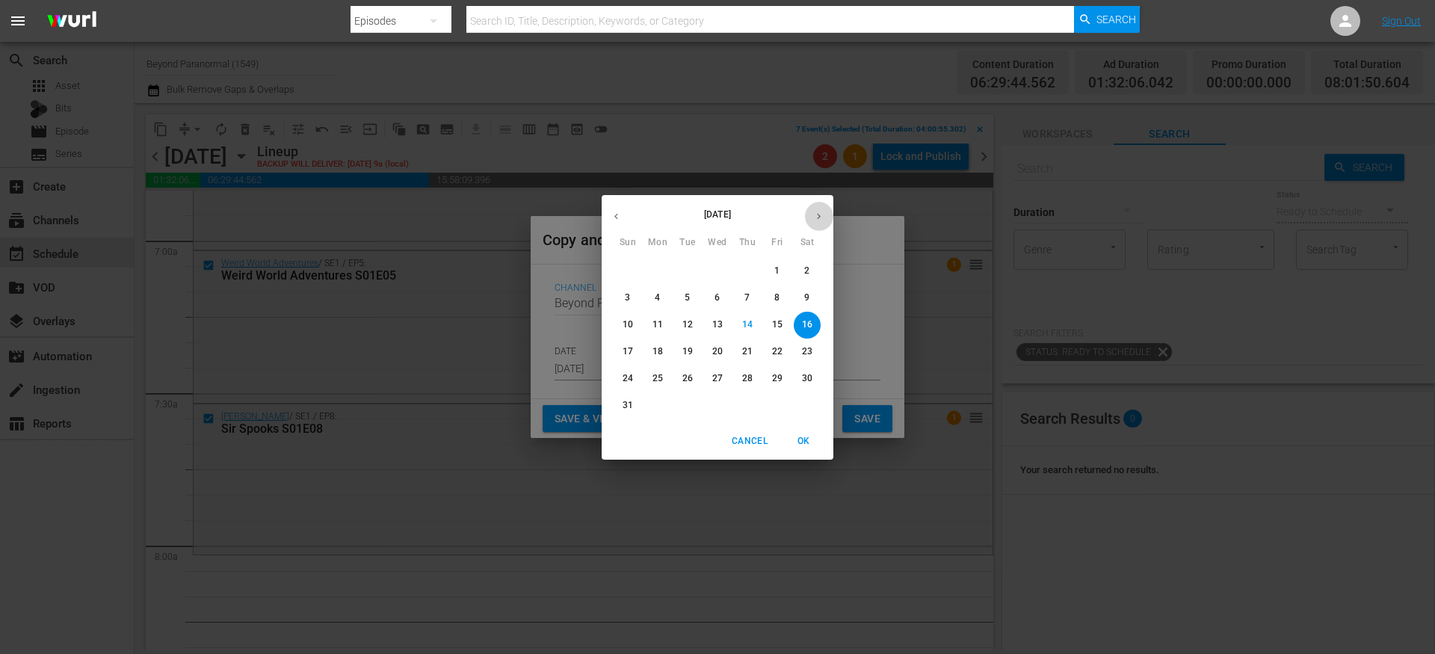
click at [812, 215] on button "button" at bounding box center [818, 216] width 29 height 29
click at [747, 298] on p "11" at bounding box center [747, 298] width 10 height 13
type input "[DATE]"
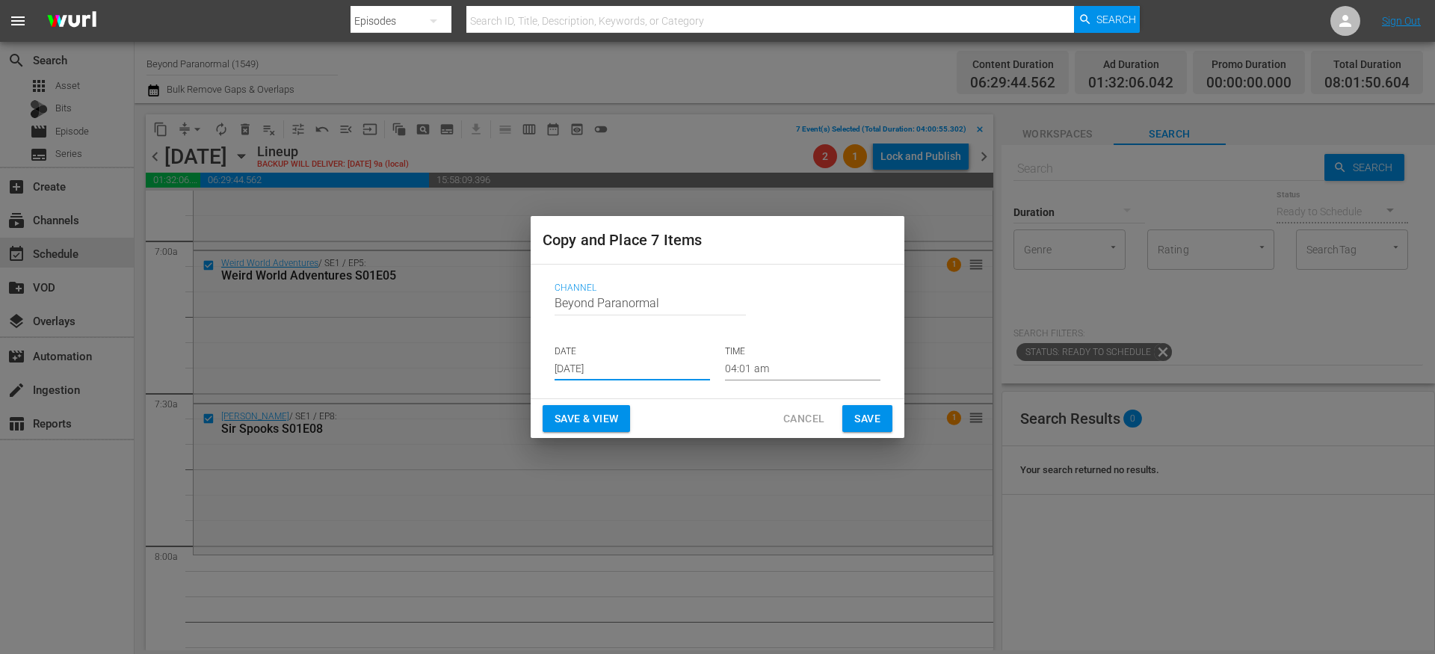
click at [737, 369] on input "04:01 am" at bounding box center [802, 369] width 155 height 22
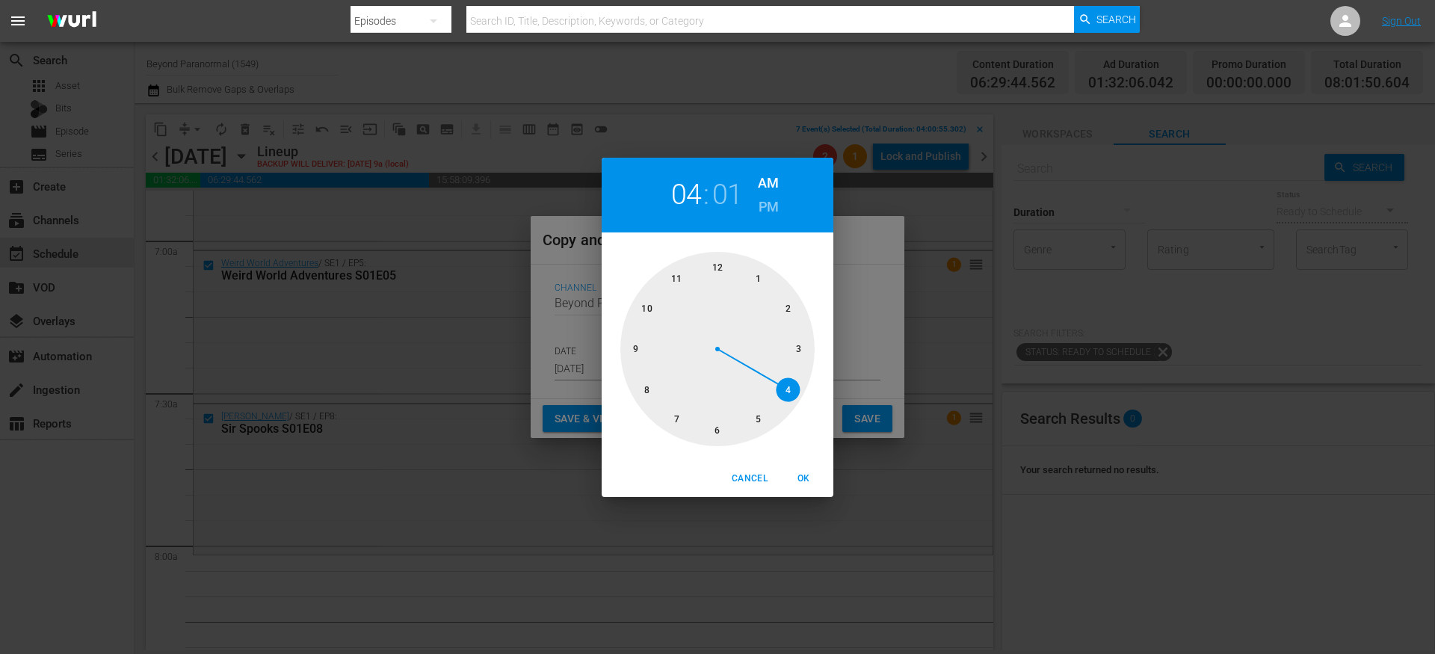
click at [639, 388] on div at bounding box center [717, 349] width 194 height 194
click at [804, 465] on div "Cancel OK" at bounding box center [718, 478] width 232 height 37
click at [804, 472] on span "OK" at bounding box center [804, 479] width 36 height 16
type input "08:01 am"
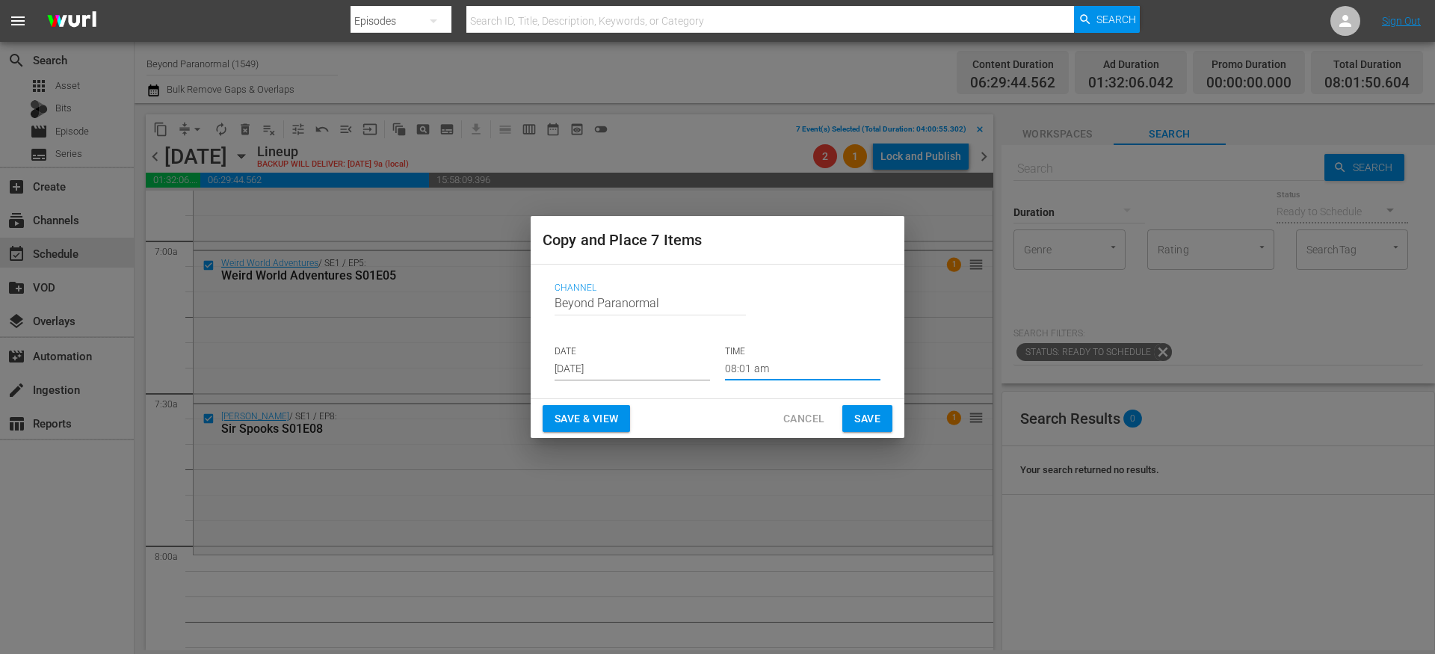
click at [870, 418] on span "Save" at bounding box center [867, 419] width 26 height 19
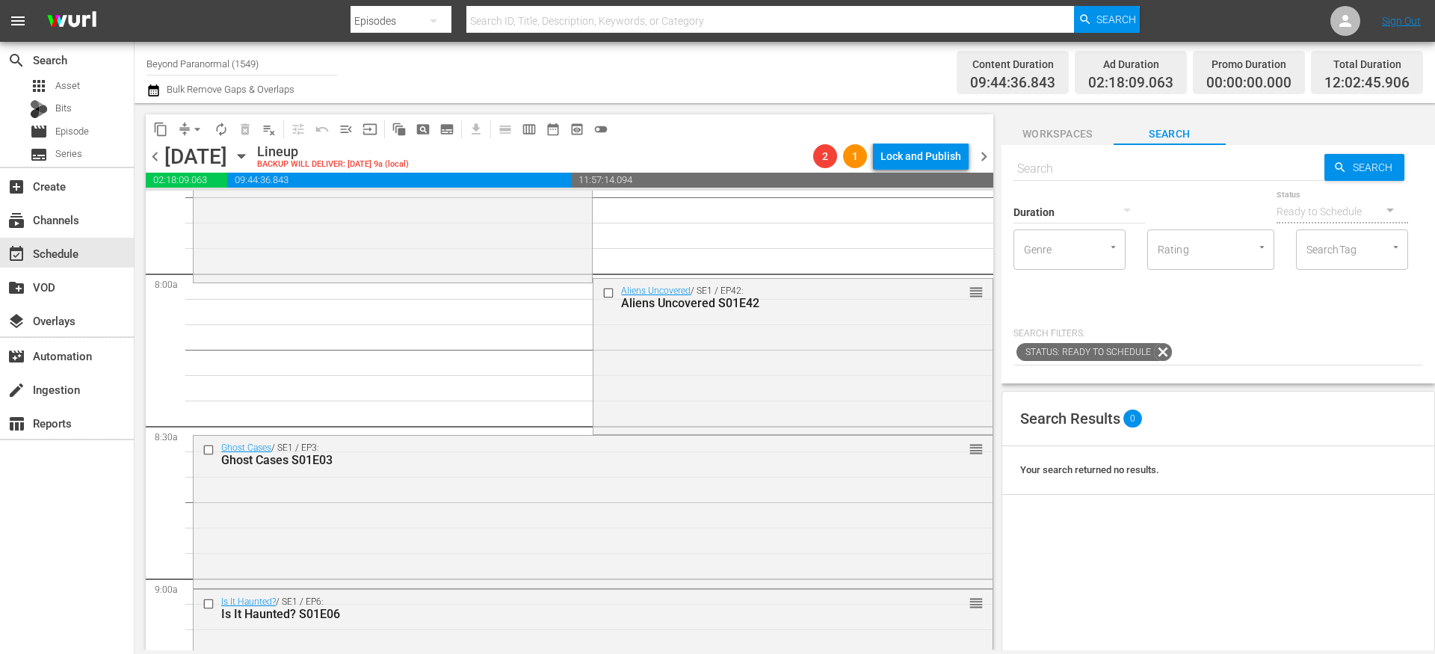
scroll to position [2402, 0]
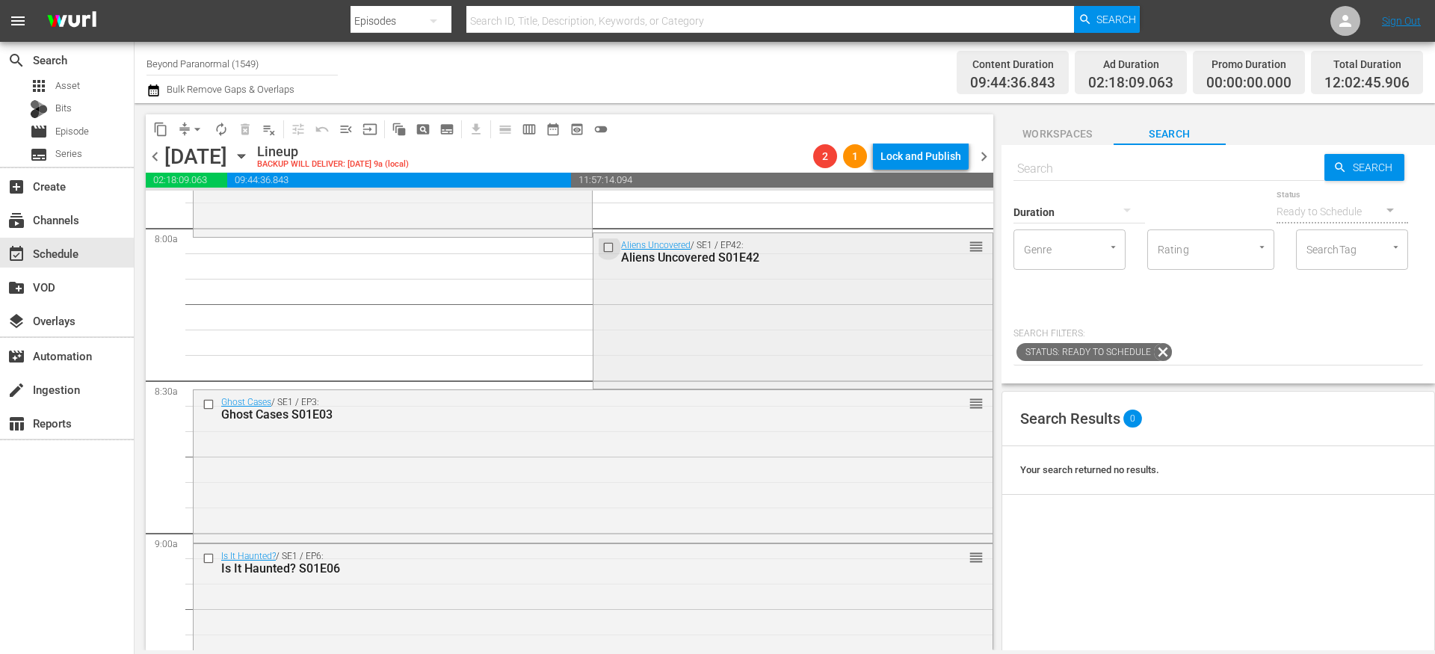
click at [602, 245] on input "checkbox" at bounding box center [610, 247] width 16 height 13
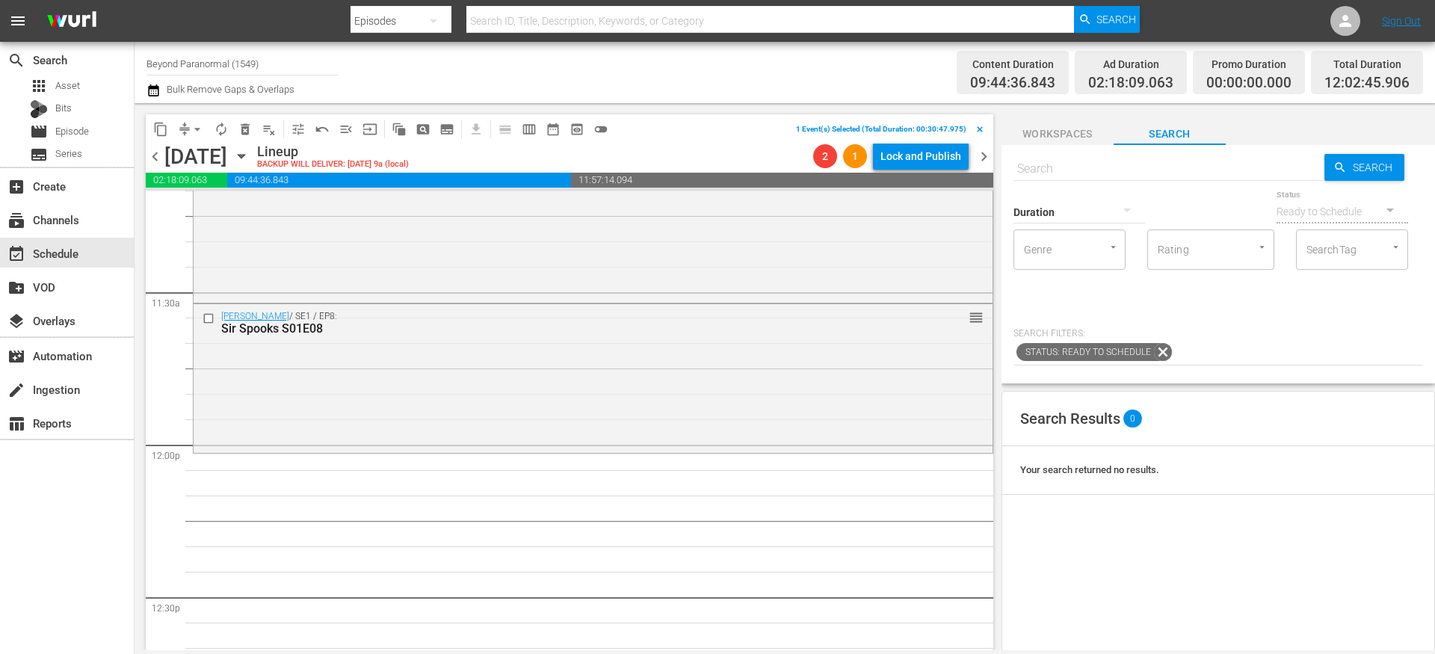
scroll to position [3418, 0]
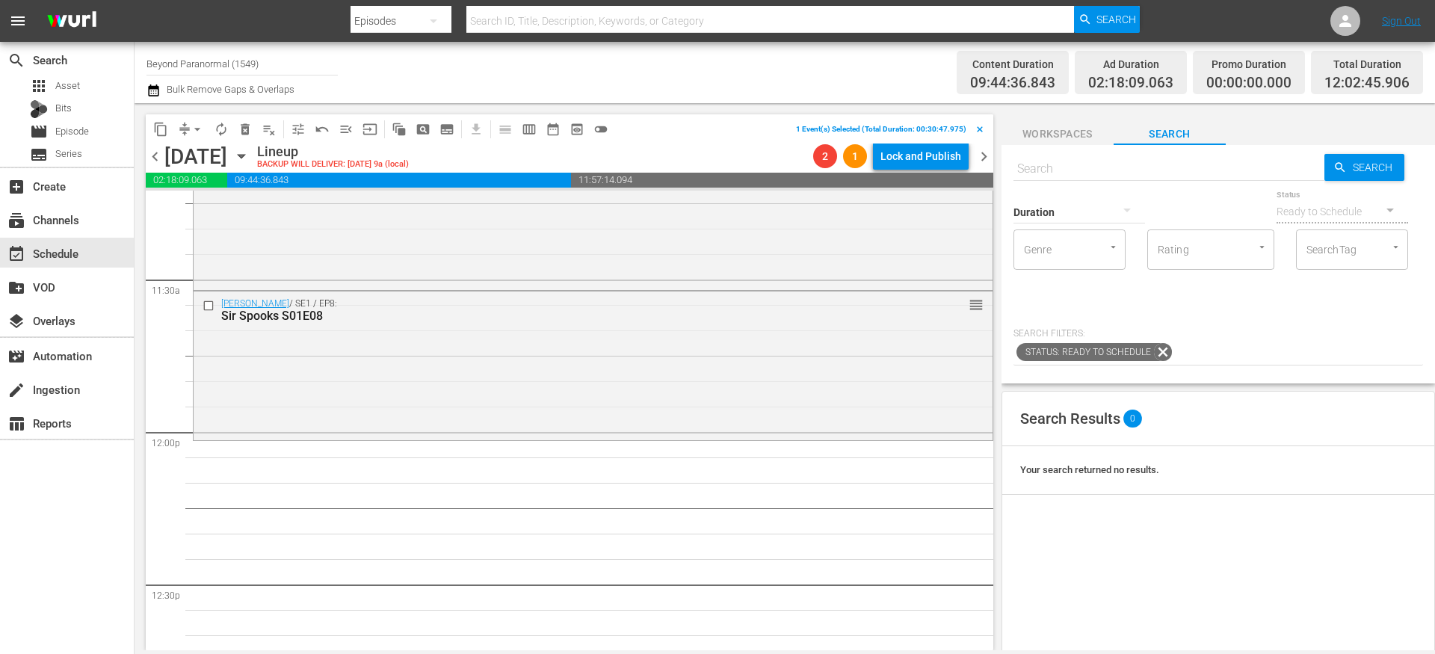
click at [158, 128] on span "content_copy" at bounding box center [160, 129] width 15 height 15
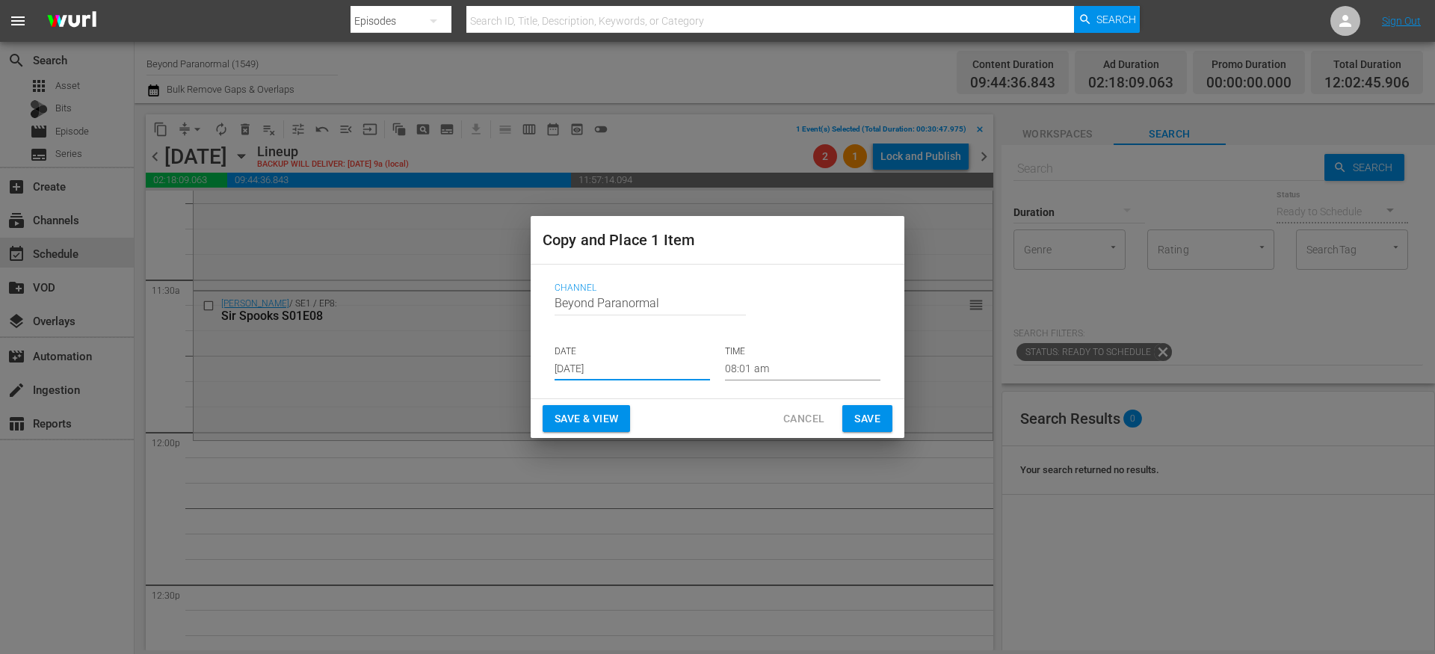
click at [617, 362] on input "[DATE]" at bounding box center [632, 369] width 155 height 22
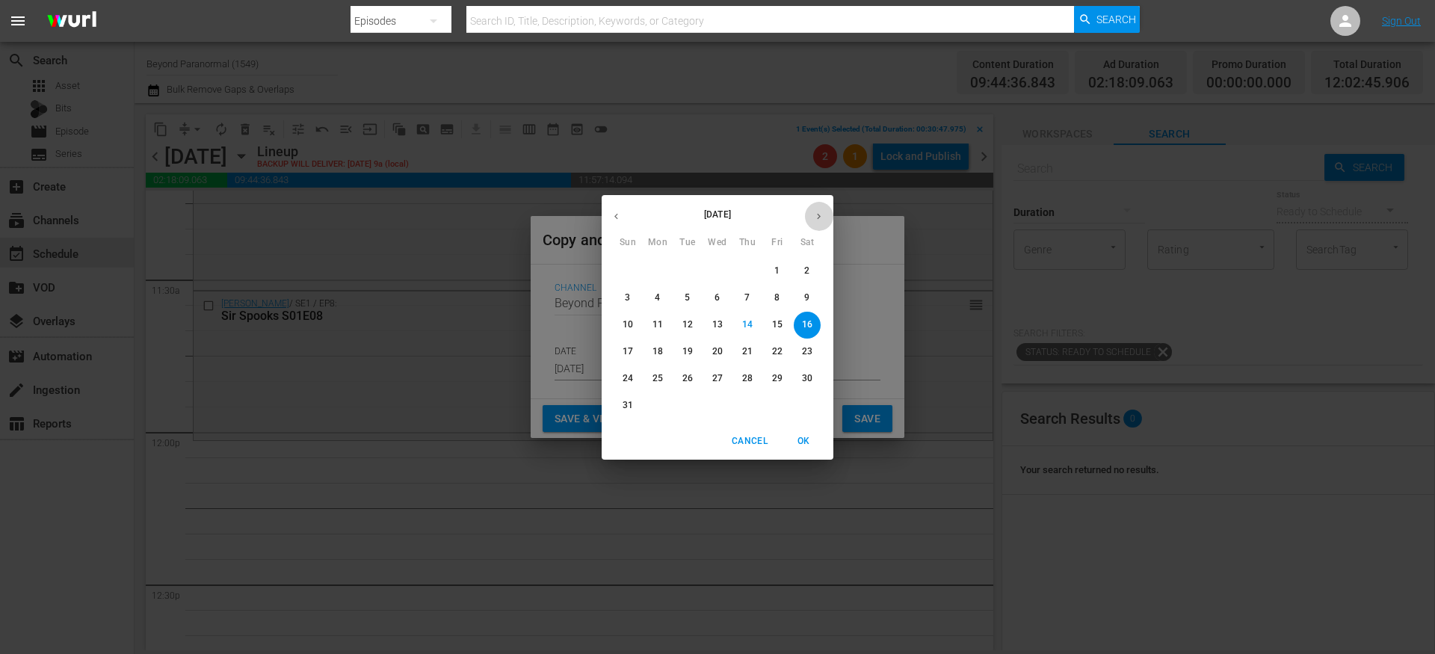
click at [819, 214] on icon "button" at bounding box center [818, 216] width 11 height 11
click at [748, 296] on p "11" at bounding box center [747, 298] width 10 height 13
type input "[DATE]"
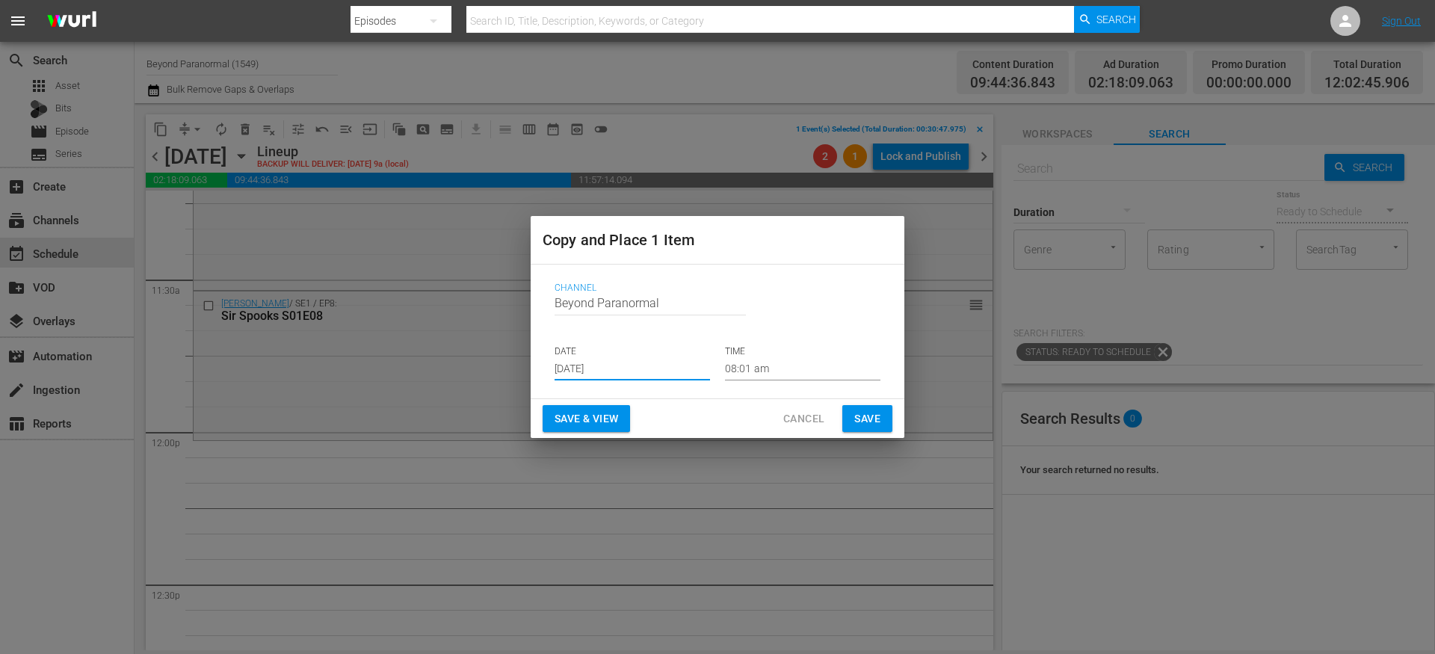
click at [769, 357] on p "TIME" at bounding box center [802, 351] width 155 height 13
click at [757, 368] on input "08:01 am" at bounding box center [802, 369] width 155 height 22
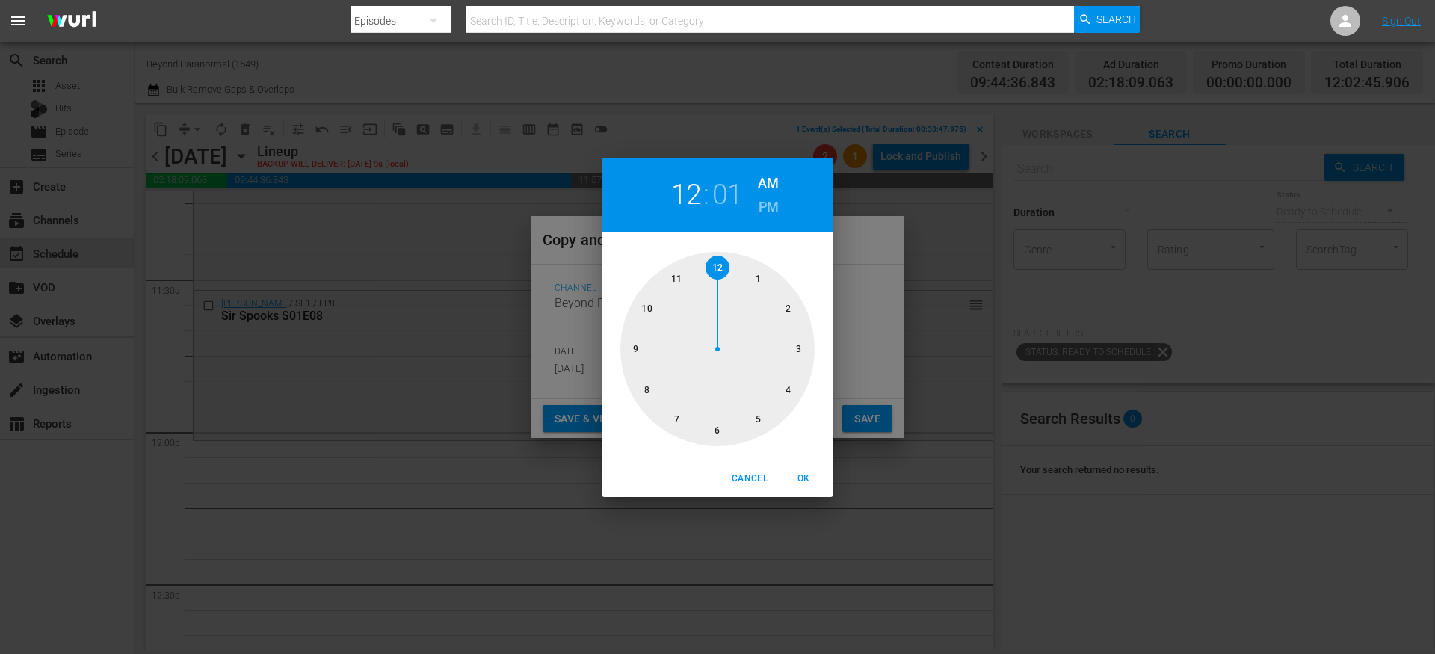
click at [719, 265] on div at bounding box center [717, 349] width 194 height 194
click at [761, 211] on h6 "PM" at bounding box center [769, 207] width 20 height 24
click at [808, 478] on span "OK" at bounding box center [804, 479] width 36 height 16
type input "12:01 pm"
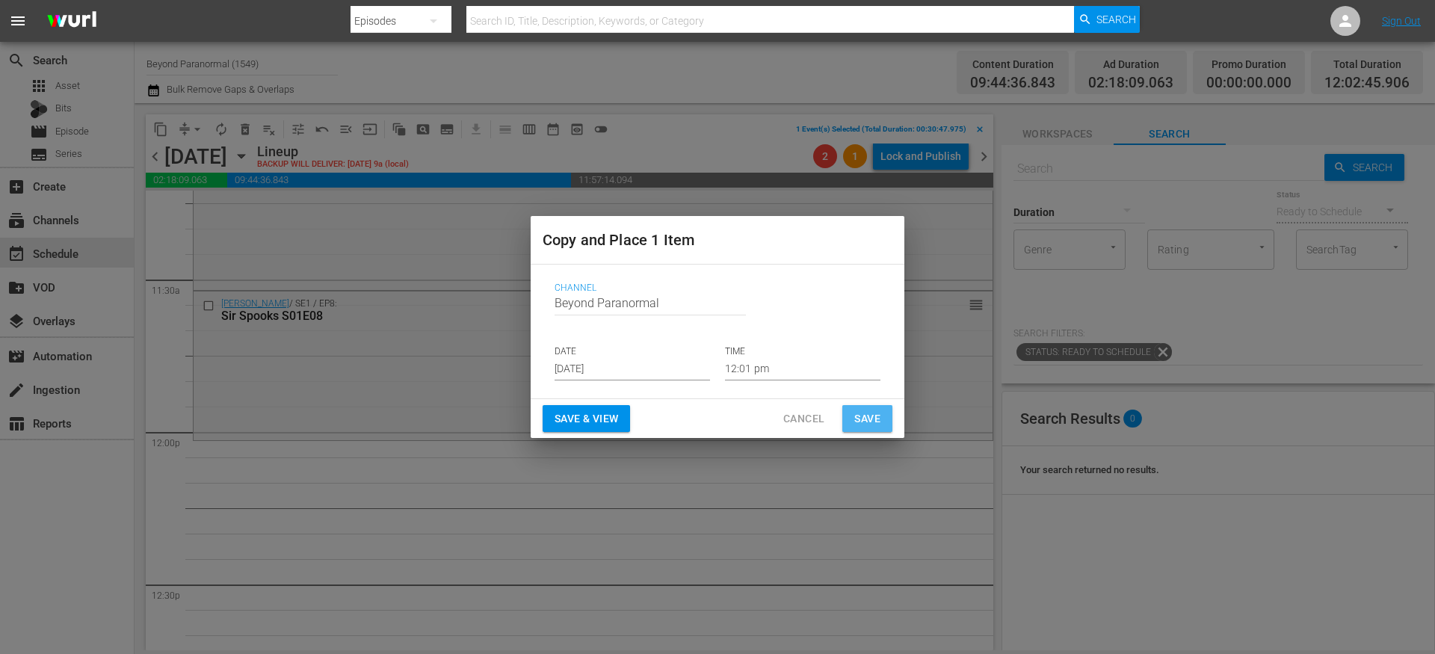
click at [861, 425] on span "Save" at bounding box center [867, 419] width 26 height 19
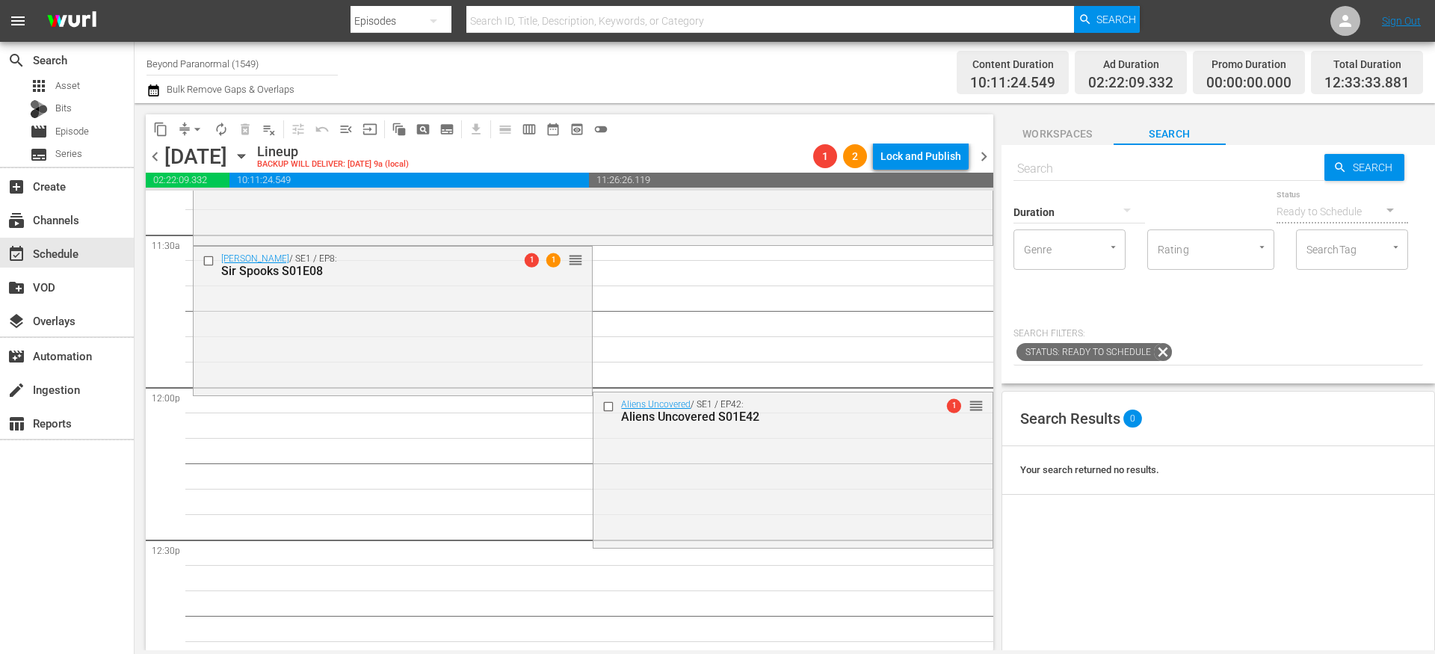
scroll to position [3514, 0]
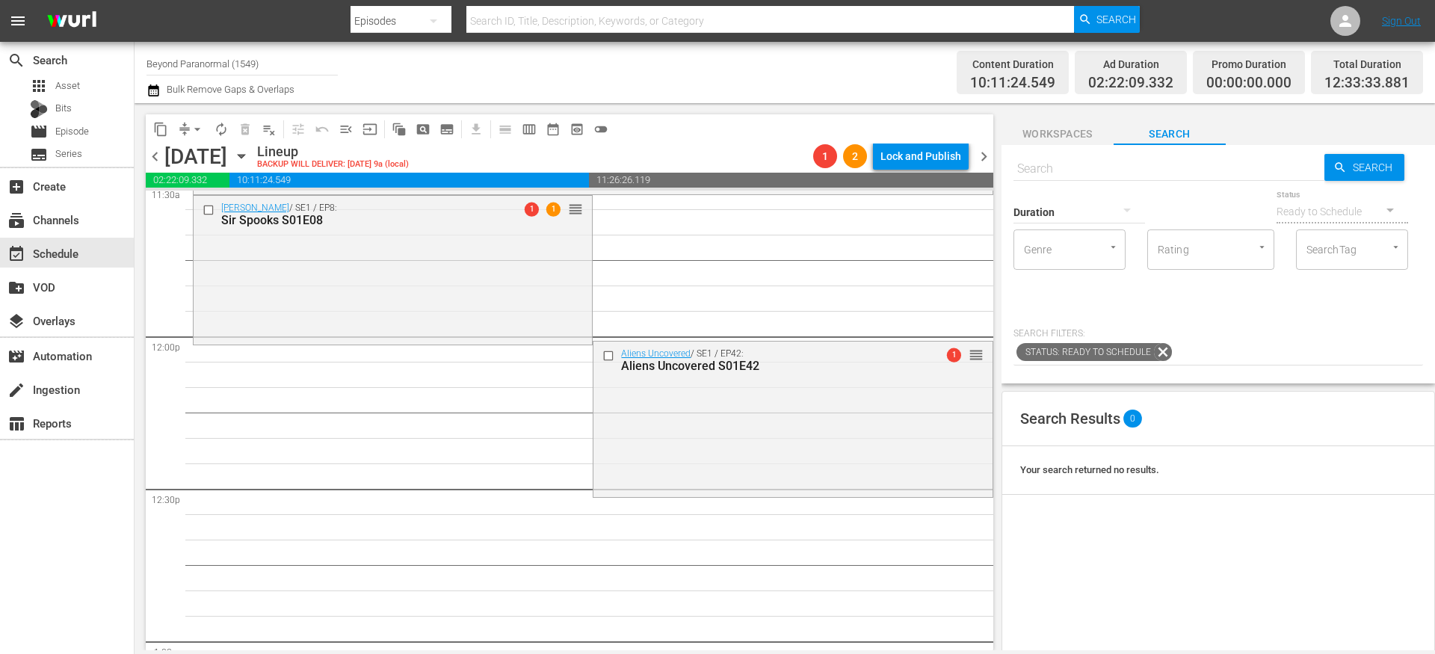
click at [1040, 178] on div "Duration" at bounding box center [1080, 203] width 132 height 54
click at [1042, 173] on input "text" at bounding box center [1169, 169] width 311 height 36
paste input "[US_STATE] Paranormal Case Files S01E01"
type input "[US_STATE] Paranormal Case Files S01E01"
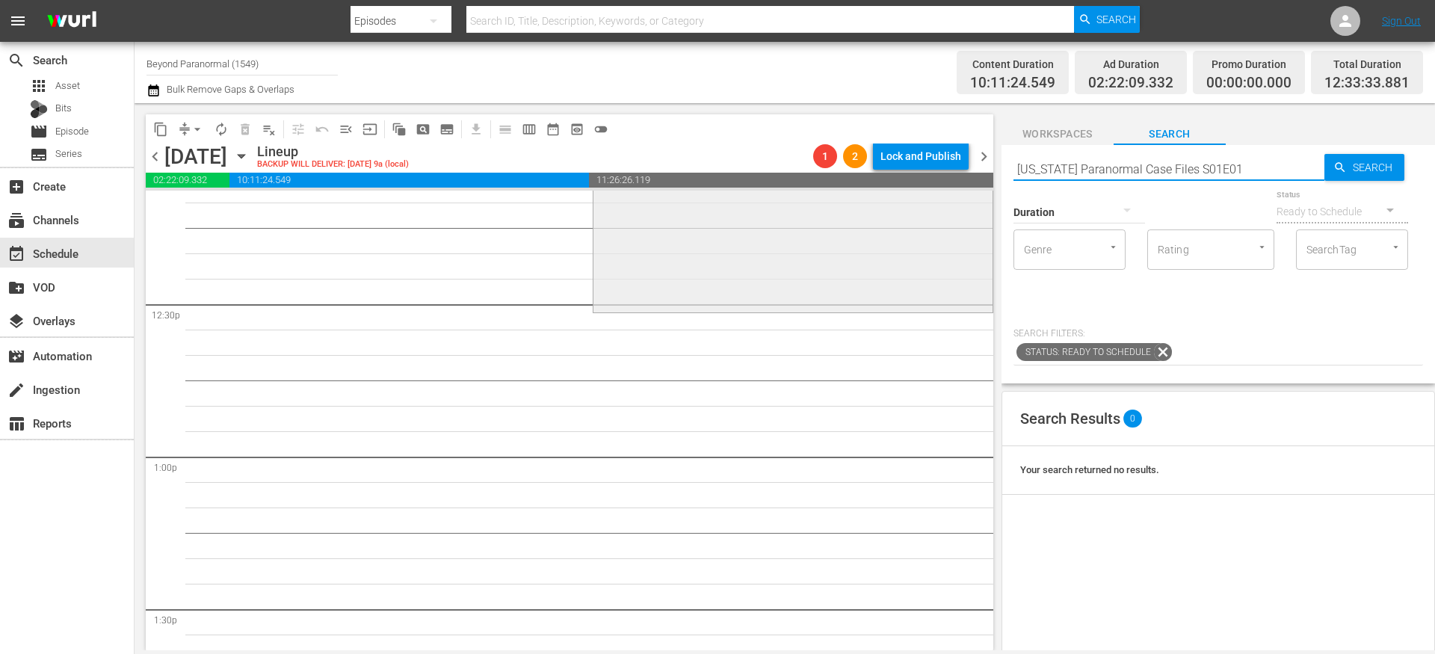
scroll to position [3703, 0]
type input "[US_STATE] Paranormal Case Files S01E01"
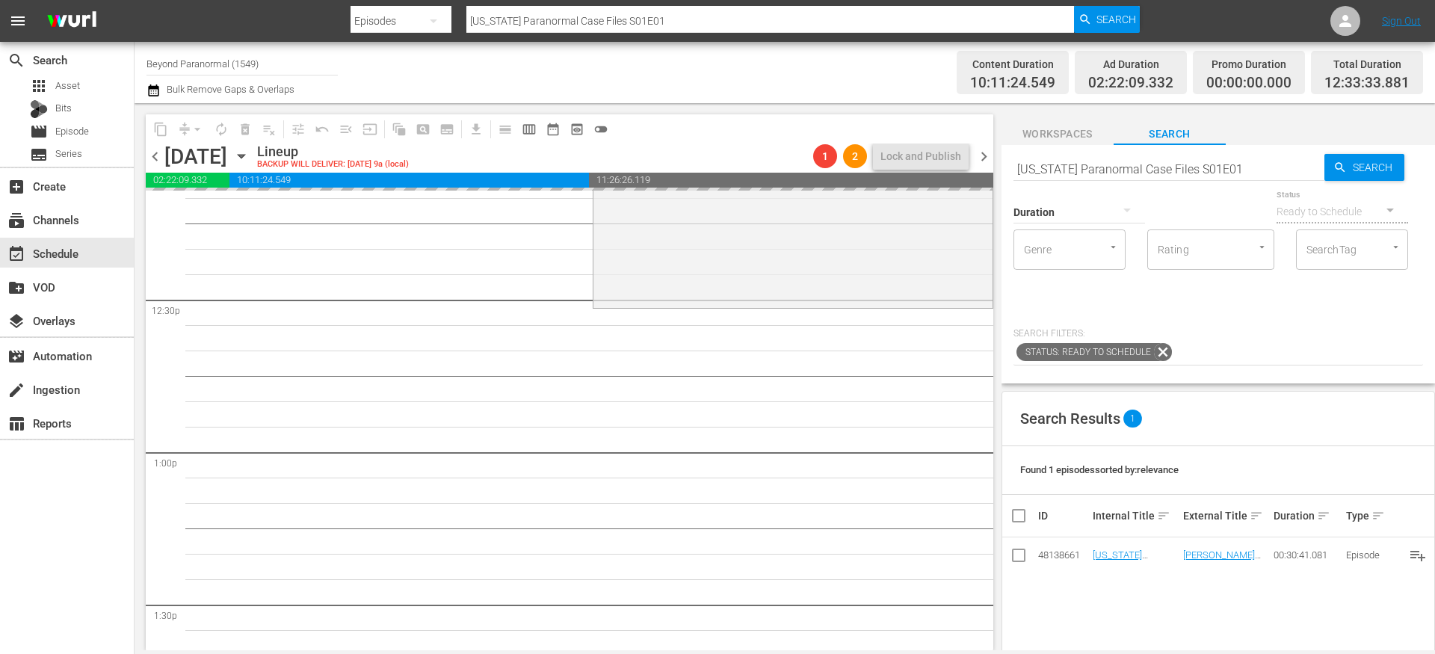
drag, startPoint x: 1100, startPoint y: 550, endPoint x: 732, endPoint y: 1, distance: 660.9
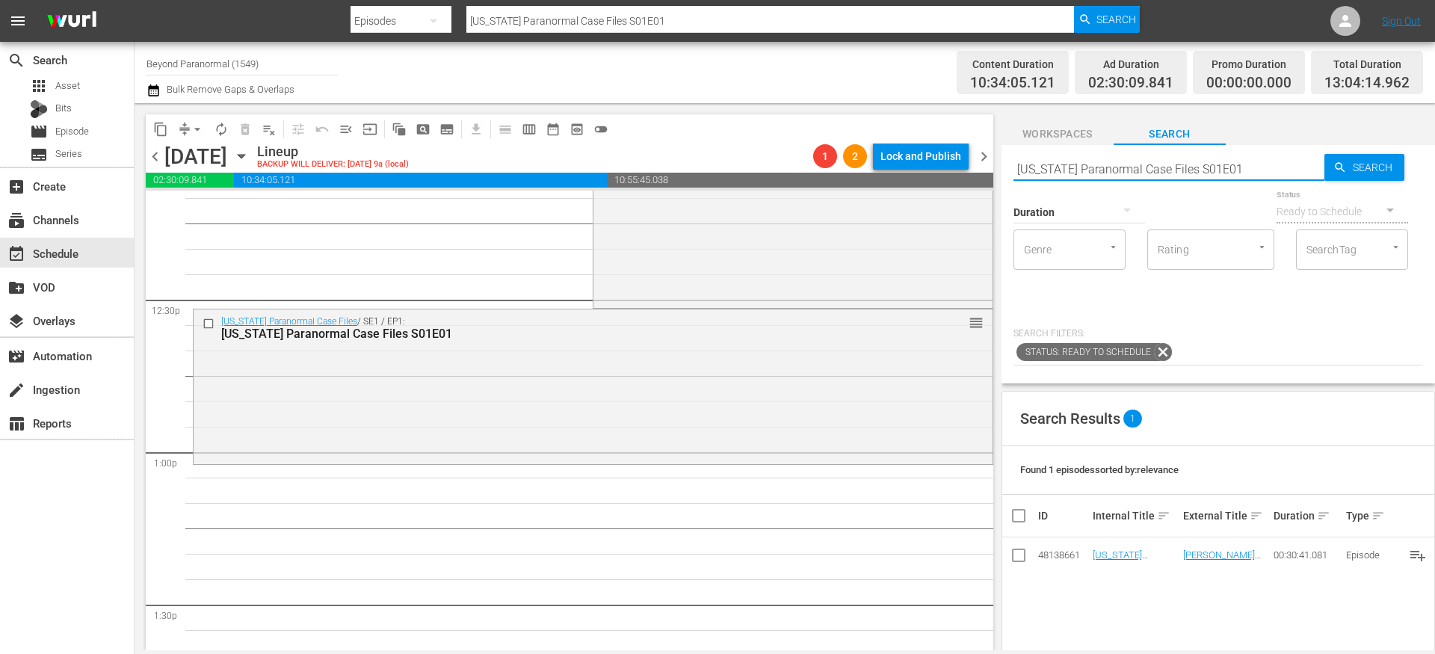
click at [1229, 168] on input "[US_STATE] Paranormal Case Files S01E01" at bounding box center [1169, 169] width 311 height 36
type input "[US_STATE] Paranormal Case Files S01E02"
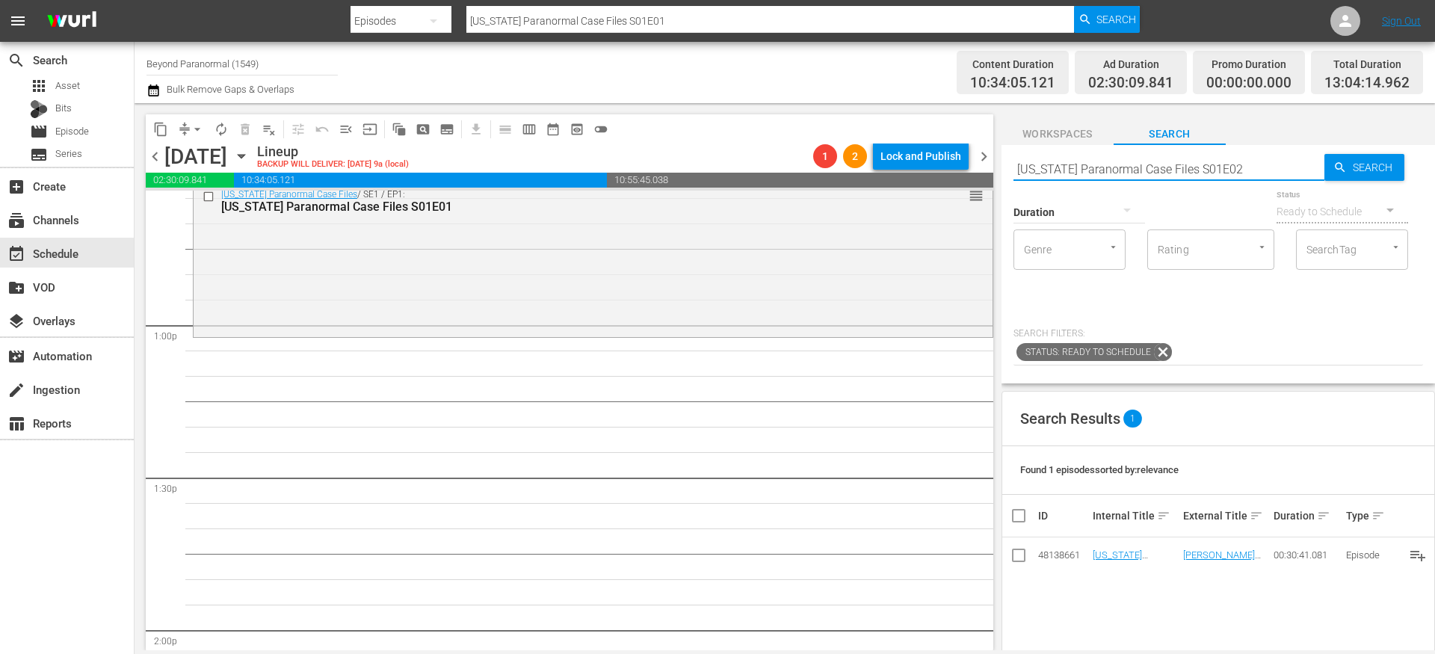
scroll to position [3837, 0]
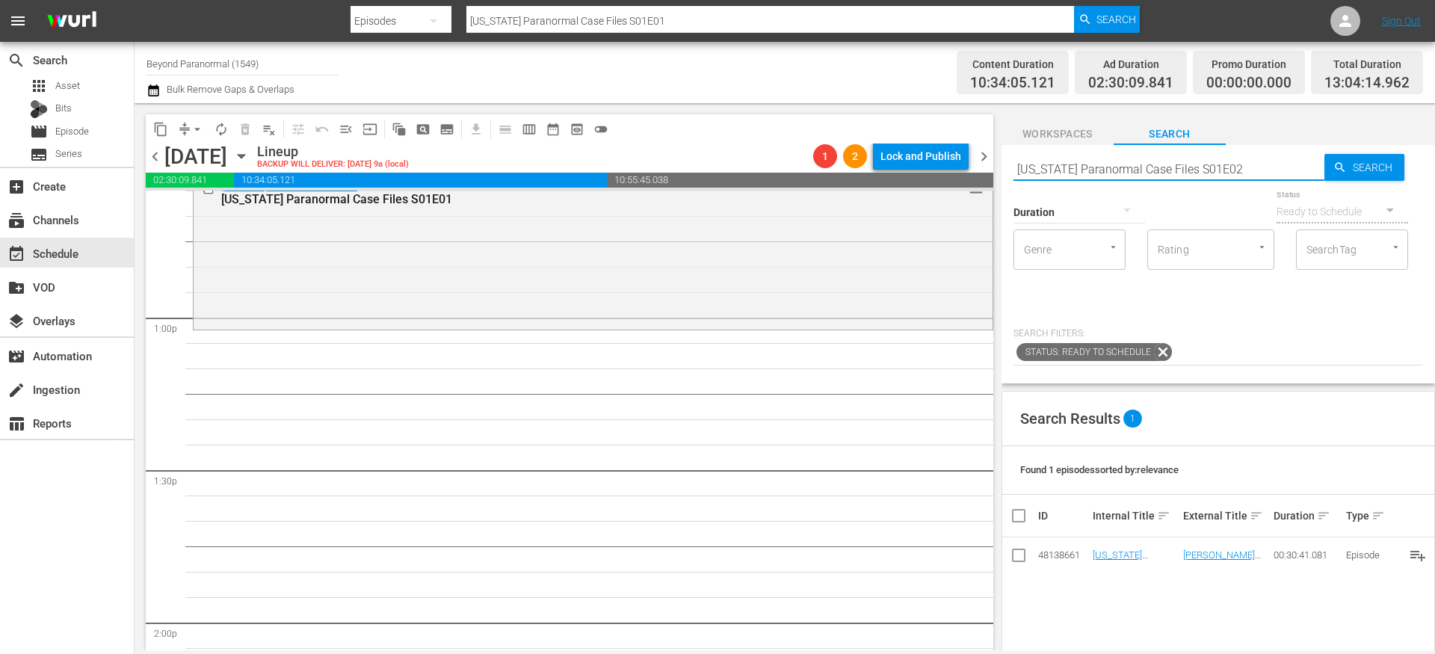
type input "[US_STATE] Paranormal Case Files S01E02"
click at [1242, 167] on input "[US_STATE] Paranormal Case Files S01E02" at bounding box center [1169, 169] width 311 height 36
type input "[US_STATE] Paranormal Case Files S01E03"
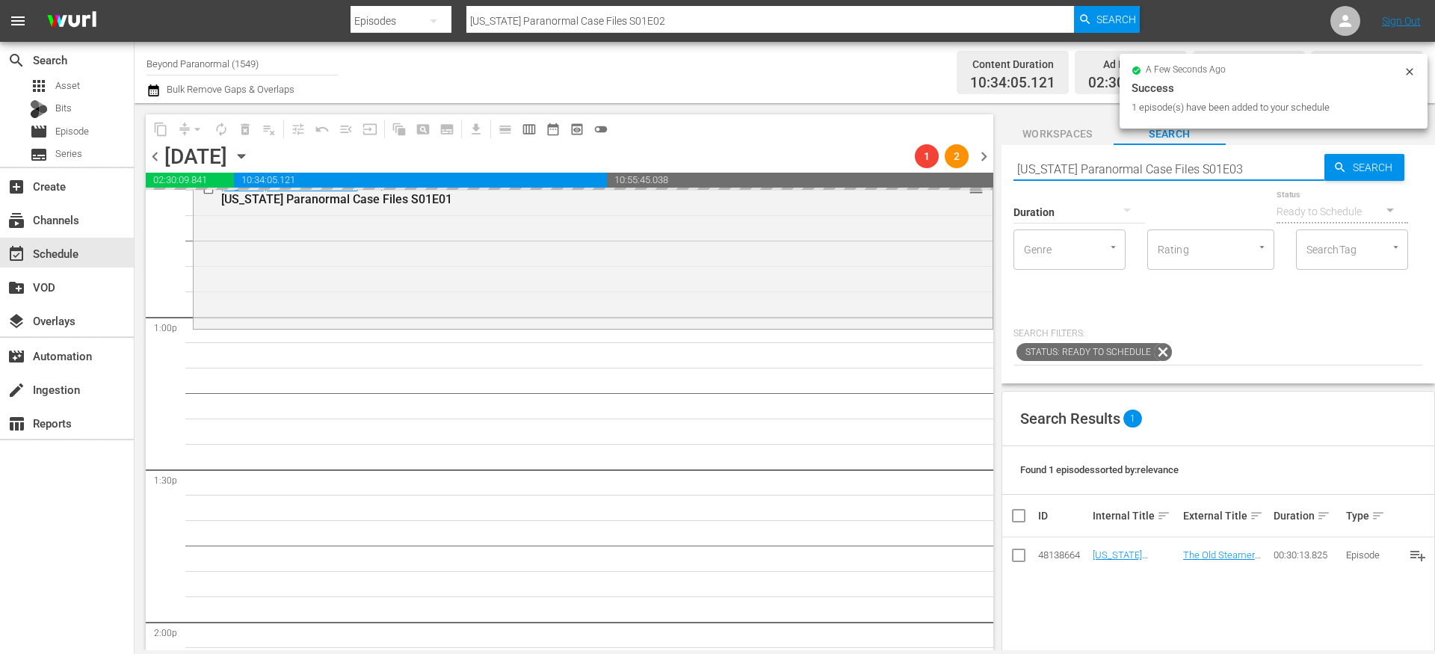
type input "[US_STATE] Paranormal Case Files S01E03"
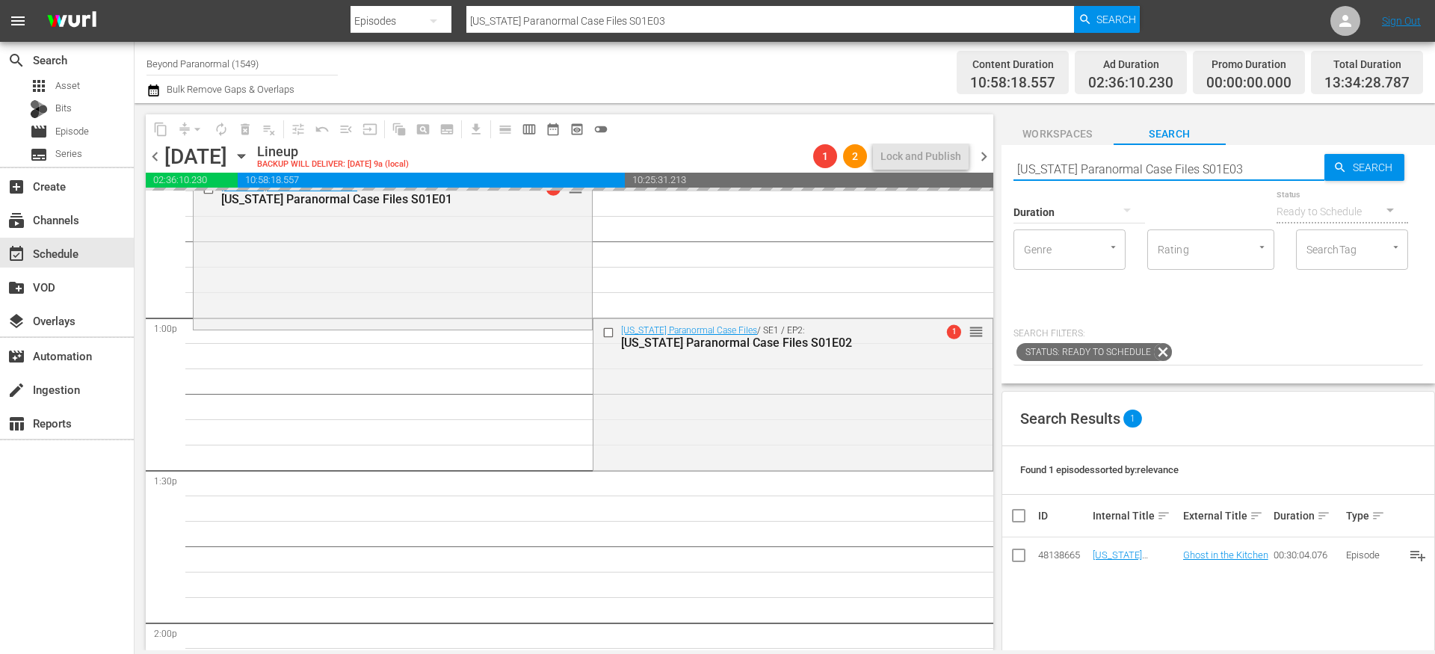
click at [1234, 155] on input "[US_STATE] Paranormal Case Files S01E03" at bounding box center [1169, 169] width 311 height 36
click at [1234, 165] on input "[US_STATE] Paranormal Case Files S01E03" at bounding box center [1169, 169] width 311 height 36
type input "[US_STATE] Paranormal Case Files S01E04"
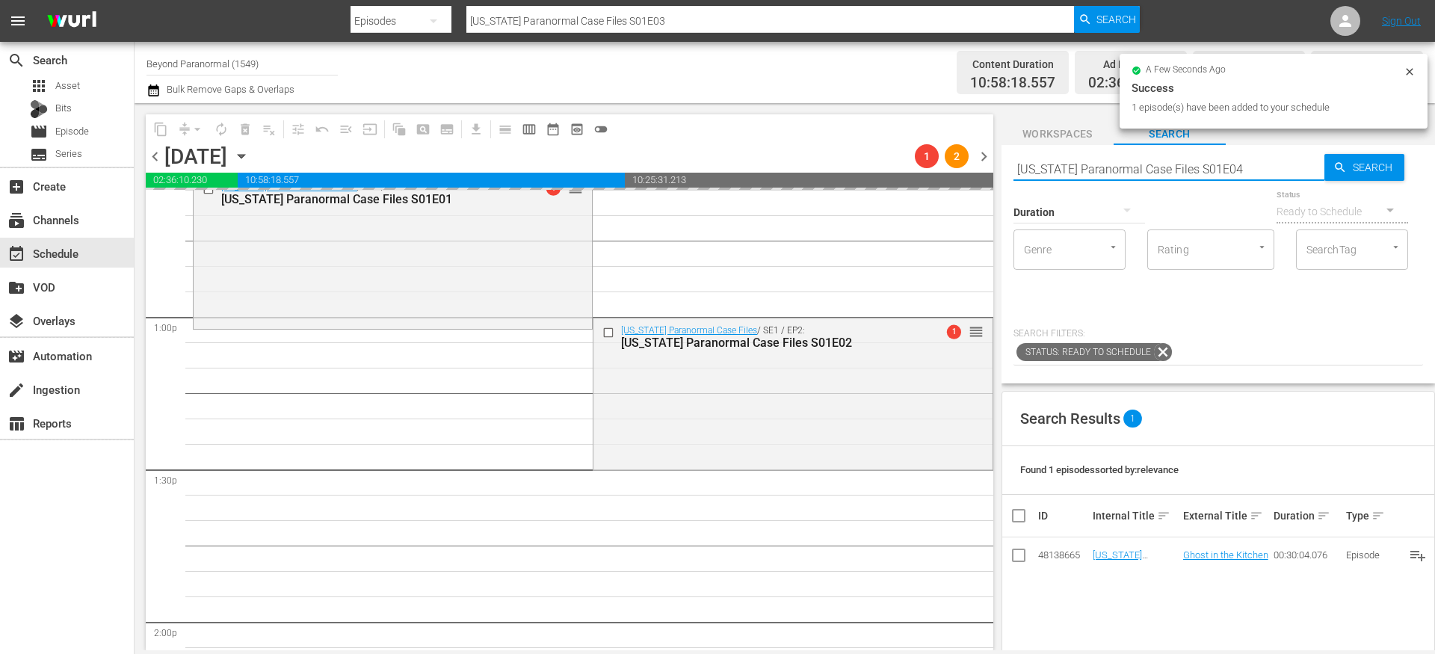
scroll to position [3966, 0]
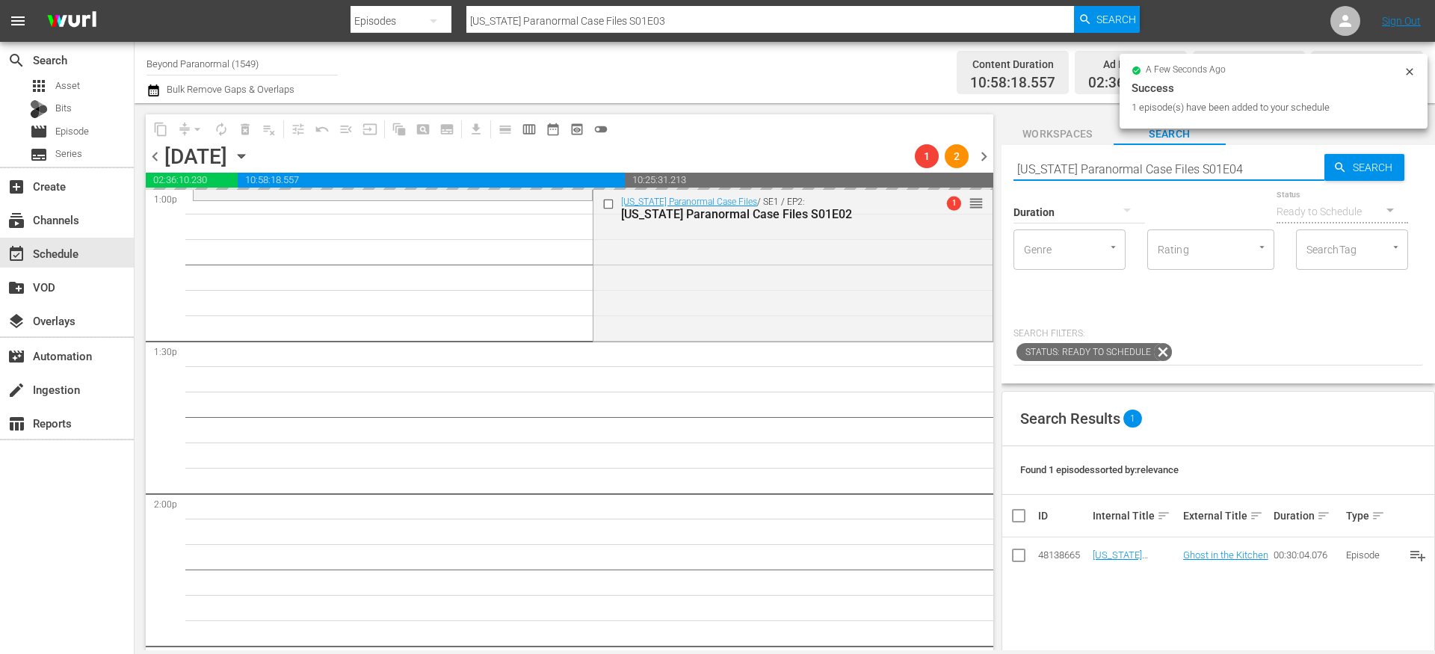
type input "[US_STATE] Paranormal Case Files S01E04"
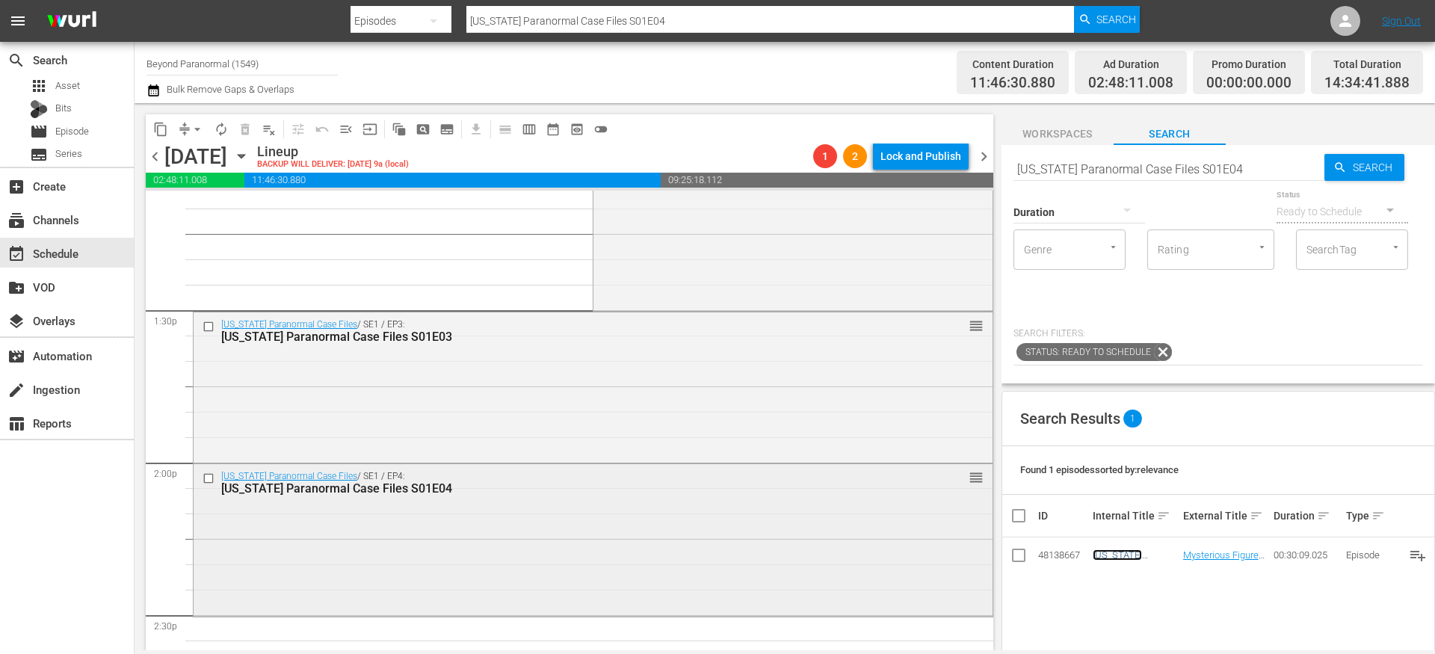
scroll to position [4029, 0]
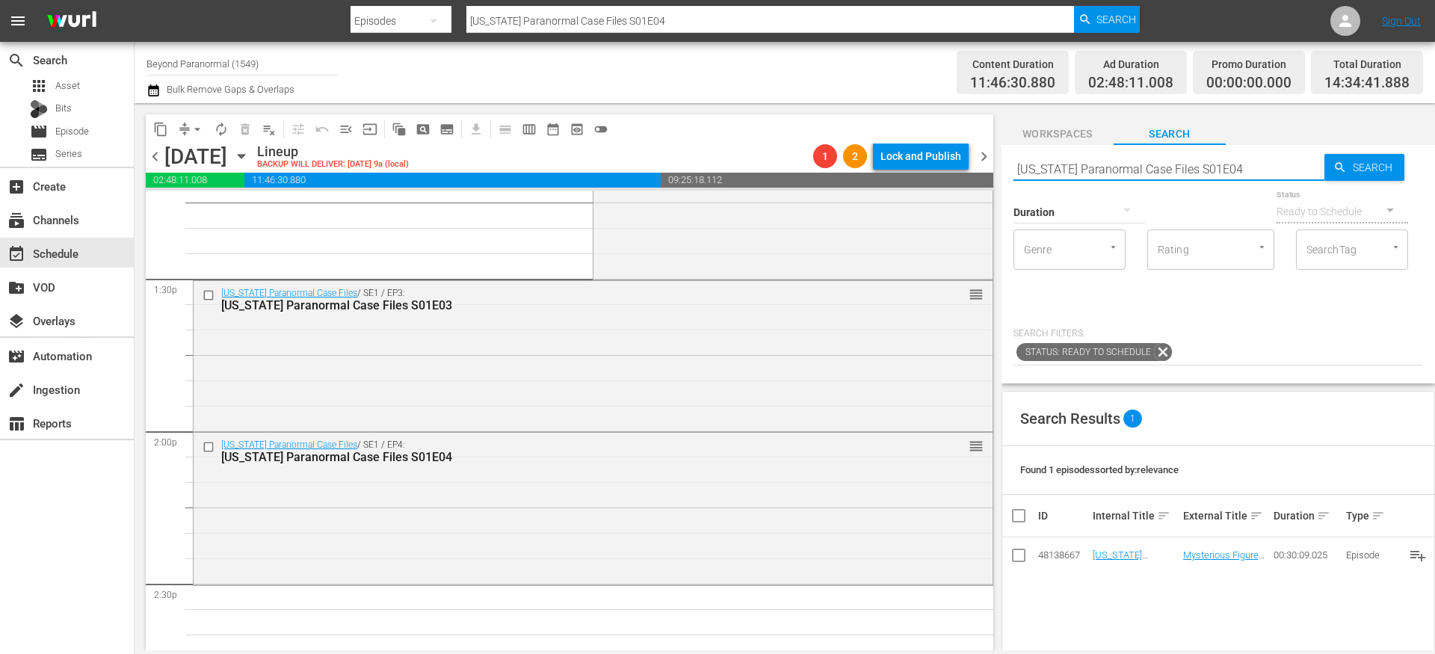
click at [1219, 167] on input "[US_STATE] Paranormal Case Files S01E04" at bounding box center [1169, 169] width 311 height 36
type input "[US_STATE] Paranormal Case Files S01E05"
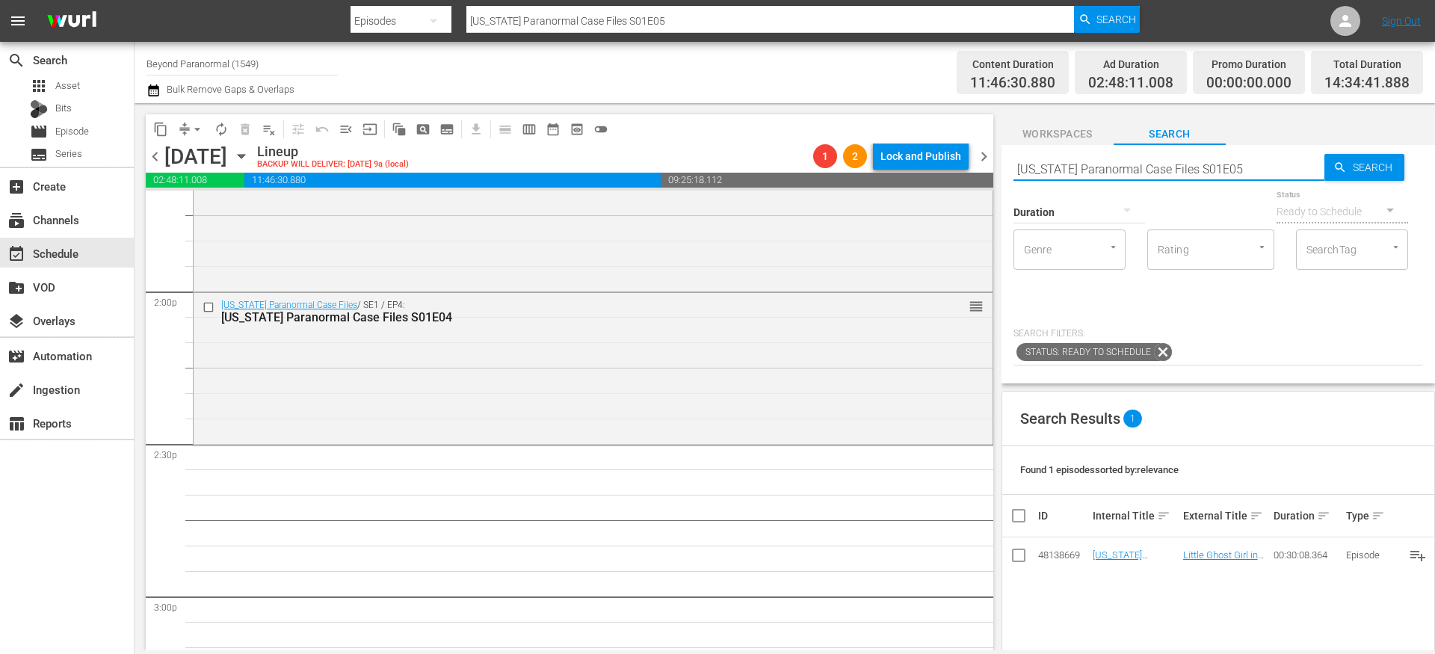
scroll to position [4169, 0]
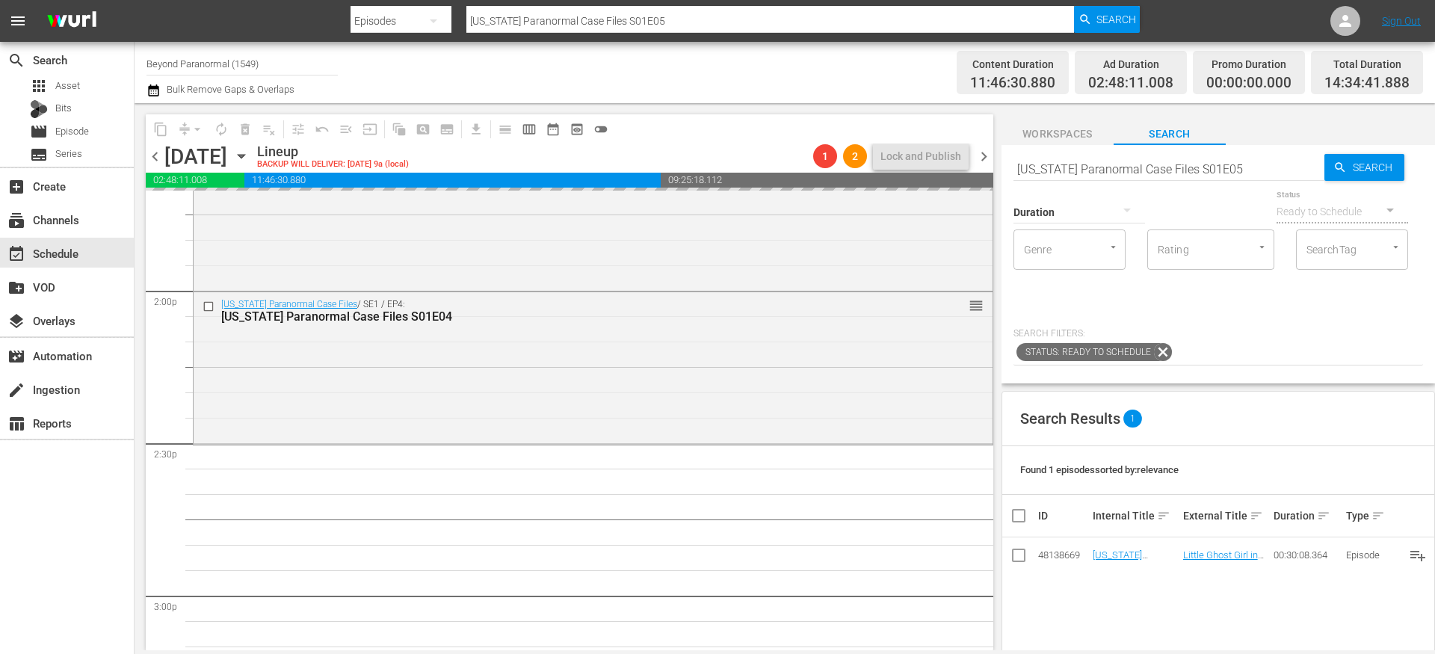
click at [1245, 169] on input "[US_STATE] Paranormal Case Files S01E05" at bounding box center [1169, 169] width 311 height 36
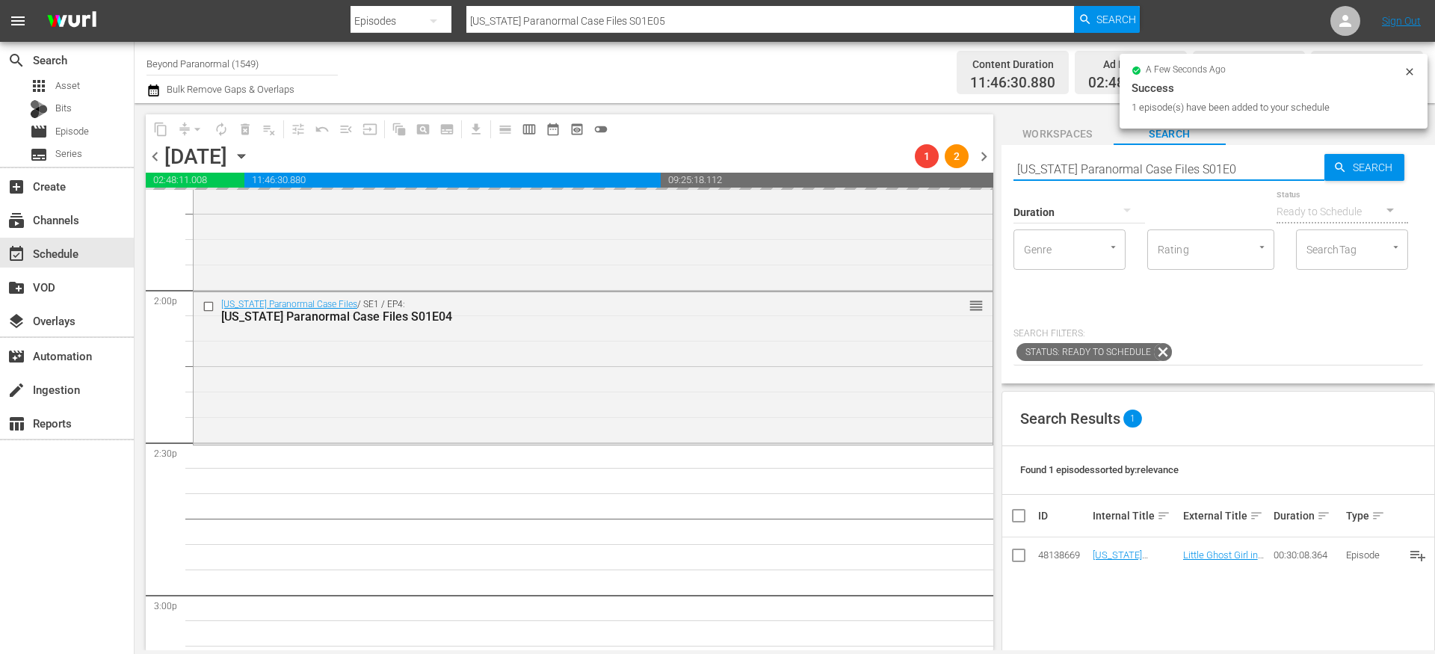
type input "[US_STATE] Paranormal Case Files S01E06"
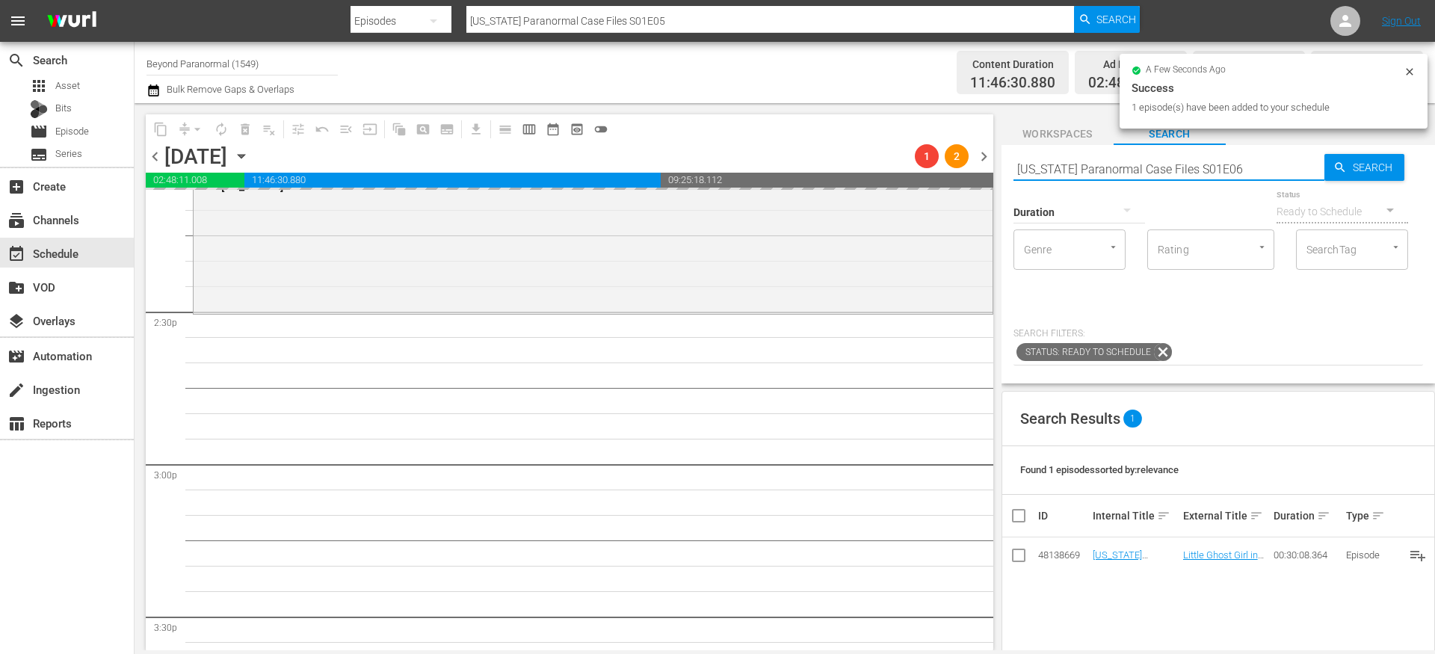
type input "[US_STATE] Paranormal Case Files S01E06"
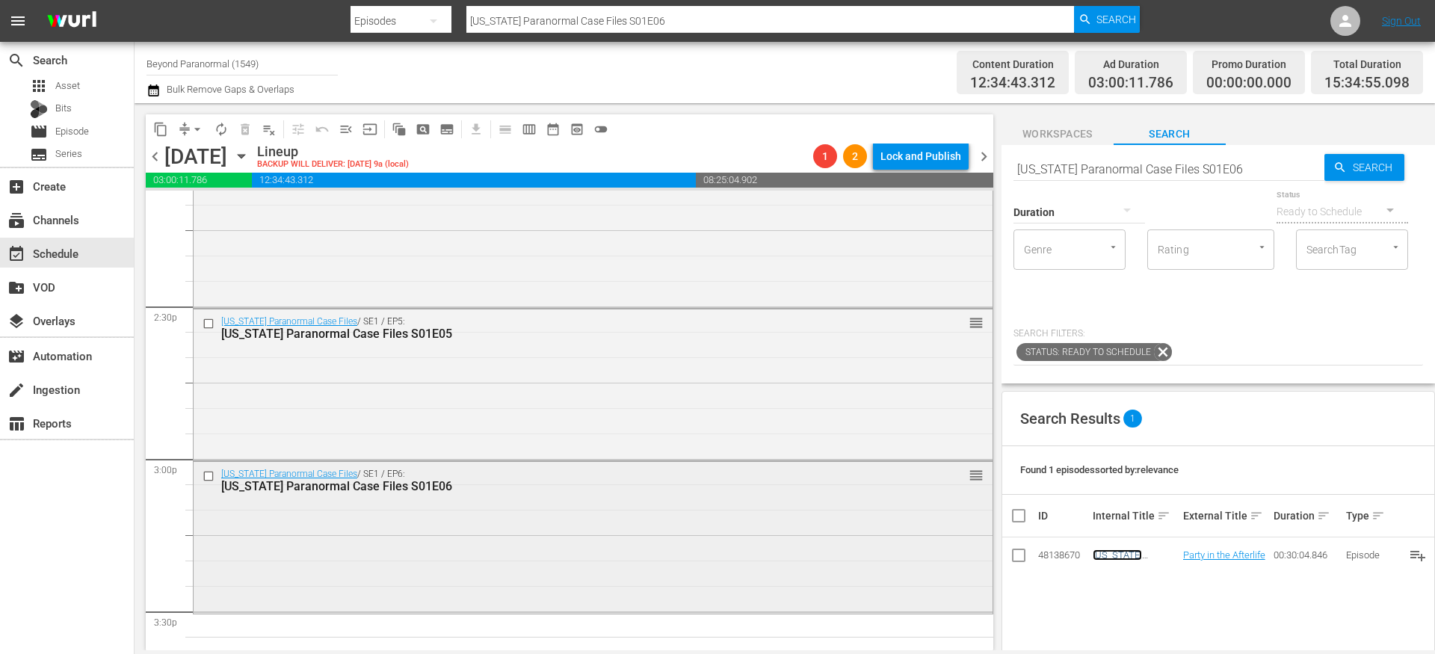
scroll to position [4456, 0]
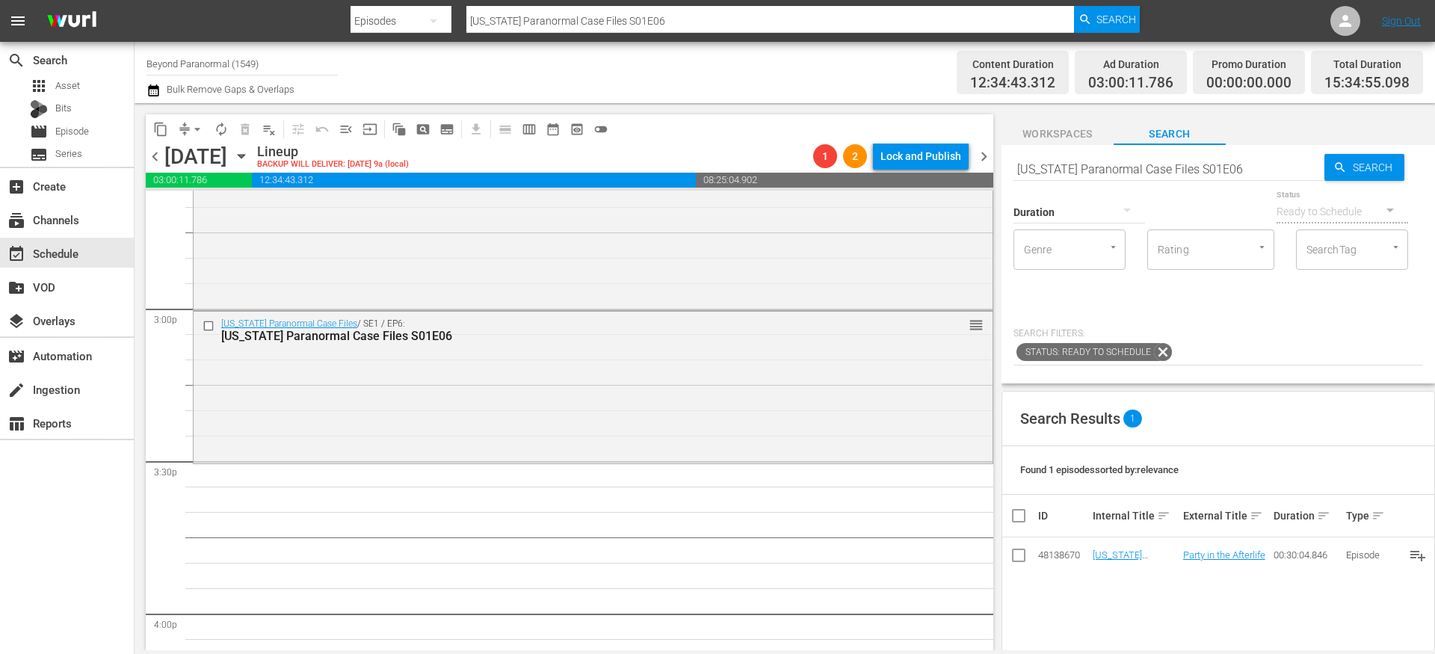
click at [1221, 163] on input "[US_STATE] Paranormal Case Files S01E06" at bounding box center [1169, 169] width 311 height 36
type input "[US_STATE] Paranormal Case Files S01E07"
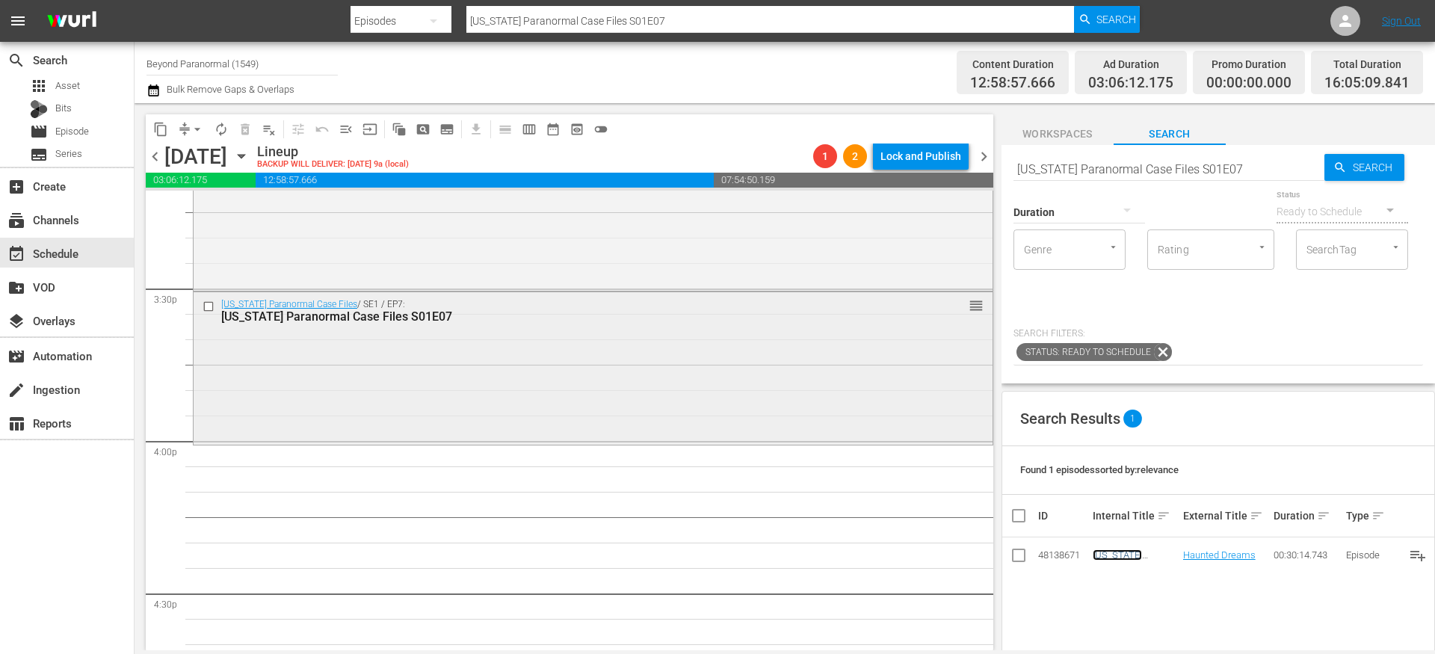
scroll to position [4659, 0]
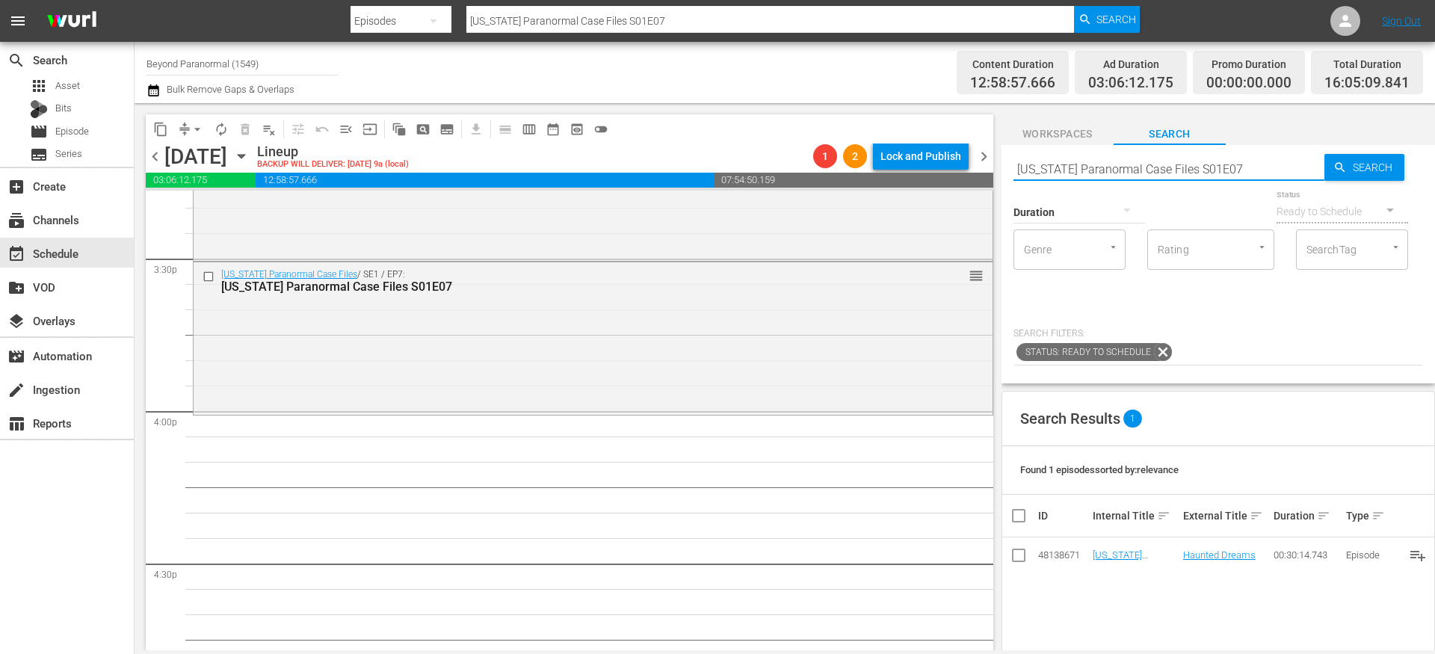
click at [1237, 178] on input "[US_STATE] Paranormal Case Files S01E07" at bounding box center [1169, 169] width 311 height 36
type input "[US_STATE] Paranormal Case Files S01E08"
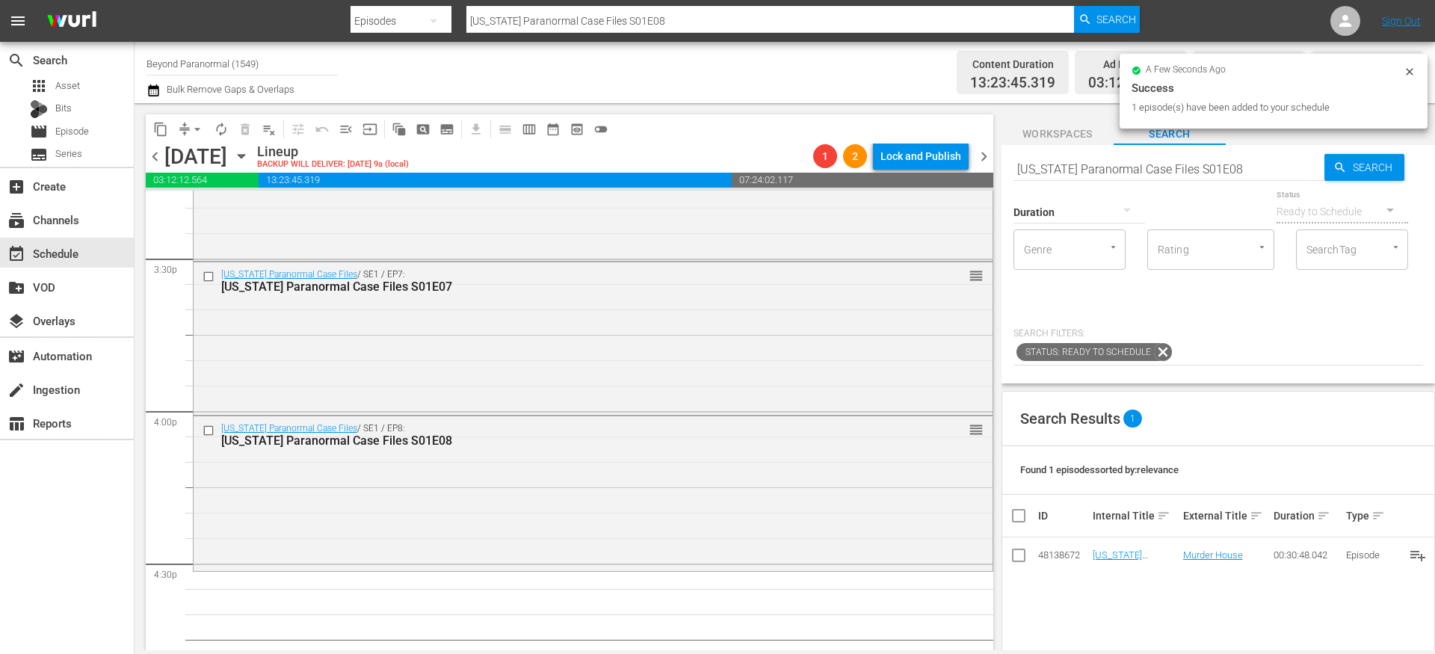
drag, startPoint x: 1114, startPoint y: 554, endPoint x: 798, endPoint y: 13, distance: 626.1
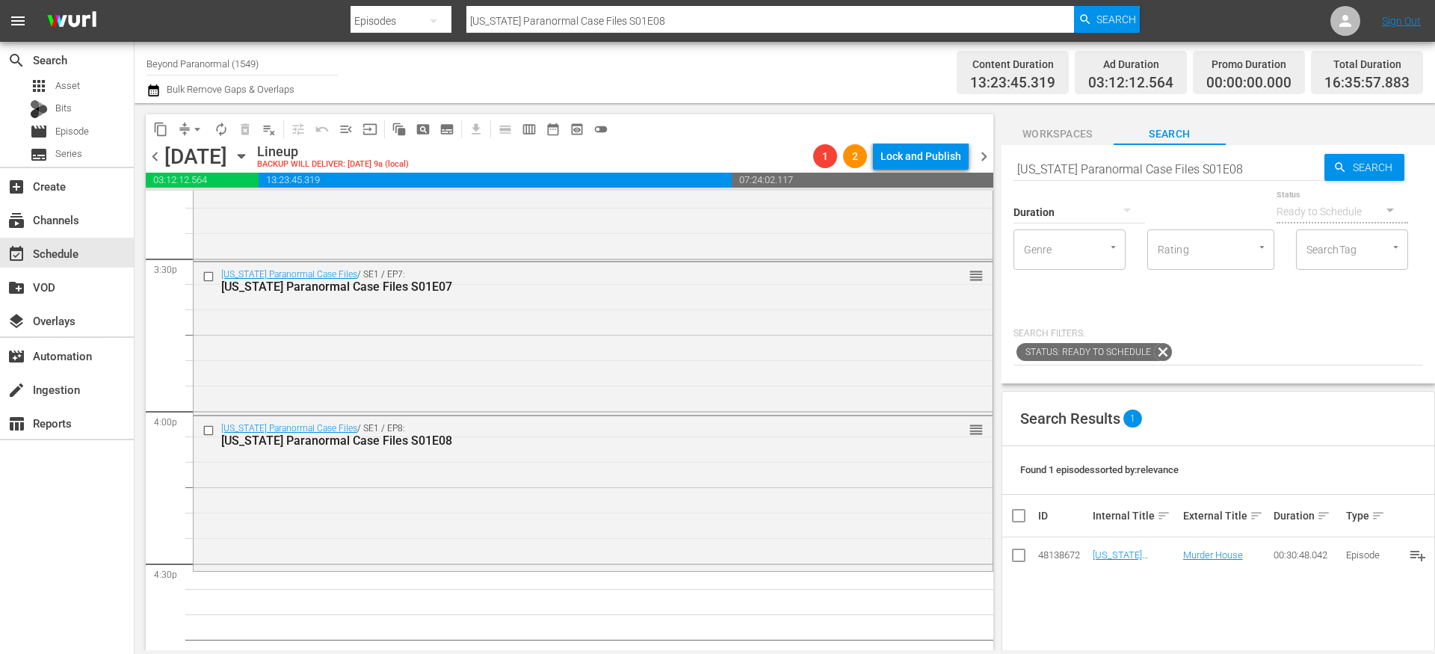
click at [1239, 170] on input "[US_STATE] Paranormal Case Files S01E08" at bounding box center [1169, 169] width 311 height 36
type input "[US_STATE] Paranormal Case Files S01E09"
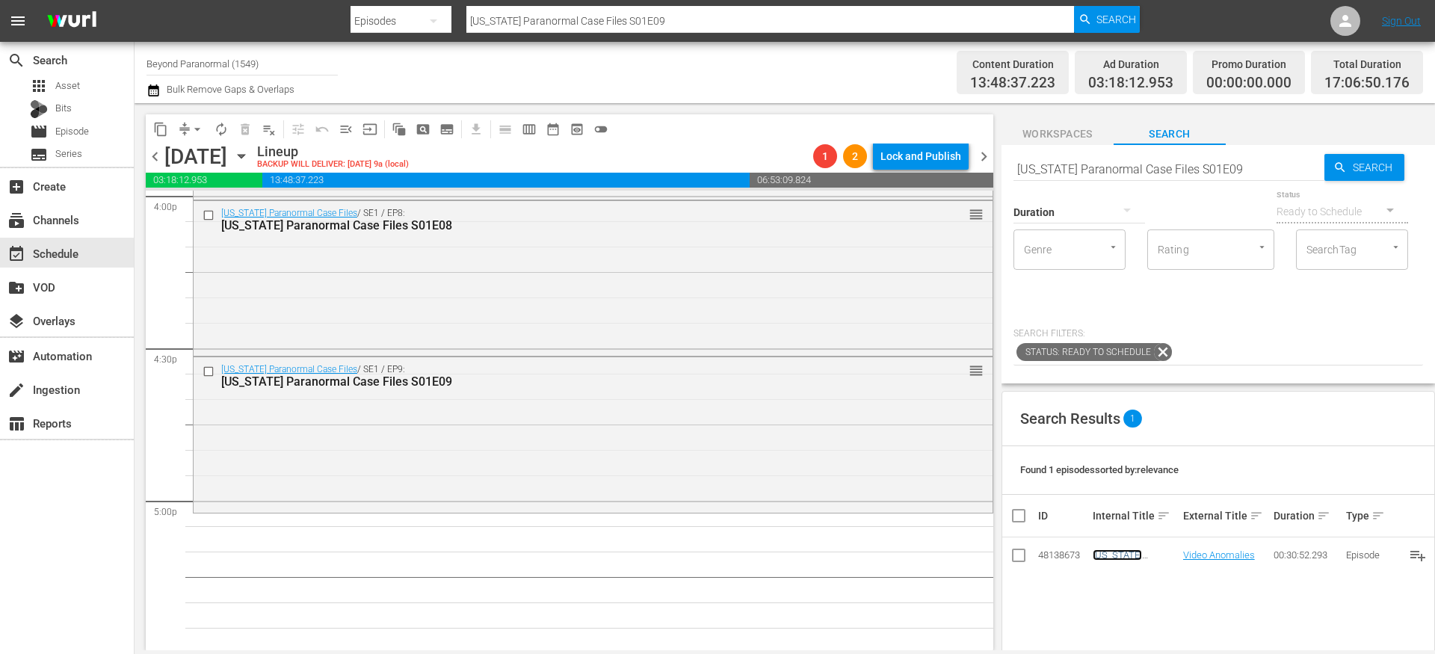
scroll to position [4910, 0]
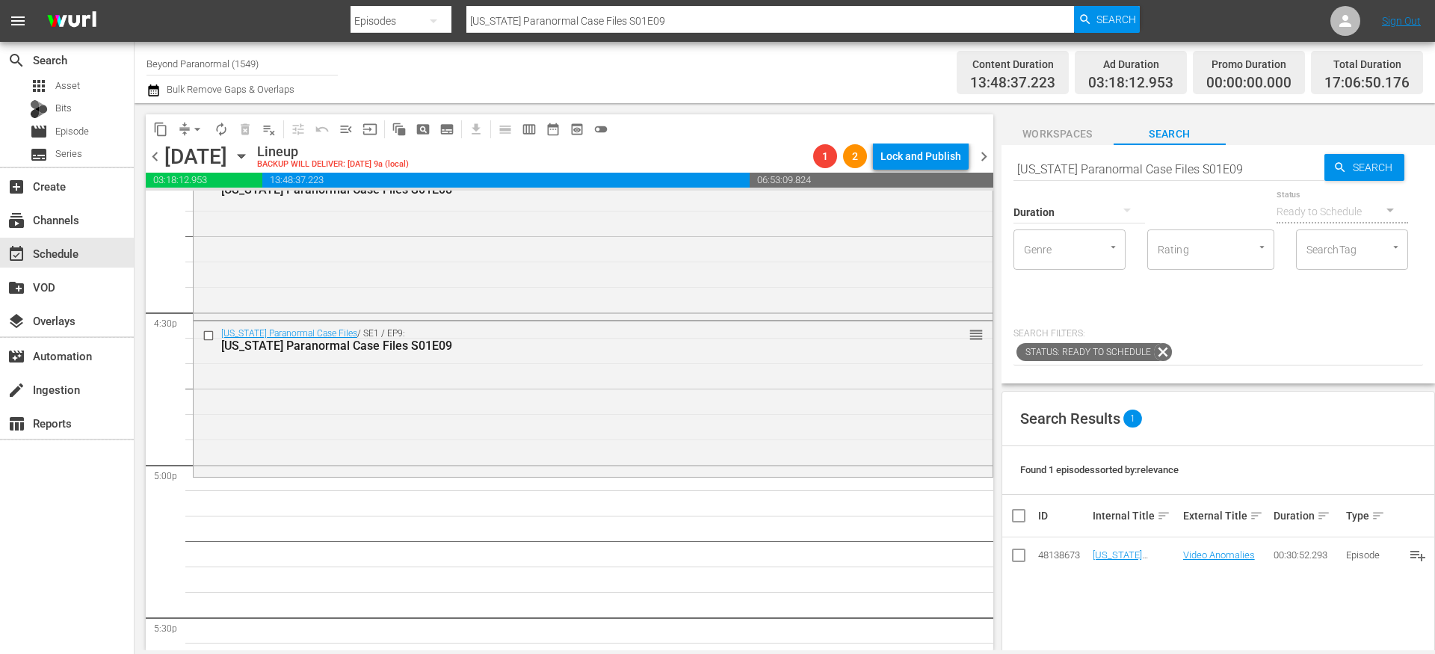
click at [1244, 163] on input "[US_STATE] Paranormal Case Files S01E09" at bounding box center [1169, 169] width 311 height 36
type input "[US_STATE] Paranormal Case Files S01E10"
click at [1235, 170] on input "[US_STATE] Paranormal Case Files S01E10" at bounding box center [1169, 169] width 311 height 36
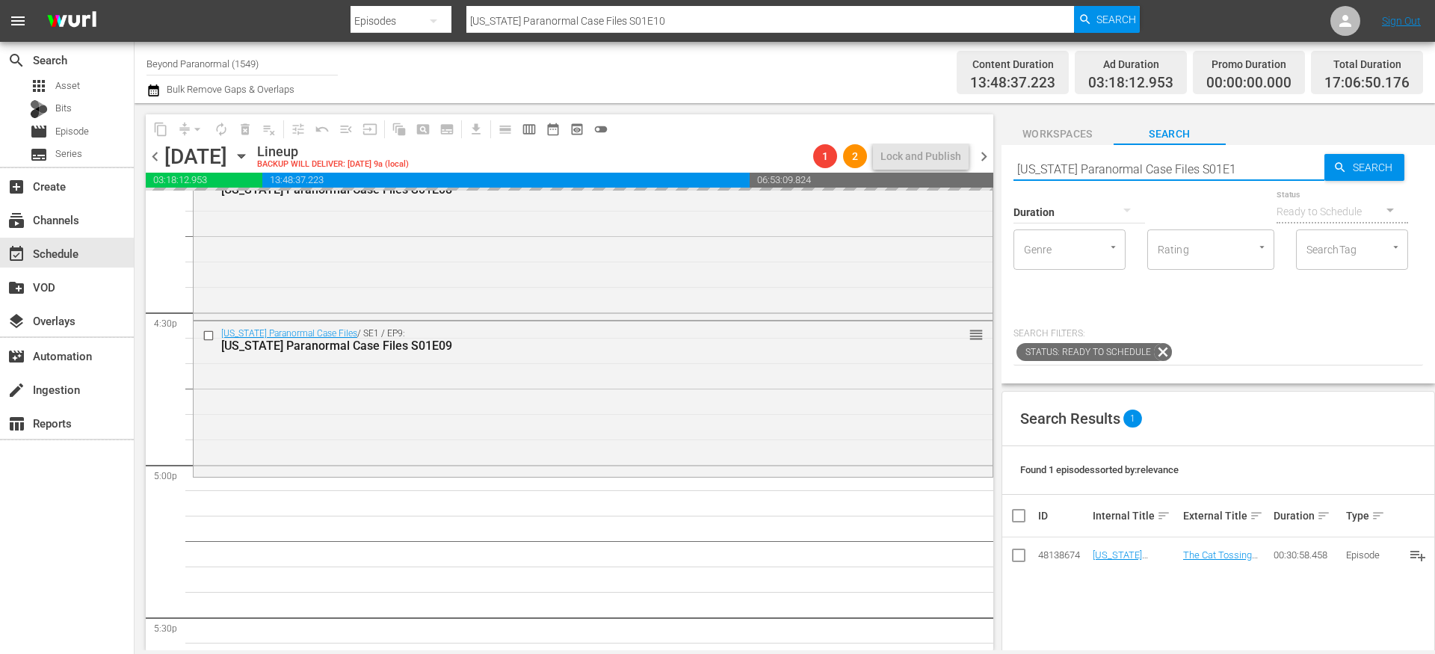
type input "[US_STATE] Paranormal Case Files S01E11"
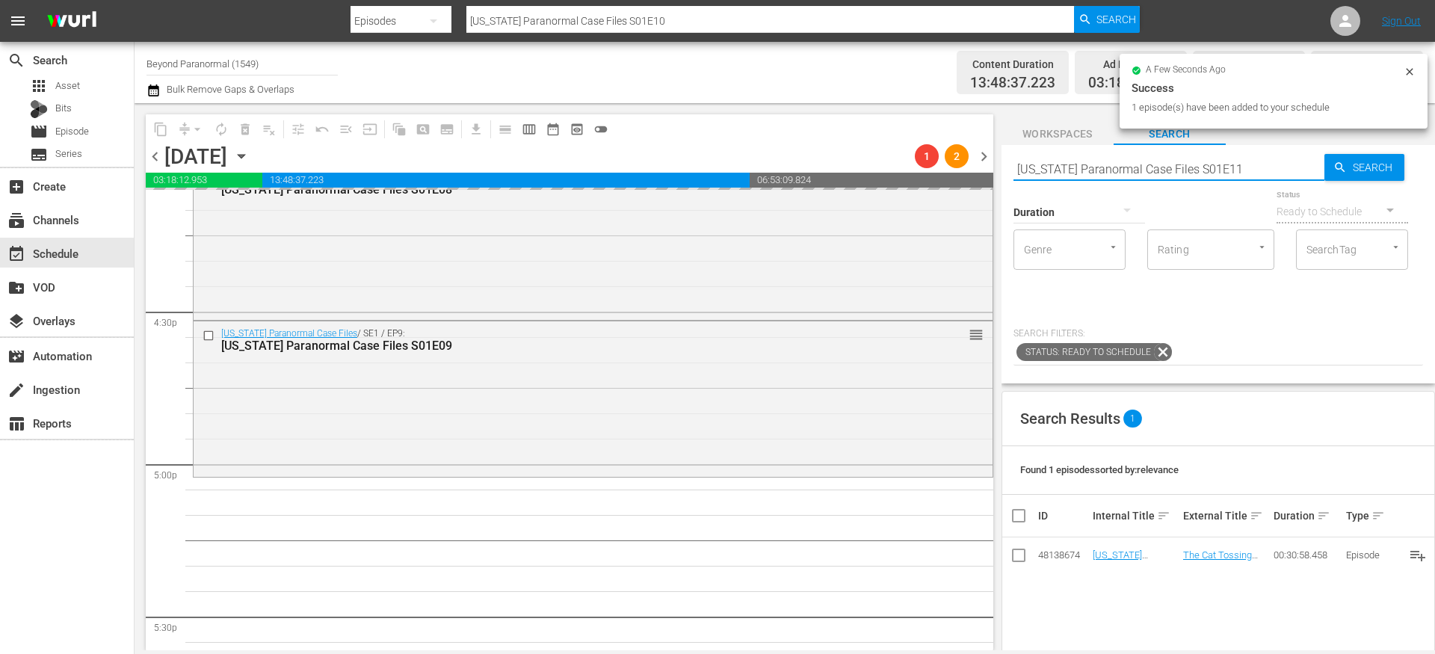
type input "[US_STATE] Paranormal Case Files S01E11"
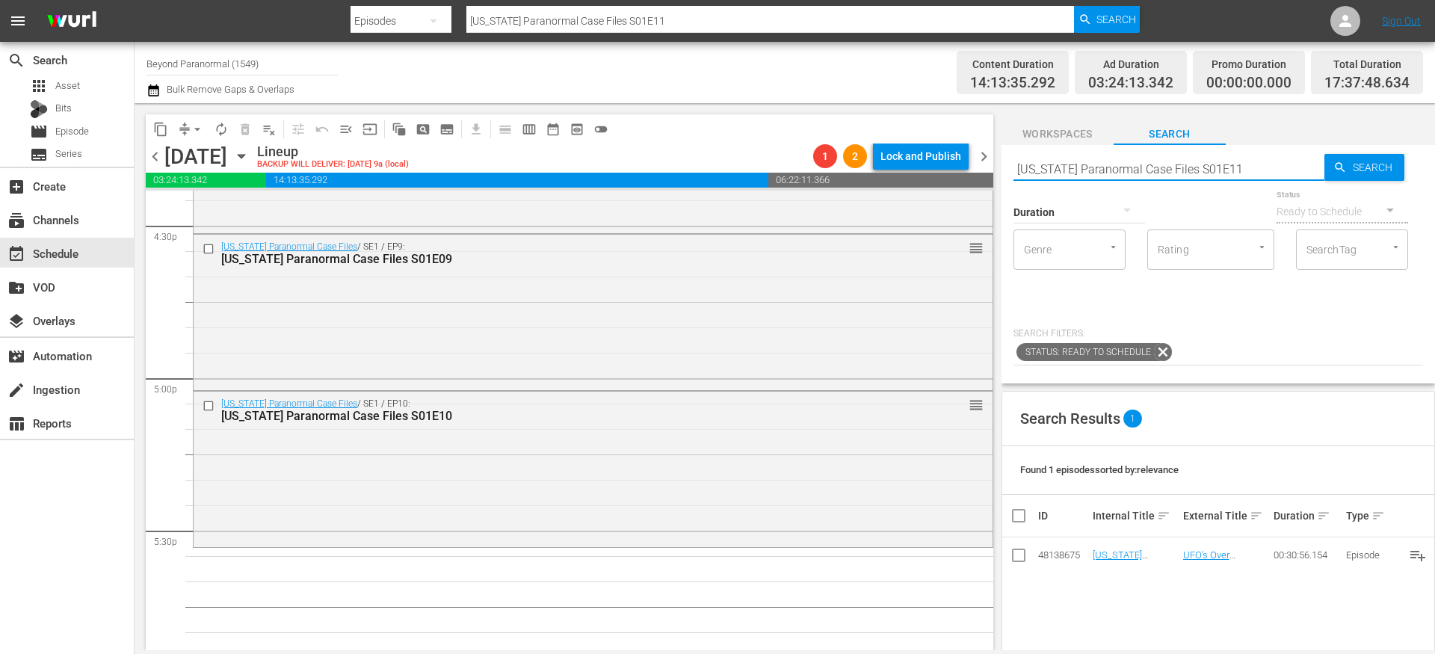
scroll to position [5006, 0]
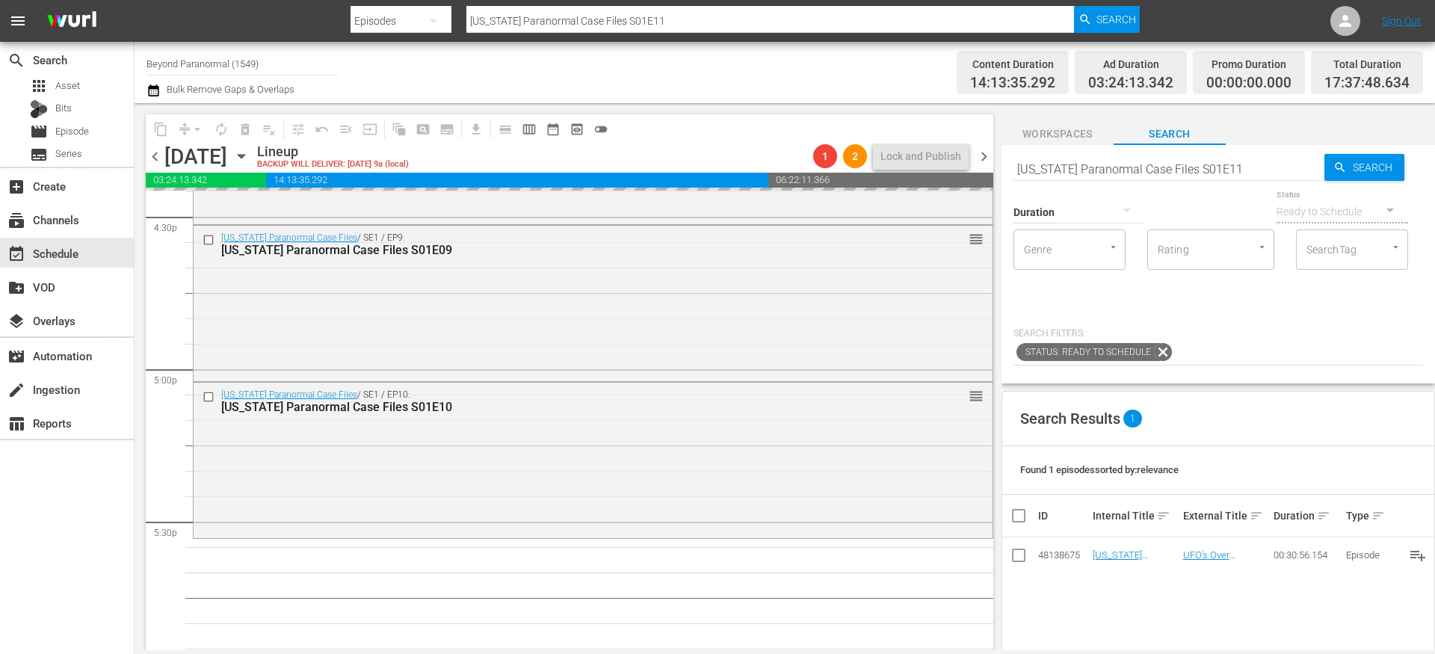
click at [1239, 172] on input "[US_STATE] Paranormal Case Files S01E11" at bounding box center [1169, 169] width 311 height 36
type input "[US_STATE] Paranormal Case Files S01E12"
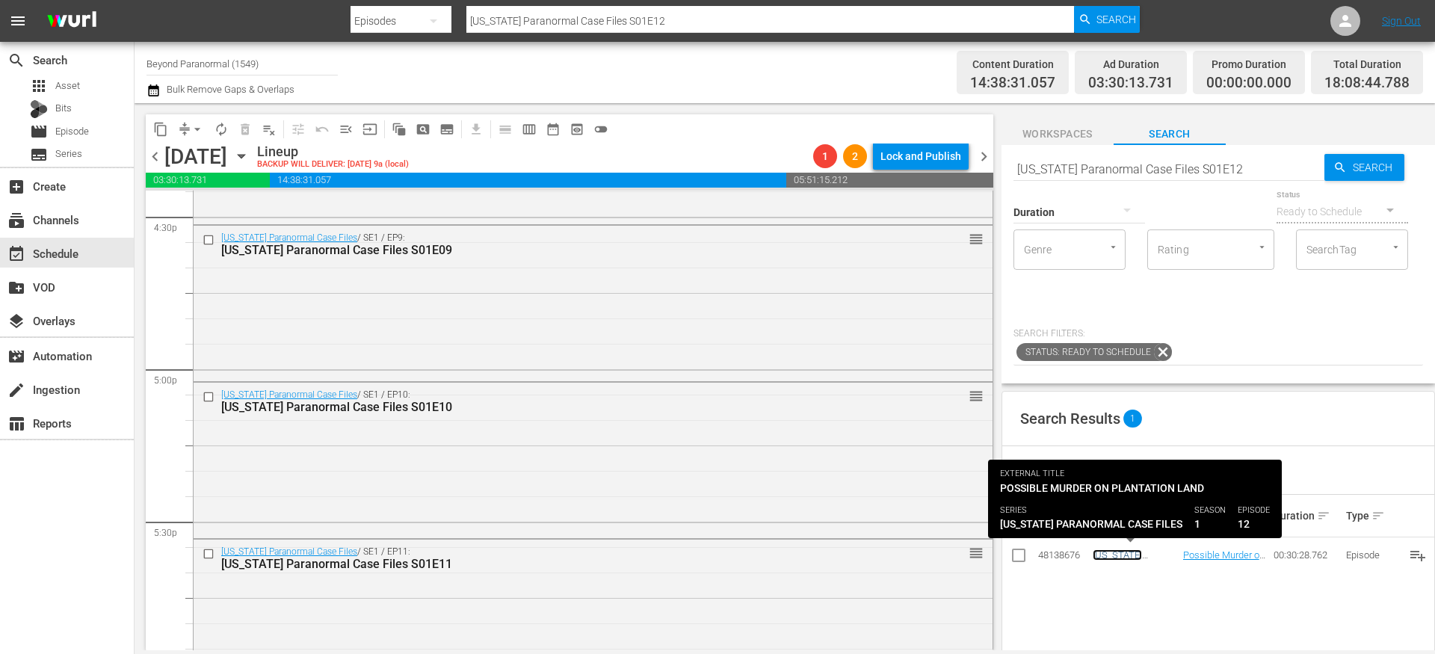
click at [1108, 558] on link "[US_STATE] Paranormal Case Files S01E12" at bounding box center [1129, 566] width 73 height 34
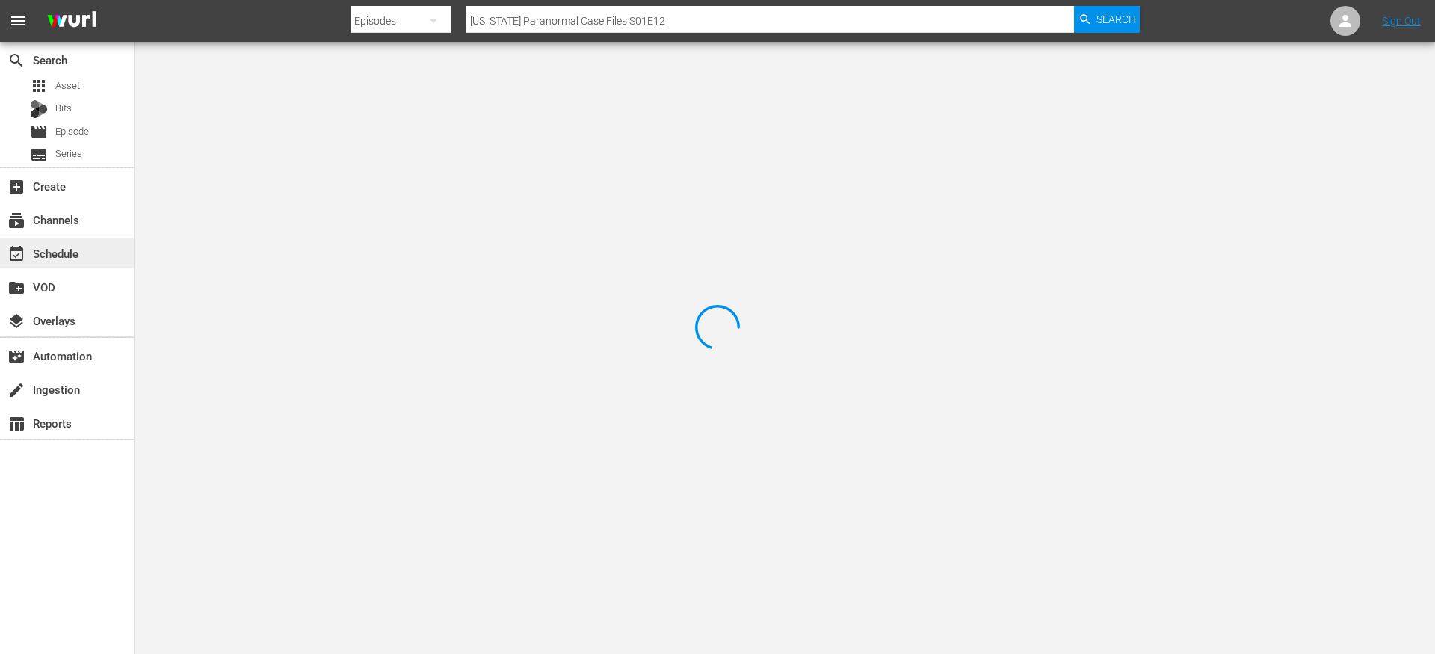
click at [64, 257] on div "event_available Schedule" at bounding box center [42, 250] width 84 height 13
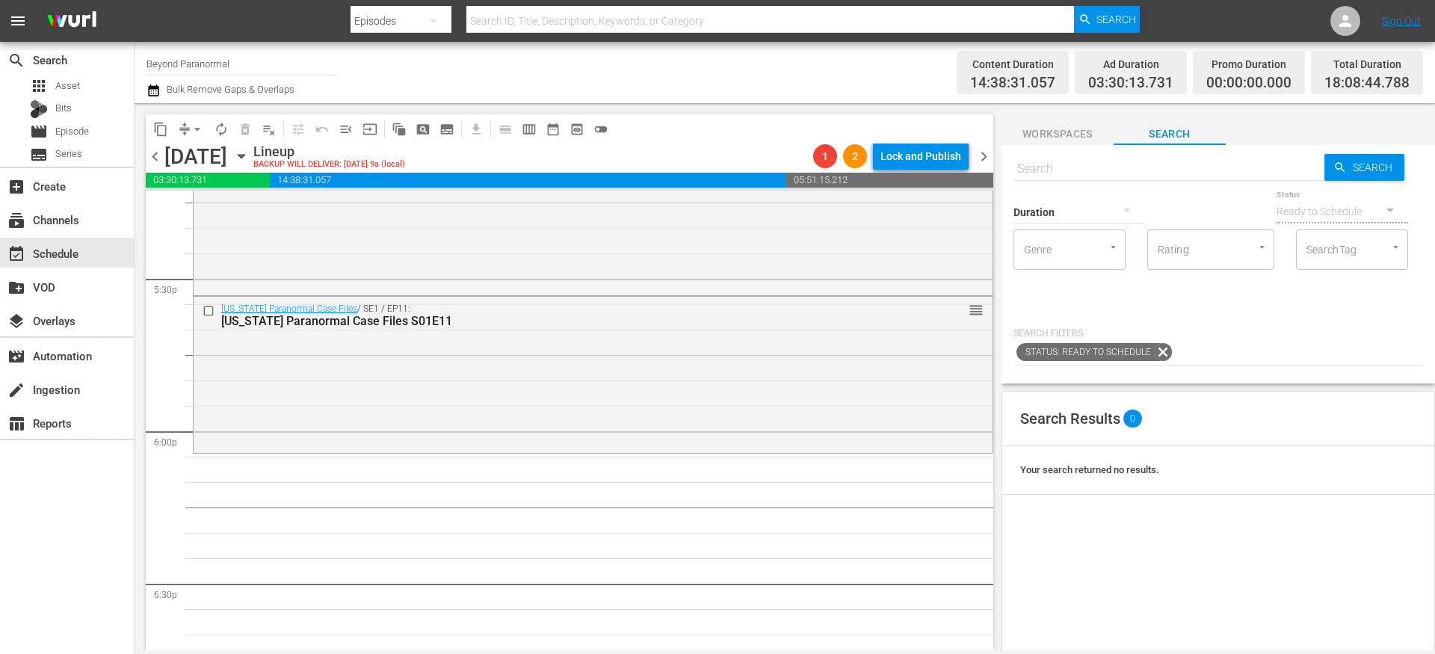
scroll to position [5236, 0]
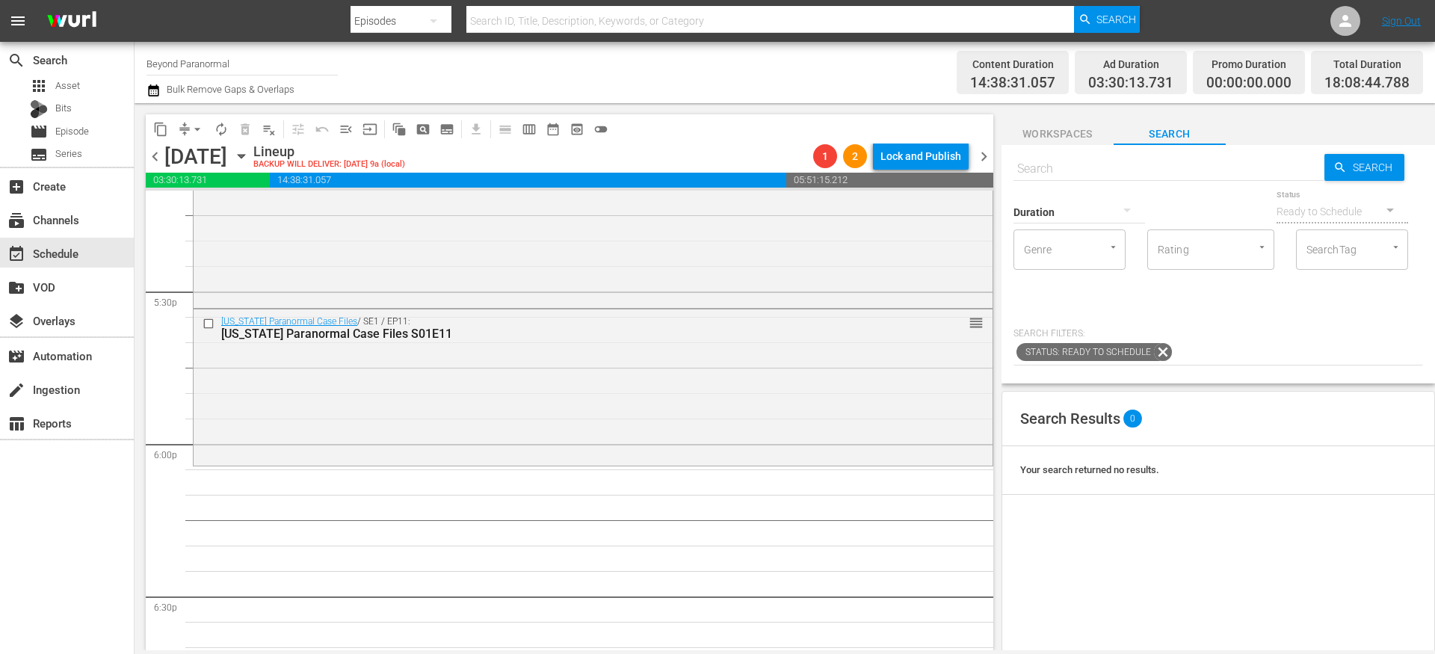
click at [1046, 176] on div "Duration" at bounding box center [1080, 203] width 132 height 54
click at [1038, 164] on input "text" at bounding box center [1169, 169] width 311 height 36
paste input "[US_STATE] Paranormal Case Files S01E12"
type input "[US_STATE] Paranormal Case Files S01E12"
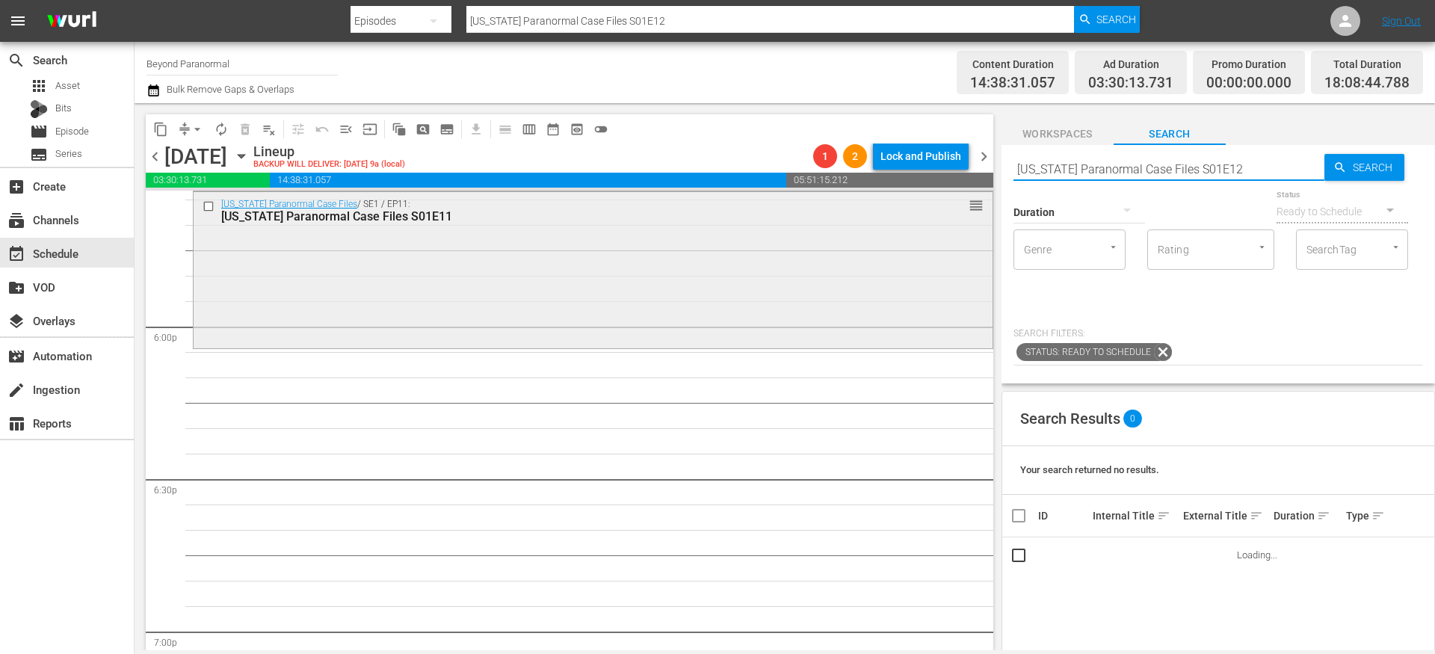
scroll to position [5391, 0]
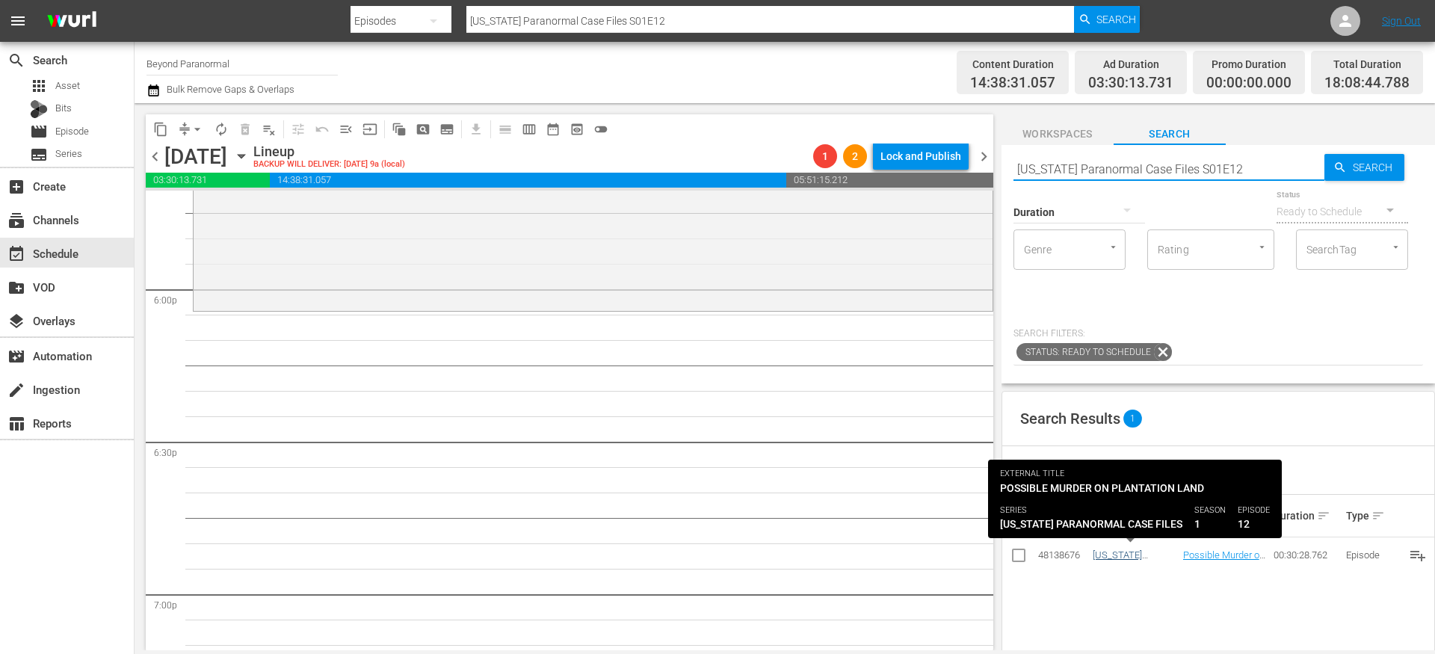
type input "[US_STATE] Paranormal Case Files S01E12"
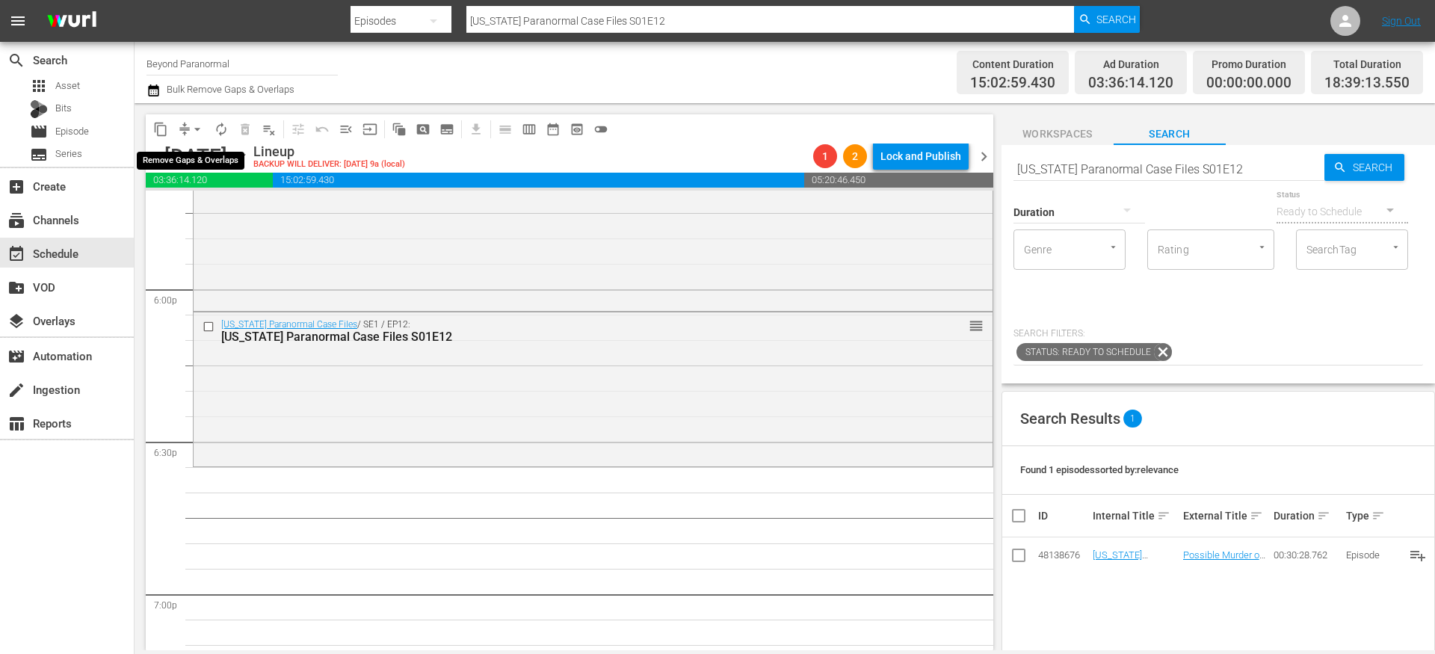
click at [192, 129] on span "arrow_drop_down" at bounding box center [197, 129] width 15 height 15
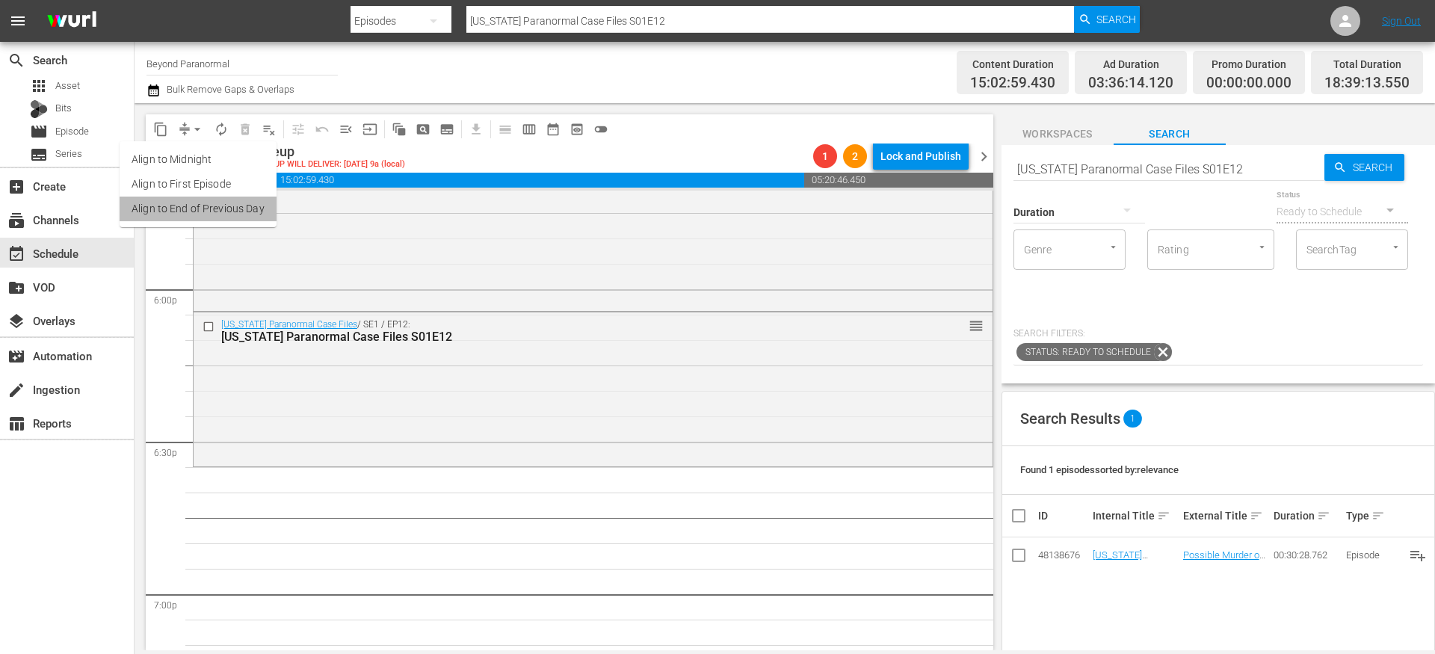
click at [199, 205] on li "Align to End of Previous Day" at bounding box center [198, 209] width 157 height 25
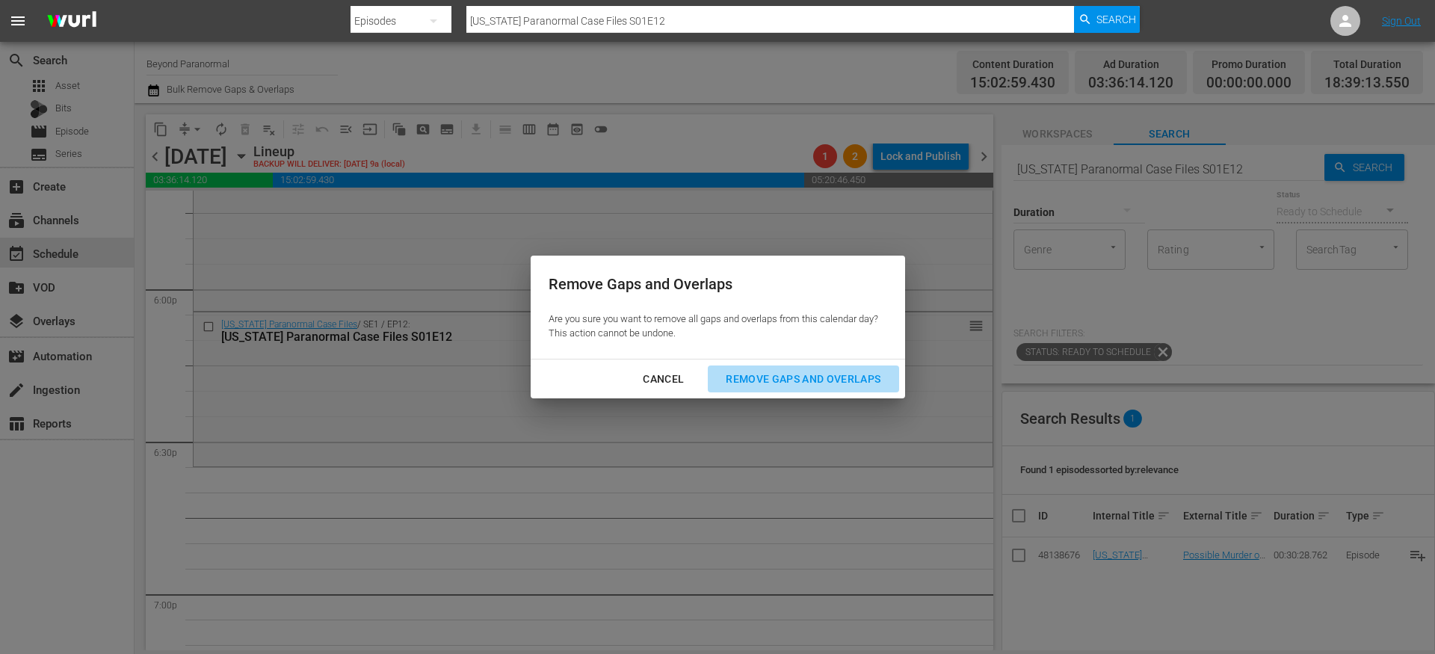
click at [805, 381] on div "Remove Gaps and Overlaps" at bounding box center [803, 379] width 179 height 19
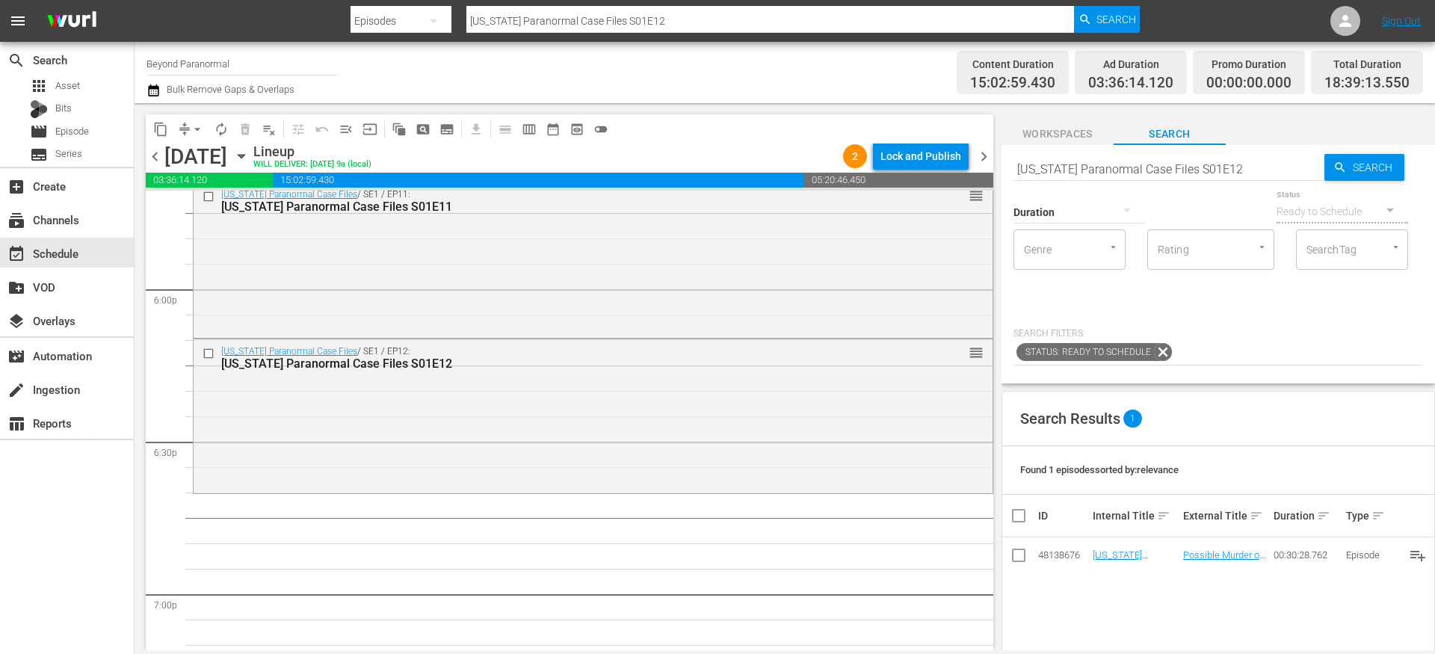
scroll to position [5467, 0]
